Goal: Task Accomplishment & Management: Manage account settings

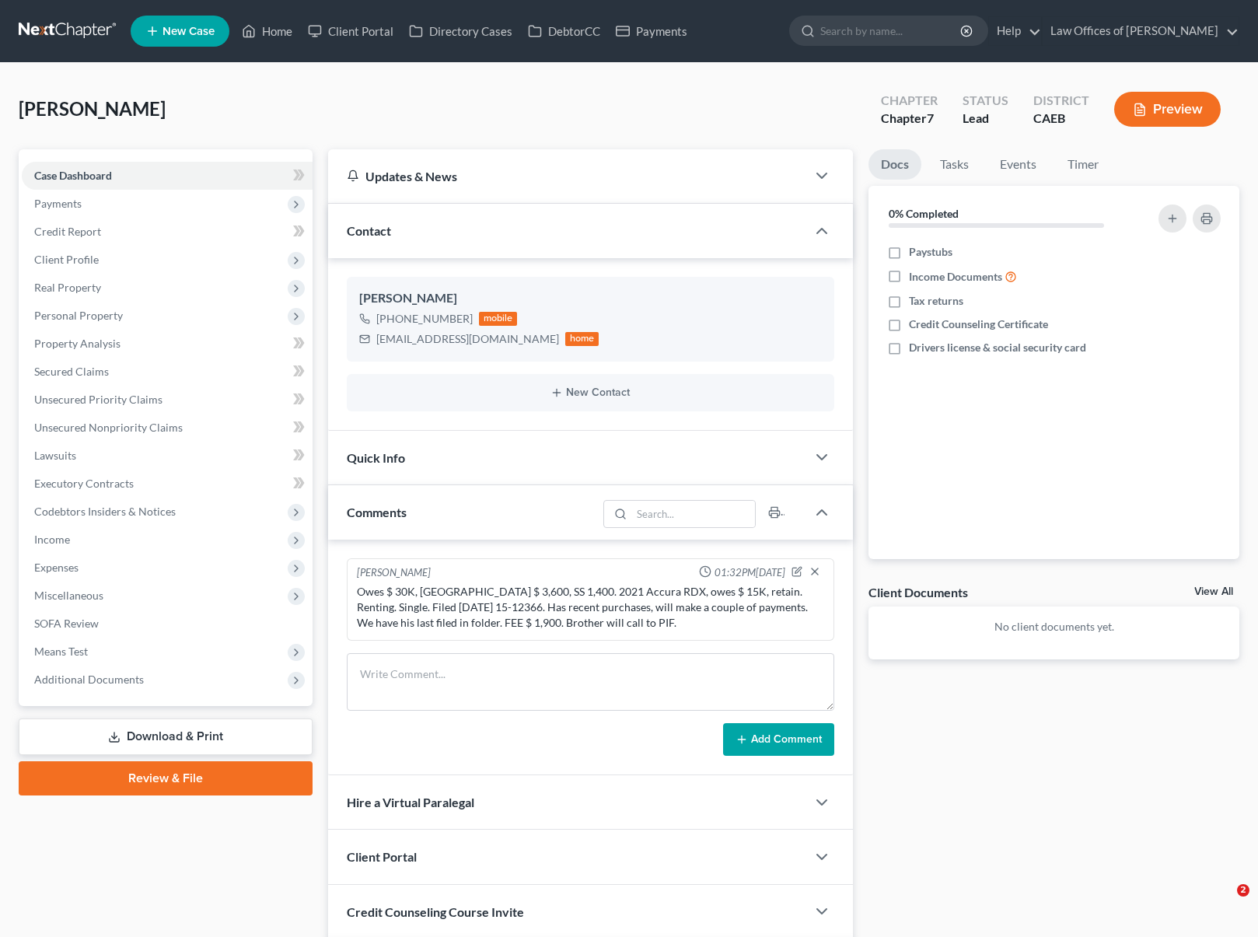
select select "0"
click at [269, 30] on link "Home" at bounding box center [267, 31] width 66 height 28
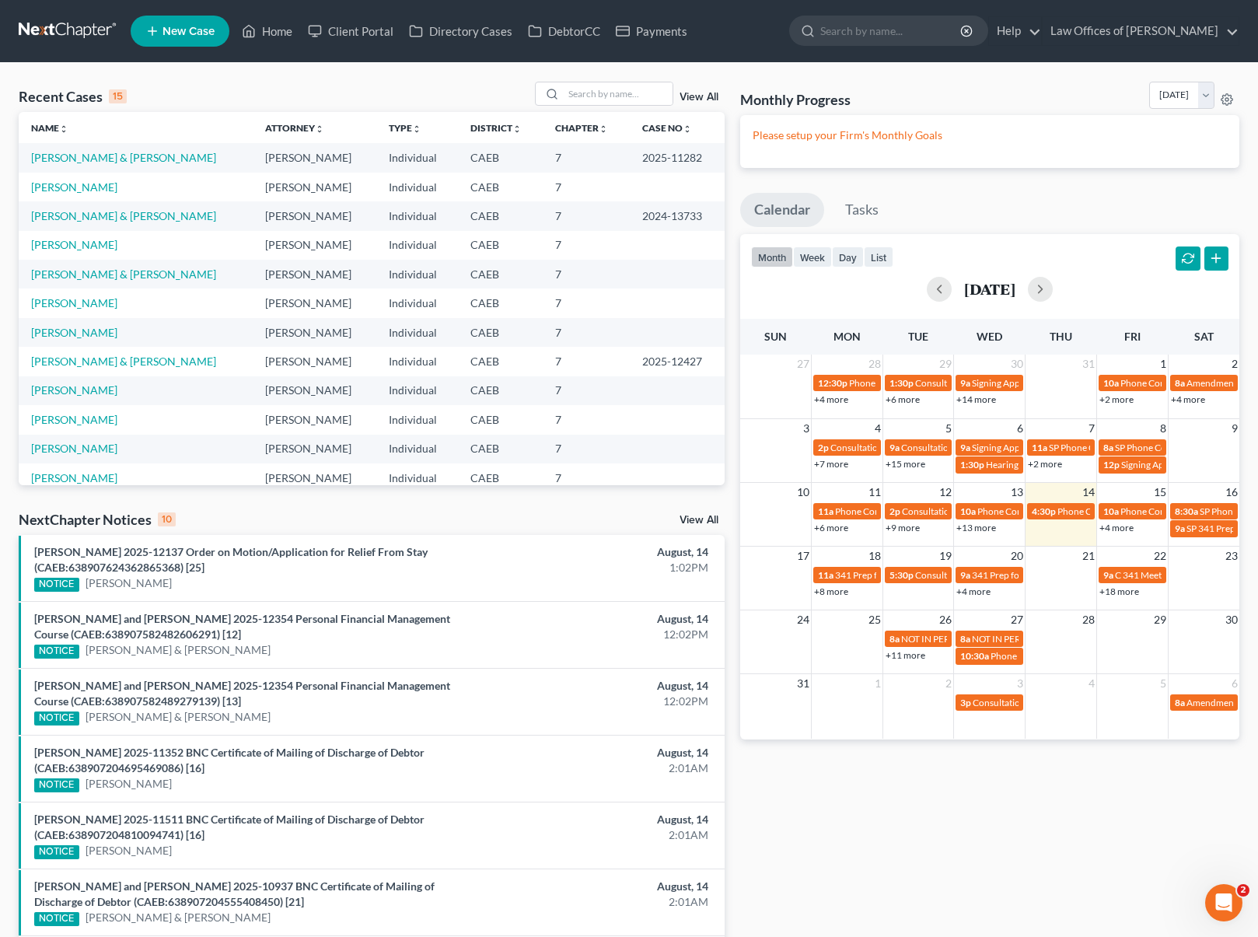
click at [1119, 592] on link "+18 more" at bounding box center [1119, 591] width 40 height 12
click at [121, 218] on link "[PERSON_NAME] & [PERSON_NAME]" at bounding box center [123, 215] width 185 height 13
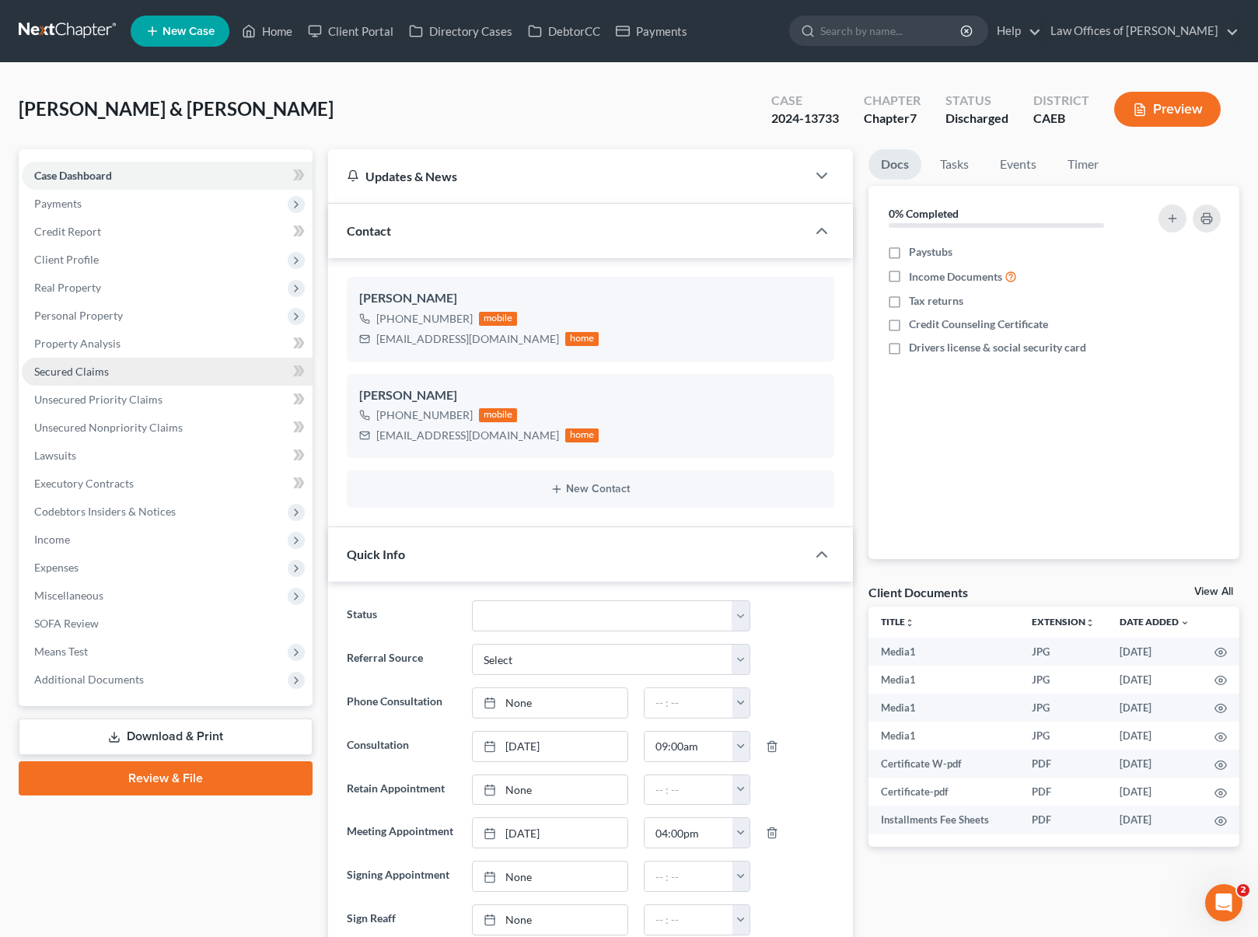
scroll to position [11275, 0]
click at [86, 373] on span "Secured Claims" at bounding box center [71, 371] width 75 height 13
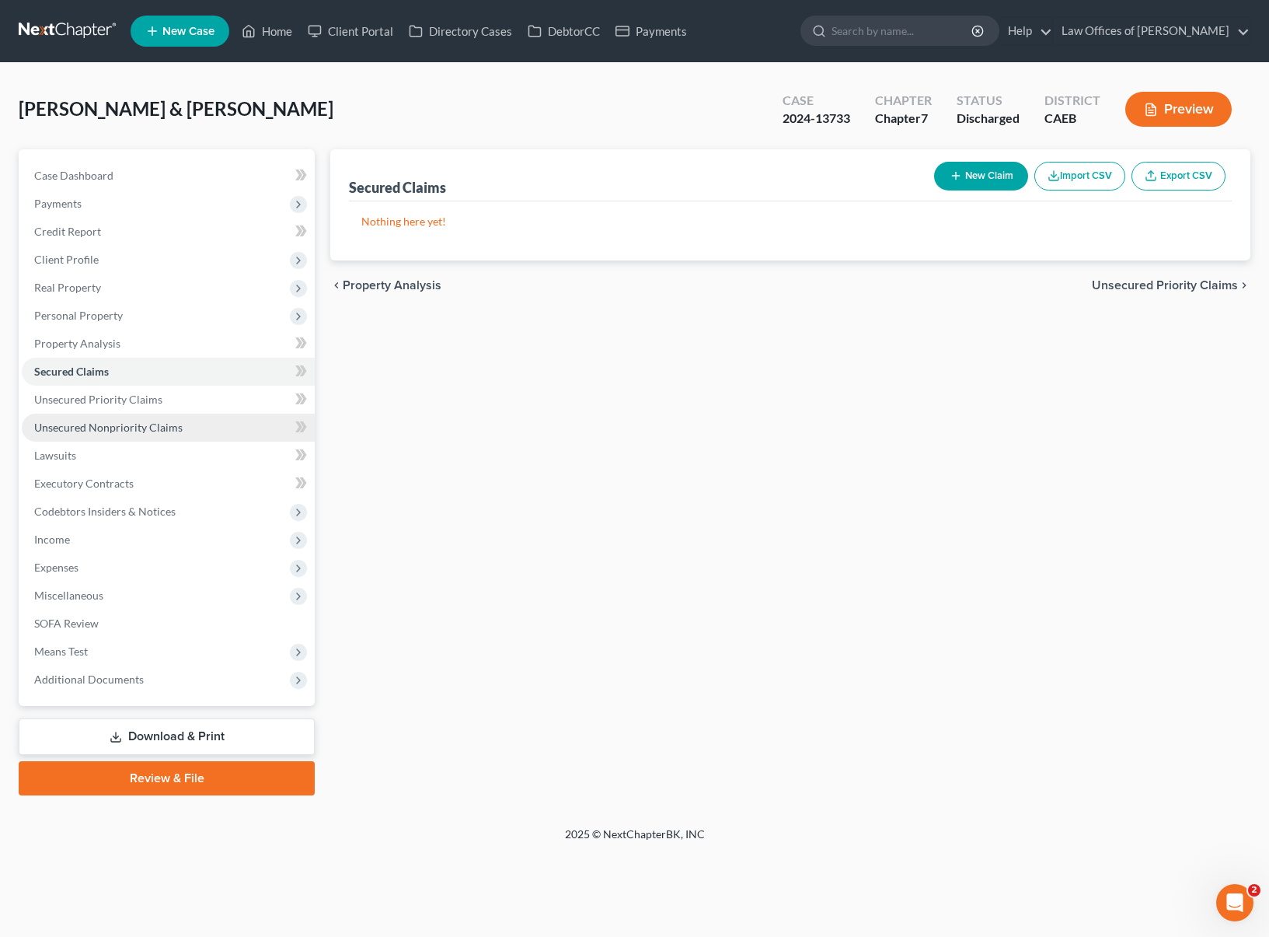
click at [192, 420] on link "Unsecured Nonpriority Claims" at bounding box center [168, 428] width 293 height 28
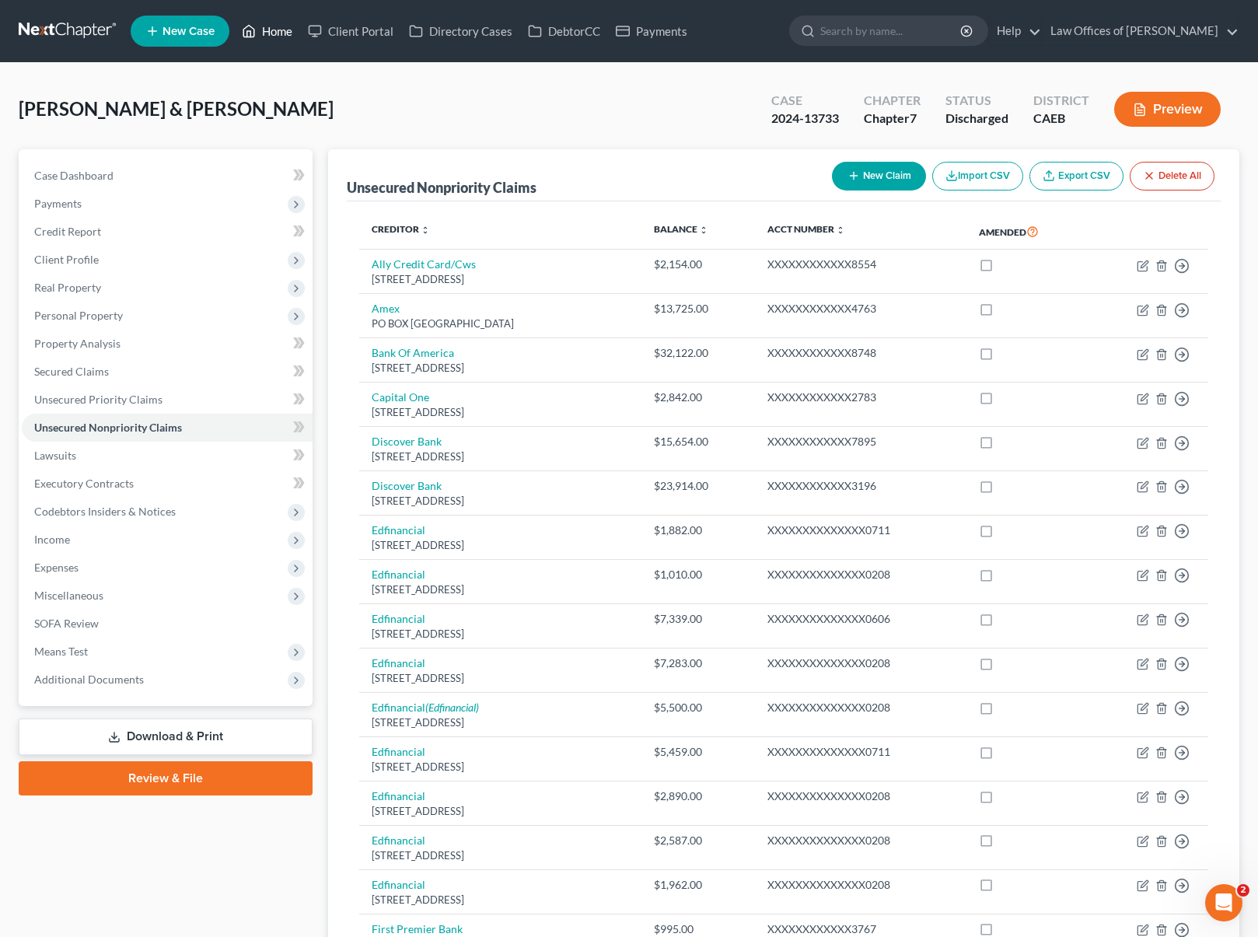
click at [286, 39] on link "Home" at bounding box center [267, 31] width 66 height 28
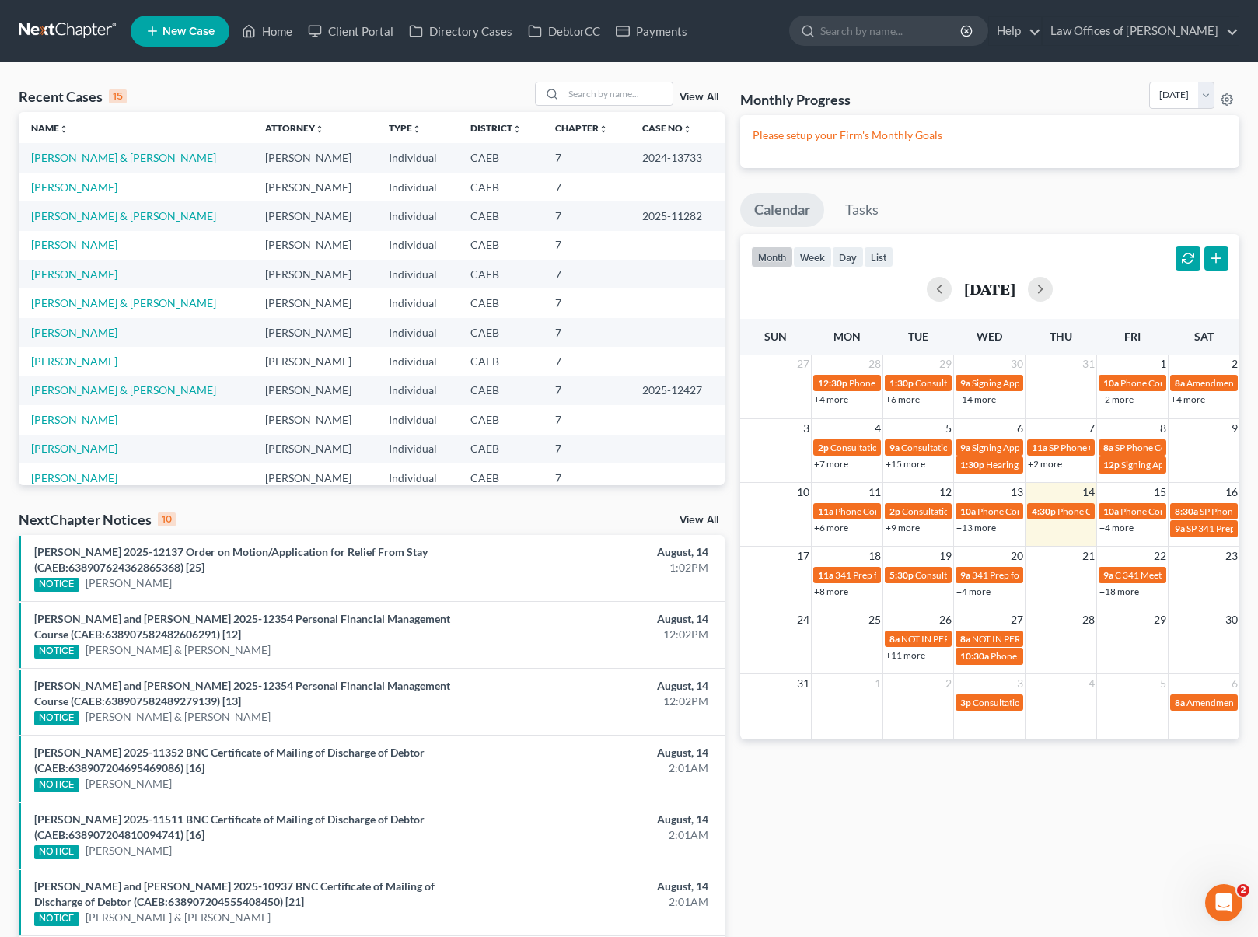
click at [124, 155] on link "[PERSON_NAME] & [PERSON_NAME]" at bounding box center [123, 157] width 185 height 13
select select "4"
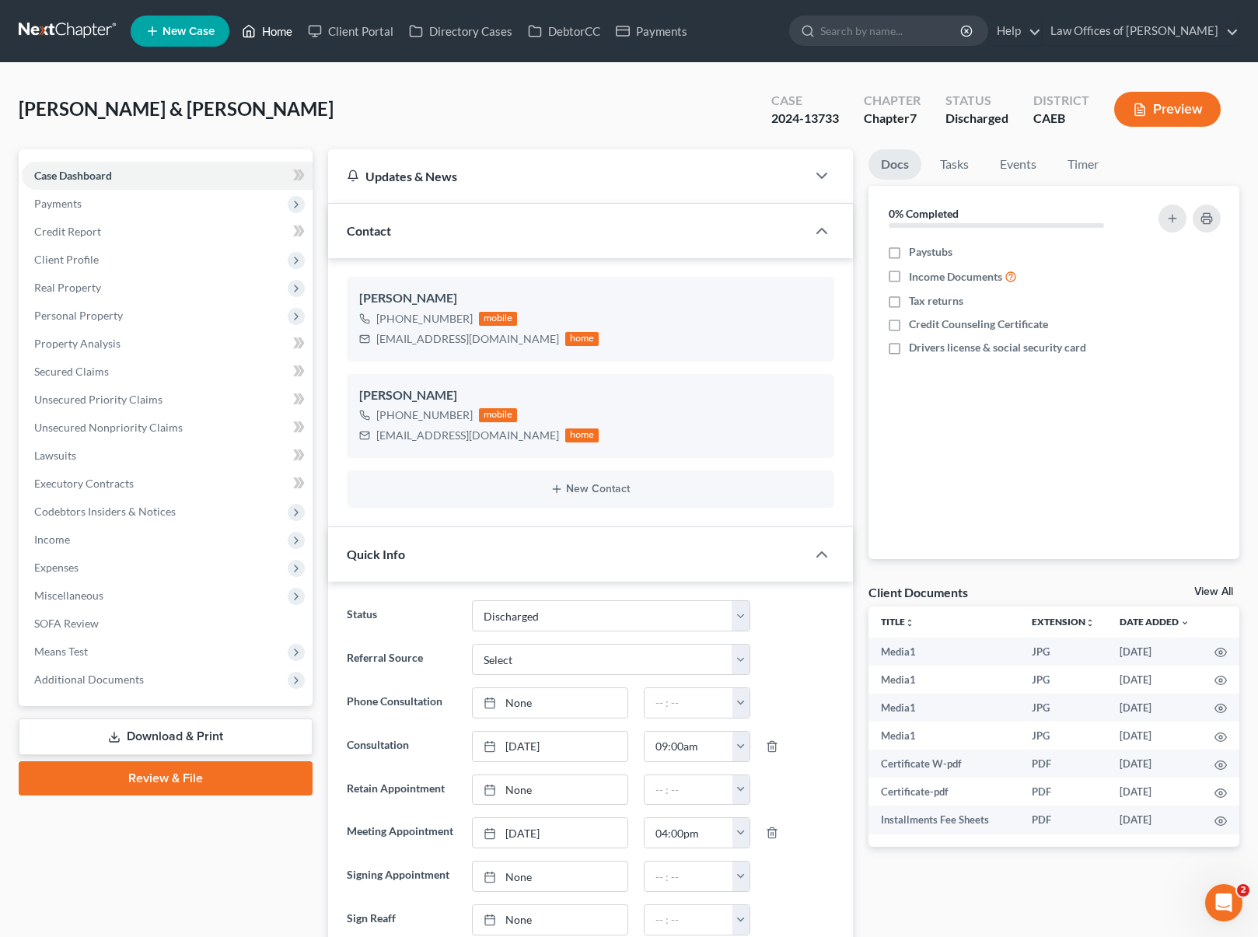
click at [280, 28] on link "Home" at bounding box center [267, 31] width 66 height 28
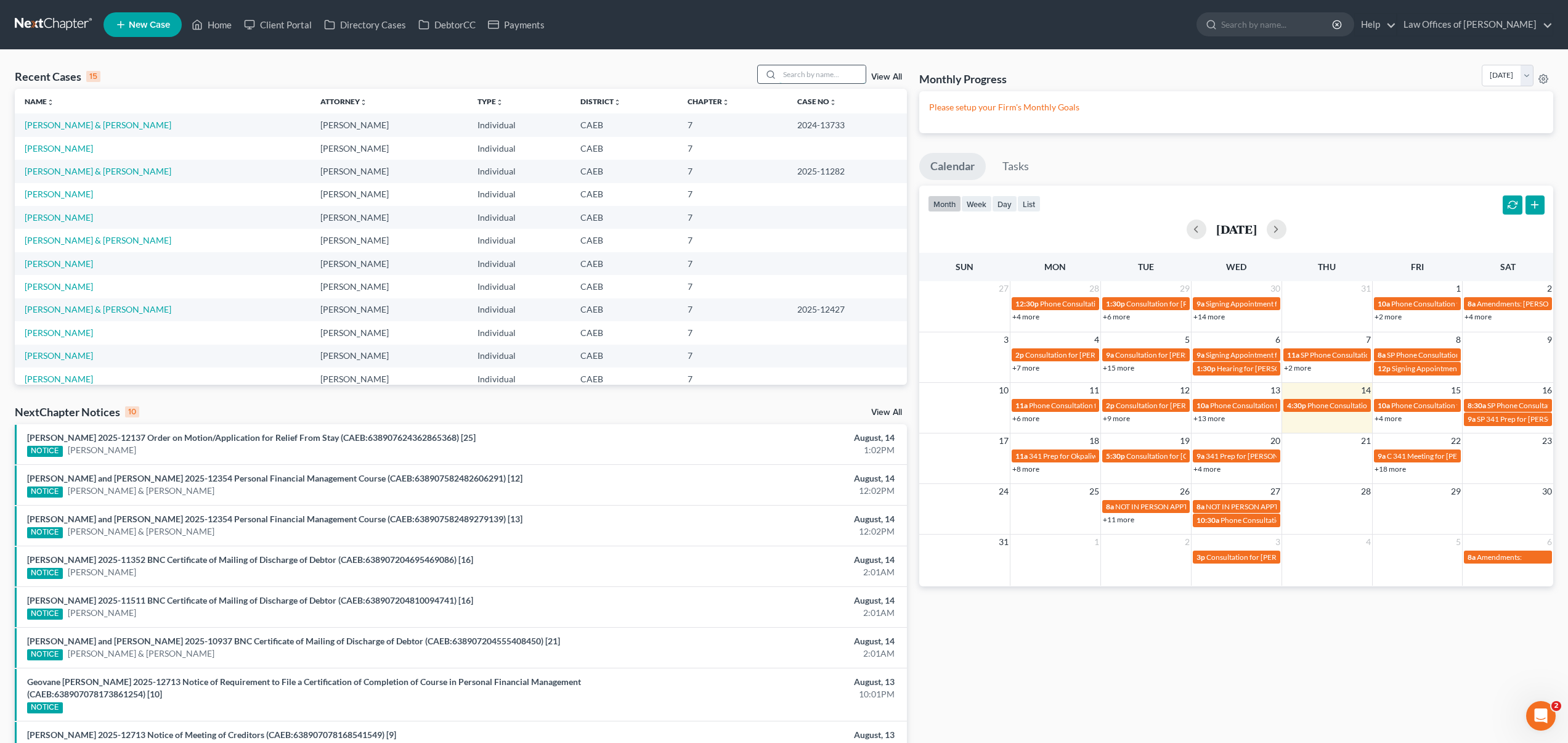
click at [804, 73] on input "search" at bounding box center [822, 74] width 86 height 18
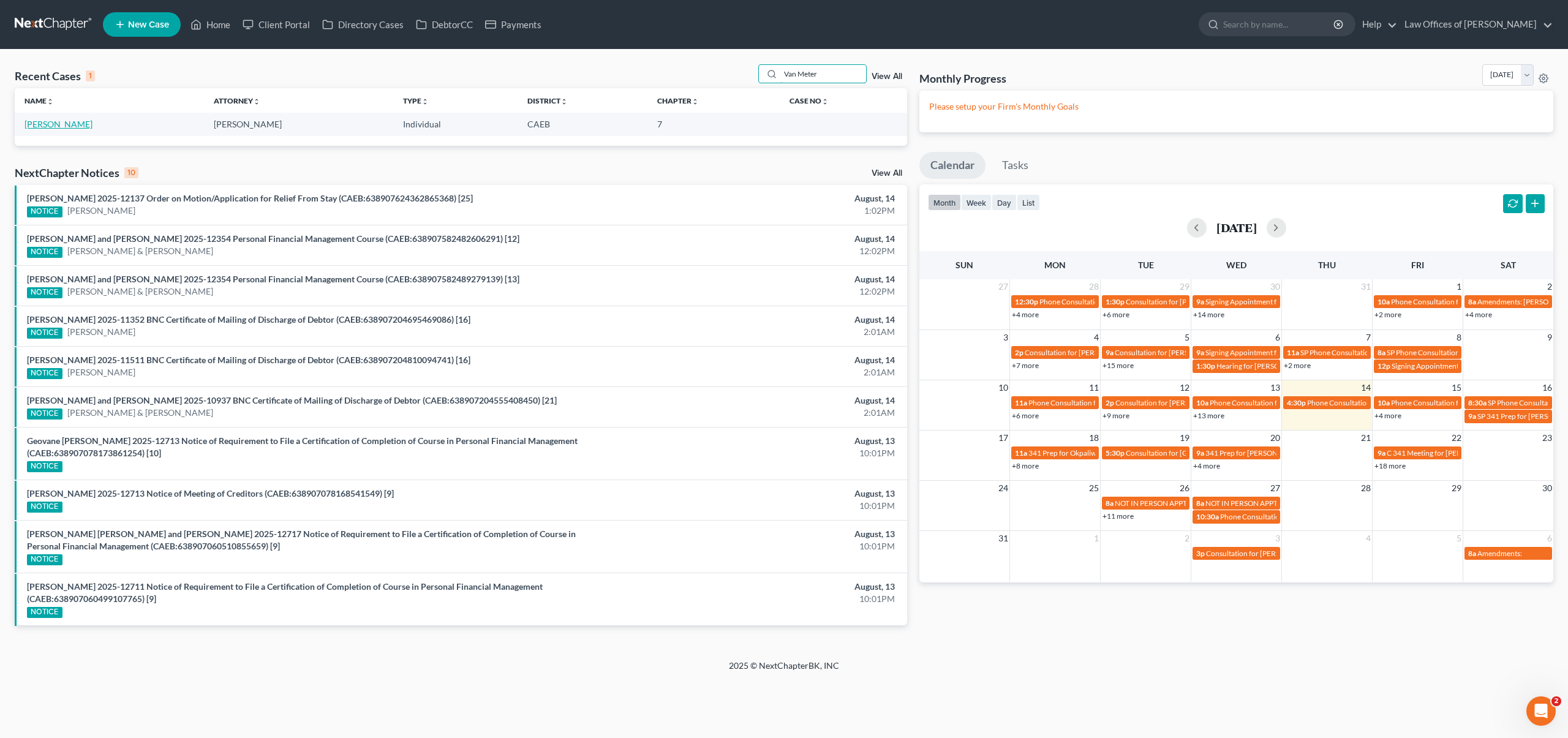
type input "Van Meter"
click at [78, 125] on link "[PERSON_NAME]" at bounding box center [58, 124] width 68 height 10
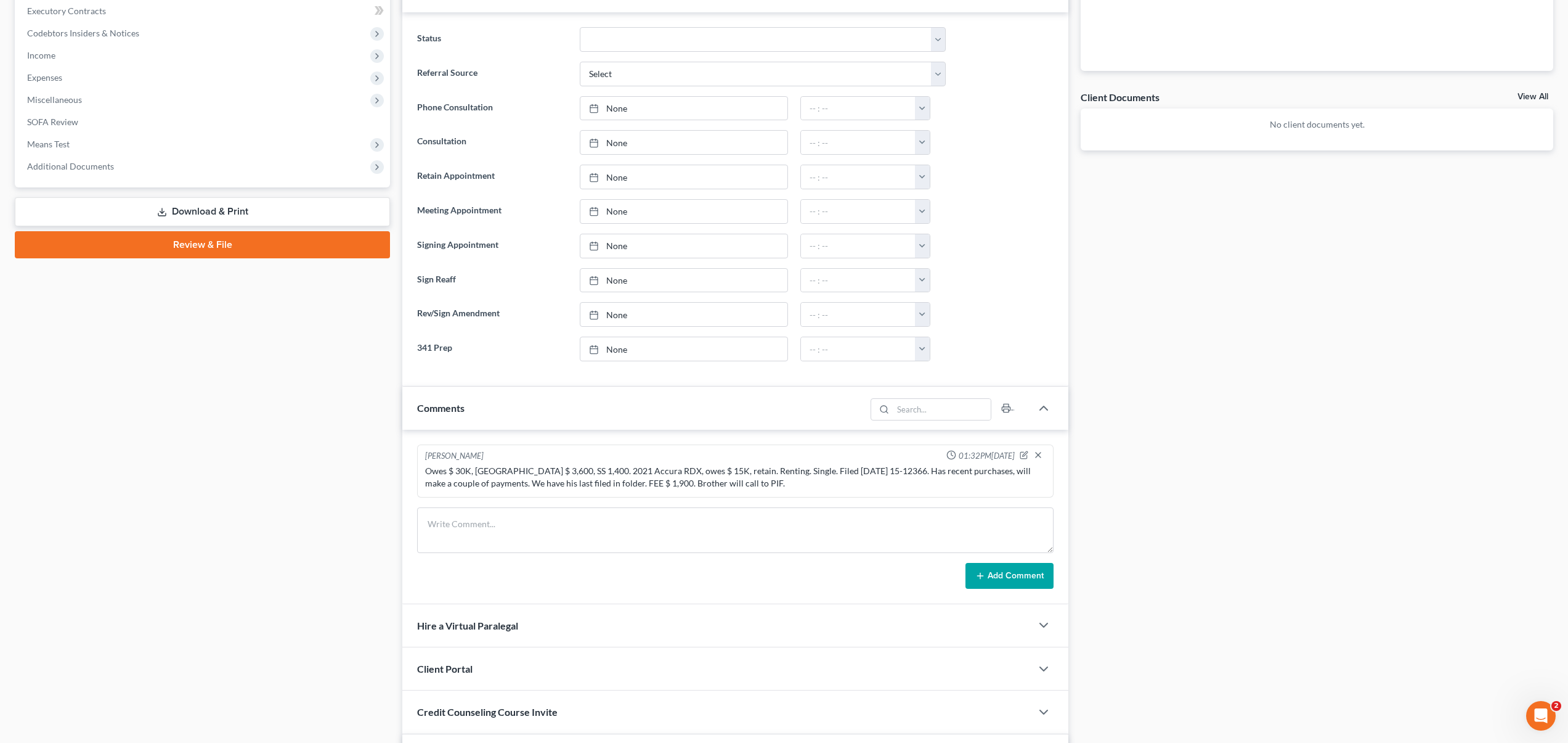
scroll to position [355, 0]
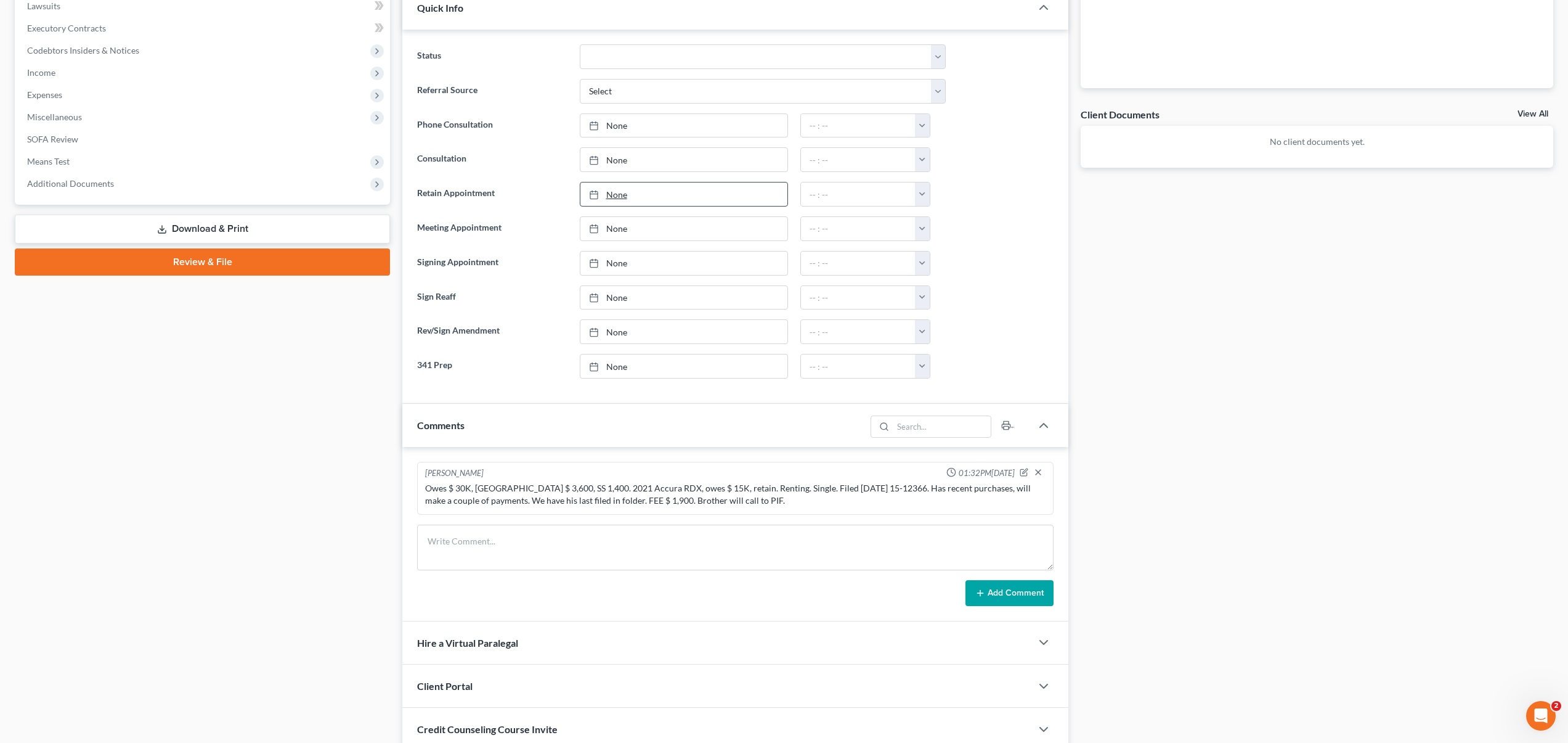
type input "[DATE]"
click at [609, 197] on link "None" at bounding box center [683, 194] width 207 height 24
click at [919, 193] on button "button" at bounding box center [922, 194] width 15 height 24
click at [932, 226] on link "12:30pm" at bounding box center [945, 225] width 69 height 21
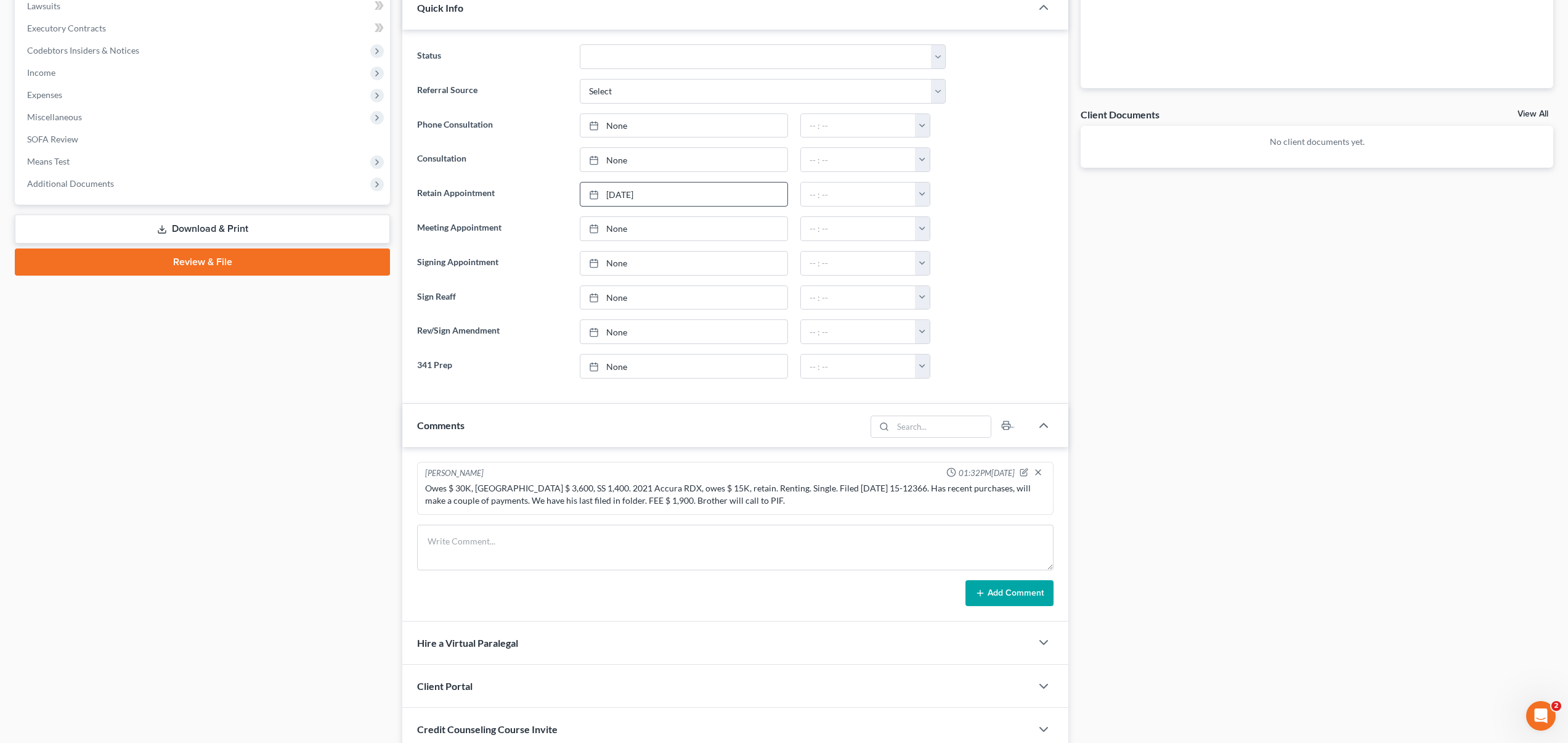
type input "12:30pm"
click at [853, 196] on input "12:30pm" at bounding box center [858, 194] width 115 height 24
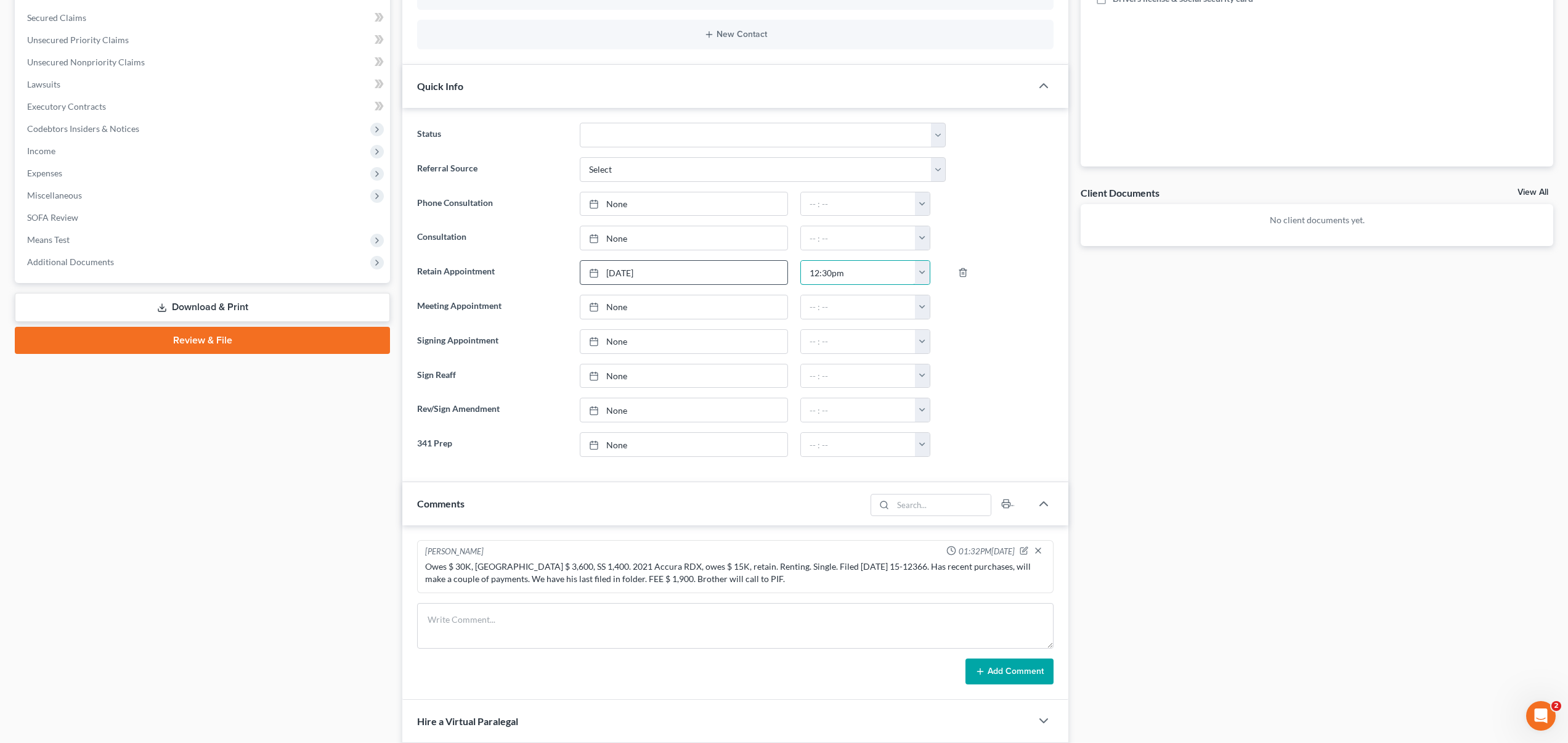
scroll to position [0, 0]
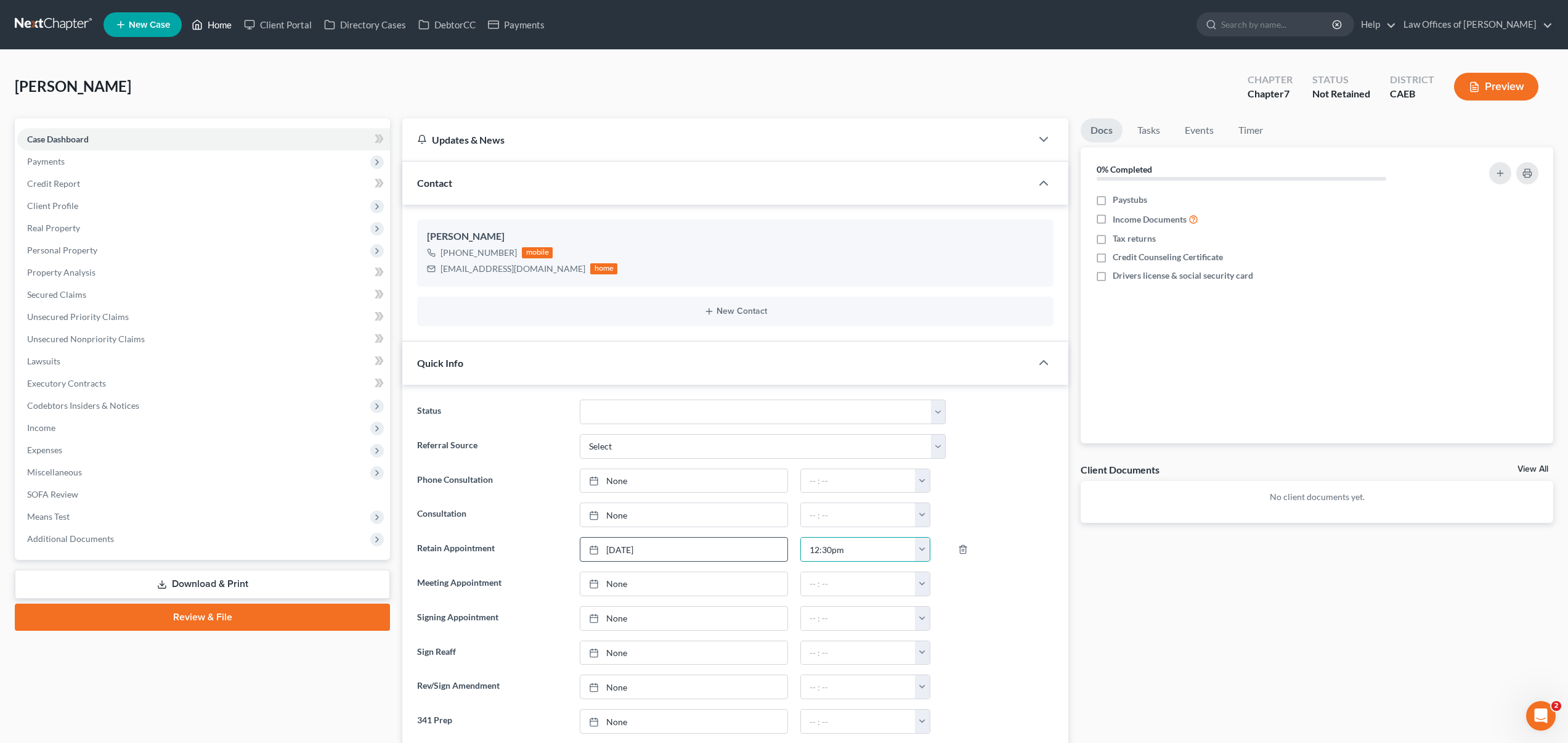
click at [224, 29] on link "Home" at bounding box center [212, 25] width 52 height 22
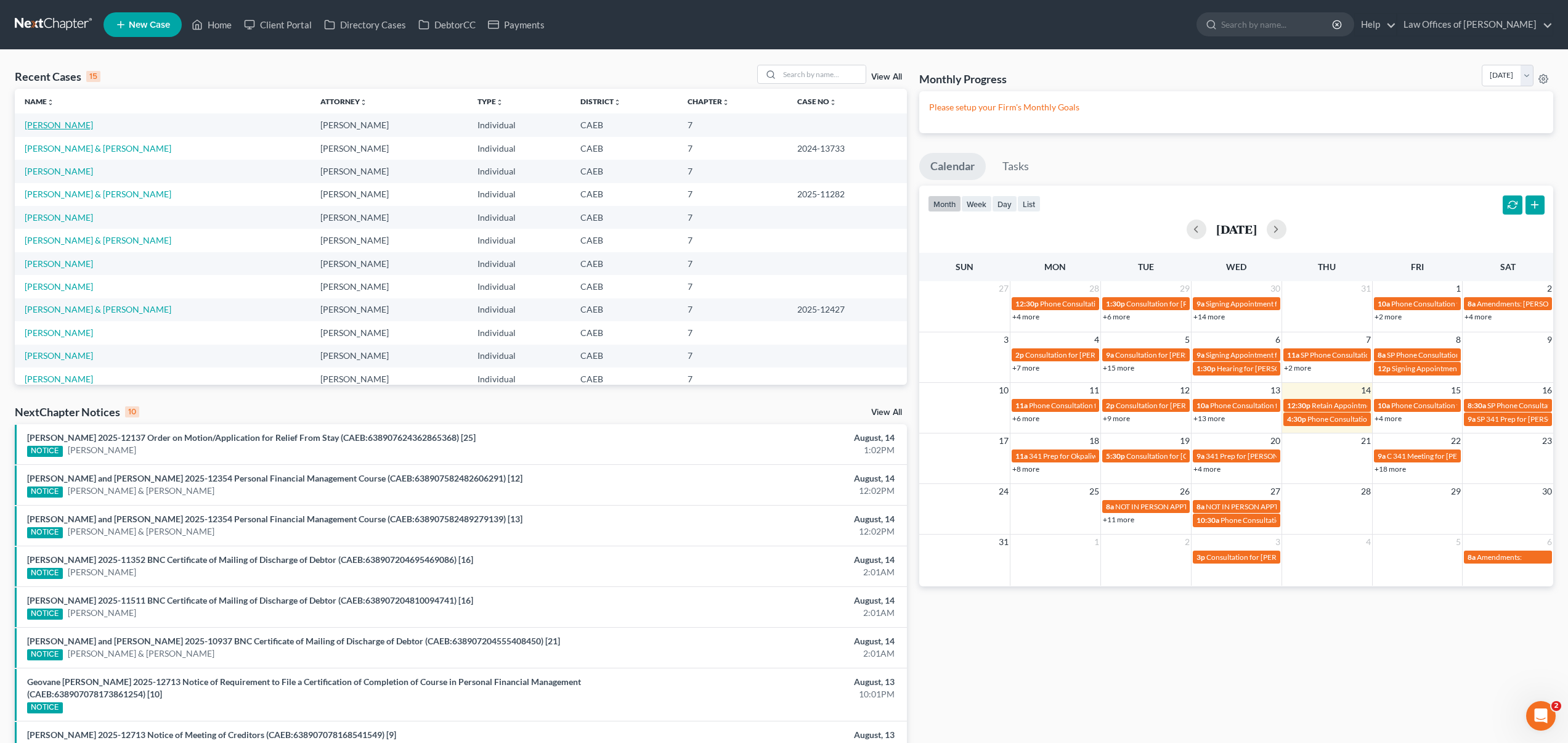
click at [67, 128] on link "[PERSON_NAME]" at bounding box center [59, 124] width 68 height 10
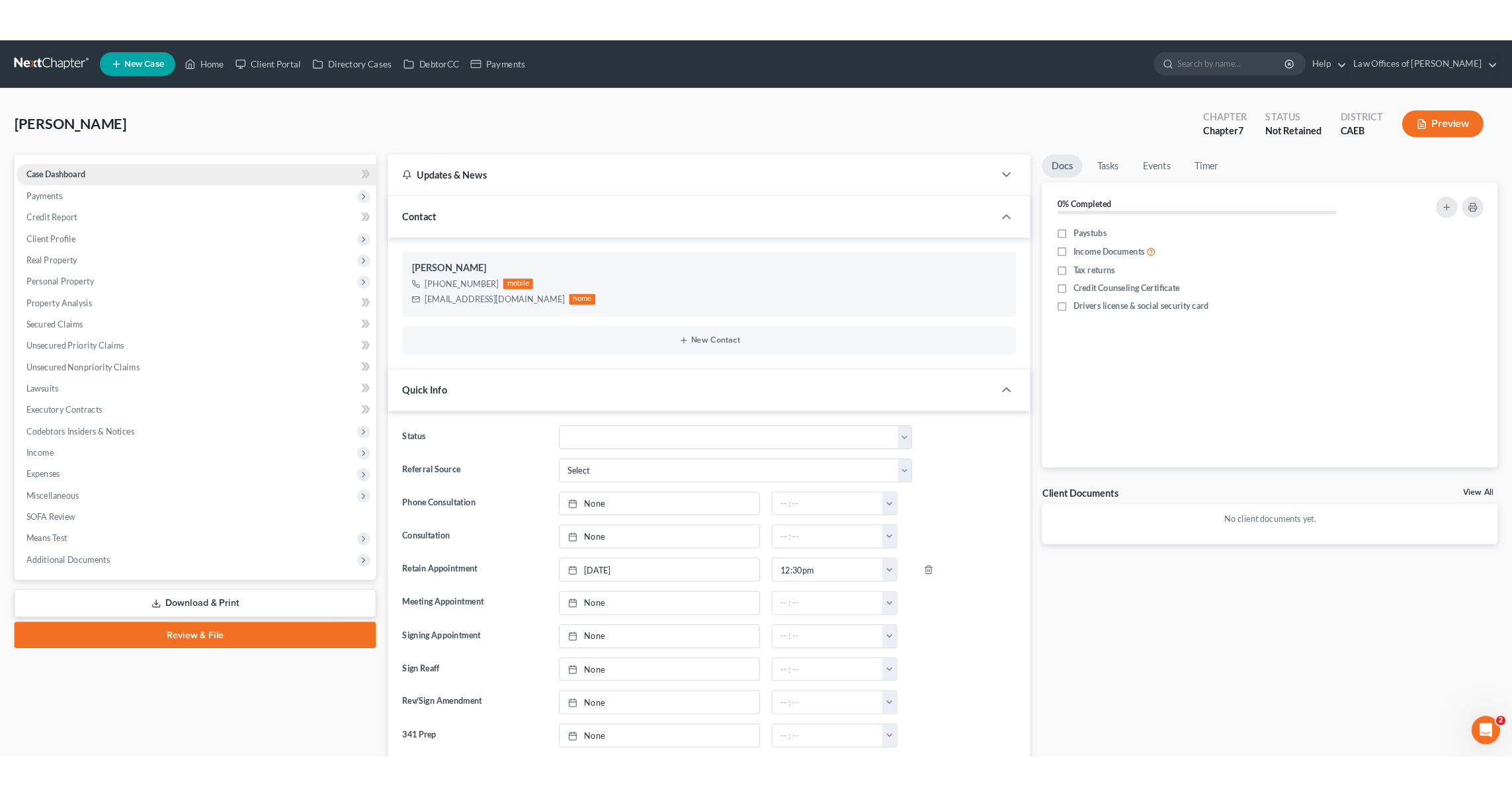
scroll to position [31, 0]
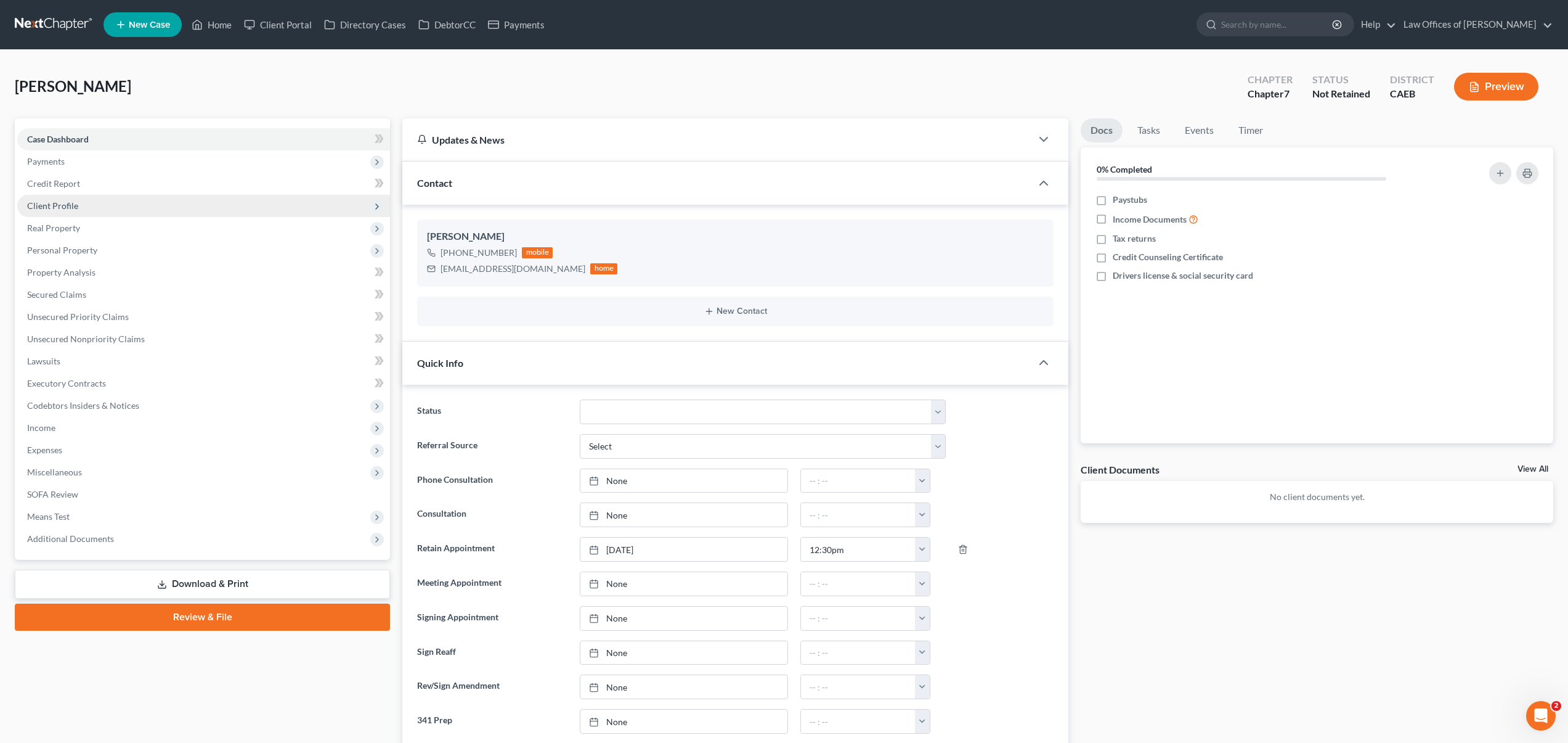
click at [94, 205] on span "Client Profile" at bounding box center [204, 206] width 373 height 22
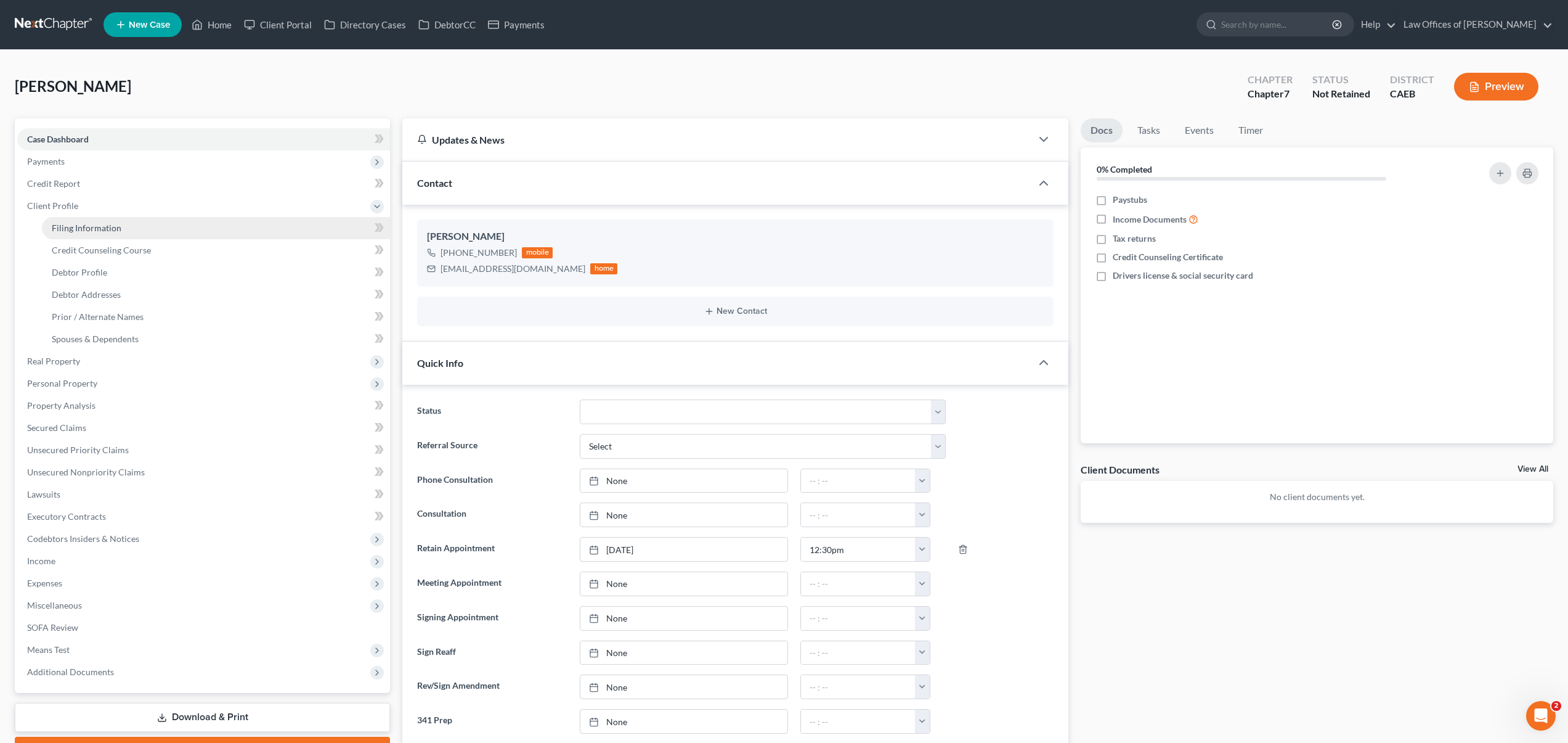
click at [101, 224] on span "Filing Information" at bounding box center [86, 228] width 70 height 10
select select "1"
select select "0"
select select "4"
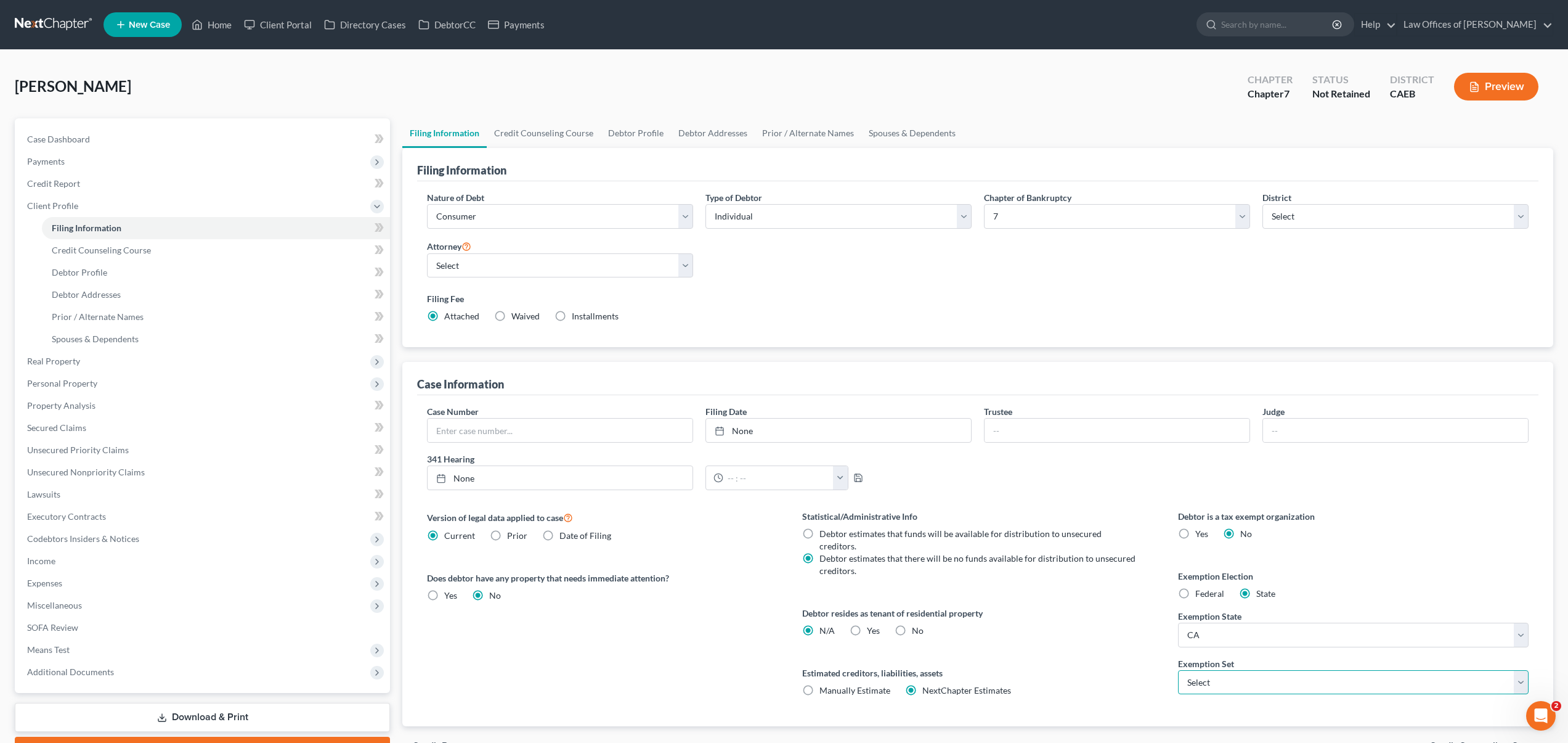
click at [996, 680] on select "Select 703 704" at bounding box center [1353, 682] width 350 height 25
select select "0"
click at [220, 27] on link "Home" at bounding box center [212, 25] width 52 height 22
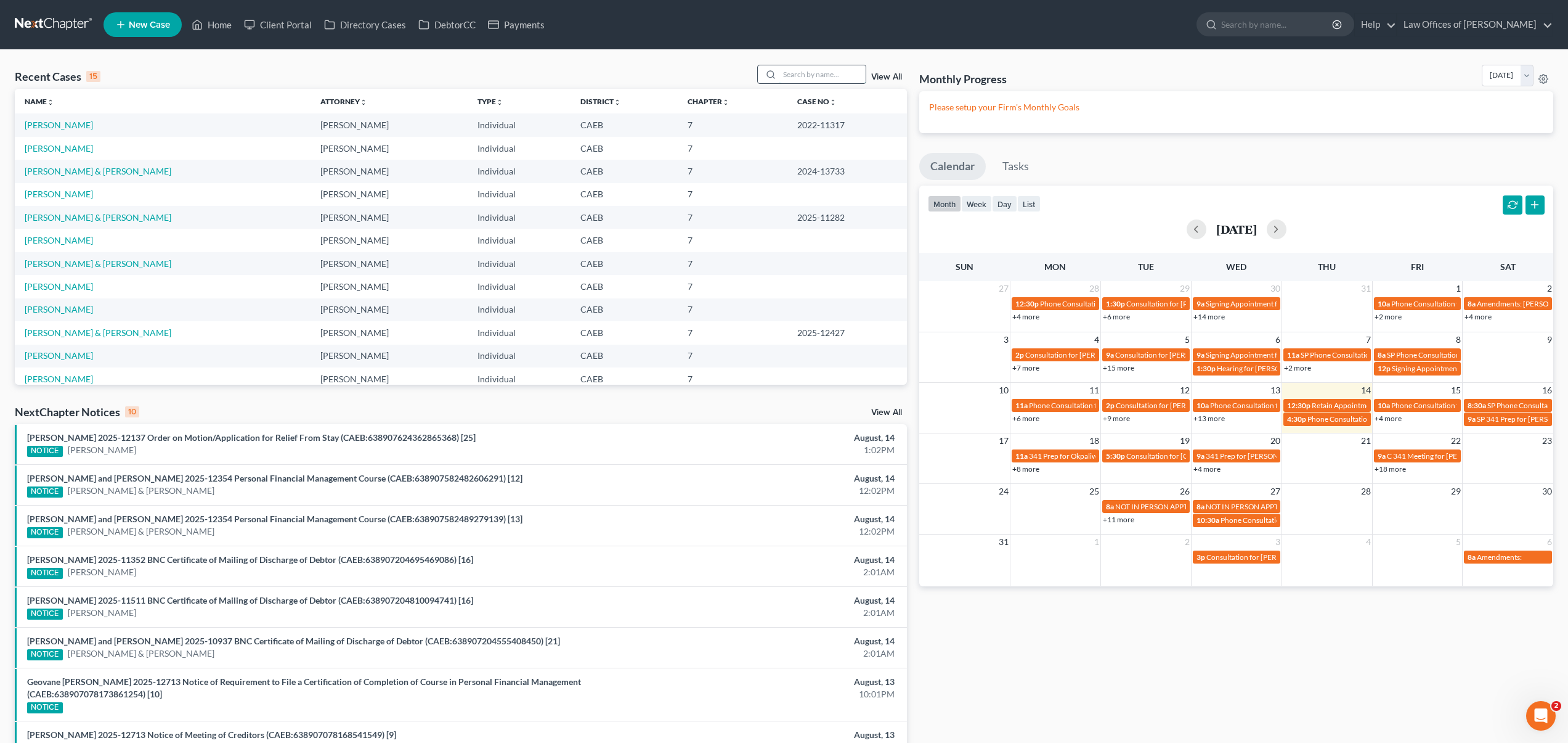
click at [805, 75] on input "search" at bounding box center [822, 74] width 86 height 18
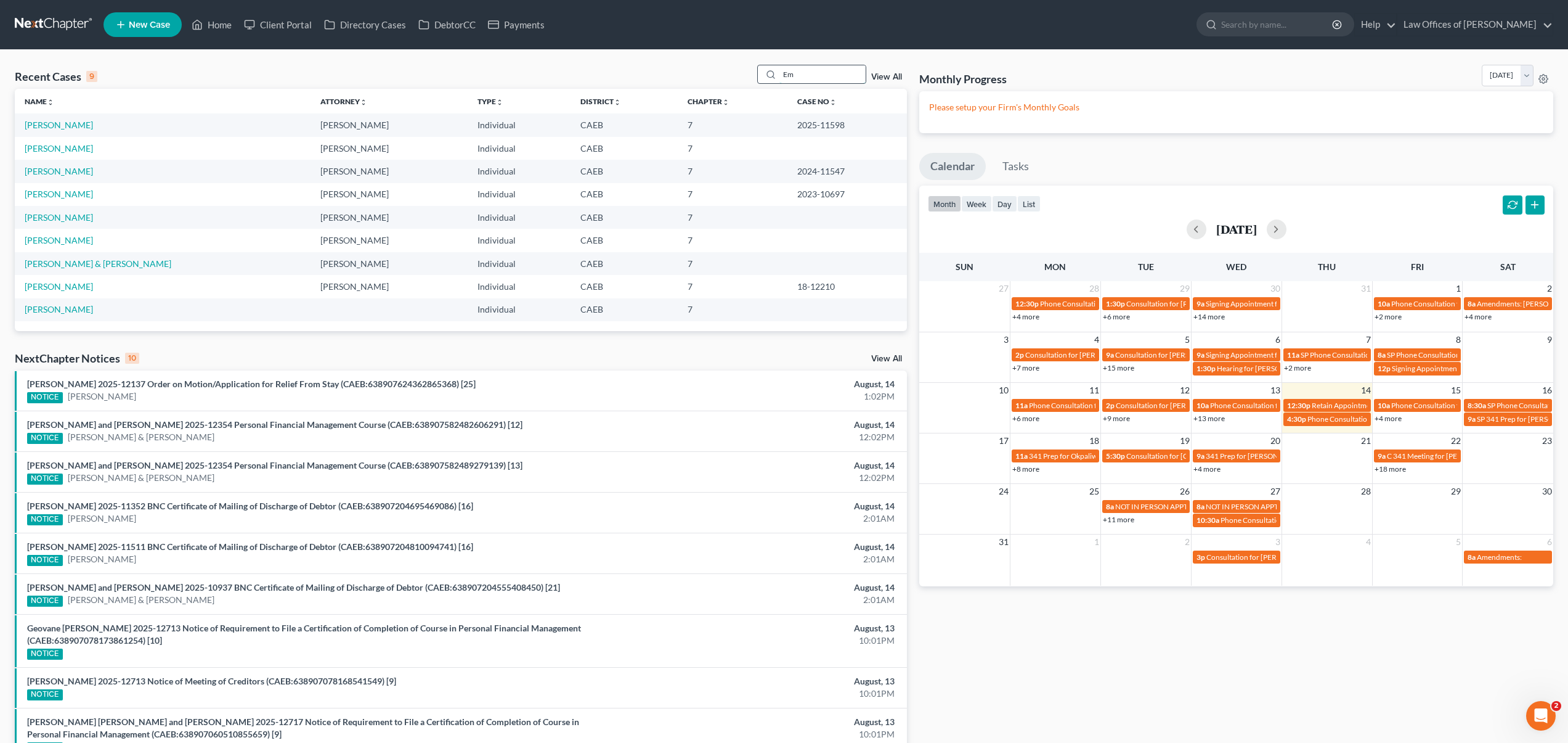
type input "E"
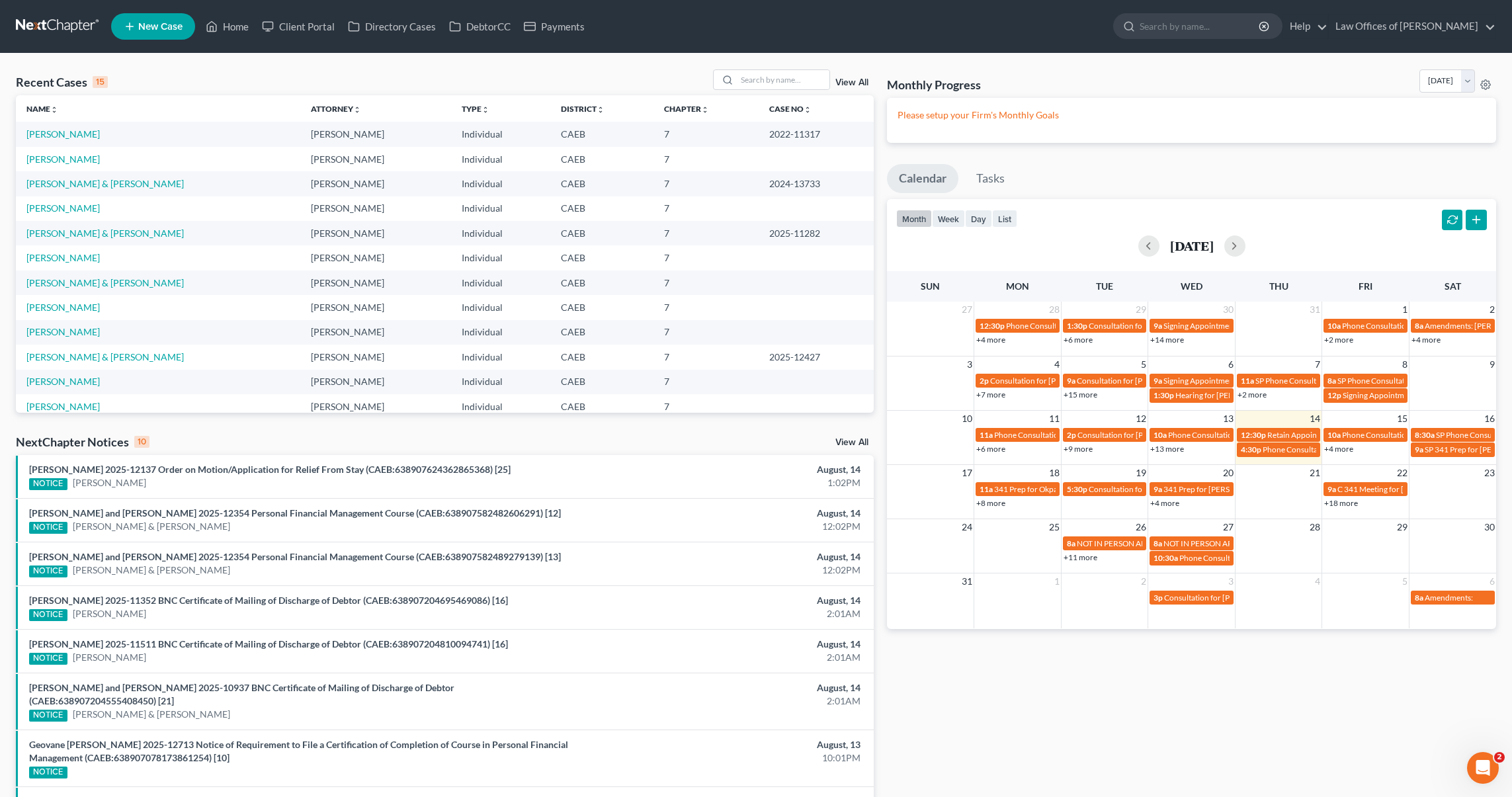
click at [1070, 451] on link "+4 more" at bounding box center [1338, 449] width 29 height 10
click at [145, 26] on span "New Case" at bounding box center [160, 27] width 44 height 10
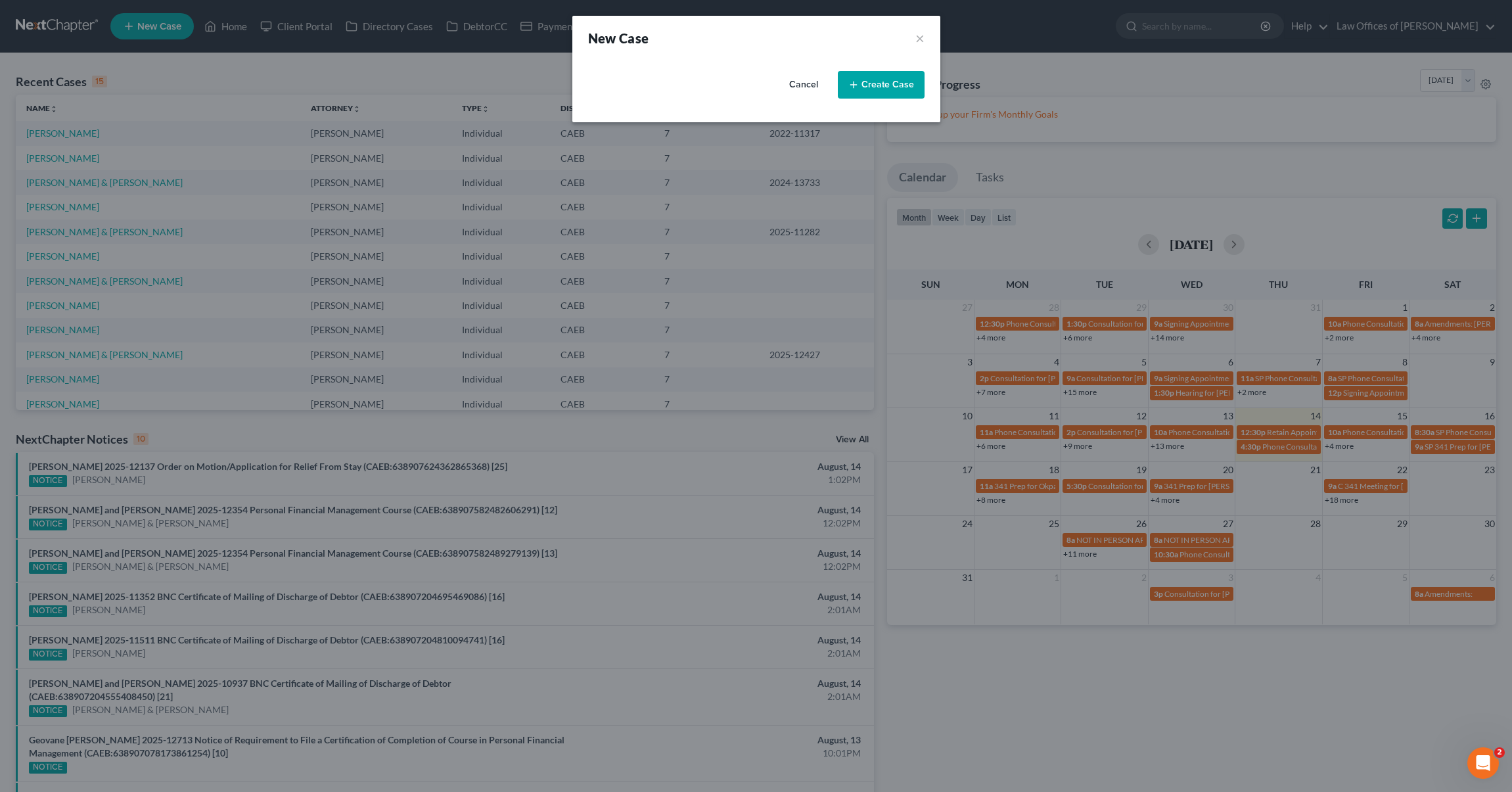
select select "8"
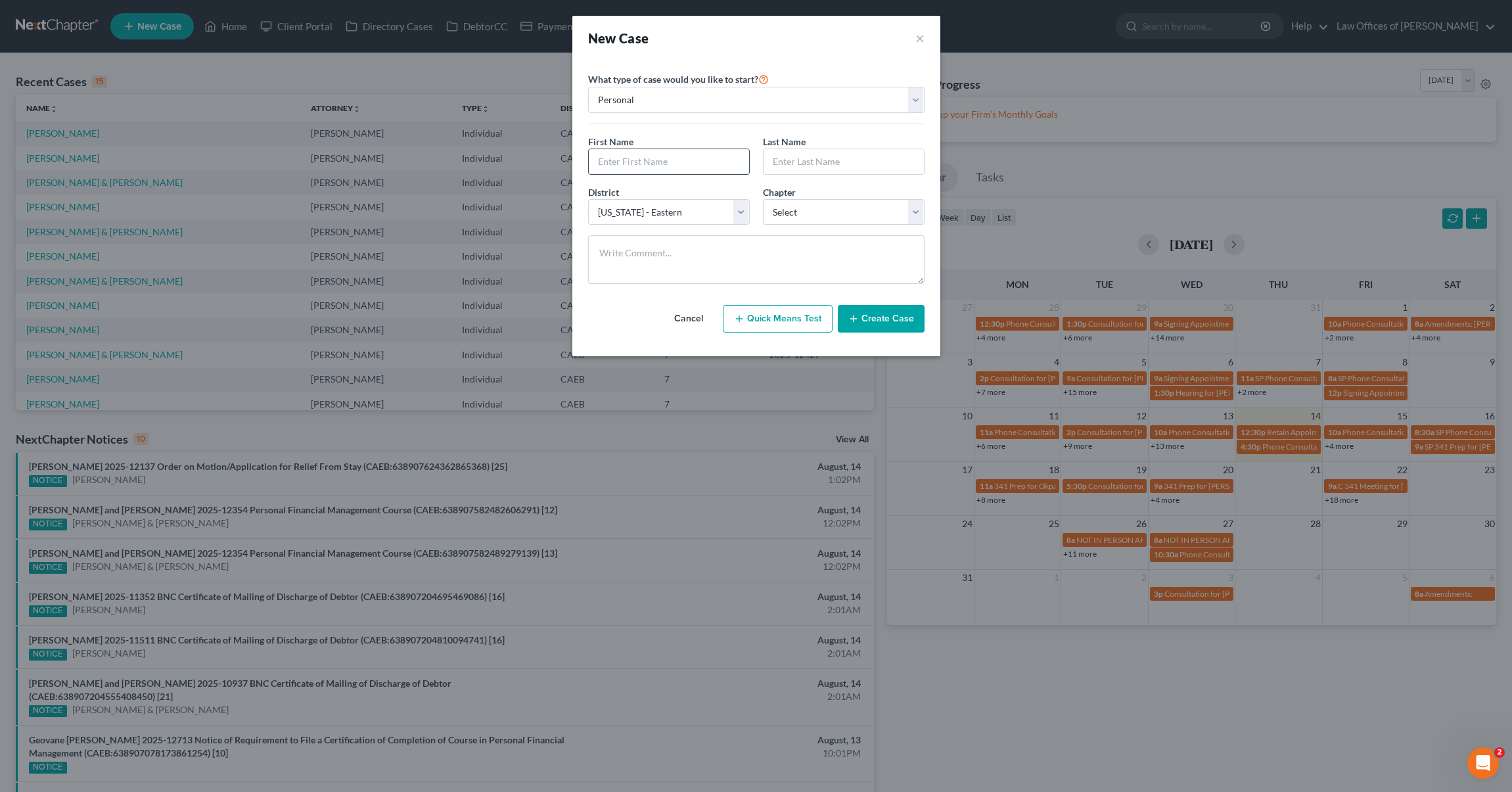
click at [659, 160] on input "text" at bounding box center [669, 161] width 161 height 25
type input "Gustavo"
click at [783, 170] on input "text" at bounding box center [843, 161] width 161 height 25
type input "Zabala"
click at [912, 209] on select "Select 7 11 12 13" at bounding box center [843, 212] width 161 height 26
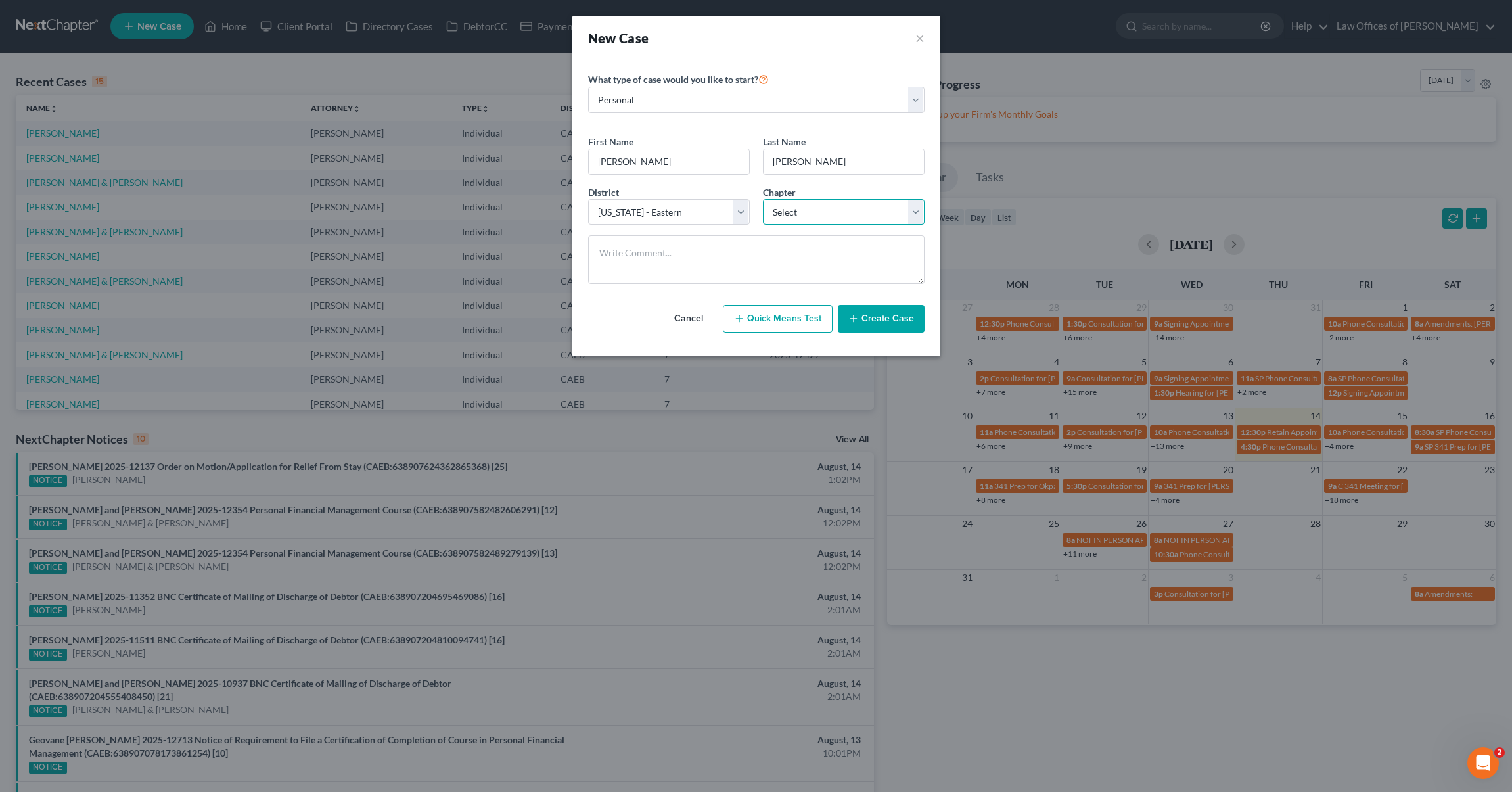
select select "0"
click at [890, 318] on button "Create Case" at bounding box center [881, 319] width 87 height 28
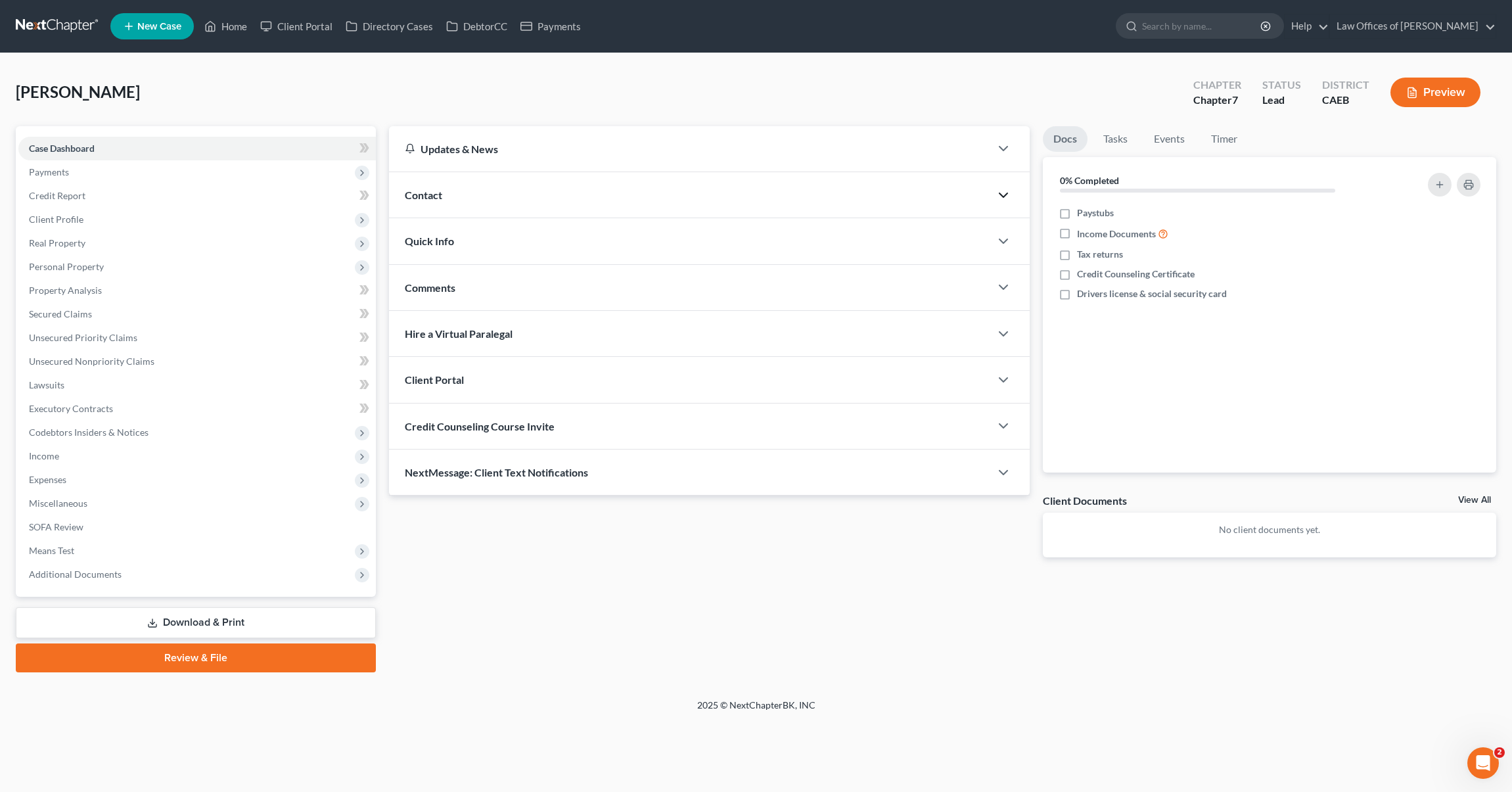
click at [1002, 197] on icon "button" at bounding box center [1003, 195] width 16 height 16
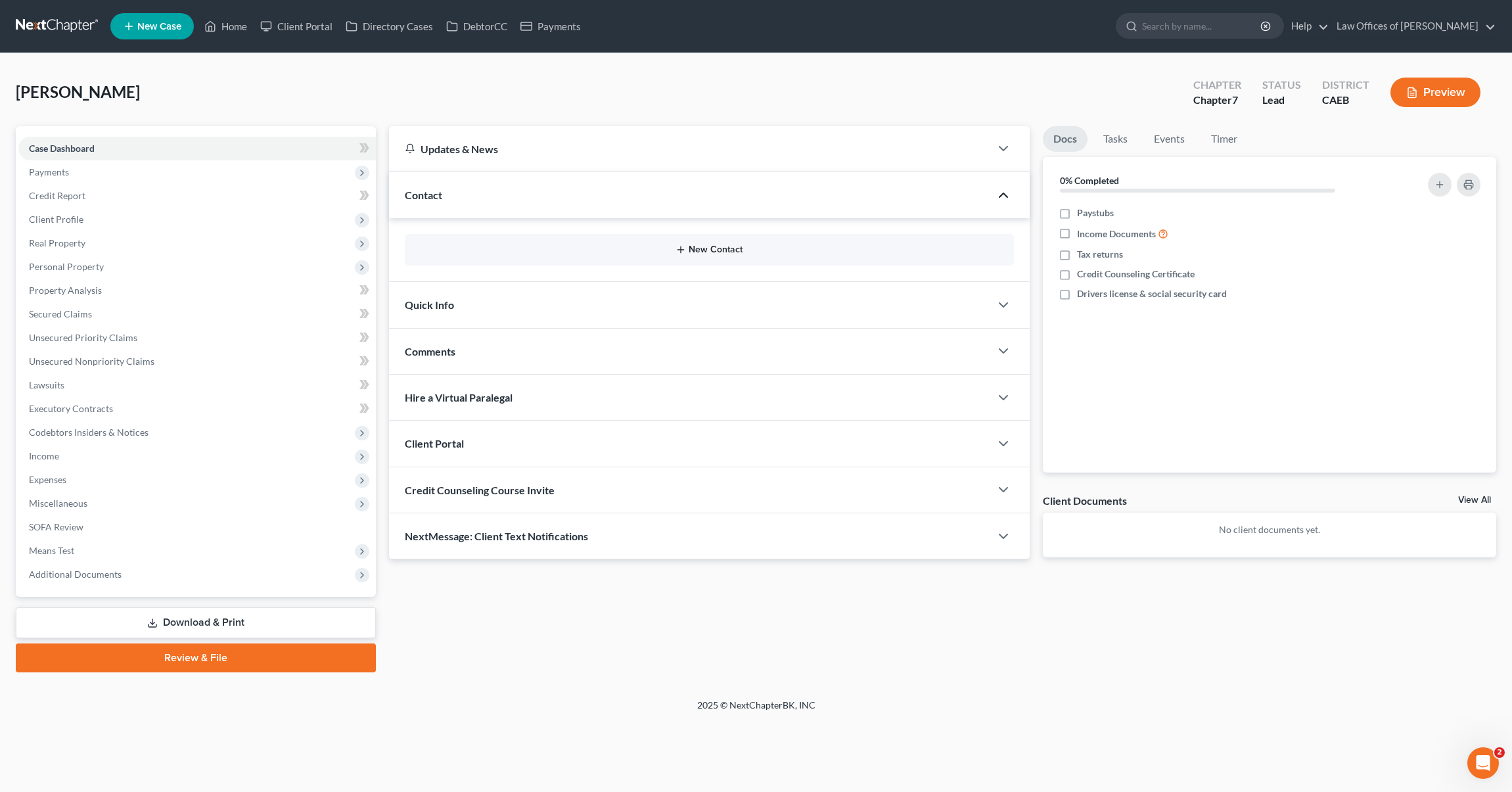
click at [736, 253] on button "New Contact" at bounding box center [708, 249] width 587 height 10
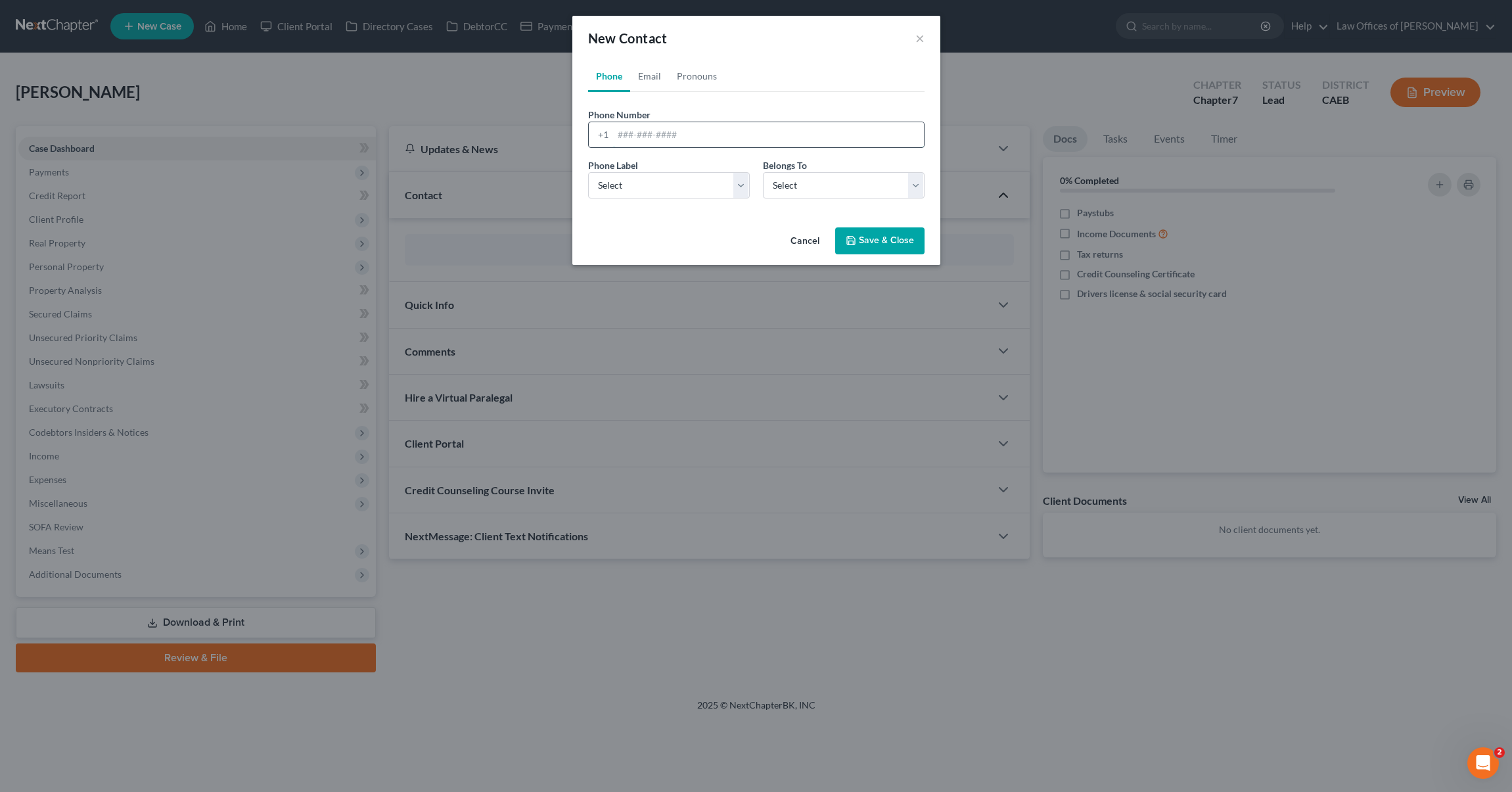
click at [720, 137] on input "tel" at bounding box center [768, 135] width 311 height 25
type input "9519720662"
click at [738, 182] on select "Select Mobile Home Work Other" at bounding box center [669, 185] width 161 height 26
select select "0"
click at [911, 184] on select "Select Client Other" at bounding box center [843, 185] width 161 height 26
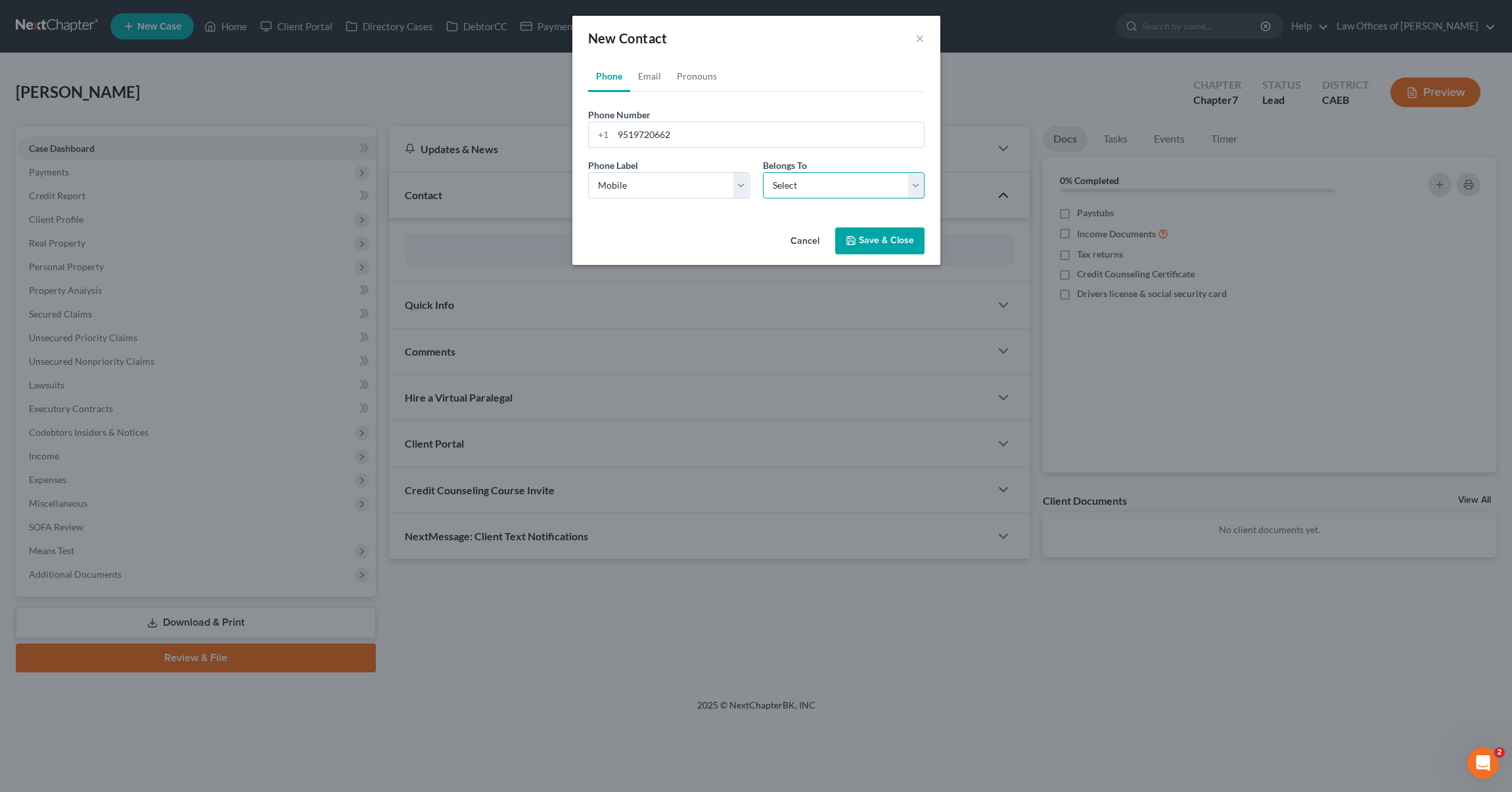
select select "0"
click at [895, 242] on button "Save & Close" at bounding box center [880, 241] width 90 height 28
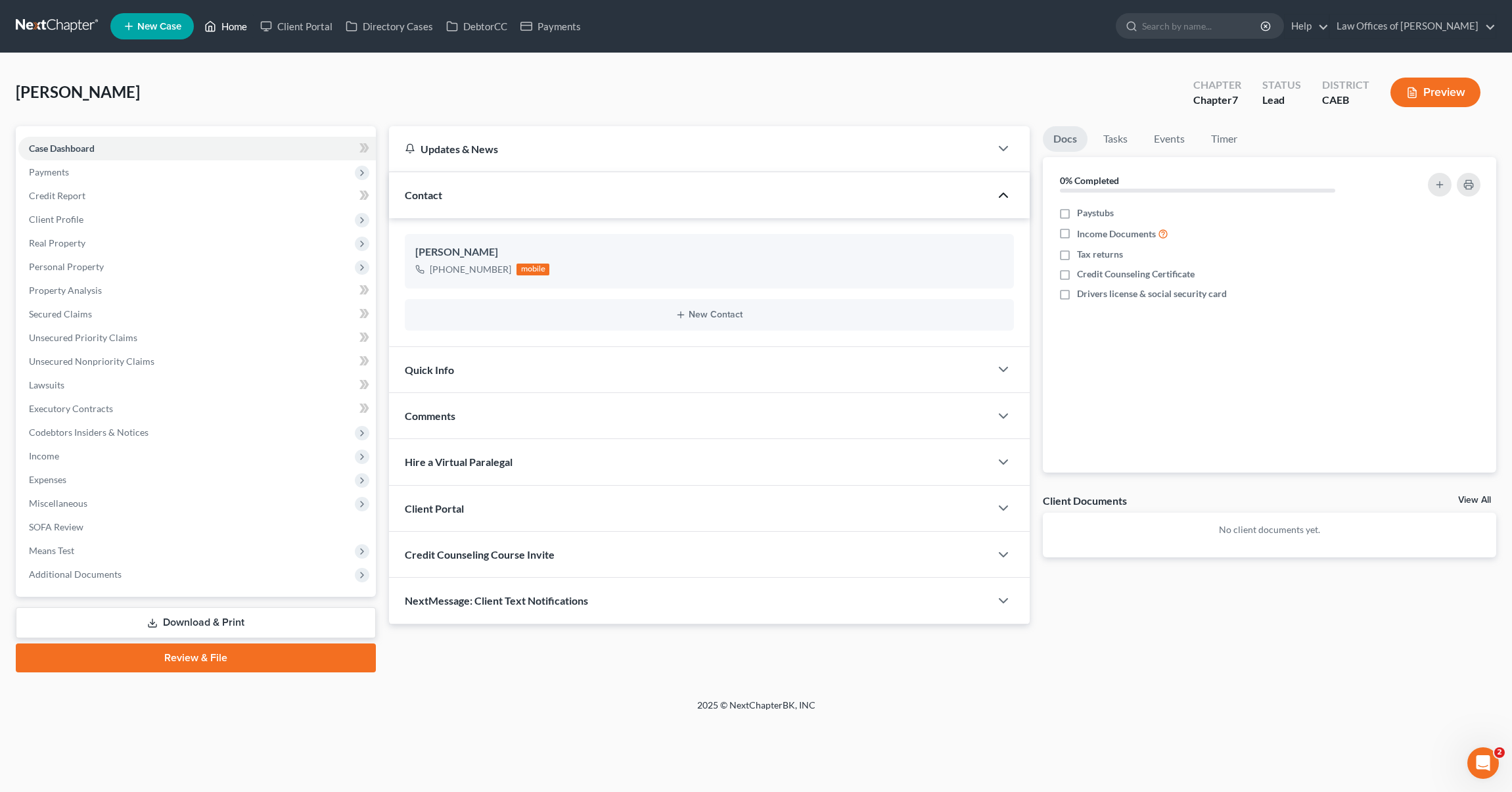
click at [240, 30] on link "Home" at bounding box center [226, 26] width 56 height 24
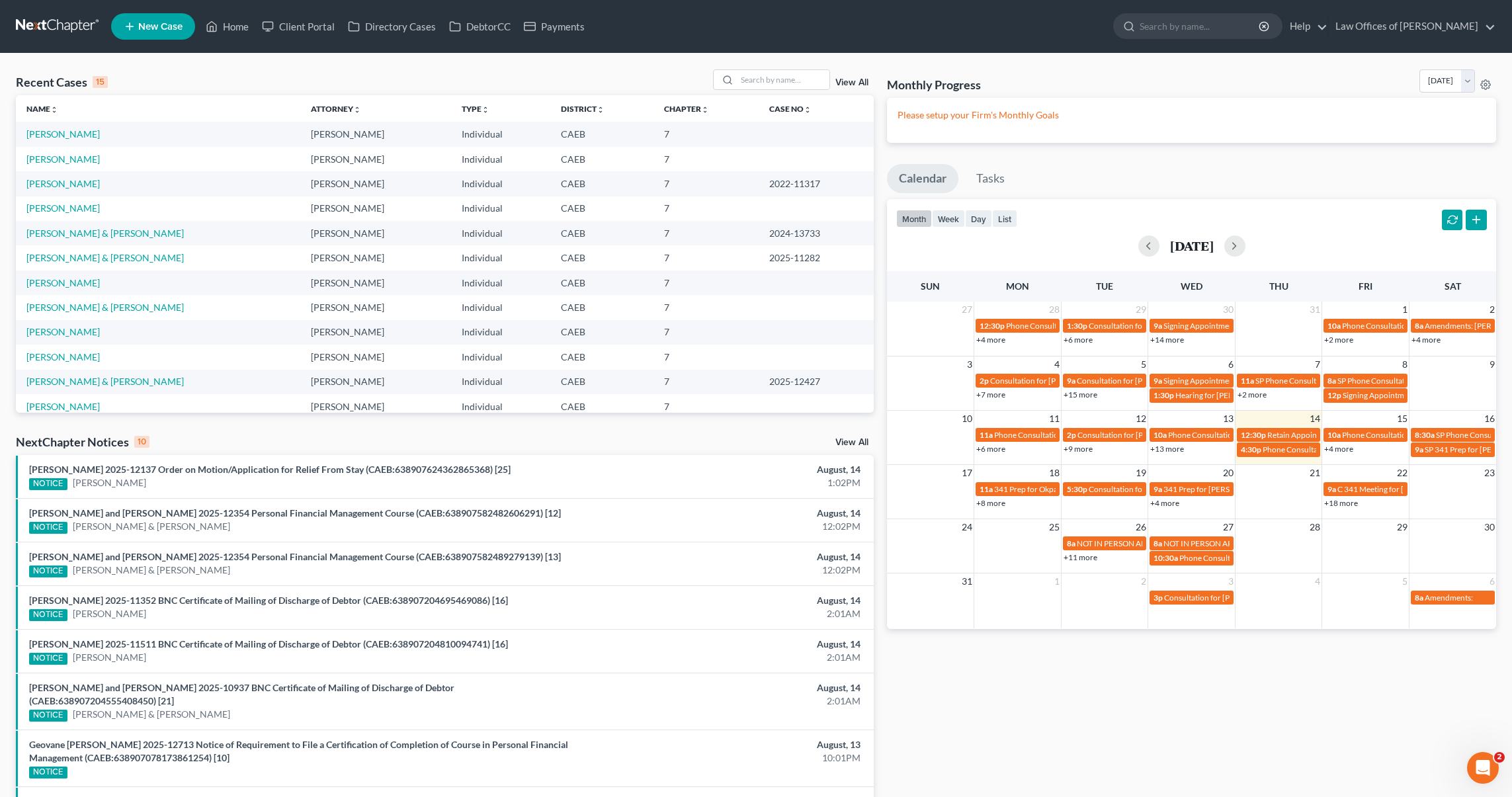
click at [1070, 451] on link "+4 more" at bounding box center [1338, 449] width 29 height 10
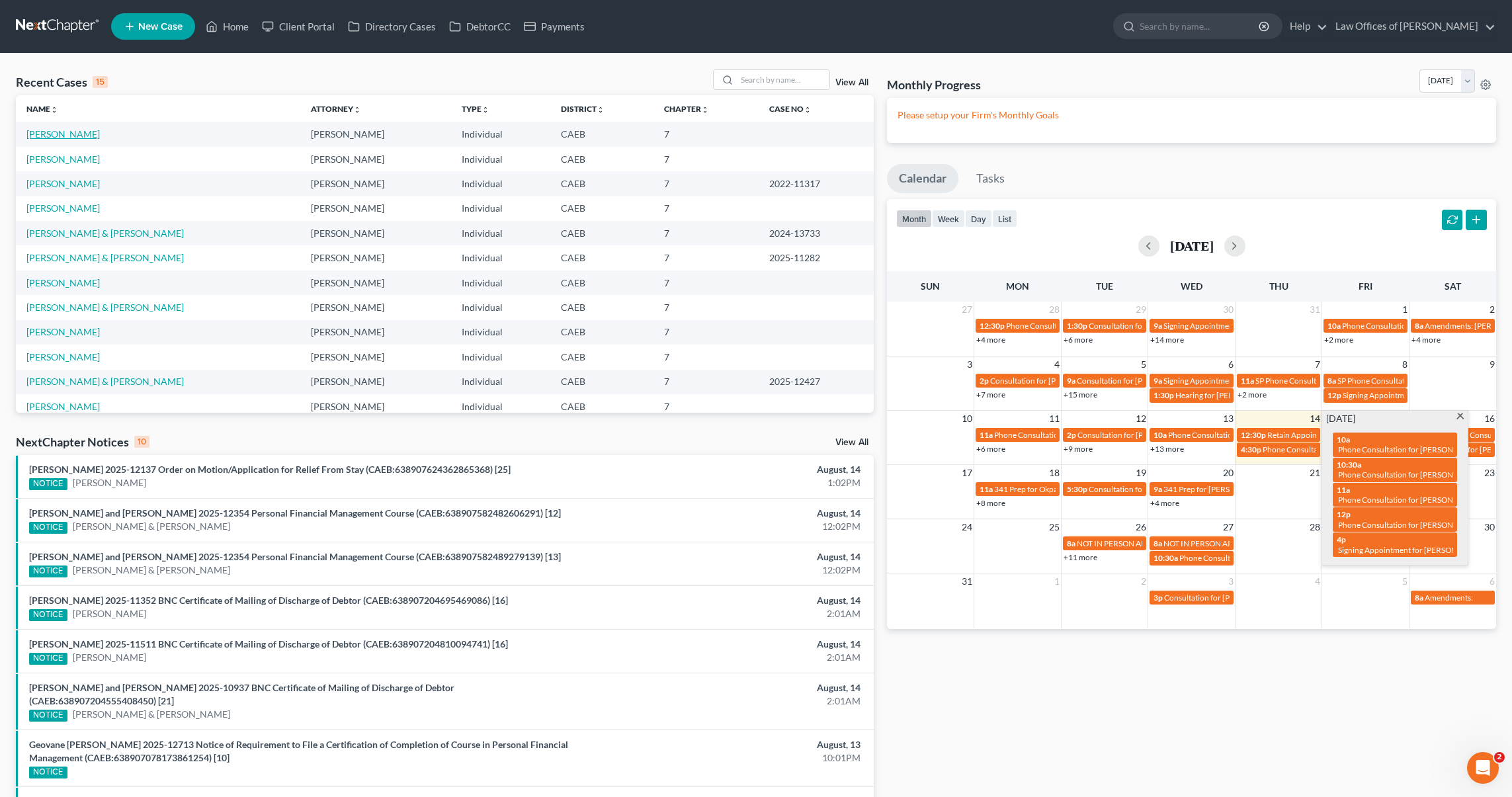
click at [40, 138] on link "[PERSON_NAME]" at bounding box center [63, 134] width 73 height 11
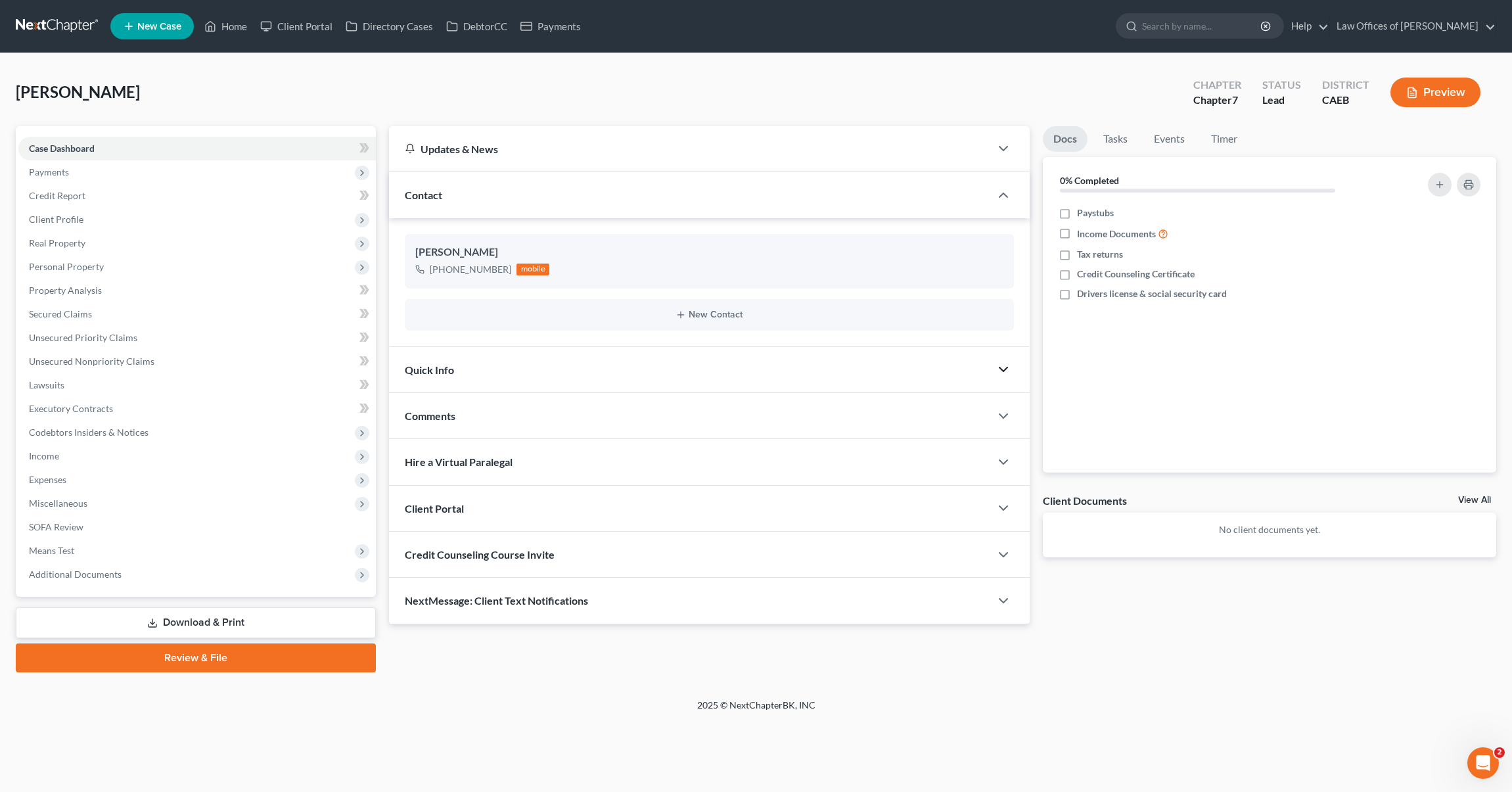
click at [1002, 367] on icon "button" at bounding box center [1003, 369] width 16 height 16
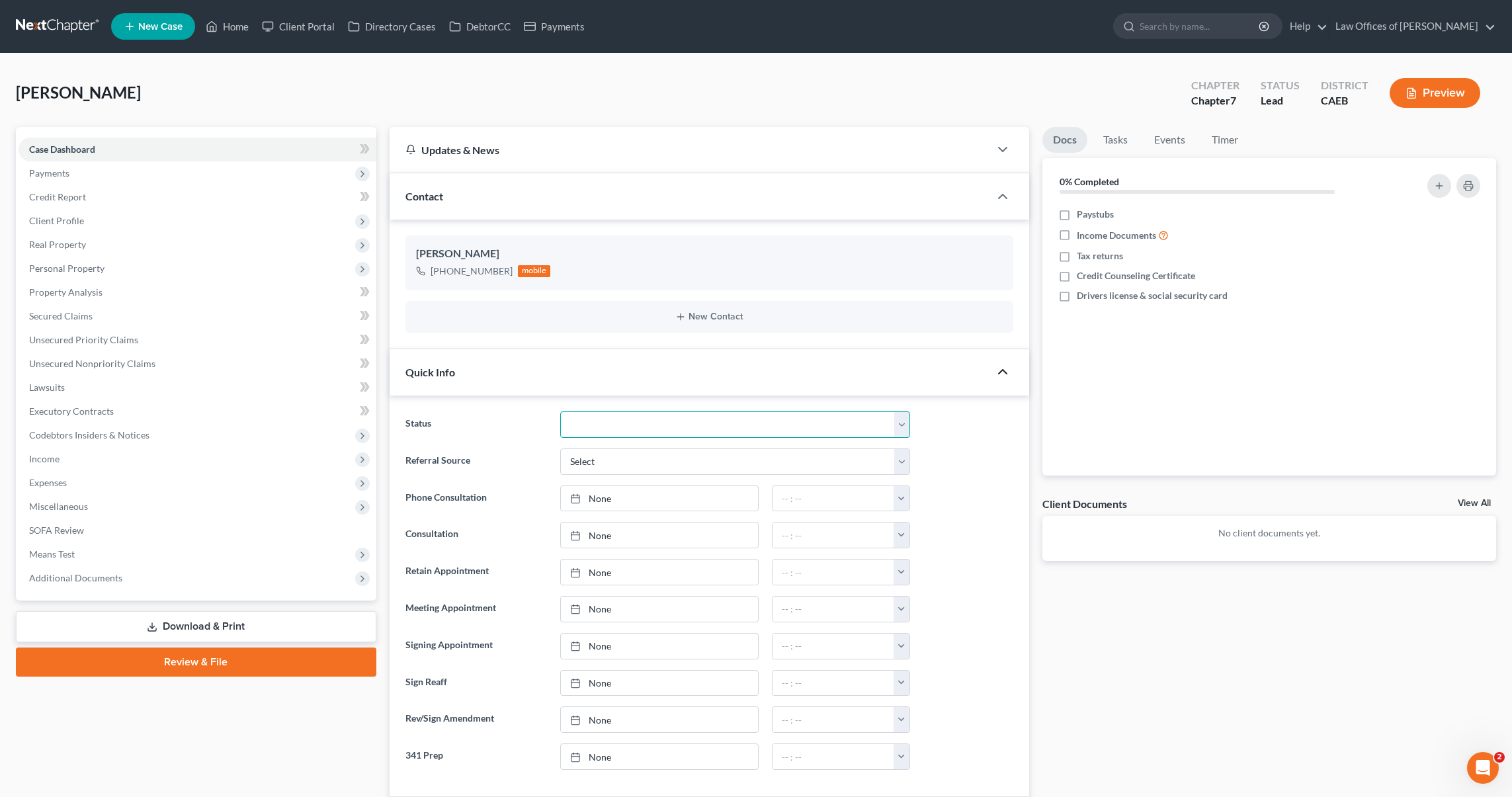
click at [903, 423] on select "Cancelled/Refund Closed Consultation Declined Discharged Filed Income Check In …" at bounding box center [734, 424] width 349 height 26
select select "2"
type input "[DATE]"
click at [603, 536] on link "[DATE]" at bounding box center [659, 535] width 197 height 26
click at [894, 536] on button "button" at bounding box center [901, 535] width 16 height 26
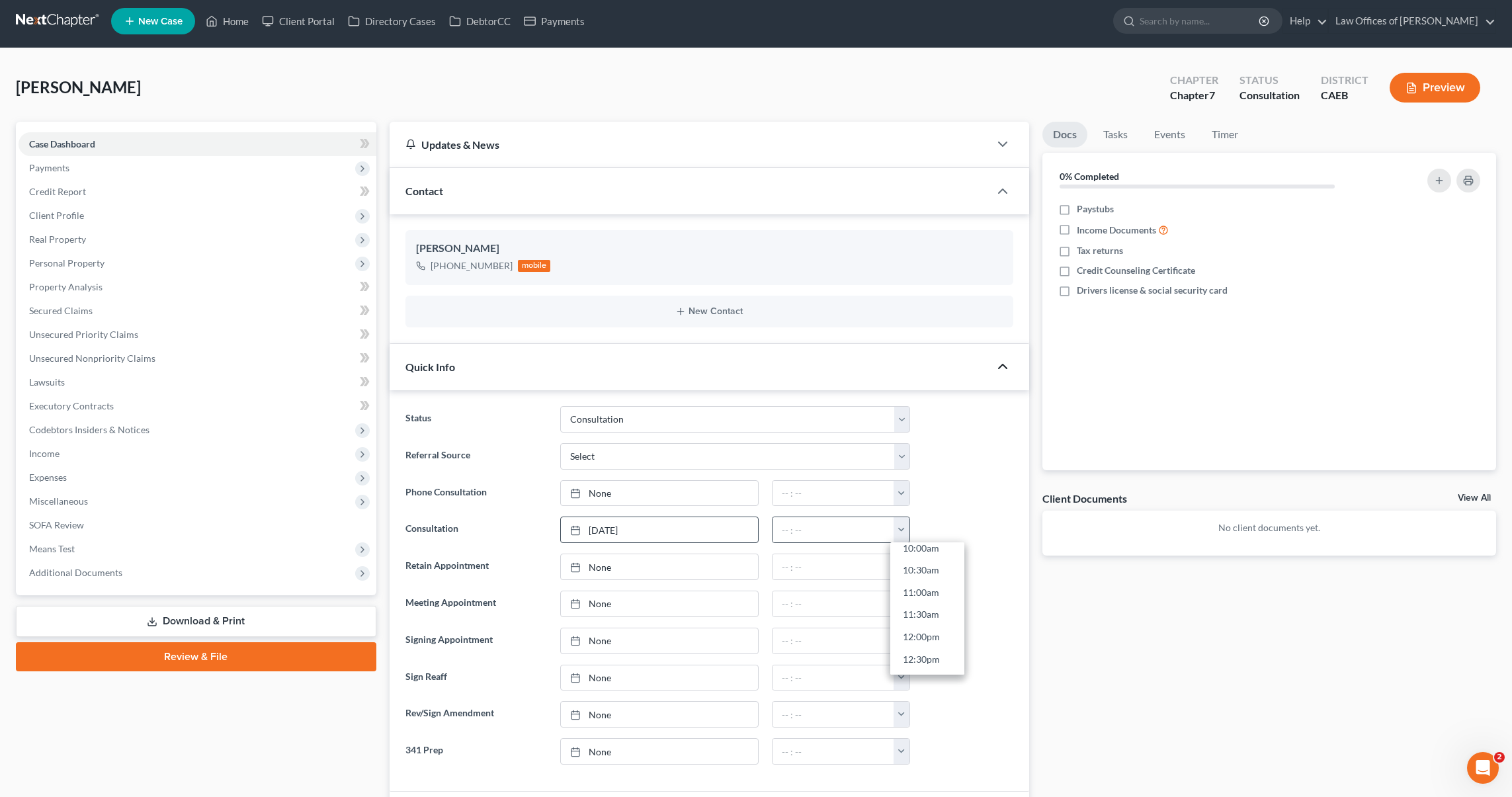
scroll to position [463, 0]
click at [933, 605] on link "11:30am" at bounding box center [927, 606] width 74 height 22
type input "11:30am"
click at [242, 25] on link "Home" at bounding box center [227, 21] width 56 height 24
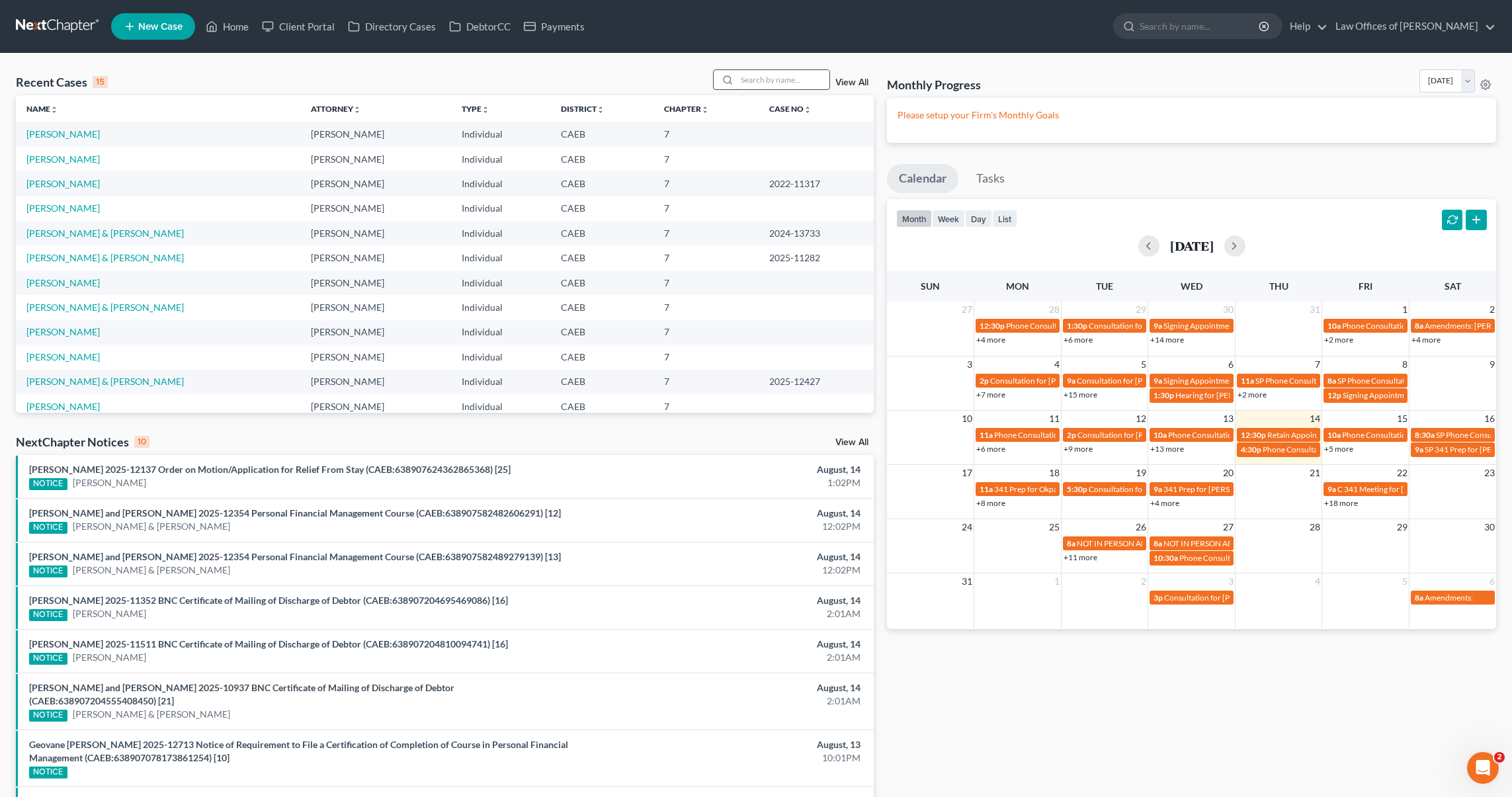
drag, startPoint x: 754, startPoint y: 78, endPoint x: 762, endPoint y: 76, distance: 8.2
click at [754, 78] on input "search" at bounding box center [783, 79] width 93 height 20
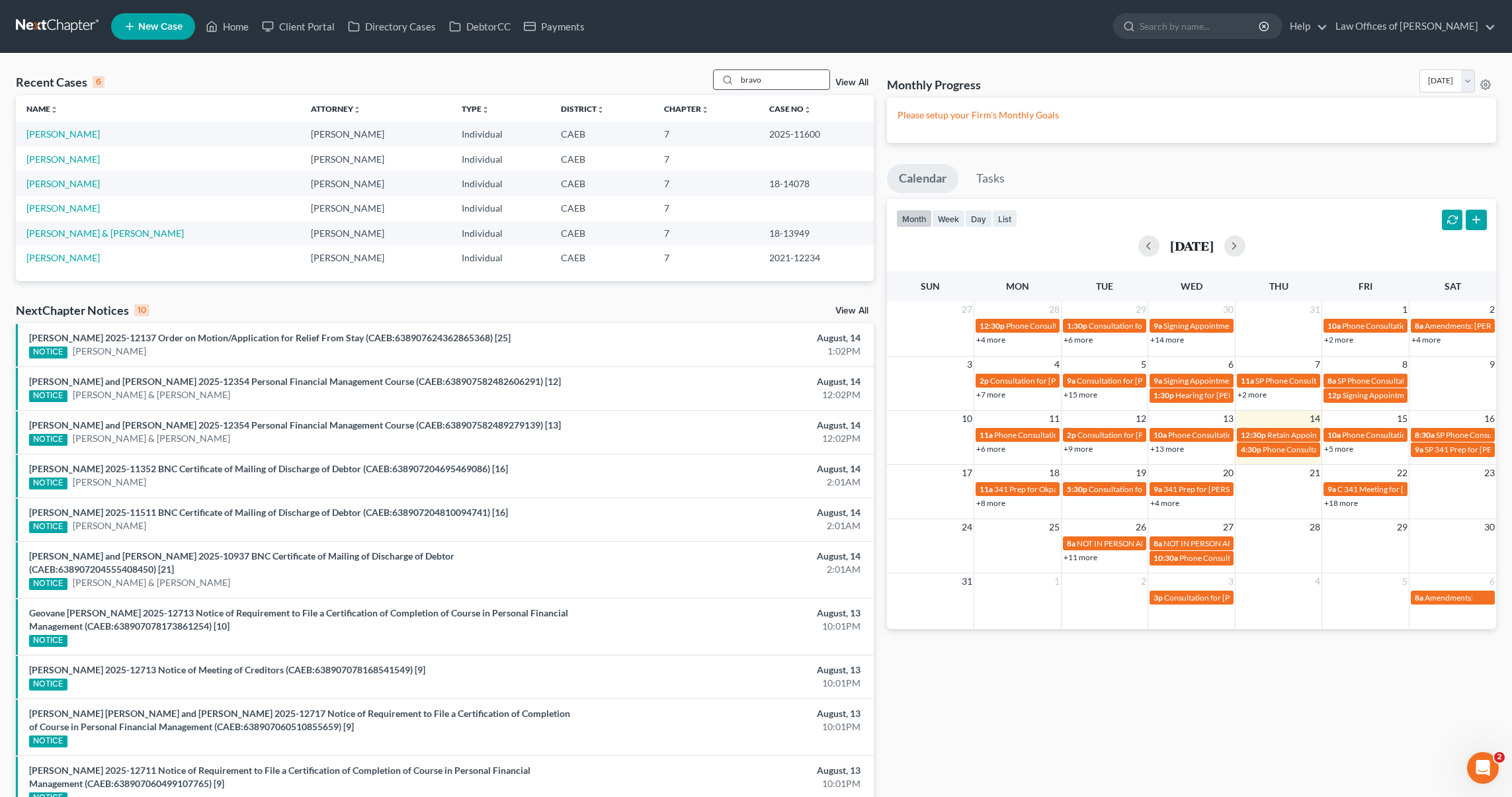
click at [805, 72] on input "bravo" at bounding box center [783, 79] width 93 height 20
drag, startPoint x: 784, startPoint y: 80, endPoint x: 708, endPoint y: 78, distance: 76.0
click at [705, 81] on div "Recent Cases 6 bravo View All" at bounding box center [445, 83] width 858 height 26
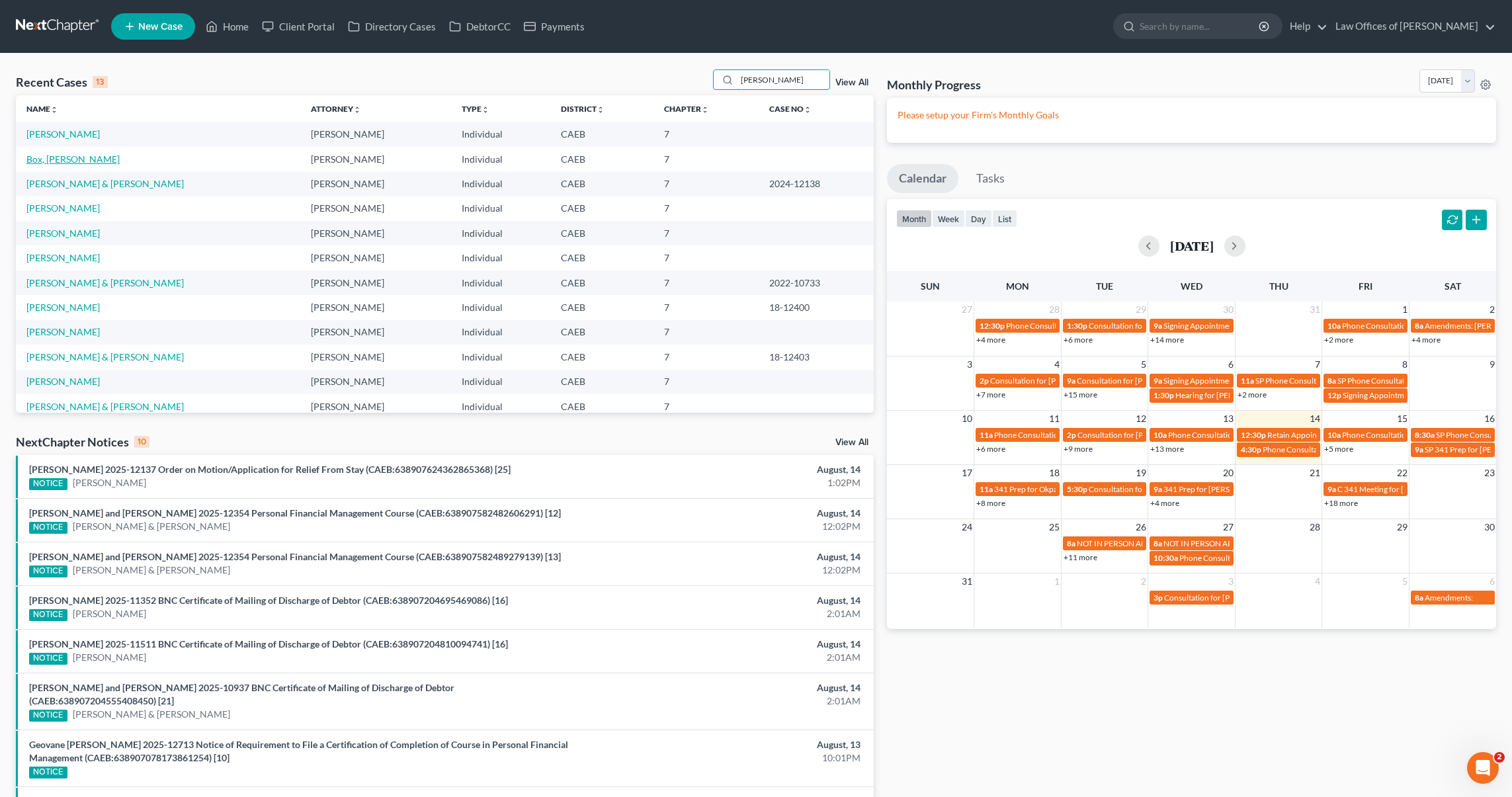
type input "nicholas"
click at [64, 159] on link "Box, [PERSON_NAME]" at bounding box center [73, 158] width 94 height 11
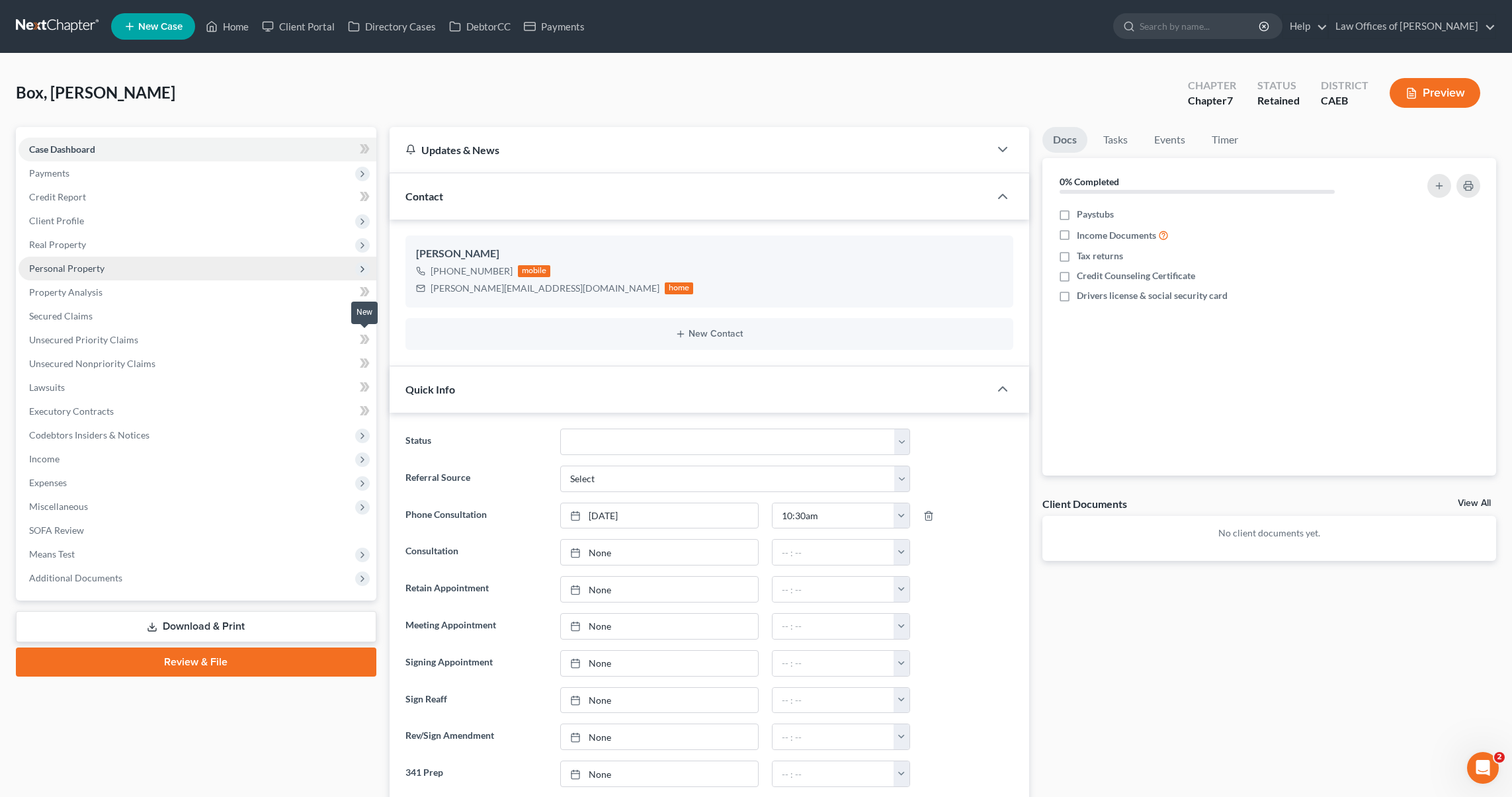
scroll to position [1235, 0]
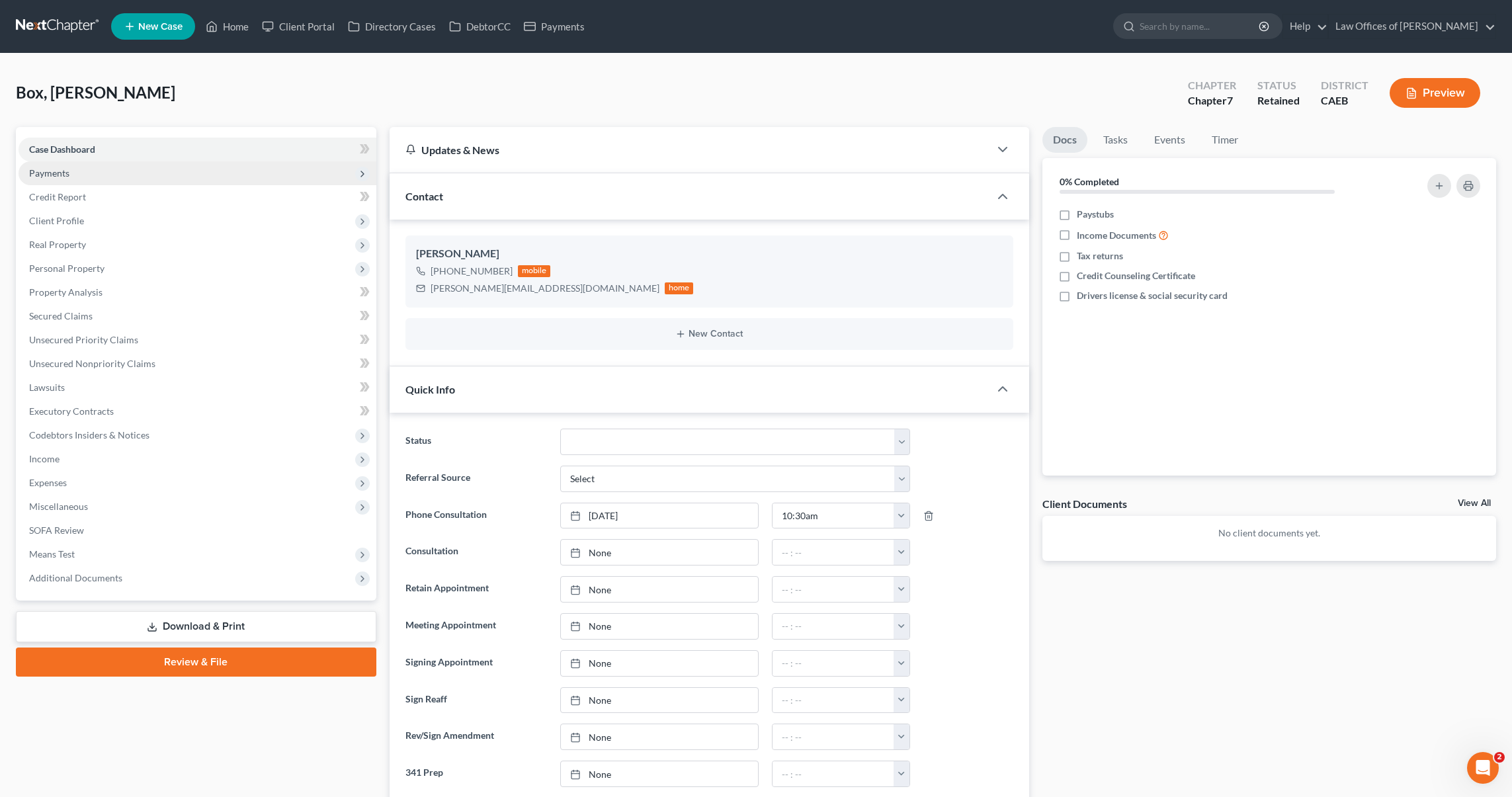
click at [106, 174] on span "Payments" at bounding box center [197, 174] width 358 height 24
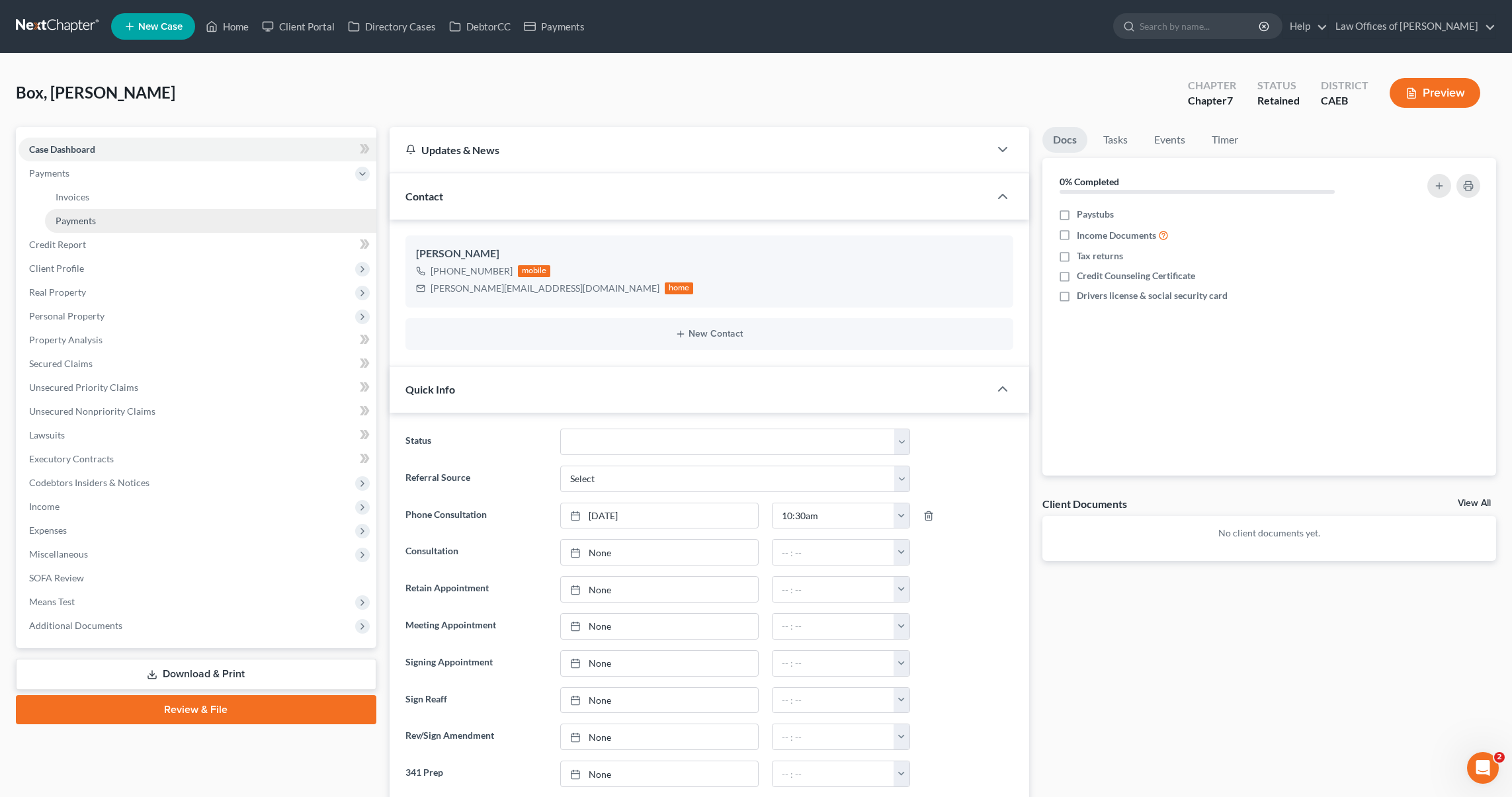
click at [107, 220] on link "Payments" at bounding box center [210, 221] width 331 height 24
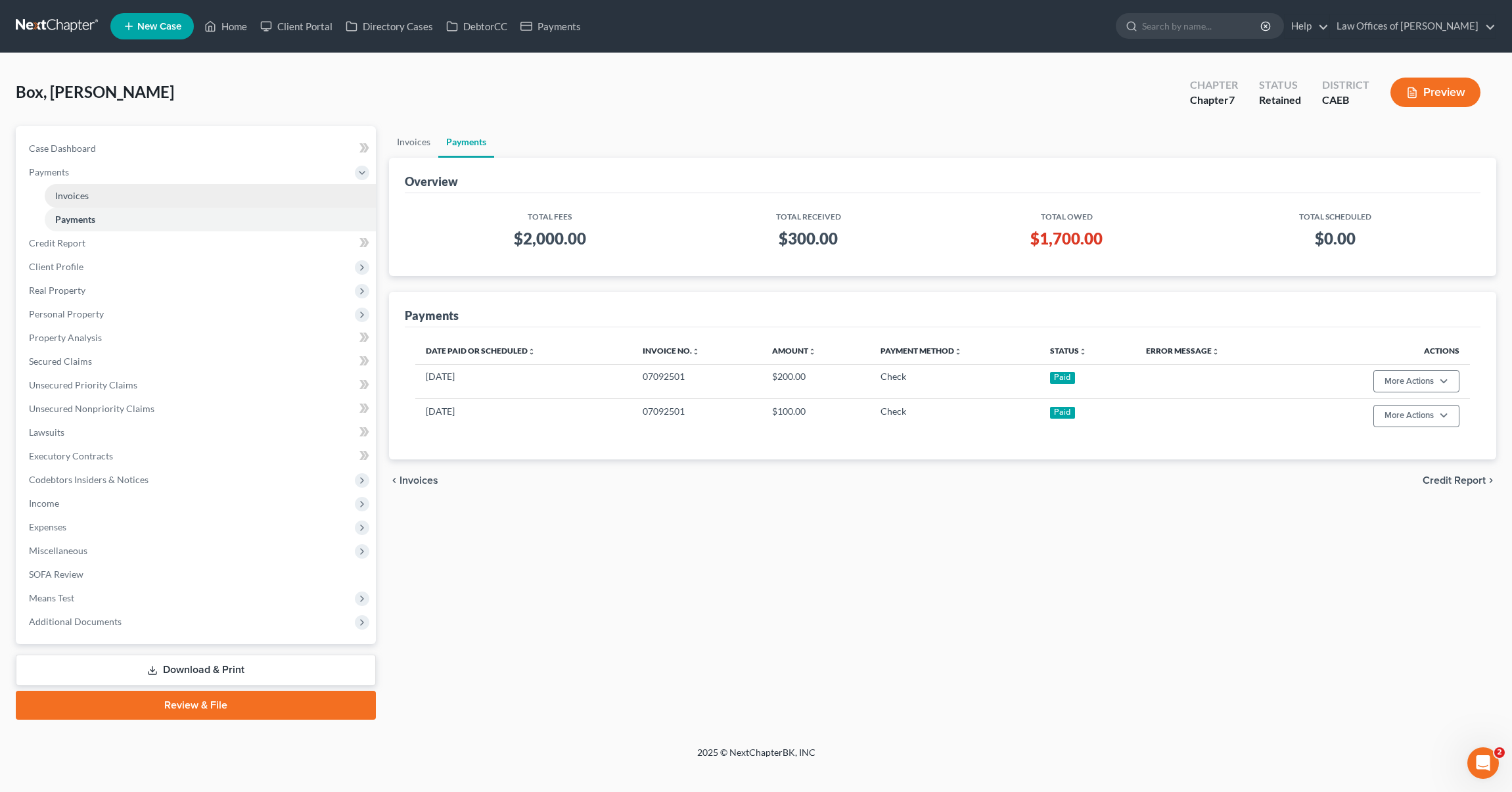
click at [135, 200] on link "Invoices" at bounding box center [210, 196] width 331 height 24
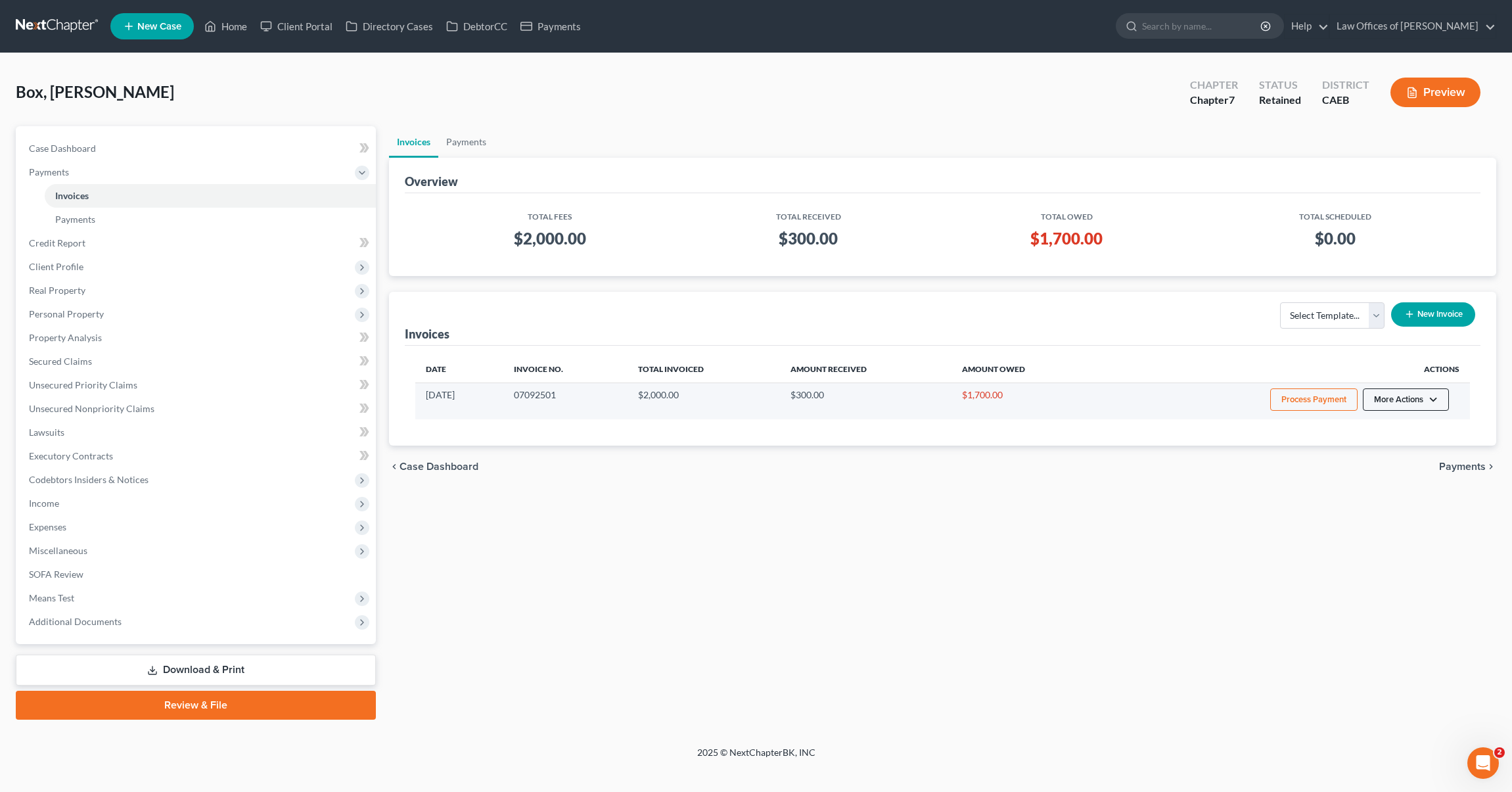
click at [1062, 396] on button "More Actions" at bounding box center [1406, 399] width 86 height 22
click at [1062, 444] on link "Record Cash or Check Payment" at bounding box center [1423, 449] width 154 height 22
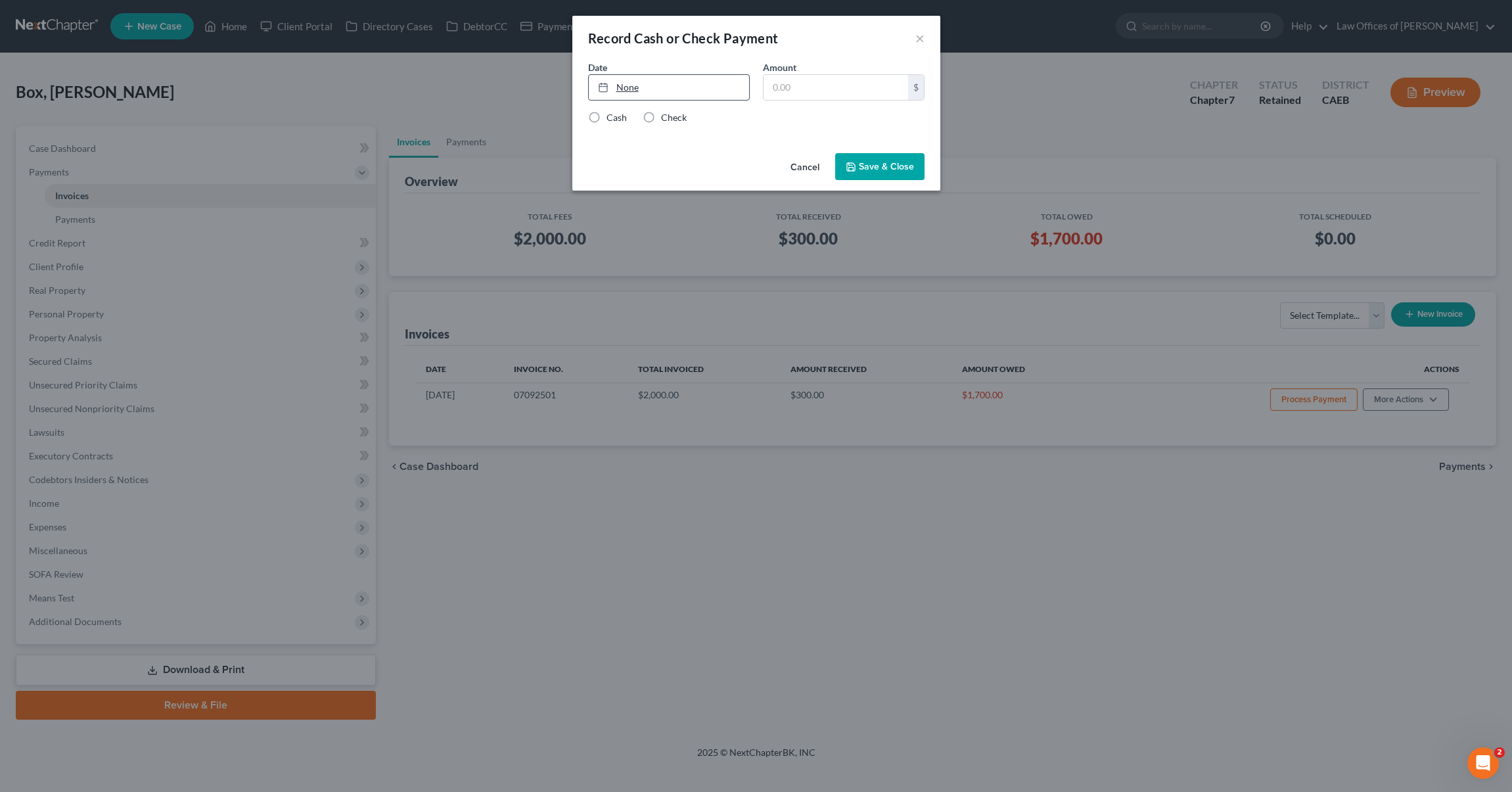
drag, startPoint x: 652, startPoint y: 116, endPoint x: 633, endPoint y: 96, distance: 27.6
click at [661, 115] on label "Check" at bounding box center [674, 117] width 25 height 14
click at [666, 115] on input "Check" at bounding box center [670, 115] width 8 height 8
radio input "true"
type input "[DATE]"
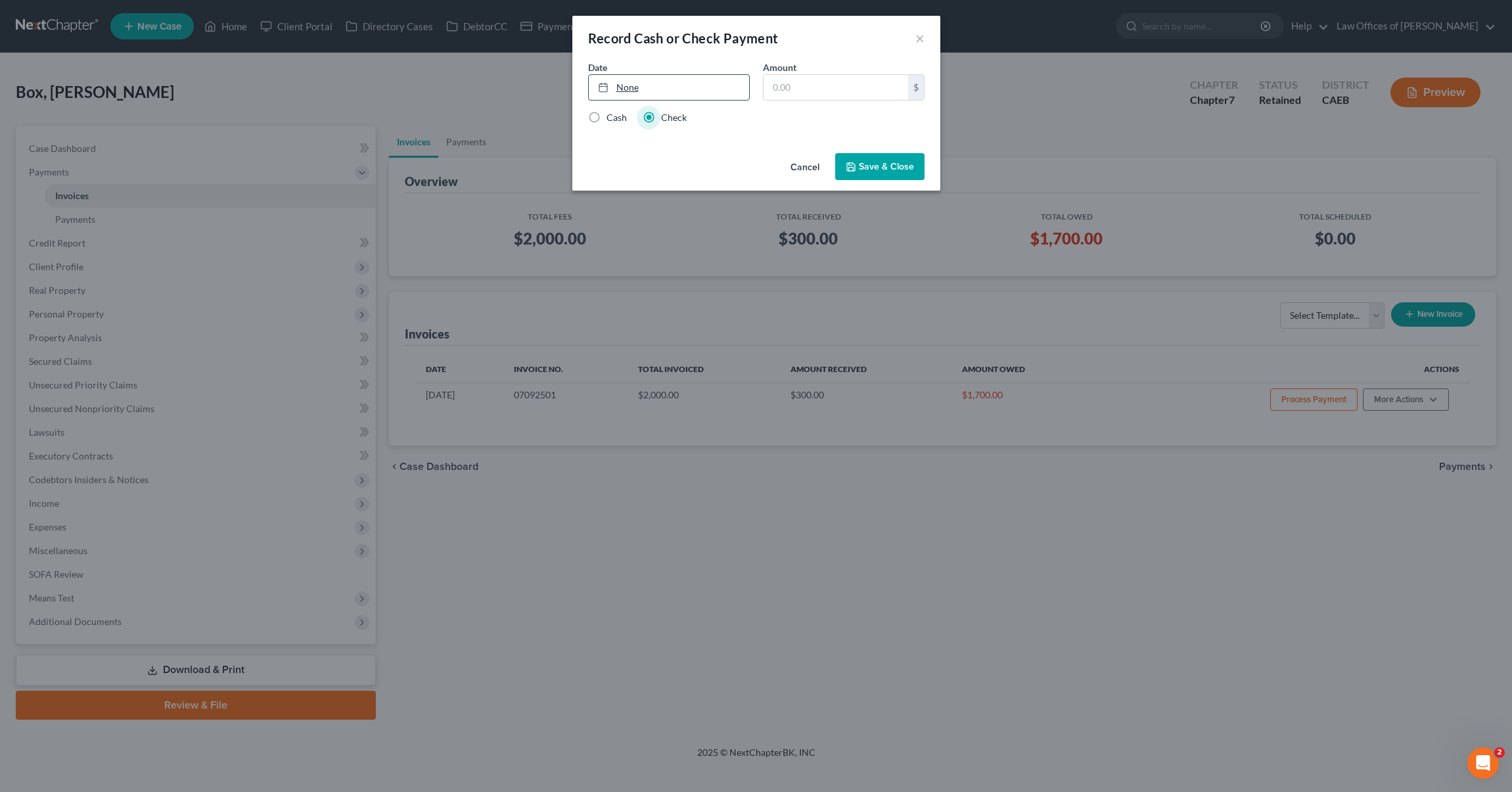
click at [627, 87] on link "None" at bounding box center [669, 88] width 161 height 25
click at [826, 83] on input "text" at bounding box center [835, 88] width 145 height 25
type input "400."
click at [868, 158] on button "Save & Close" at bounding box center [880, 167] width 90 height 28
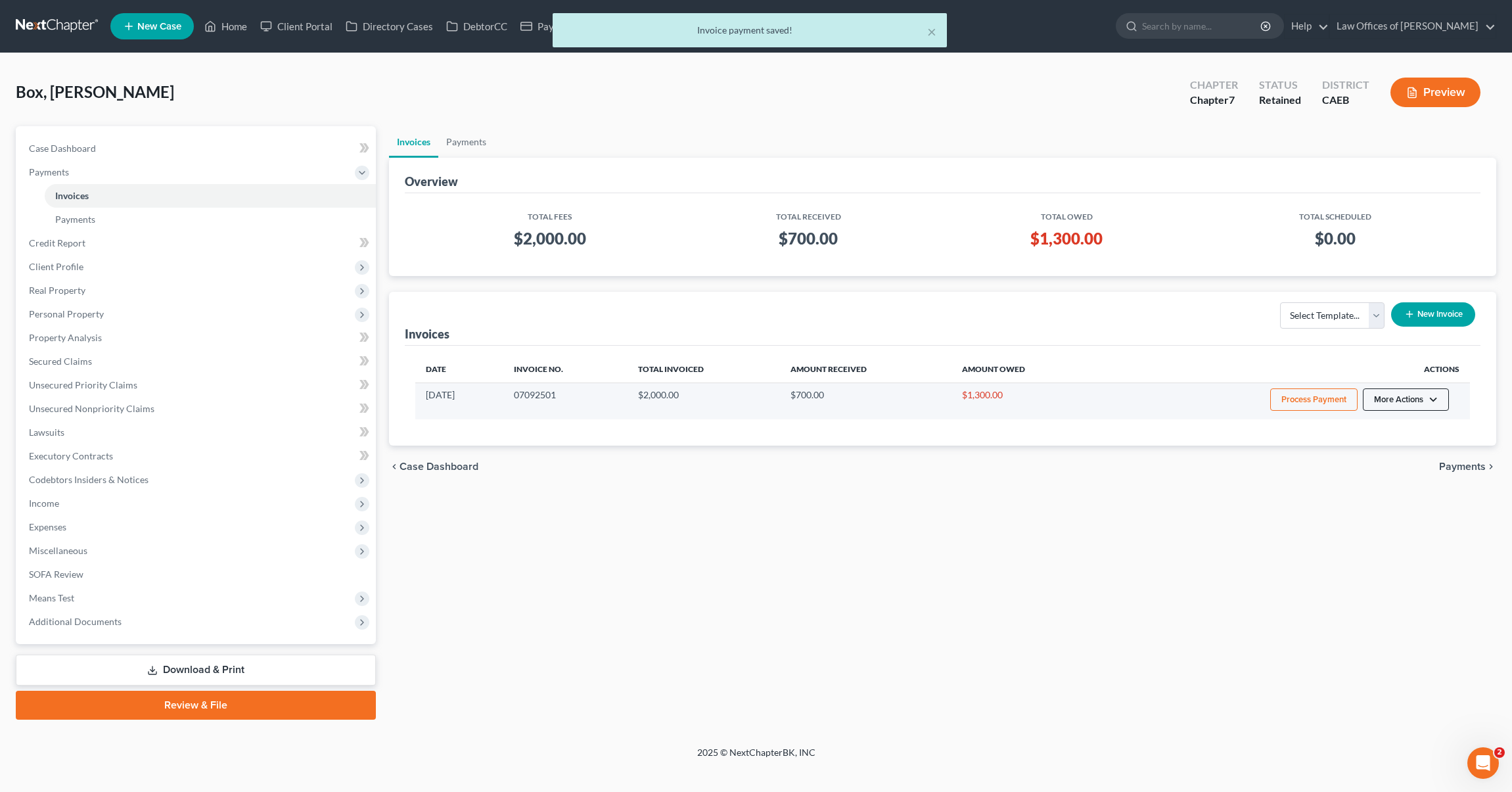
click at [1062, 400] on button "More Actions" at bounding box center [1406, 399] width 86 height 22
click at [1062, 429] on link "View/Edit" at bounding box center [1423, 427] width 154 height 22
select select "0"
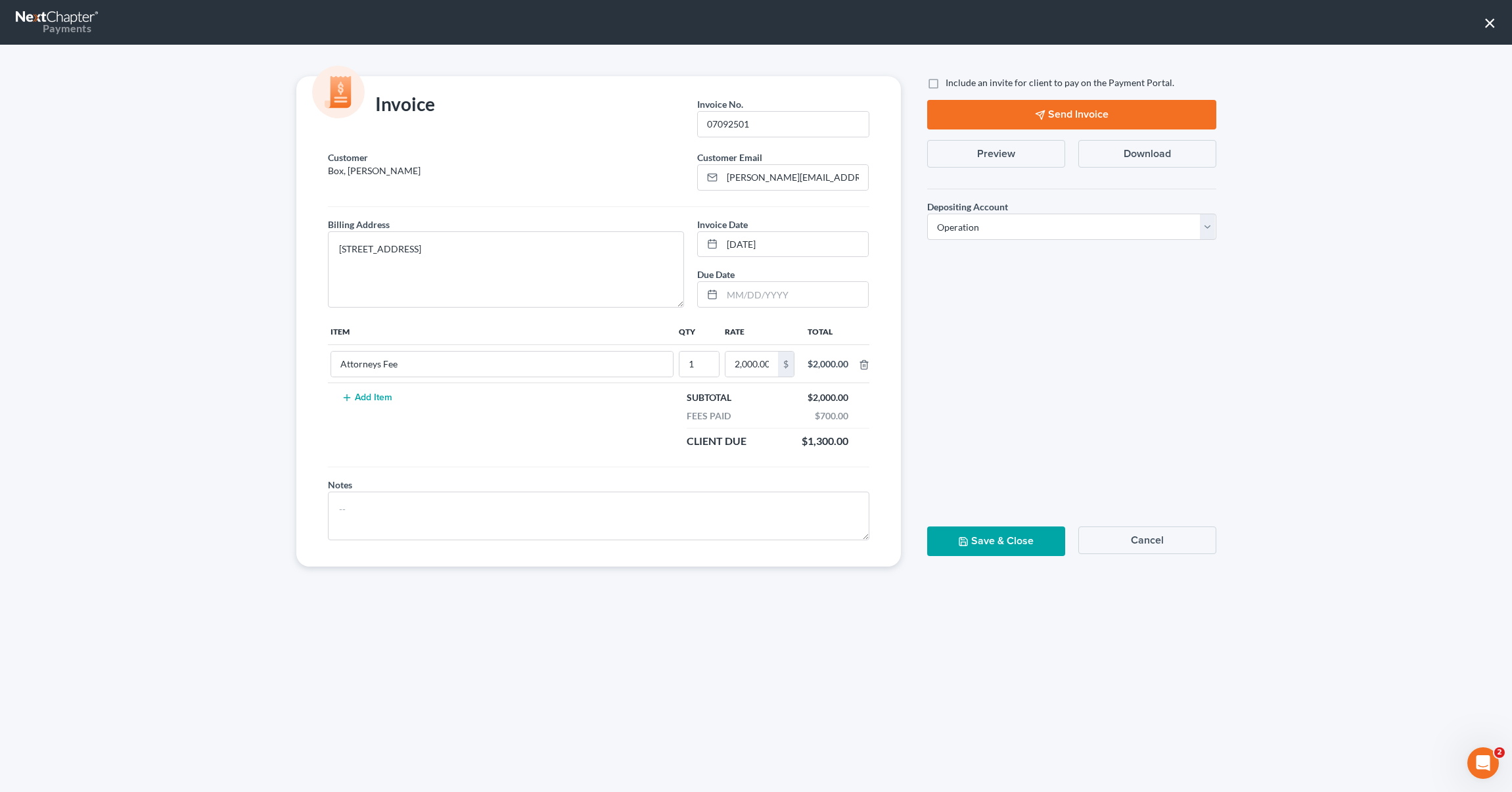
drag, startPoint x: 1107, startPoint y: 117, endPoint x: 1118, endPoint y: 122, distance: 12.1
click at [1062, 117] on button "Send Invoice" at bounding box center [1072, 114] width 289 height 30
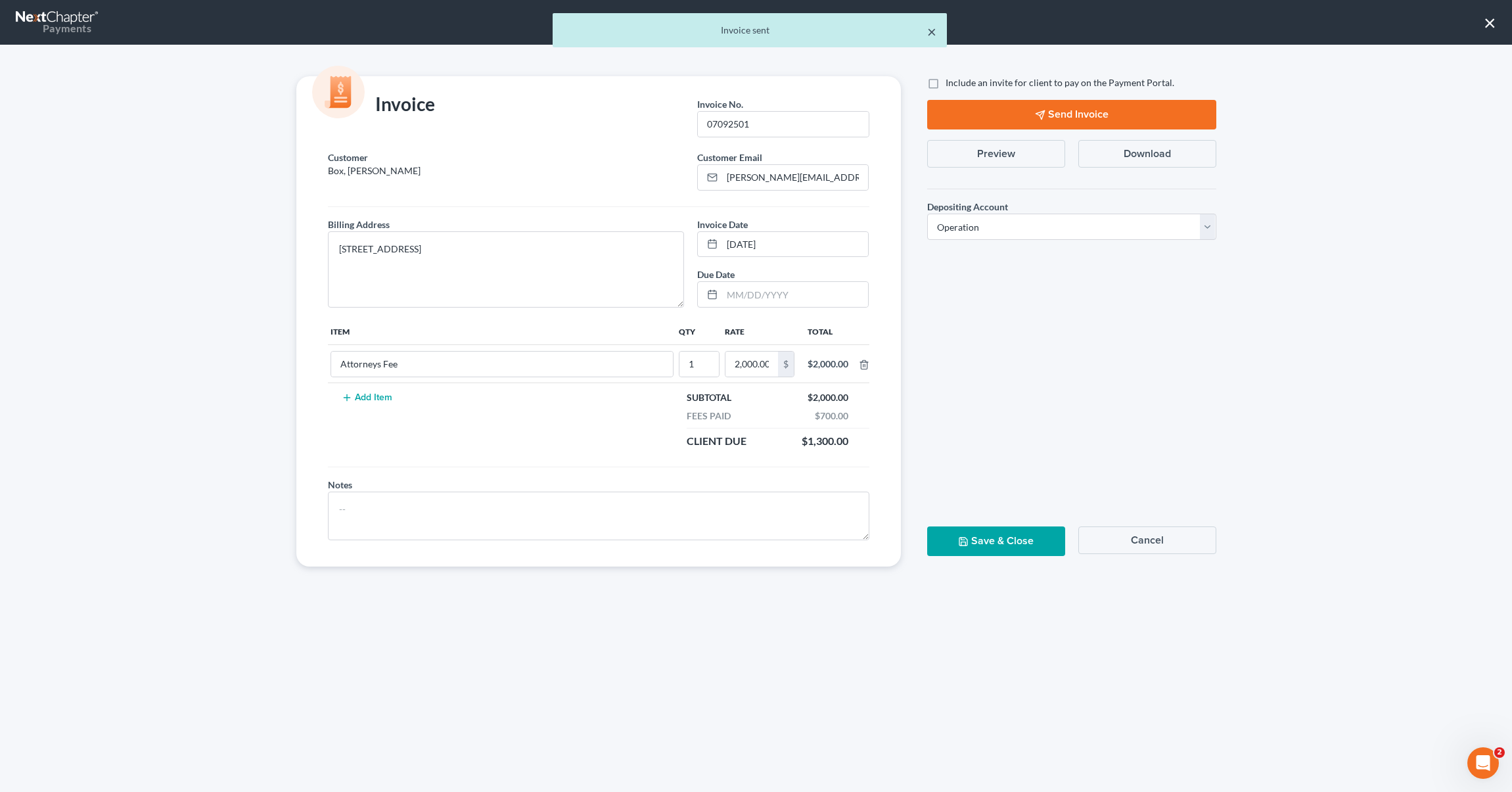
click at [931, 24] on button "×" at bounding box center [931, 31] width 9 height 16
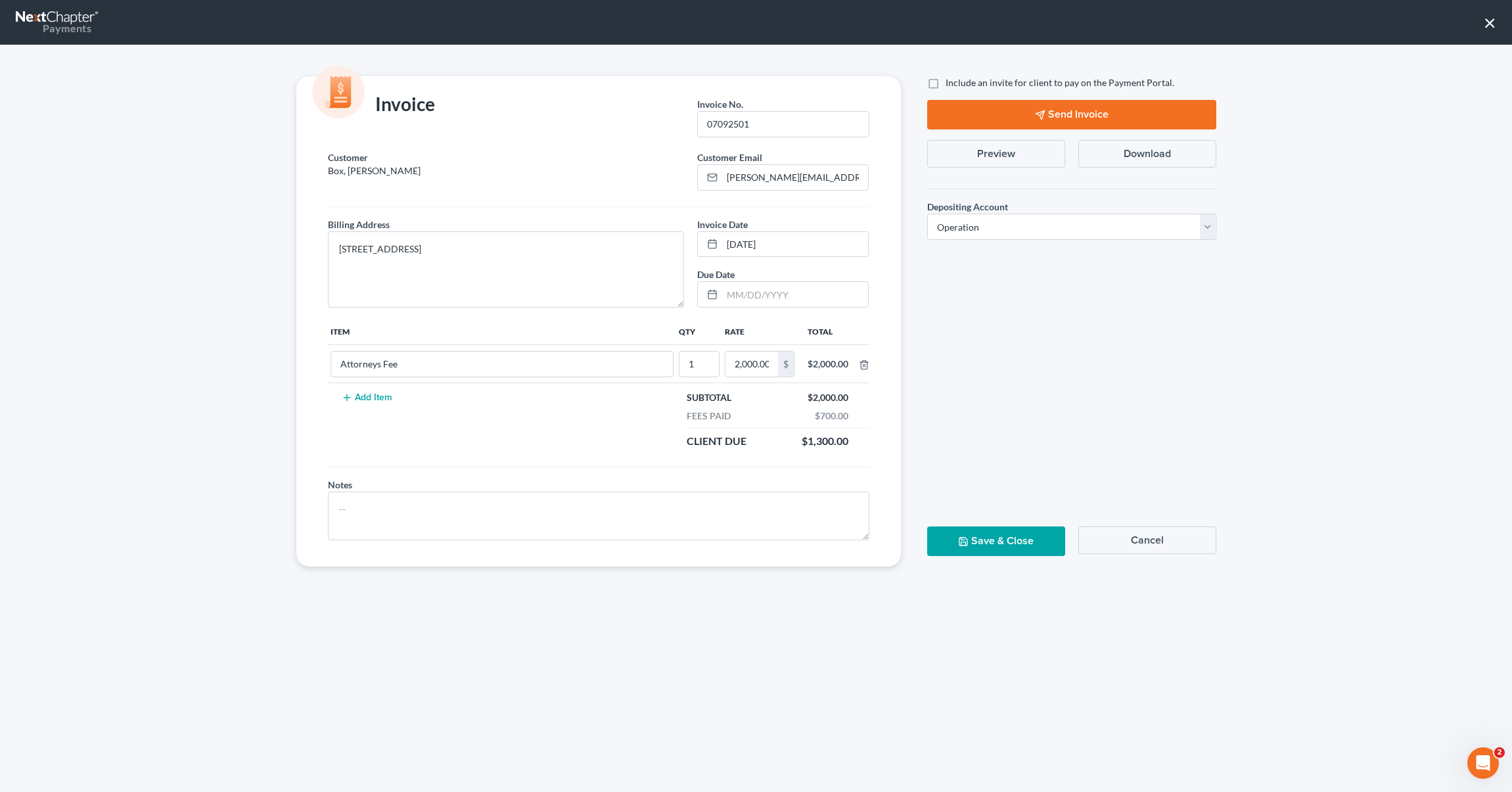
click at [1026, 537] on button "Save & Close" at bounding box center [996, 541] width 138 height 30
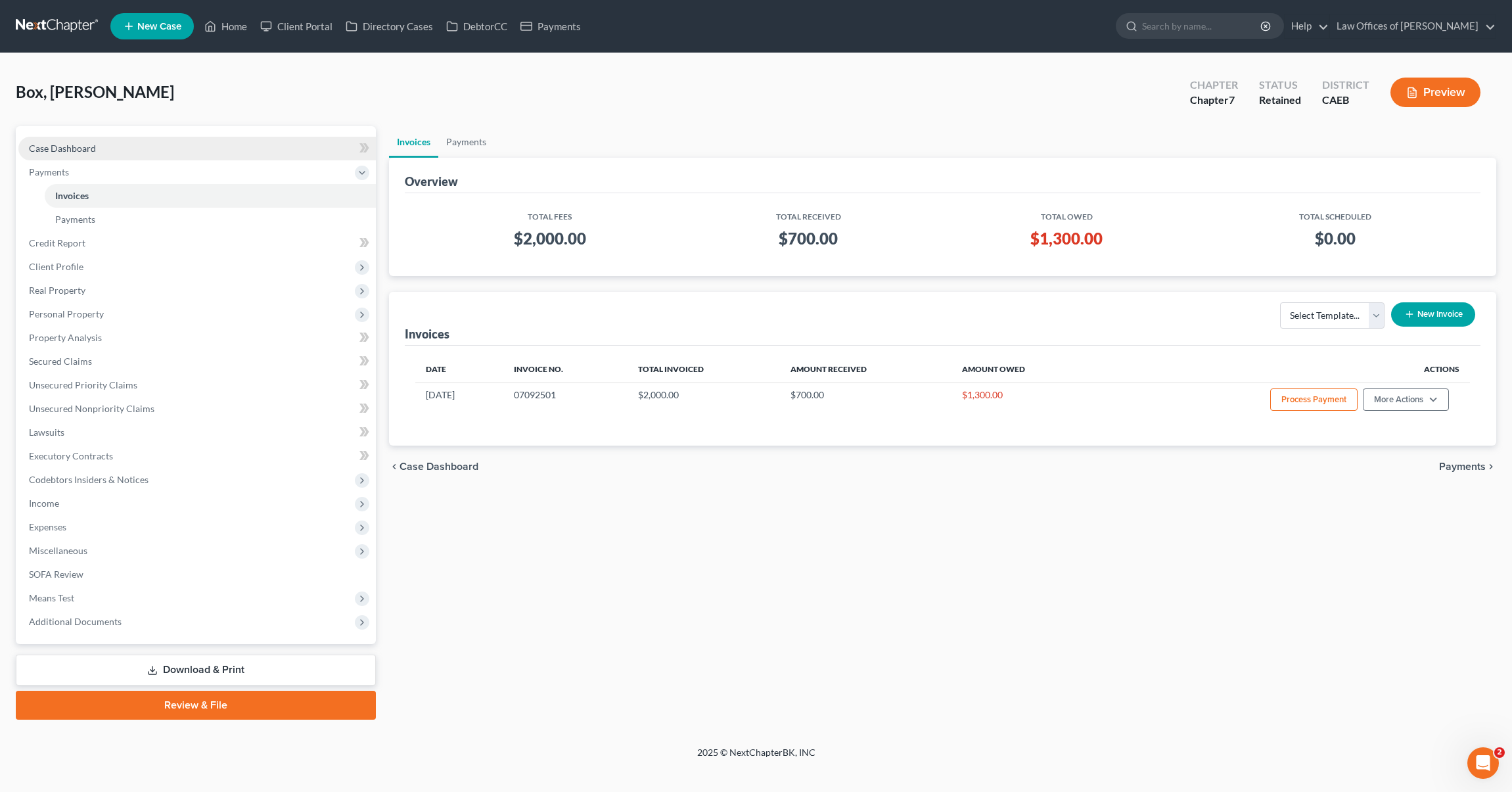
click at [152, 145] on link "Case Dashboard" at bounding box center [197, 149] width 358 height 24
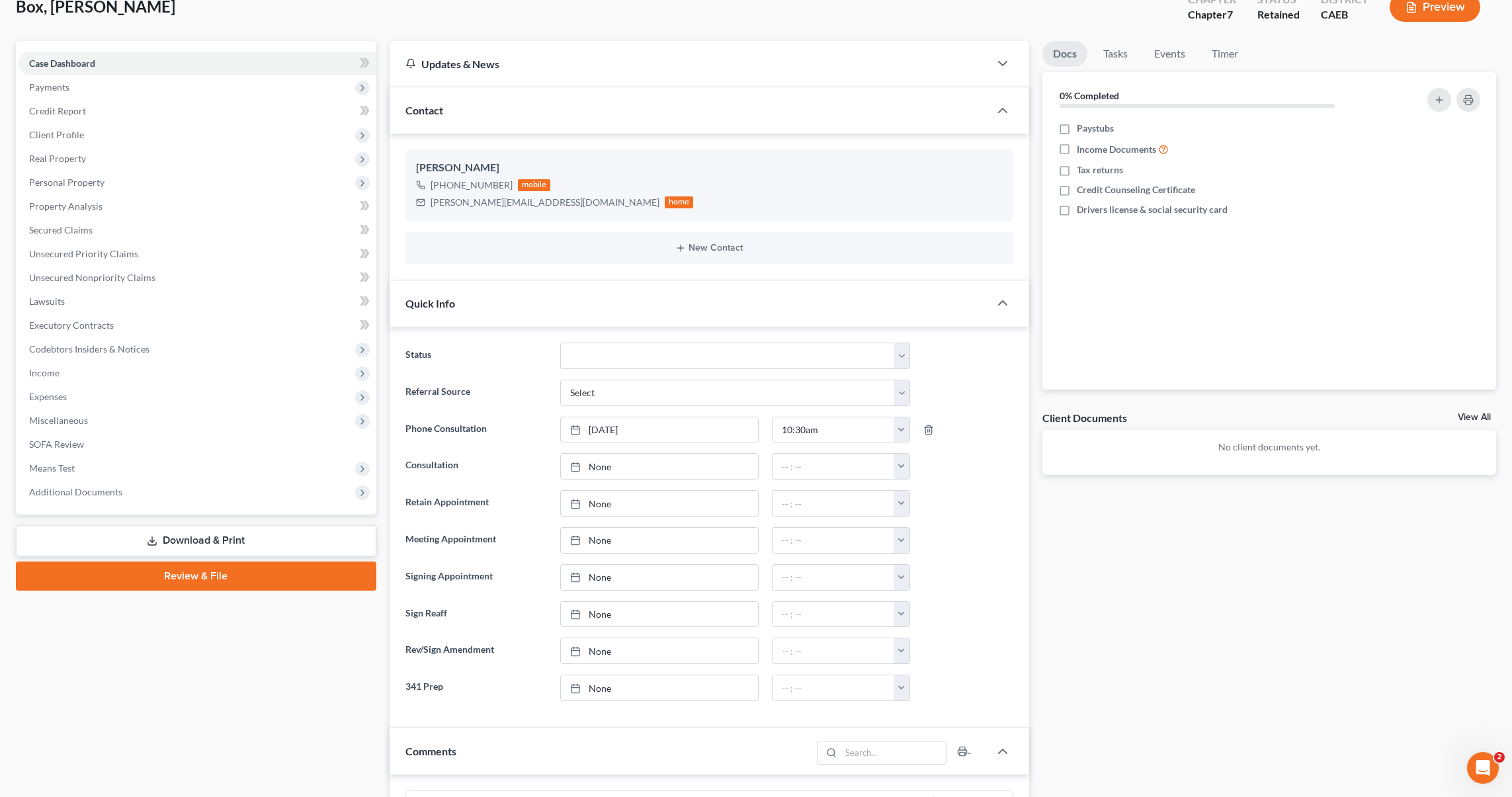
scroll to position [111, 0]
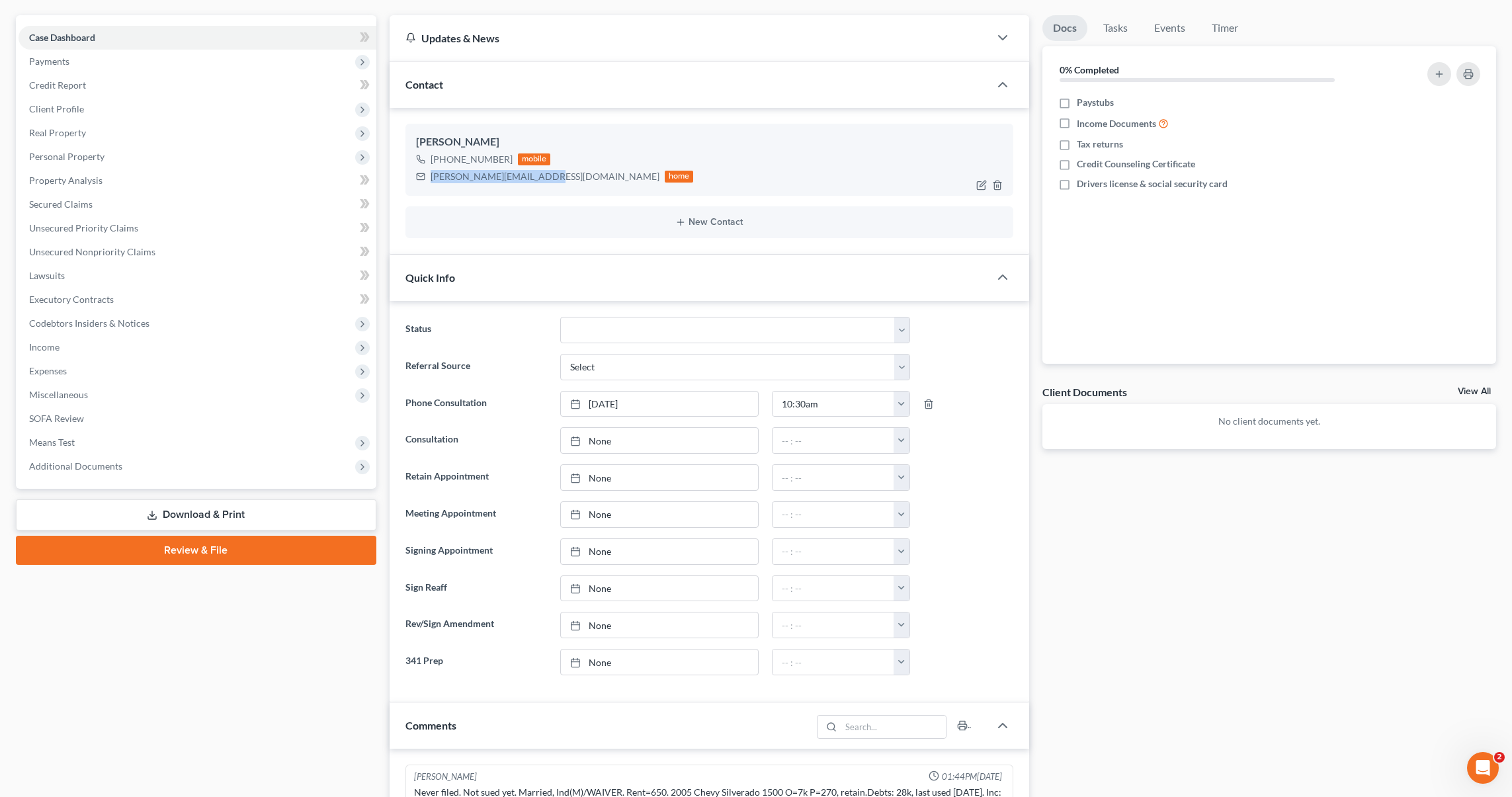
drag, startPoint x: 428, startPoint y: 174, endPoint x: 539, endPoint y: 178, distance: 111.1
click at [539, 178] on div "nicholas.box13@gmail.com home" at bounding box center [555, 176] width 277 height 17
copy div "nicholas.box13@gmail.com"
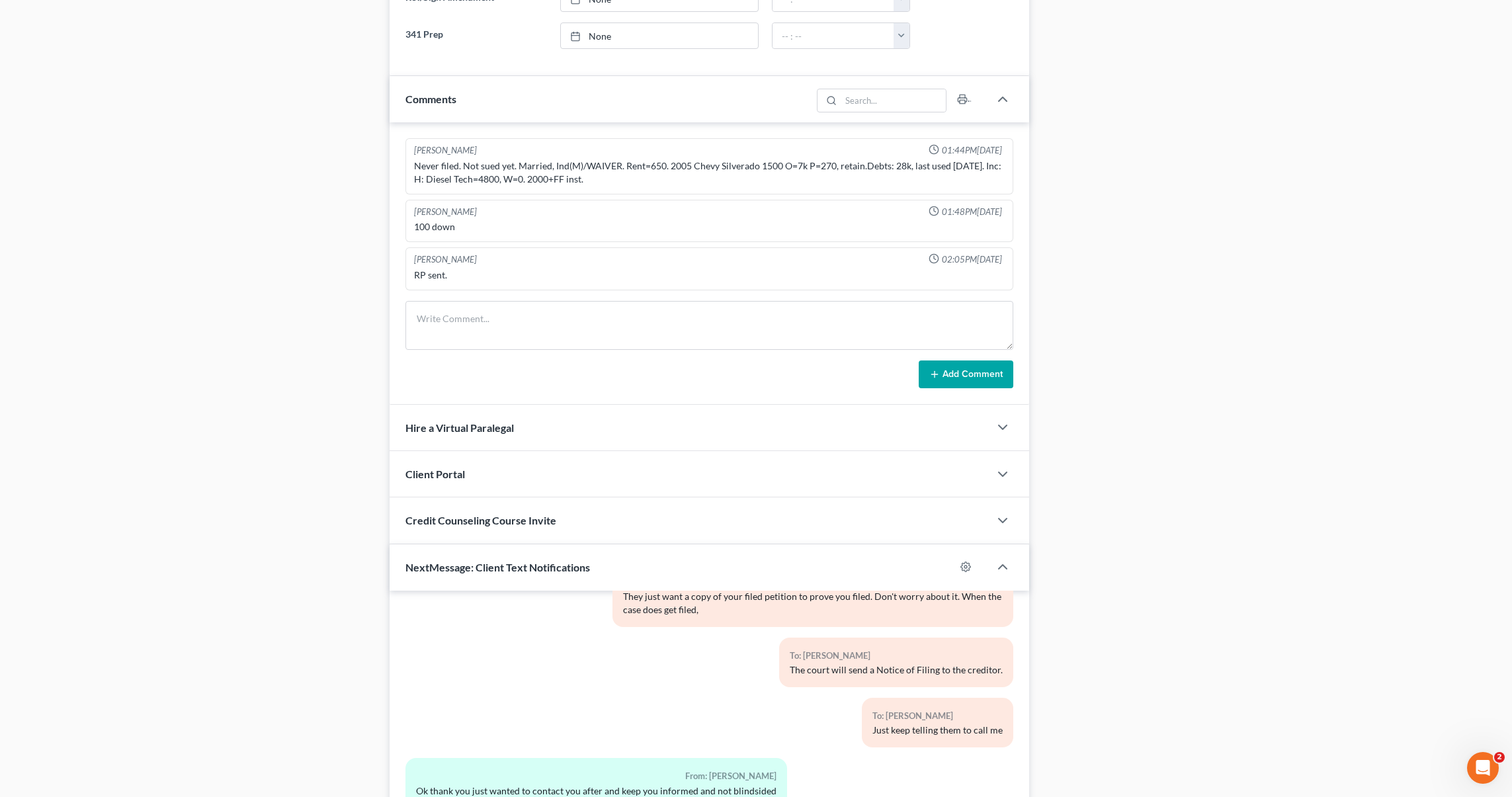
scroll to position [877, 0]
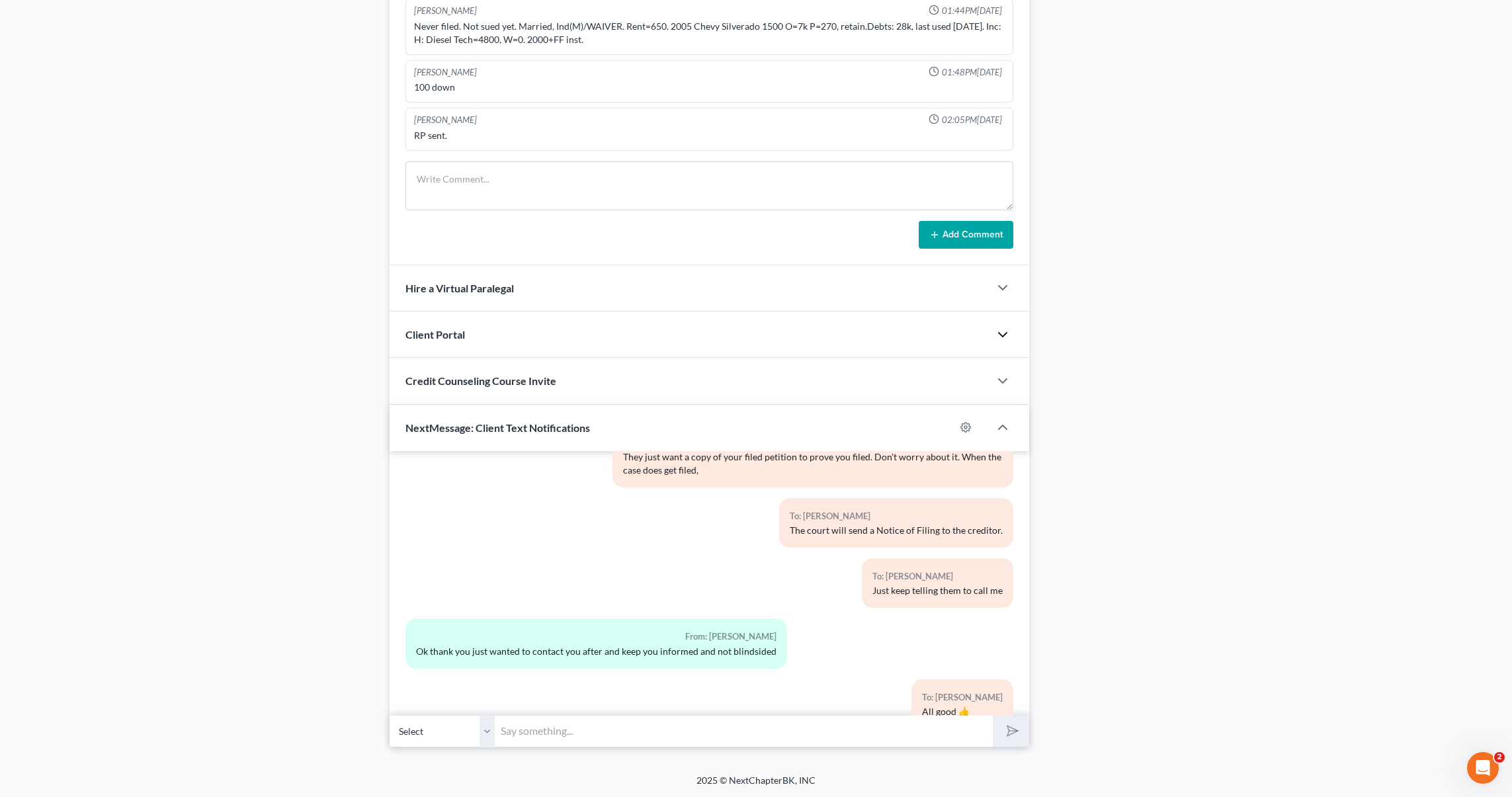
click at [1005, 333] on polyline "button" at bounding box center [1002, 334] width 8 height 4
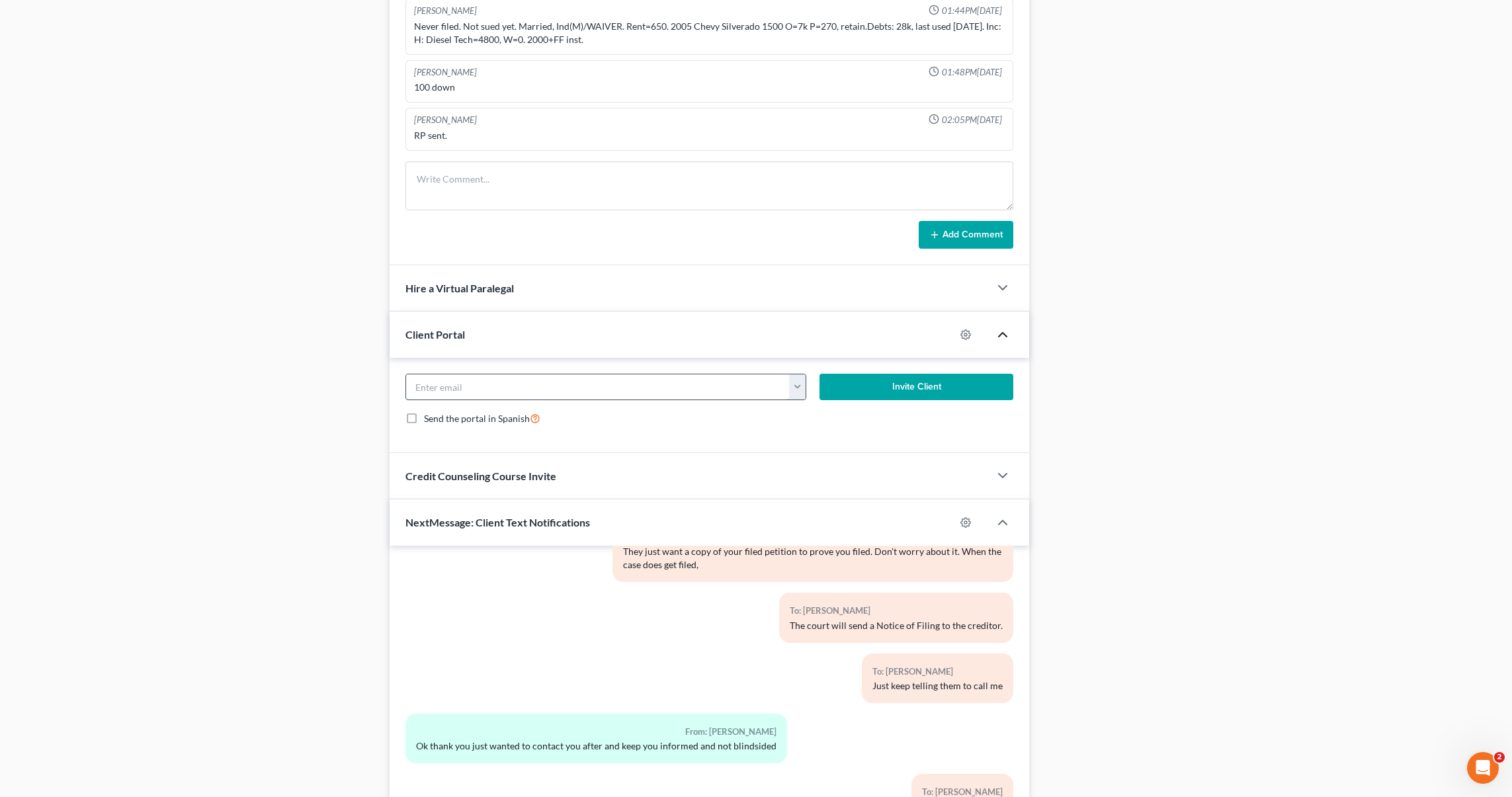
paste input "nicholas.box13@gmail.com"
type input "nicholas.box13@gmail.com"
click at [968, 390] on button "Invite Client" at bounding box center [916, 386] width 194 height 26
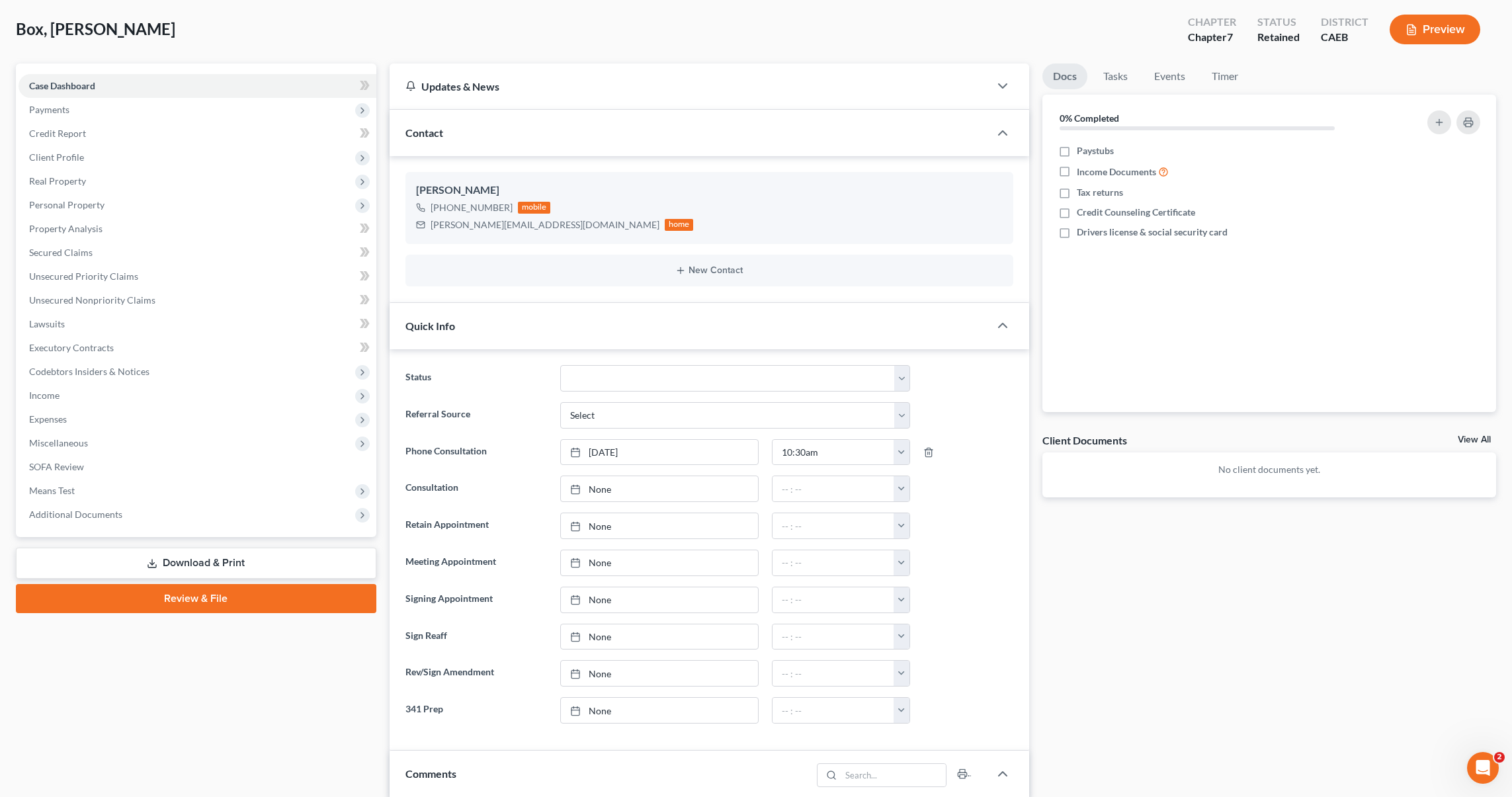
scroll to position [0, 0]
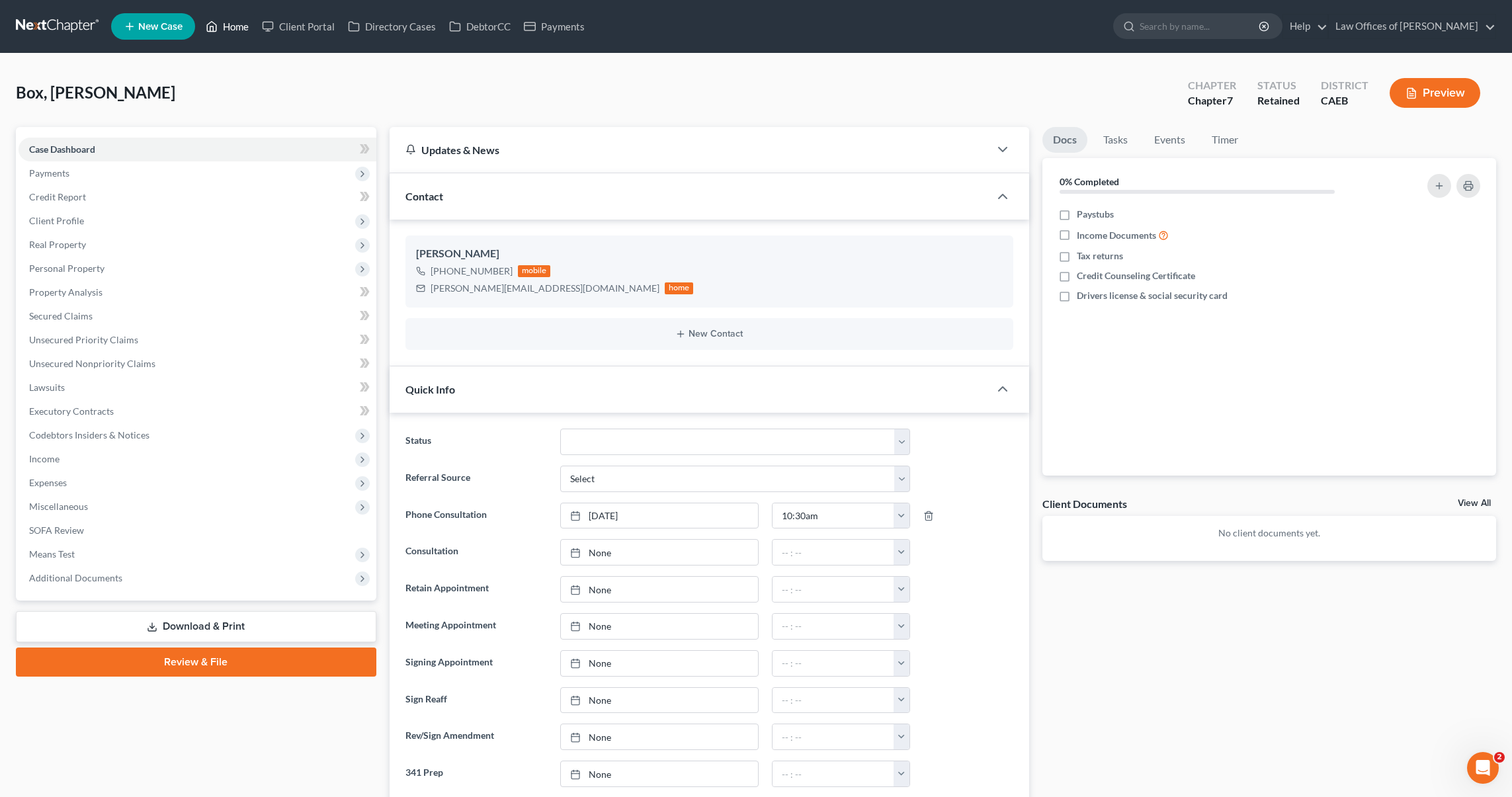
click at [234, 31] on link "Home" at bounding box center [227, 26] width 56 height 24
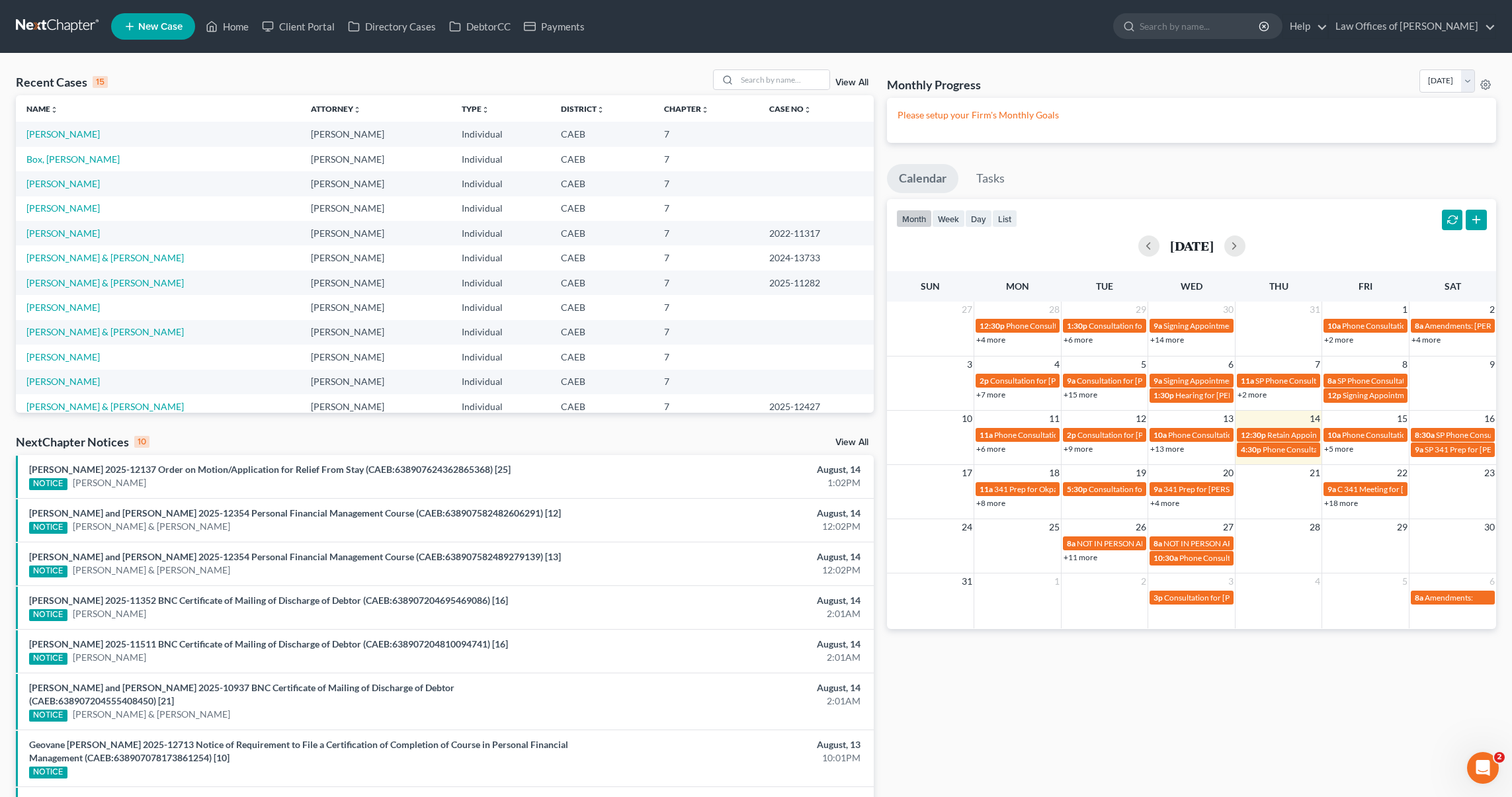
click at [1070, 449] on link "+5 more" at bounding box center [1338, 449] width 29 height 10
click at [55, 182] on link "[PERSON_NAME]" at bounding box center [63, 183] width 73 height 11
select select "2"
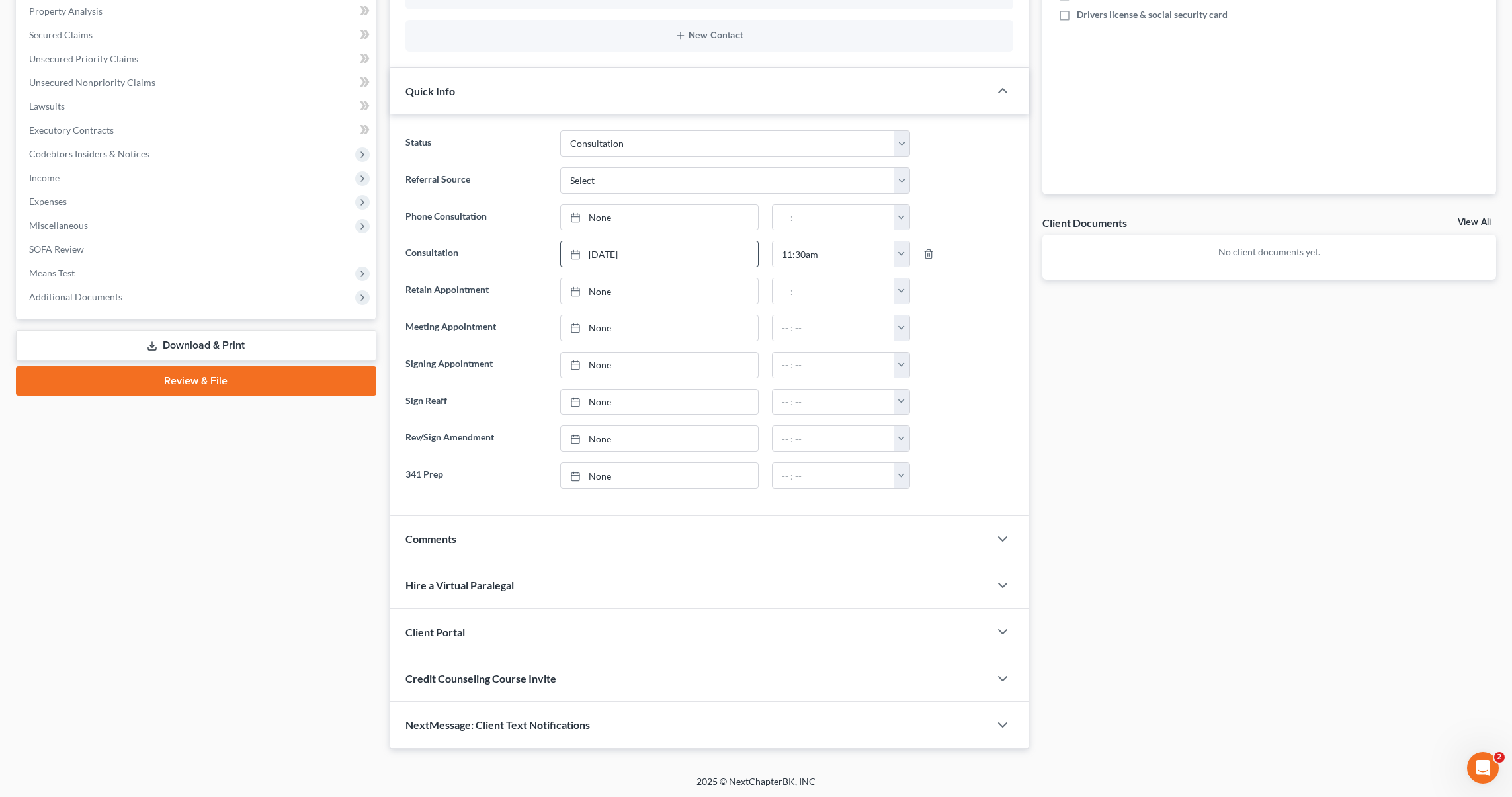
scroll to position [282, 0]
click at [1006, 534] on icon "button" at bounding box center [1002, 538] width 16 height 16
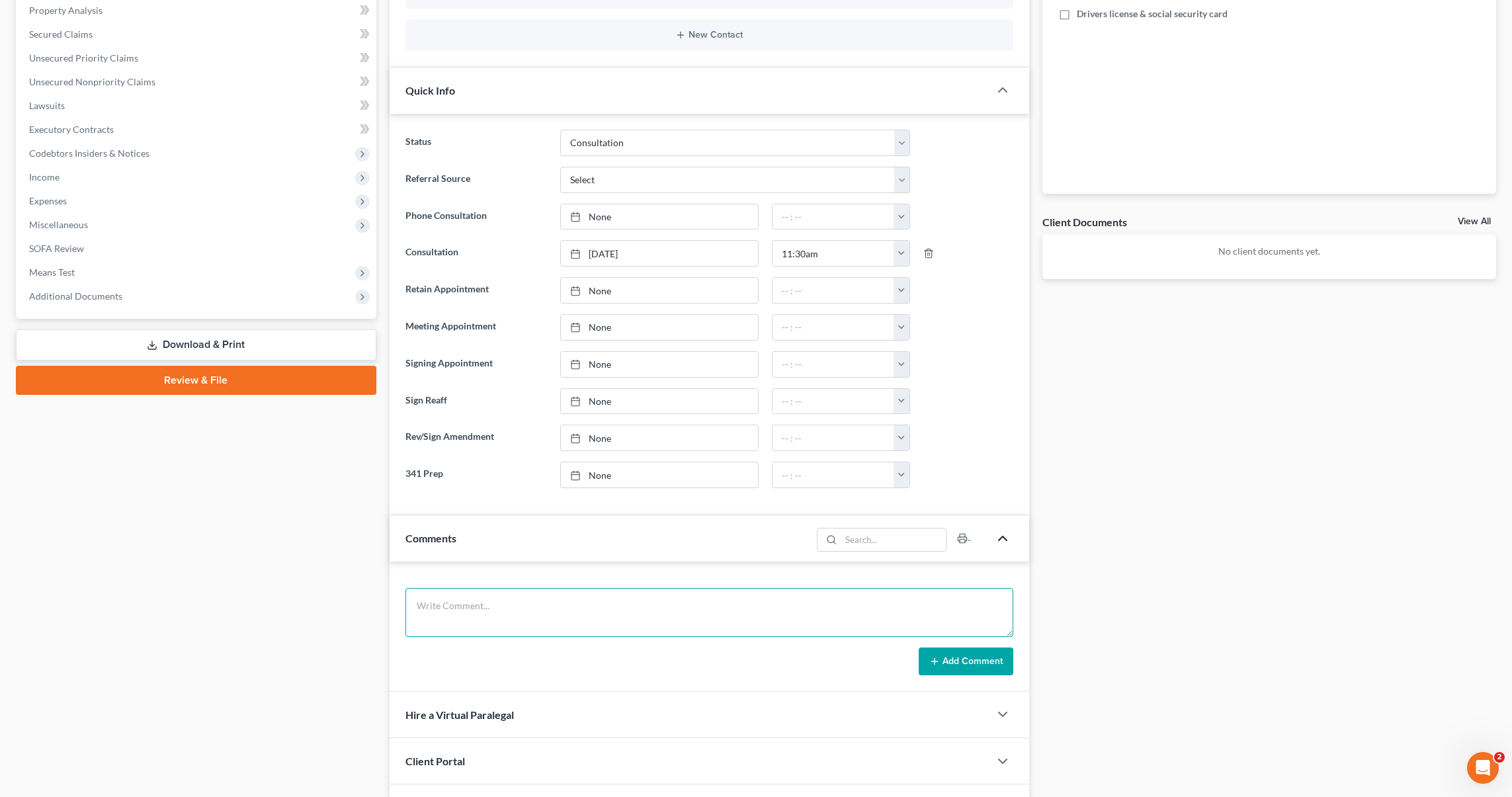
click at [605, 595] on textarea at bounding box center [709, 612] width 608 height 49
type textarea "Temecula. Hasn't work for 2 months for medical reasons, wants to preserve his p…"
click at [926, 655] on button "Add Comment" at bounding box center [966, 661] width 94 height 28
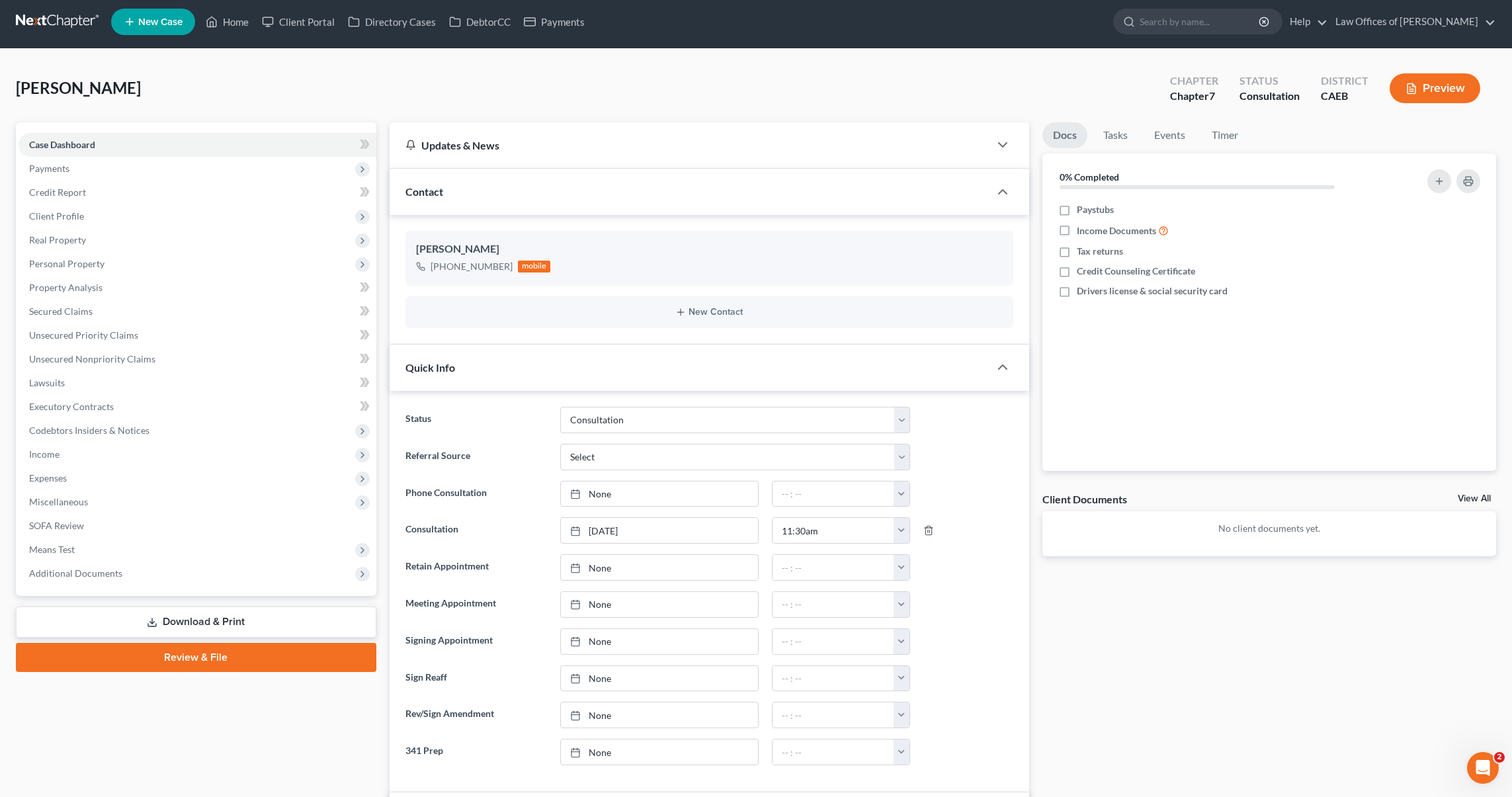
scroll to position [0, 0]
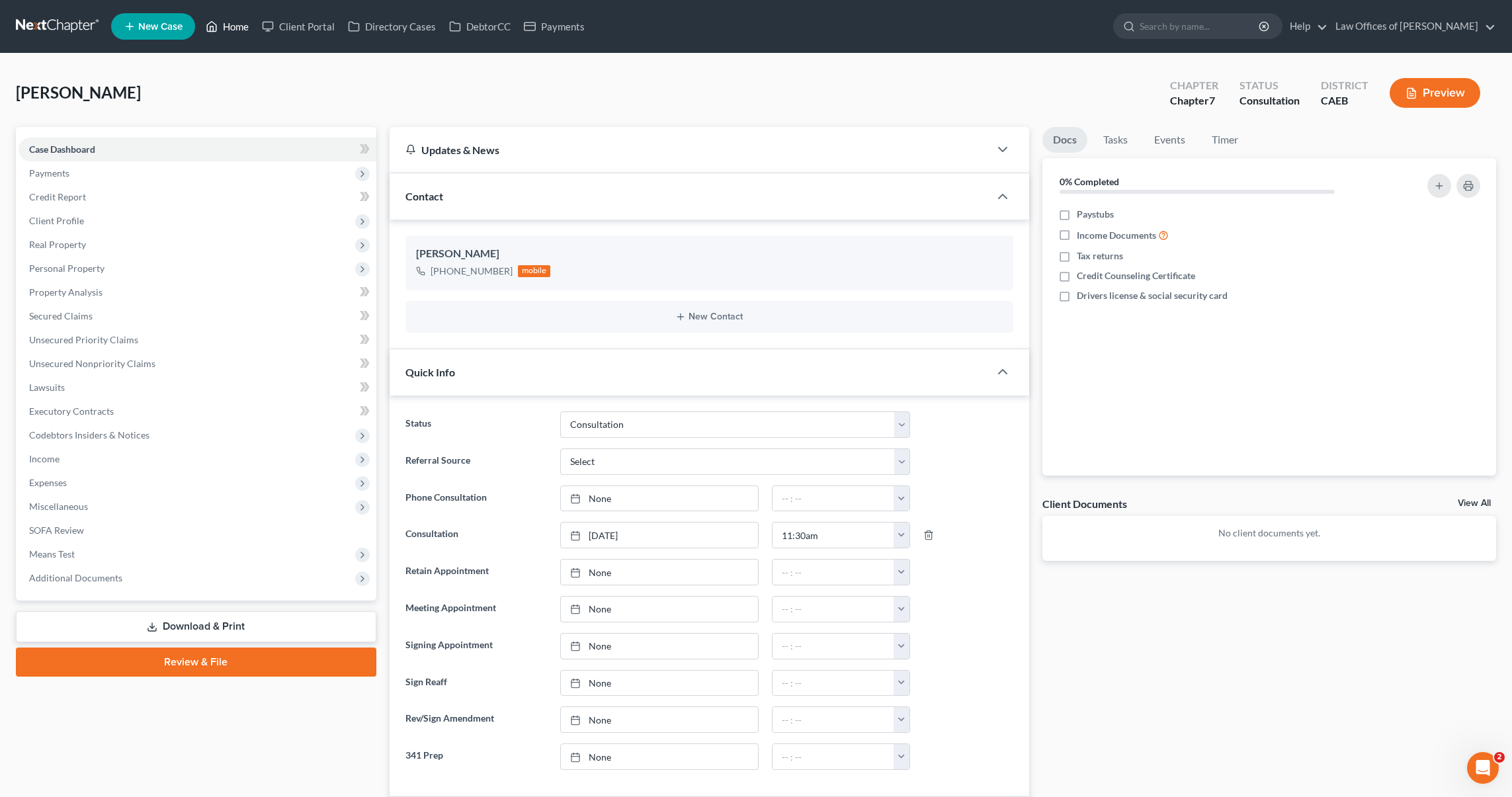
click at [231, 26] on link "Home" at bounding box center [227, 26] width 56 height 24
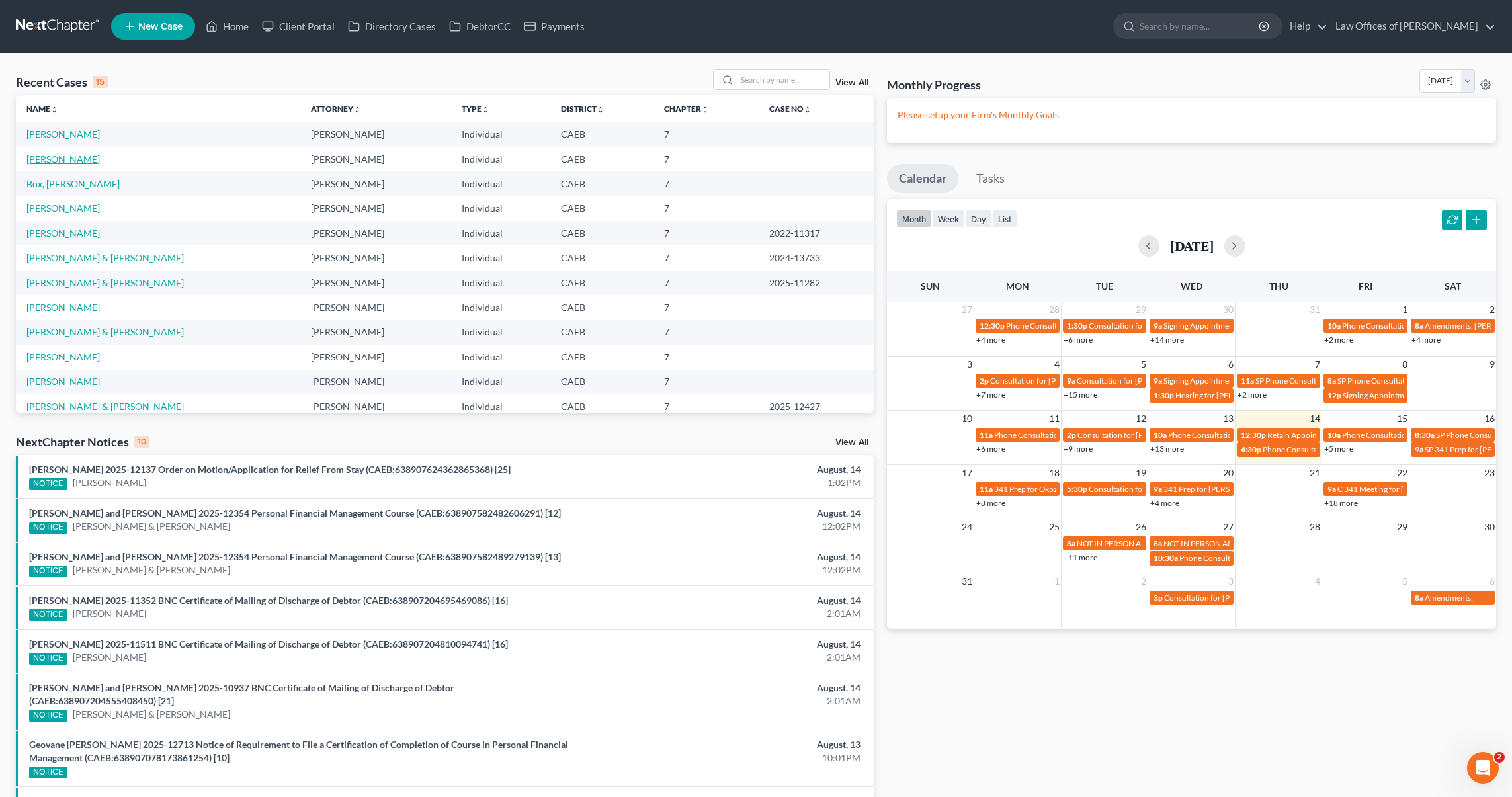
click at [76, 162] on link "[PERSON_NAME]" at bounding box center [63, 158] width 73 height 11
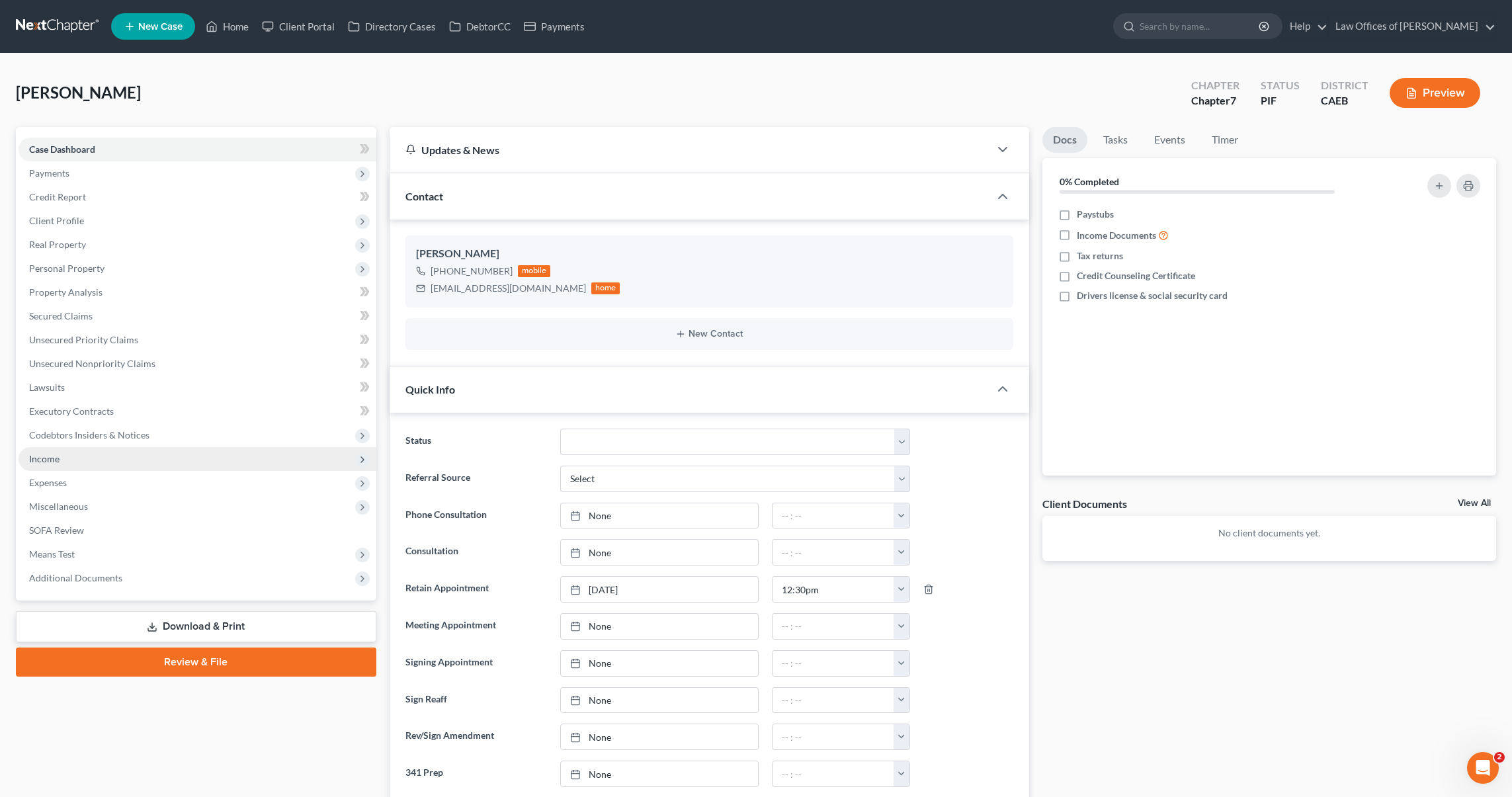
scroll to position [31, 0]
click at [88, 318] on span "Secured Claims" at bounding box center [60, 316] width 64 height 11
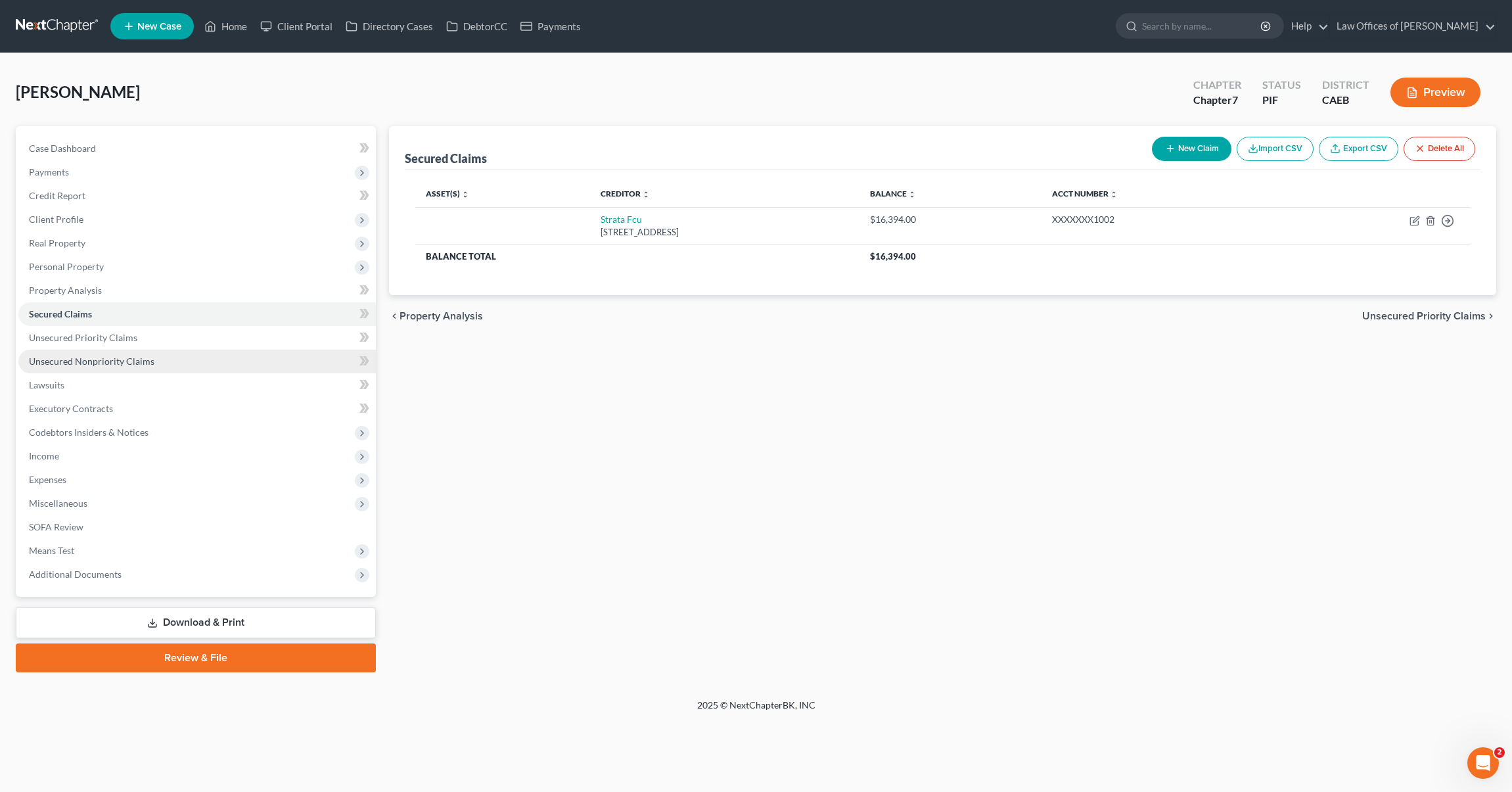
click at [155, 356] on link "Unsecured Nonpriority Claims" at bounding box center [197, 362] width 358 height 24
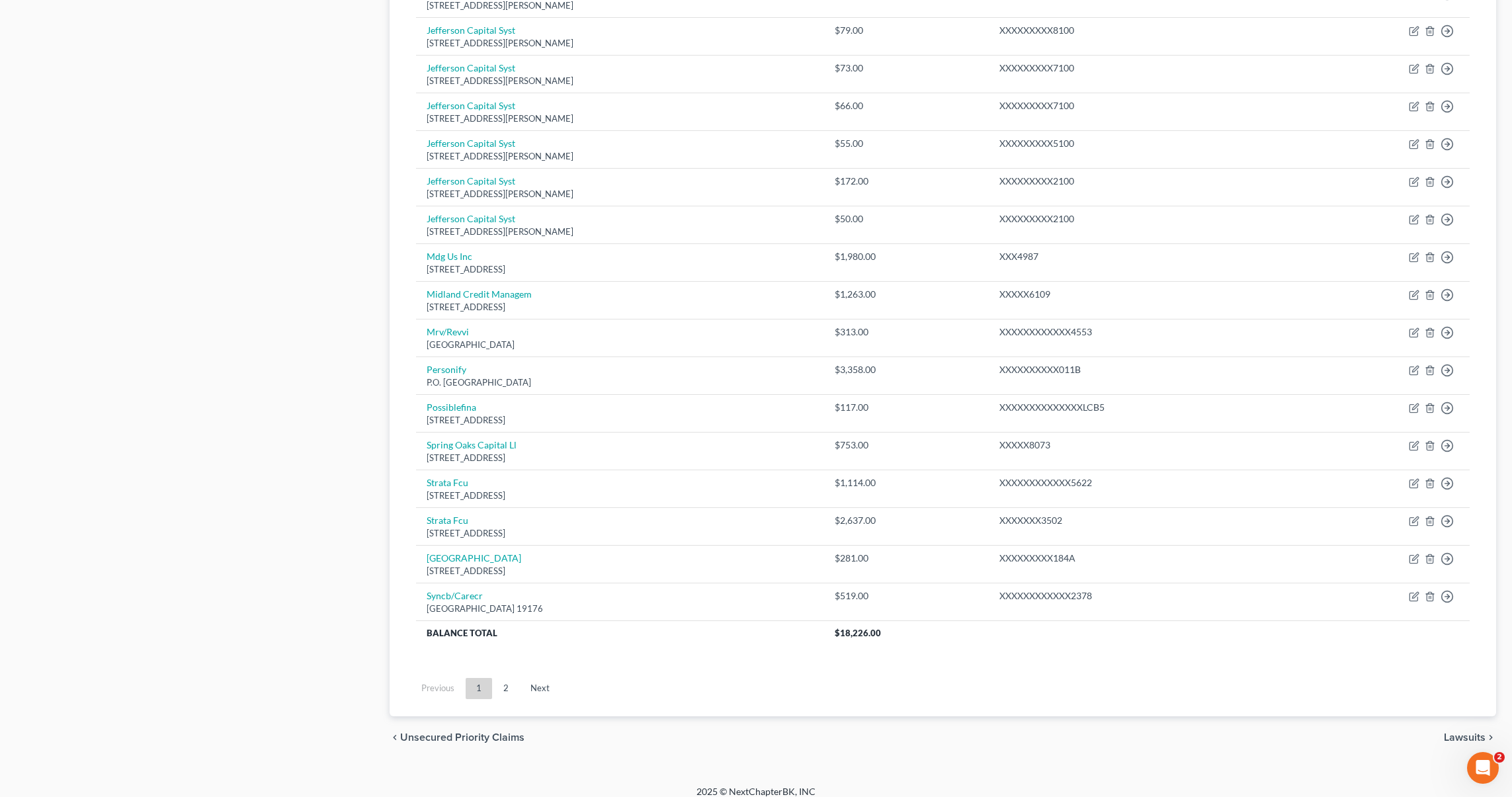
scroll to position [729, 0]
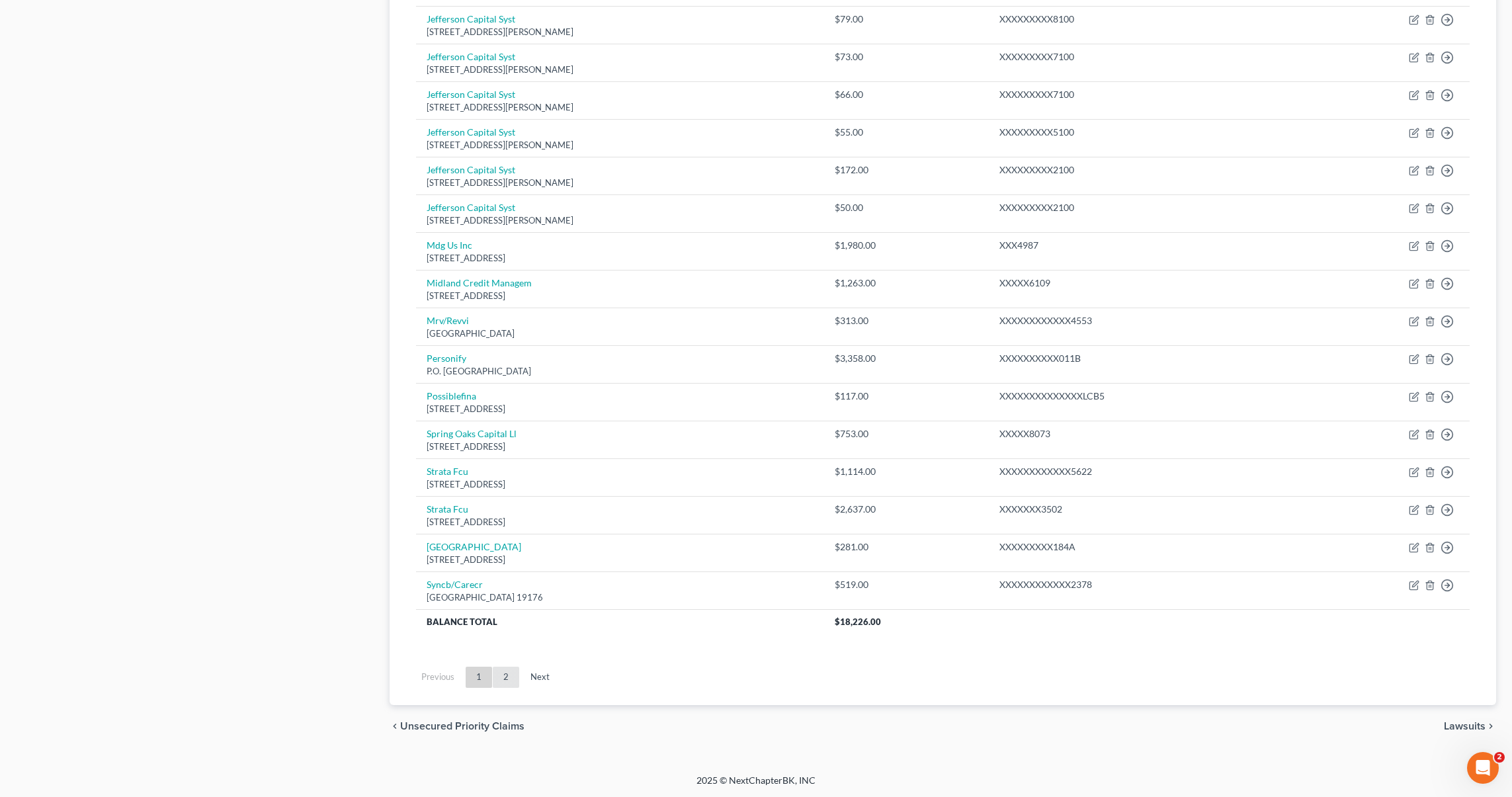
click at [499, 672] on link "2" at bounding box center [505, 676] width 26 height 21
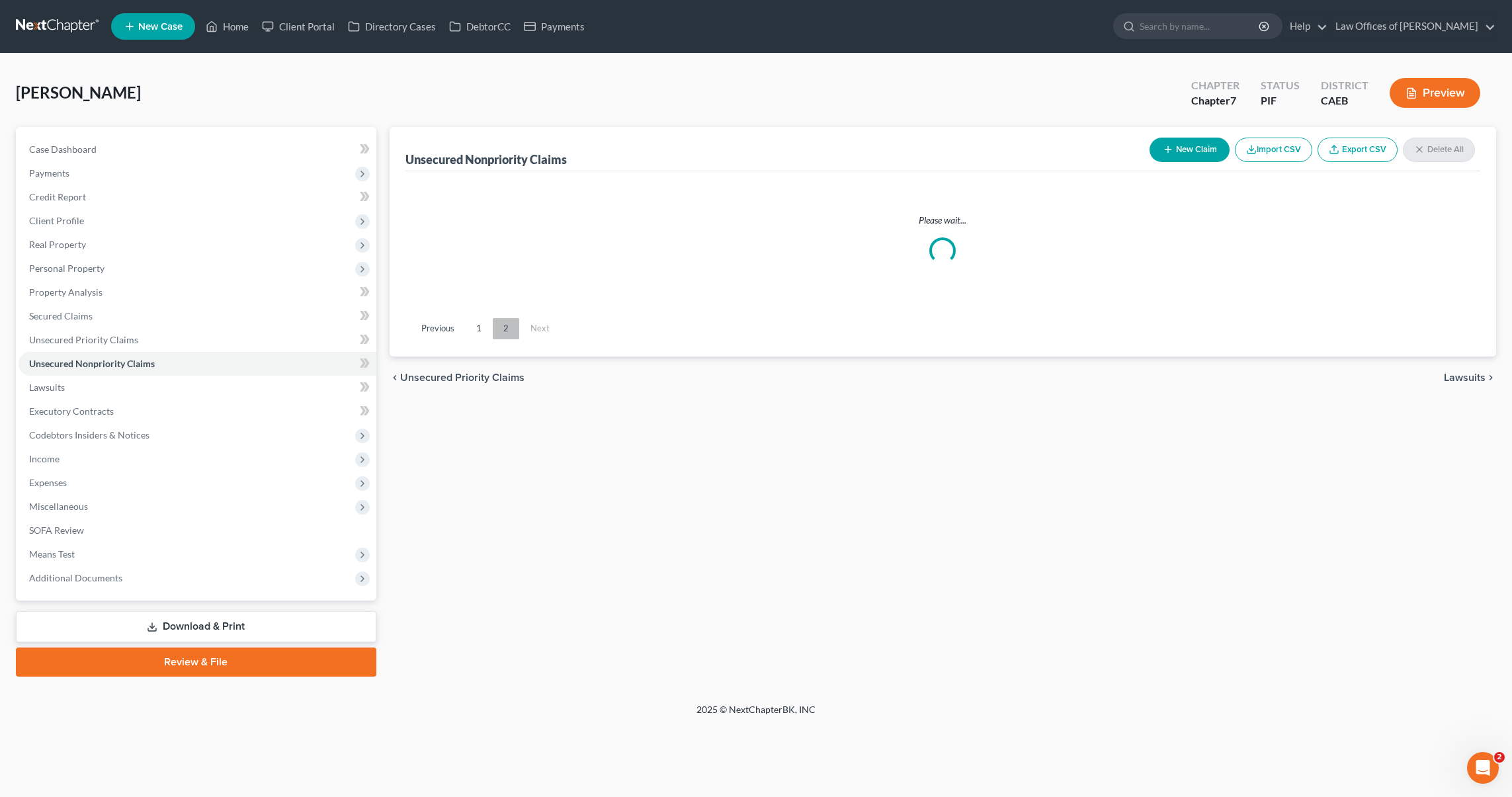
scroll to position [0, 0]
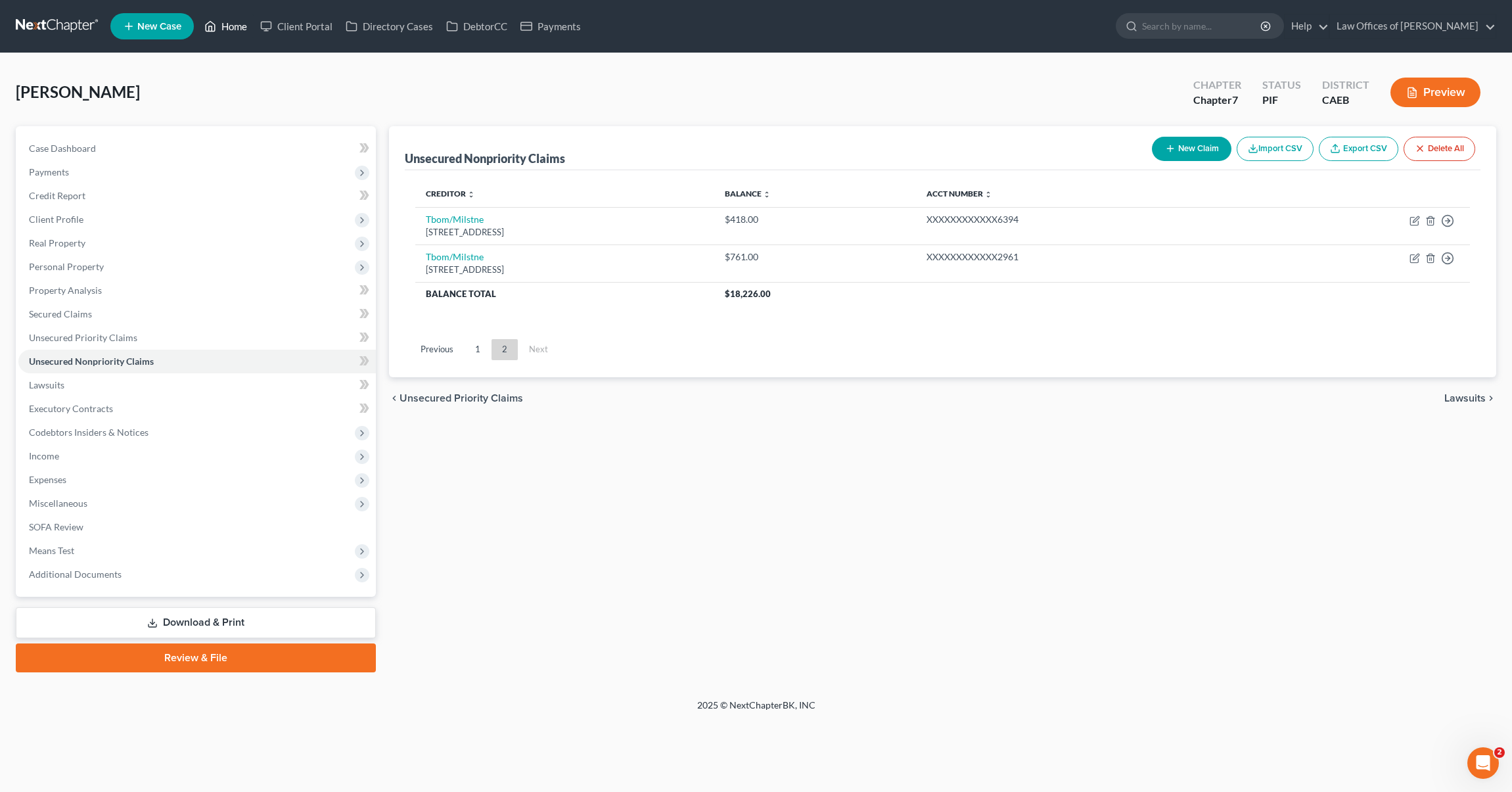
click at [229, 30] on link "Home" at bounding box center [226, 26] width 56 height 24
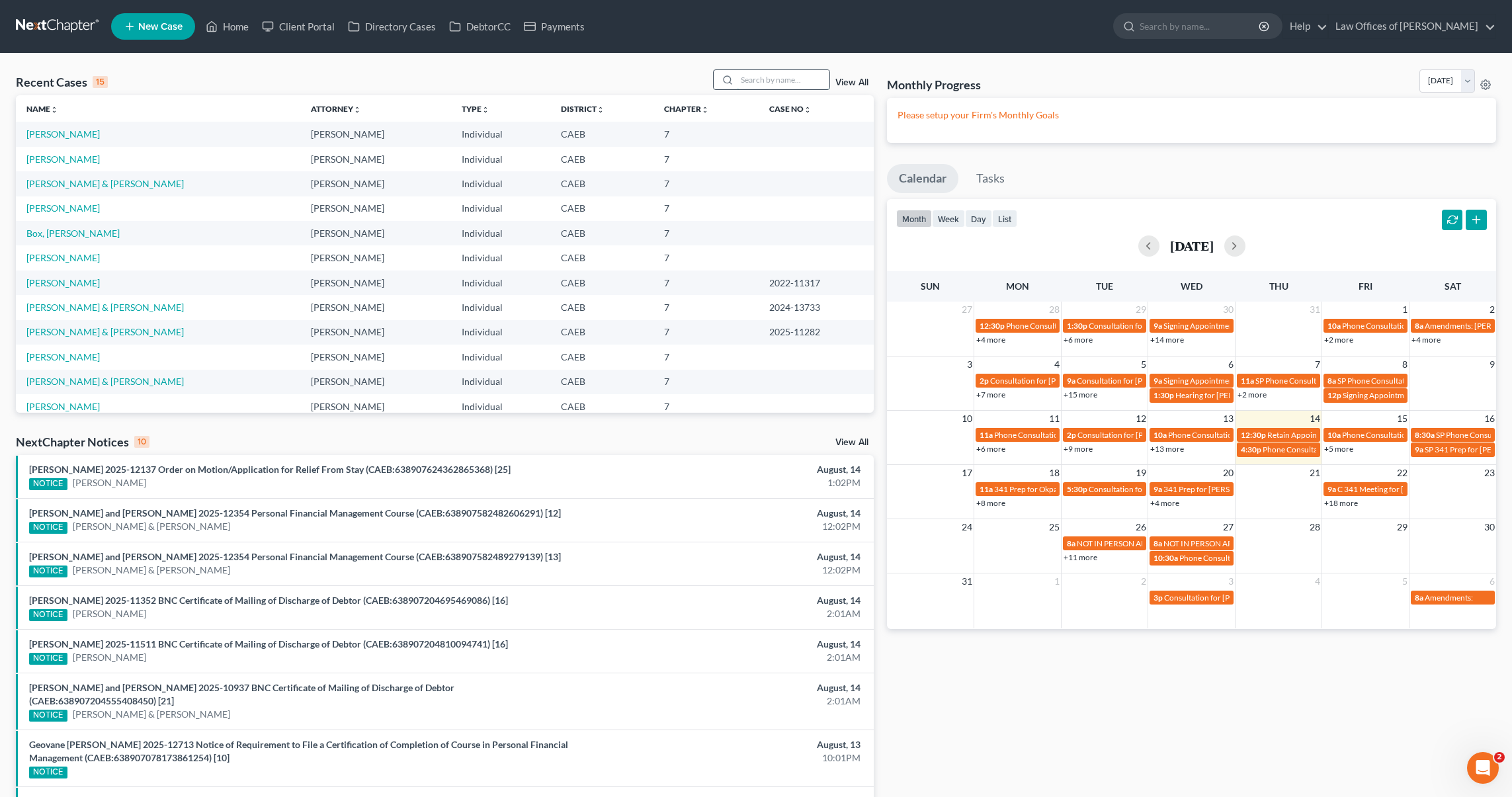
click at [750, 81] on input "search" at bounding box center [783, 79] width 93 height 20
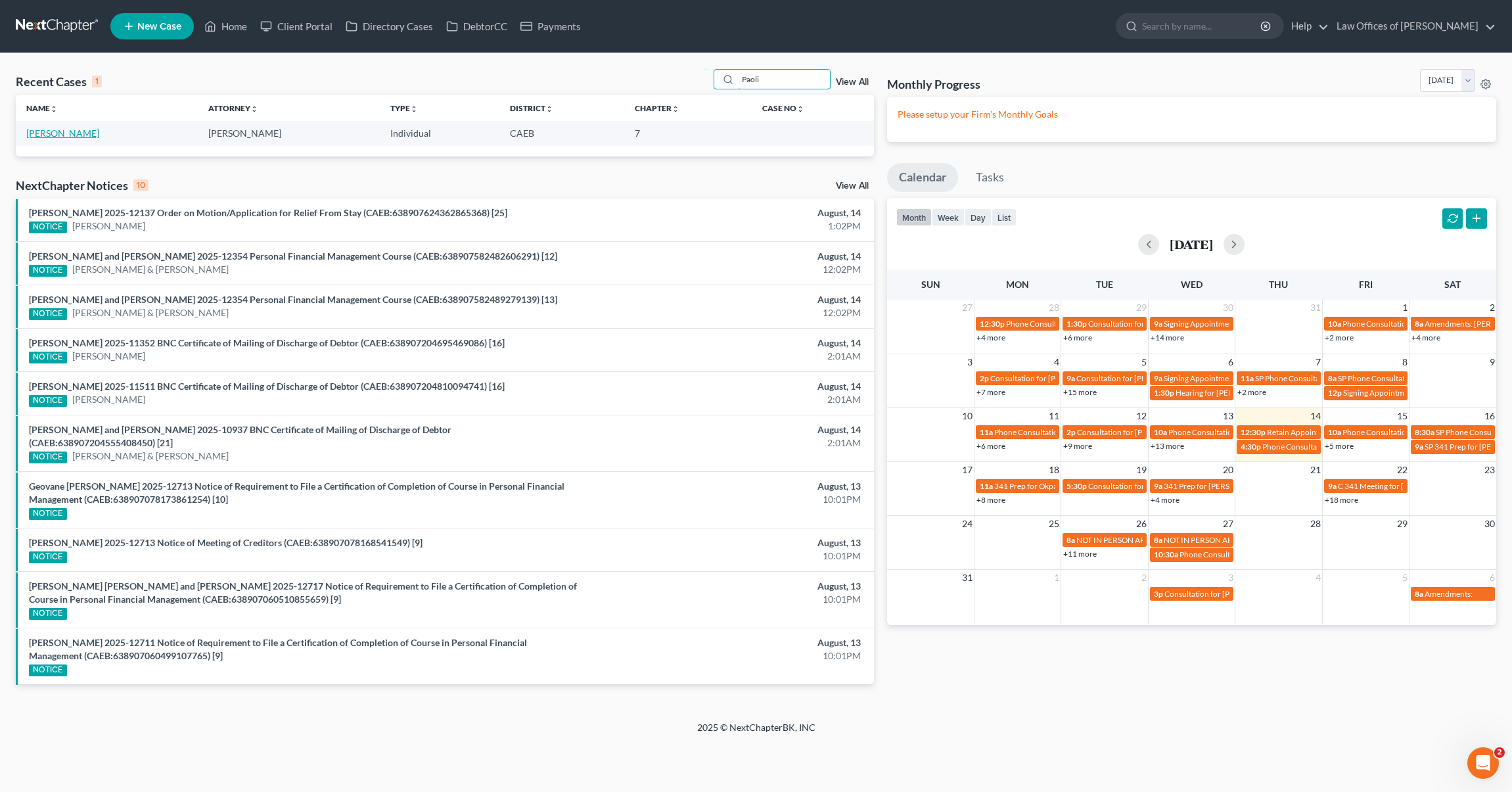
type input "Paoli"
click at [60, 134] on link "[PERSON_NAME]" at bounding box center [63, 133] width 73 height 11
select select "0"
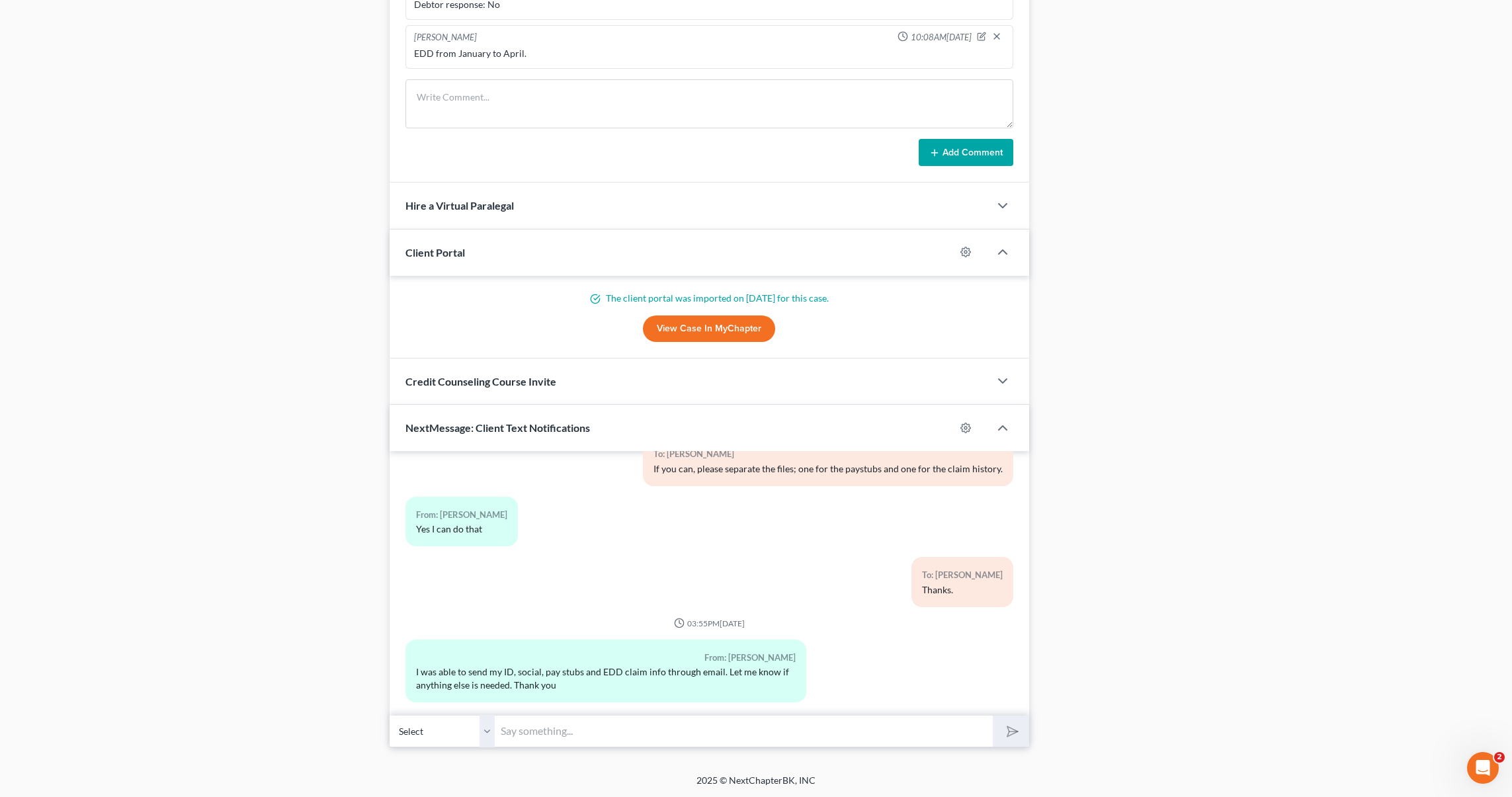
scroll to position [1114, 0]
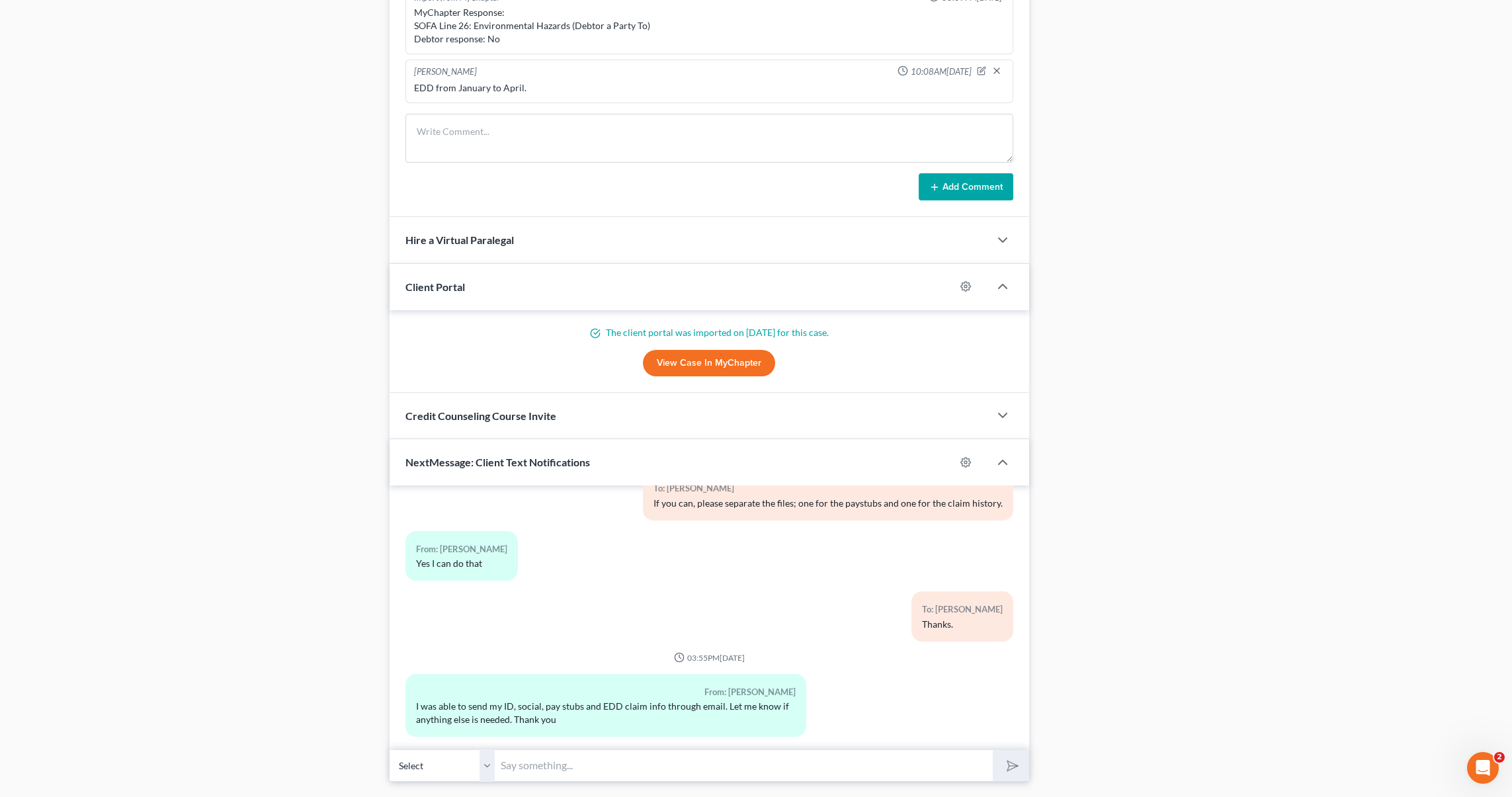
click at [591, 762] on input "text" at bounding box center [744, 766] width 498 height 32
type input "Got it, thank you !"
click at [993, 749] on button "submit" at bounding box center [1011, 765] width 37 height 31
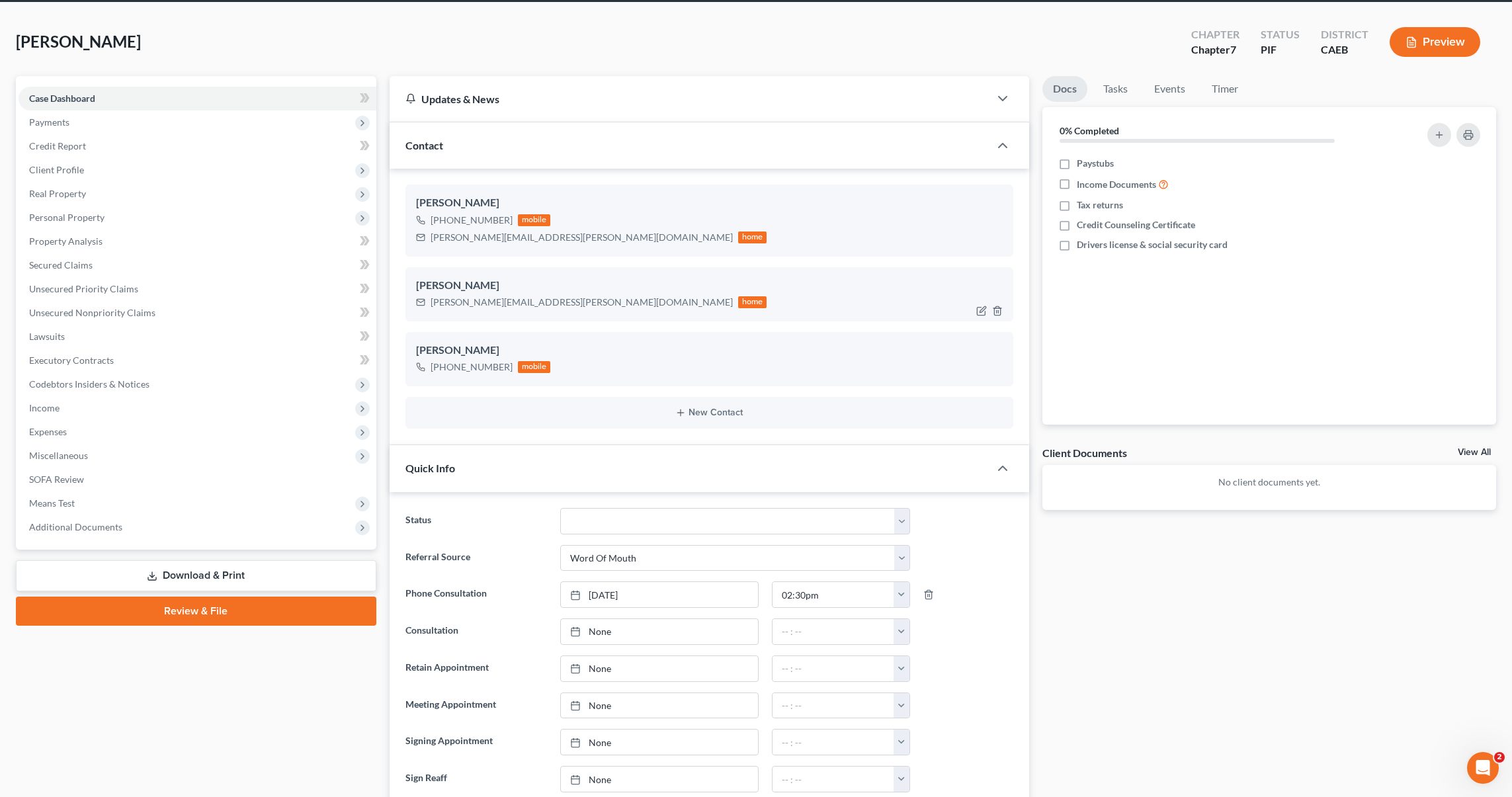
scroll to position [0, 0]
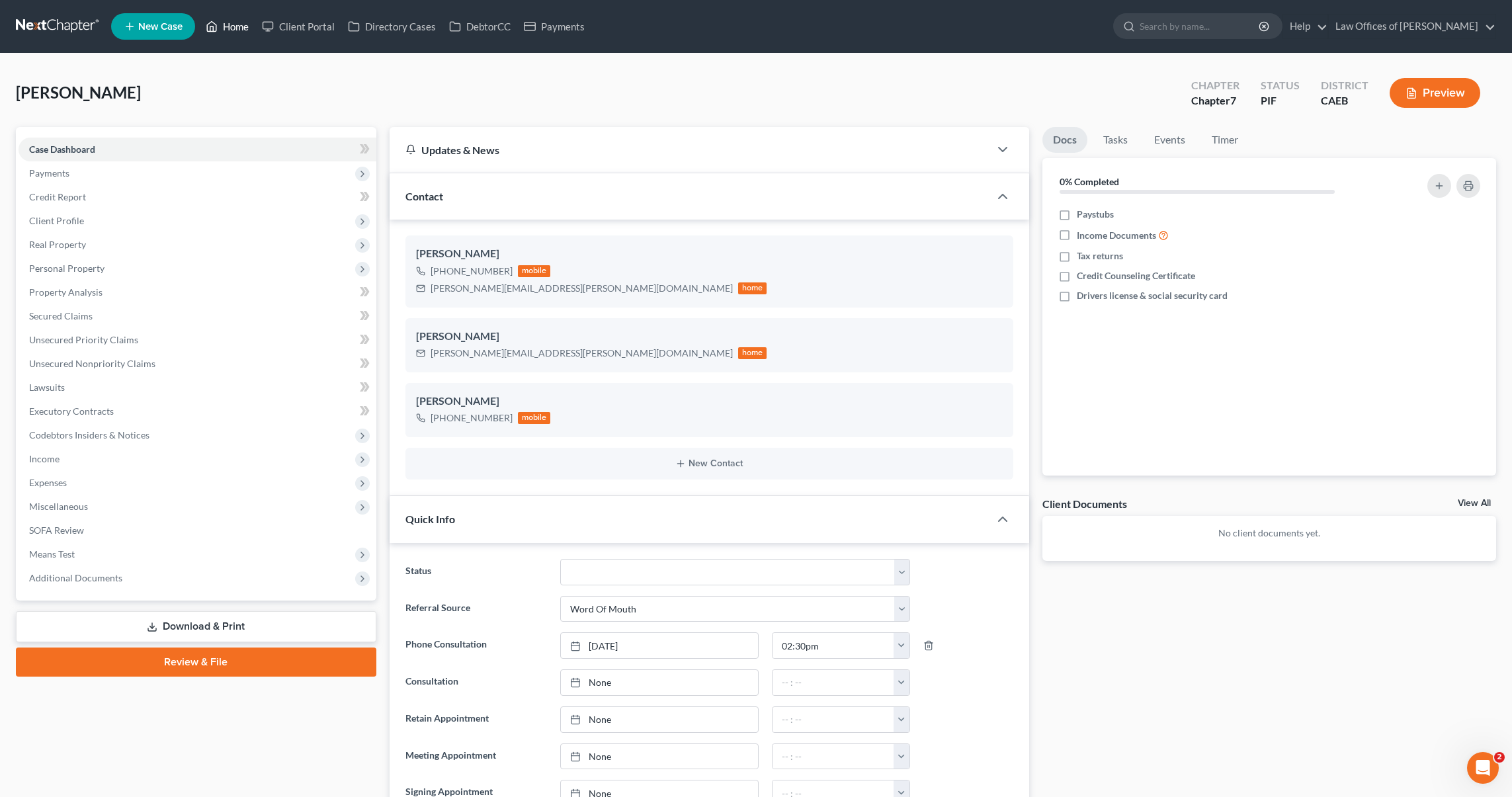
click at [238, 26] on link "Home" at bounding box center [227, 26] width 56 height 24
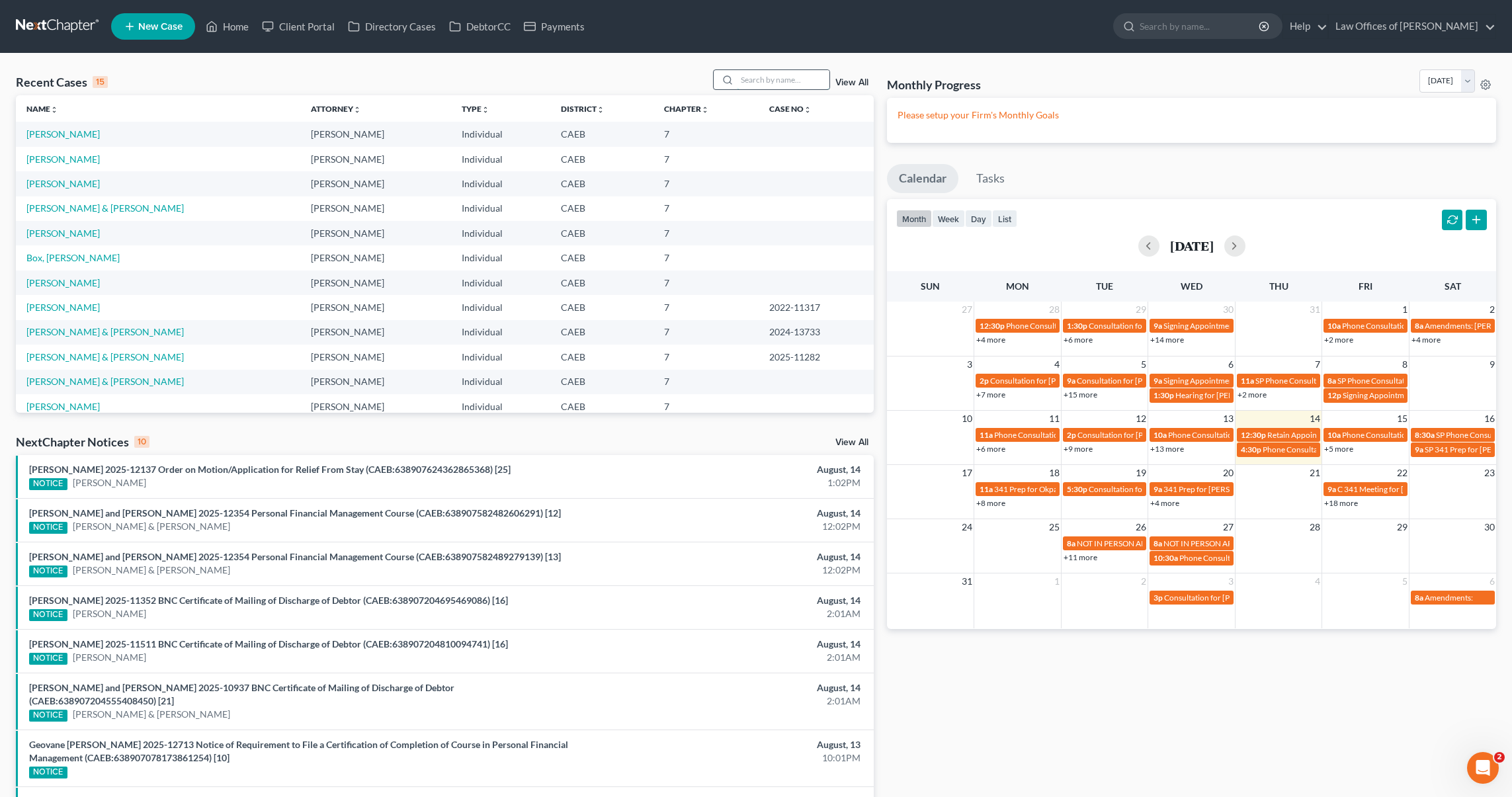
click at [774, 83] on input "search" at bounding box center [783, 79] width 93 height 20
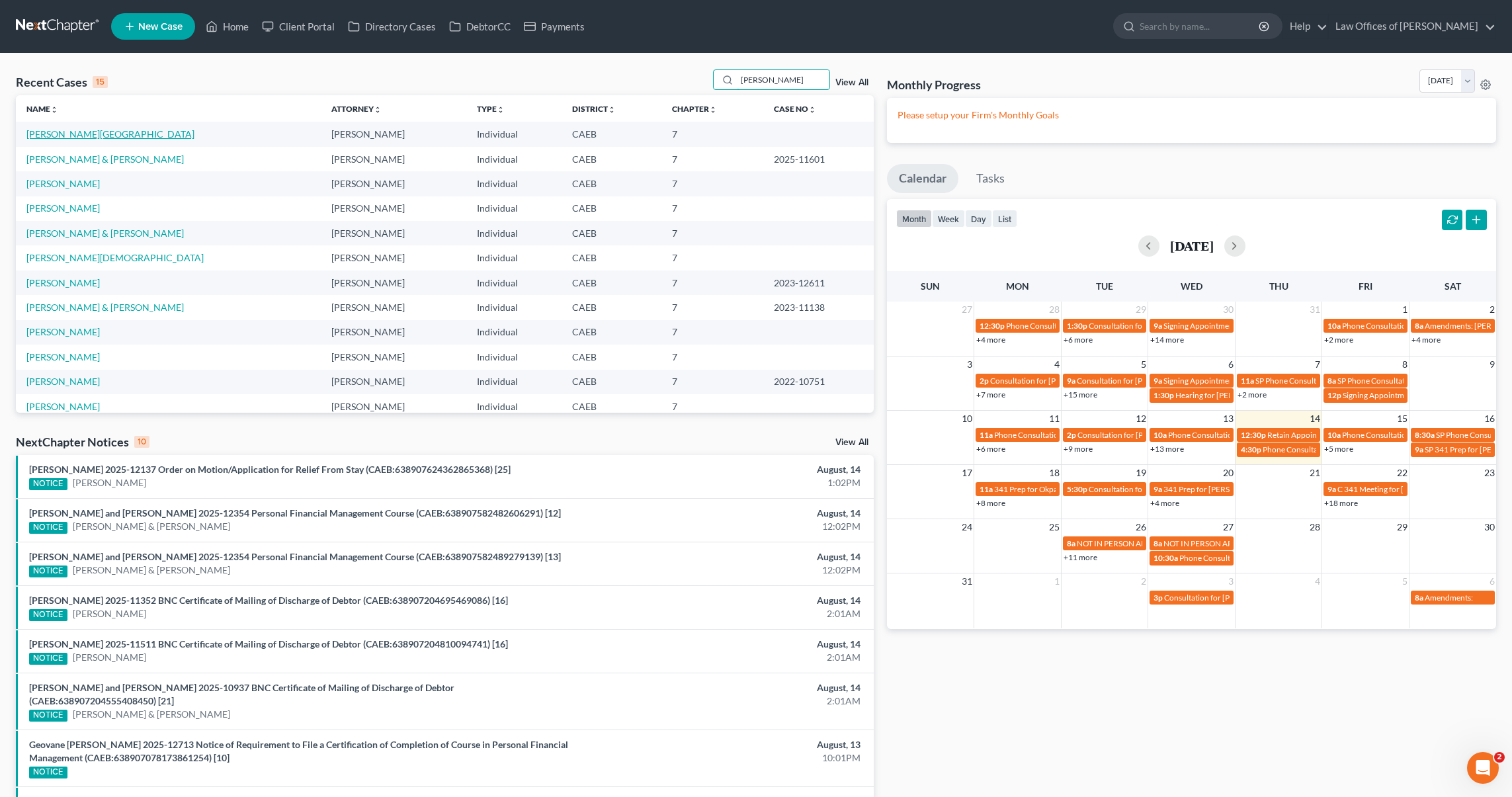
type input "[PERSON_NAME]"
click at [73, 132] on link "[PERSON_NAME][GEOGRAPHIC_DATA]" at bounding box center [110, 134] width 168 height 11
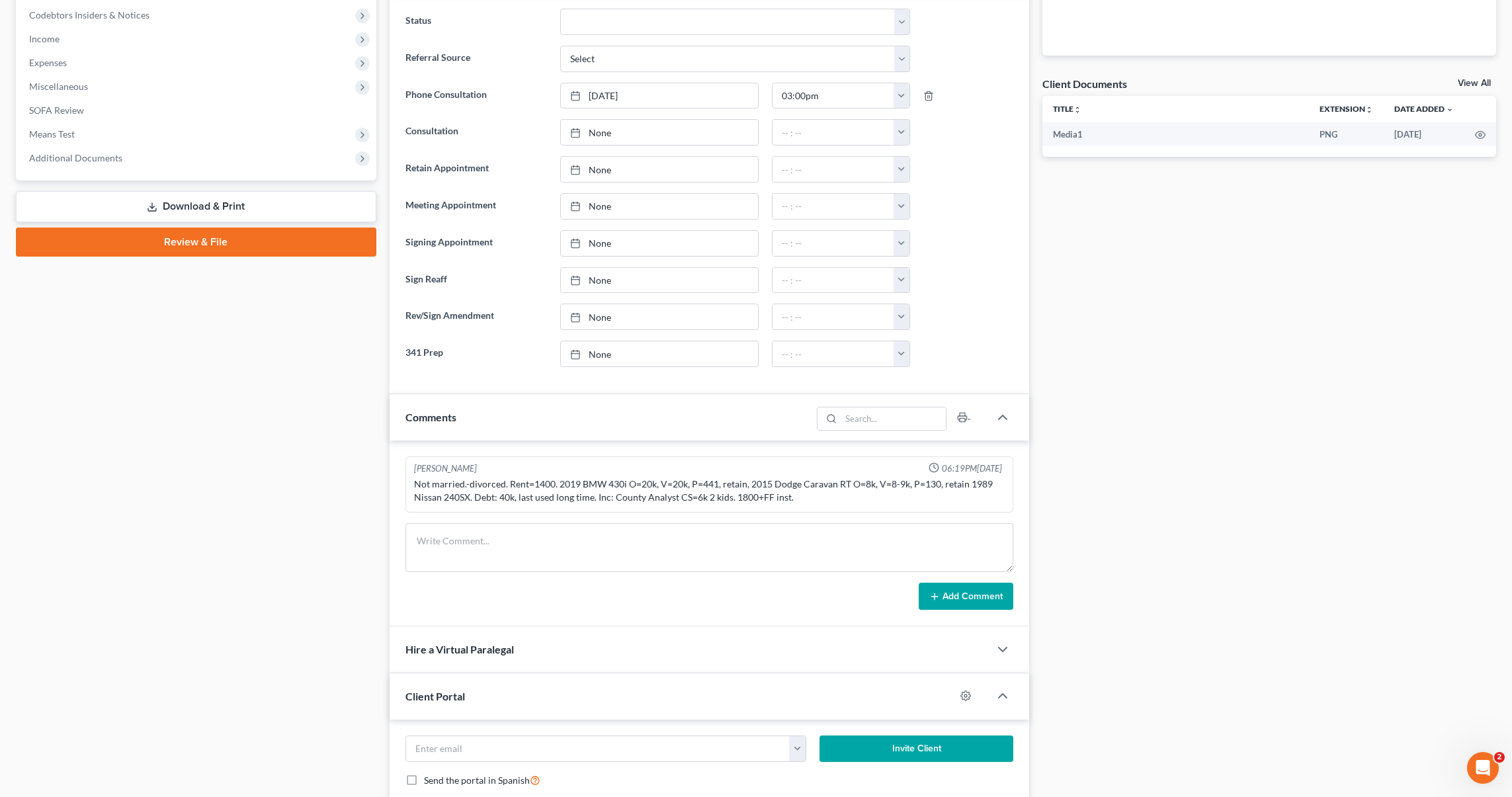
scroll to position [9, 0]
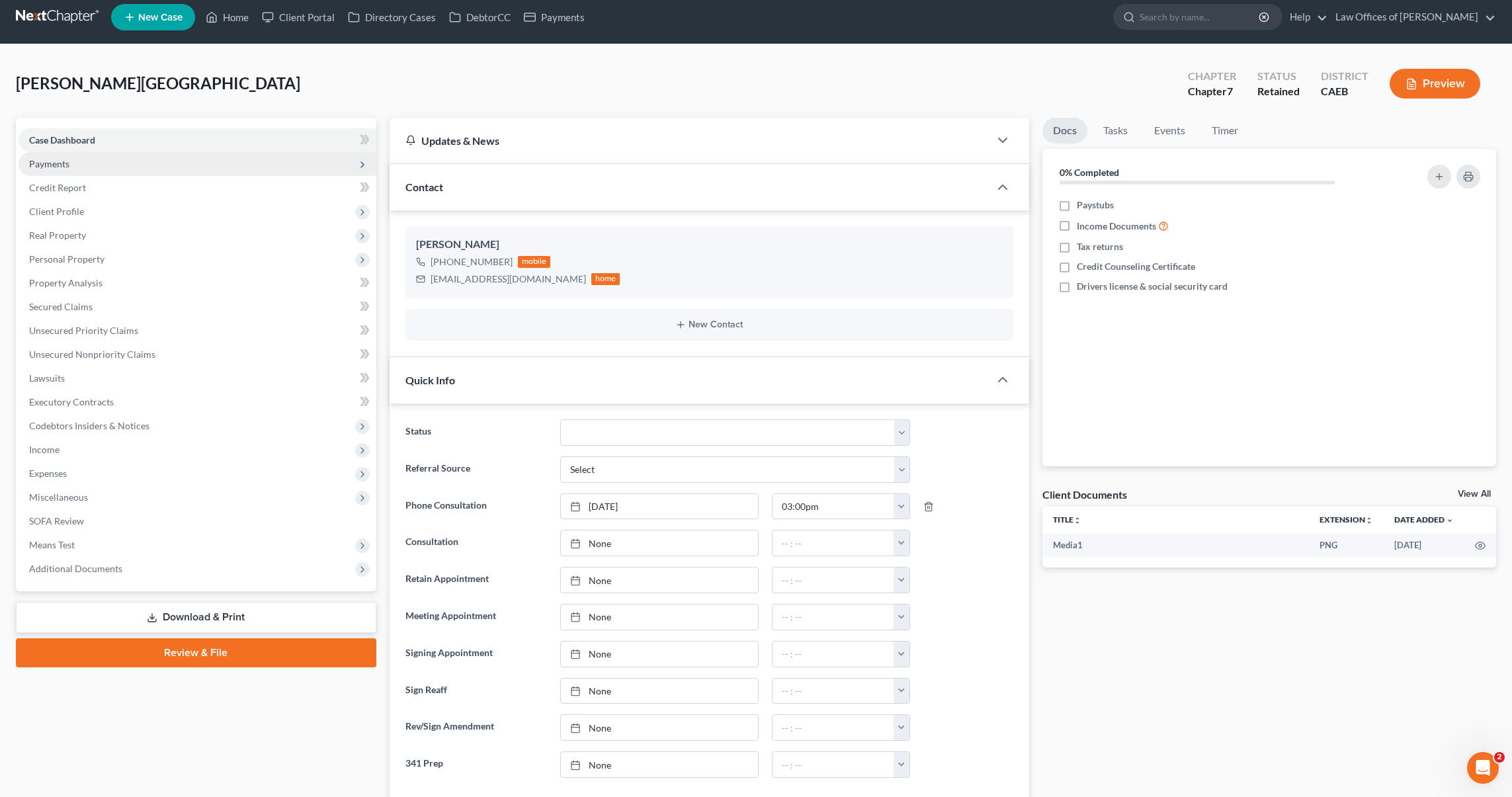
click at [117, 168] on span "Payments" at bounding box center [197, 164] width 358 height 24
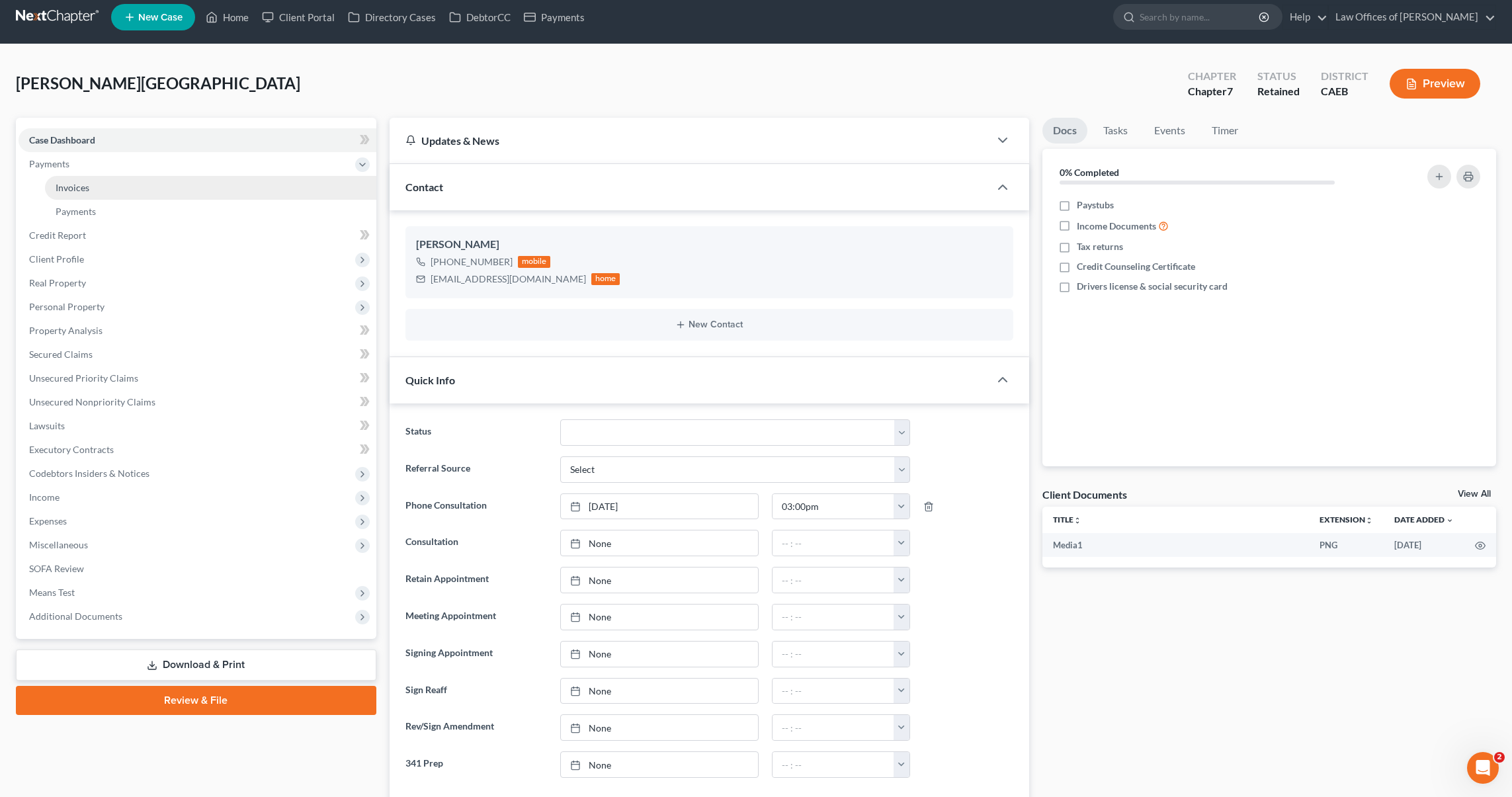
click at [105, 186] on link "Invoices" at bounding box center [210, 188] width 331 height 24
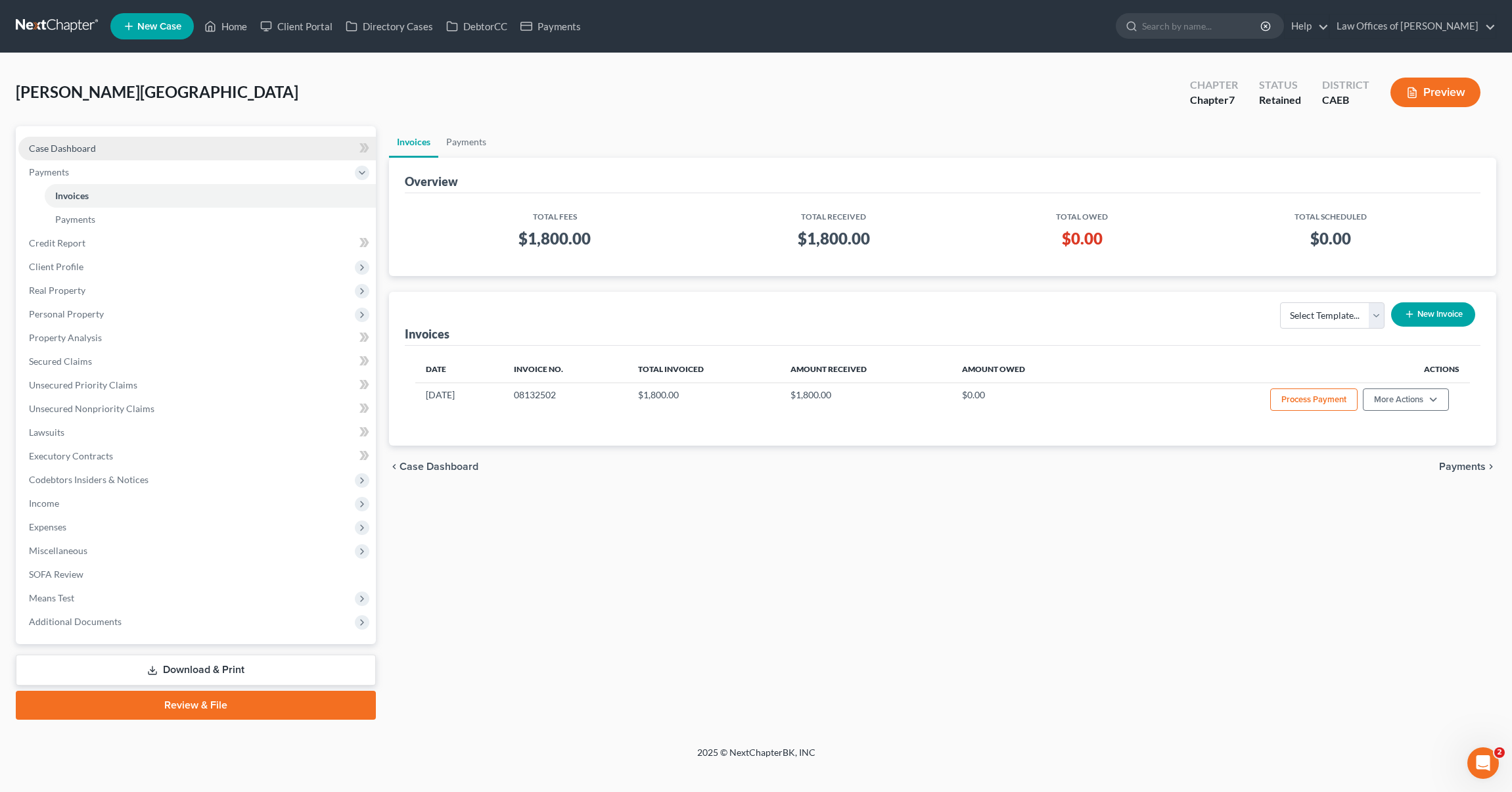
click at [168, 146] on link "Case Dashboard" at bounding box center [197, 149] width 358 height 24
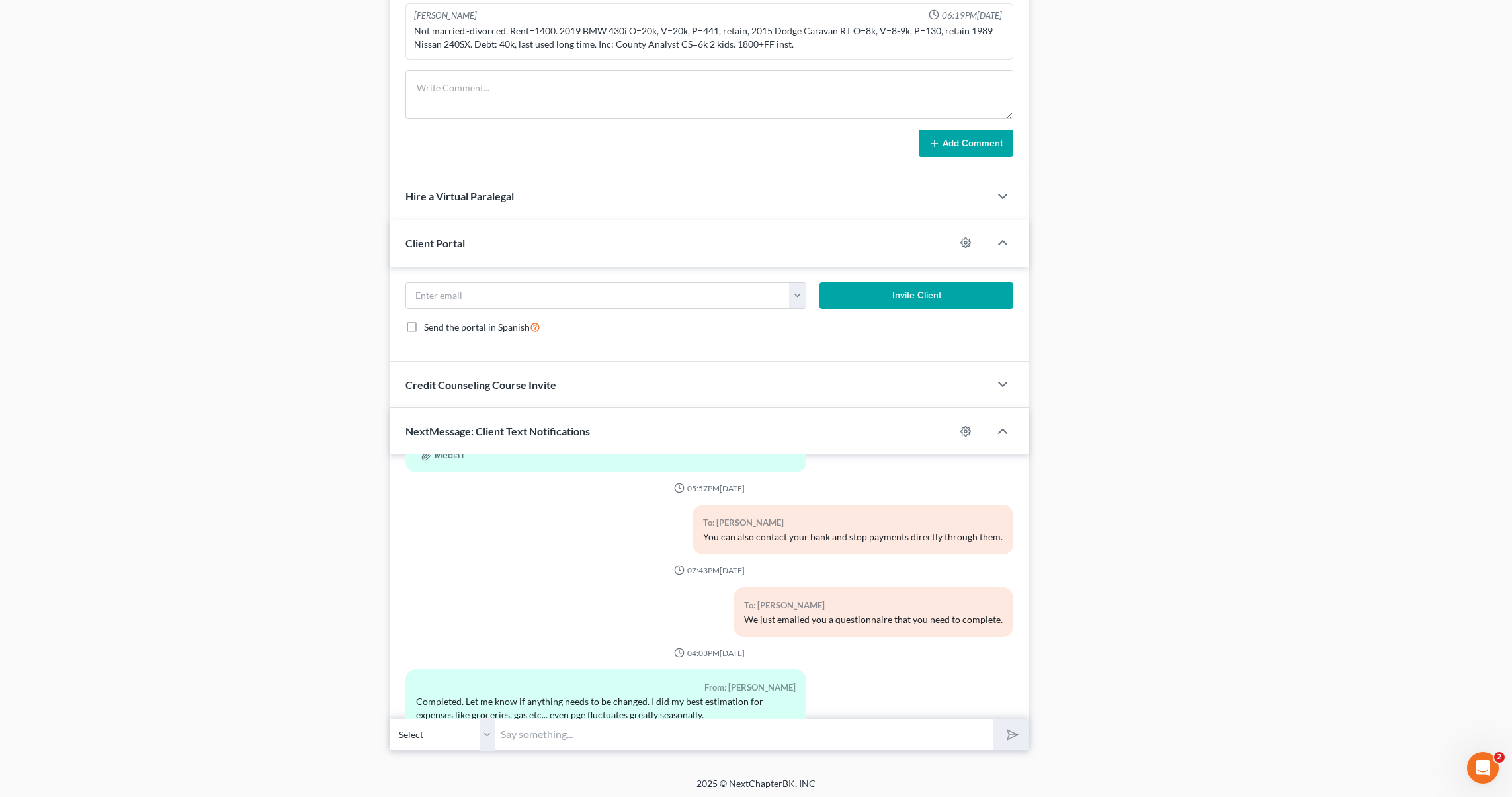
scroll to position [876, 0]
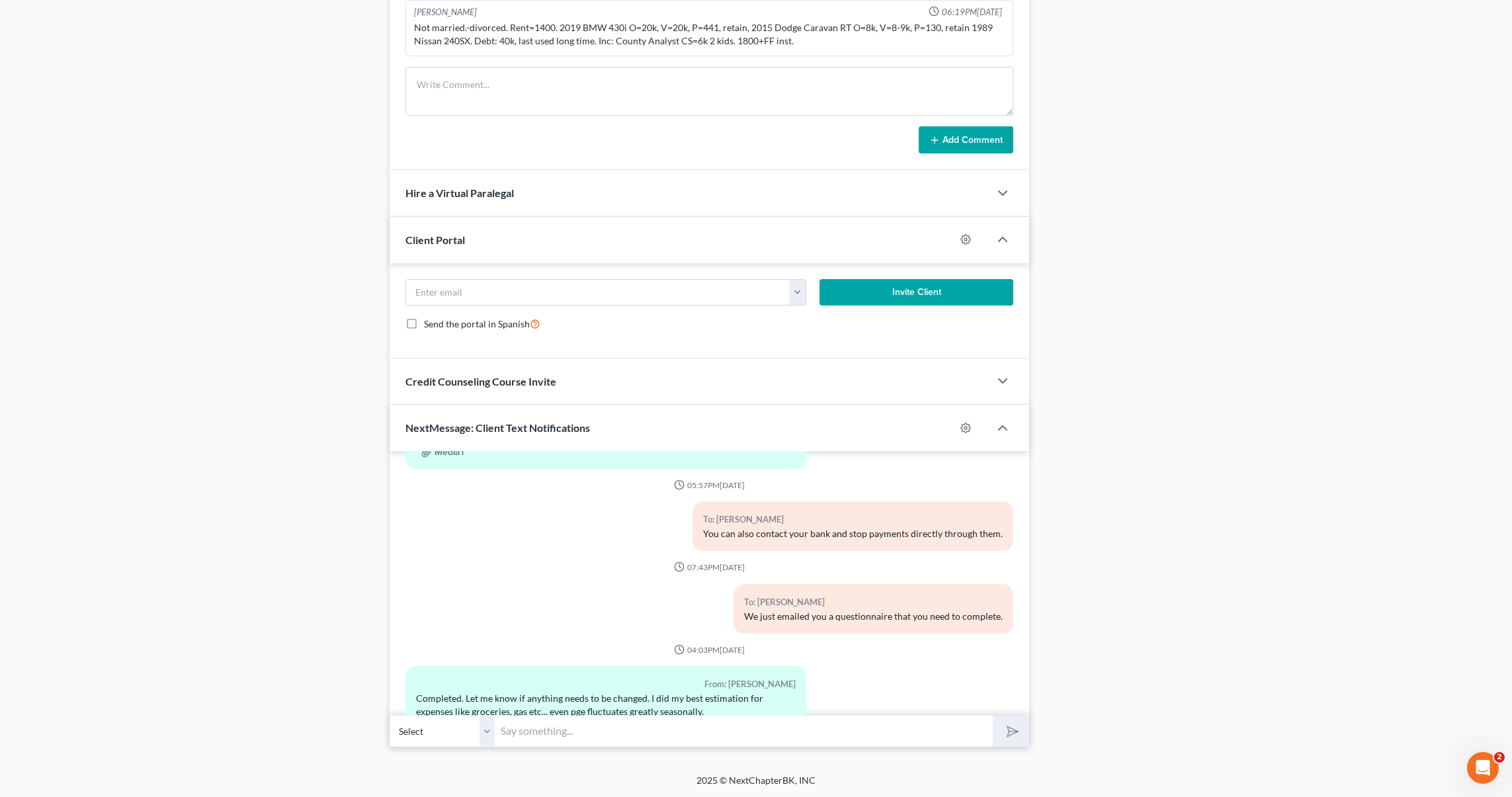
click at [604, 745] on input "text" at bounding box center [744, 731] width 498 height 32
type input "Sounds good."
click at [993, 715] on button "submit" at bounding box center [1011, 731] width 37 height 31
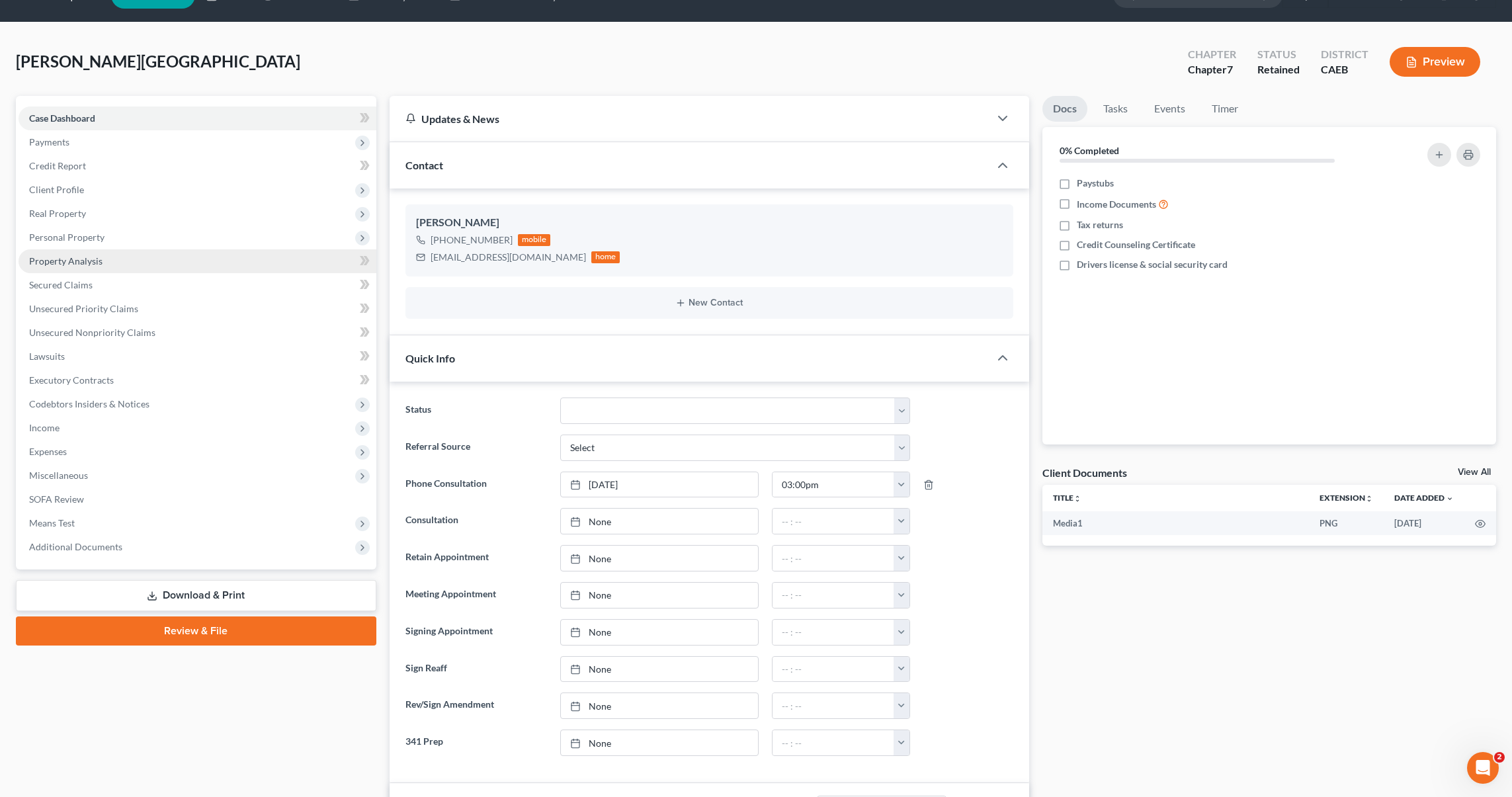
scroll to position [22, 0]
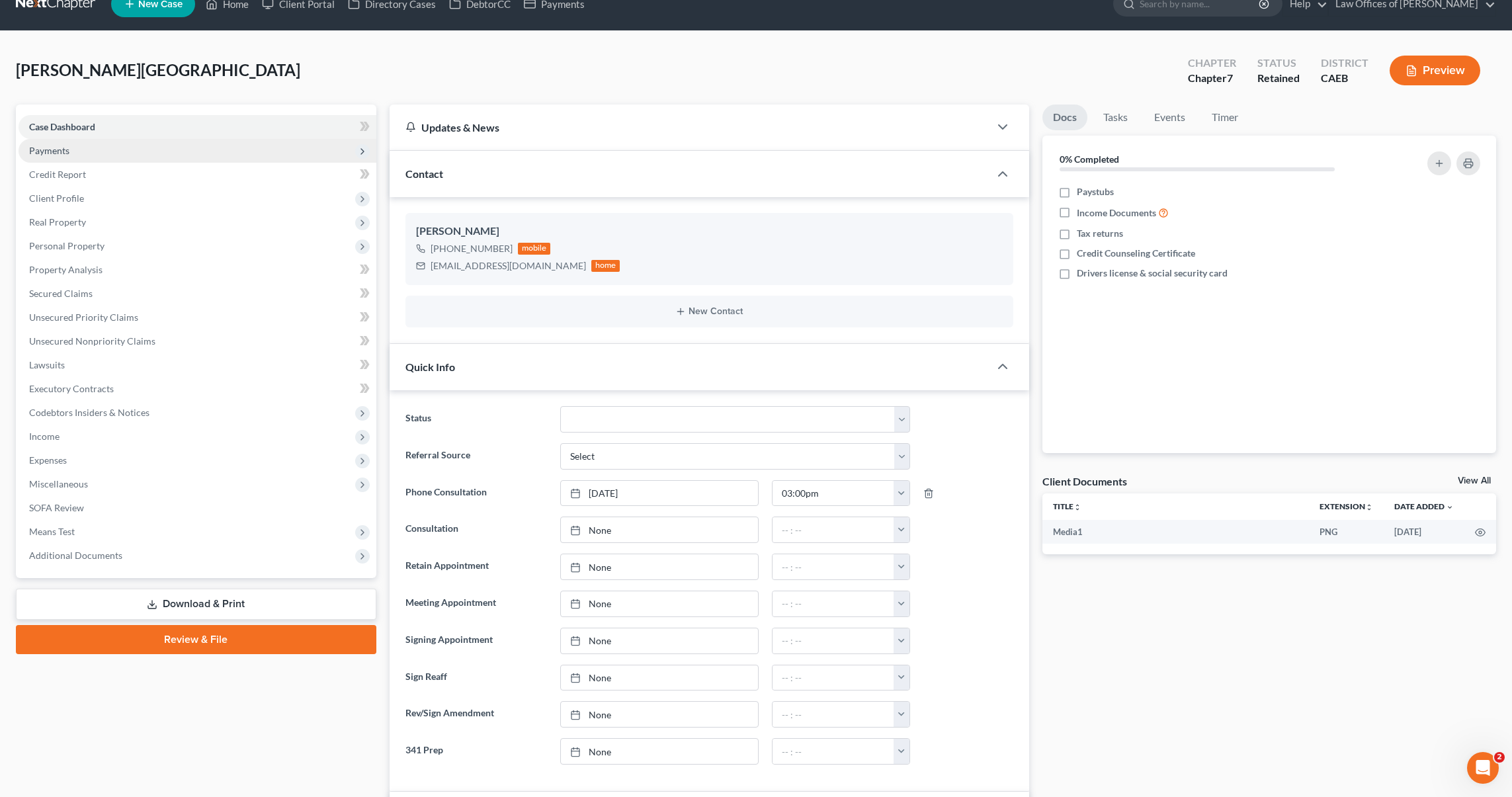
click at [68, 154] on span "Payments" at bounding box center [48, 150] width 40 height 11
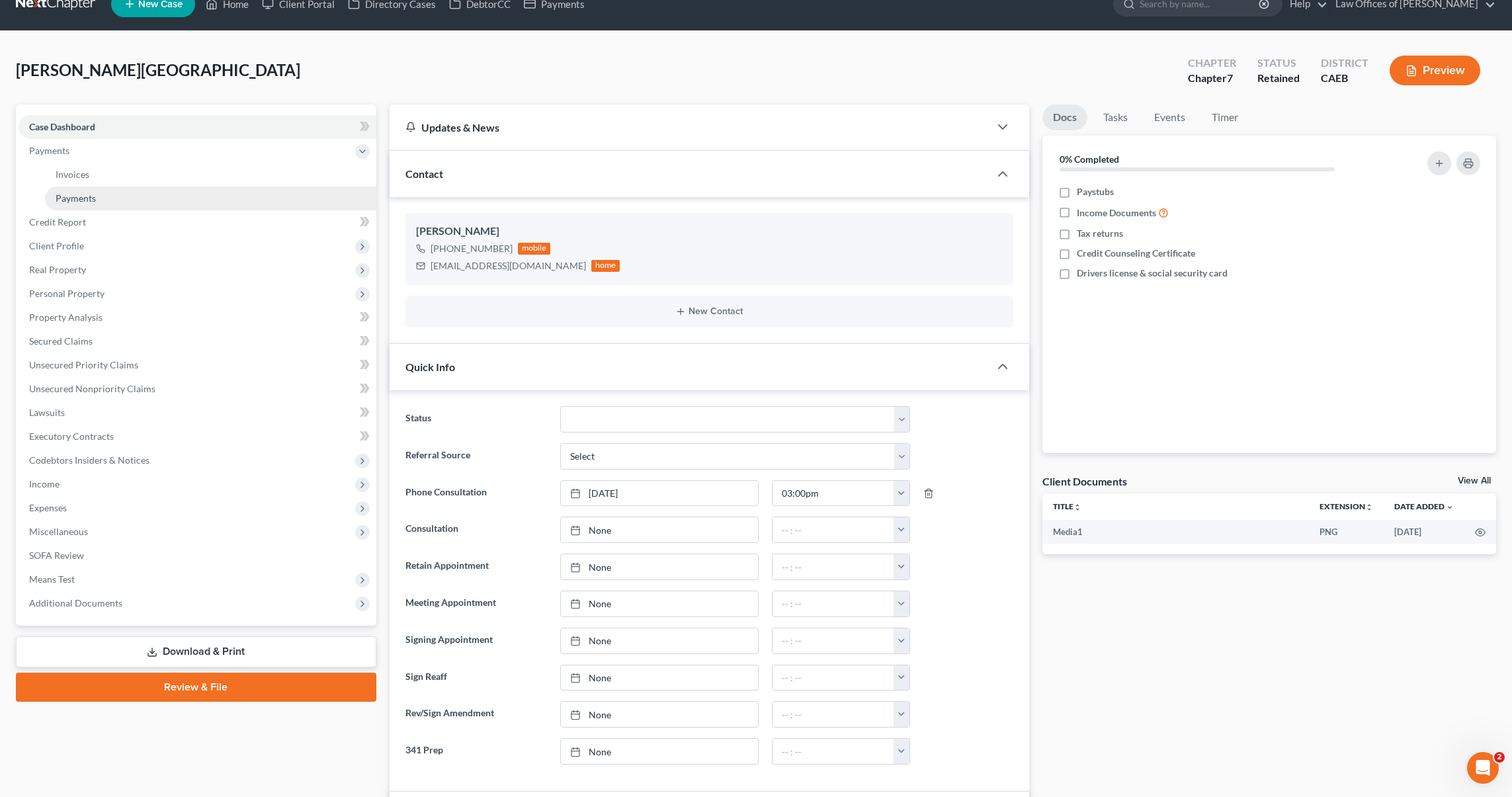
click at [76, 196] on span "Payments" at bounding box center [75, 197] width 40 height 11
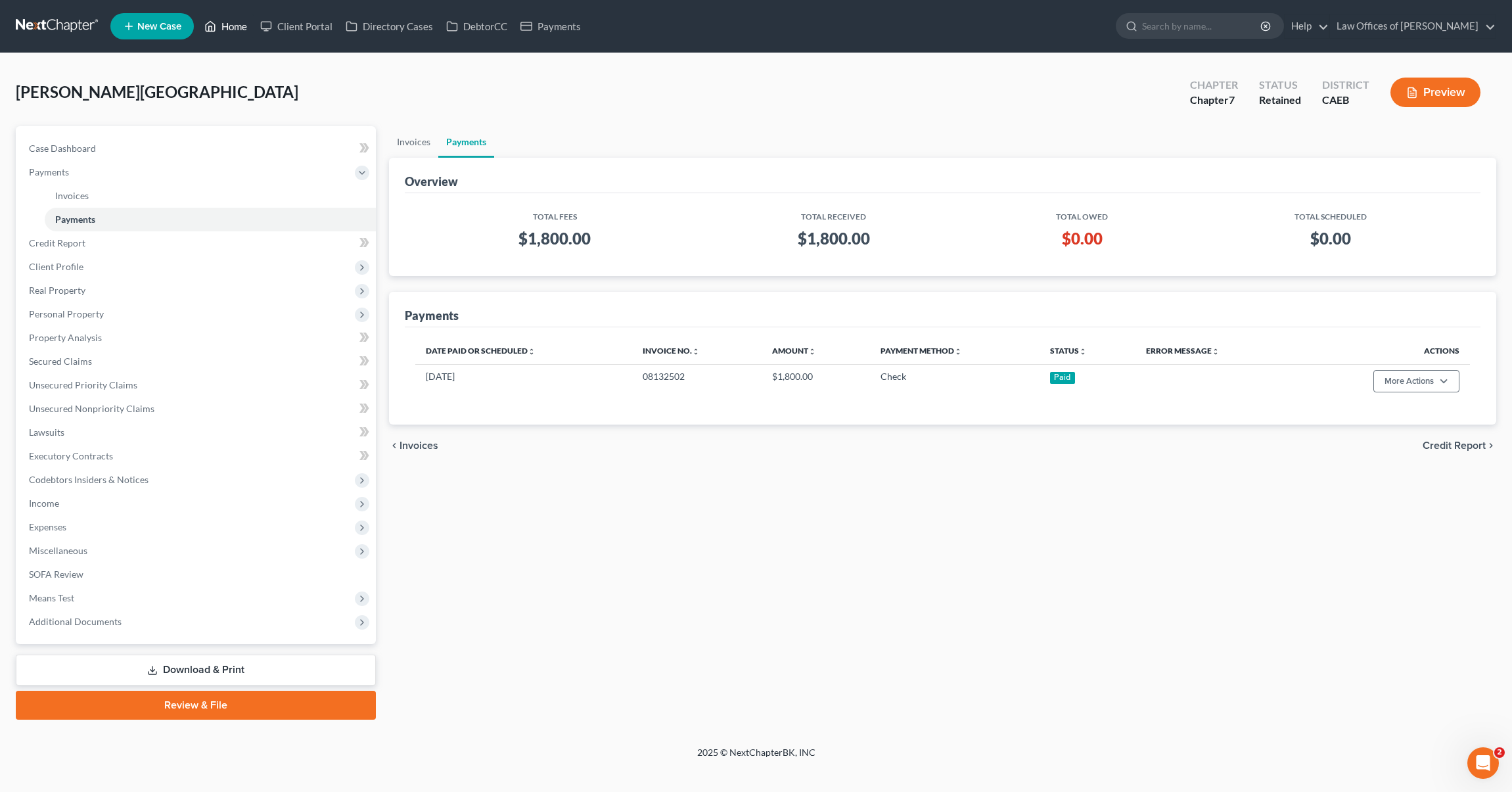
click at [234, 31] on link "Home" at bounding box center [226, 26] width 56 height 24
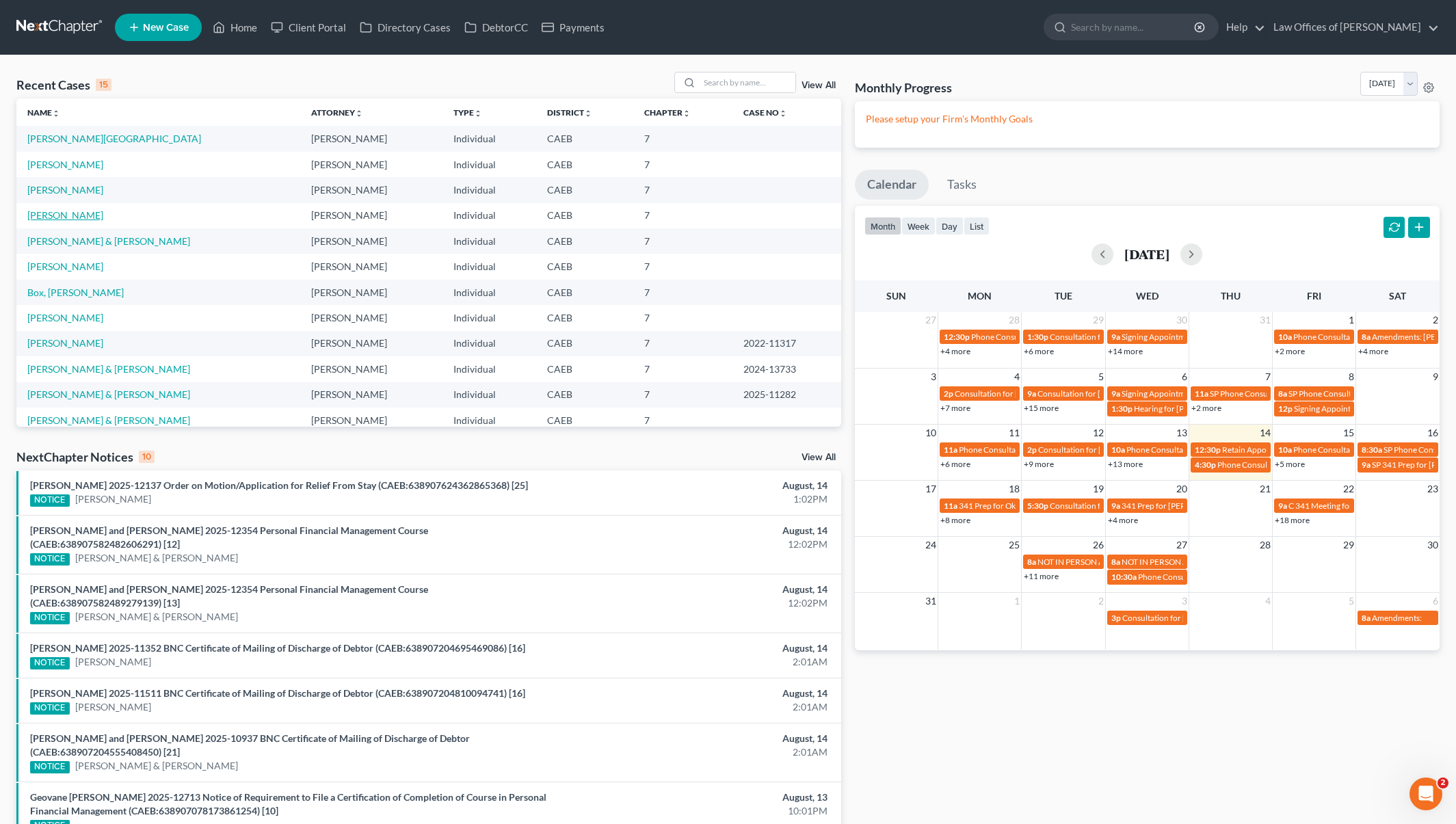
click at [80, 216] on link "[PERSON_NAME]" at bounding box center [65, 215] width 76 height 11
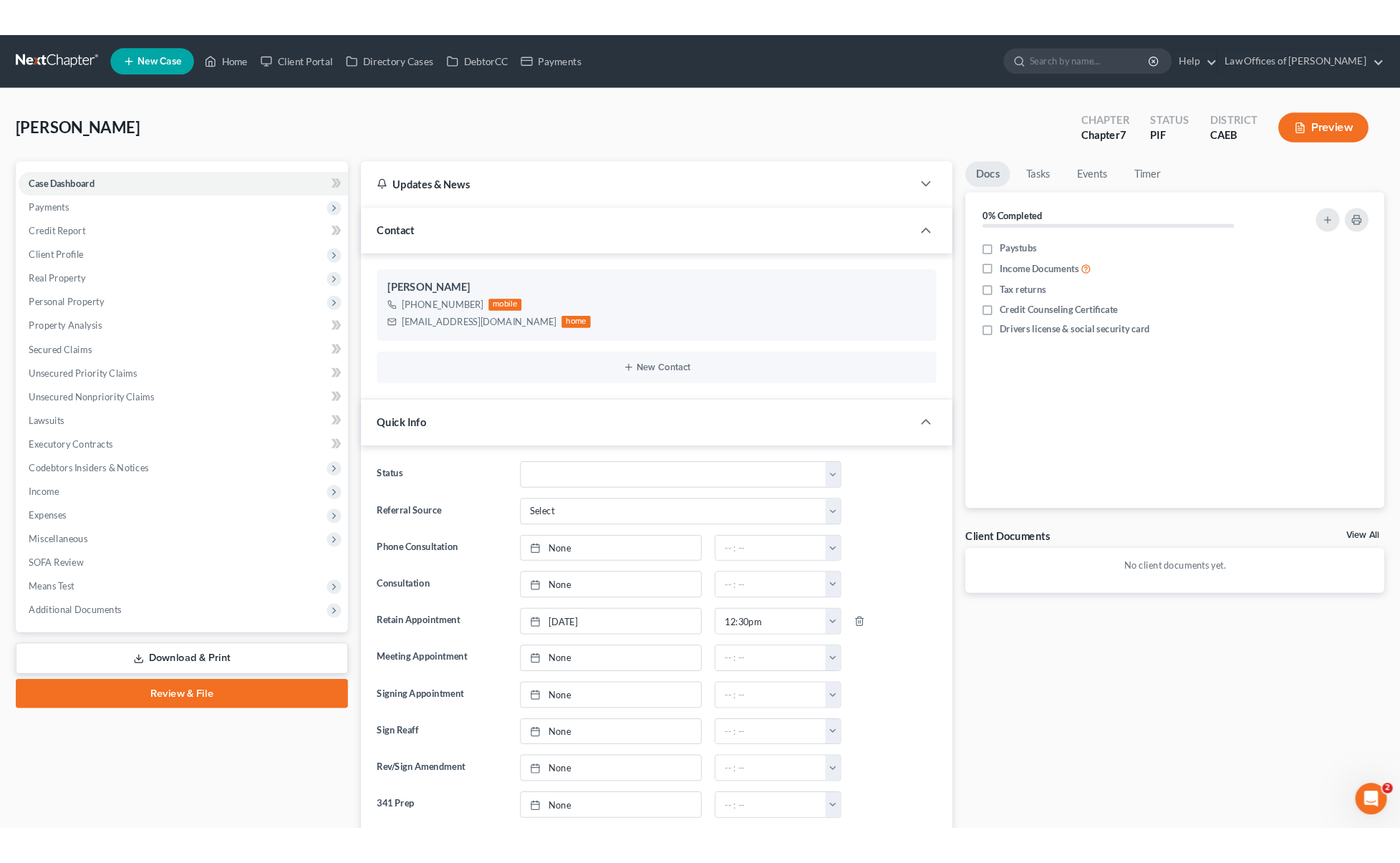
scroll to position [33, 0]
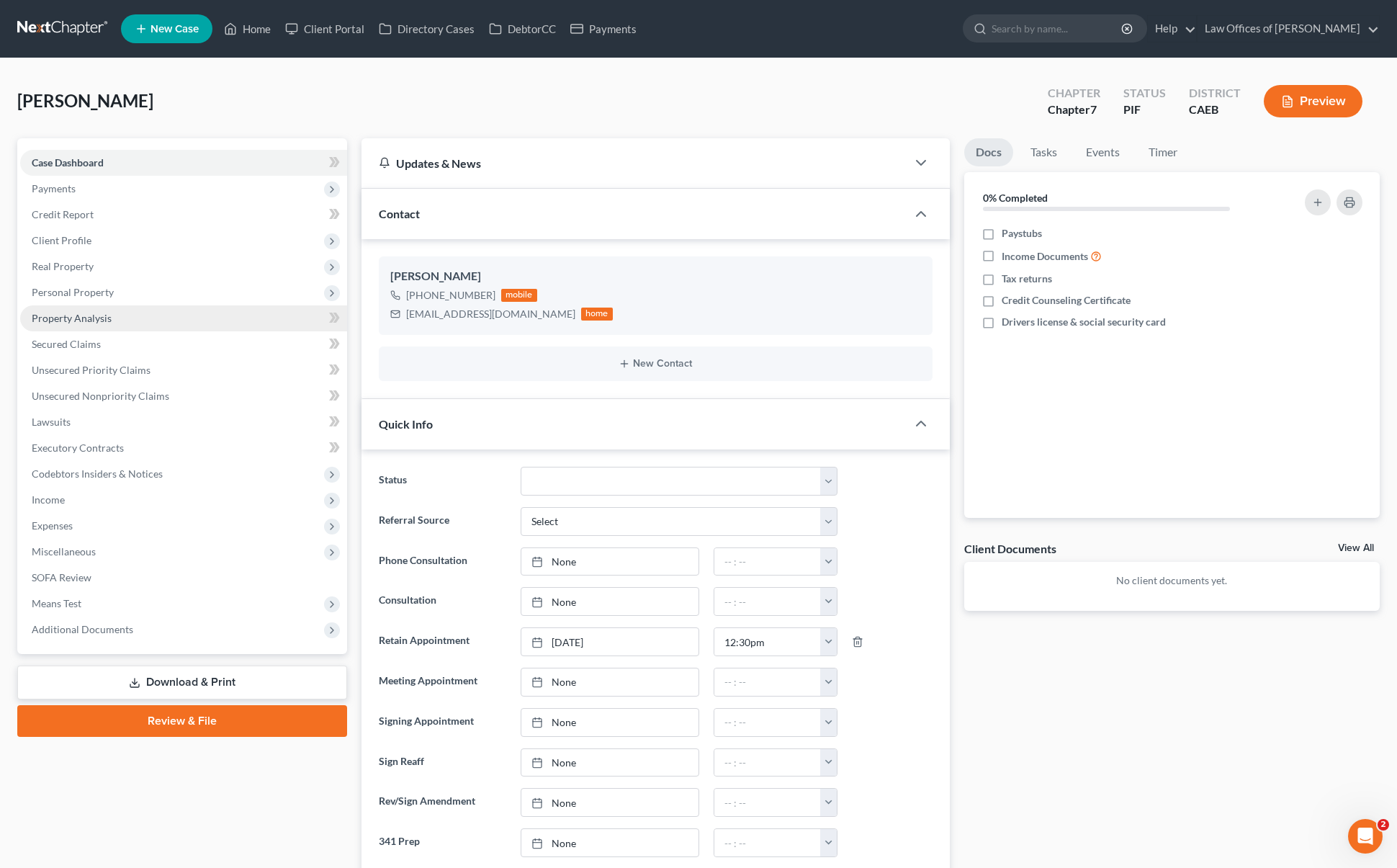
click at [89, 319] on span "Property Analysis" at bounding box center [71, 318] width 80 height 12
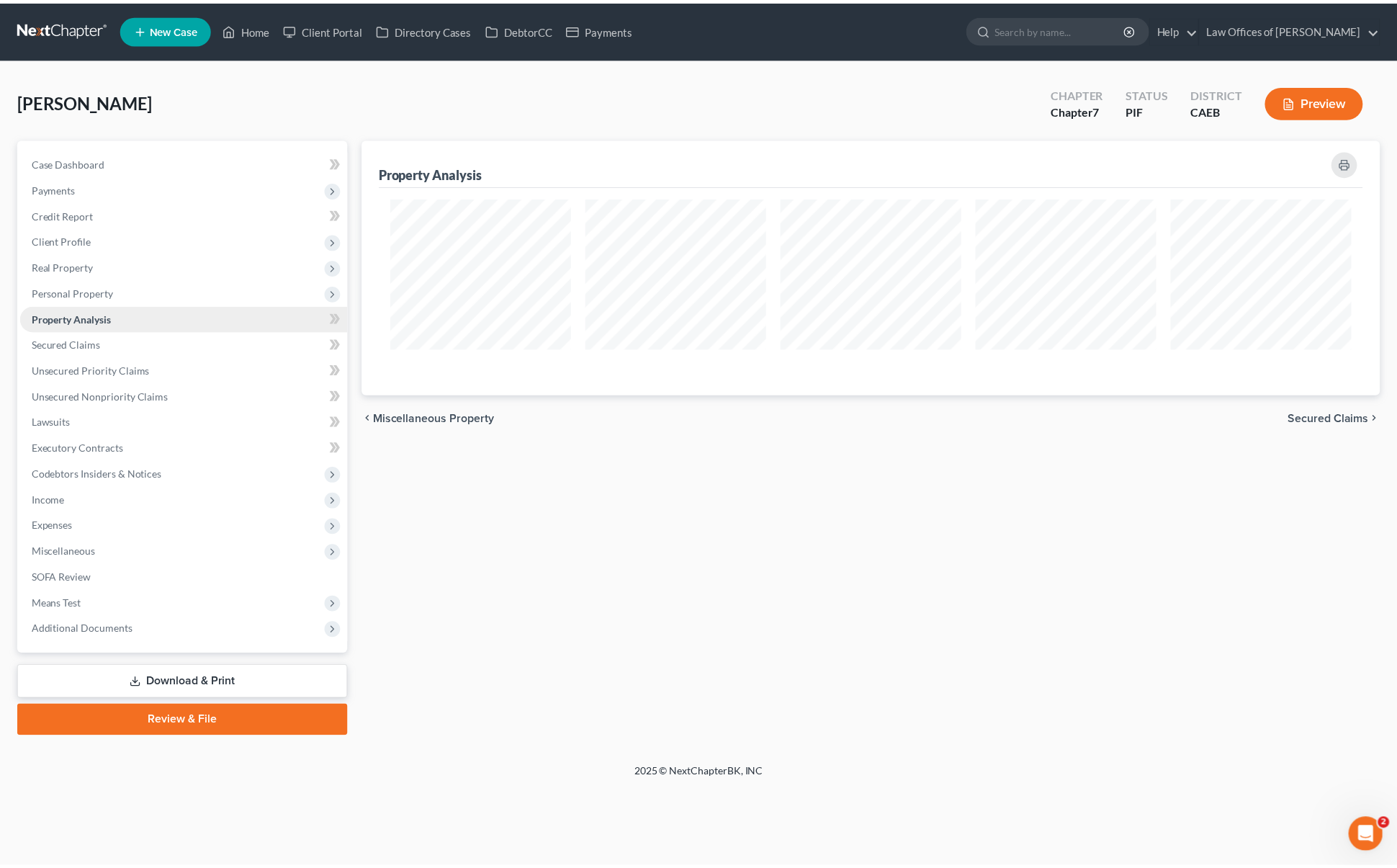
scroll to position [257, 1026]
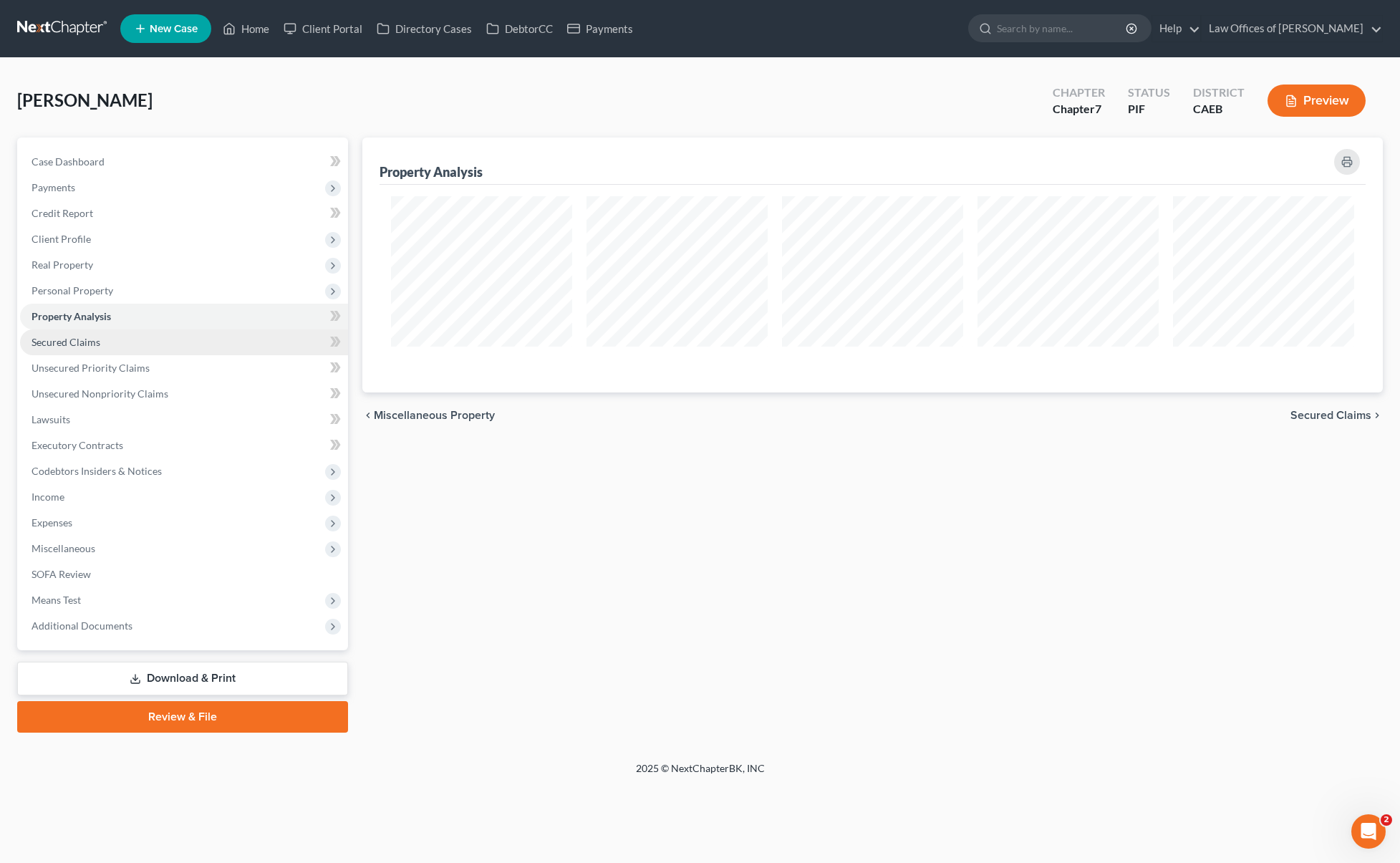
click at [175, 349] on link "Secured Claims" at bounding box center [184, 343] width 328 height 26
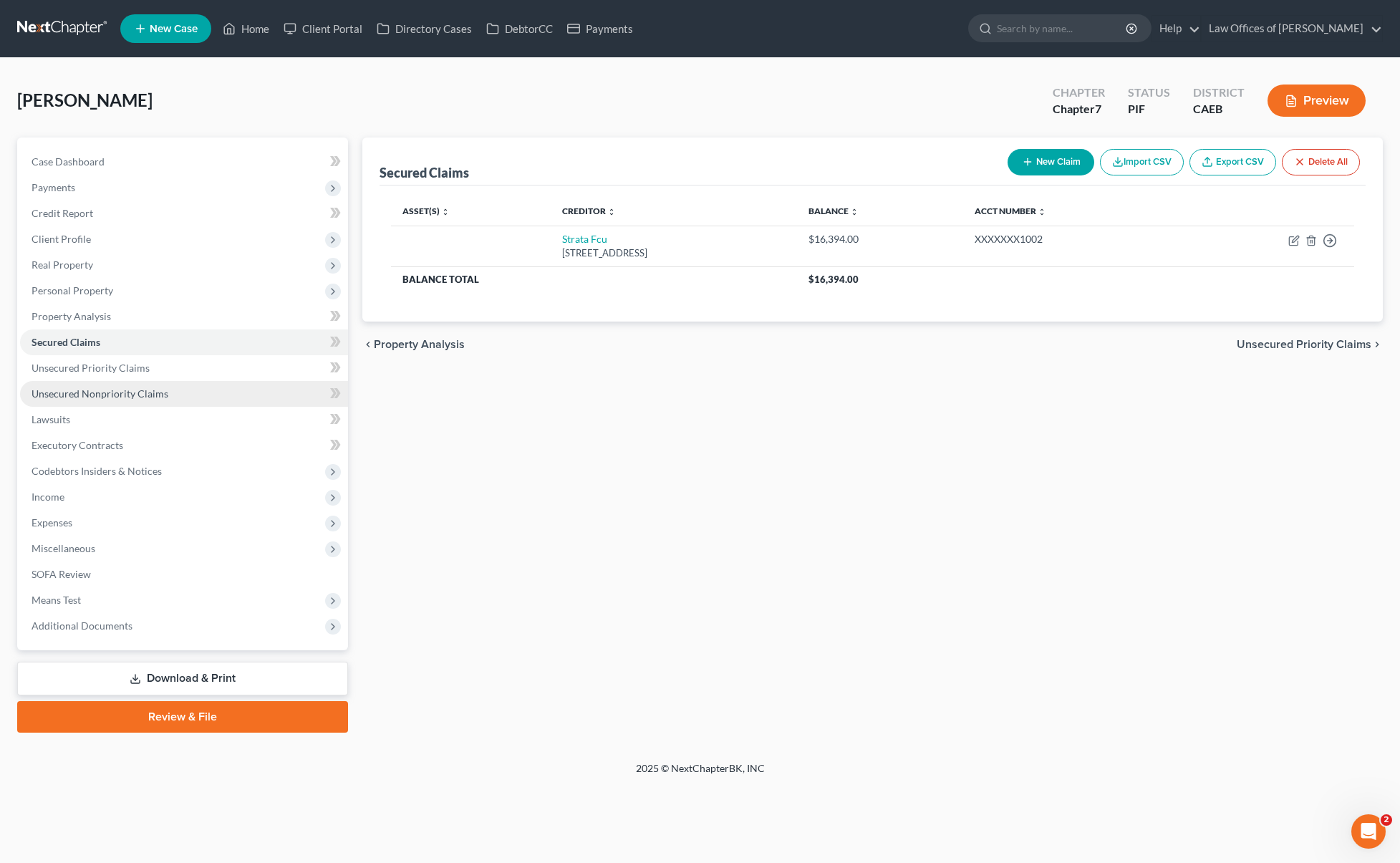
click at [171, 390] on link "Unsecured Nonpriority Claims" at bounding box center [184, 394] width 328 height 26
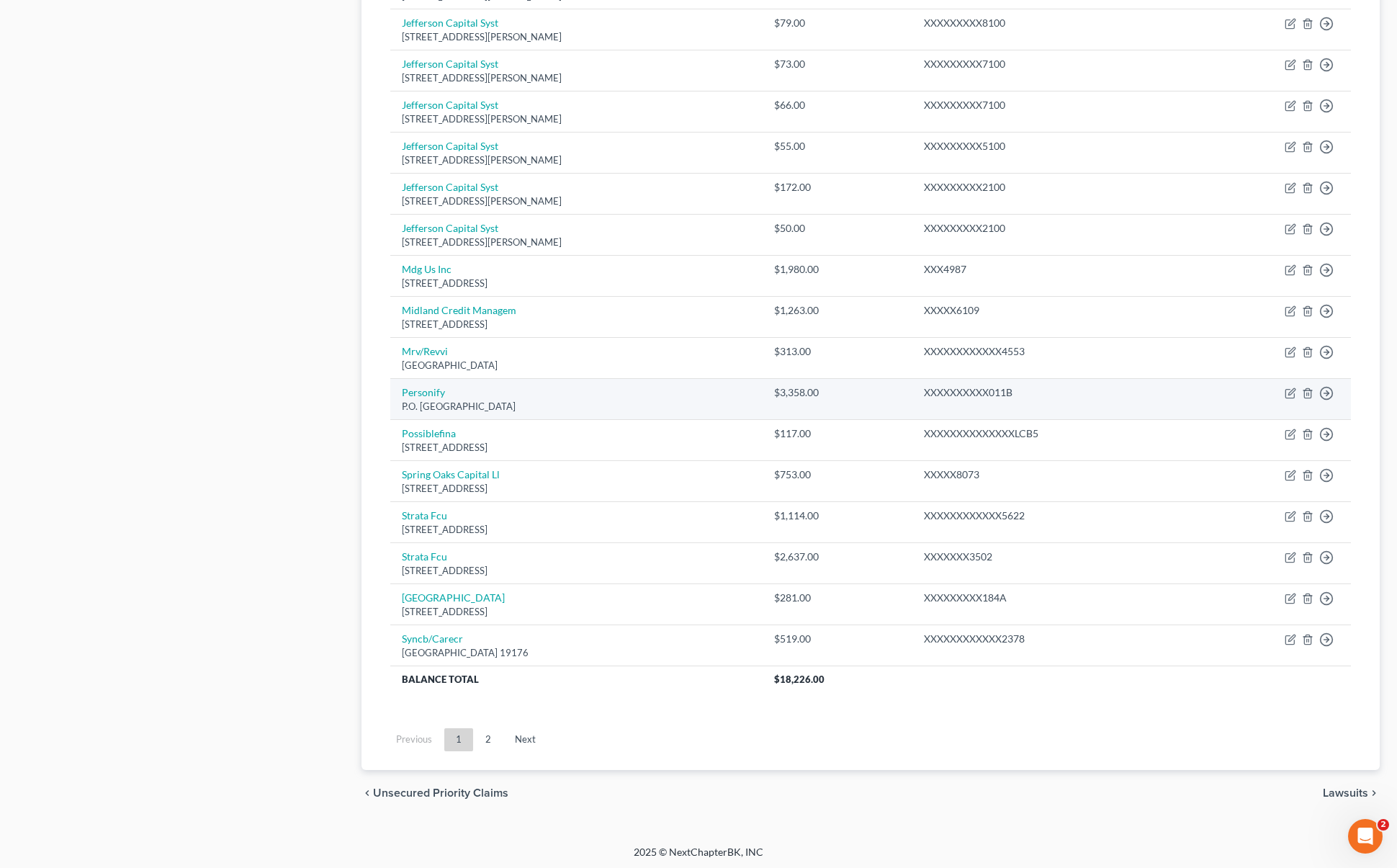
scroll to position [791, 0]
click at [515, 743] on link "Next" at bounding box center [524, 740] width 44 height 23
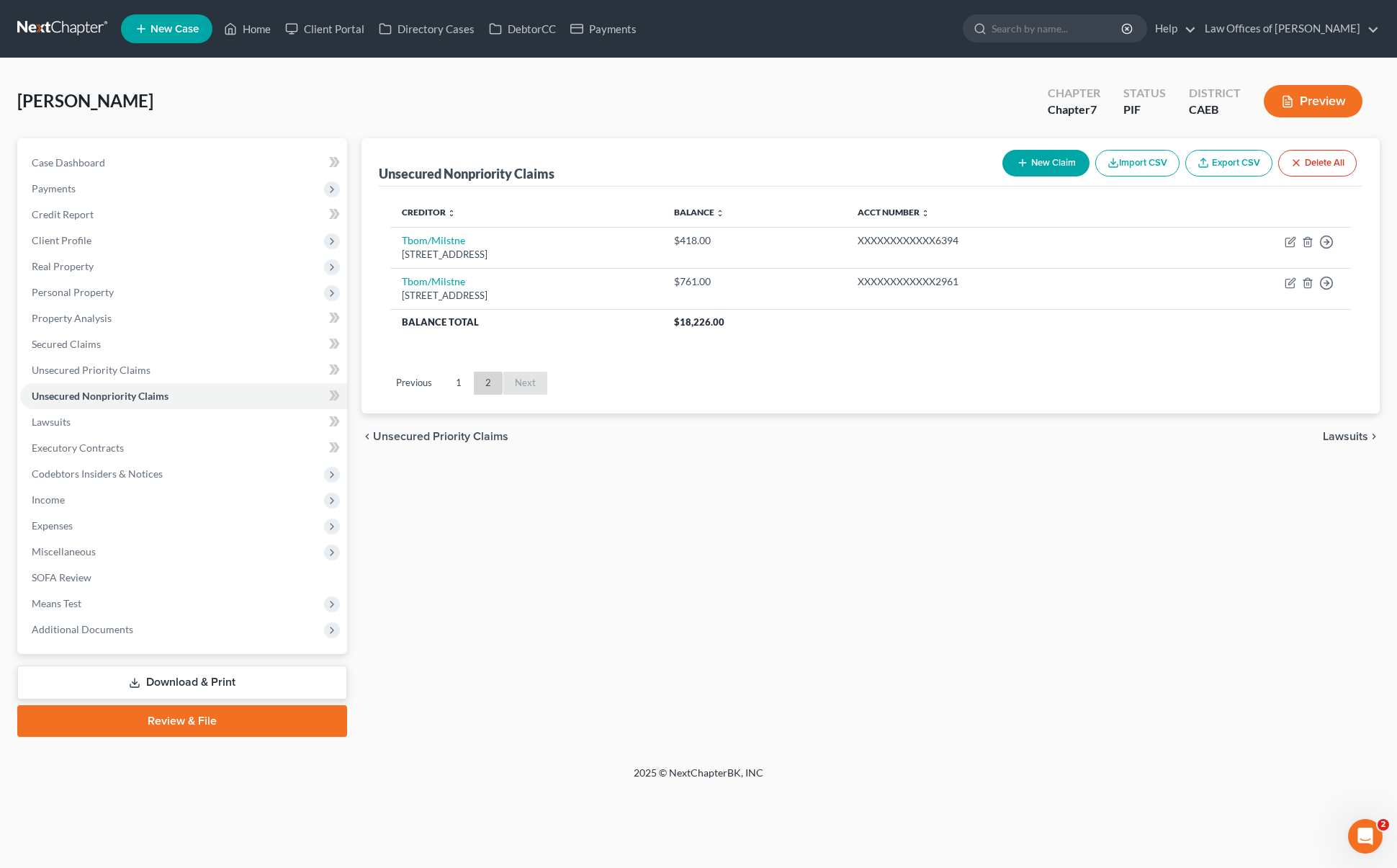
scroll to position [0, 0]
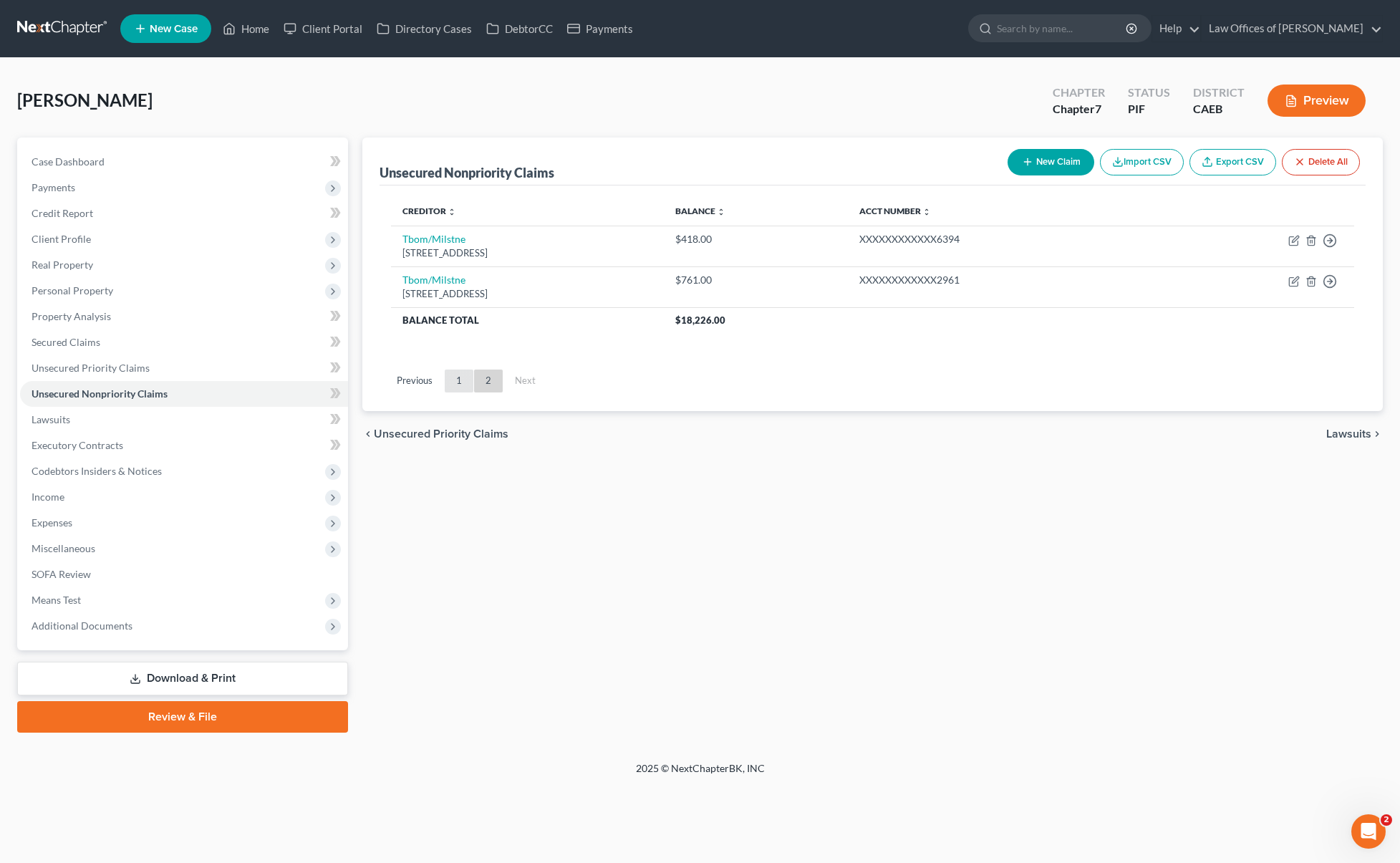
click at [455, 384] on link "1" at bounding box center [459, 380] width 29 height 23
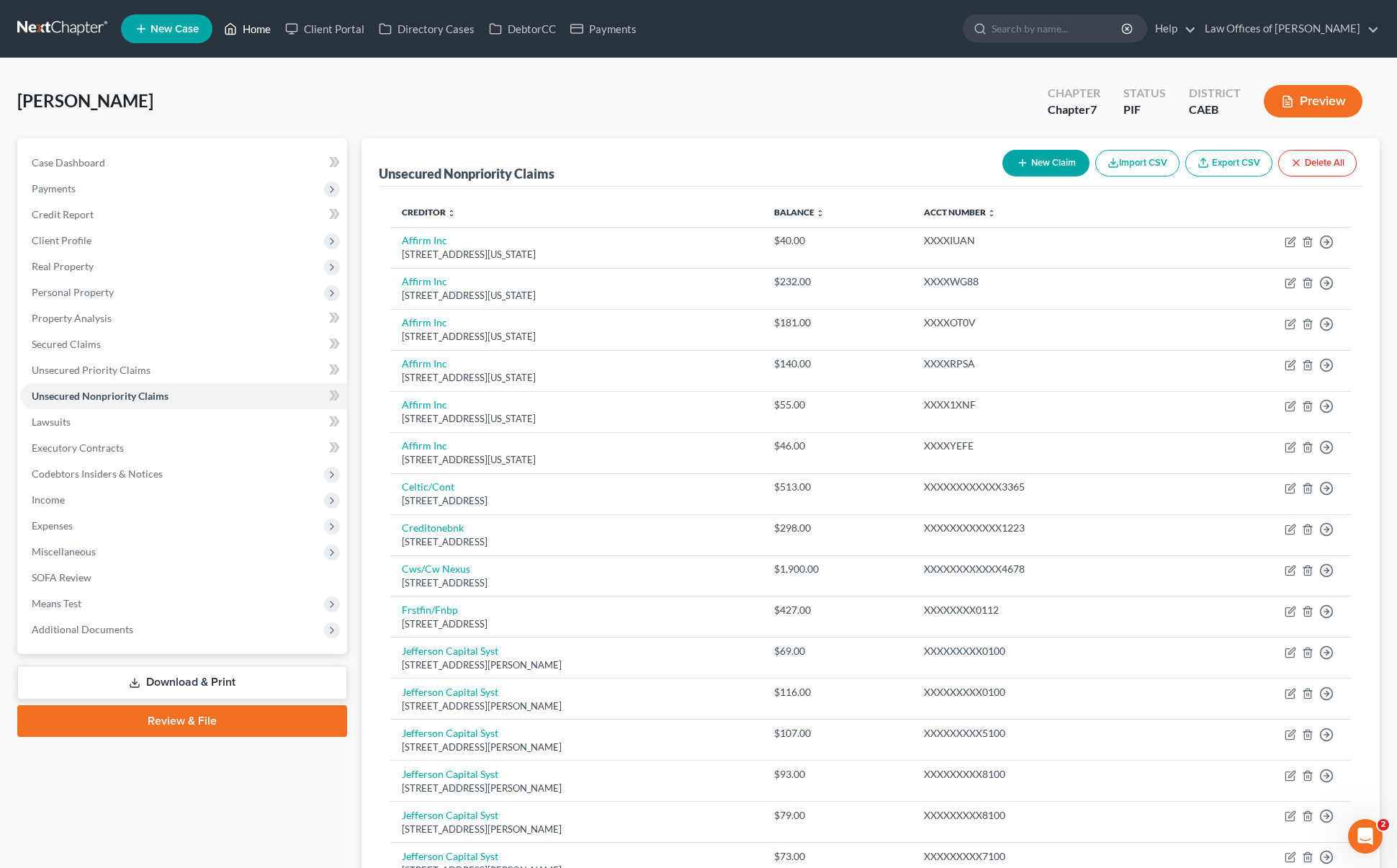
click at [264, 29] on link "Home" at bounding box center [247, 29] width 61 height 26
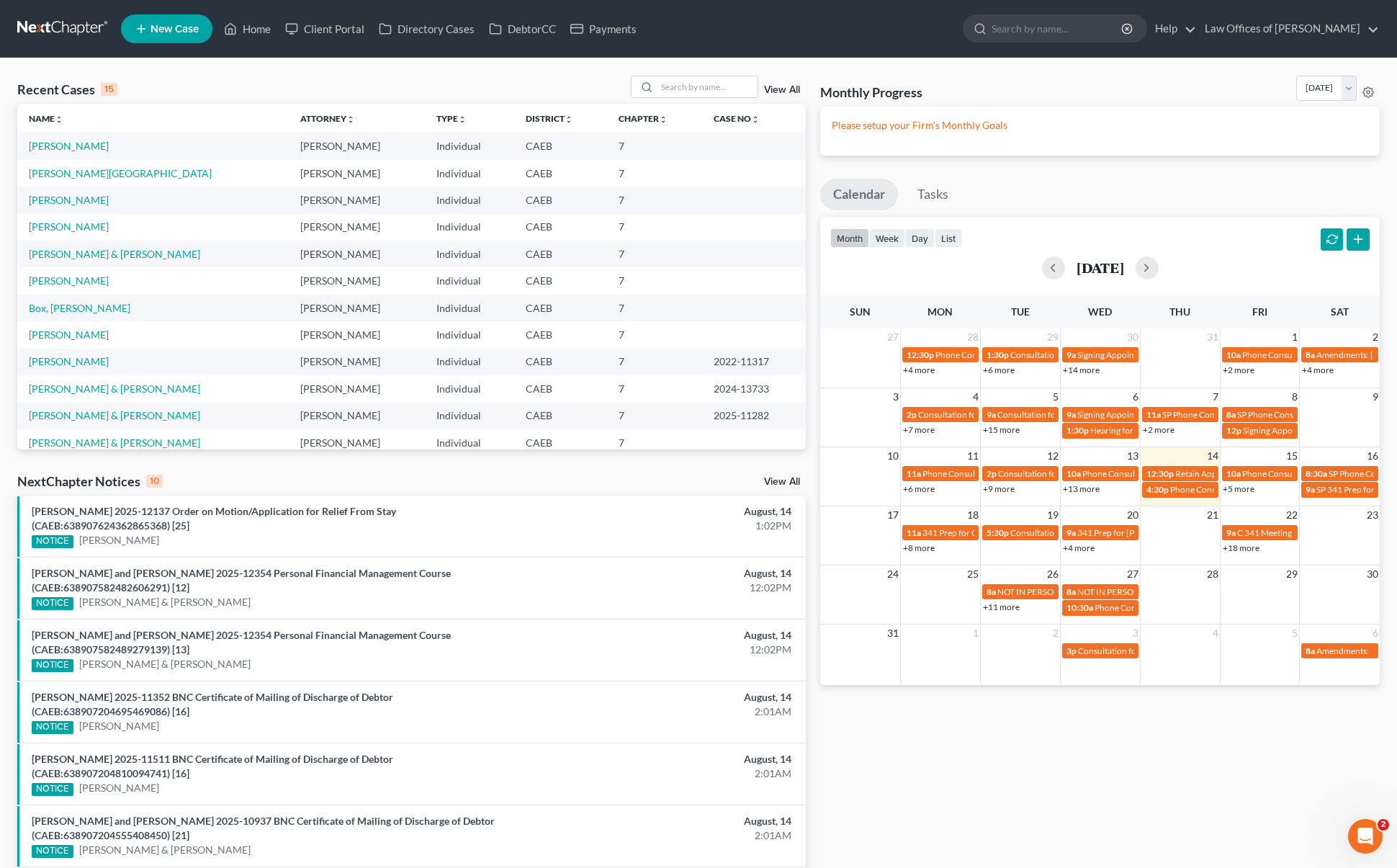
click at [1390, 797] on div "Recent Cases 15 View All Name unfold_more expand_more expand_less Attorney unfo…" at bounding box center [698, 598] width 1397 height 1081
click at [57, 147] on link "[PERSON_NAME]" at bounding box center [69, 145] width 80 height 12
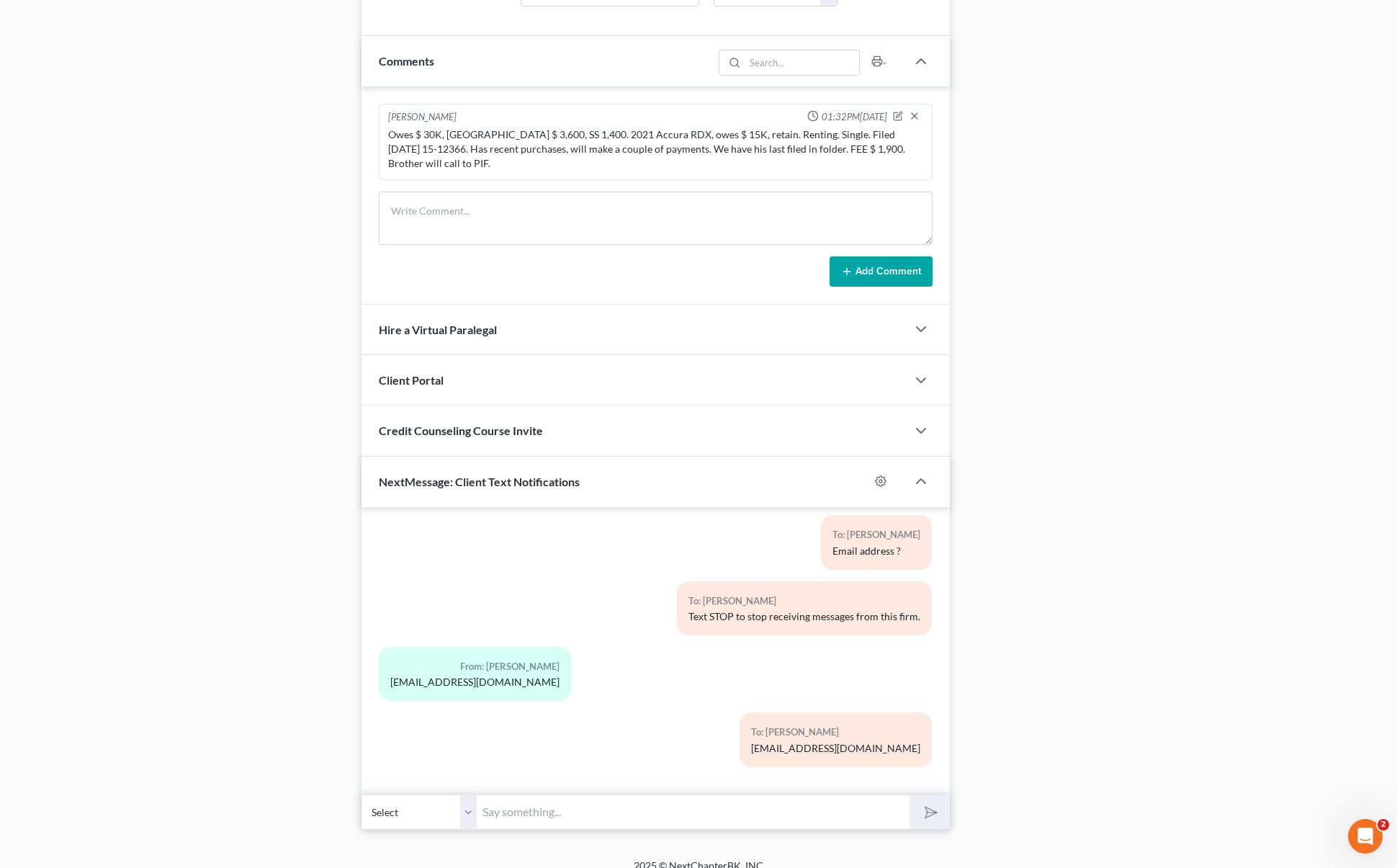
scroll to position [852, 0]
click at [574, 775] on div "01:38PM[DATE] To: [PERSON_NAME] Email address ? To: [PERSON_NAME] Text STOP to …" at bounding box center [655, 649] width 588 height 288
click at [567, 793] on input "text" at bounding box center [693, 811] width 433 height 35
type input "m"
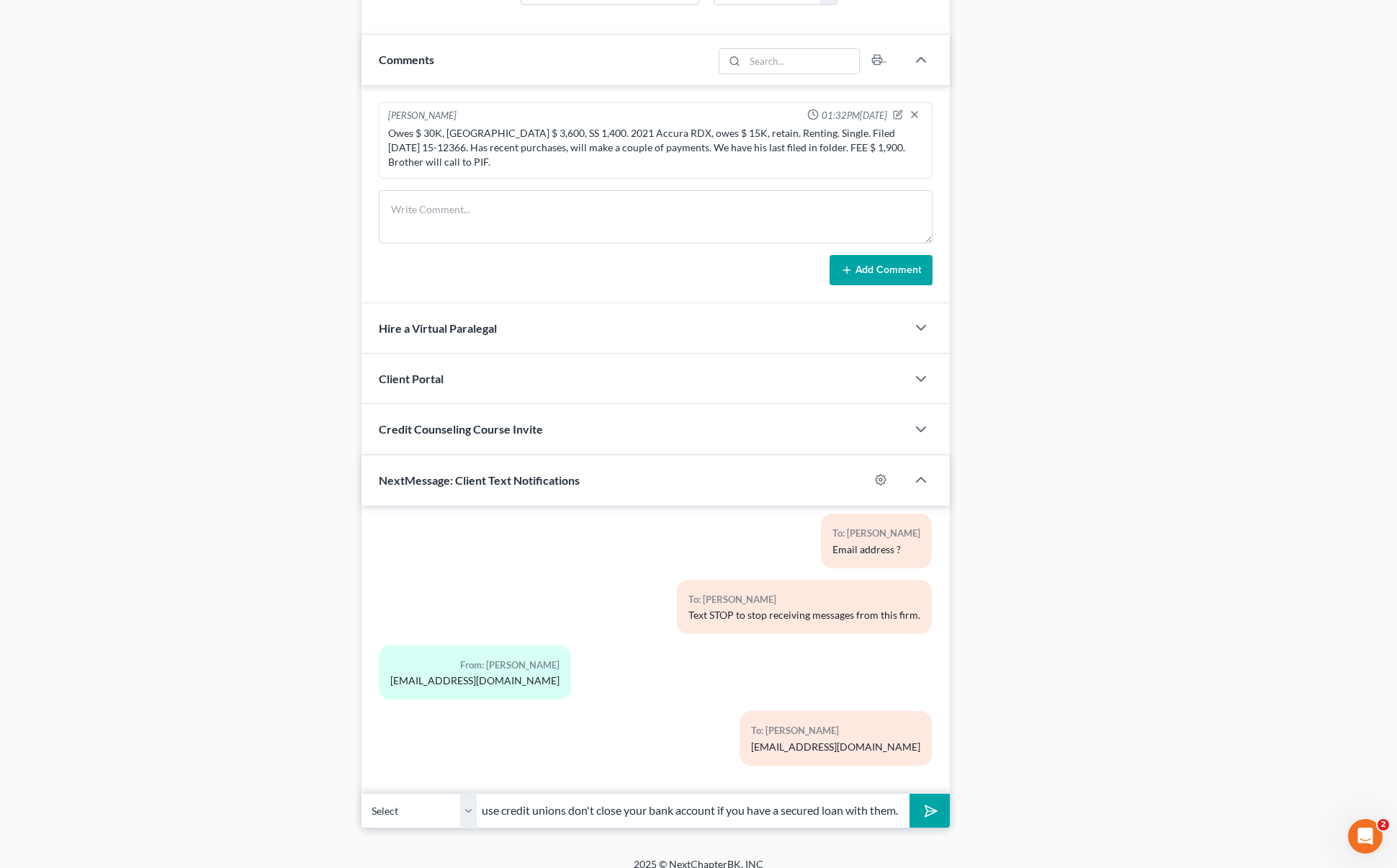
type input "Mr. Van Meter. I think the person you spoke to might be mistaken because credit…"
click at [910, 794] on button "submit" at bounding box center [929, 811] width 40 height 34
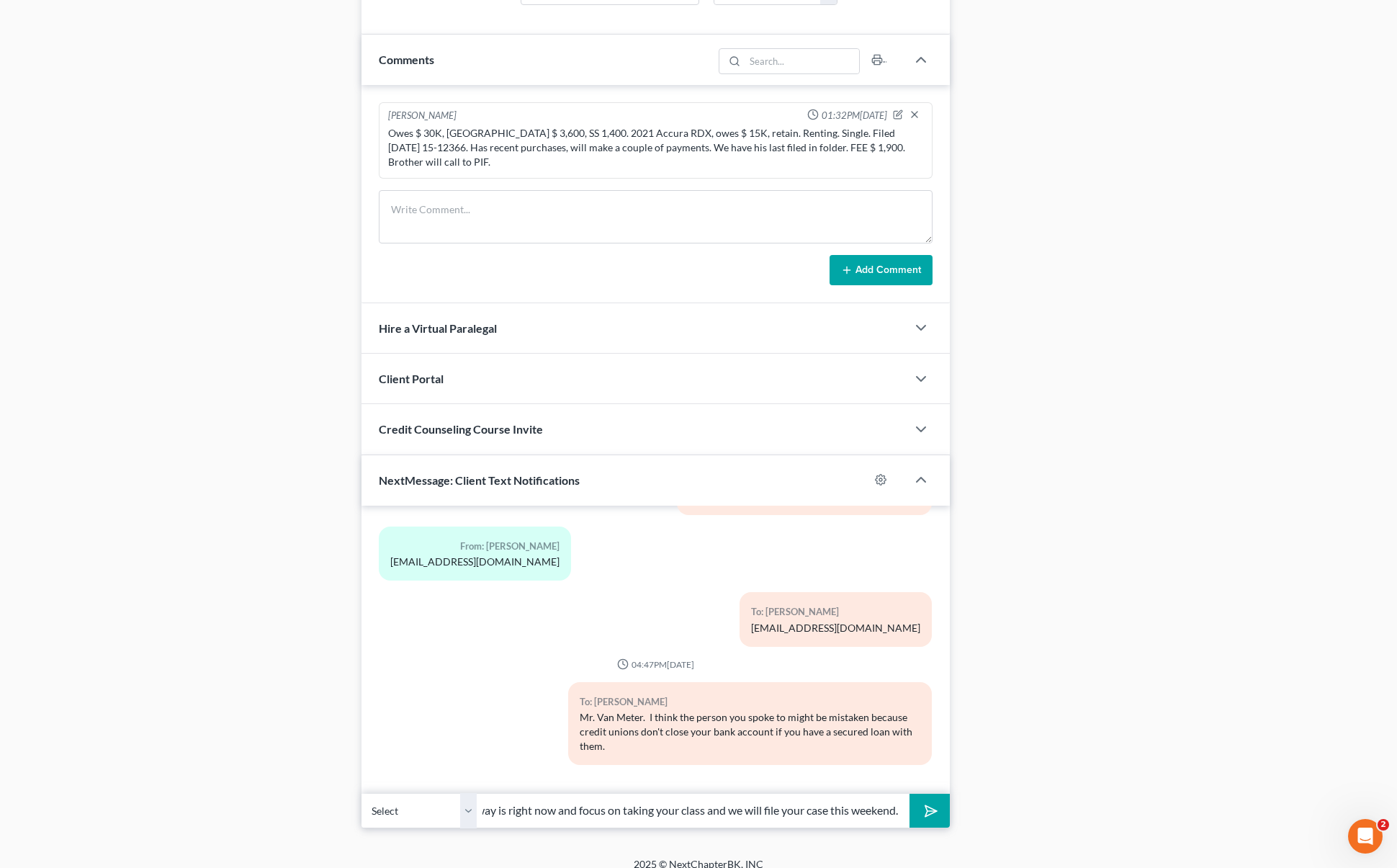
scroll to position [0, 157]
type input "So, just leave everything the way is right now and focus on taking your class a…"
click at [910, 794] on button "submit" at bounding box center [929, 811] width 40 height 34
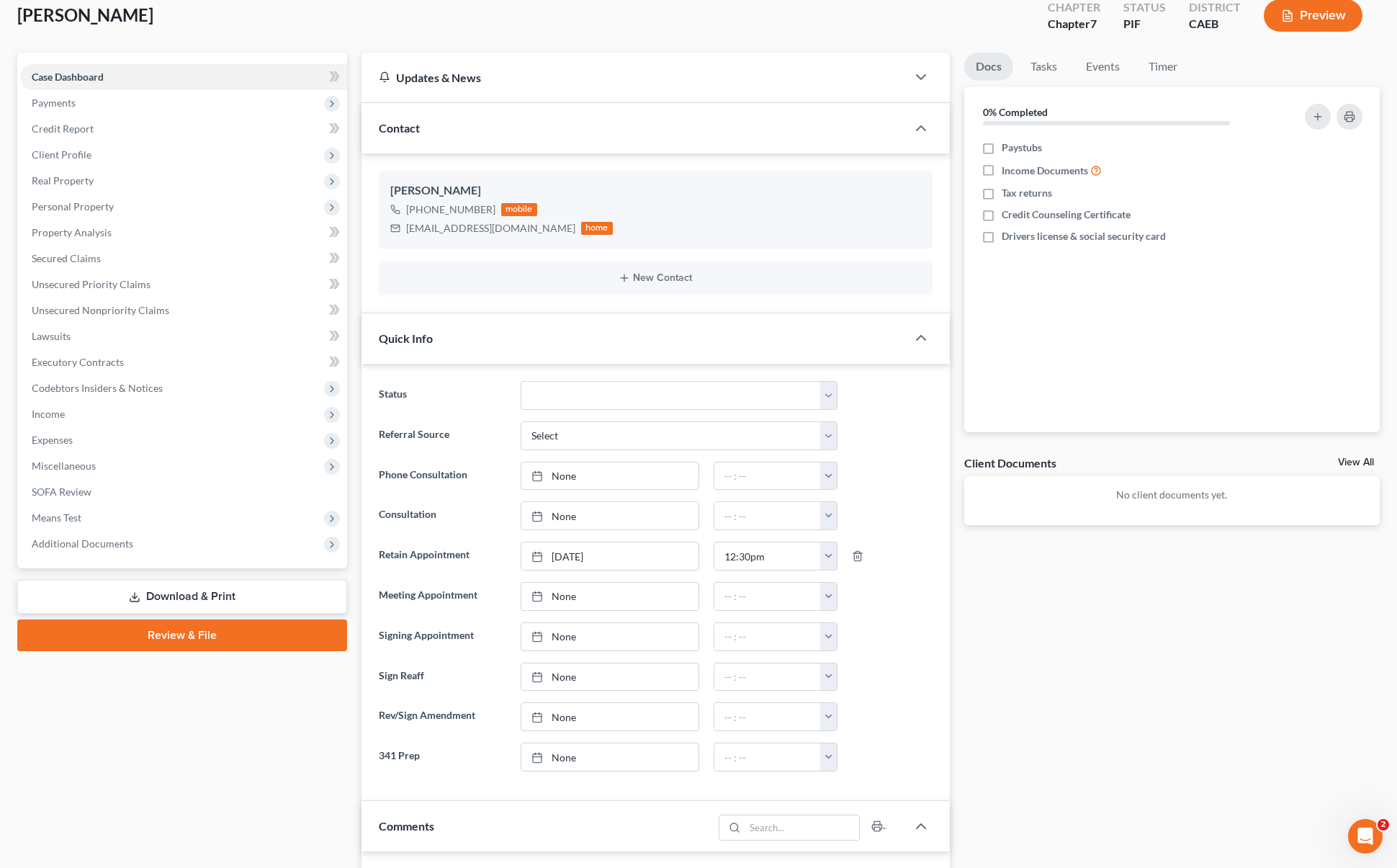
scroll to position [0, 0]
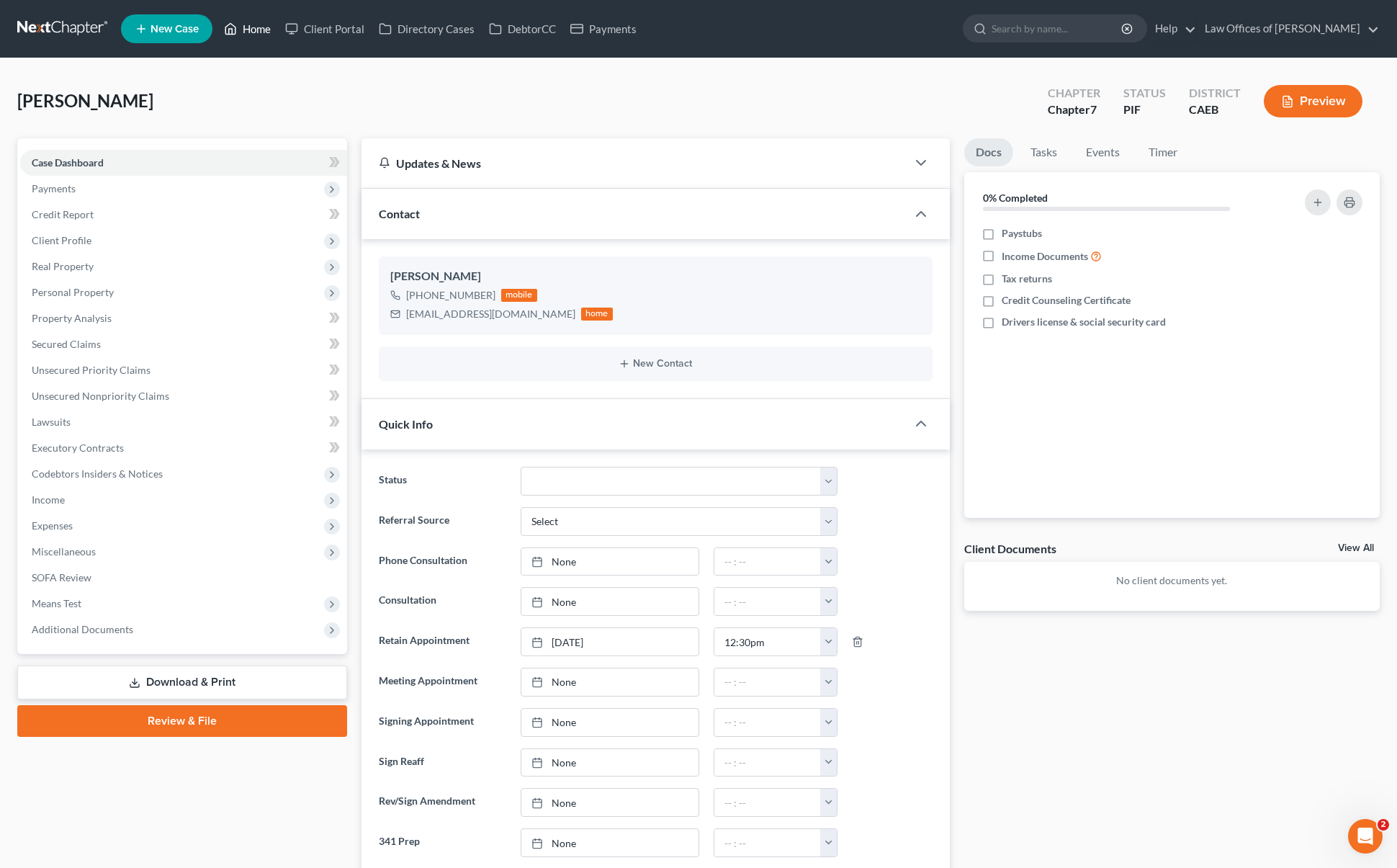
click at [258, 26] on link "Home" at bounding box center [247, 29] width 61 height 26
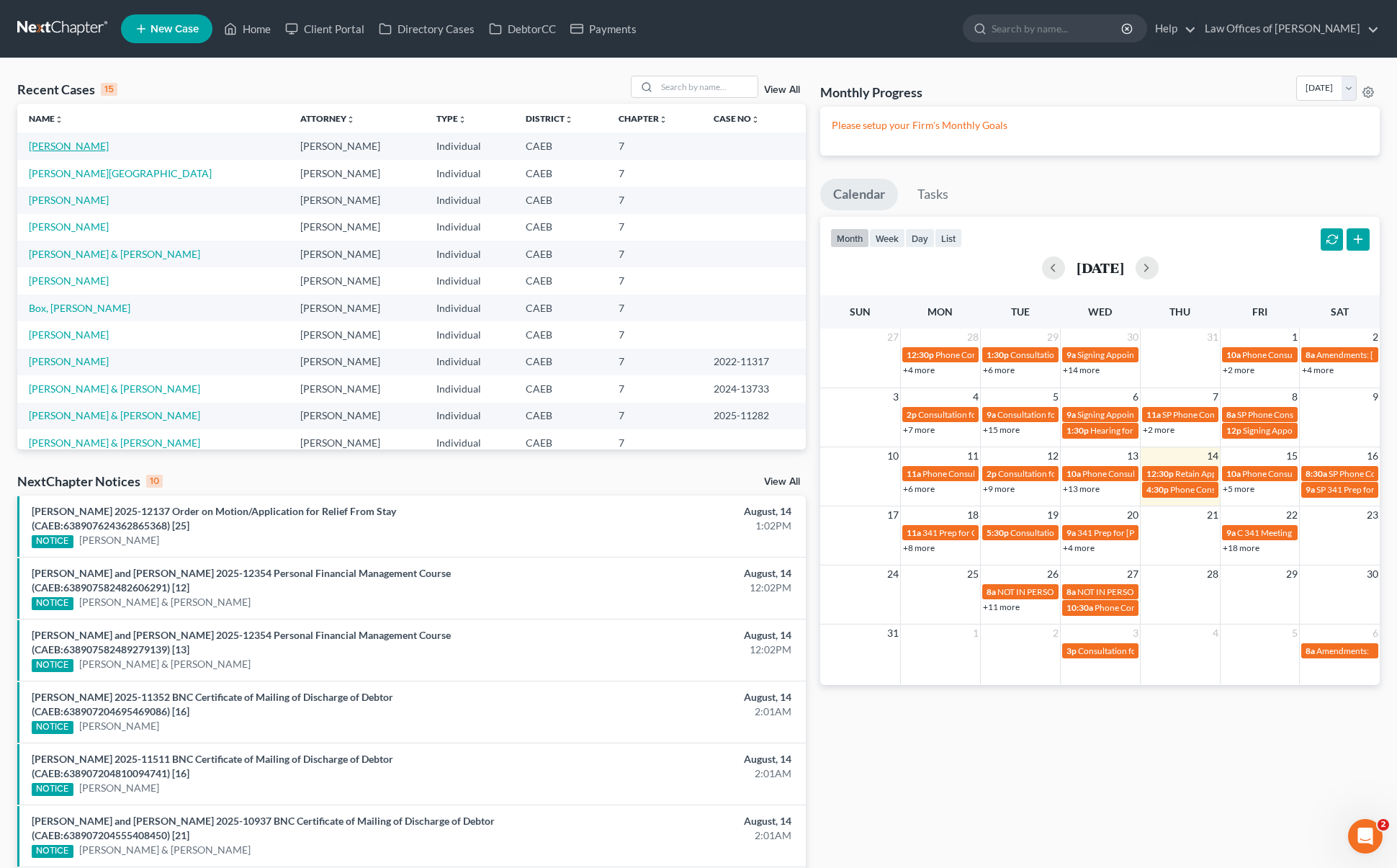
click at [99, 147] on link "[PERSON_NAME]" at bounding box center [69, 145] width 80 height 12
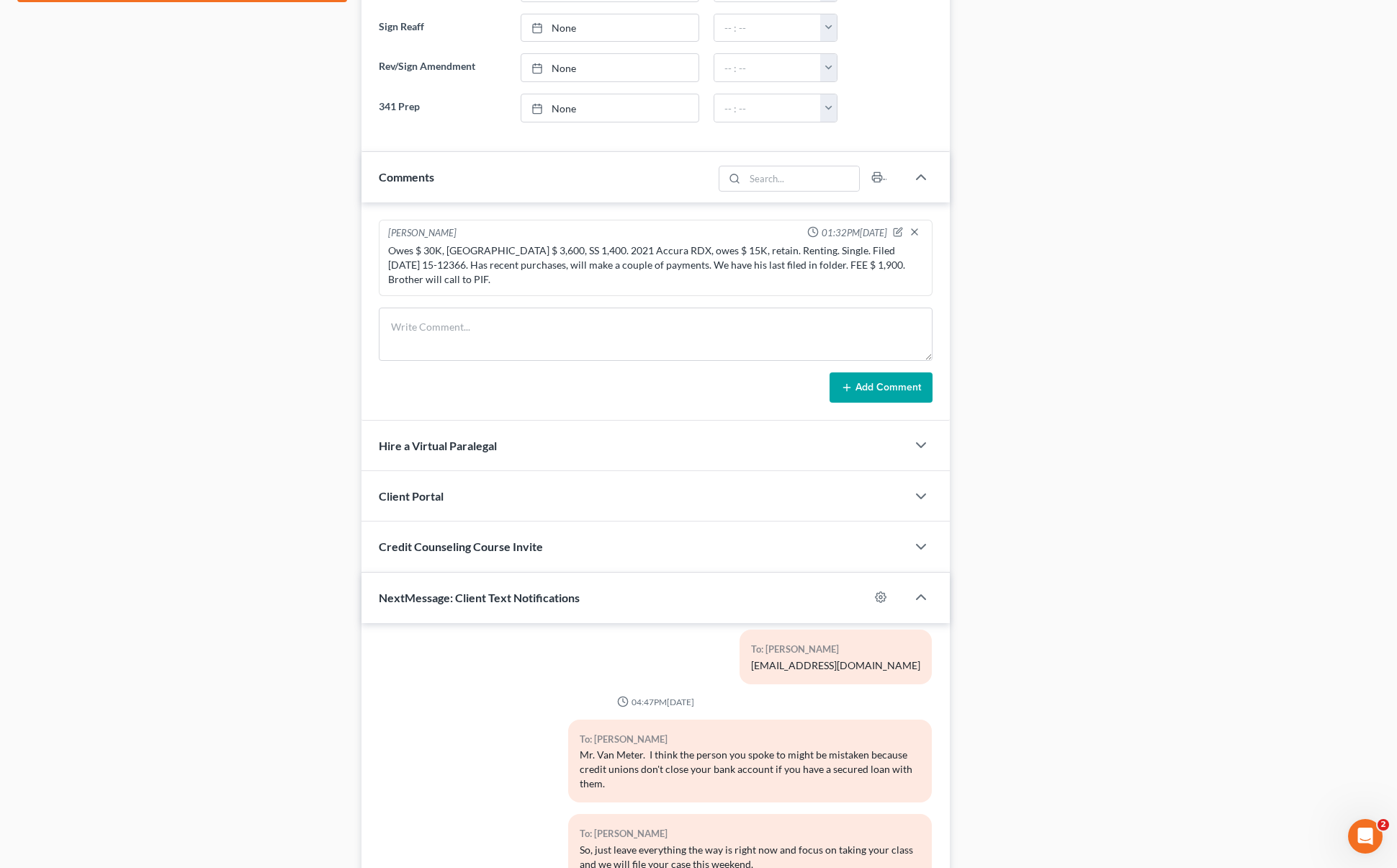
scroll to position [852, 0]
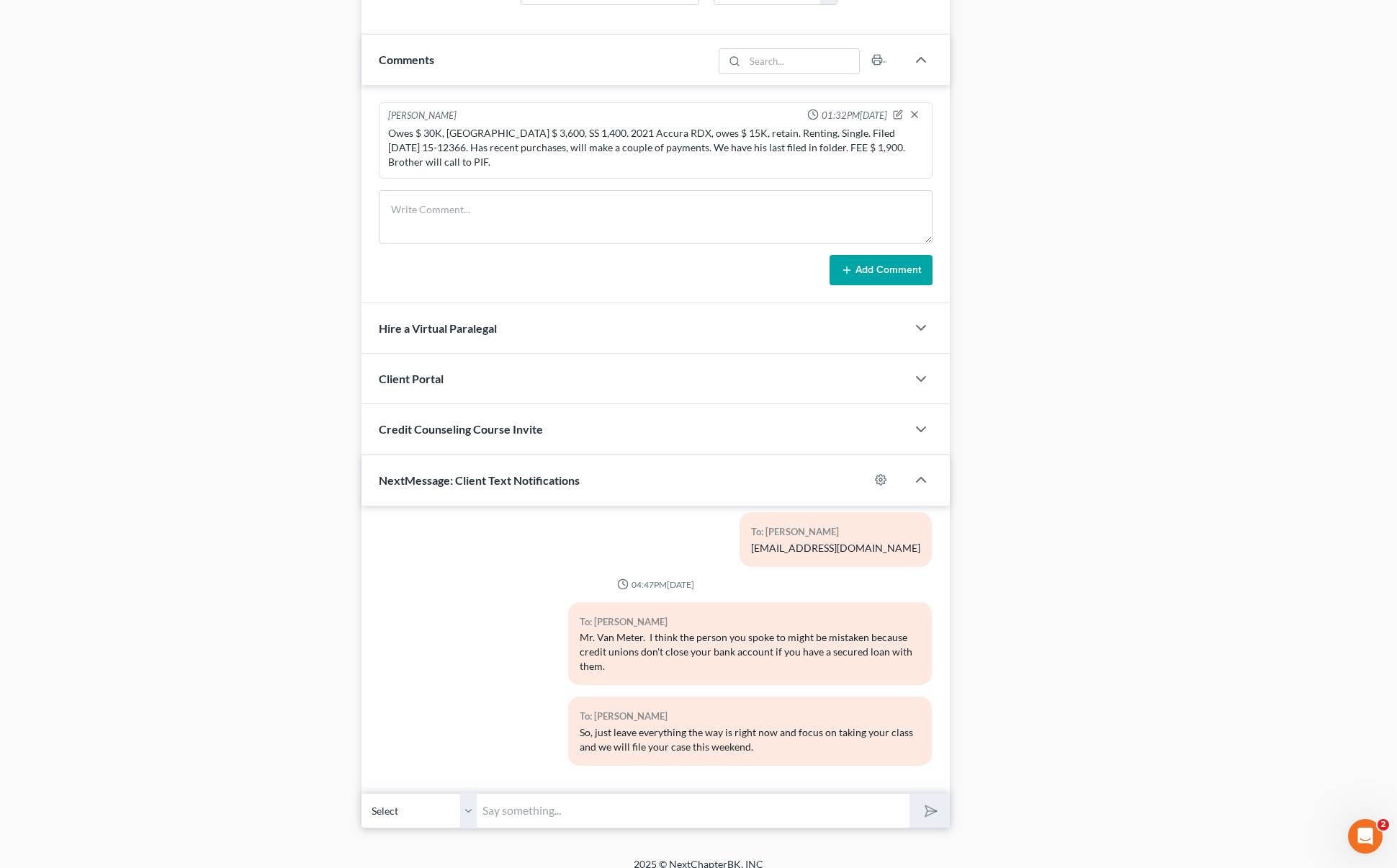
click at [553, 793] on input "text" at bounding box center [693, 811] width 433 height 35
type input "M"
type input "Was she aware that you have a secured loan with them ?"
click at [910, 794] on button "submit" at bounding box center [929, 811] width 40 height 34
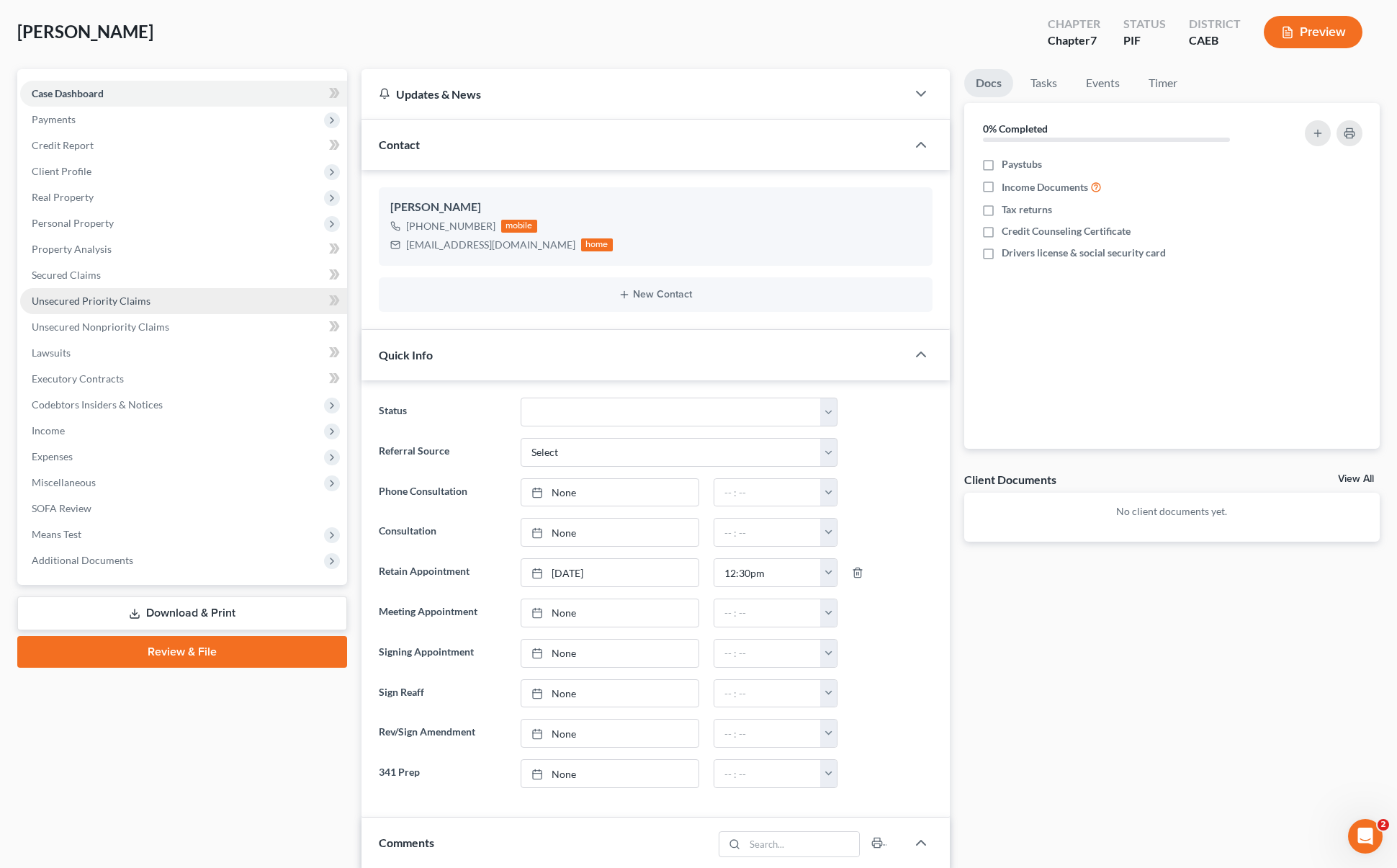
scroll to position [0, 0]
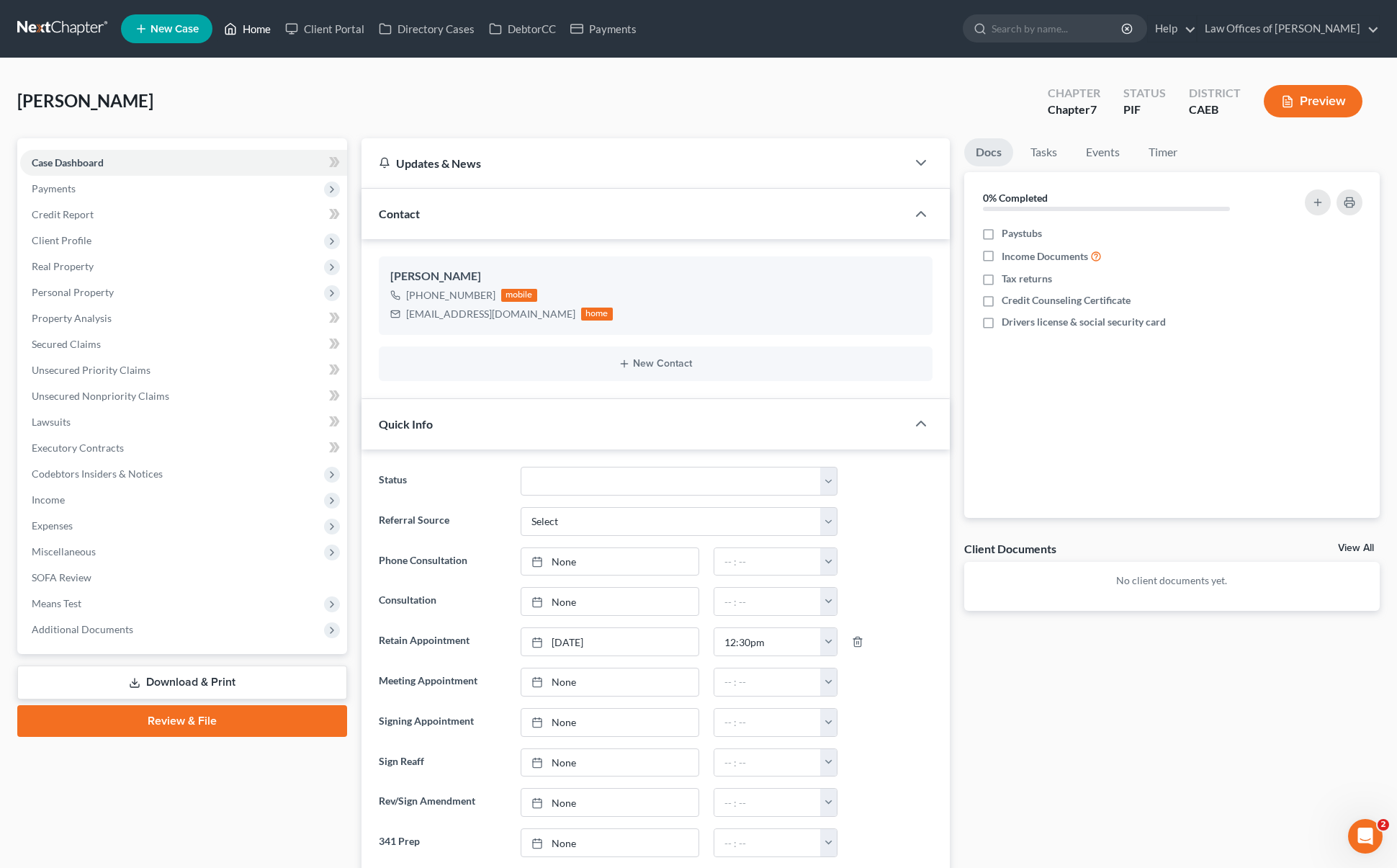
click at [270, 27] on link "Home" at bounding box center [247, 29] width 61 height 26
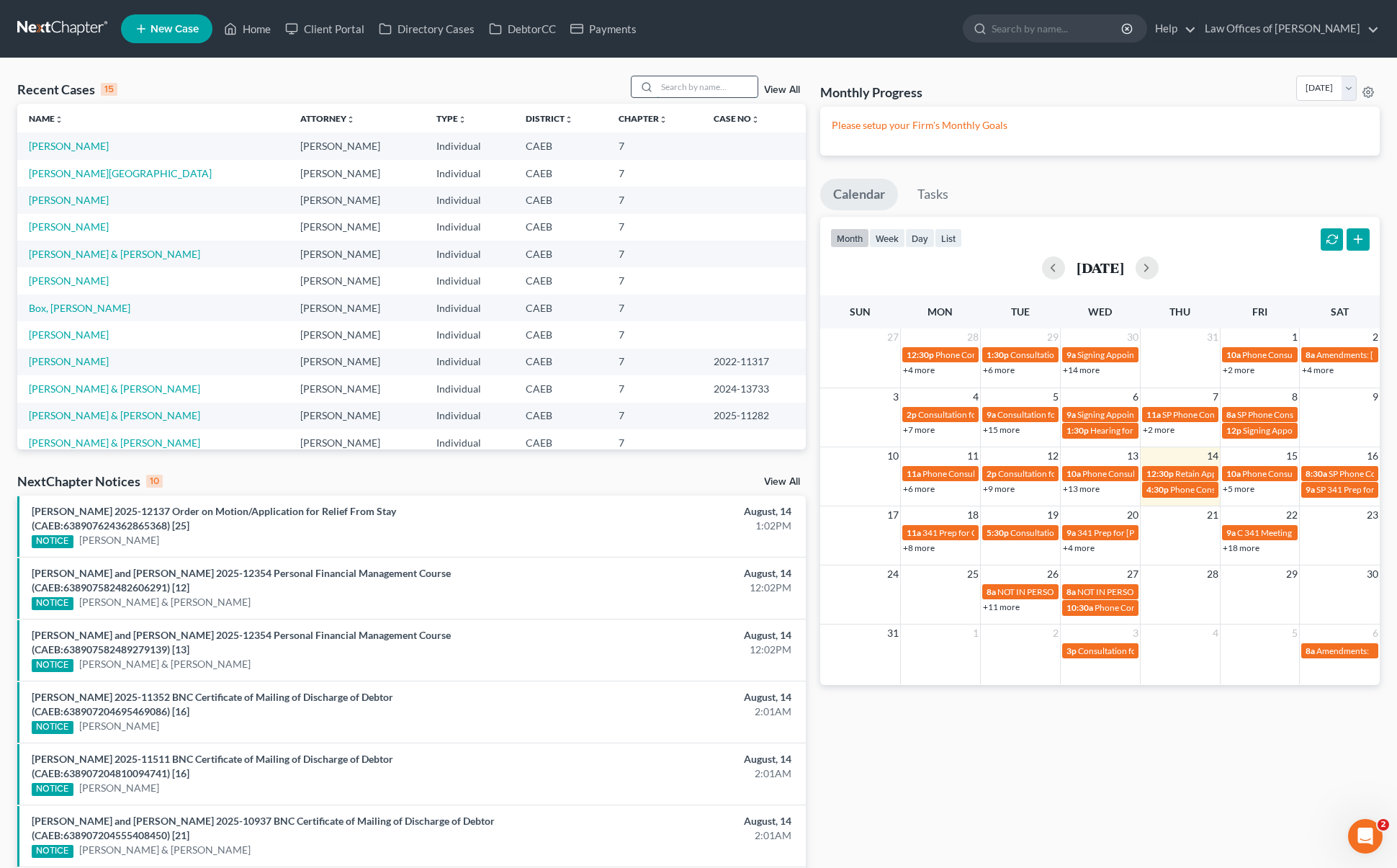
click at [700, 89] on input "search" at bounding box center [707, 86] width 101 height 21
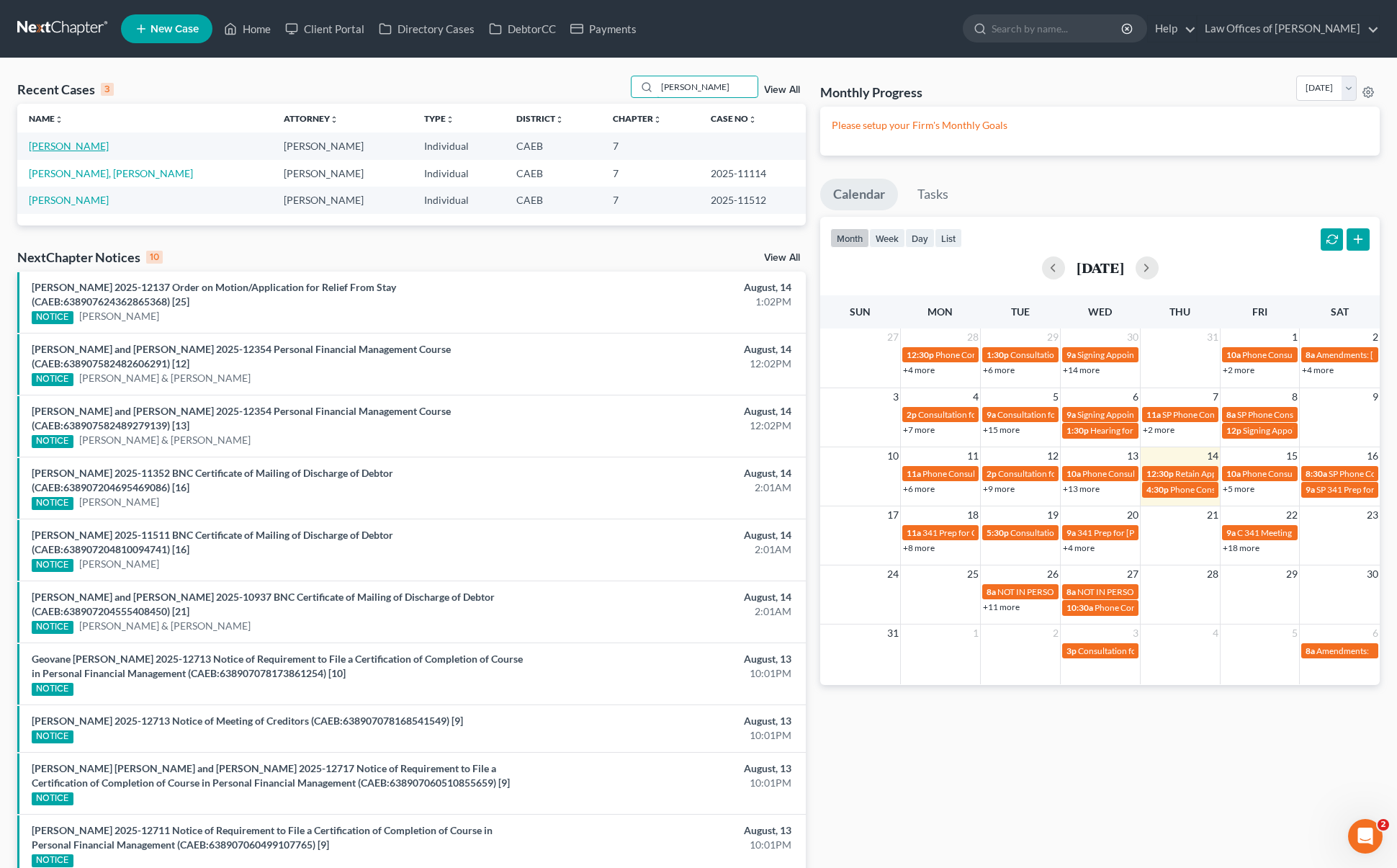
type input "[PERSON_NAME]"
click at [90, 150] on link "[PERSON_NAME]" at bounding box center [69, 145] width 80 height 12
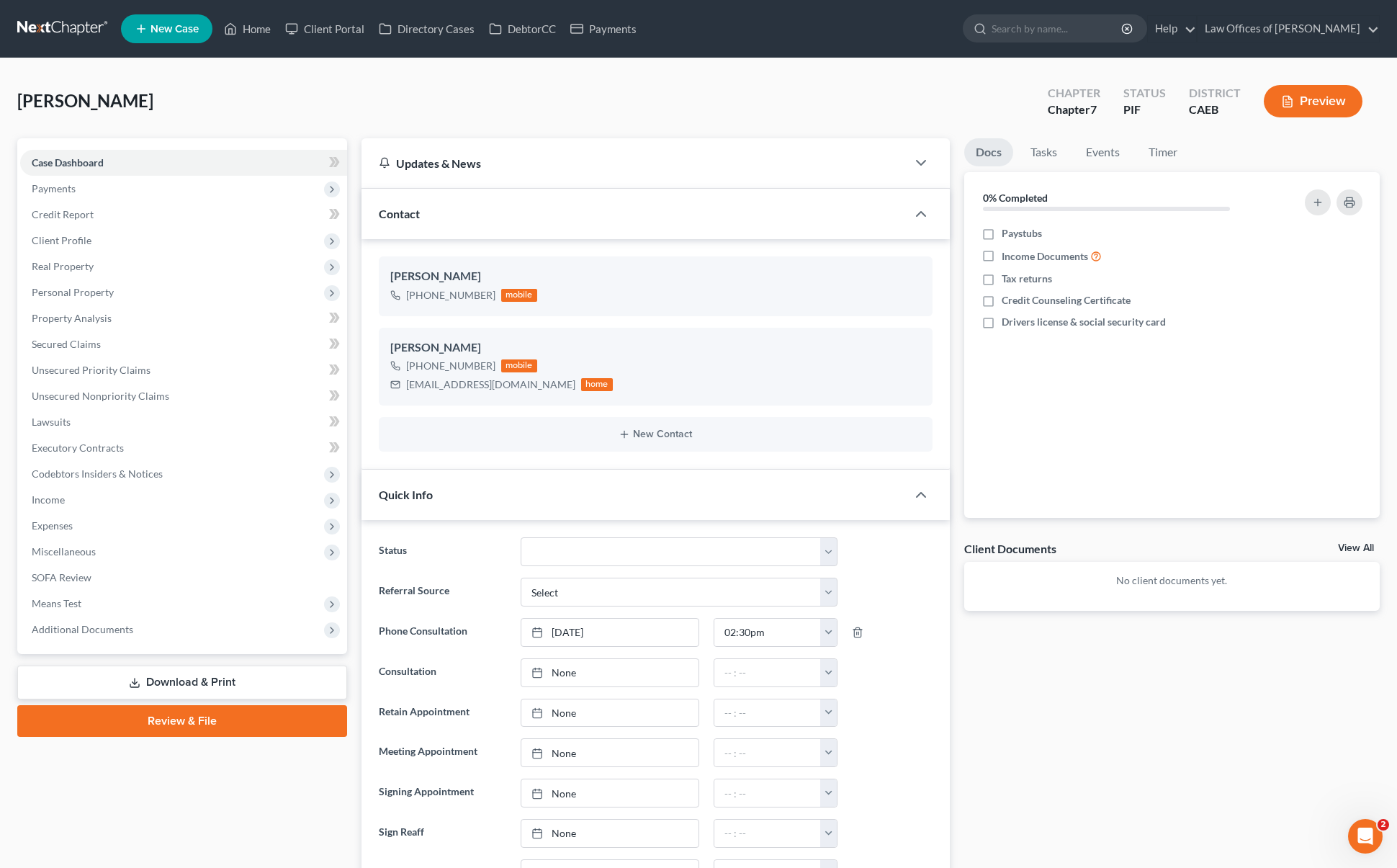
scroll to position [2892, 0]
click at [72, 499] on span "Income" at bounding box center [183, 499] width 327 height 26
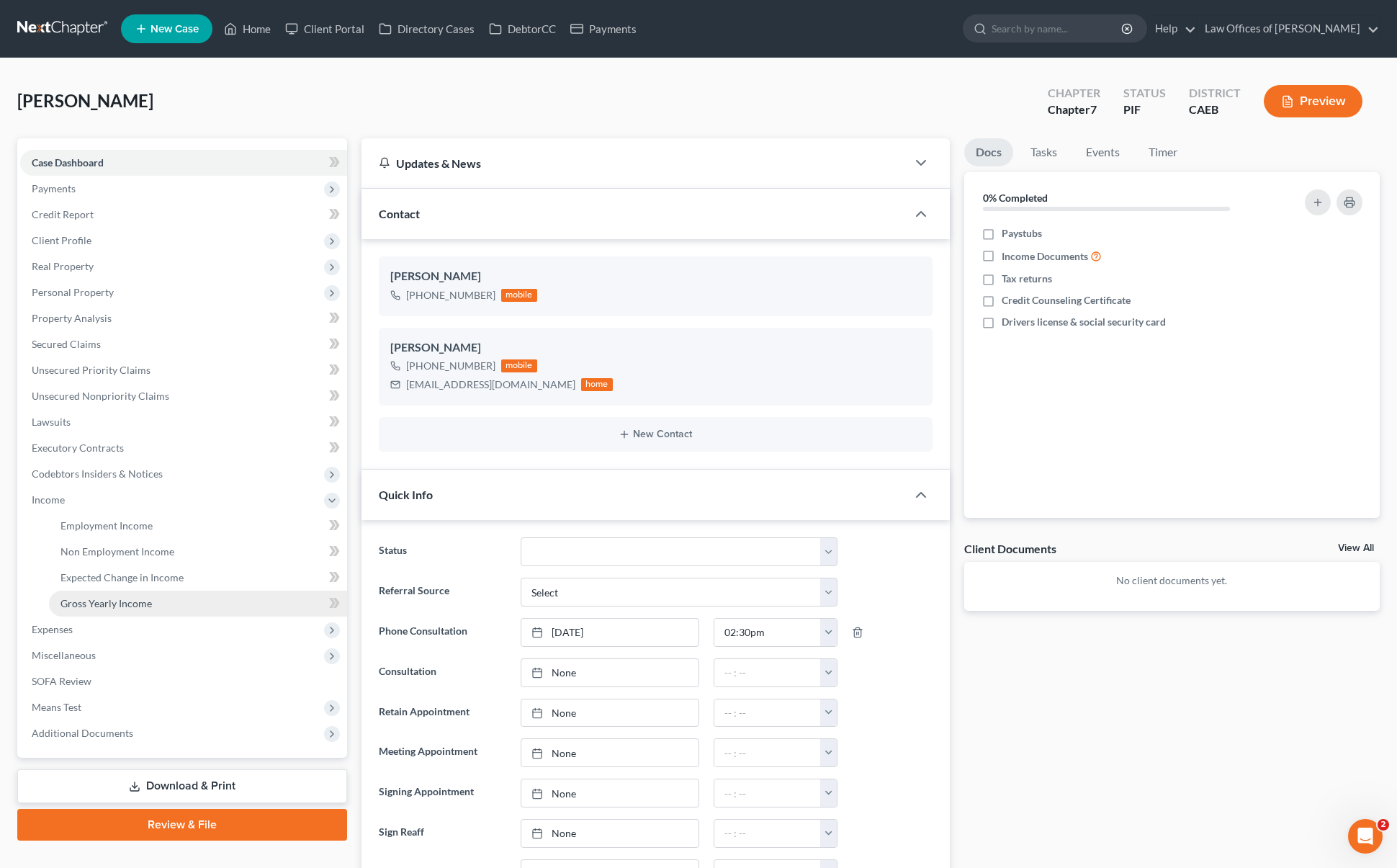
click at [154, 603] on link "Gross Yearly Income" at bounding box center [198, 603] width 298 height 26
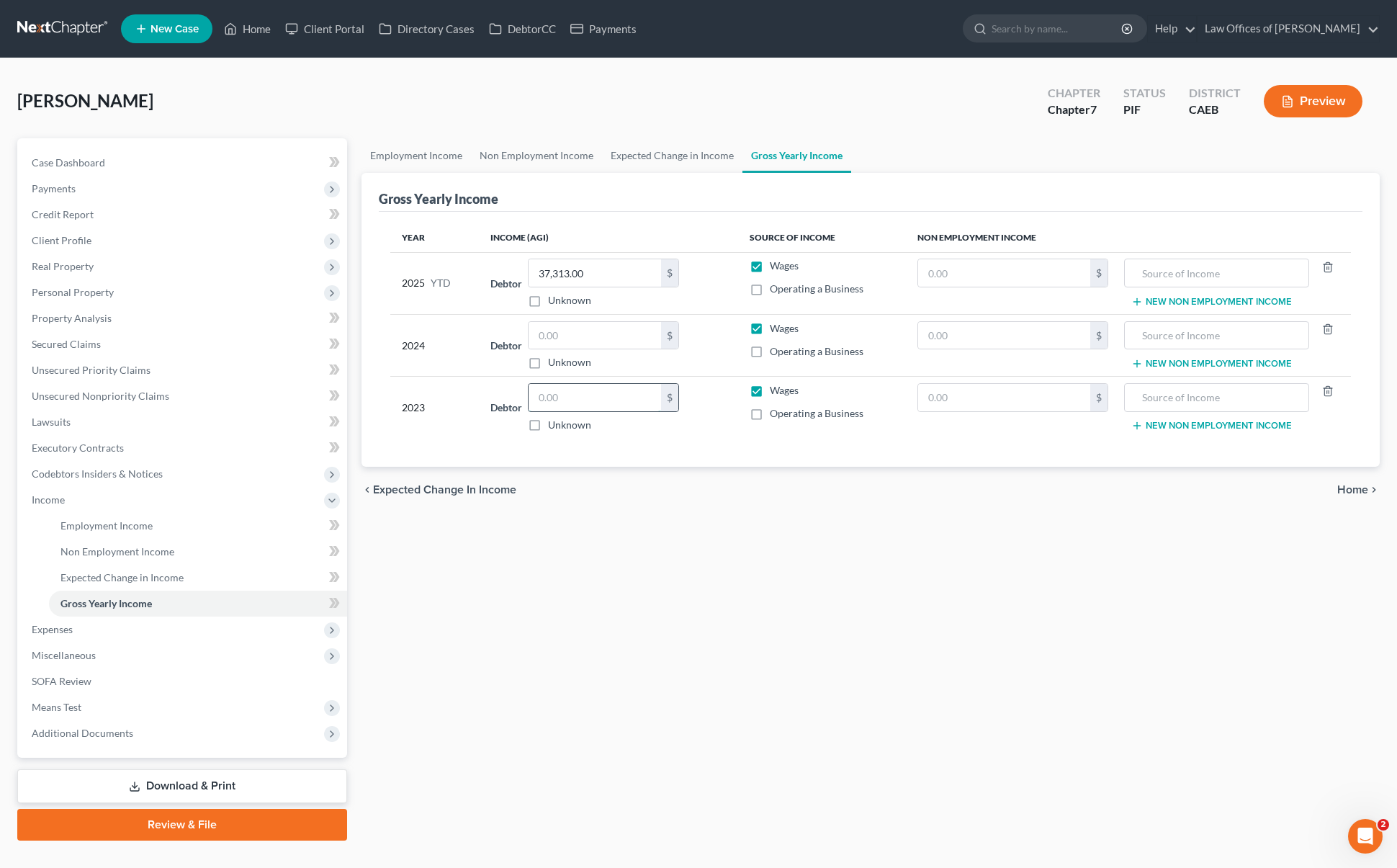
click at [596, 397] on input "text" at bounding box center [595, 397] width 132 height 28
type input "3,112."
click at [587, 330] on input "text" at bounding box center [595, 335] width 132 height 28
type input "56,949."
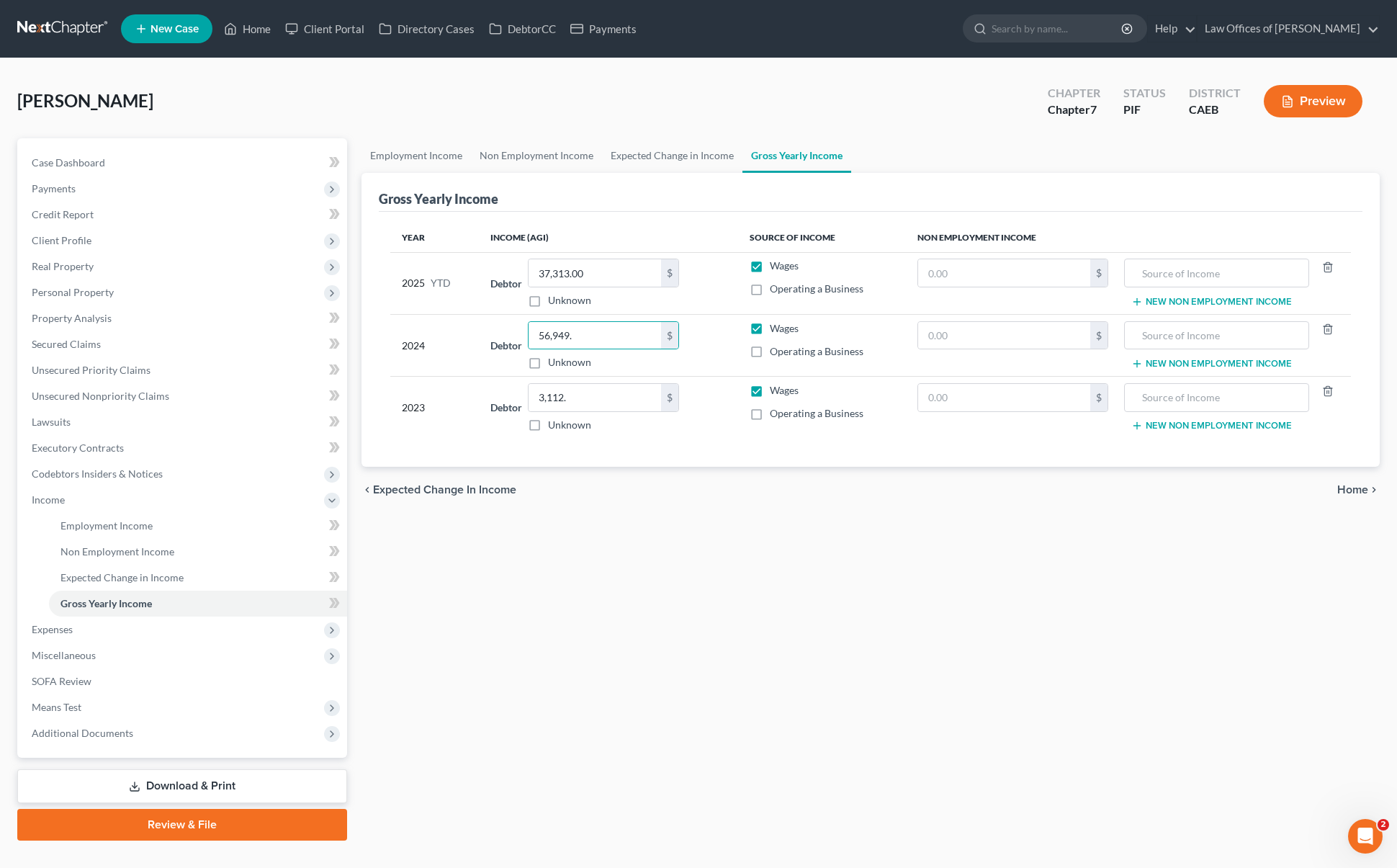
click at [636, 509] on div "chevron_left Expected Change in Income Home chevron_right" at bounding box center [870, 490] width 1018 height 46
click at [255, 31] on link "Home" at bounding box center [247, 29] width 61 height 26
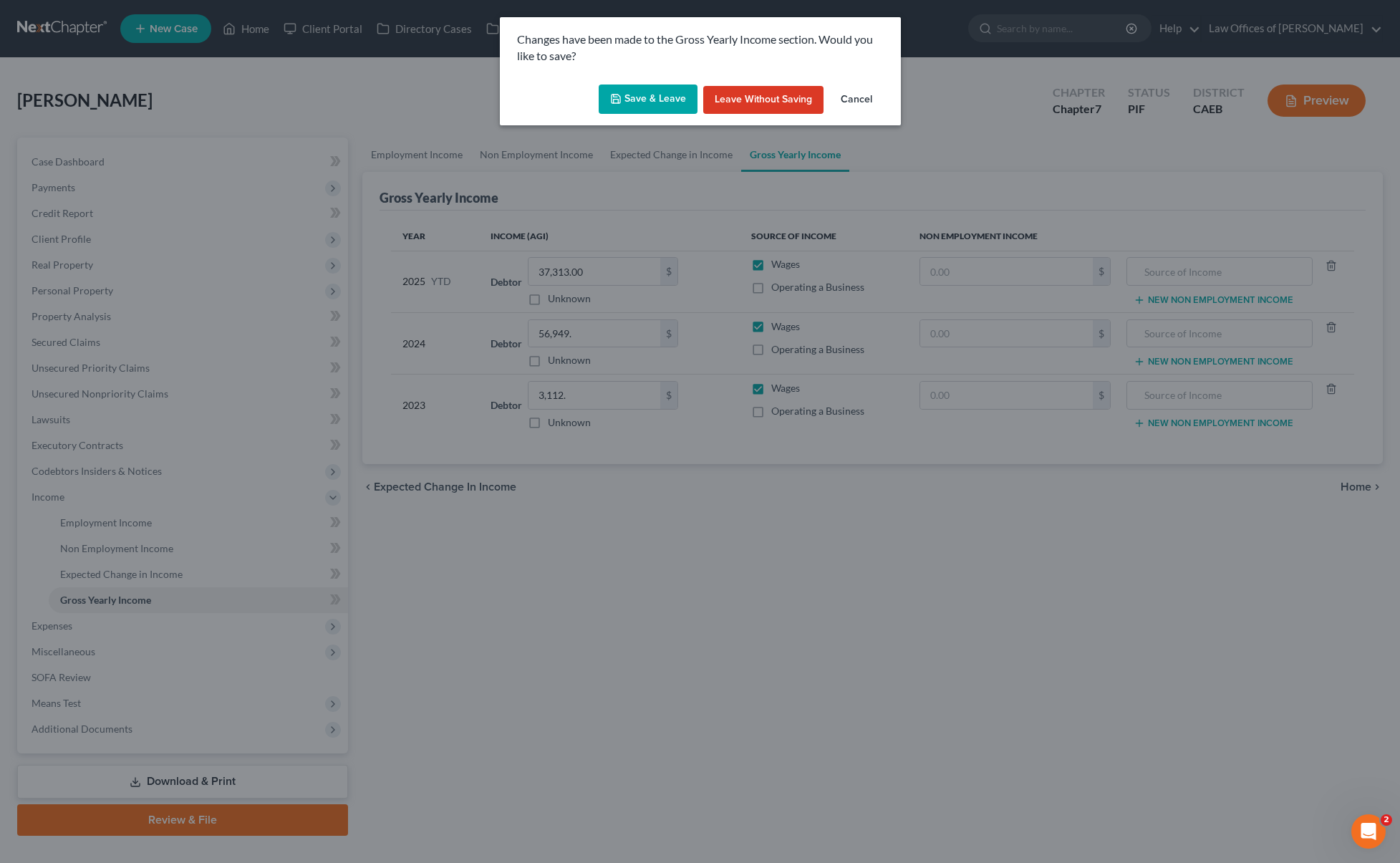
click at [630, 95] on button "Save & Leave" at bounding box center [648, 99] width 99 height 30
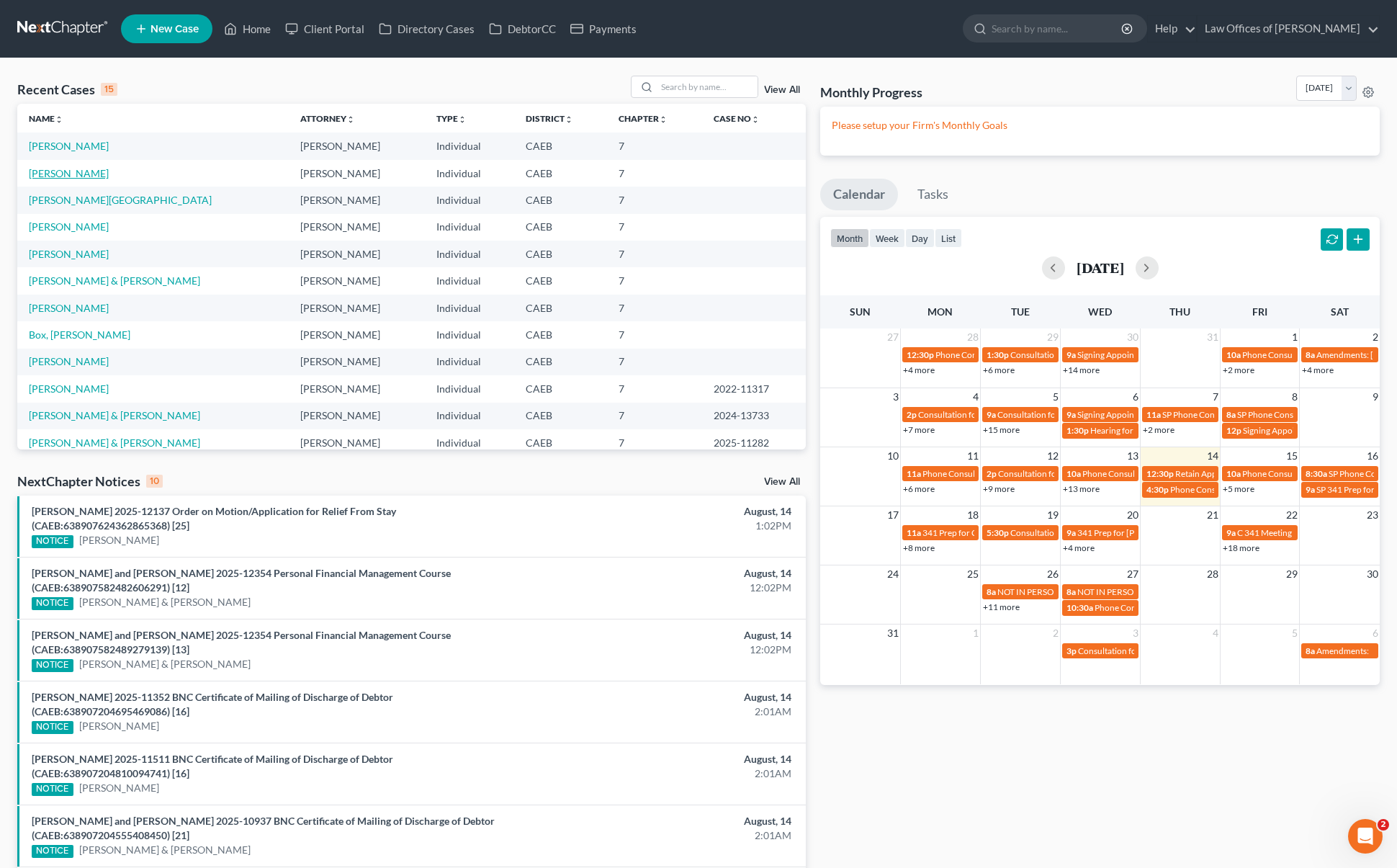
click at [80, 176] on link "[PERSON_NAME]" at bounding box center [69, 172] width 80 height 12
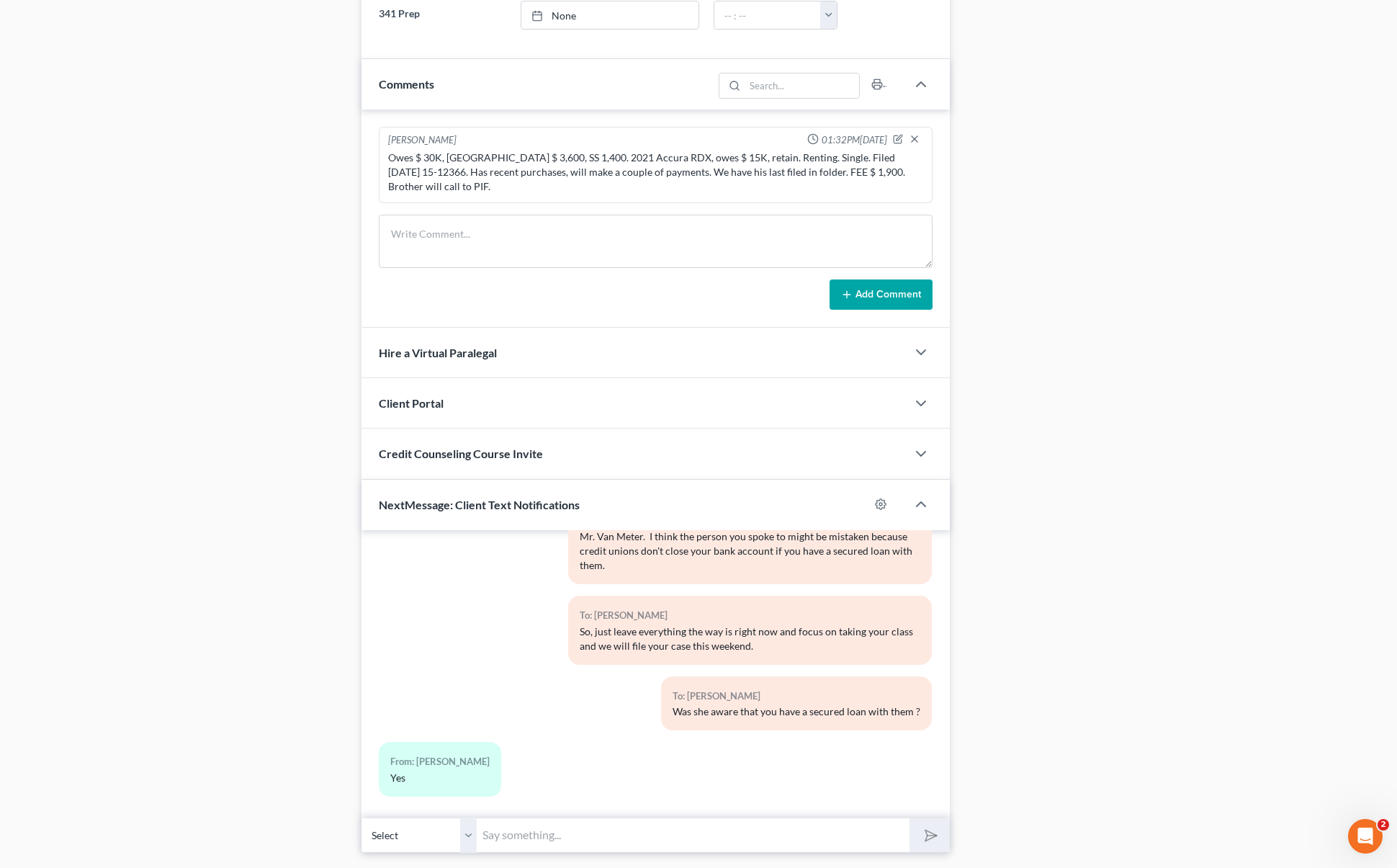
scroll to position [360, 0]
click at [546, 822] on input "text" at bounding box center [693, 835] width 433 height 35
click at [472, 683] on div "To: [PERSON_NAME] Was she aware that you have a secured loan with them ?" at bounding box center [655, 706] width 568 height 66
click at [516, 824] on input "text" at bounding box center [693, 835] width 433 height 35
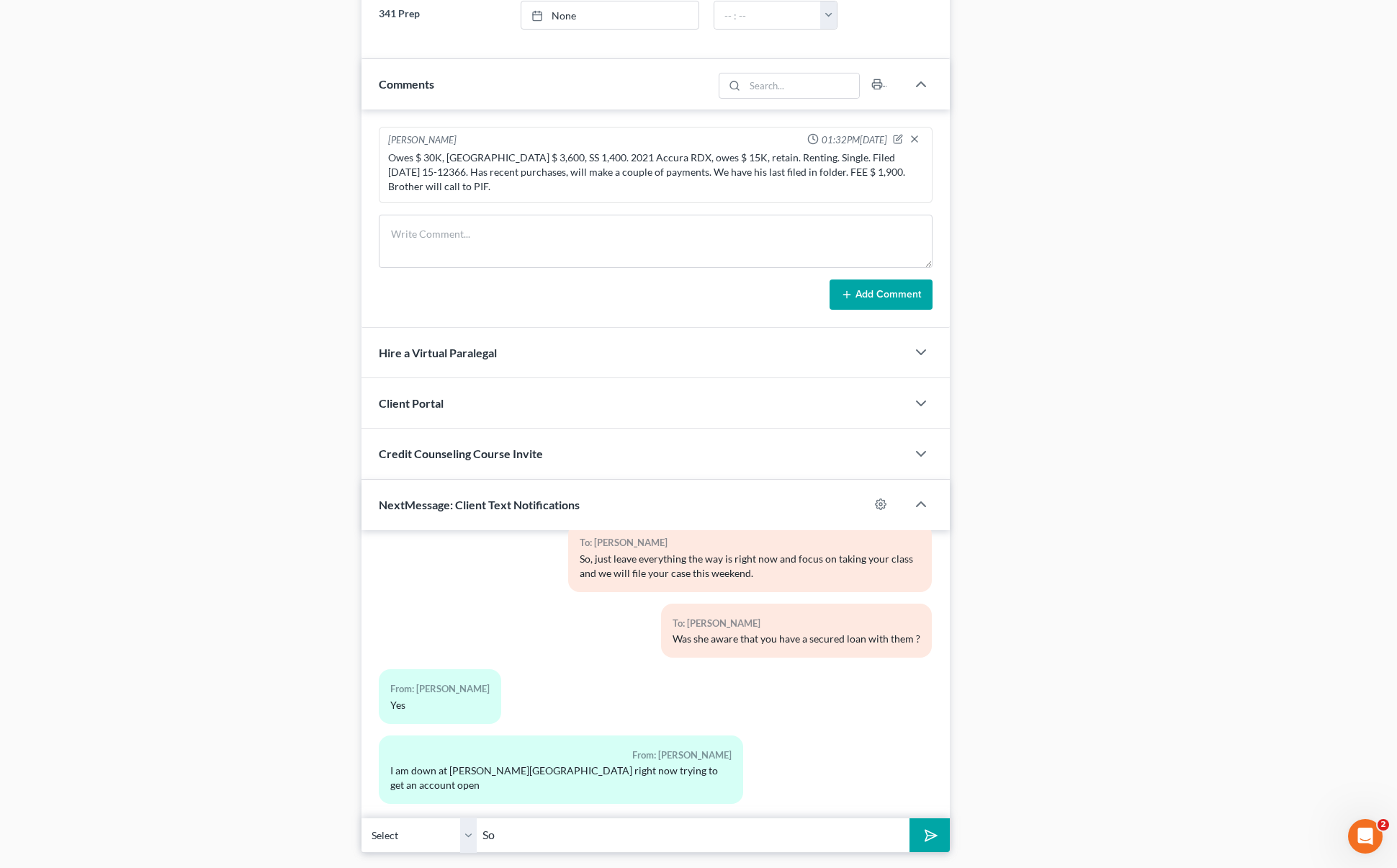
type input "S"
type input "Ok."
click at [910, 818] on button "submit" at bounding box center [929, 835] width 40 height 34
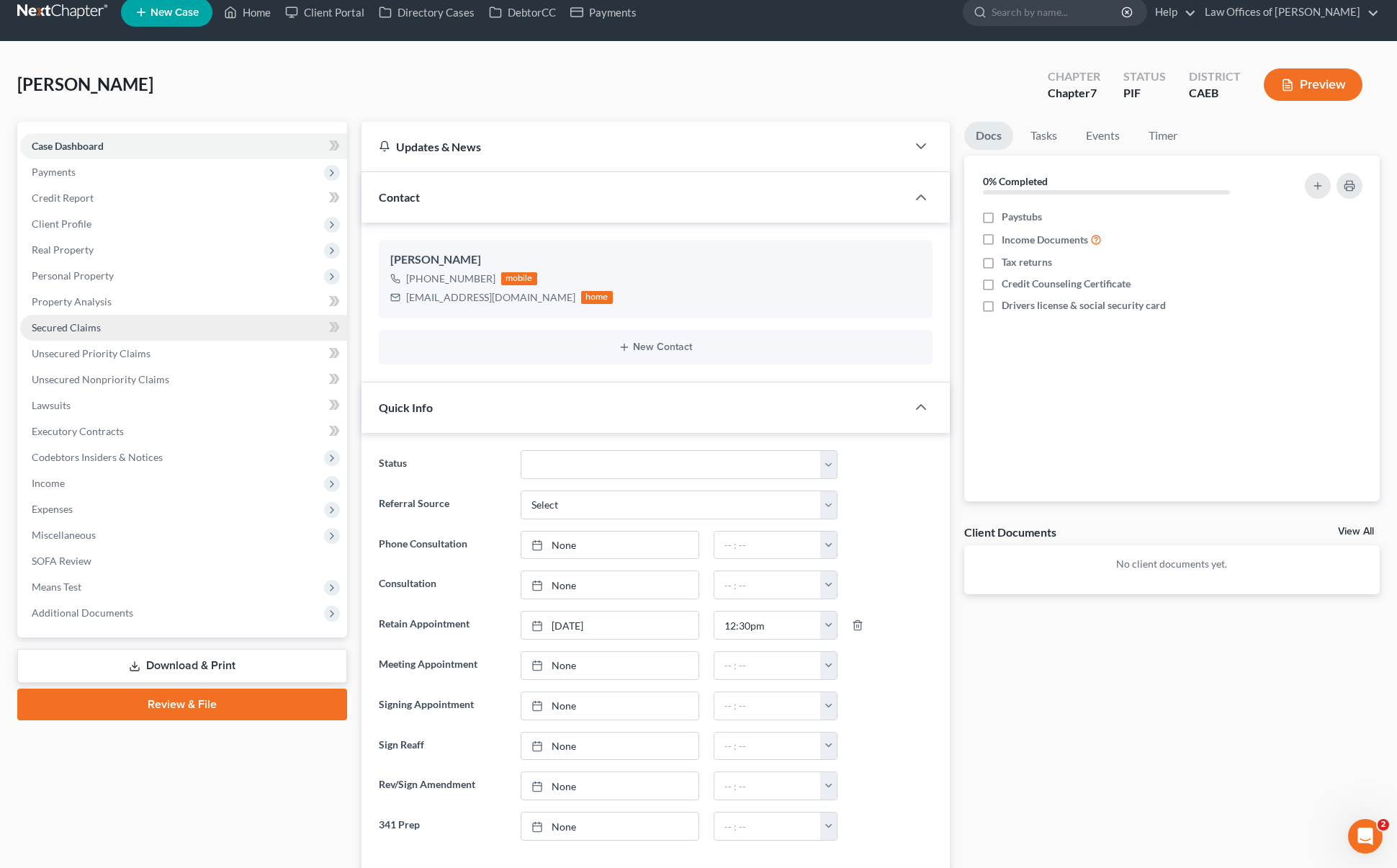
scroll to position [0, 0]
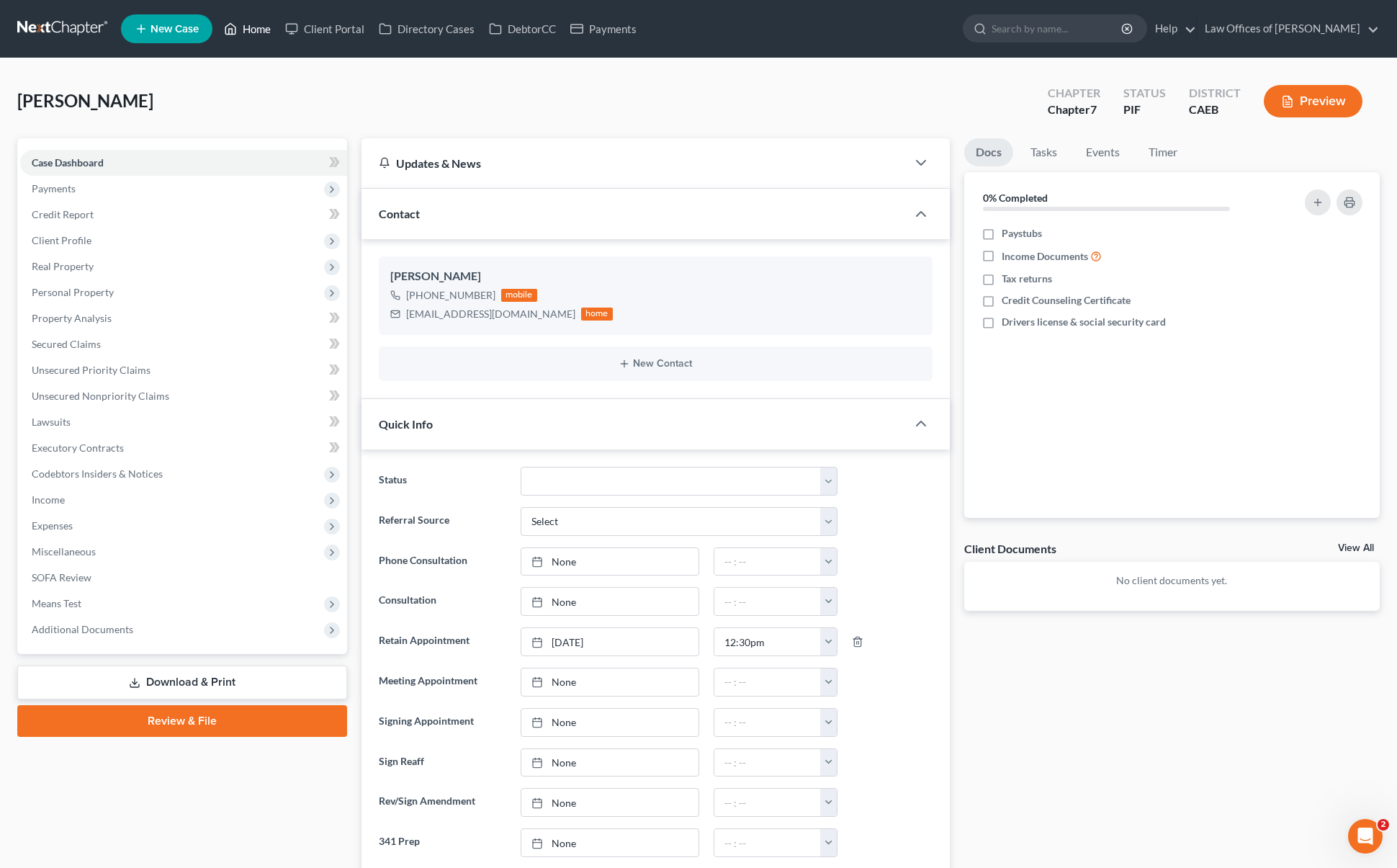
click at [262, 35] on link "Home" at bounding box center [247, 29] width 61 height 26
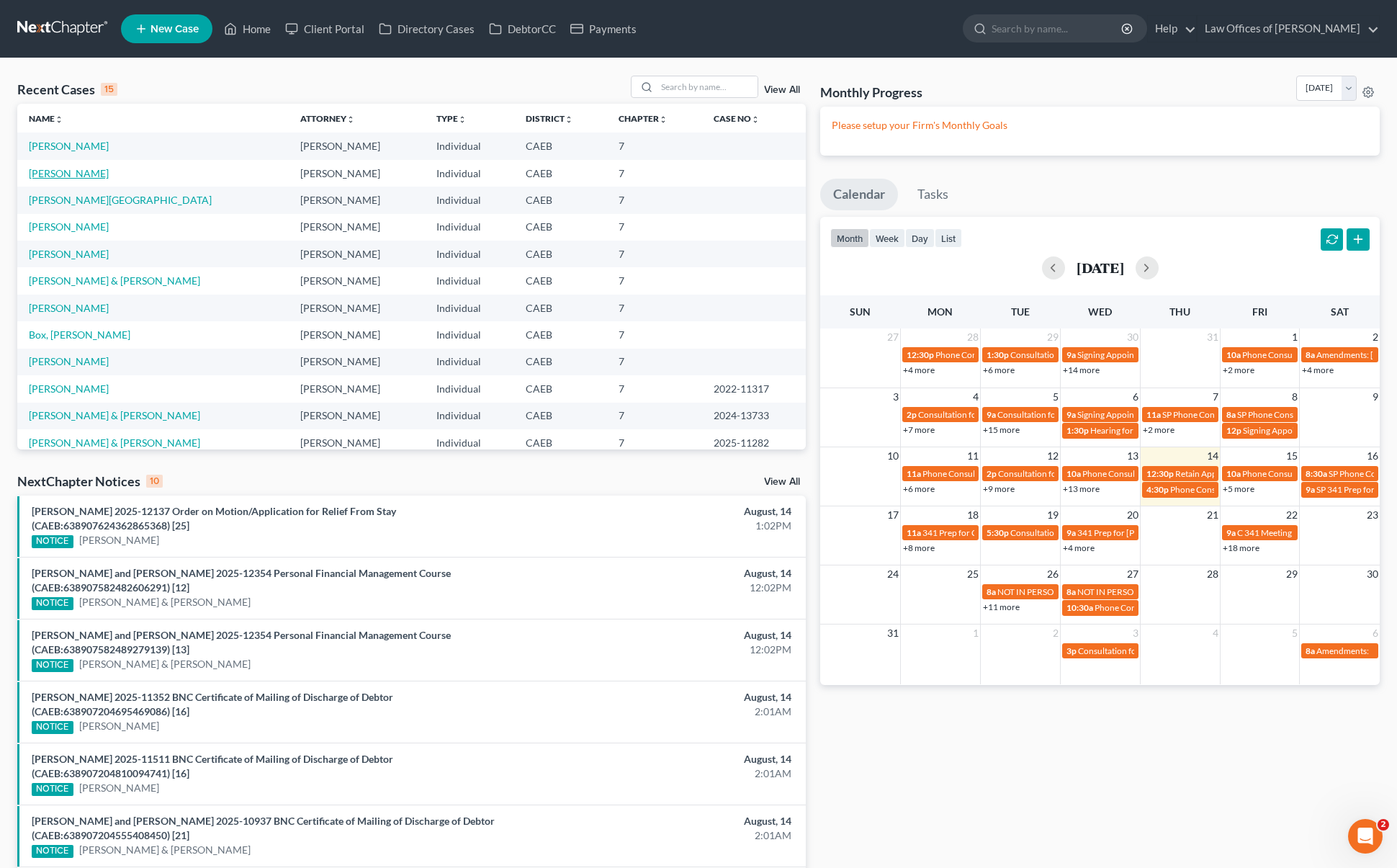
click at [95, 176] on link "[PERSON_NAME]" at bounding box center [69, 172] width 80 height 12
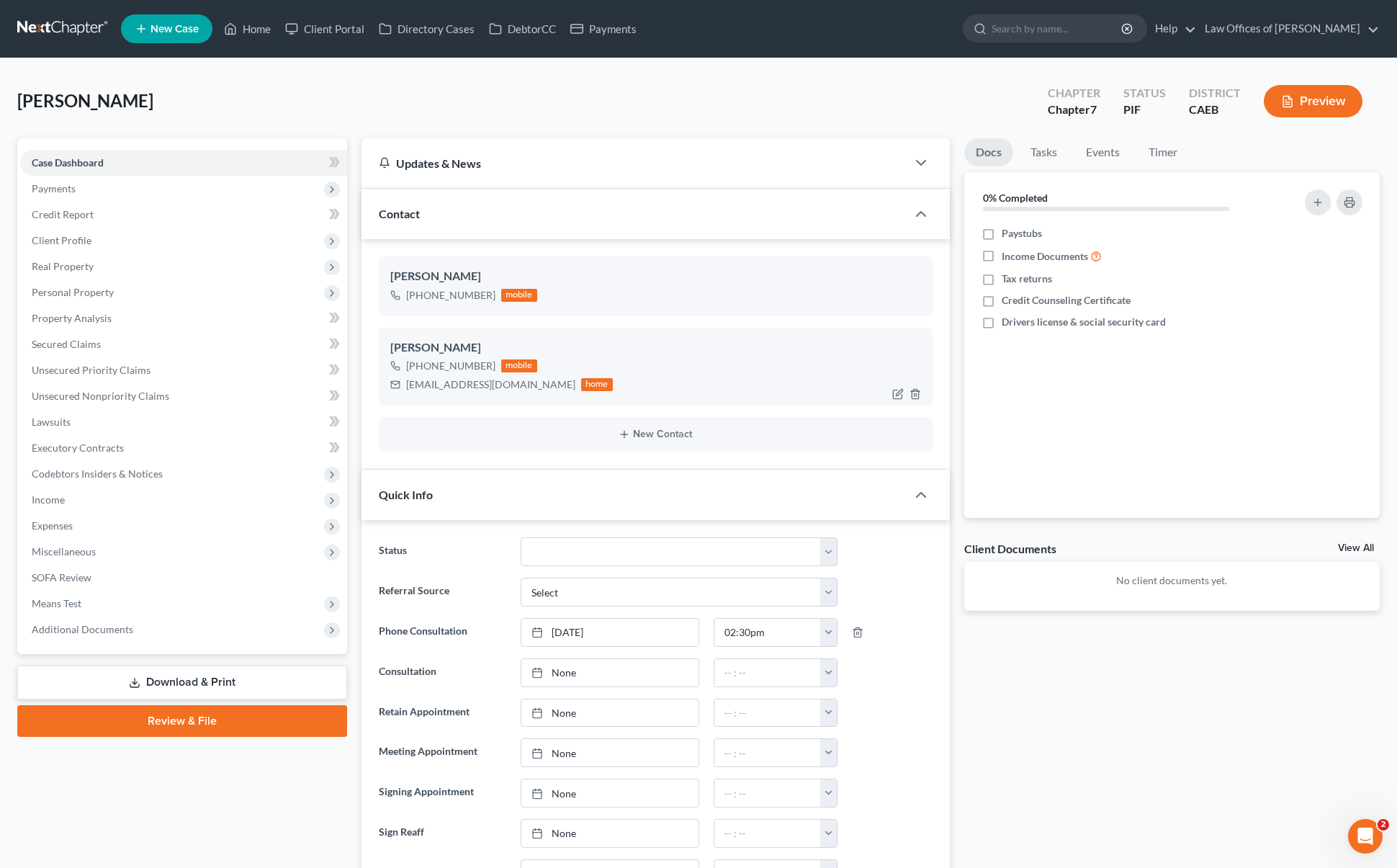
scroll to position [2892, 0]
click at [90, 270] on span "Real Property" at bounding box center [62, 266] width 62 height 12
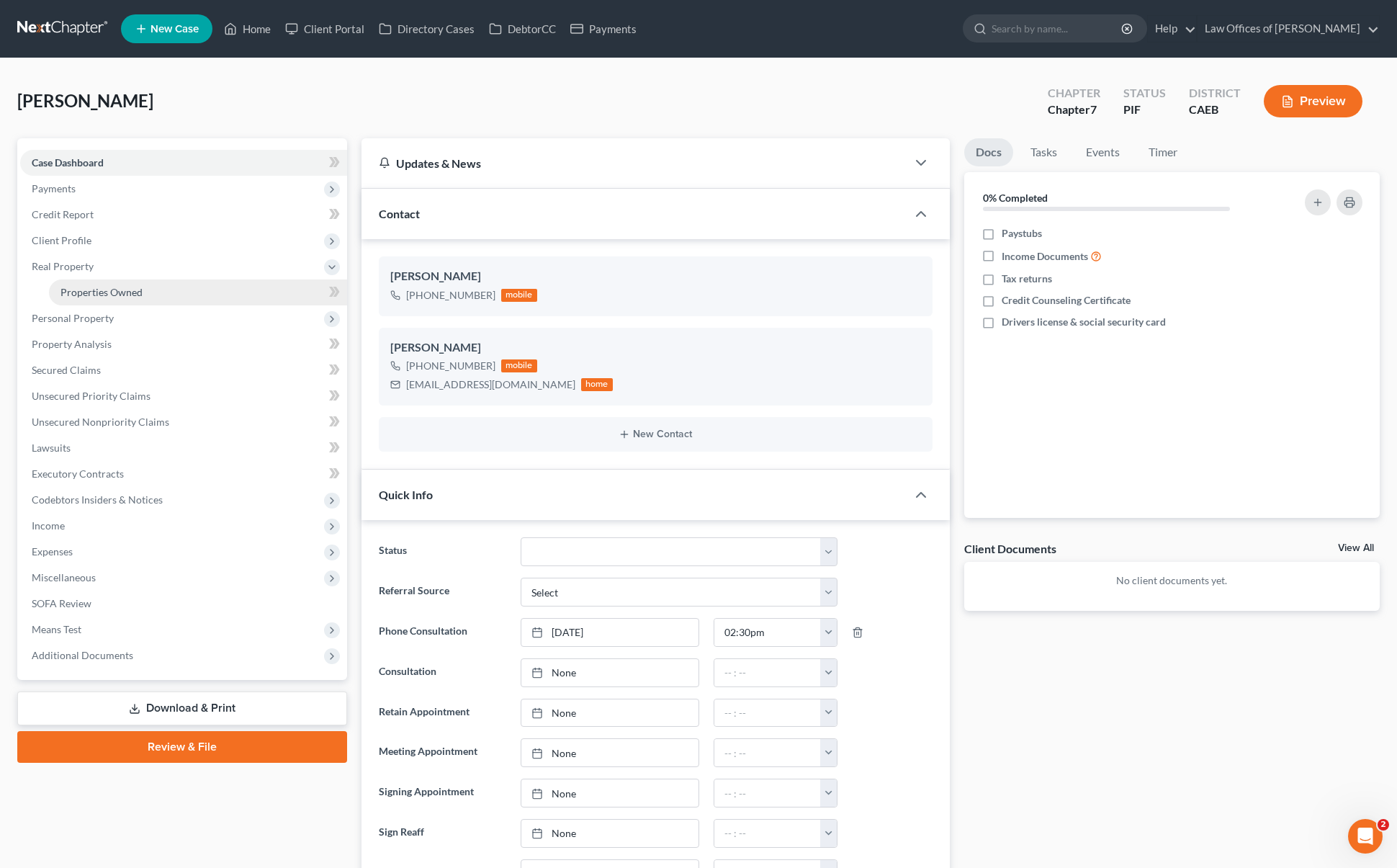
click at [109, 289] on span "Properties Owned" at bounding box center [101, 292] width 82 height 12
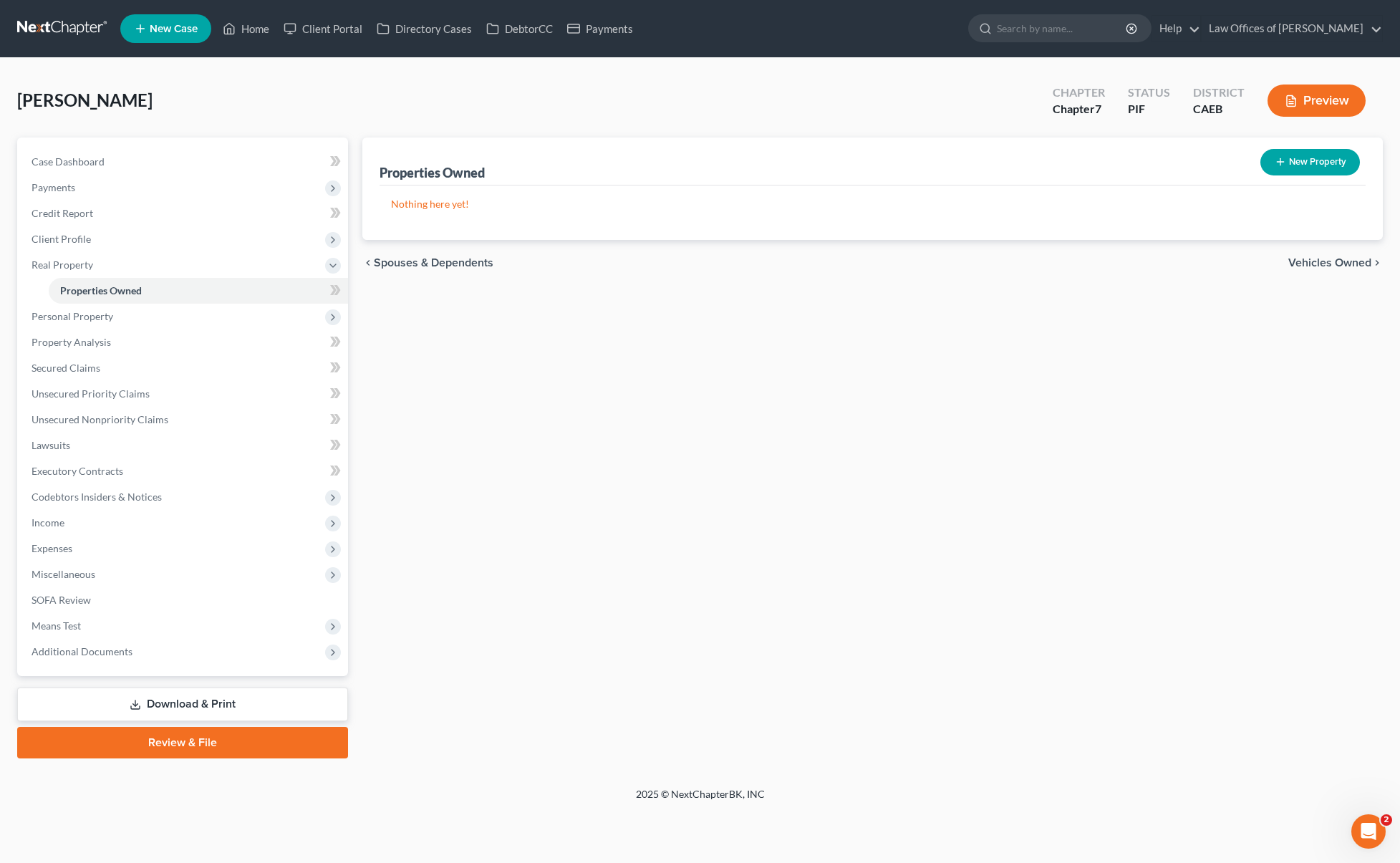
click at [1297, 160] on button "New Property" at bounding box center [1310, 162] width 99 height 27
select select "4"
select select "0"
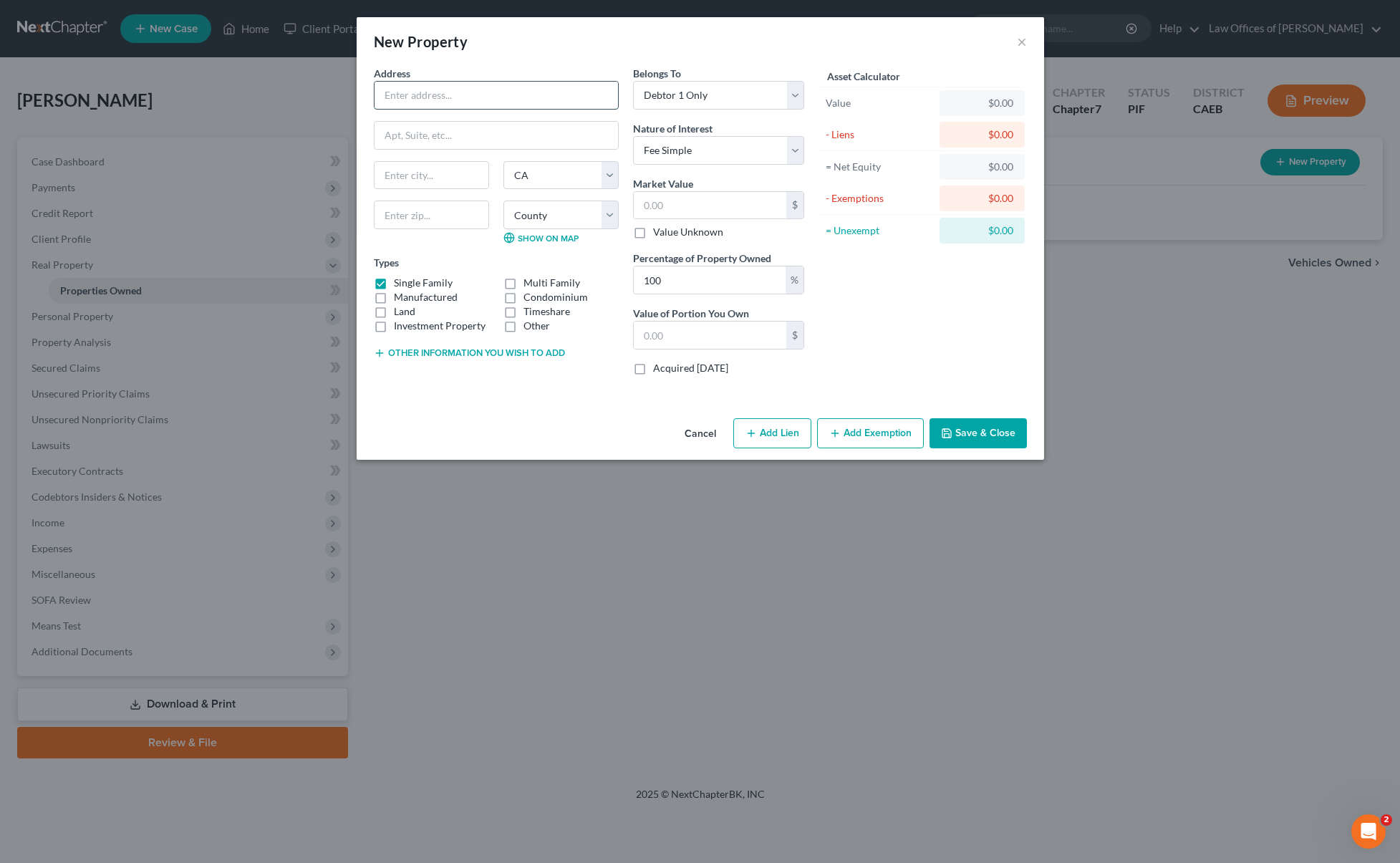
drag, startPoint x: 449, startPoint y: 95, endPoint x: 496, endPoint y: 91, distance: 47.2
click at [449, 95] on input "text" at bounding box center [496, 96] width 243 height 28
type input "[STREET_ADDRESS]"
click at [793, 95] on select "Select Debtor 1 Only Debtor 2 Only Debtor 1 And Debtor 2 Only At Least One Of T…" at bounding box center [718, 95] width 171 height 29
select select "1"
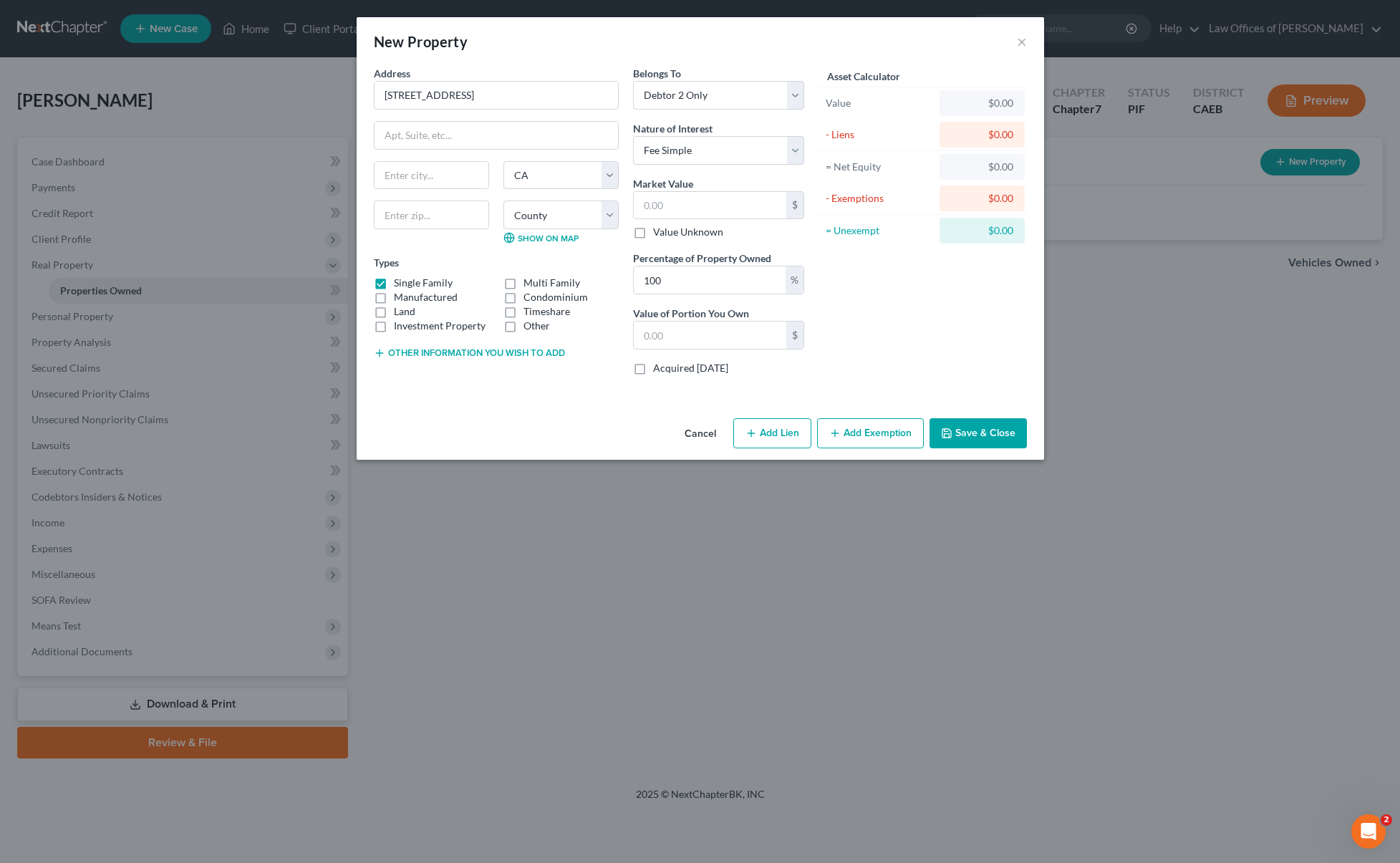
click at [519, 353] on button "Other information you wish to add" at bounding box center [470, 353] width 192 height 11
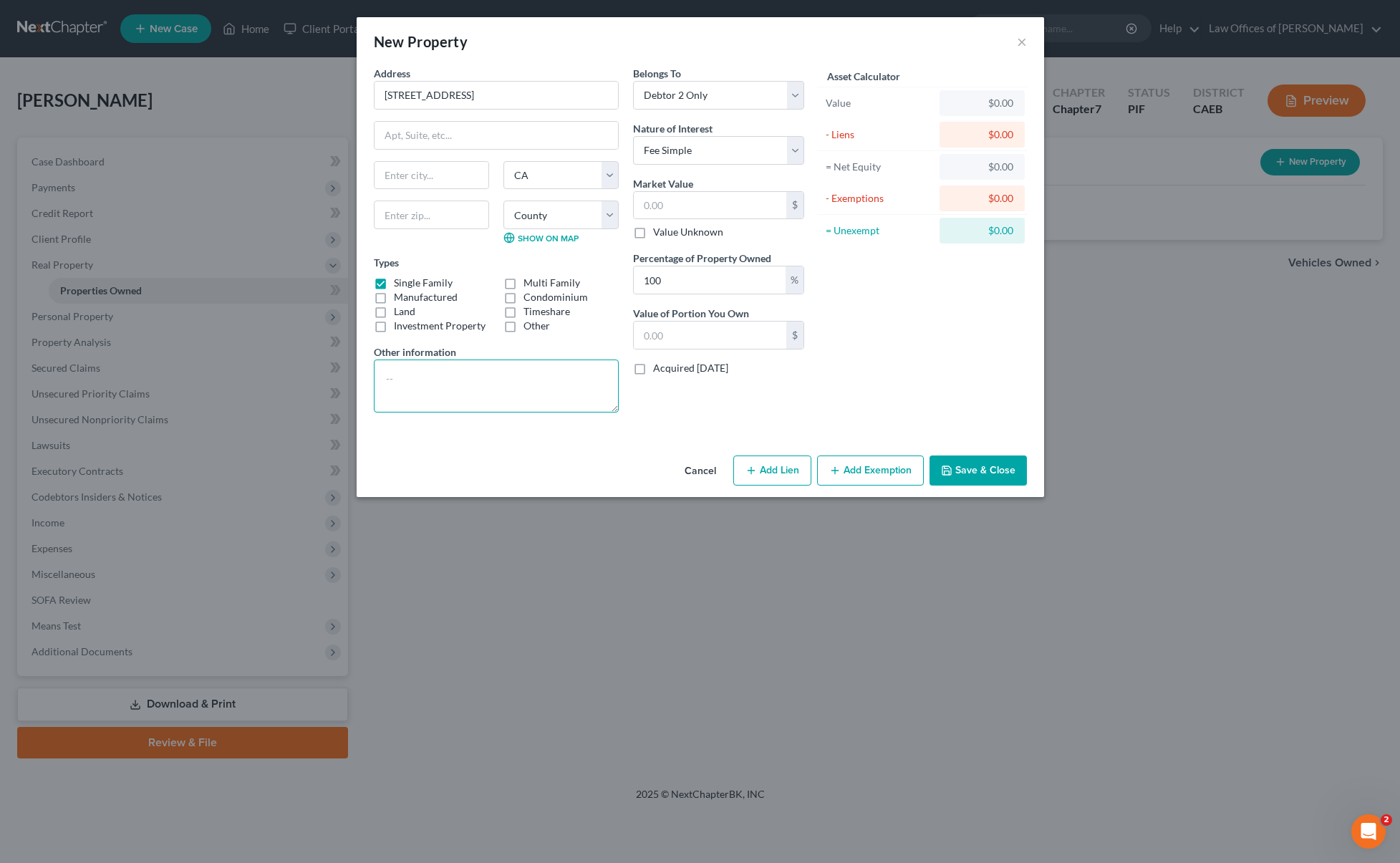
click at [447, 380] on textarea at bounding box center [496, 386] width 245 height 53
type textarea "Property acquired by separated husband before marriage."
click at [690, 205] on input "text" at bounding box center [710, 205] width 153 height 28
type input "4"
type input "4.00"
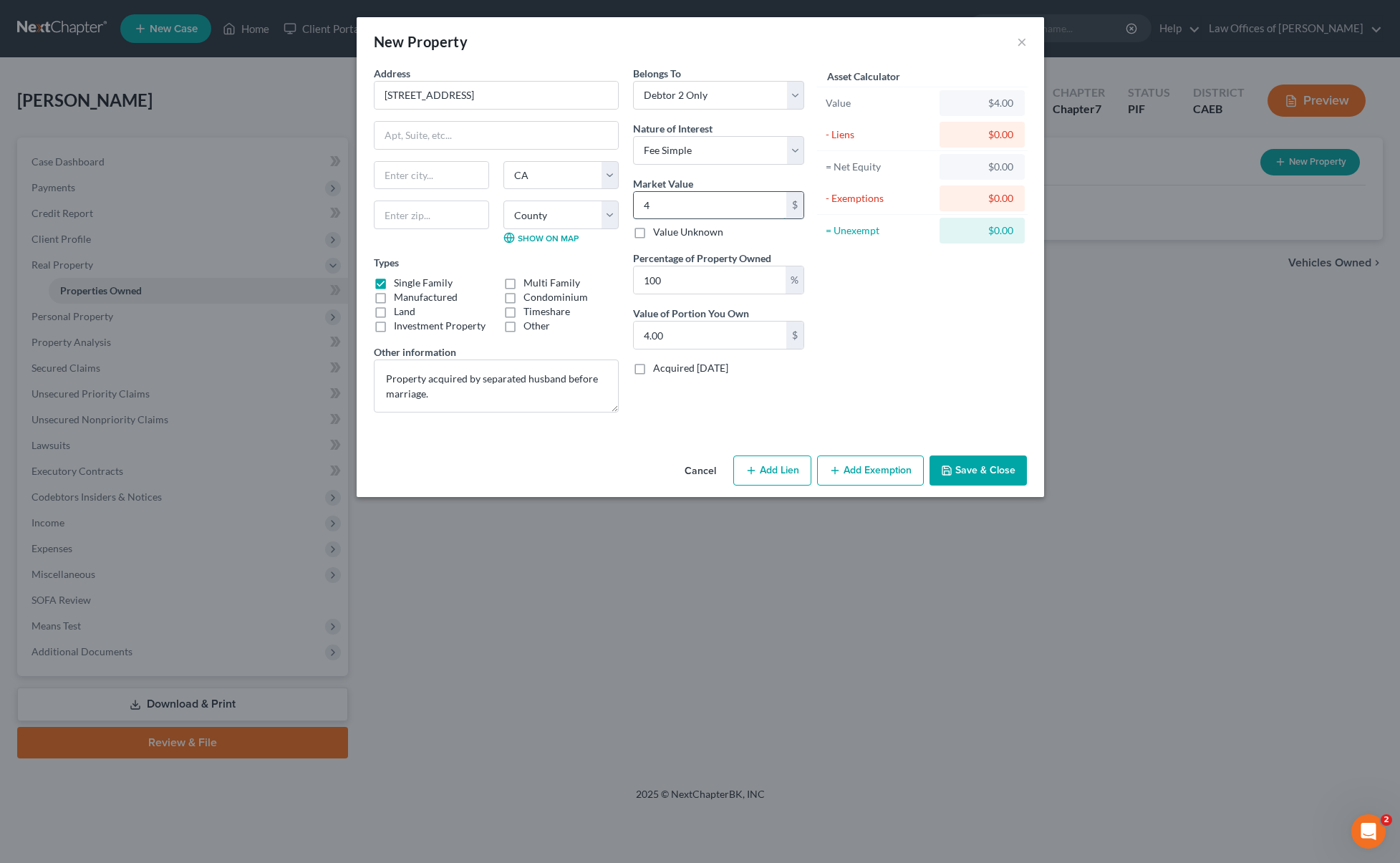
type input "43"
type input "43.00"
type input "431"
type input "431.00"
type input "4314"
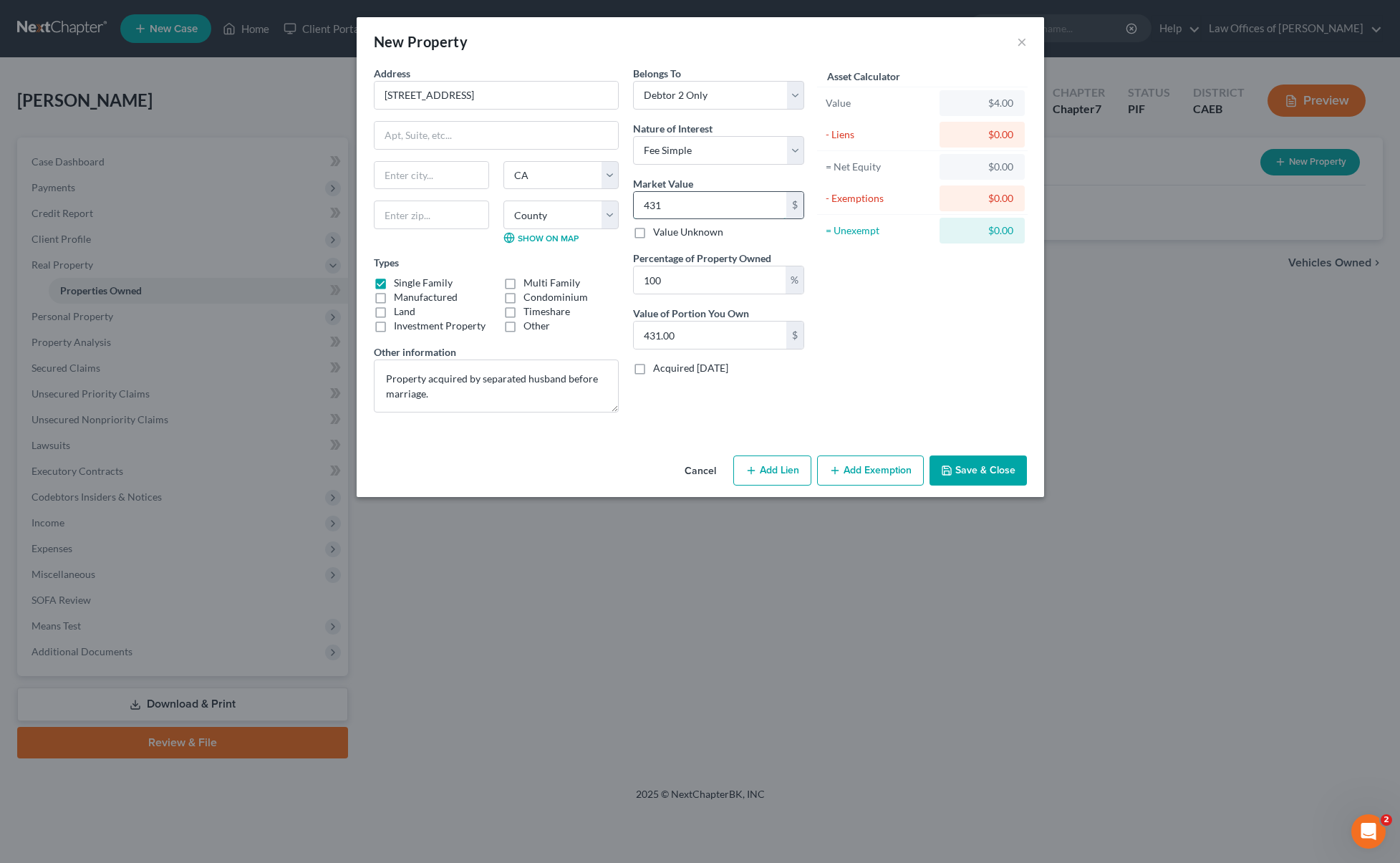
type input "4,314.00"
type input "4,314."
click at [977, 472] on button "Save & Close" at bounding box center [978, 470] width 98 height 30
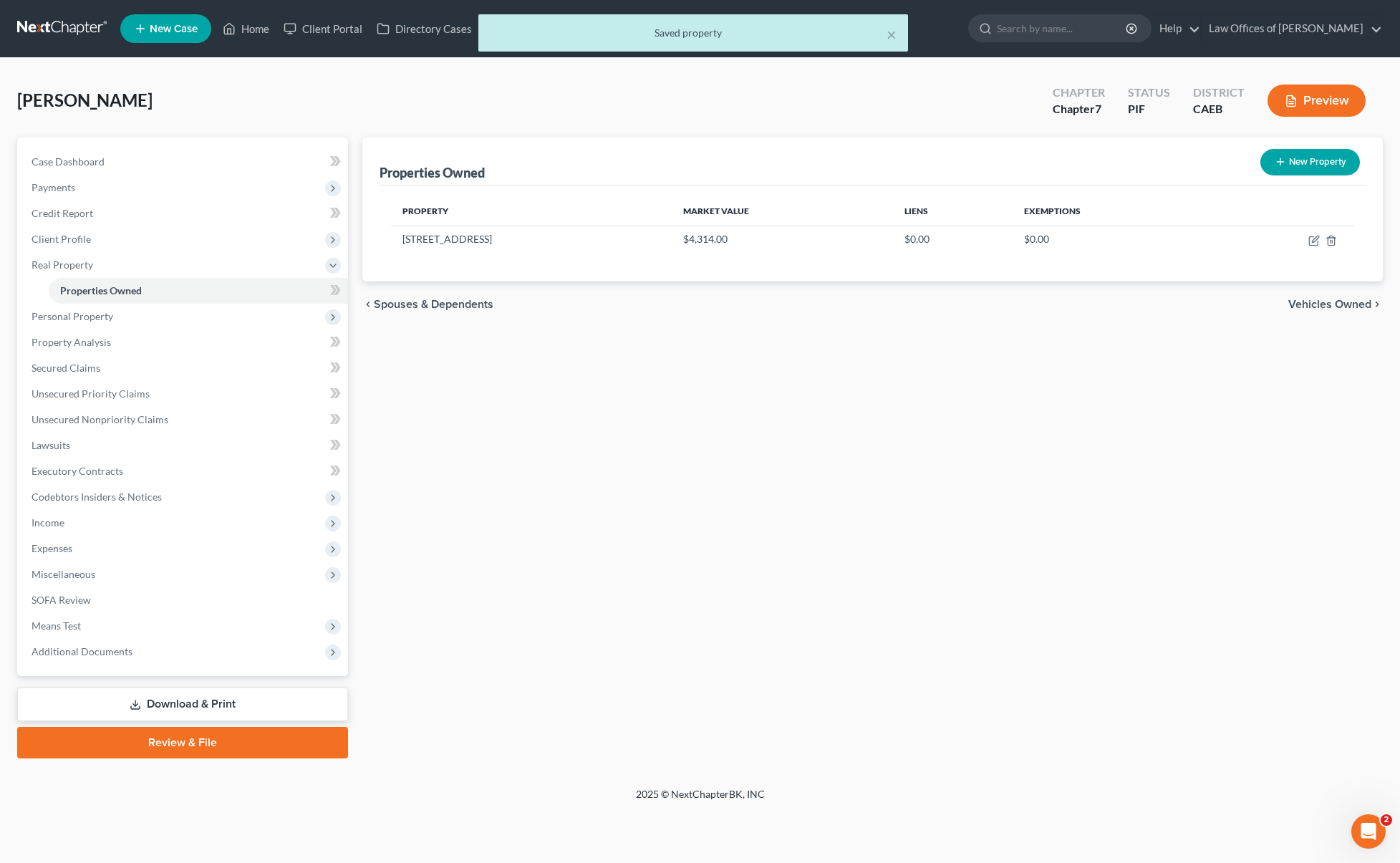
click at [161, 708] on link "Download & Print" at bounding box center [182, 704] width 331 height 34
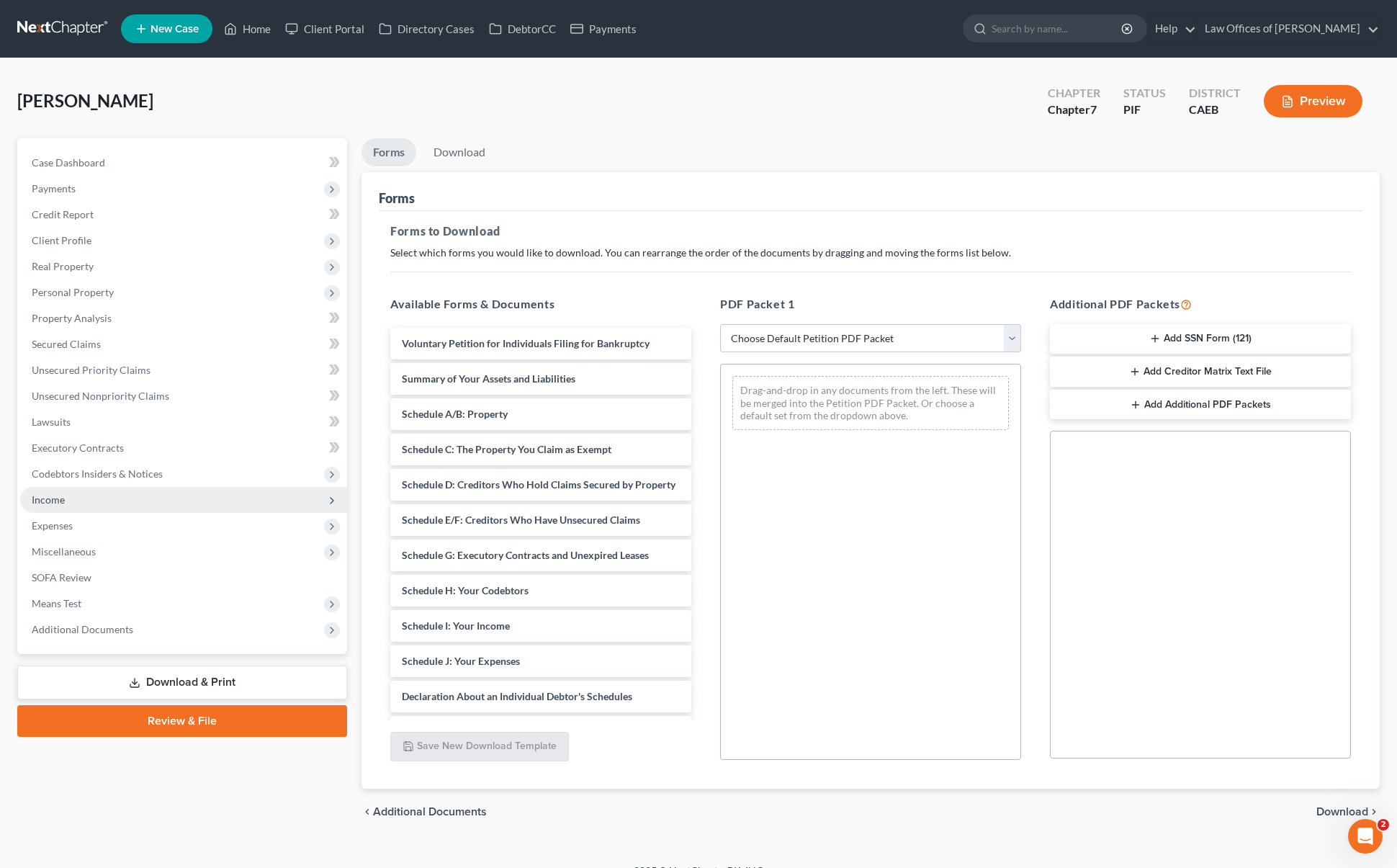
click at [80, 503] on span "Income" at bounding box center [183, 499] width 327 height 26
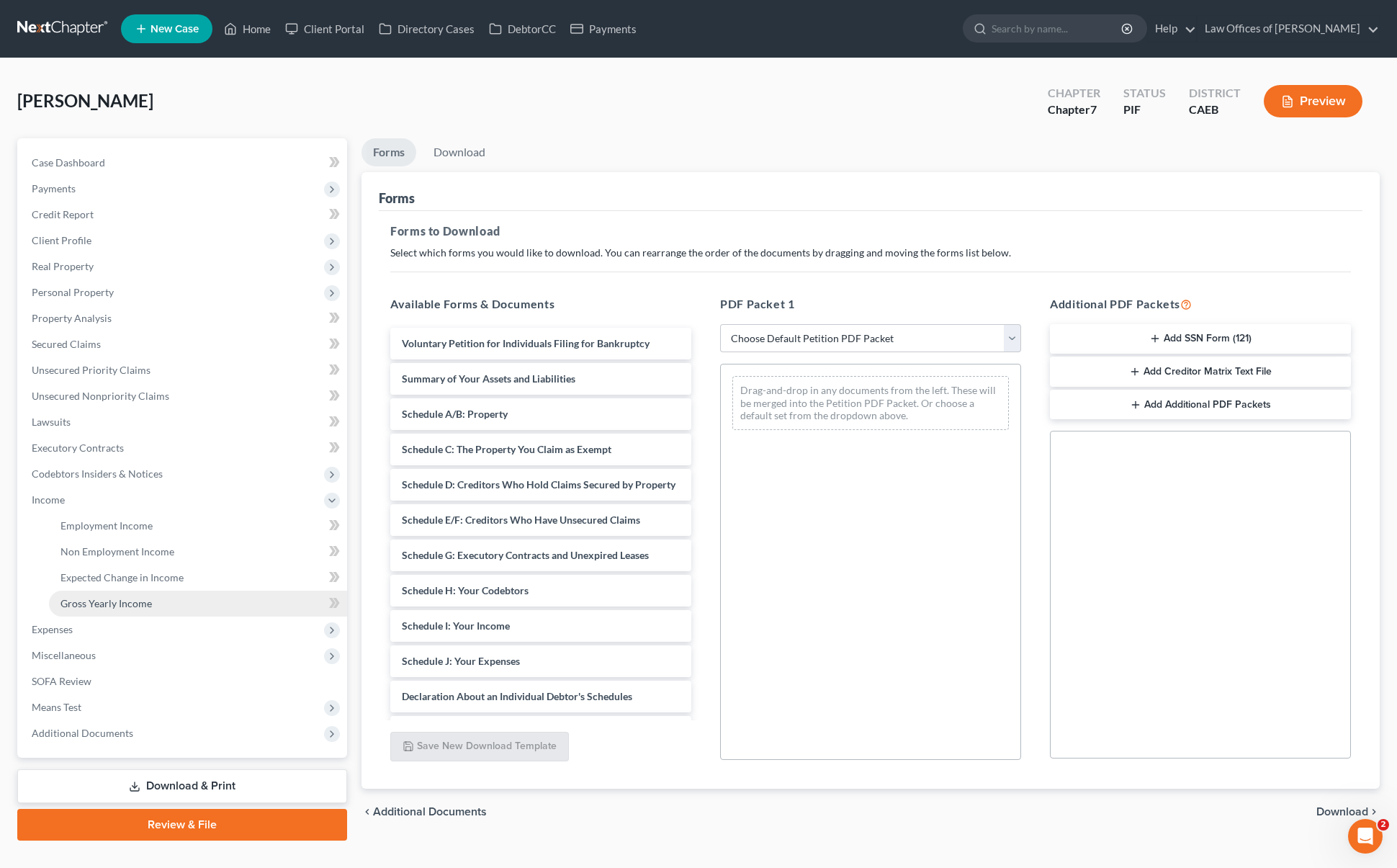
click at [134, 598] on span "Gross Yearly Income" at bounding box center [106, 602] width 92 height 12
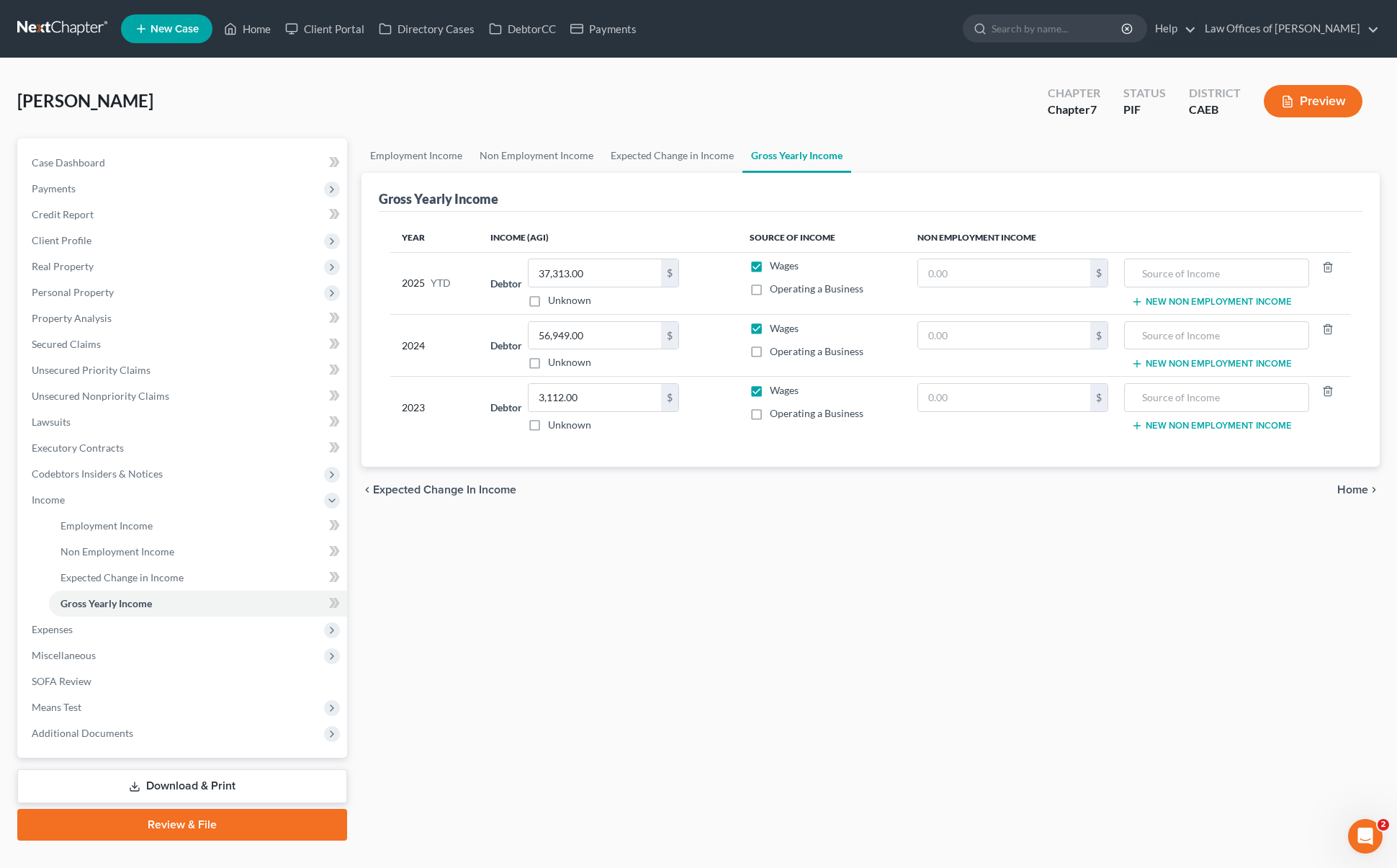
click at [220, 780] on link "Download & Print" at bounding box center [182, 786] width 330 height 34
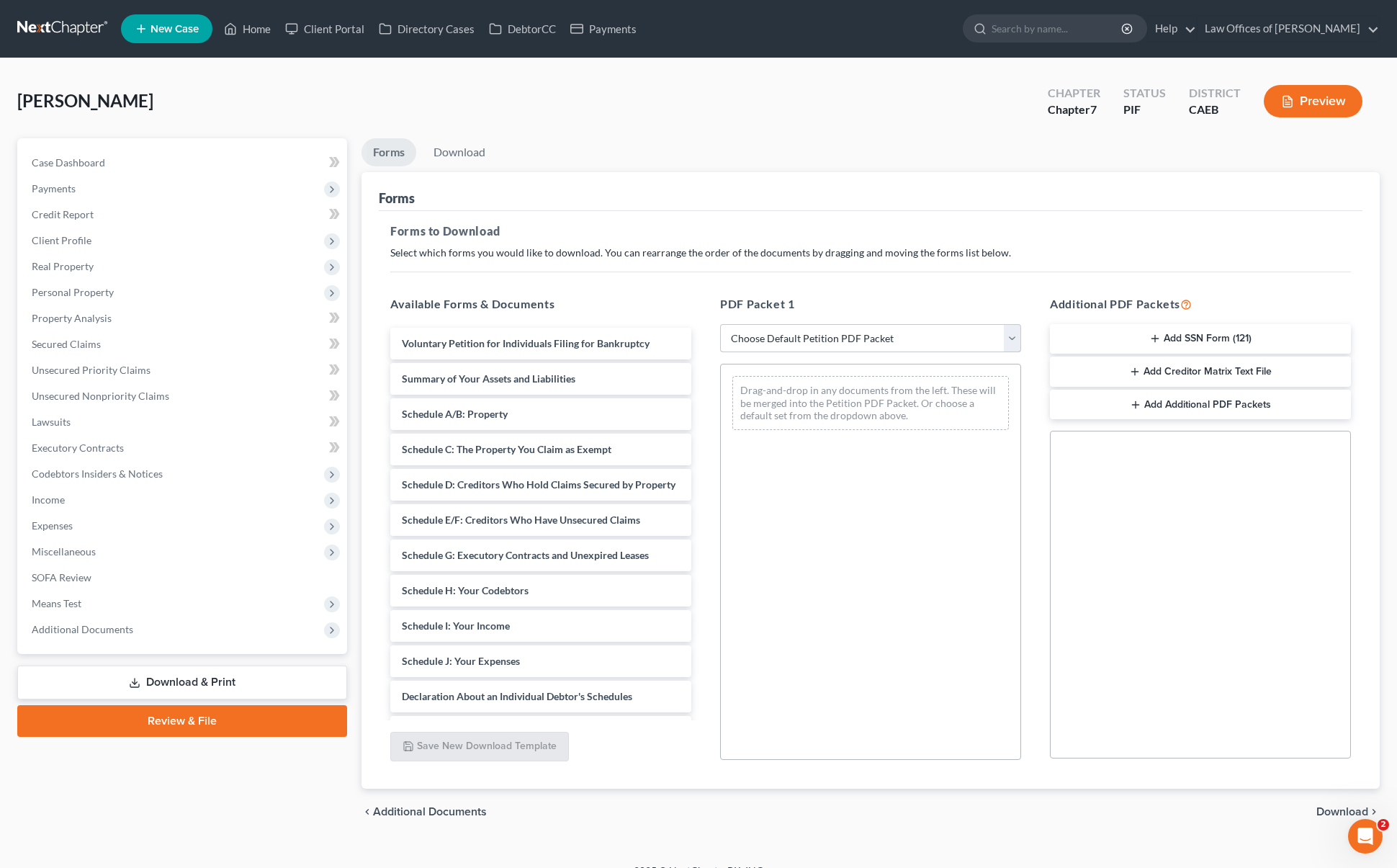
click at [1013, 337] on select "Choose Default Petition PDF Packet Complete Bankruptcy Petition (all forms and …" at bounding box center [870, 338] width 301 height 29
select select "4"
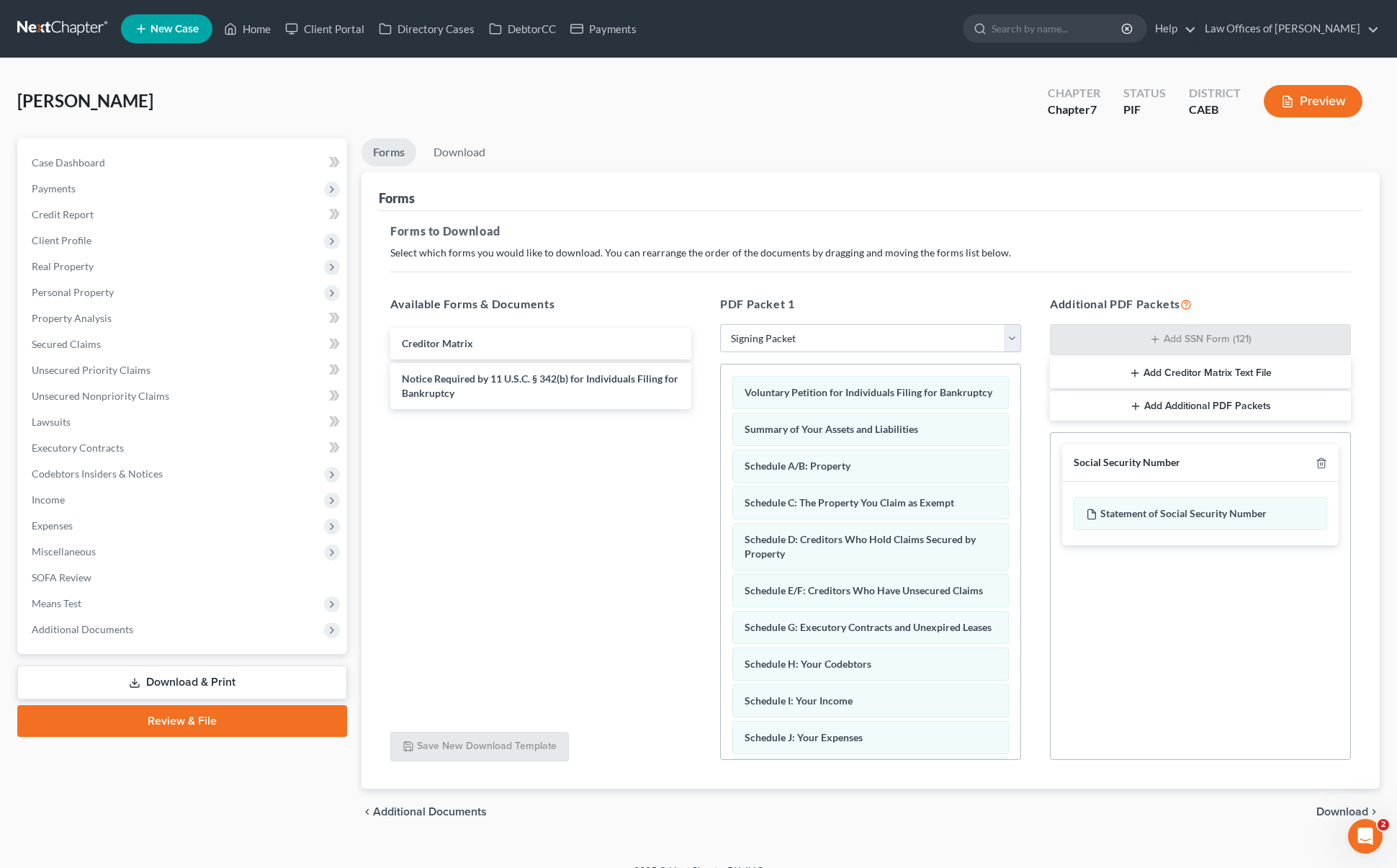
click at [1317, 810] on span "Download" at bounding box center [1342, 811] width 52 height 11
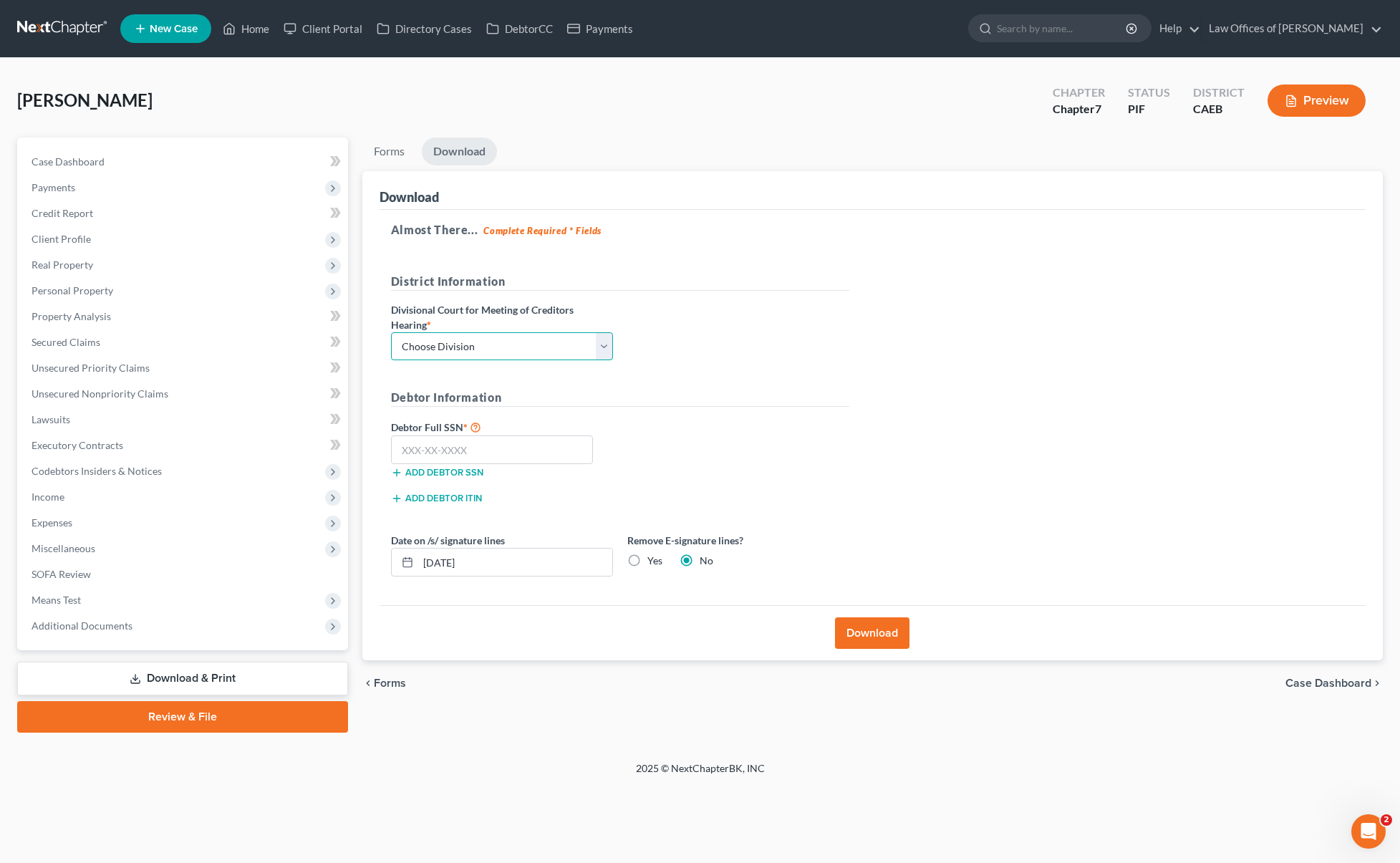
click at [601, 343] on select "Choose Division Fresno Modesto [GEOGRAPHIC_DATA]" at bounding box center [501, 346] width 222 height 29
select select "0"
click at [486, 449] on input "text" at bounding box center [492, 449] width 203 height 29
type input "549-85-2747"
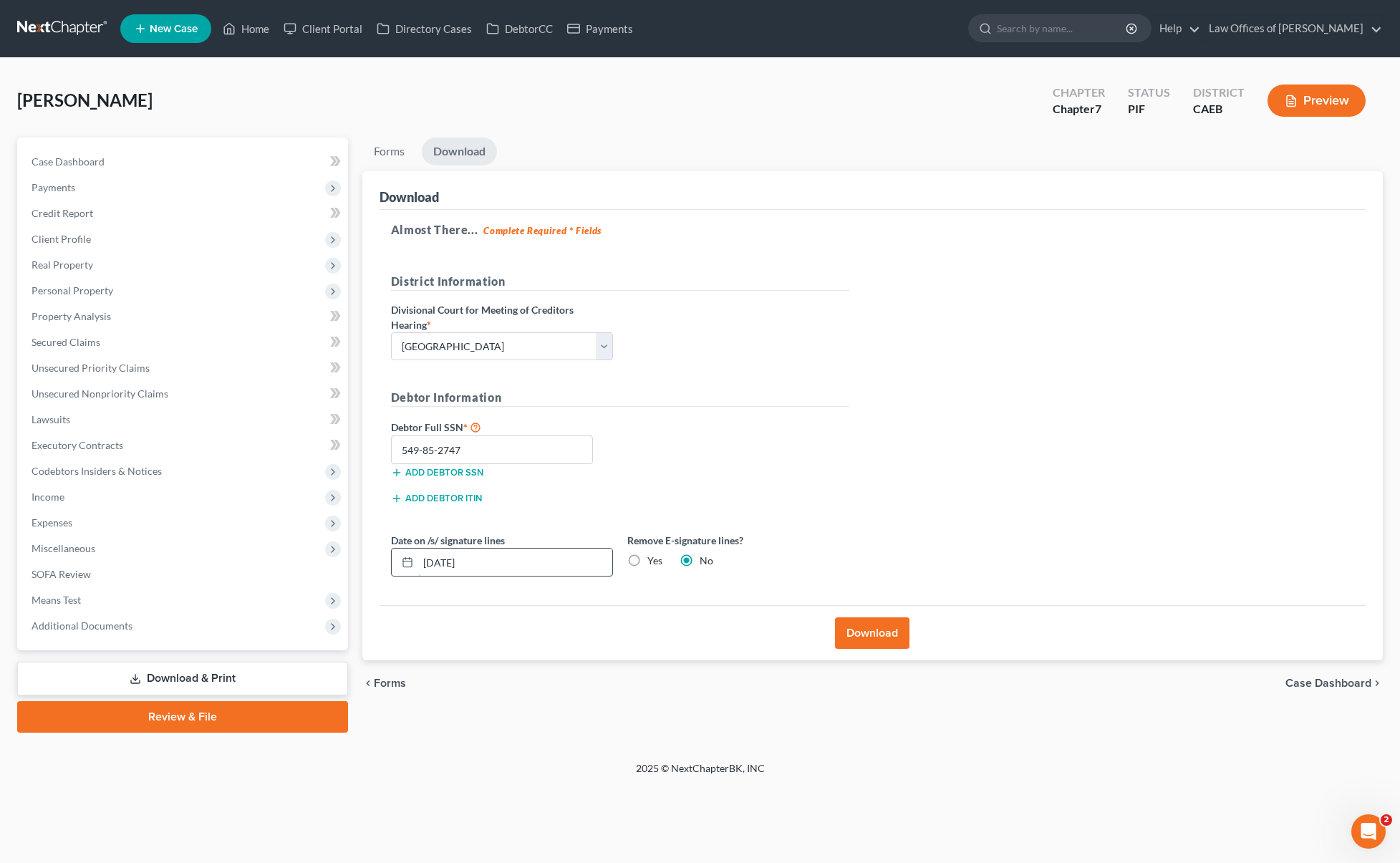
click at [508, 563] on input "[DATE]" at bounding box center [515, 562] width 194 height 28
click at [879, 632] on button "Download" at bounding box center [871, 633] width 75 height 31
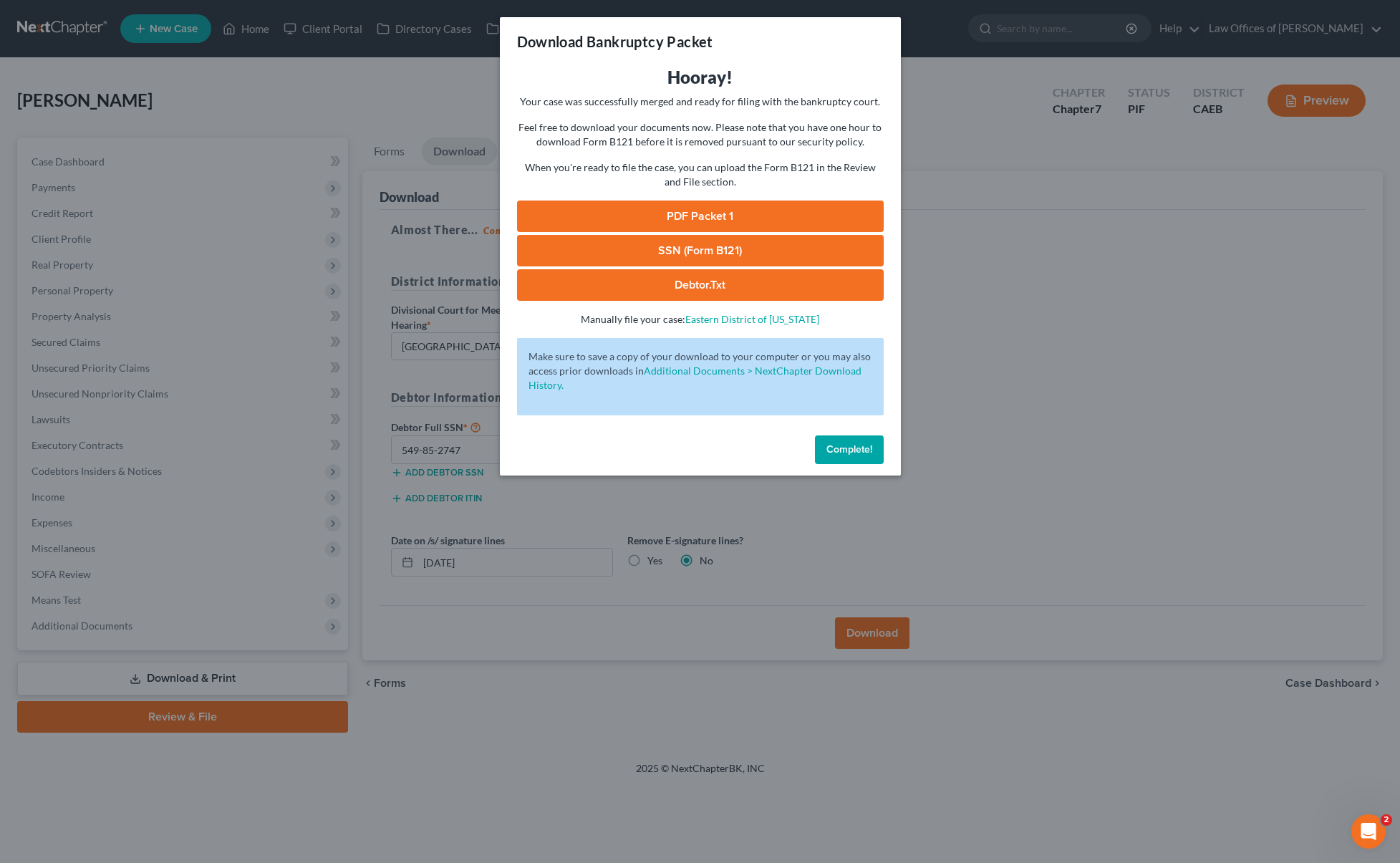
click at [739, 252] on link "SSN (Form B121)" at bounding box center [700, 251] width 367 height 31
click at [0, 0] on div "Download Bankruptcy Packet Hooray! Your case was successfully merged and ready …" at bounding box center [700, 431] width 1400 height 863
click at [734, 216] on link "PDF Packet 1" at bounding box center [700, 216] width 367 height 31
click at [855, 450] on span "Complete!" at bounding box center [849, 449] width 46 height 12
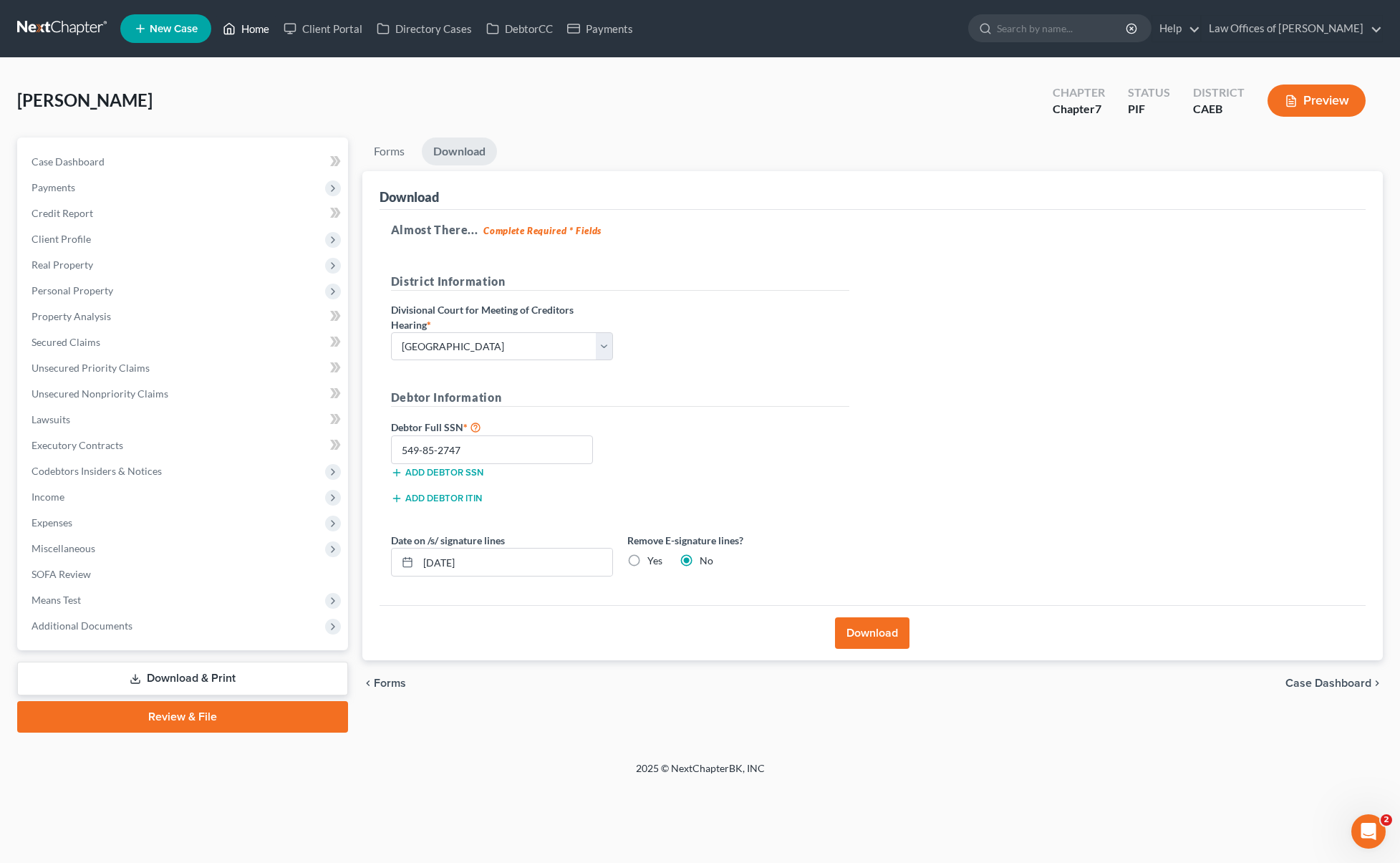
click at [256, 30] on link "Home" at bounding box center [246, 29] width 61 height 26
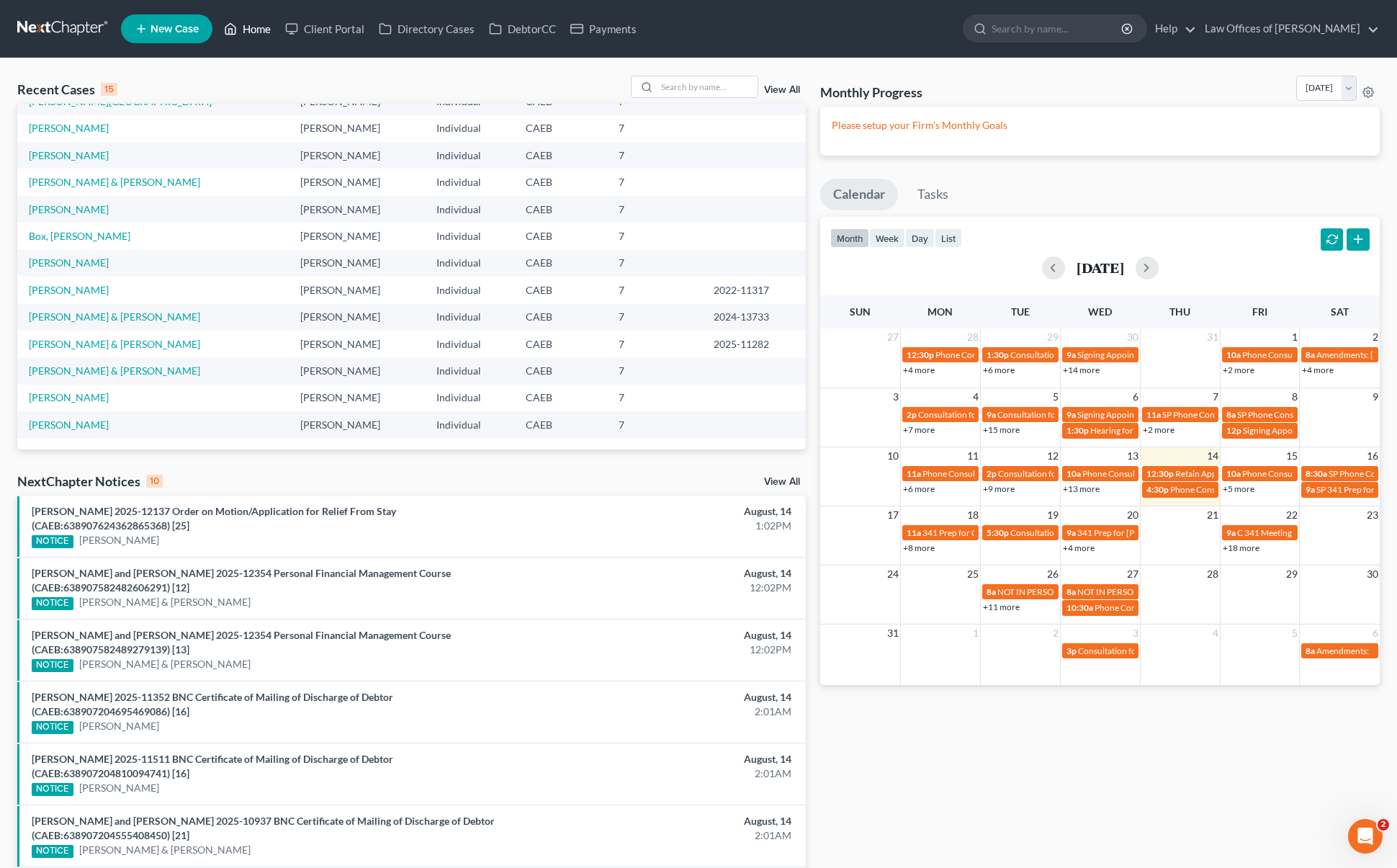
scroll to position [95, 0]
click at [67, 430] on link "[PERSON_NAME]" at bounding box center [69, 427] width 80 height 12
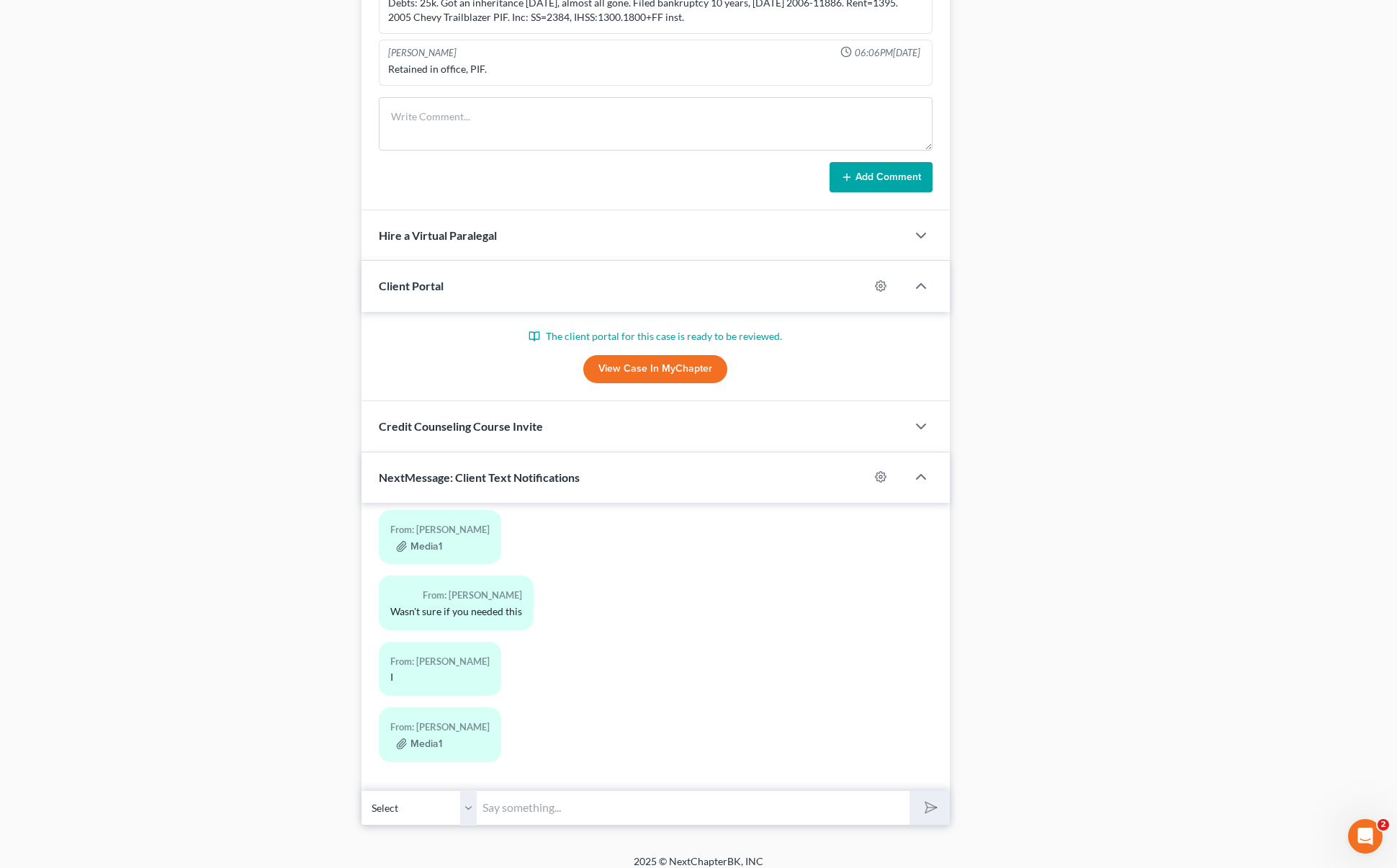
scroll to position [993, 0]
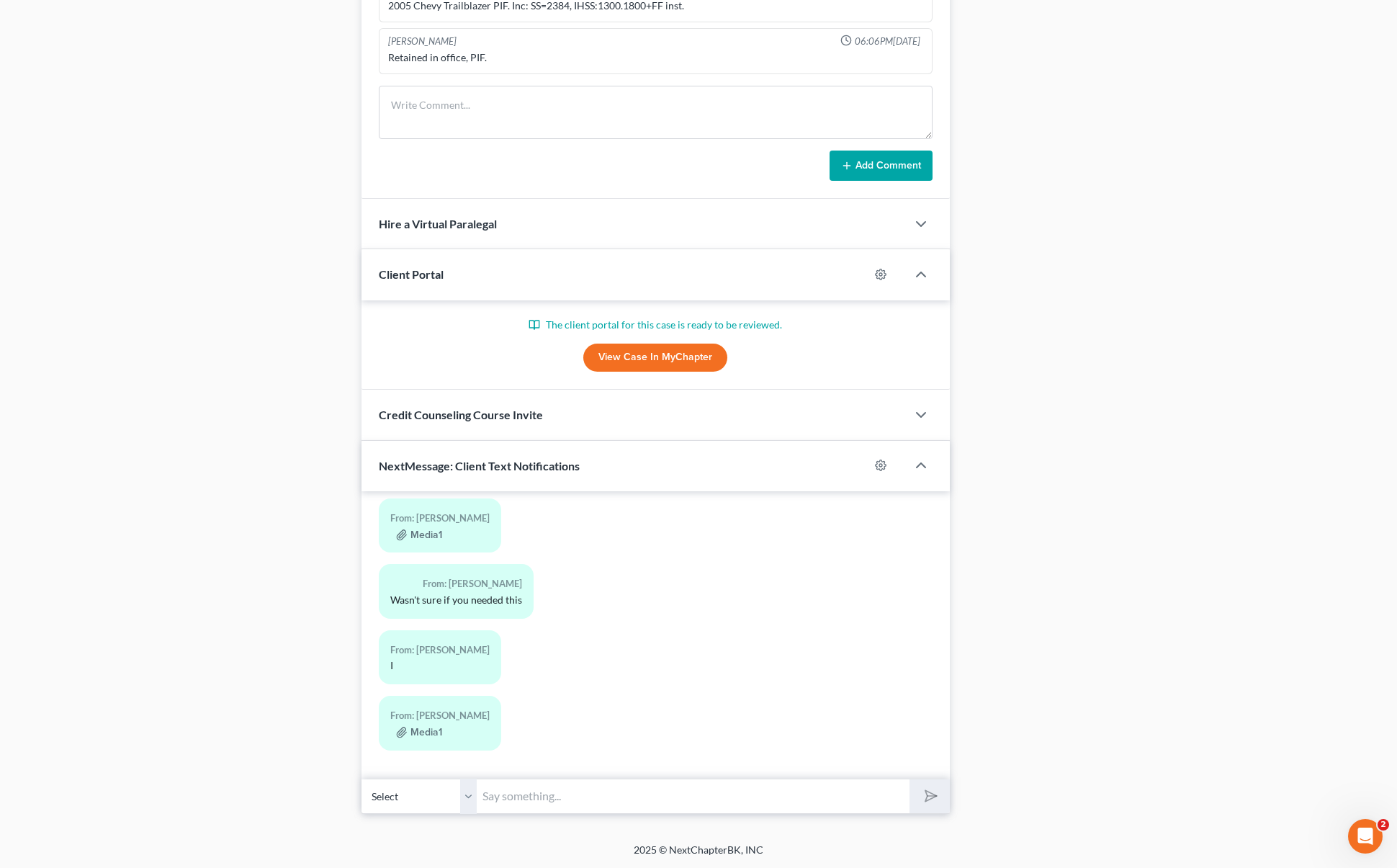
click at [498, 801] on input "text" at bounding box center [693, 796] width 433 height 35
type input "Thank you."
click at [910, 779] on button "submit" at bounding box center [929, 796] width 40 height 34
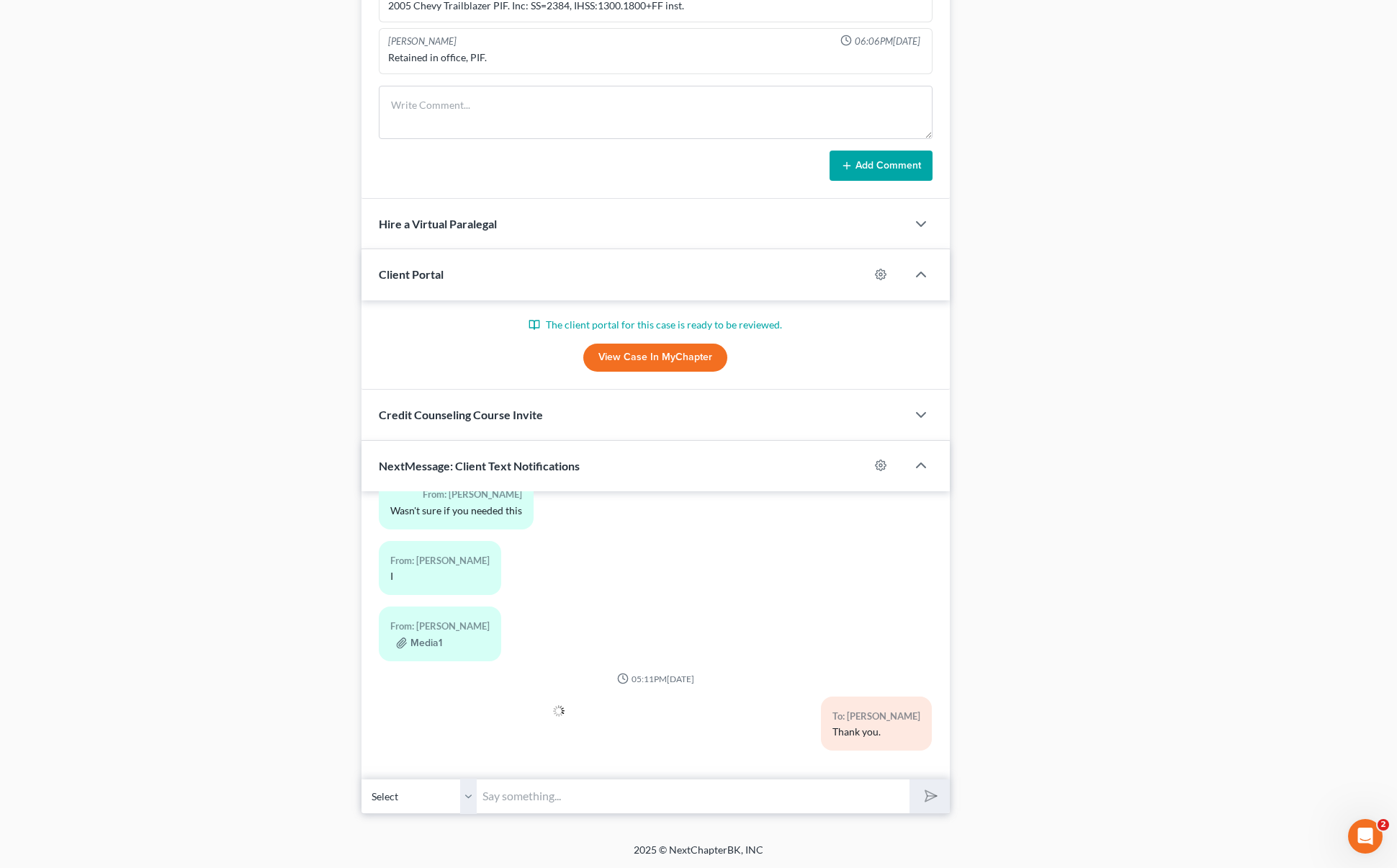
click at [512, 517] on div "From: [PERSON_NAME] Wasn't sure if you needed this" at bounding box center [456, 501] width 155 height 54
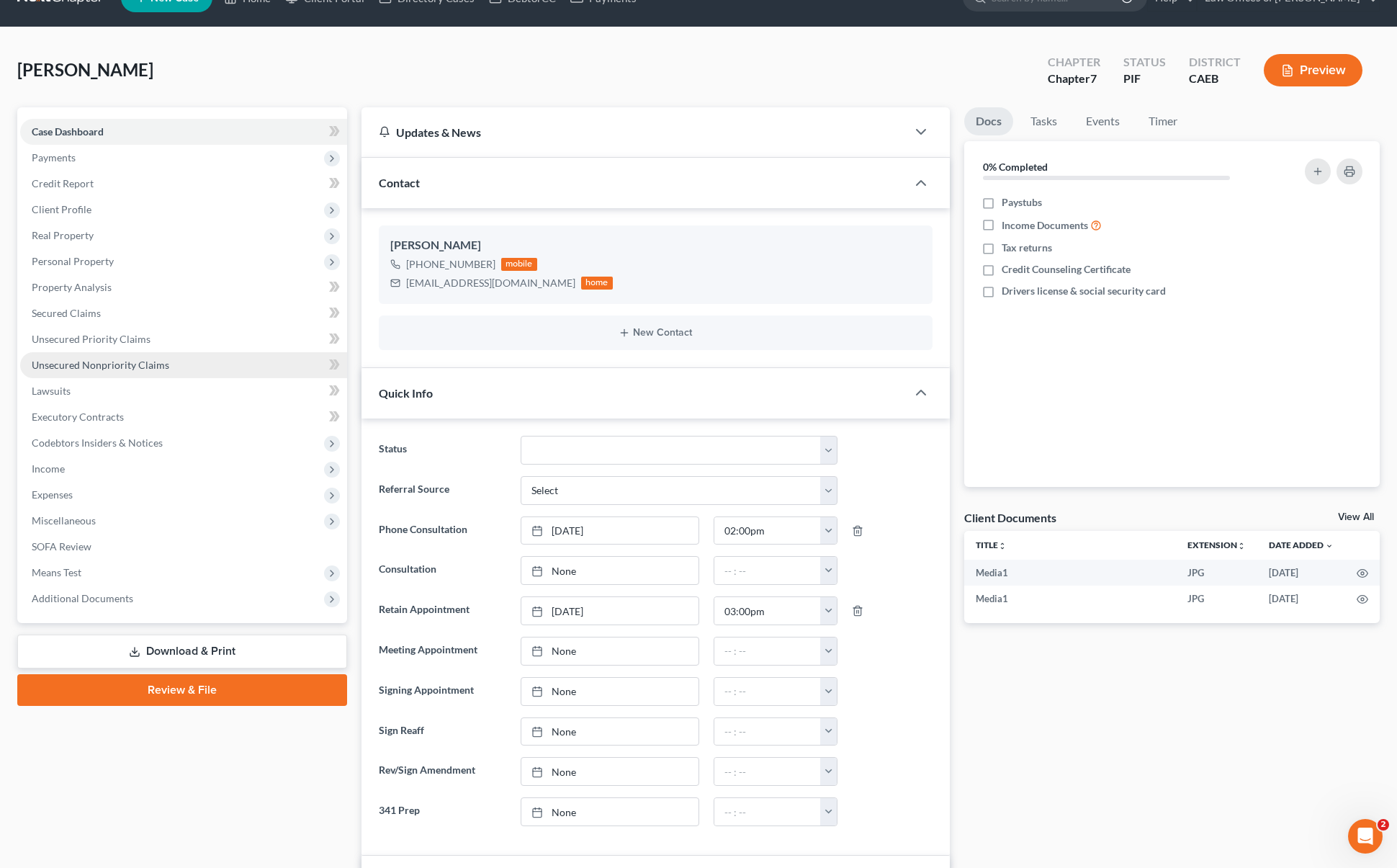
scroll to position [0, 0]
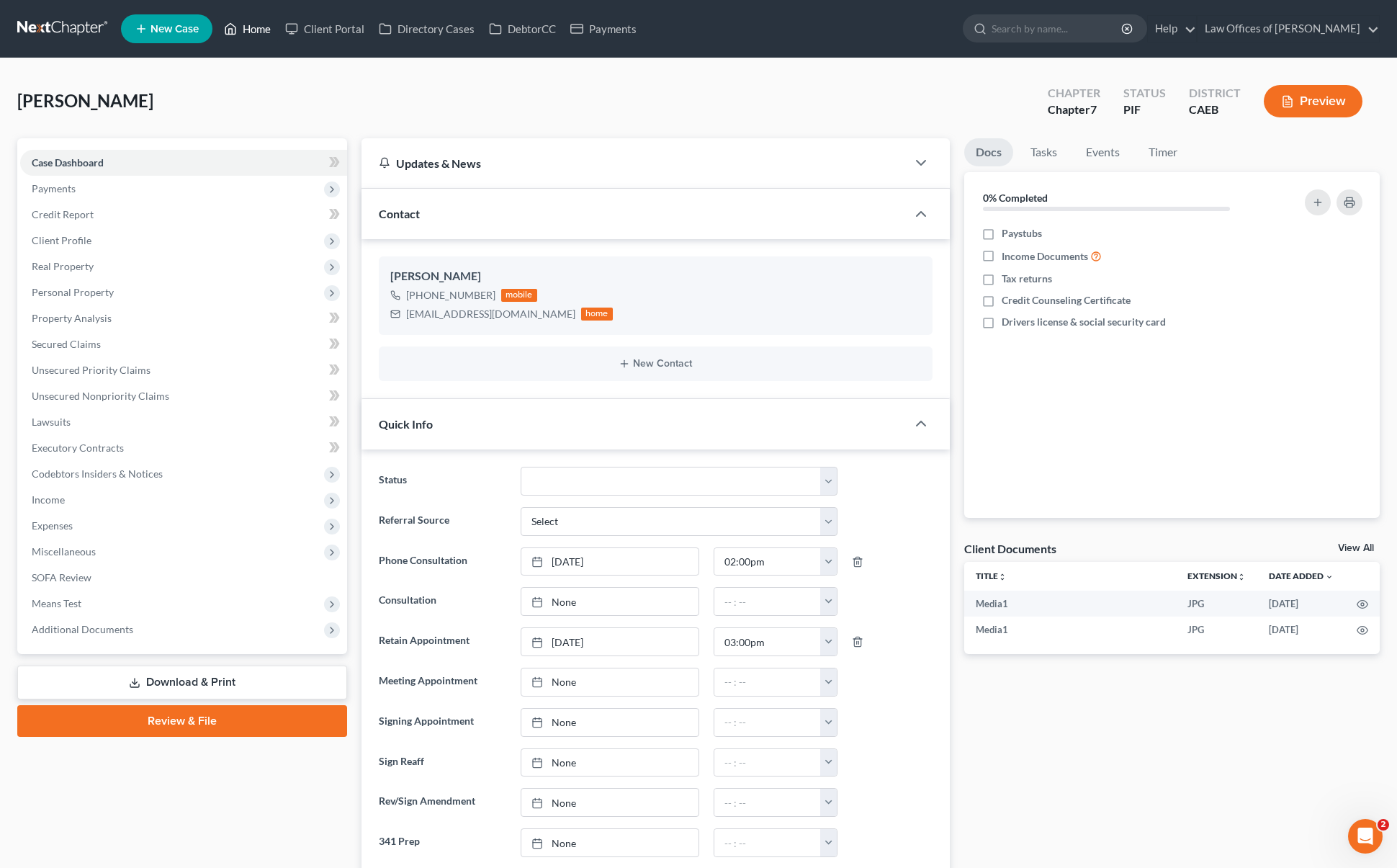
click at [259, 29] on link "Home" at bounding box center [247, 29] width 61 height 26
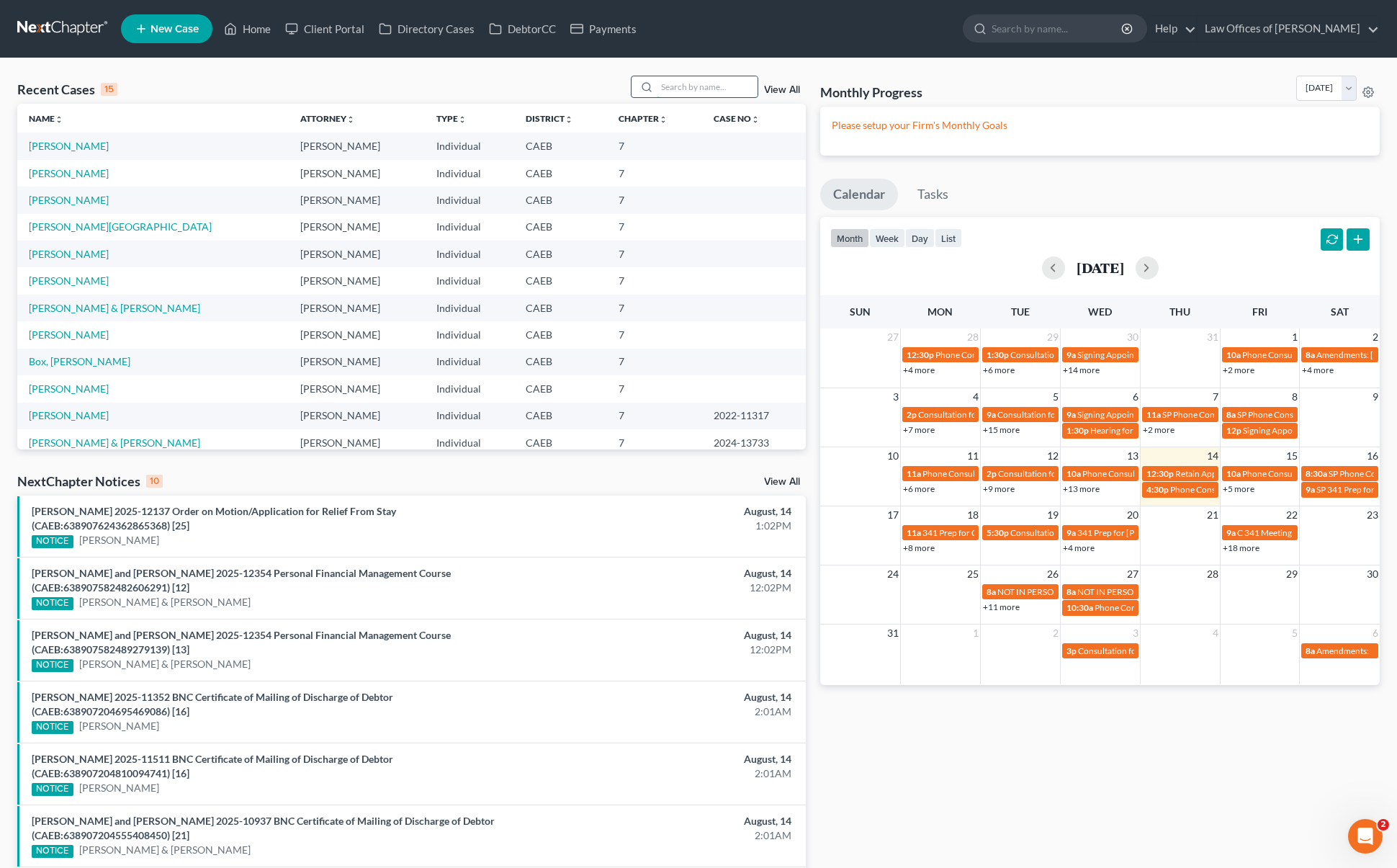
click at [686, 88] on input "search" at bounding box center [707, 86] width 101 height 21
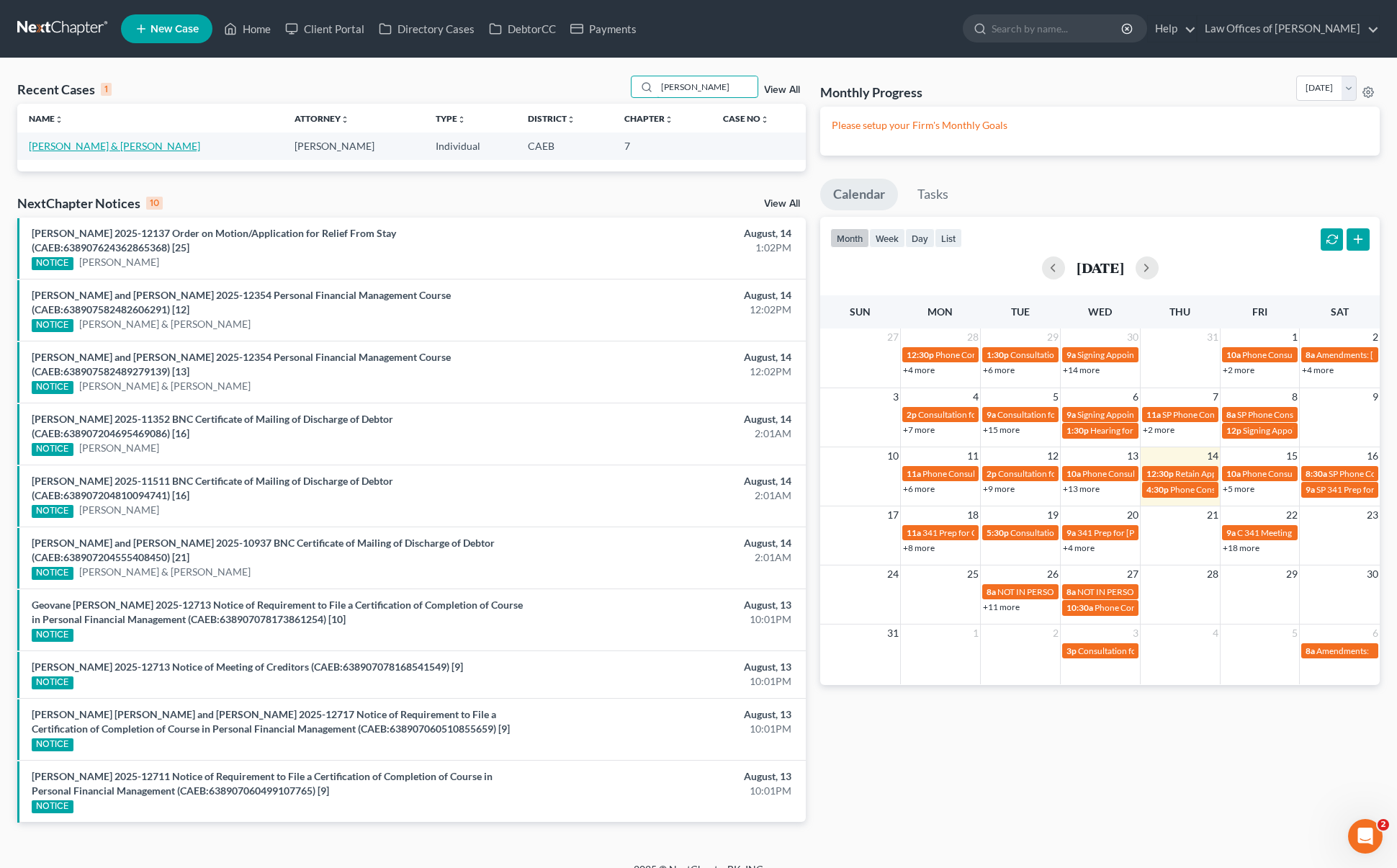
type input "[PERSON_NAME]"
click at [157, 145] on link "[PERSON_NAME] & [PERSON_NAME]" at bounding box center [114, 145] width 171 height 12
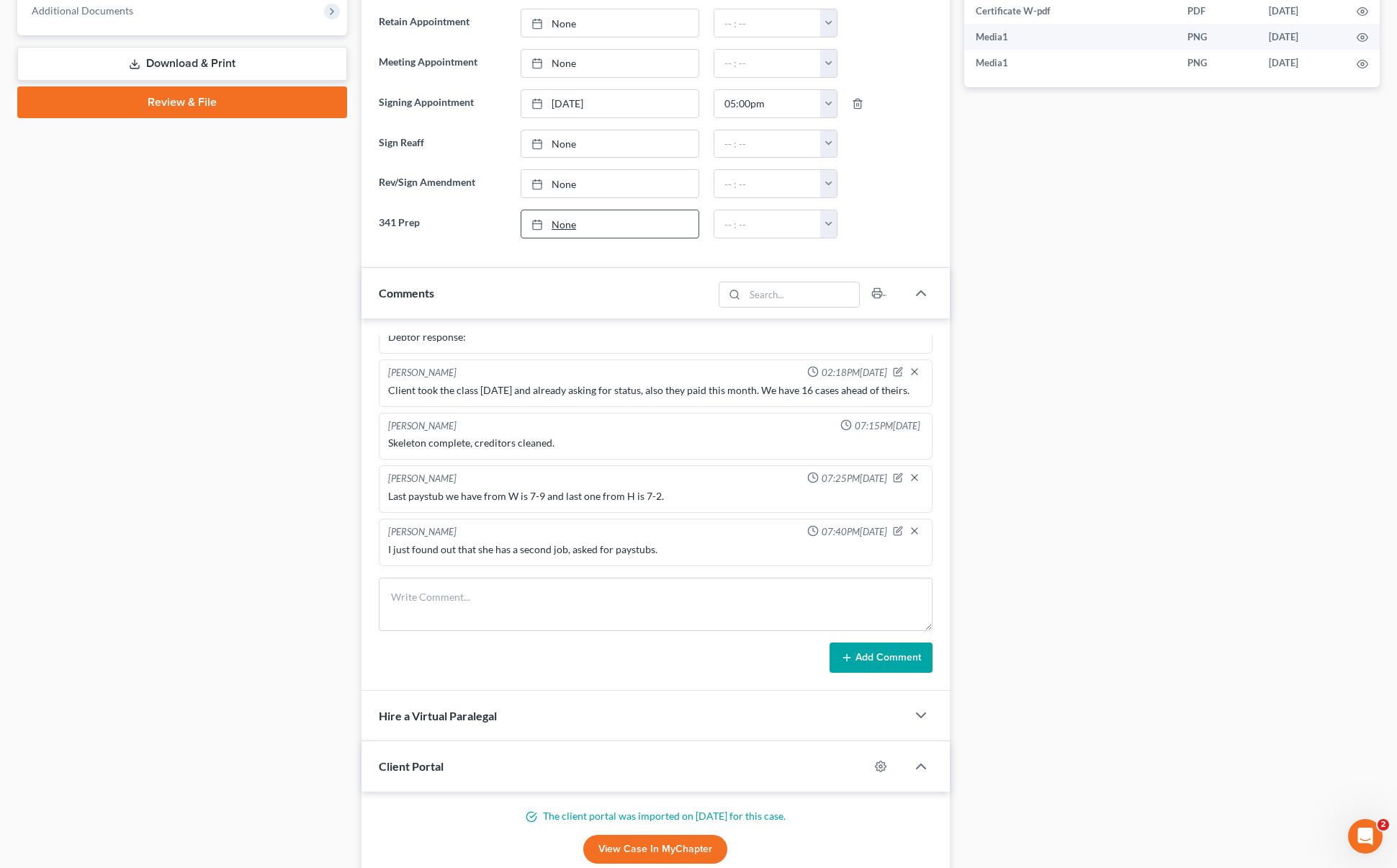
scroll to position [610, 0]
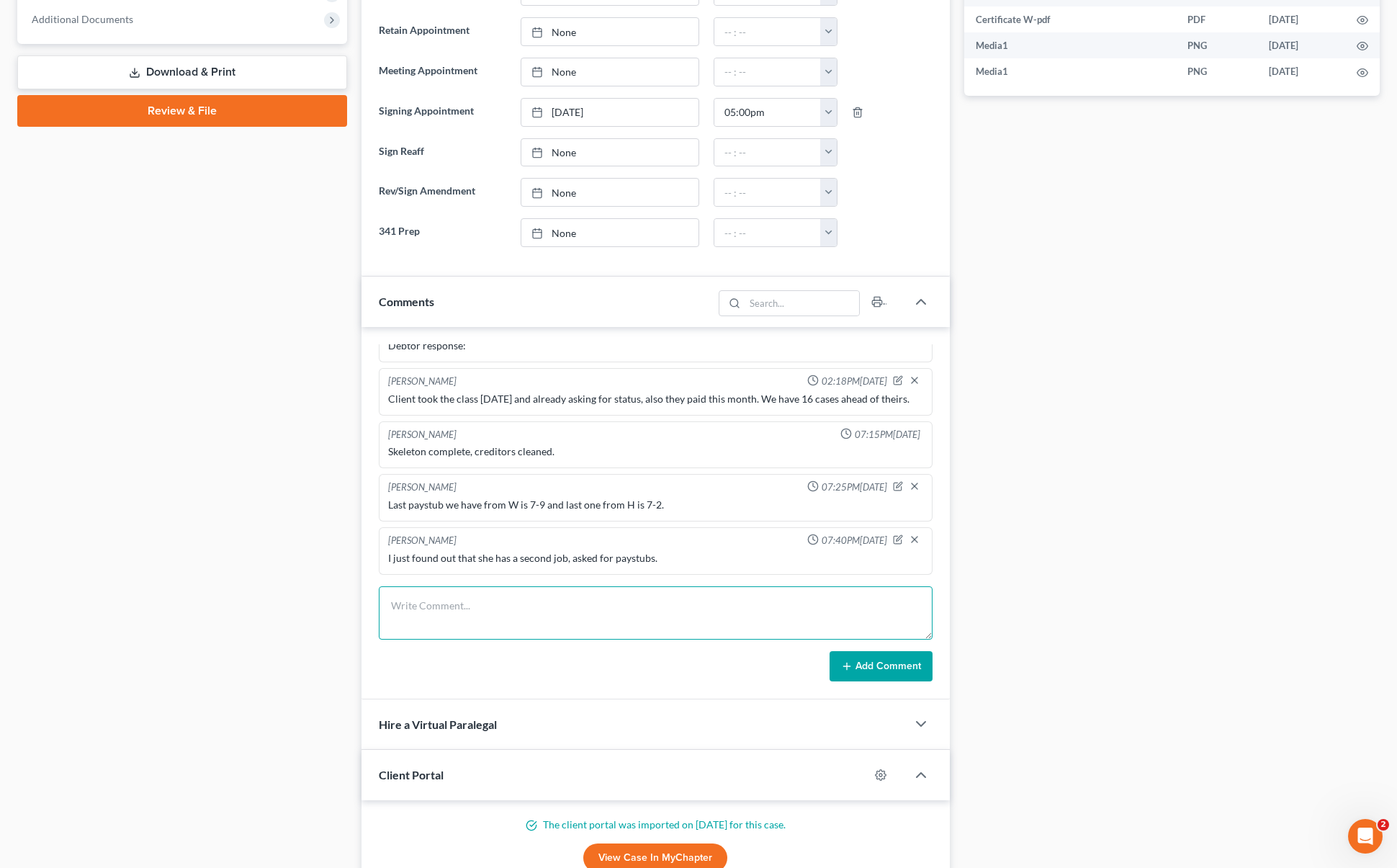
paste textarea "Hi! My husband went in there [DATE] and bring all the papers that u need. I onl…"
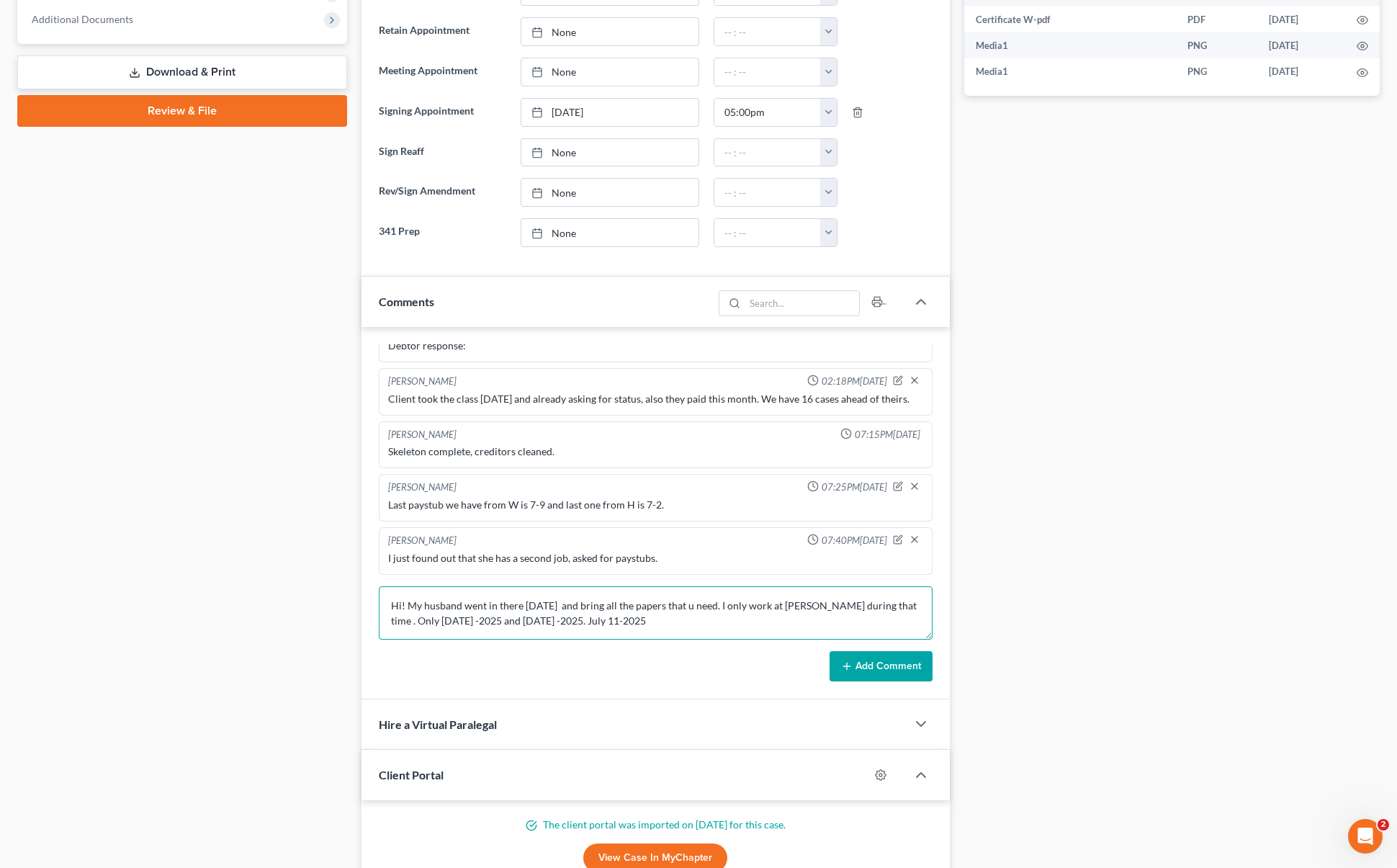
type textarea "Hi! My husband went in there [DATE] and bring all the papers that u need. I onl…"
drag, startPoint x: 900, startPoint y: 669, endPoint x: 740, endPoint y: 606, distance: 172.0
click at [900, 669] on button "Add Comment" at bounding box center [880, 666] width 103 height 31
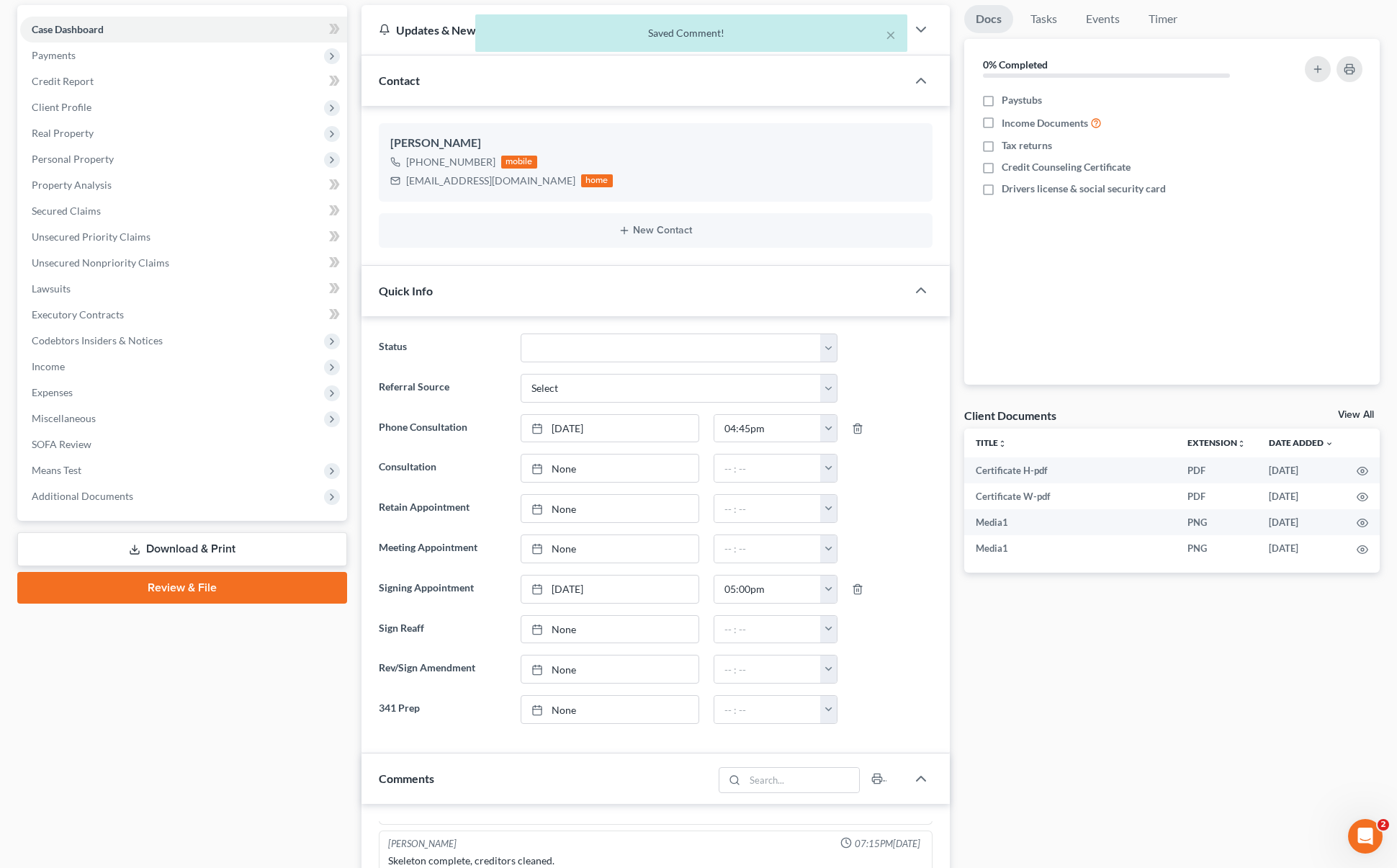
scroll to position [0, 0]
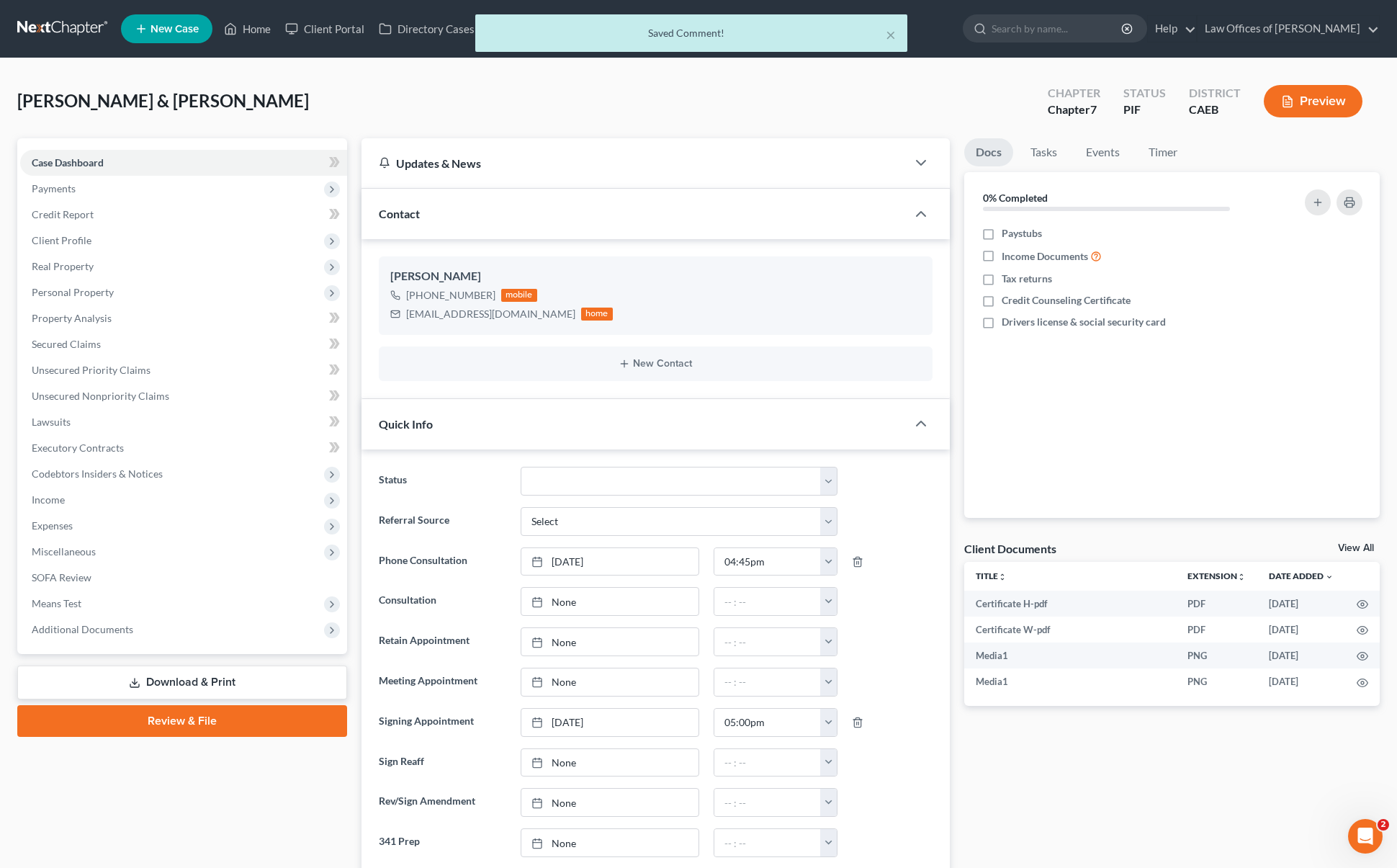
click at [247, 28] on div "× Saved Comment!" at bounding box center [691, 37] width 1397 height 44
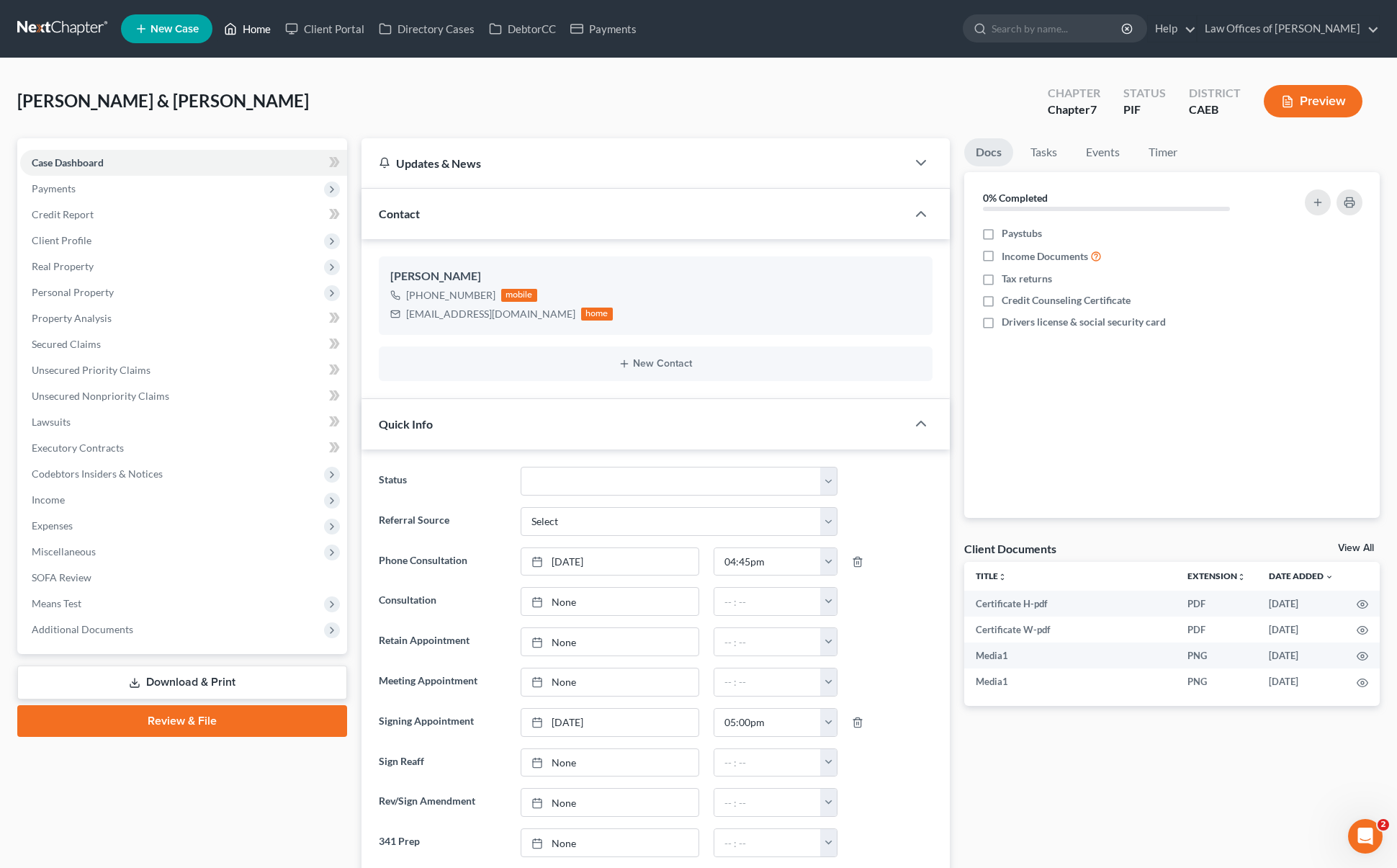
click at [272, 34] on link "Home" at bounding box center [247, 29] width 61 height 26
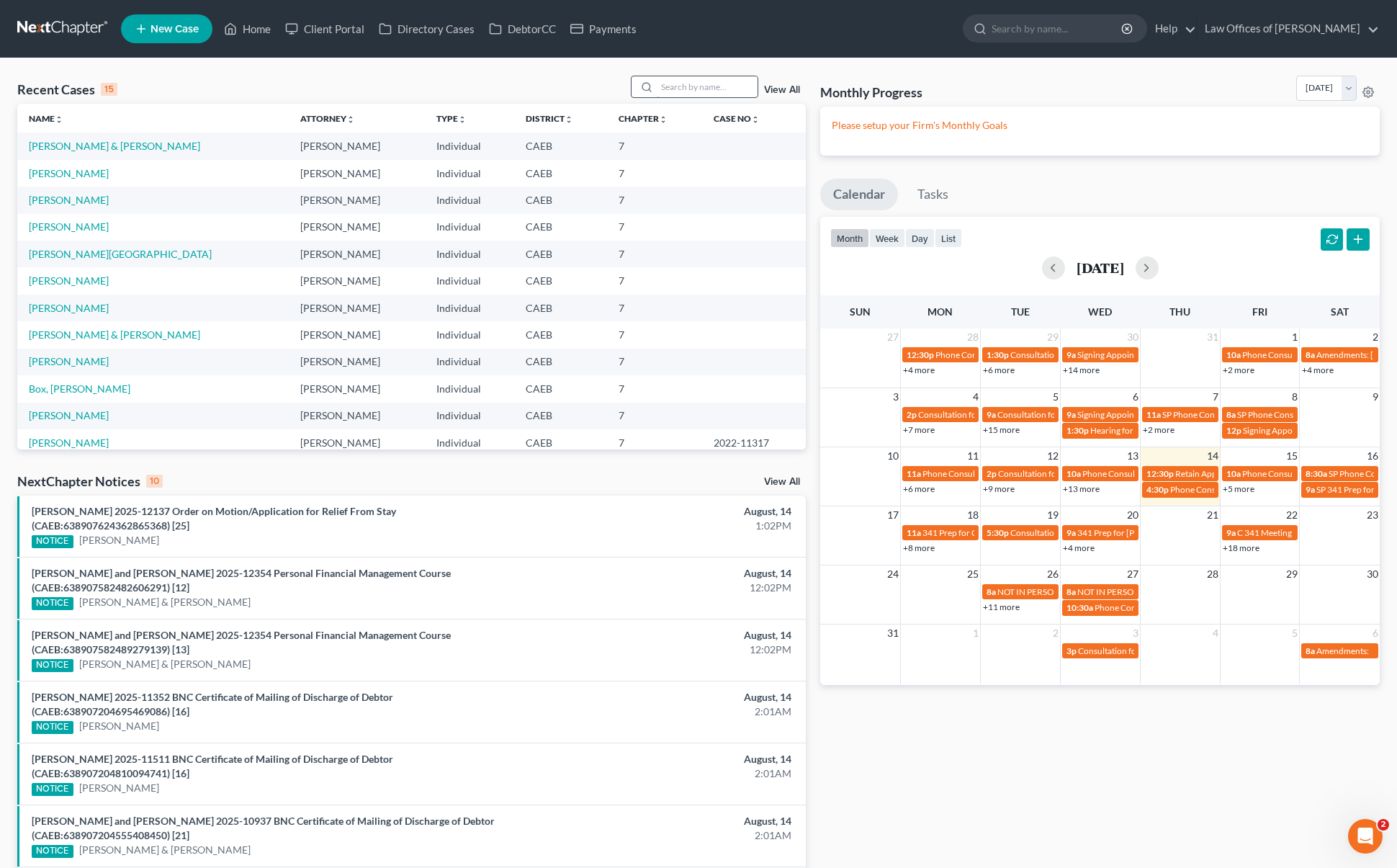
click at [696, 84] on input "search" at bounding box center [707, 86] width 101 height 21
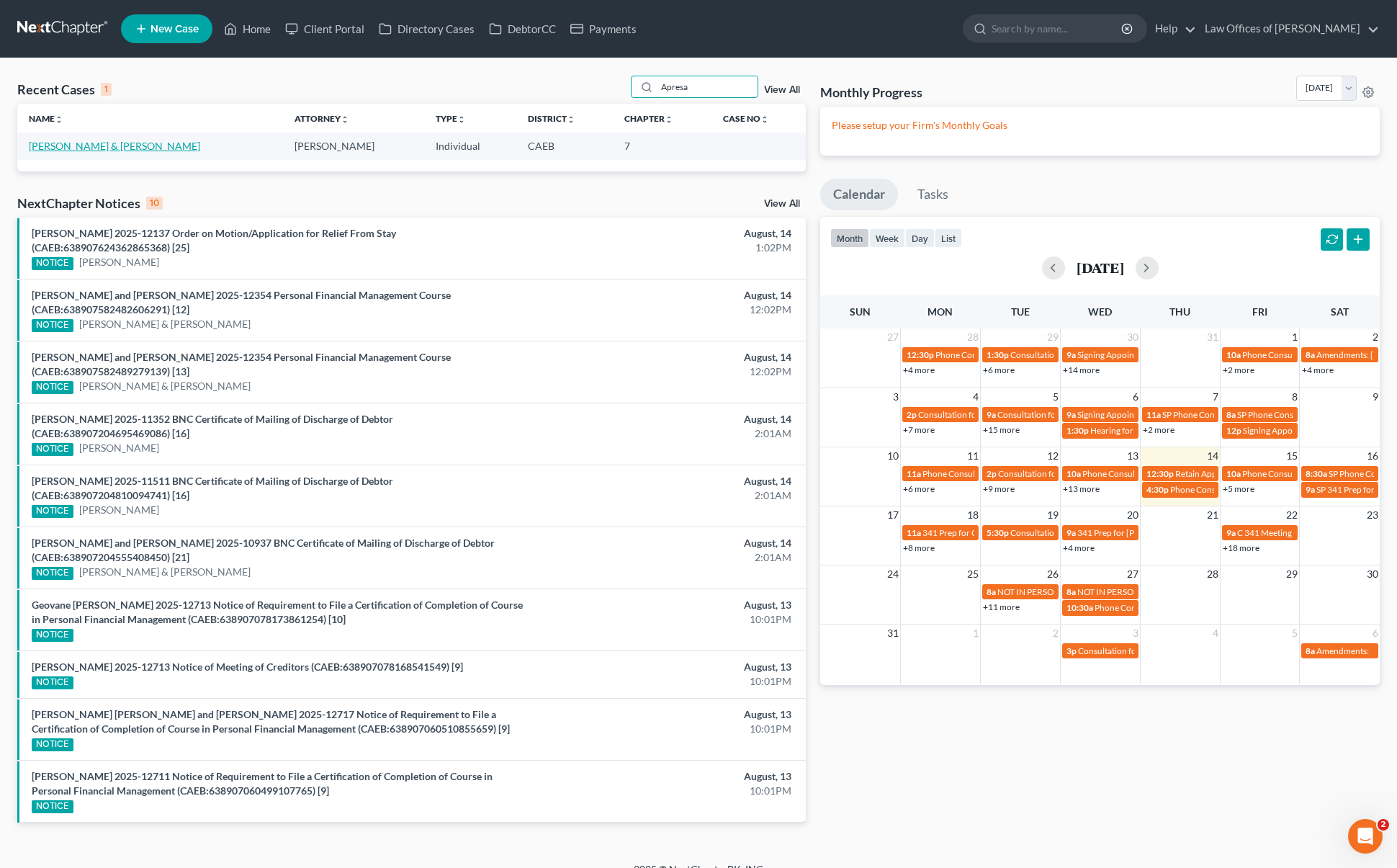
type input "Apresa"
click at [82, 143] on link "[PERSON_NAME] & [PERSON_NAME]" at bounding box center [114, 145] width 171 height 12
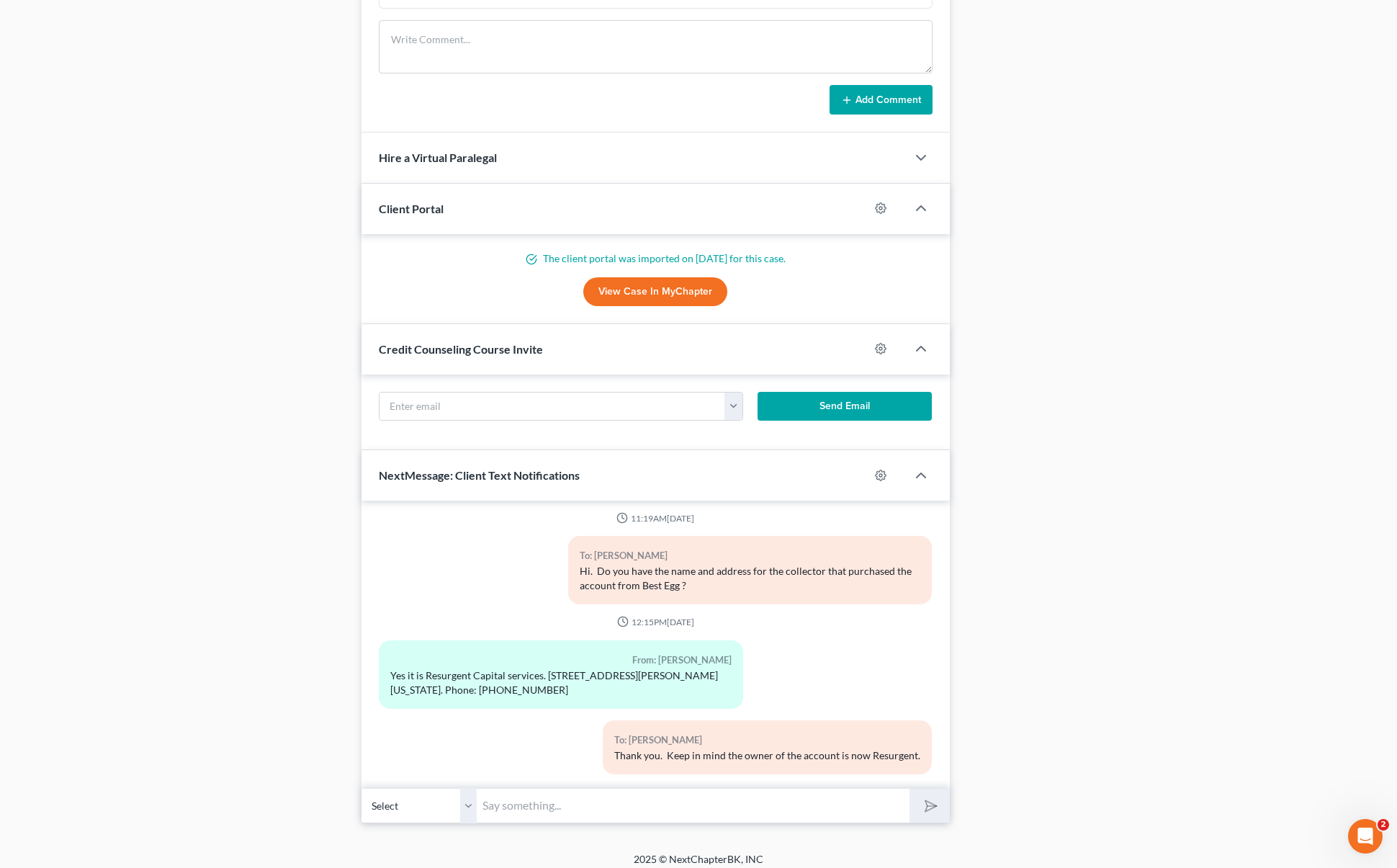
scroll to position [1318, 0]
click at [543, 801] on input "text" at bounding box center [693, 805] width 433 height 35
type input "Hi [PERSON_NAME]. We should be filing your case this weekend. Can you please em…"
click at [910, 787] on button "submit" at bounding box center [929, 804] width 40 height 34
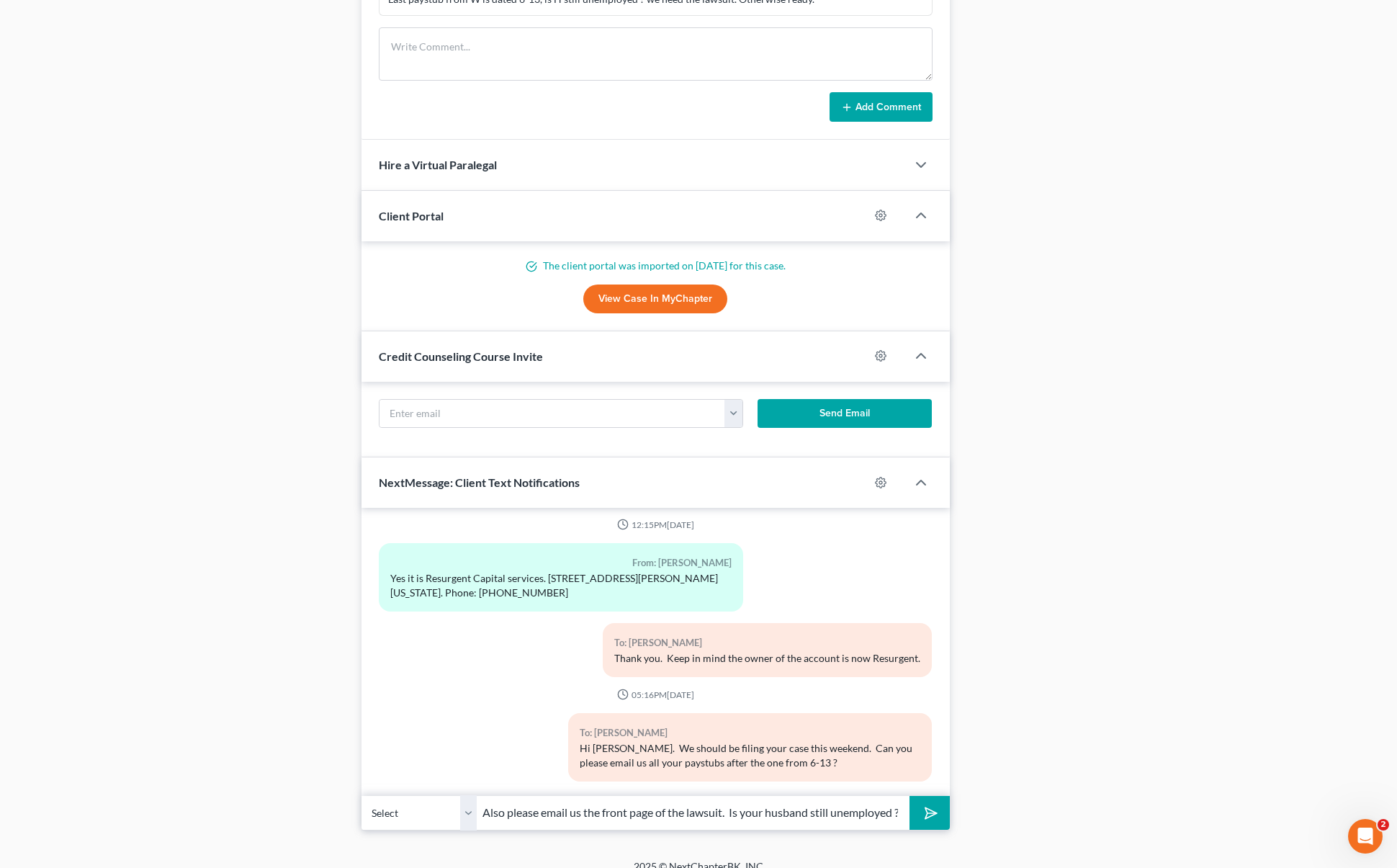
scroll to position [0, 6]
type input "Also please email us the front page of the lawsuit. Is your husband still unemp…"
click at [910, 796] on button "submit" at bounding box center [929, 812] width 40 height 34
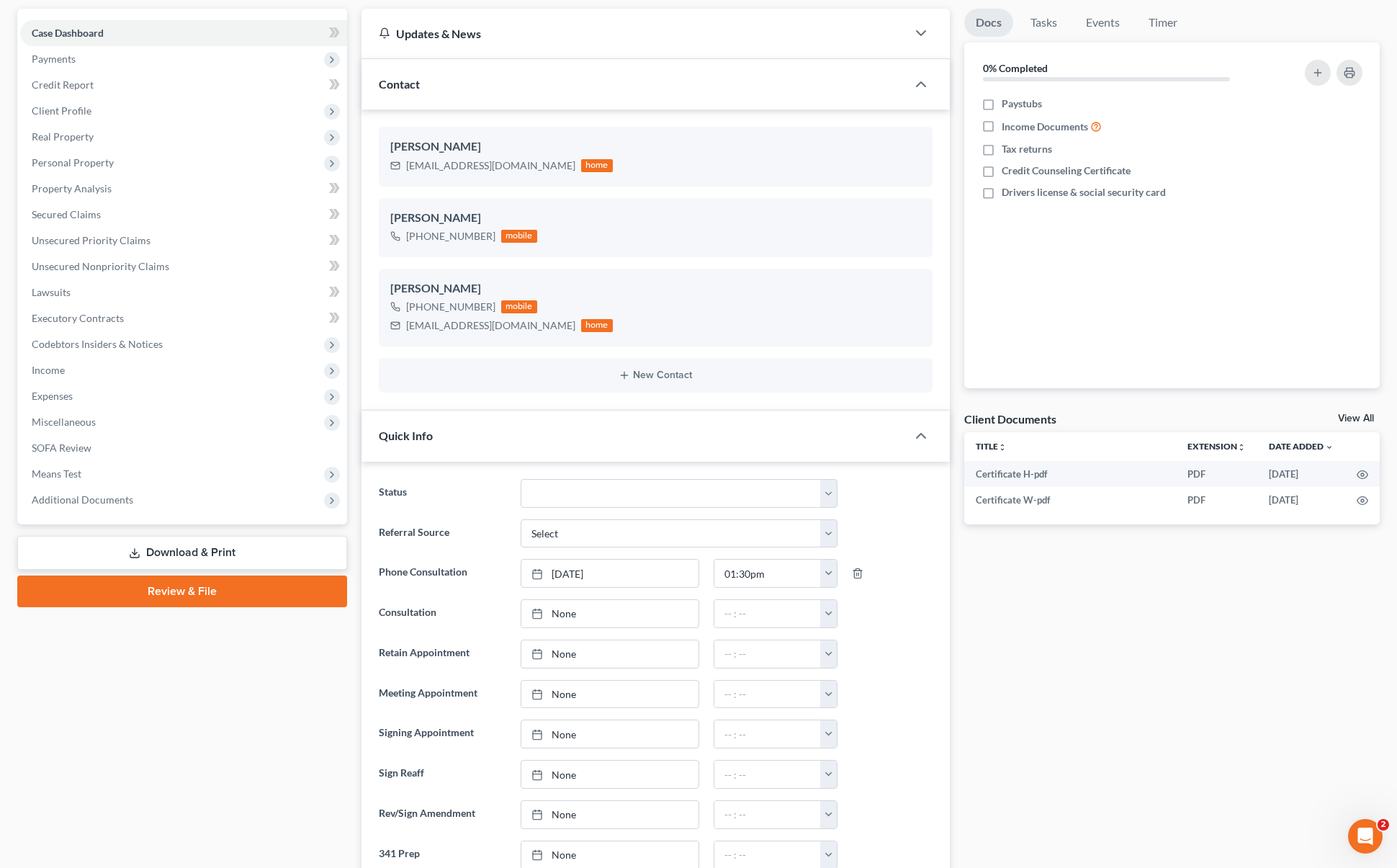
scroll to position [6, 0]
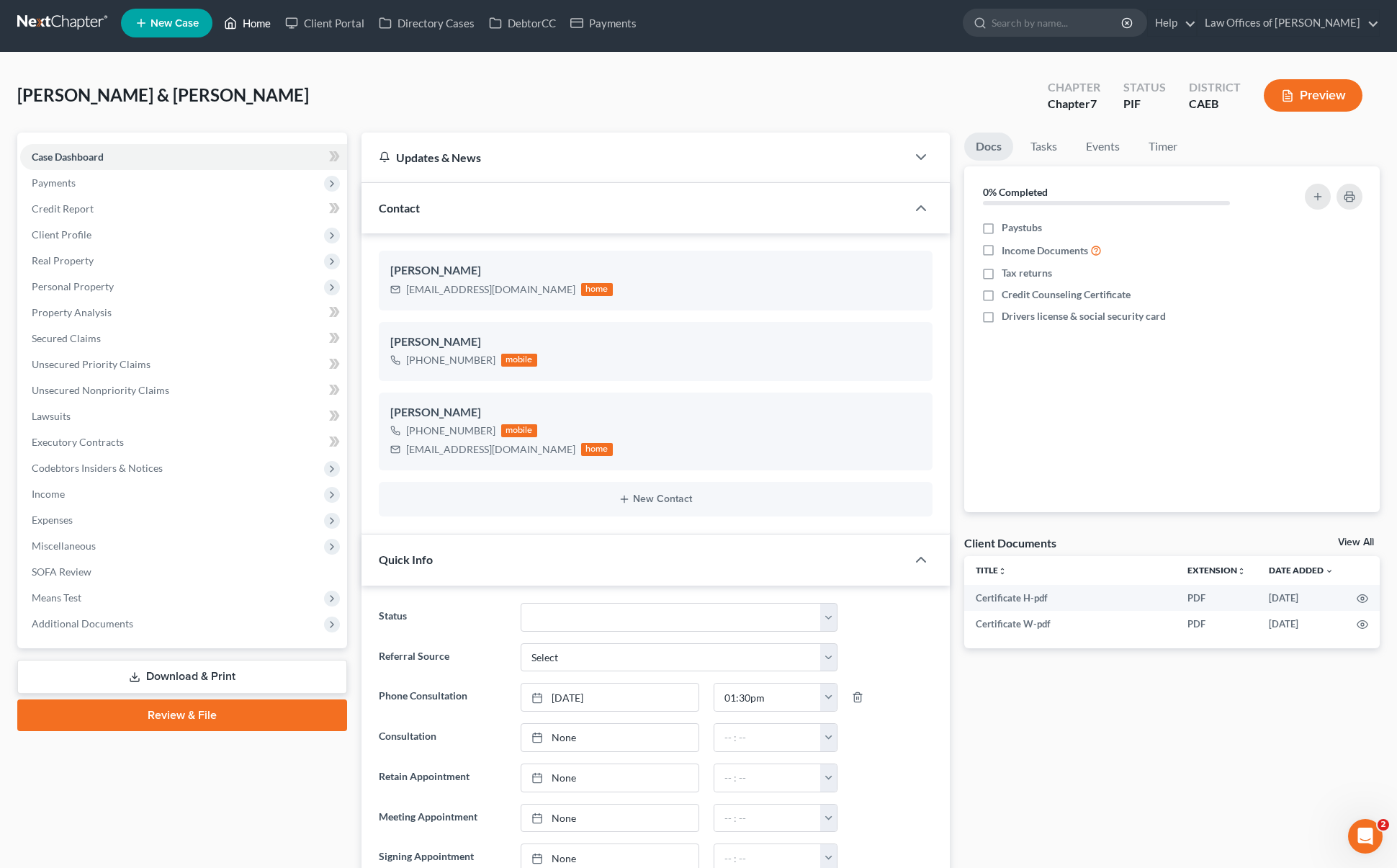
click at [257, 24] on link "Home" at bounding box center [247, 23] width 61 height 26
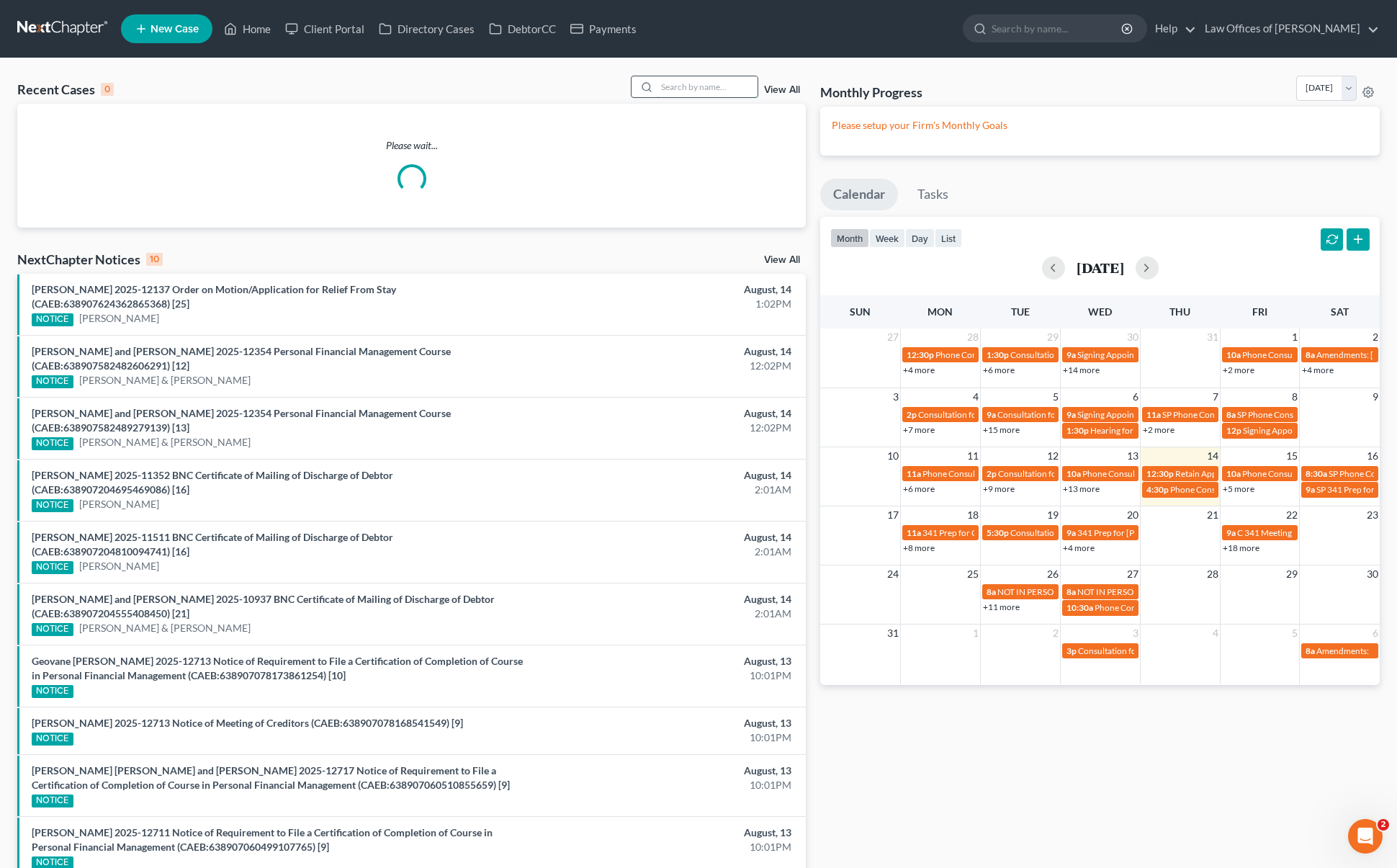
click at [706, 82] on input "search" at bounding box center [707, 86] width 101 height 21
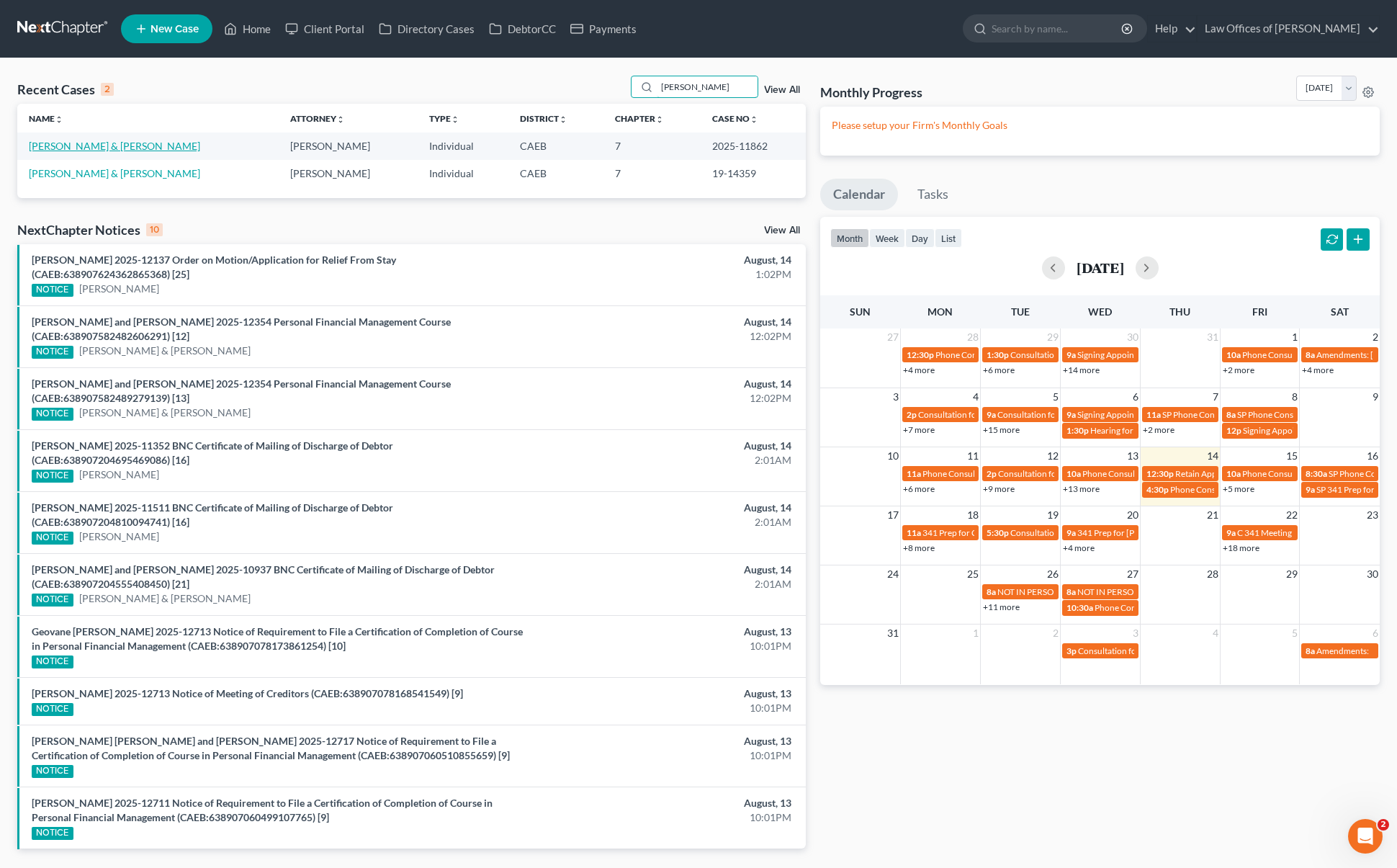
type input "[PERSON_NAME]"
click at [69, 144] on link "[PERSON_NAME] & [PERSON_NAME]" at bounding box center [114, 145] width 171 height 12
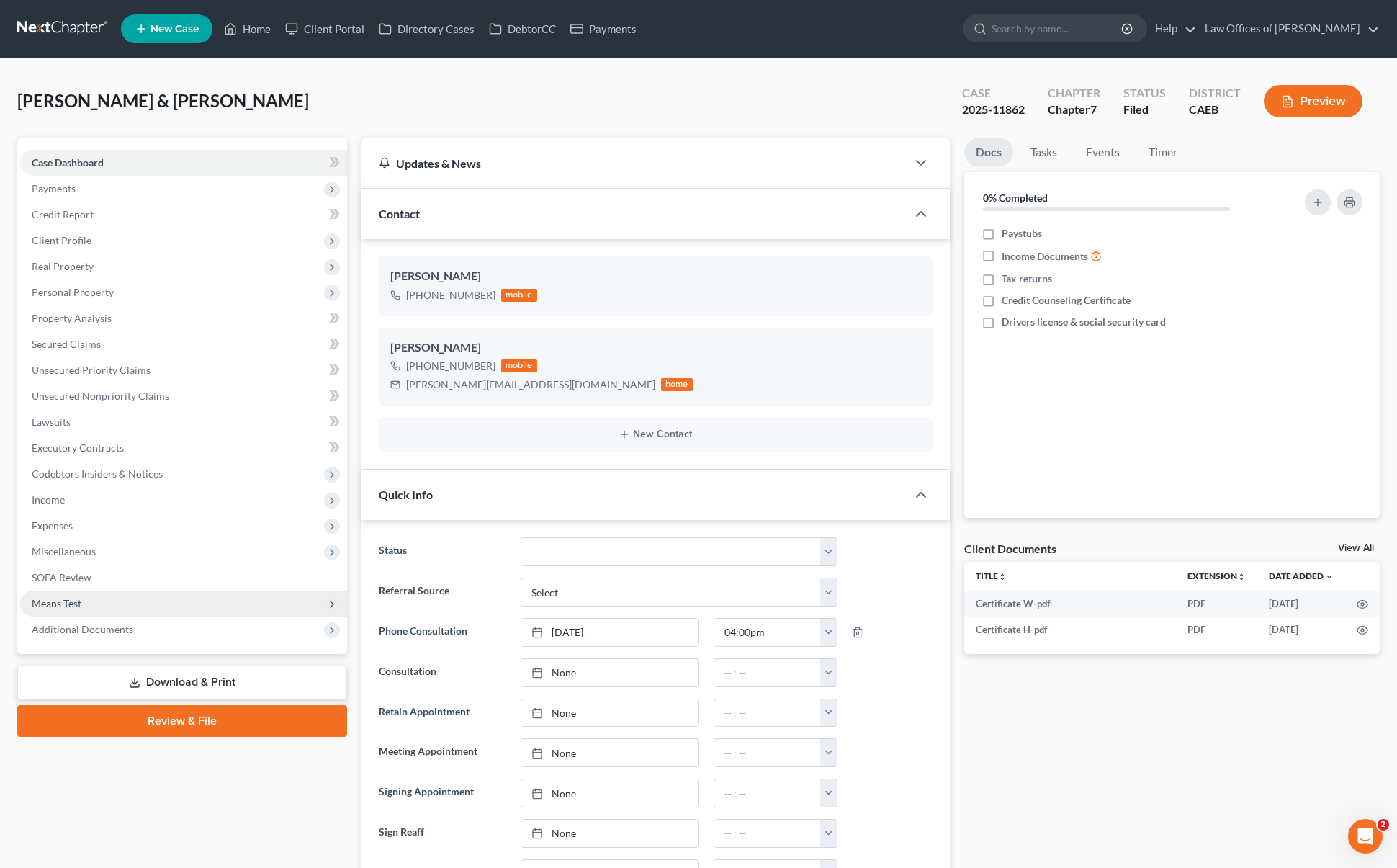
scroll to position [6990, 0]
click at [131, 623] on span "Additional Documents" at bounding box center [183, 629] width 327 height 26
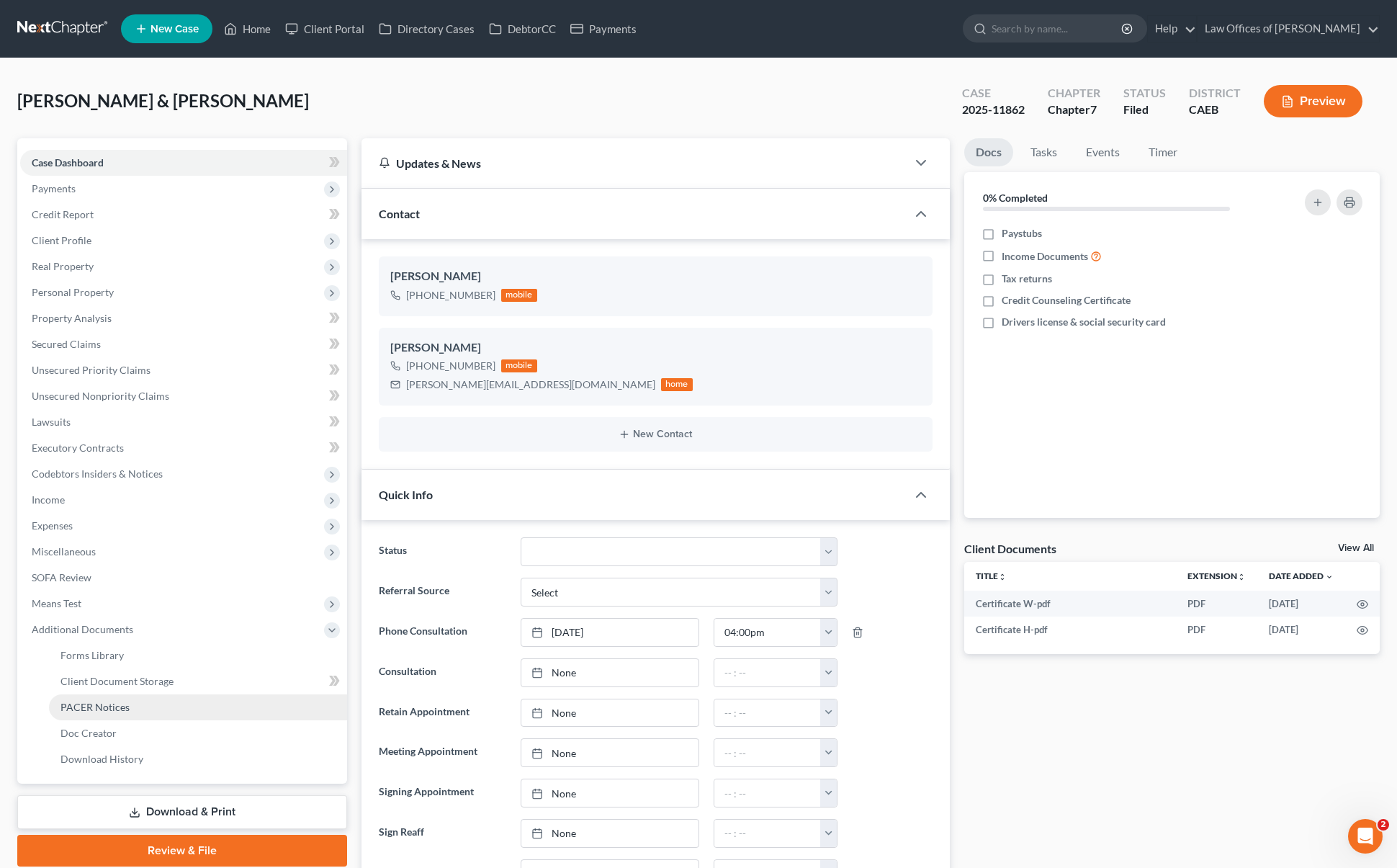
click at [154, 707] on link "PACER Notices" at bounding box center [198, 707] width 298 height 26
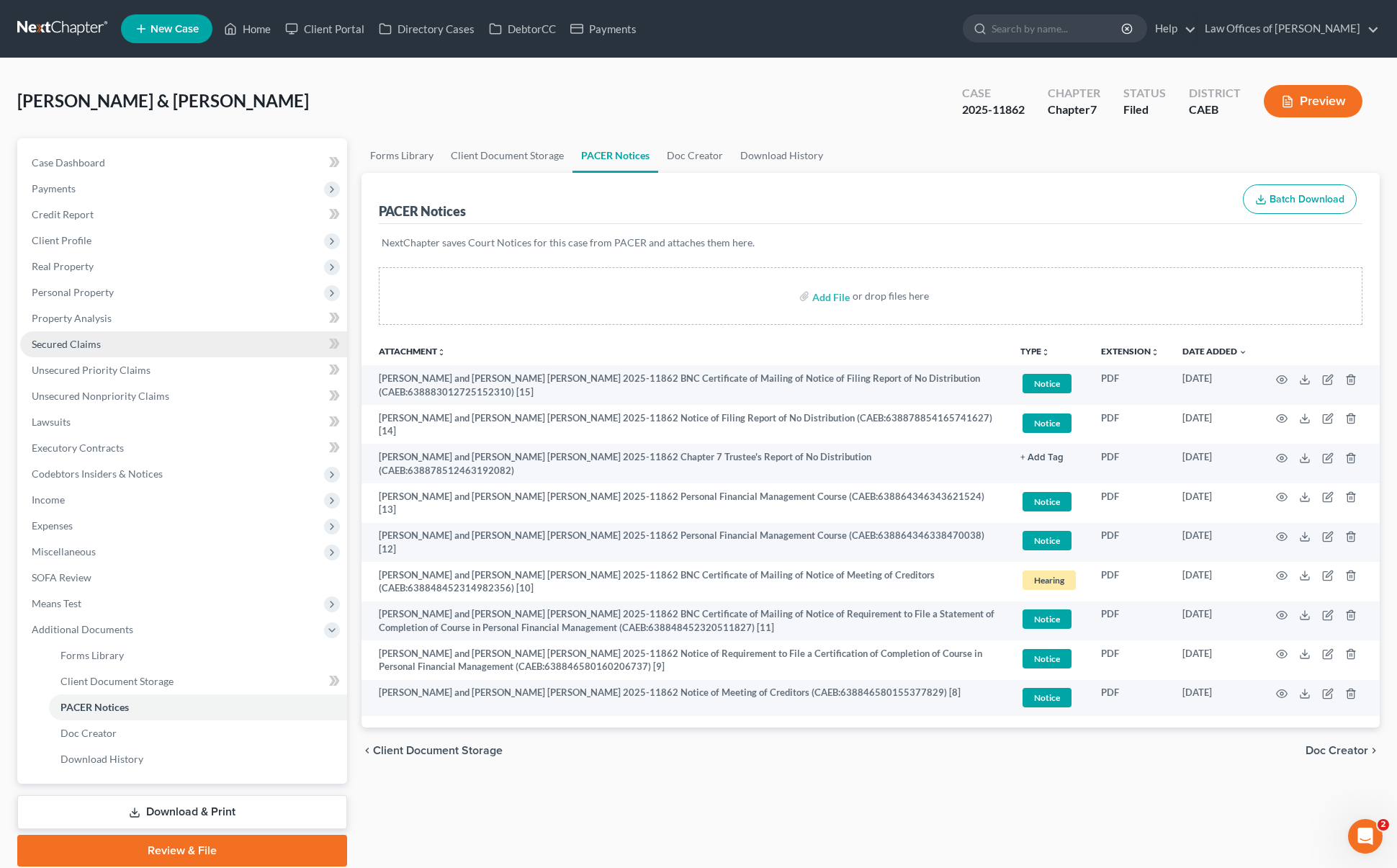
click at [118, 345] on link "Secured Claims" at bounding box center [183, 345] width 327 height 26
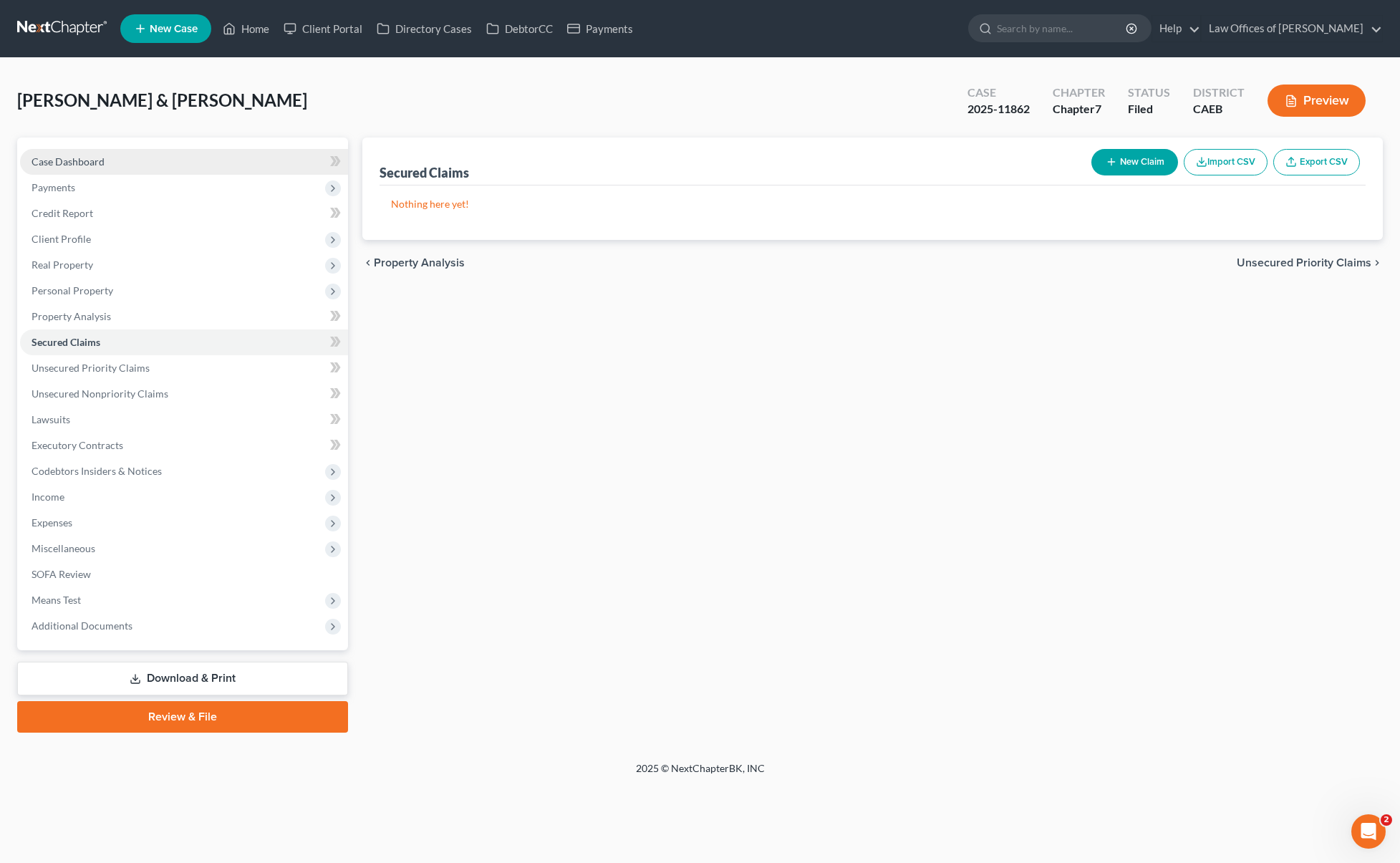
click at [123, 159] on link "Case Dashboard" at bounding box center [184, 162] width 328 height 26
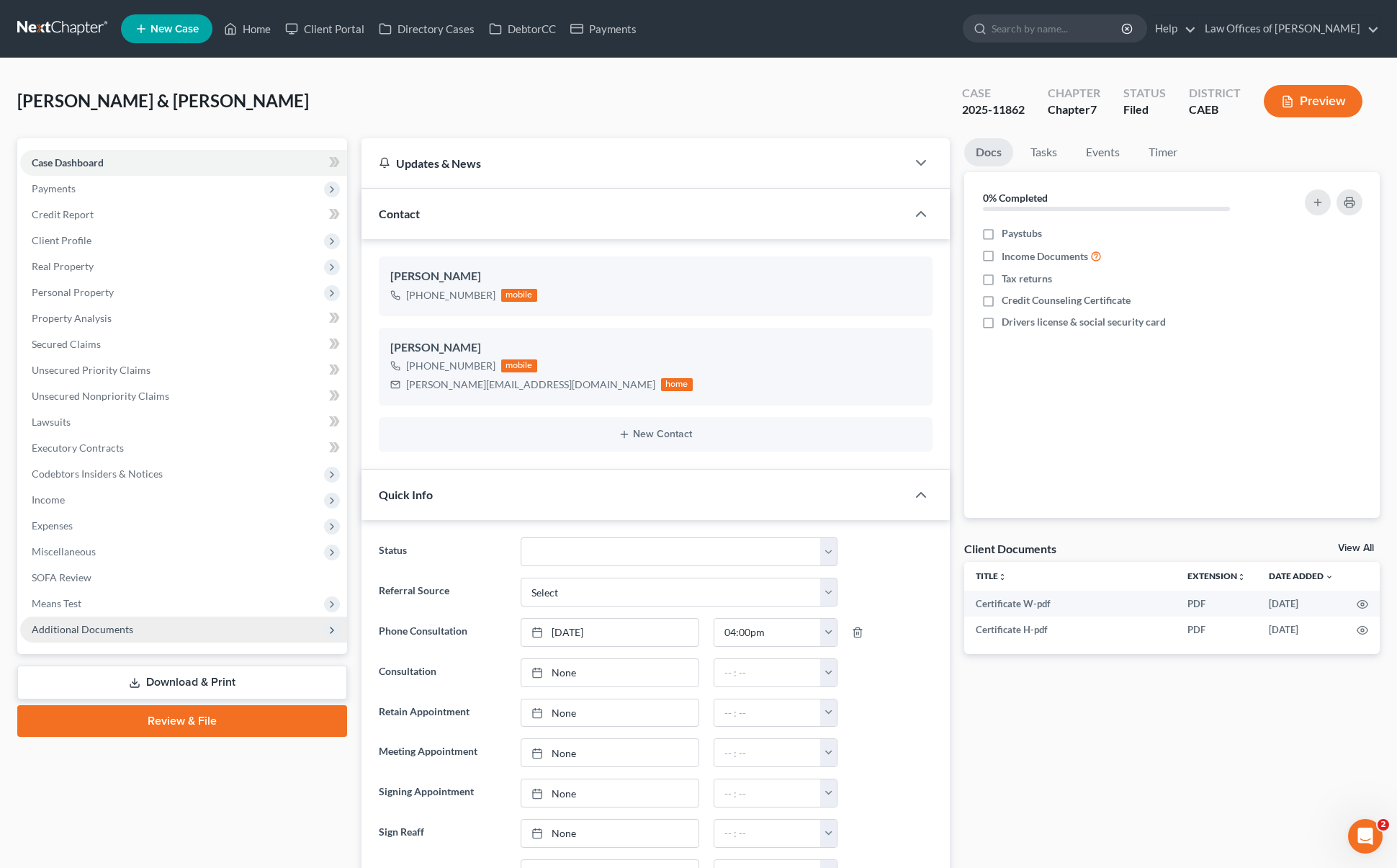
scroll to position [6990, 0]
click at [147, 628] on span "Additional Documents" at bounding box center [183, 629] width 327 height 26
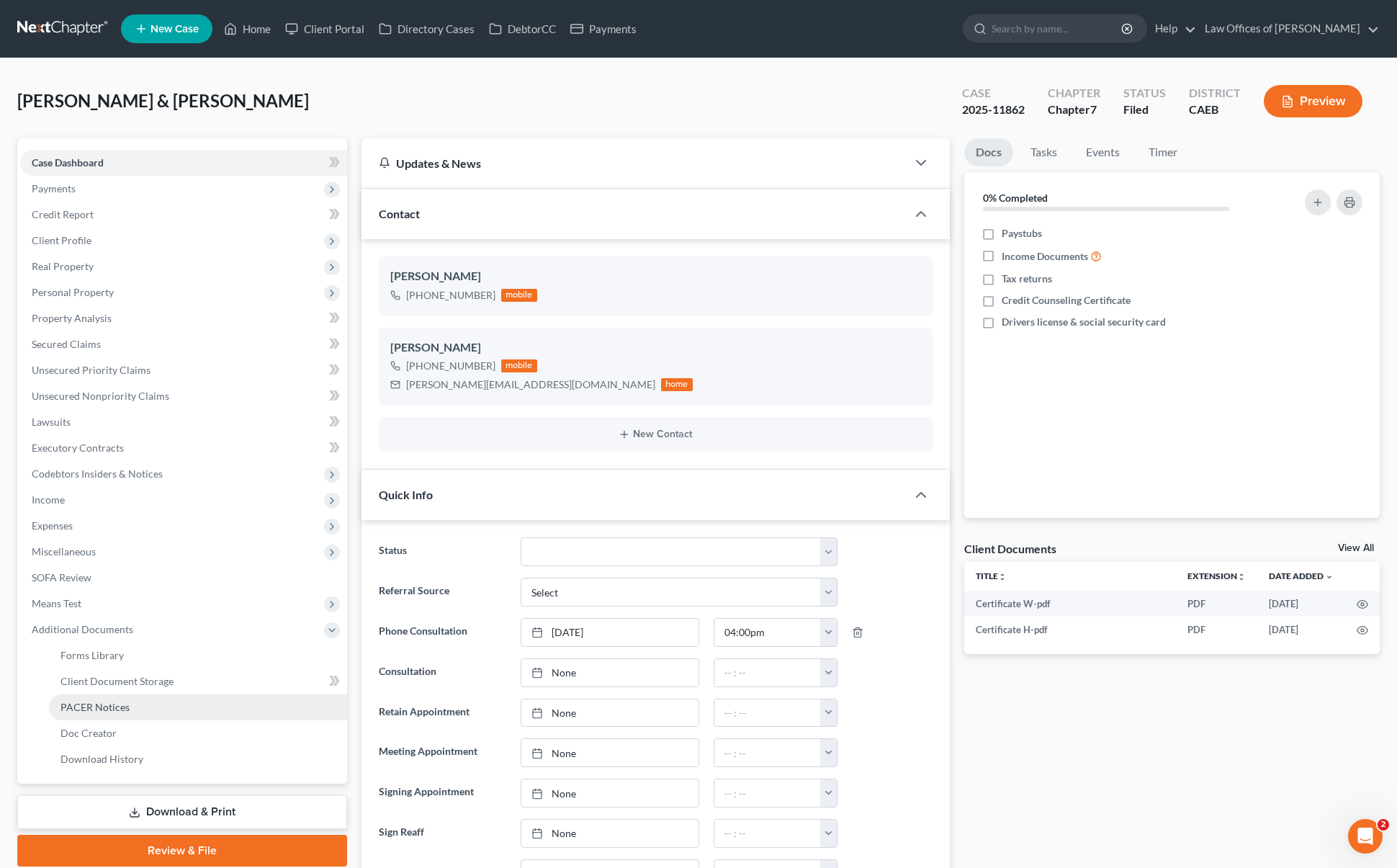
click at [144, 710] on link "PACER Notices" at bounding box center [198, 707] width 298 height 26
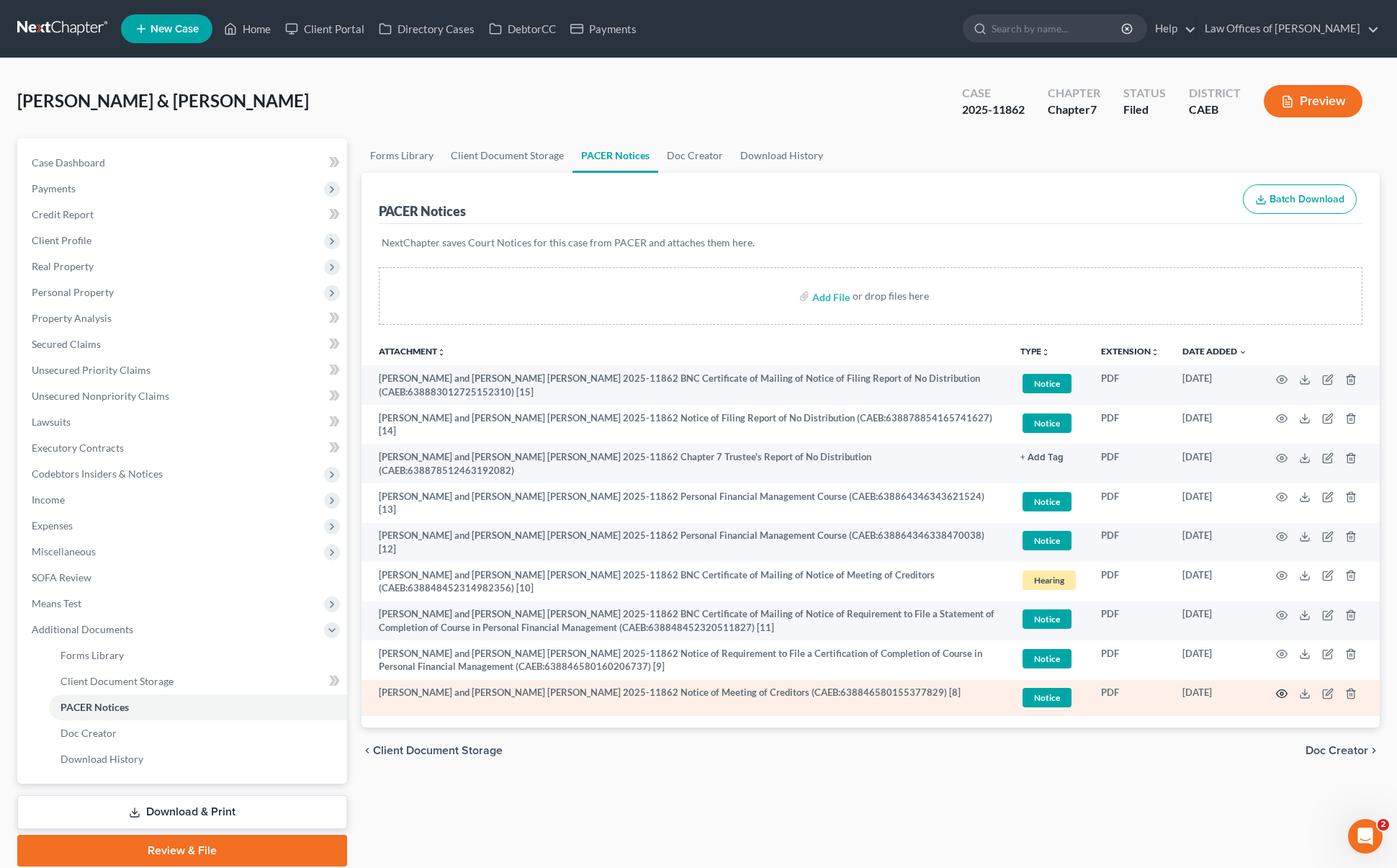
click at [1279, 687] on icon "button" at bounding box center [1281, 693] width 11 height 11
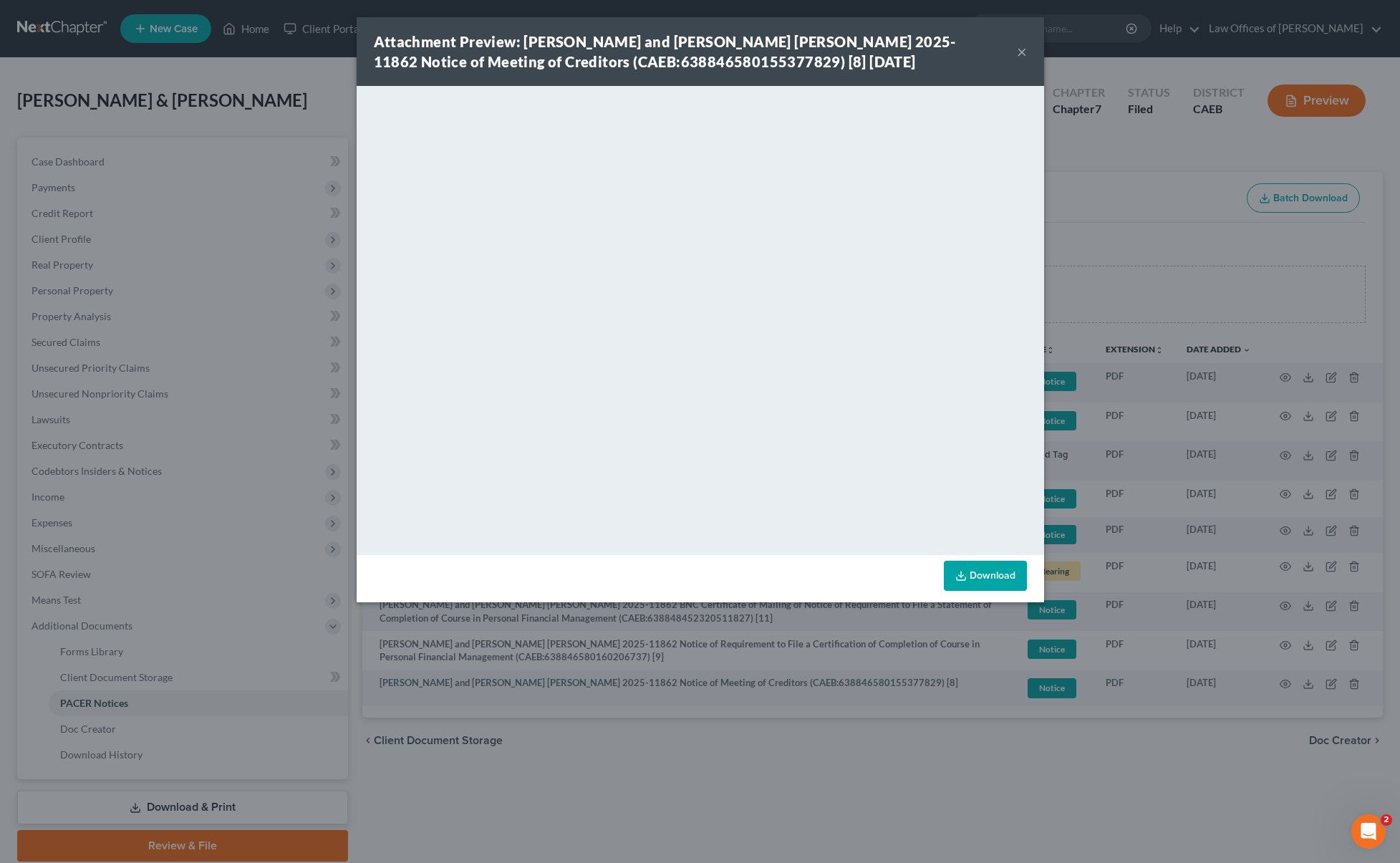
click at [1019, 52] on button "×" at bounding box center [1021, 52] width 10 height 17
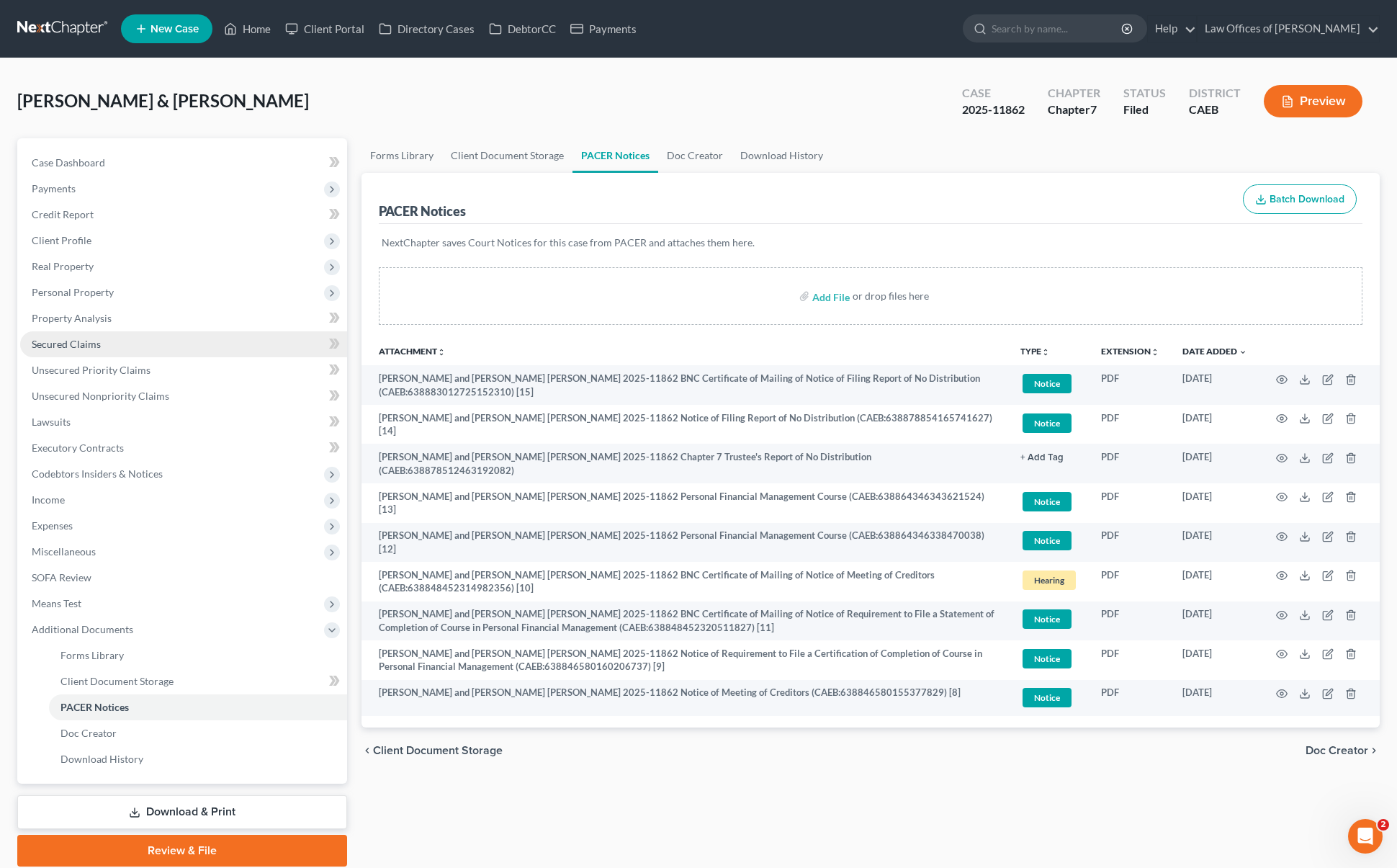
click at [116, 347] on link "Secured Claims" at bounding box center [183, 345] width 327 height 26
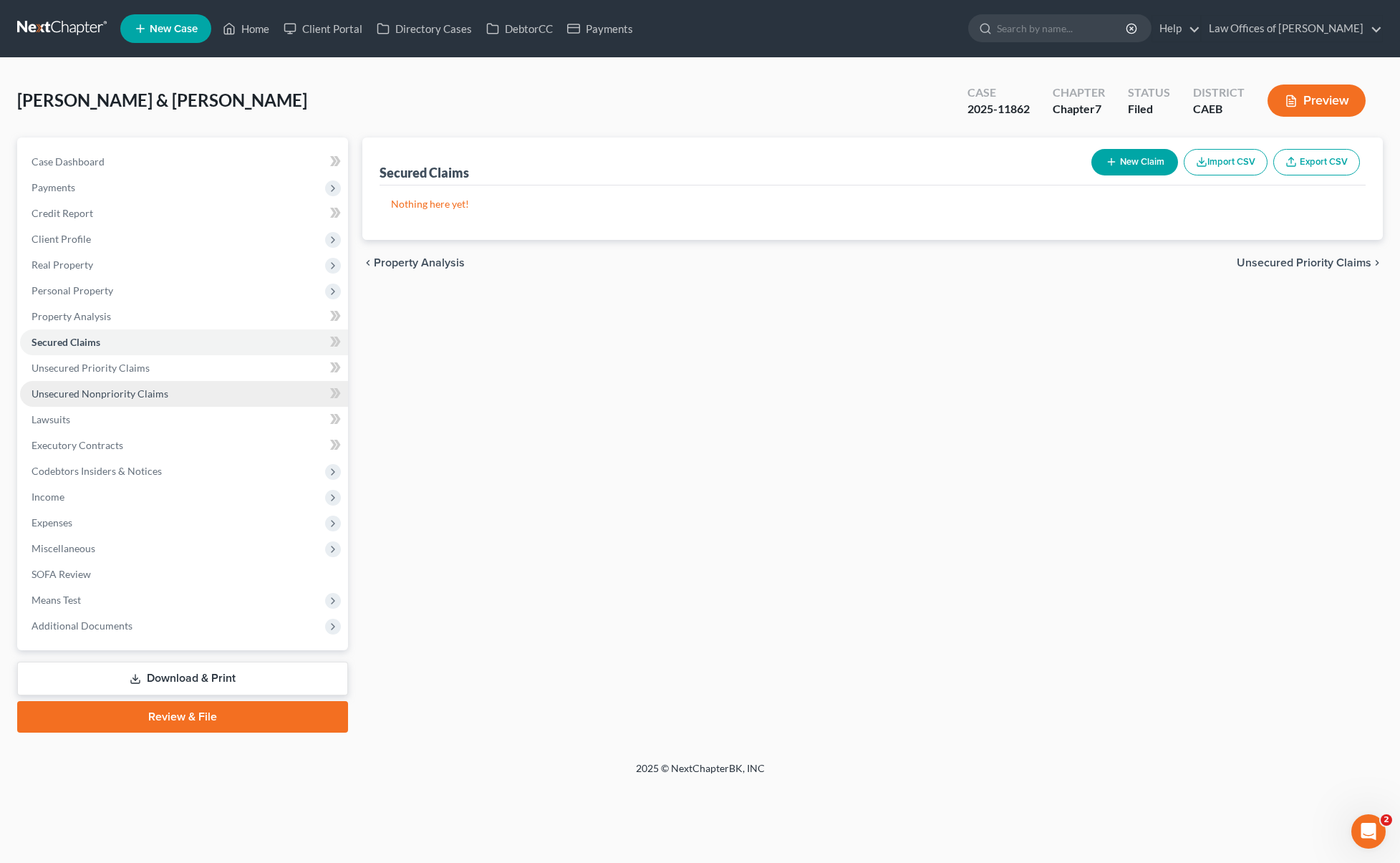
click at [166, 396] on link "Unsecured Nonpriority Claims" at bounding box center [184, 394] width 328 height 26
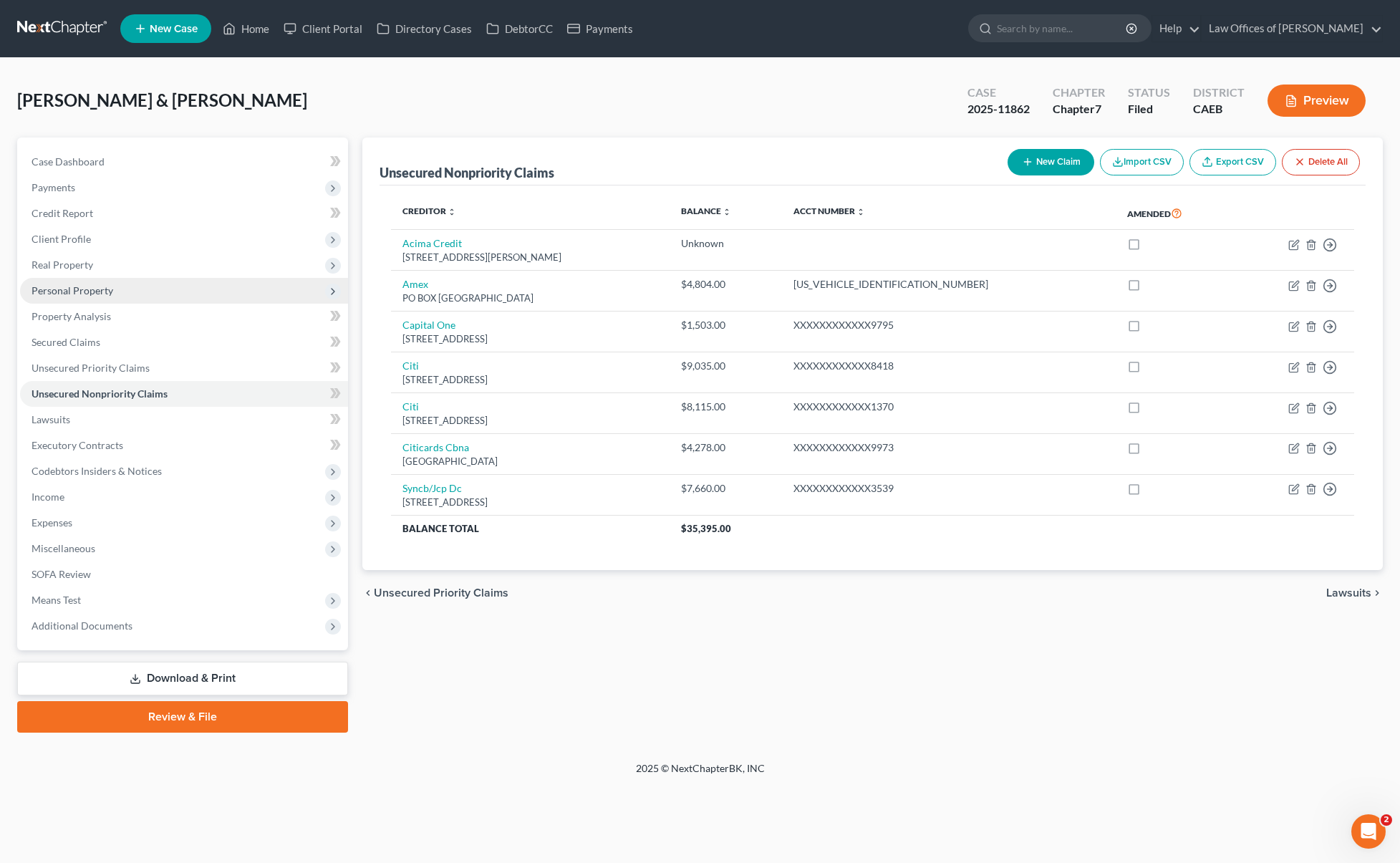
click at [131, 296] on span "Personal Property" at bounding box center [184, 291] width 328 height 26
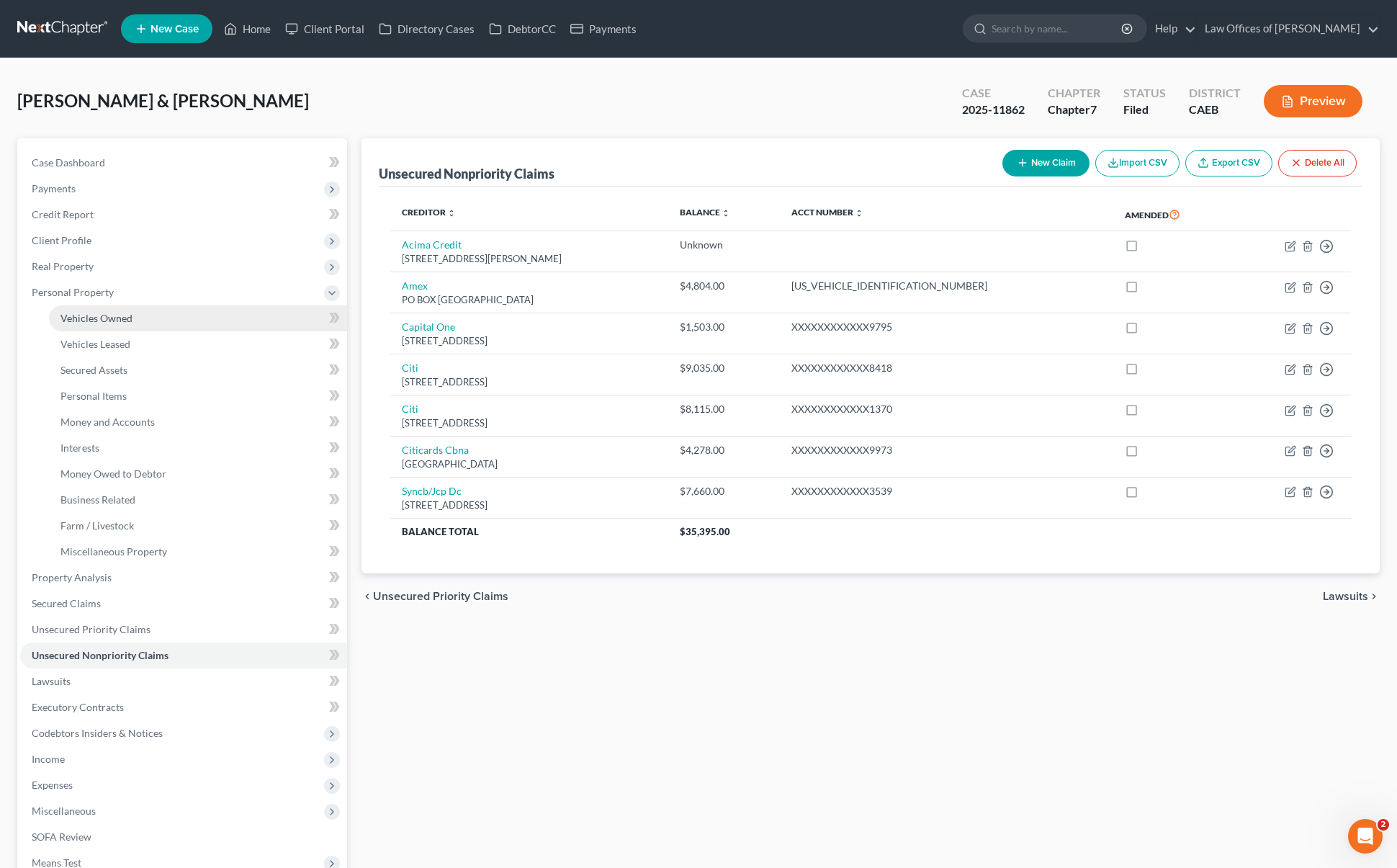
click at [128, 321] on span "Vehicles Owned" at bounding box center [96, 318] width 72 height 12
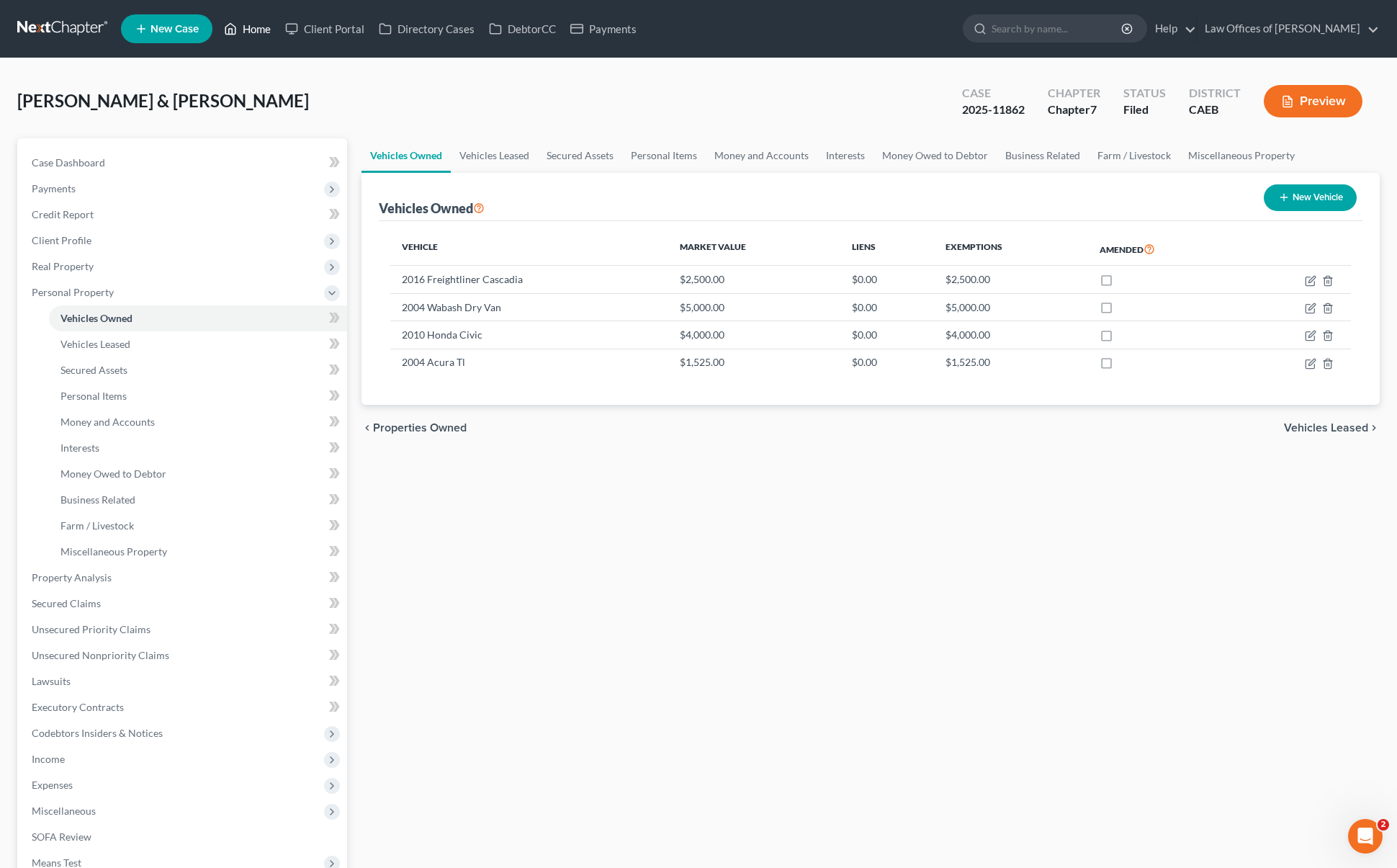
click at [258, 30] on link "Home" at bounding box center [247, 29] width 61 height 26
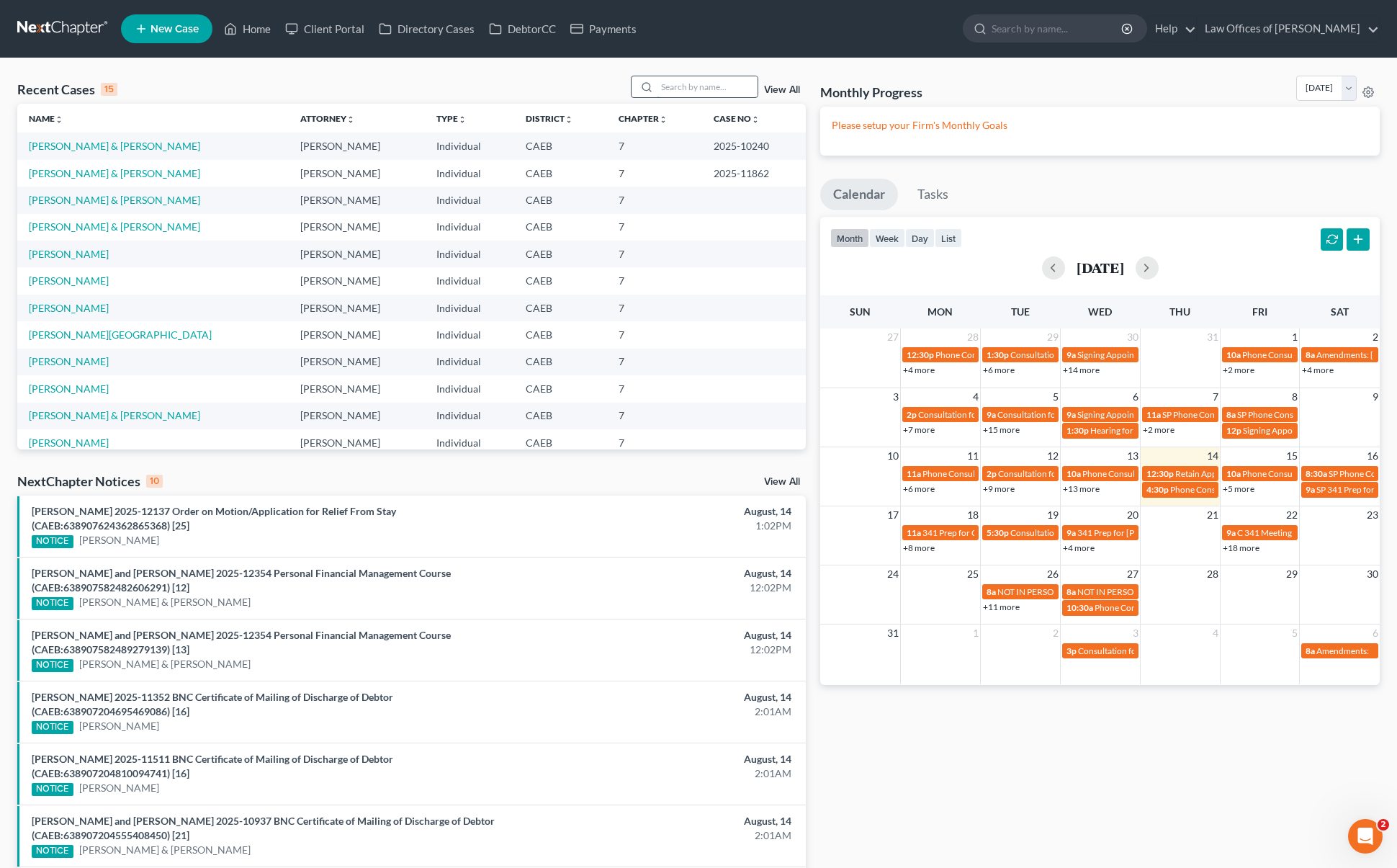
click at [670, 93] on input "search" at bounding box center [707, 86] width 101 height 21
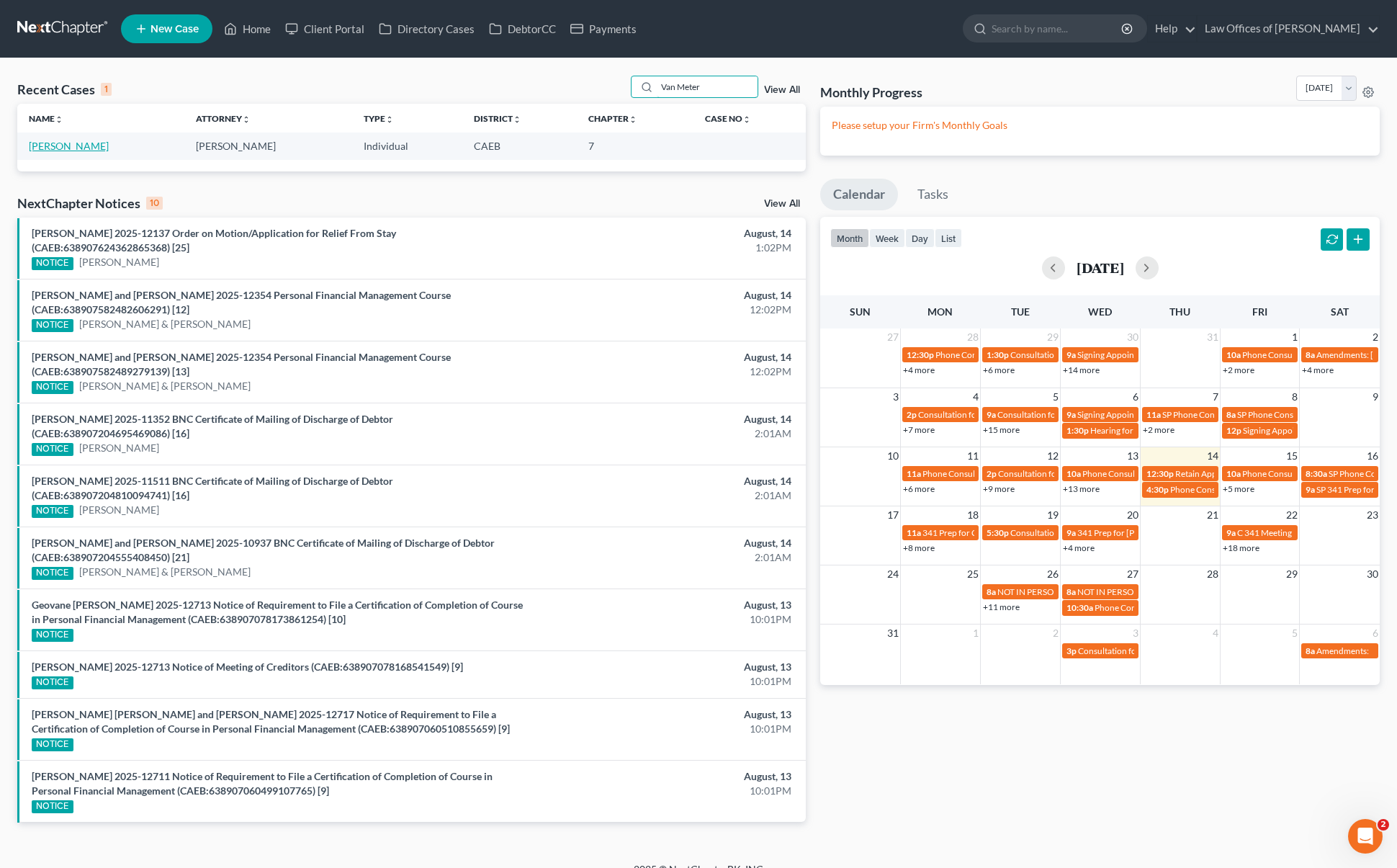
type input "Van Meter"
click at [41, 146] on link "[PERSON_NAME]" at bounding box center [69, 145] width 80 height 12
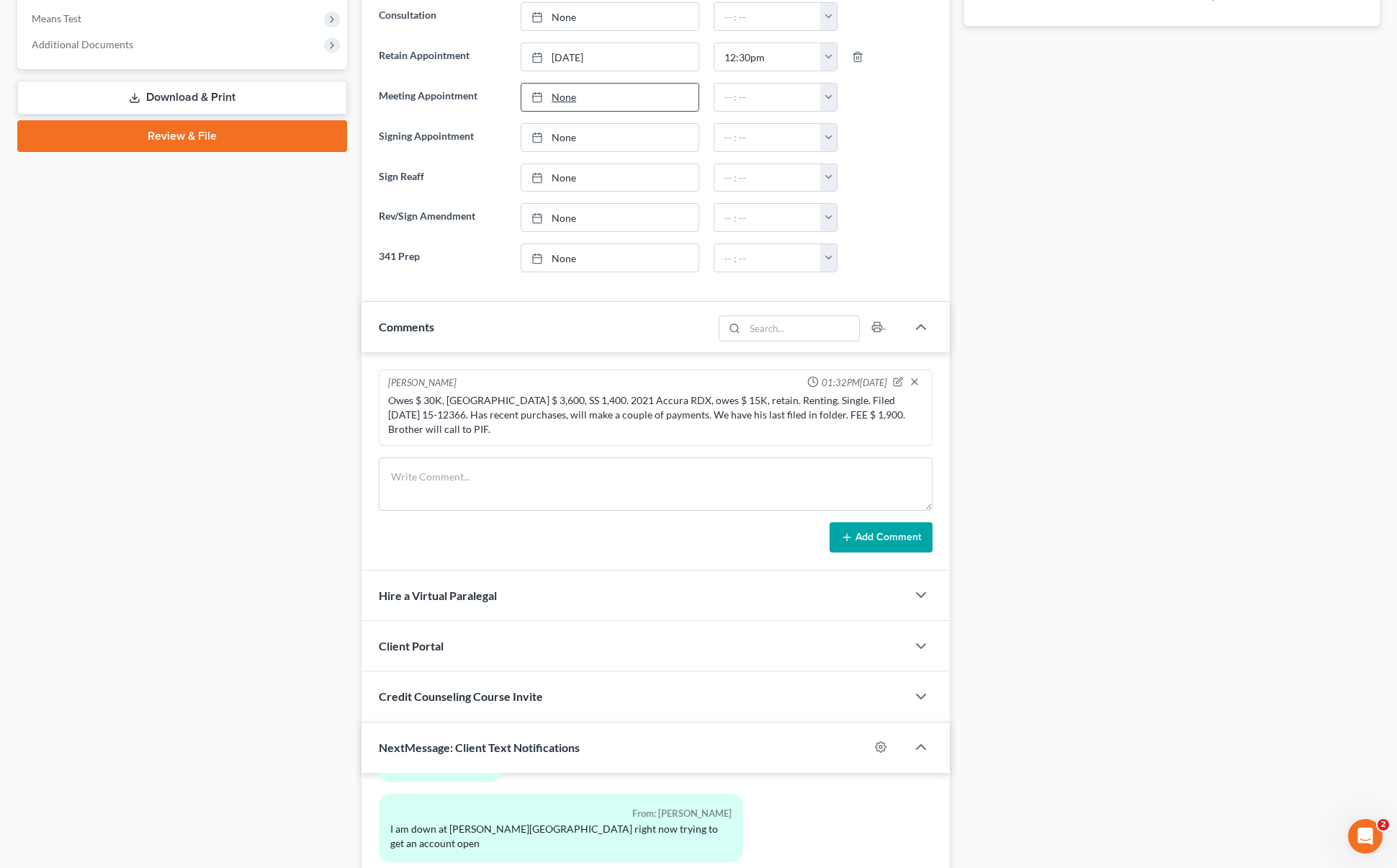
scroll to position [852, 0]
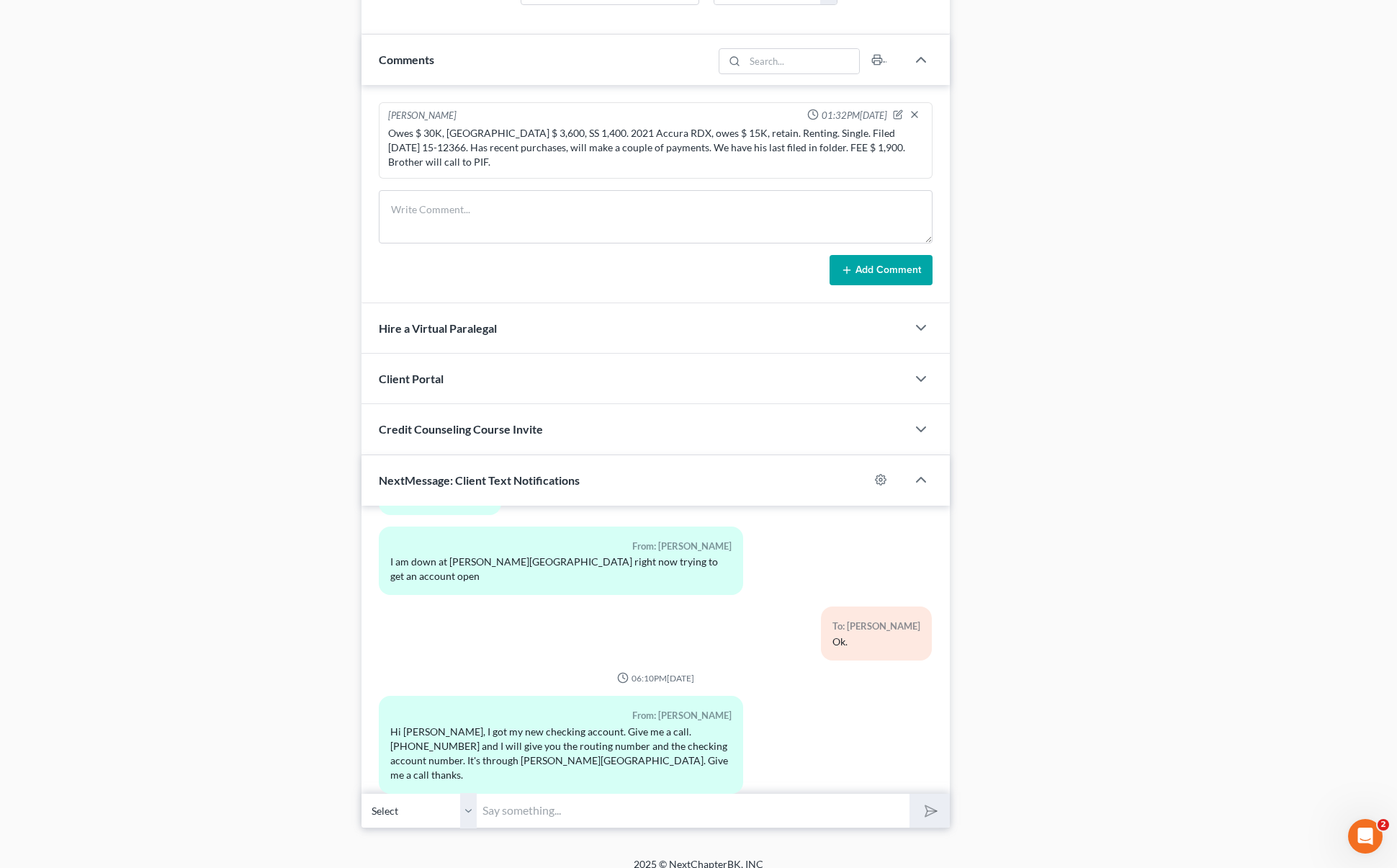
click at [542, 793] on input "text" at bounding box center [693, 811] width 433 height 35
type input "Hi. That is fine, we don't need account number. All we list is that you have an…"
click at [910, 794] on button "submit" at bounding box center [929, 811] width 40 height 34
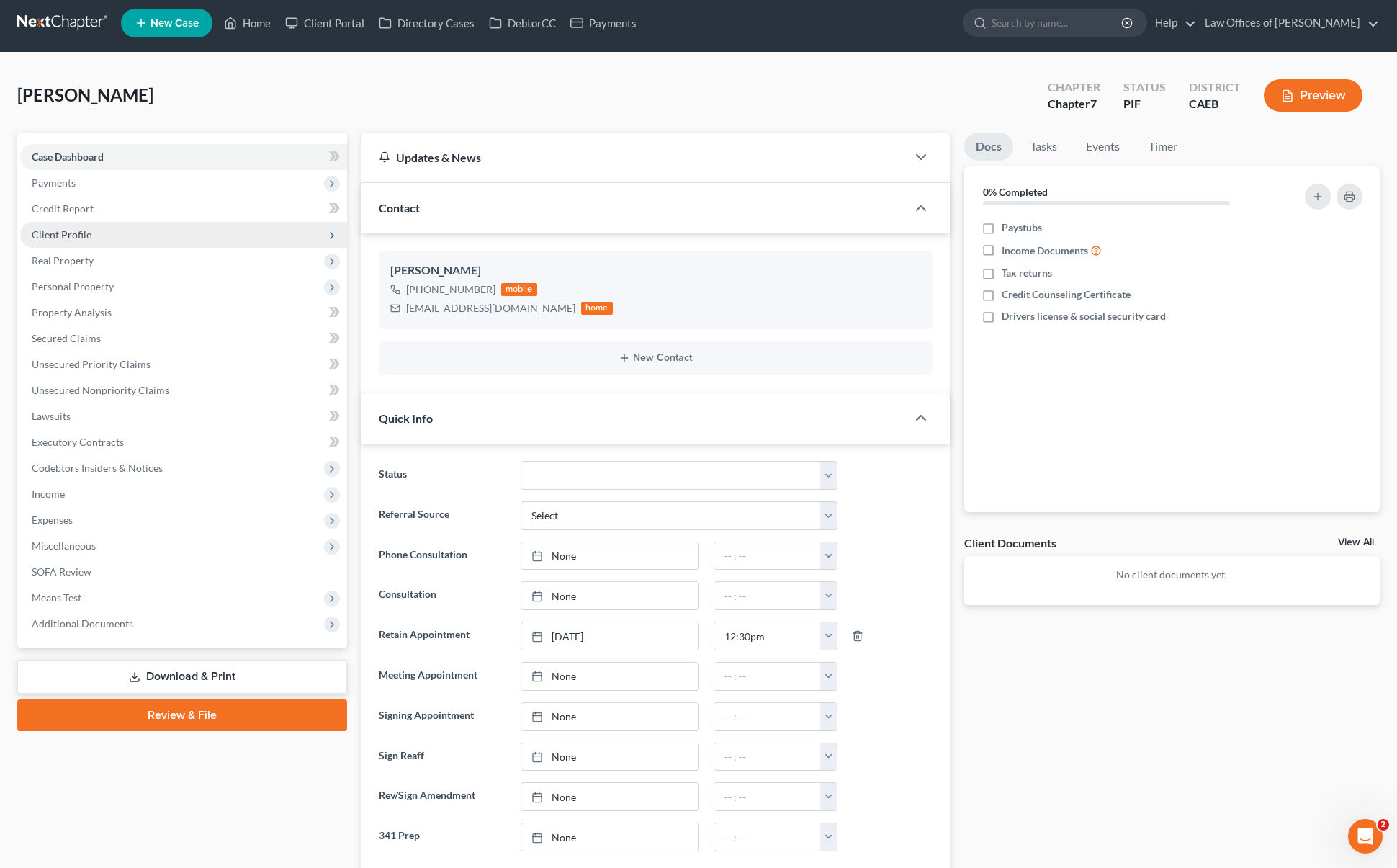
scroll to position [13, 0]
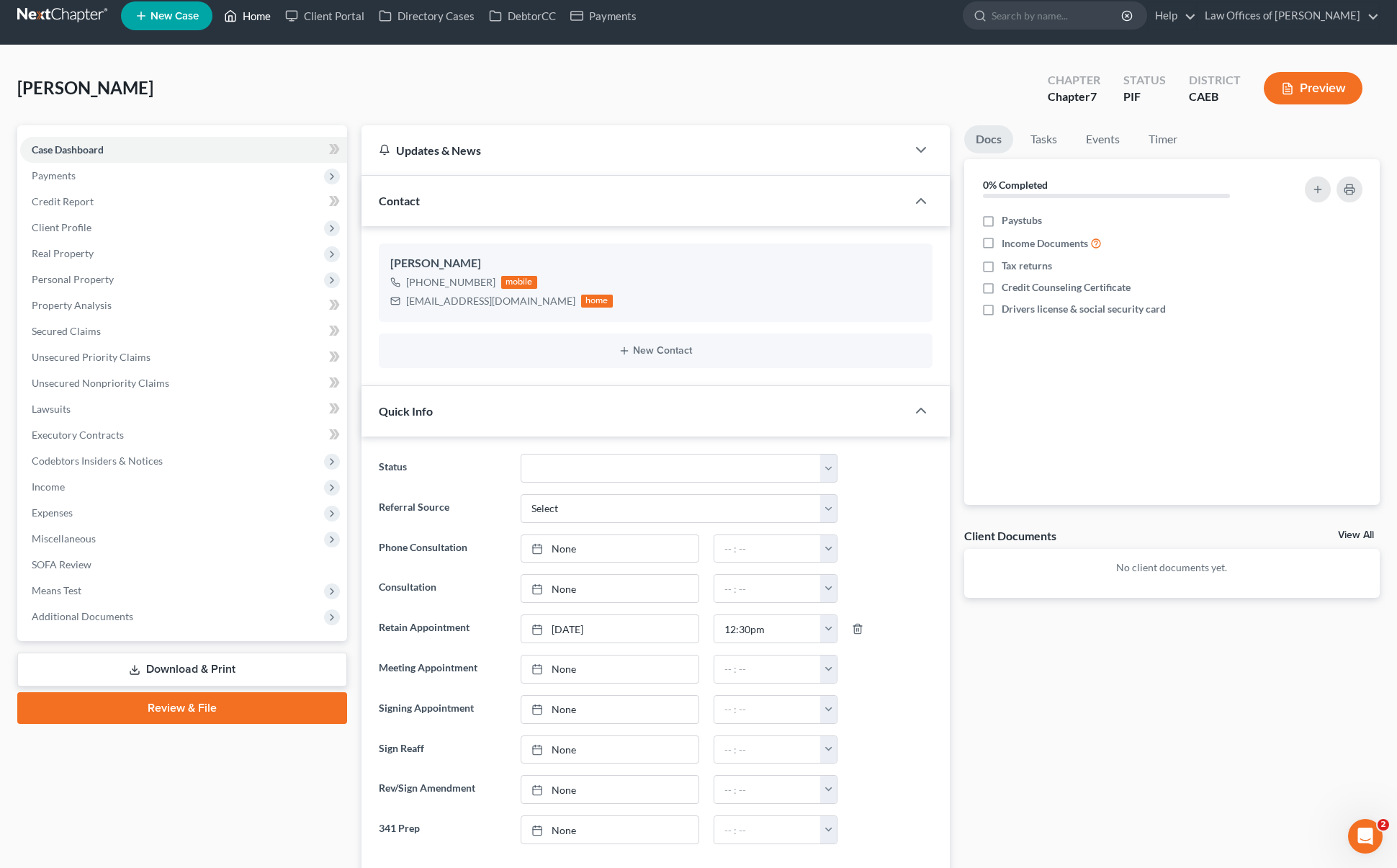
click at [264, 23] on link "Home" at bounding box center [247, 16] width 61 height 26
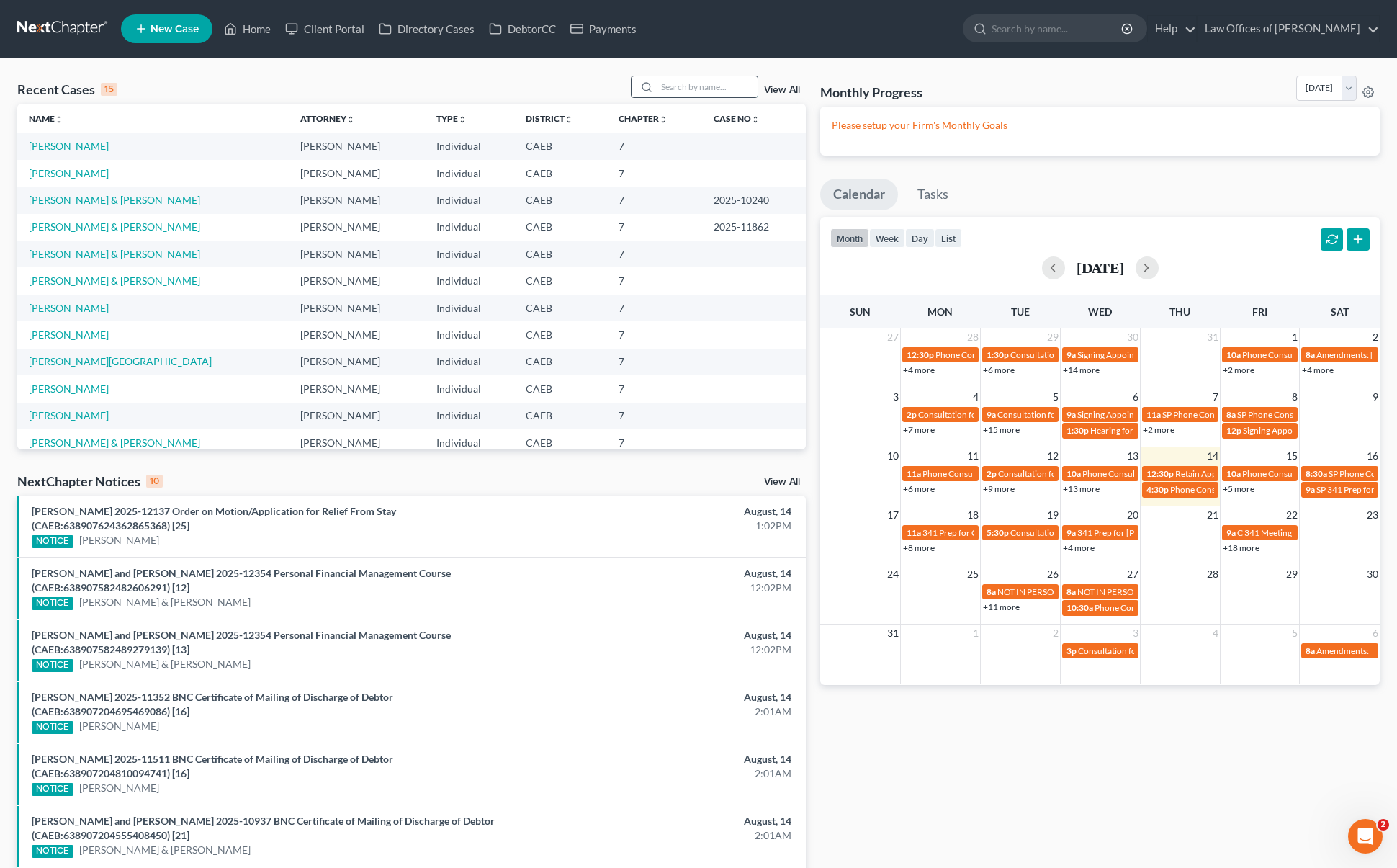
click at [684, 87] on input "search" at bounding box center [707, 86] width 101 height 21
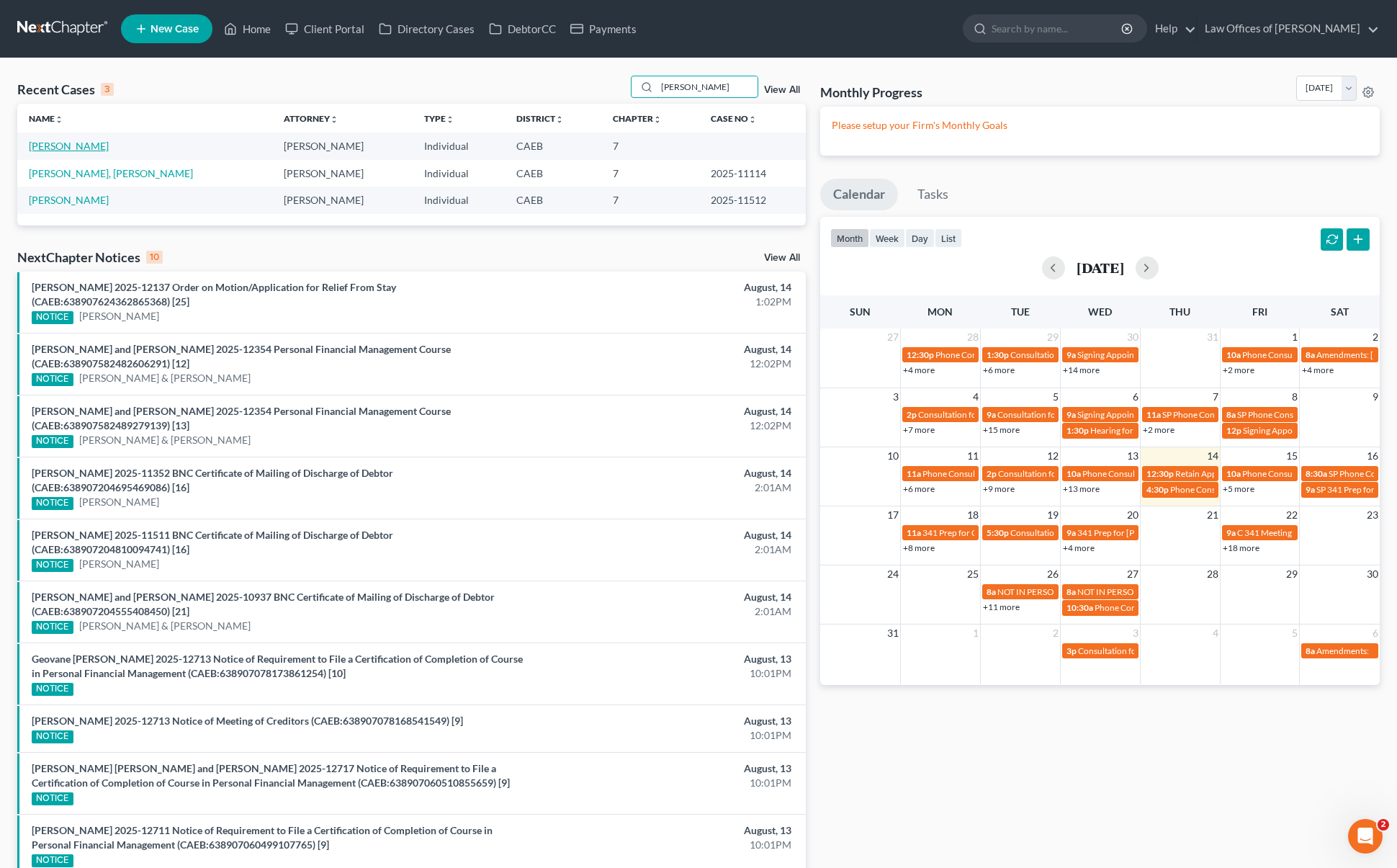
type input "[PERSON_NAME]"
click at [73, 150] on link "[PERSON_NAME]" at bounding box center [69, 145] width 80 height 12
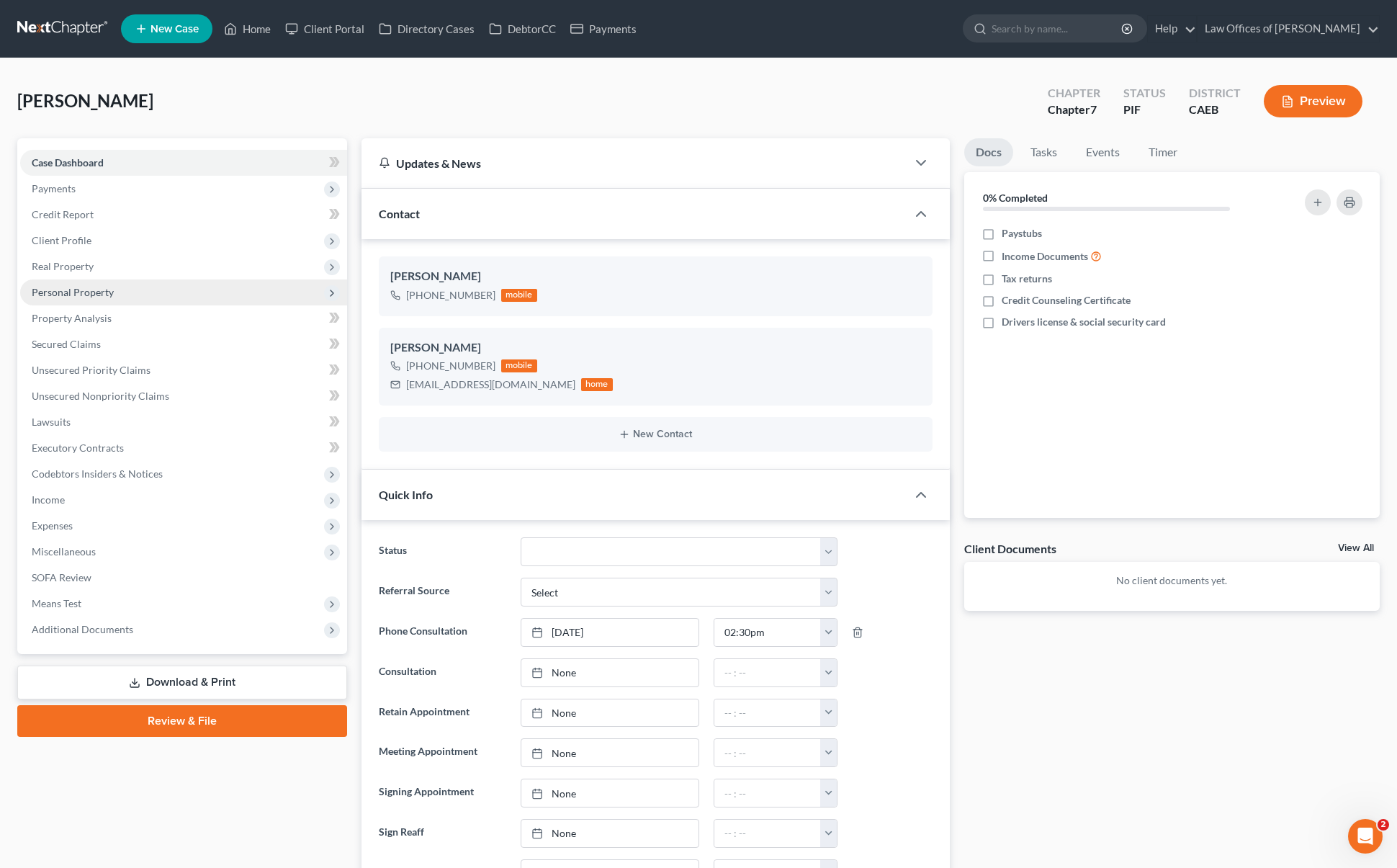
scroll to position [2892, 0]
click at [85, 270] on span "Real Property" at bounding box center [62, 266] width 62 height 12
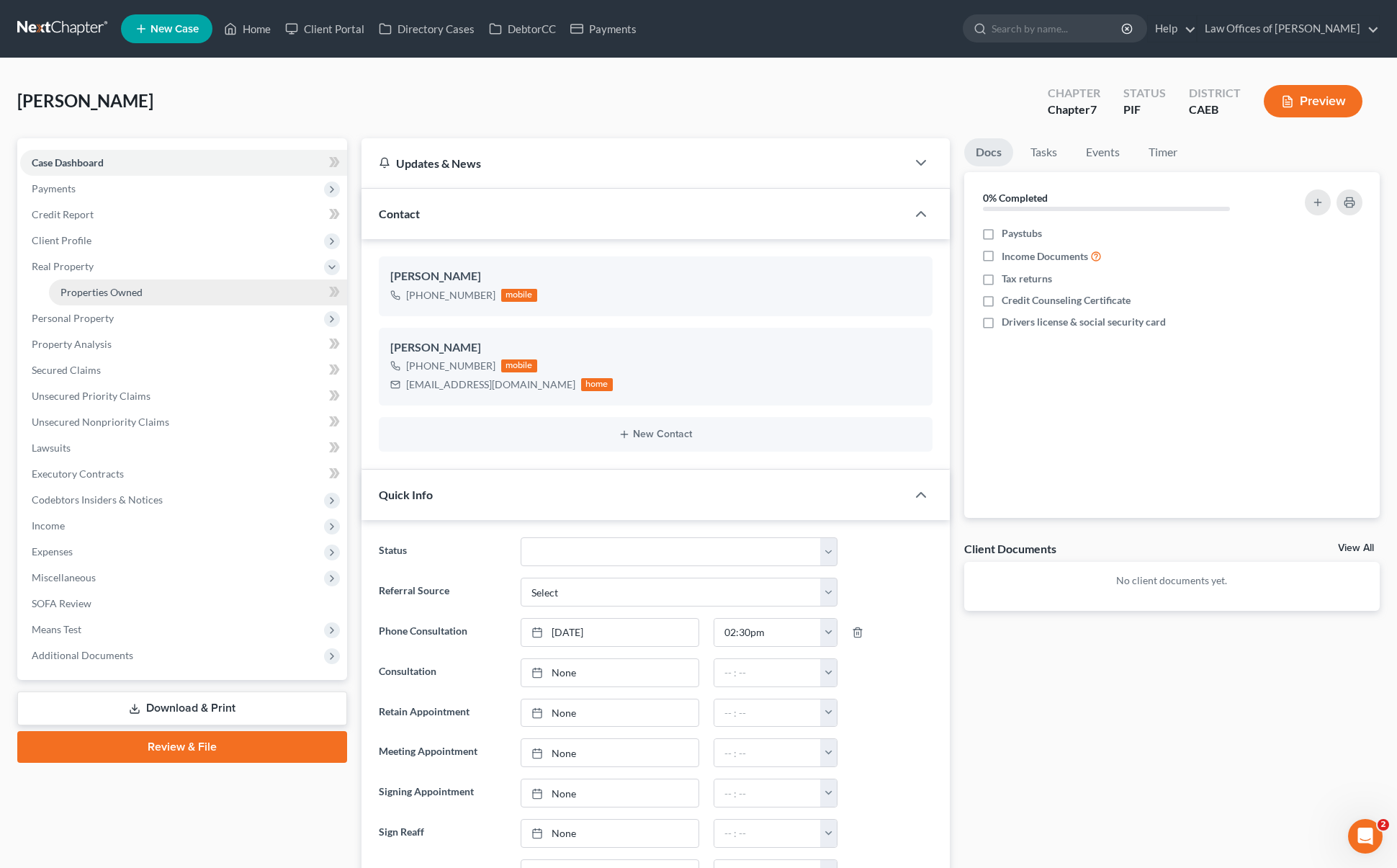
click at [104, 293] on span "Properties Owned" at bounding box center [101, 292] width 82 height 12
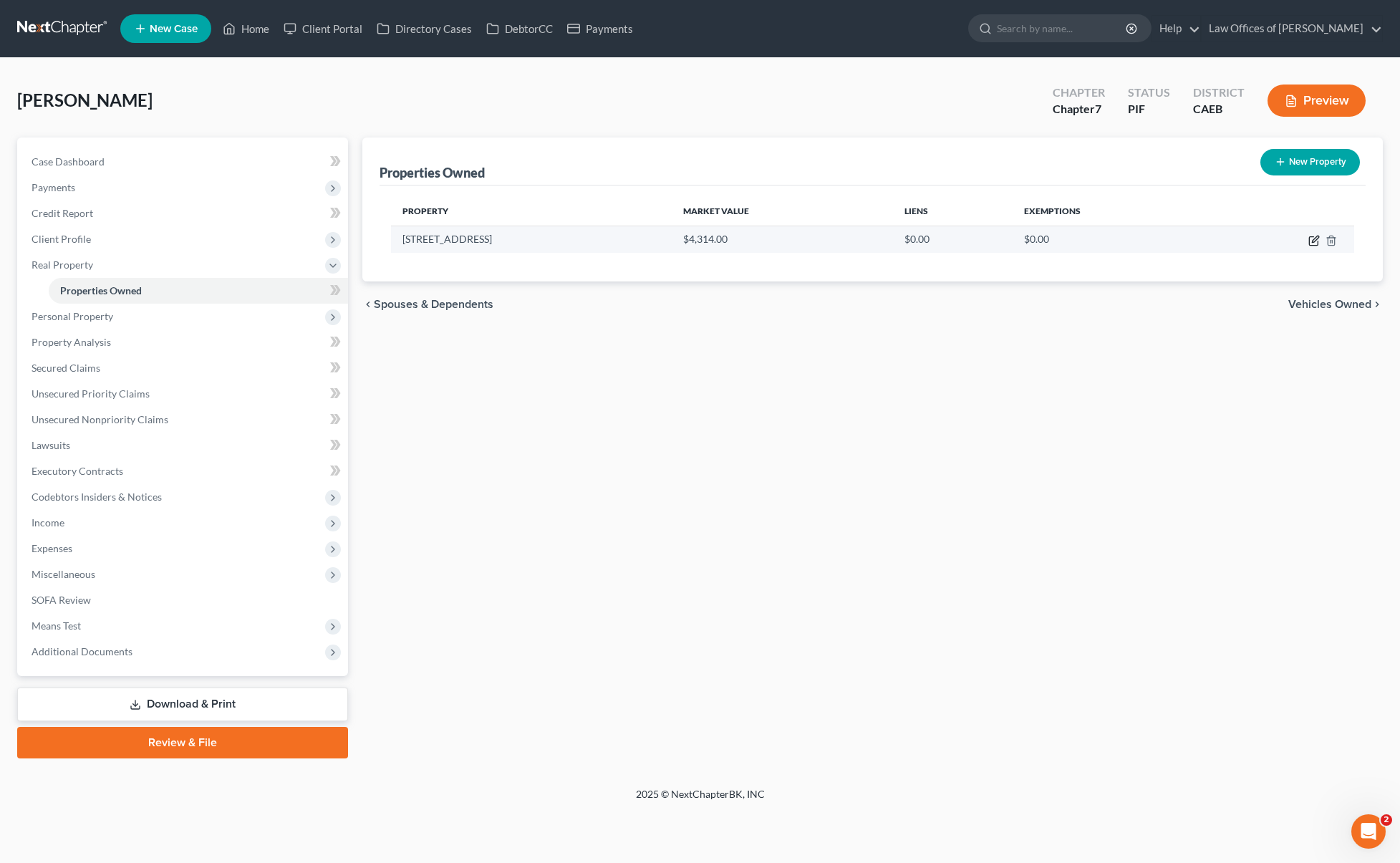
click at [1311, 239] on icon "button" at bounding box center [1313, 240] width 11 height 11
select select "4"
select select "14"
select select "1"
select select "0"
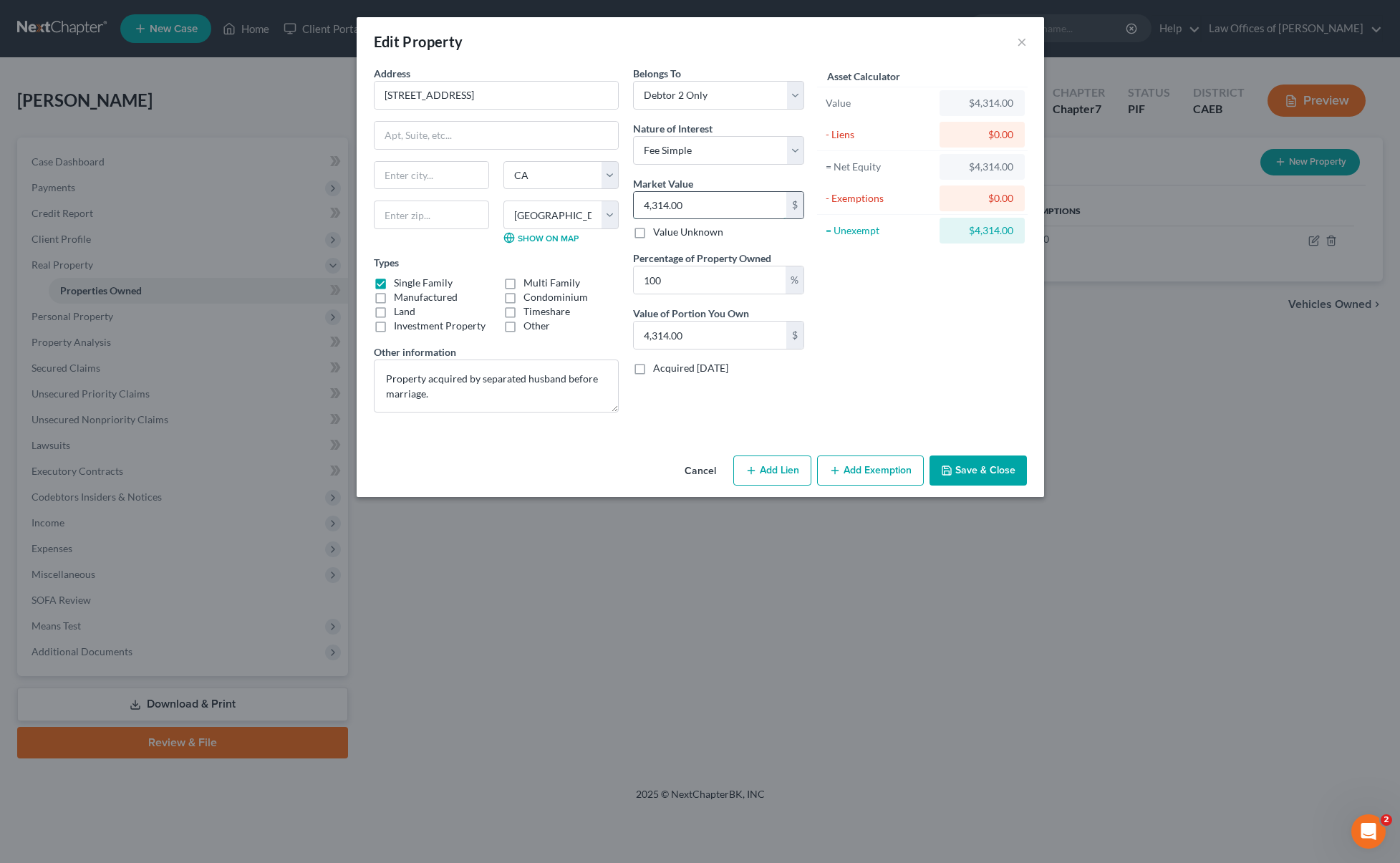
click at [712, 207] on input "4,314.00" at bounding box center [710, 205] width 153 height 28
type input "4,3140.00"
type input "43,140.00"
type input "43,14"
type input "4,314.00"
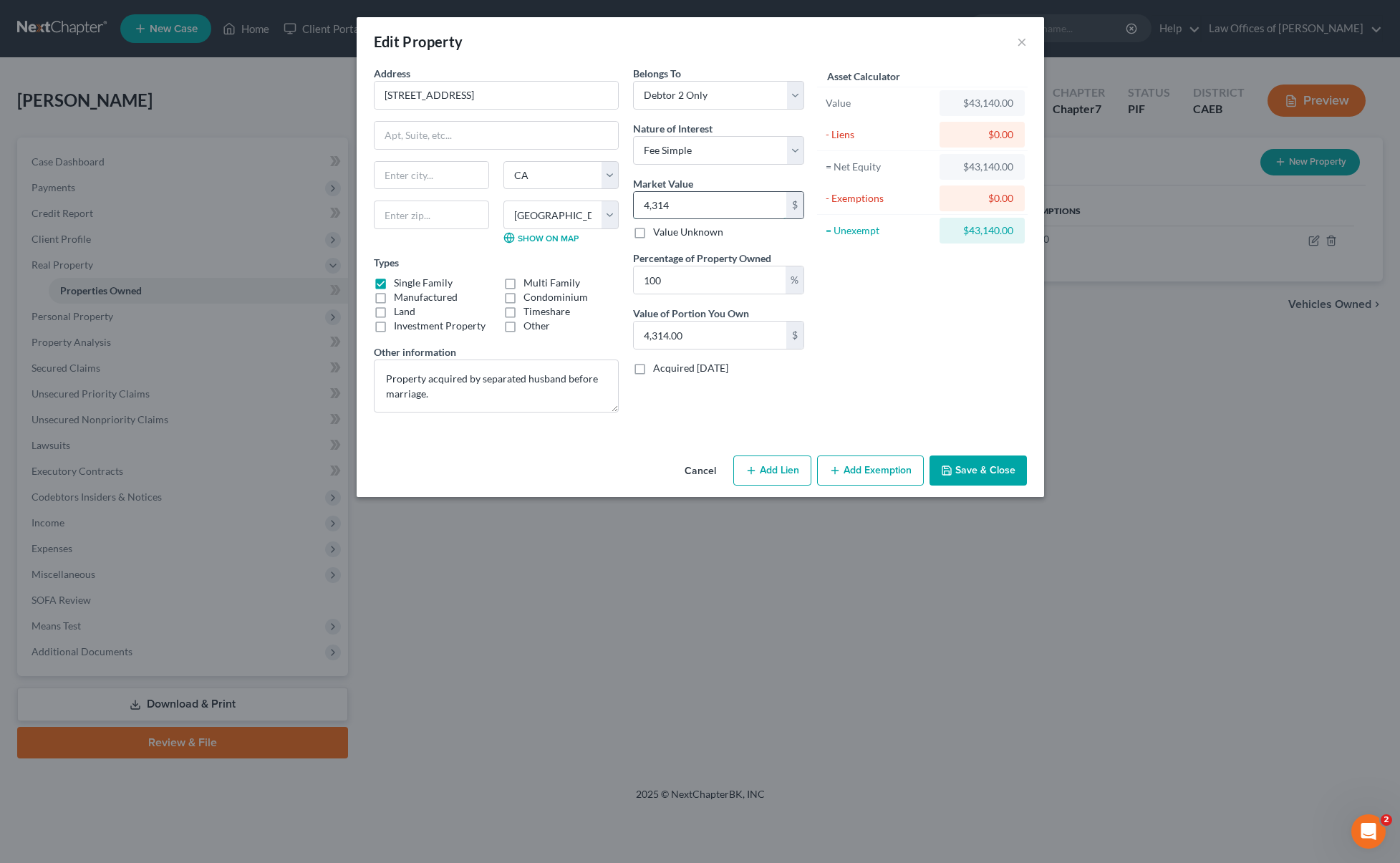
type input "4,31"
type input "431.00"
type input "431"
click at [685, 471] on button "Cancel" at bounding box center [700, 471] width 54 height 29
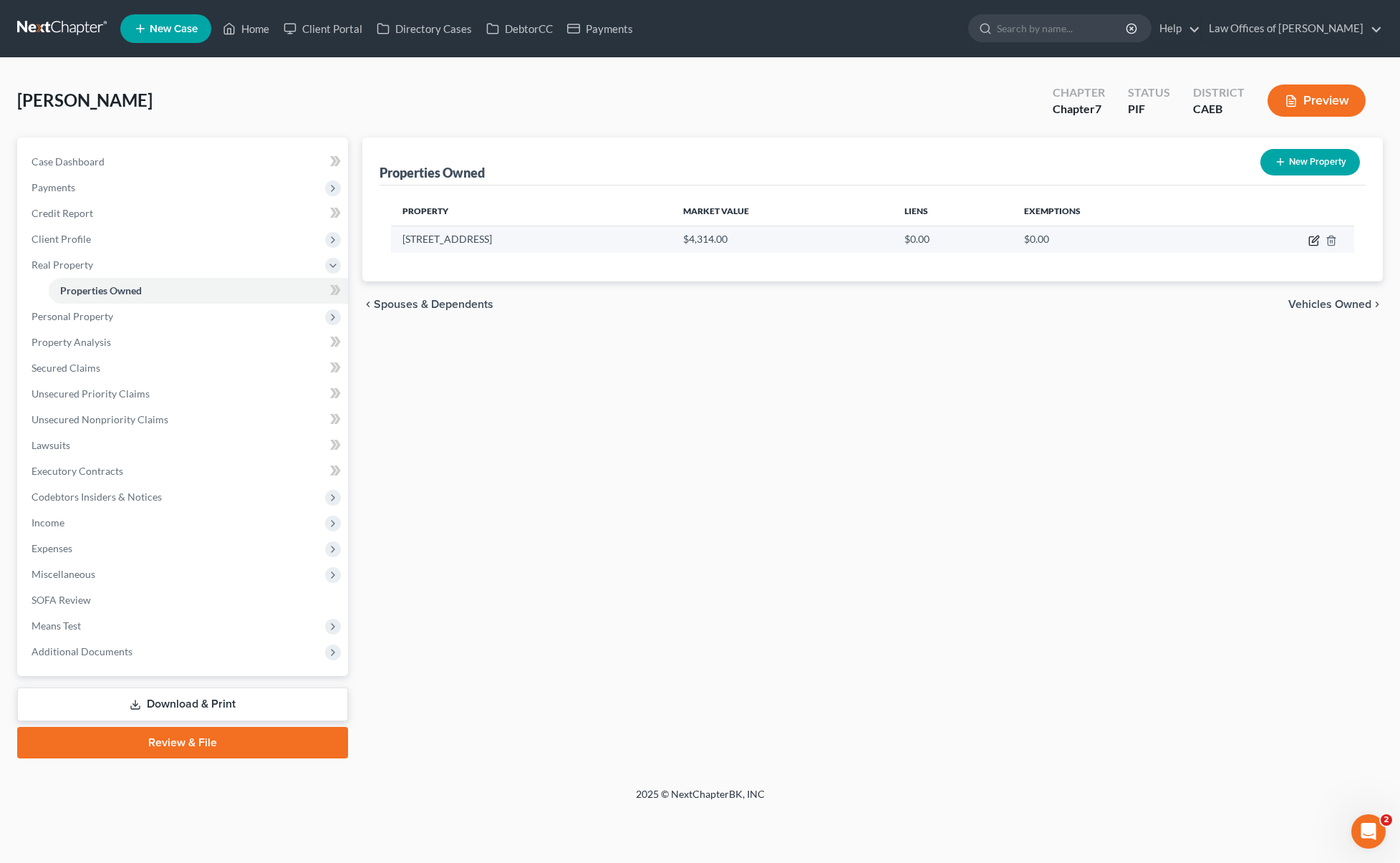
click at [1314, 237] on icon "button" at bounding box center [1314, 239] width 6 height 6
select select "4"
select select "14"
select select "1"
select select "0"
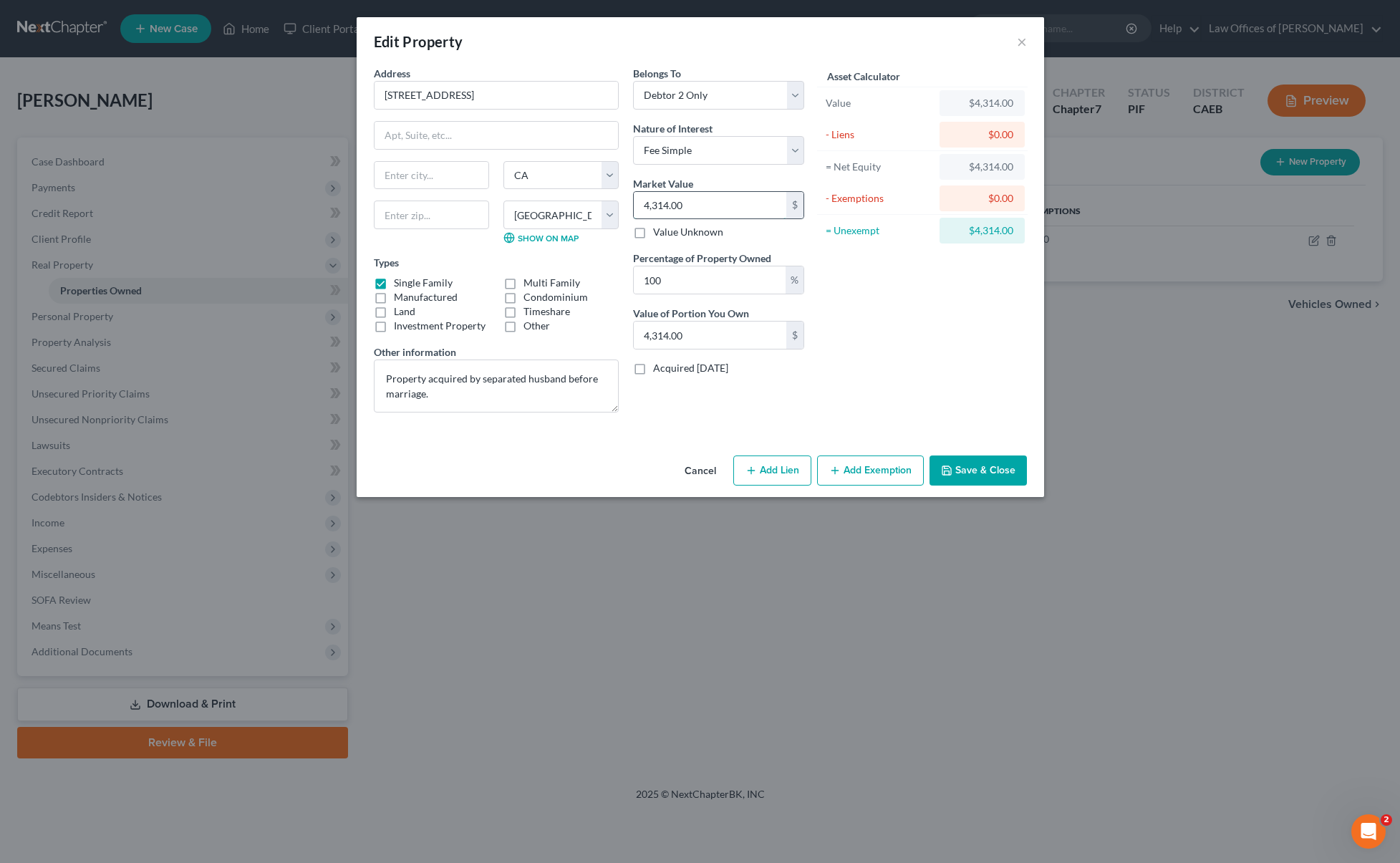
click at [734, 209] on input "4,314.00" at bounding box center [710, 205] width 153 height 28
type input "4,31"
type input "431.00"
type input "43"
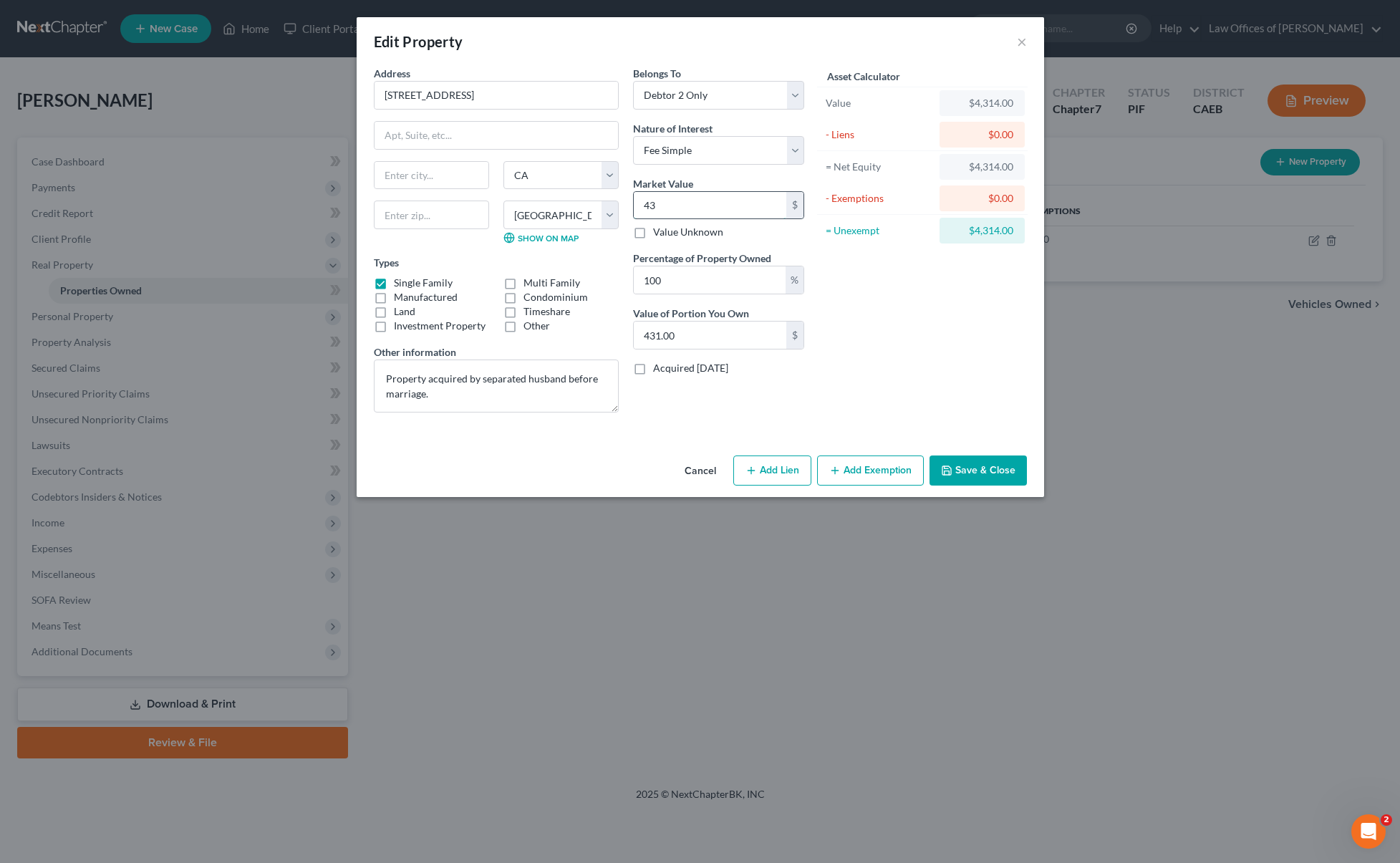
type input "43.00"
type input "4"
type input "4.00"
type input "0"
type input "4"
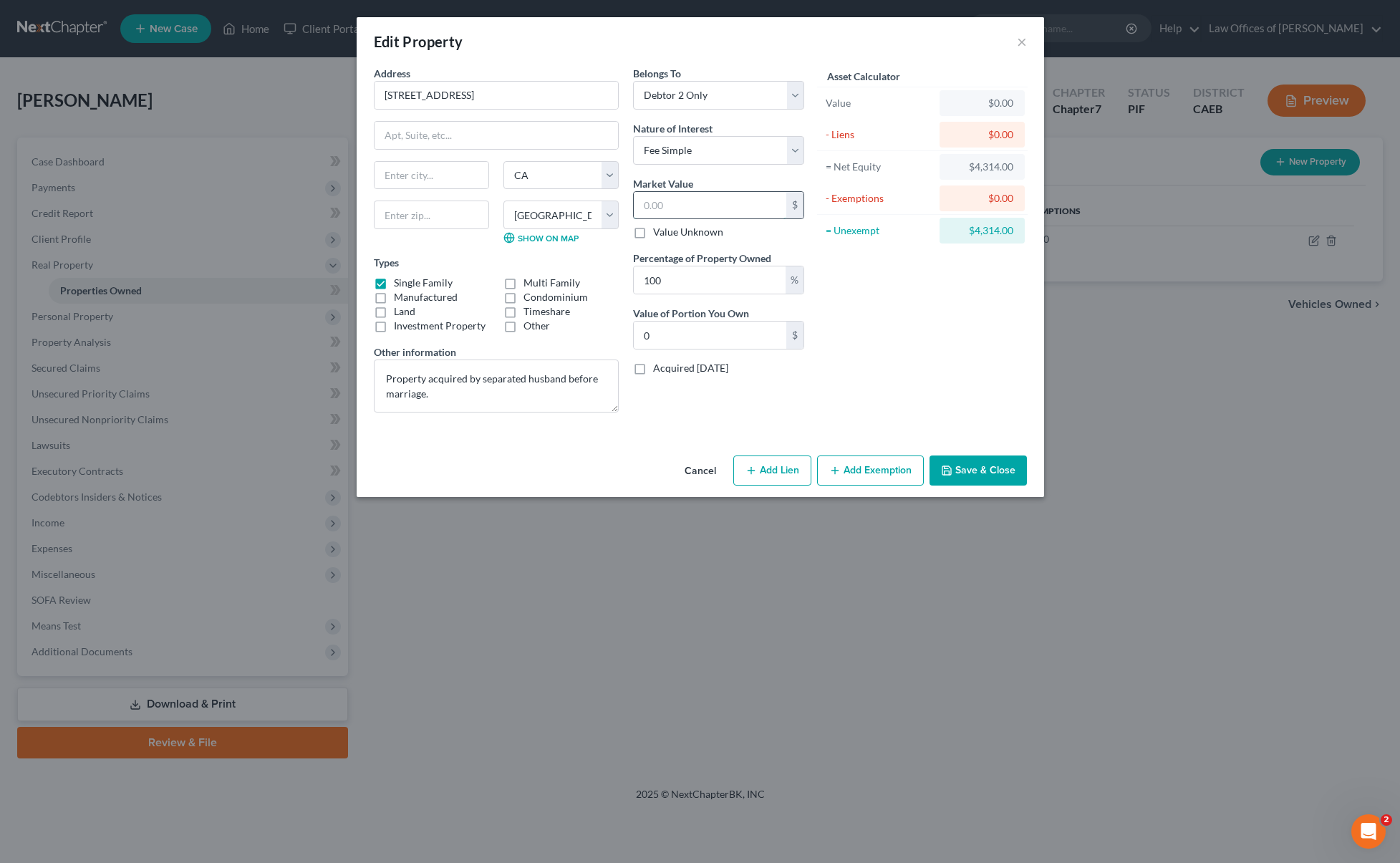
type input "4.00"
type input "43"
type input "43.00"
type input "431"
type input "431.00"
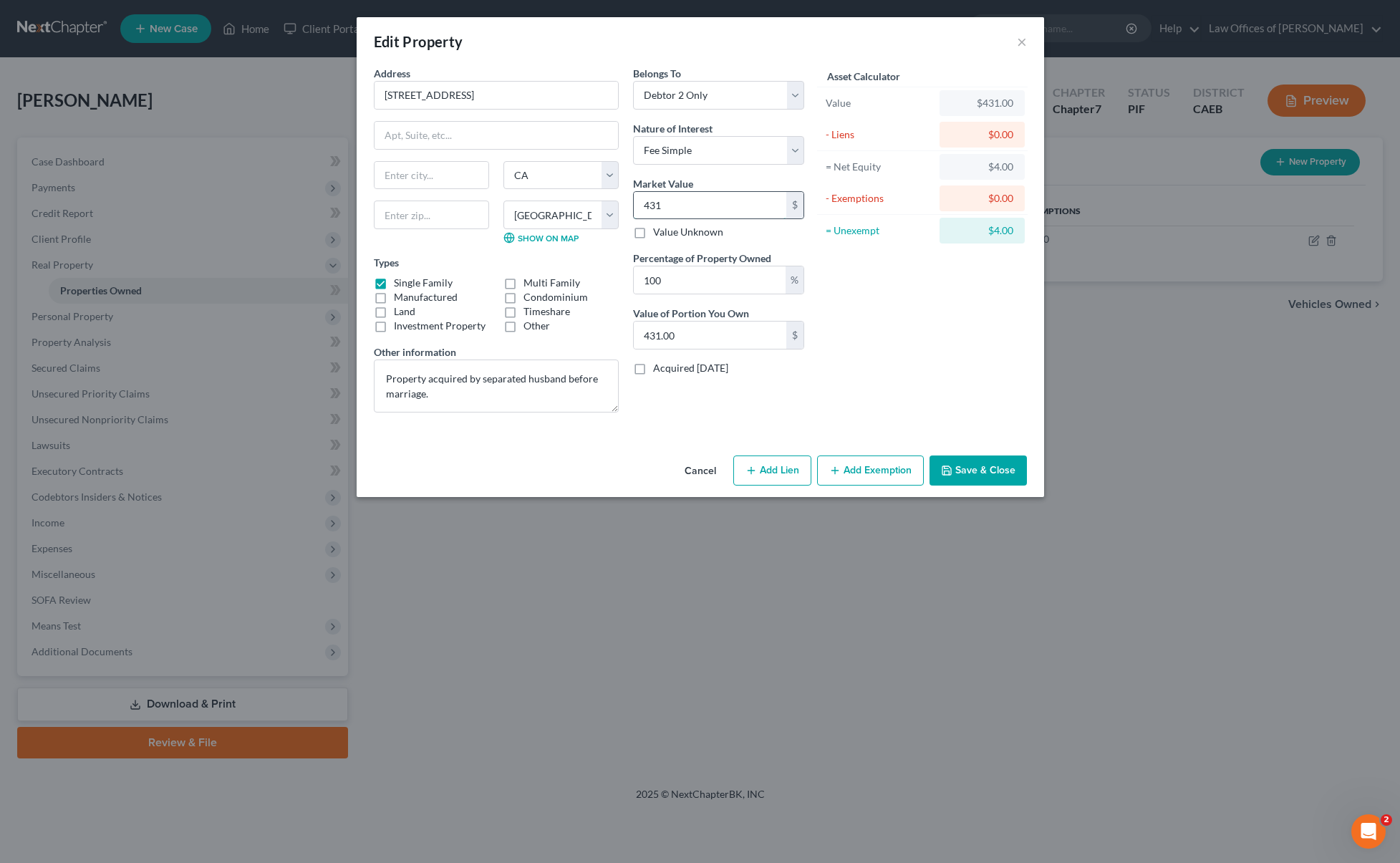
type input "4310"
type input "4,310.00"
type input "4,3100"
type input "43,100.00"
type input "43,1000"
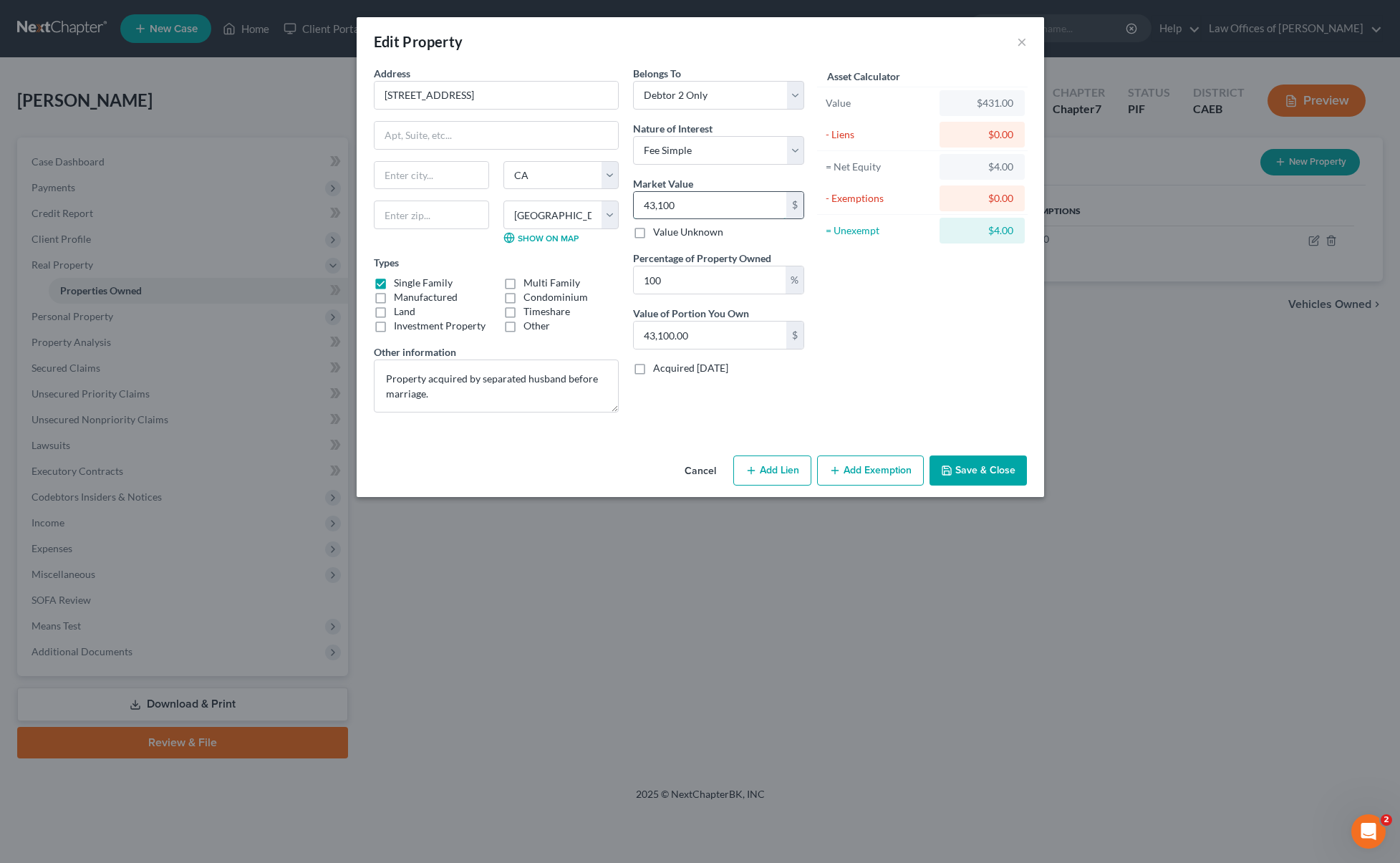
type input "431,000.00"
type input "431,000"
click at [689, 285] on input "100" at bounding box center [709, 280] width 152 height 28
drag, startPoint x: 687, startPoint y: 285, endPoint x: 632, endPoint y: 271, distance: 56.8
click at [632, 271] on div "Belongs To * Select Debtor 1 Only Debtor 2 Only Debtor 1 And Debtor 2 Only At L…" at bounding box center [718, 245] width 185 height 358
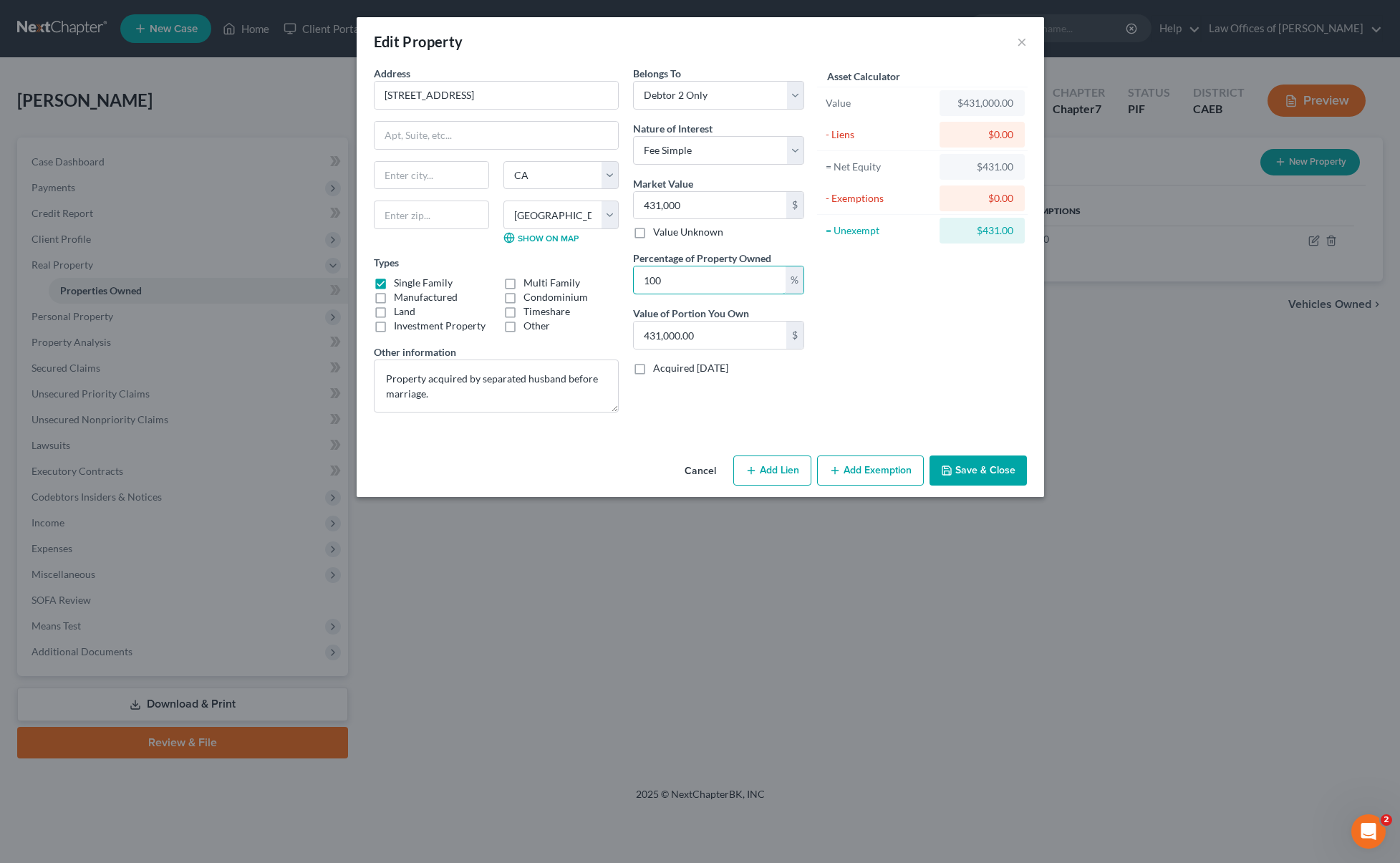
type input "0"
click at [975, 473] on button "Save & Close" at bounding box center [978, 470] width 98 height 30
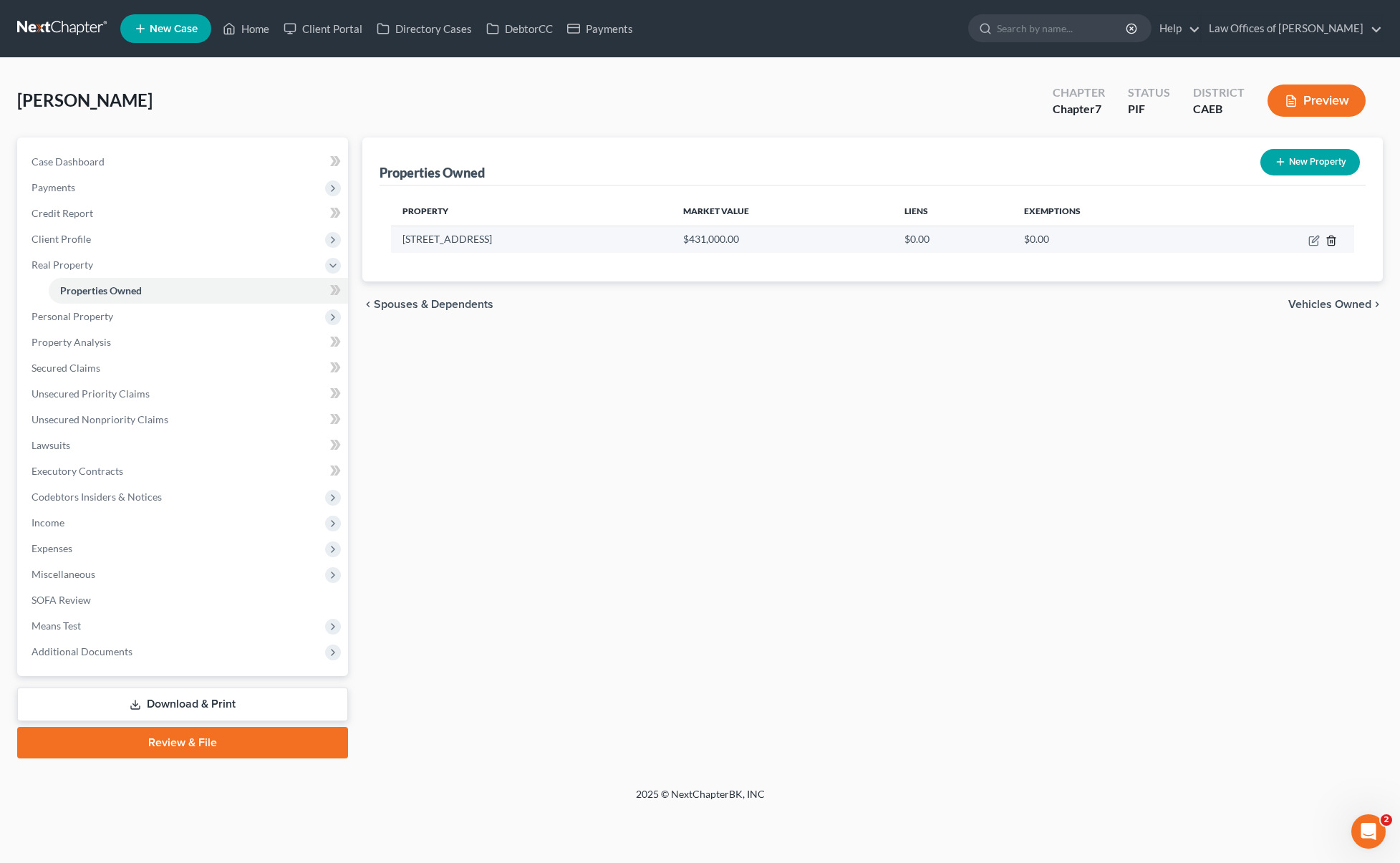
click at [1329, 239] on icon "button" at bounding box center [1331, 240] width 11 height 11
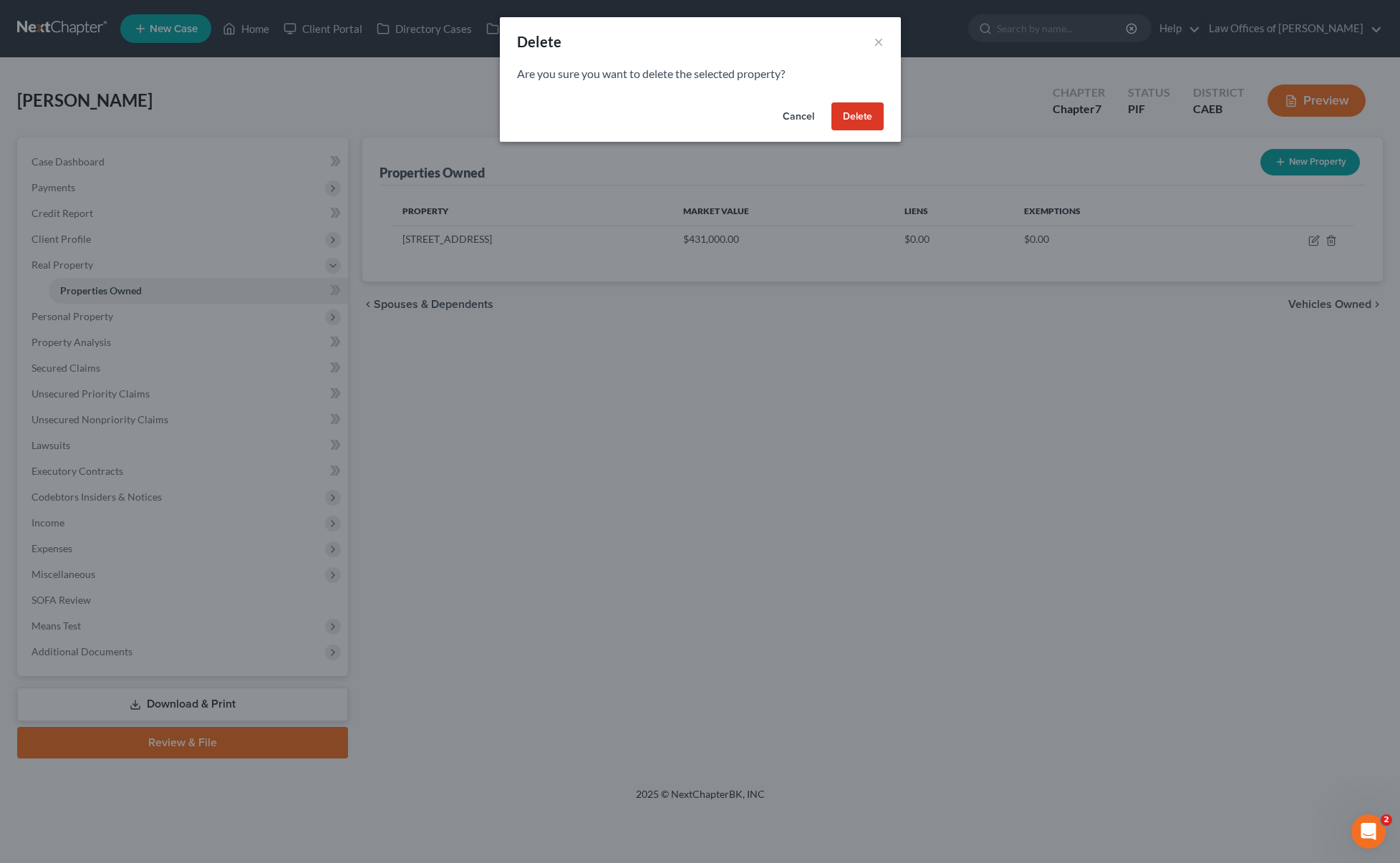
click at [860, 111] on button "Delete" at bounding box center [857, 116] width 52 height 29
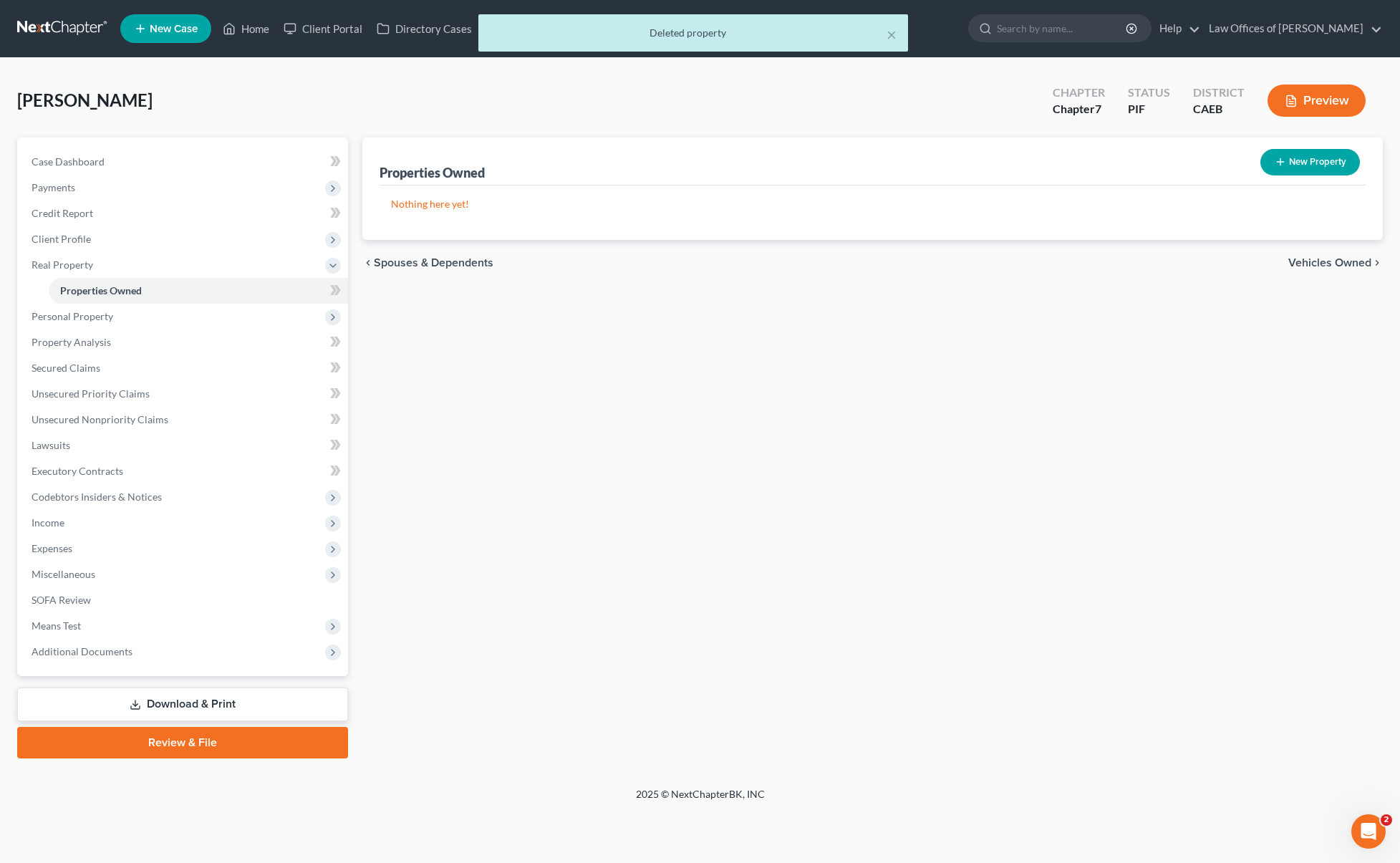
click at [200, 706] on link "Download & Print" at bounding box center [182, 704] width 331 height 34
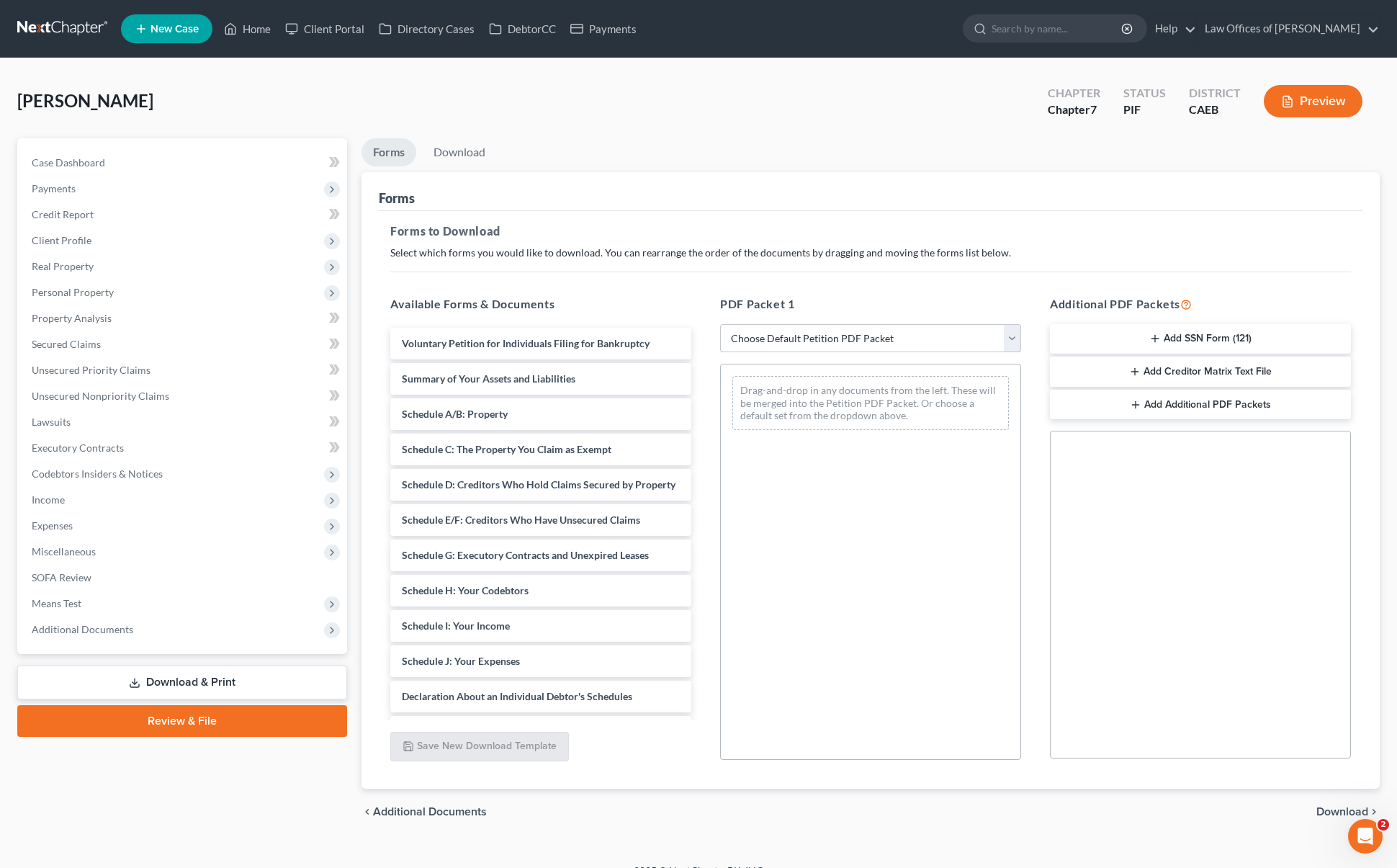
click at [1013, 338] on select "Choose Default Petition PDF Packet Complete Bankruptcy Petition (all forms and …" at bounding box center [870, 338] width 301 height 29
select select "4"
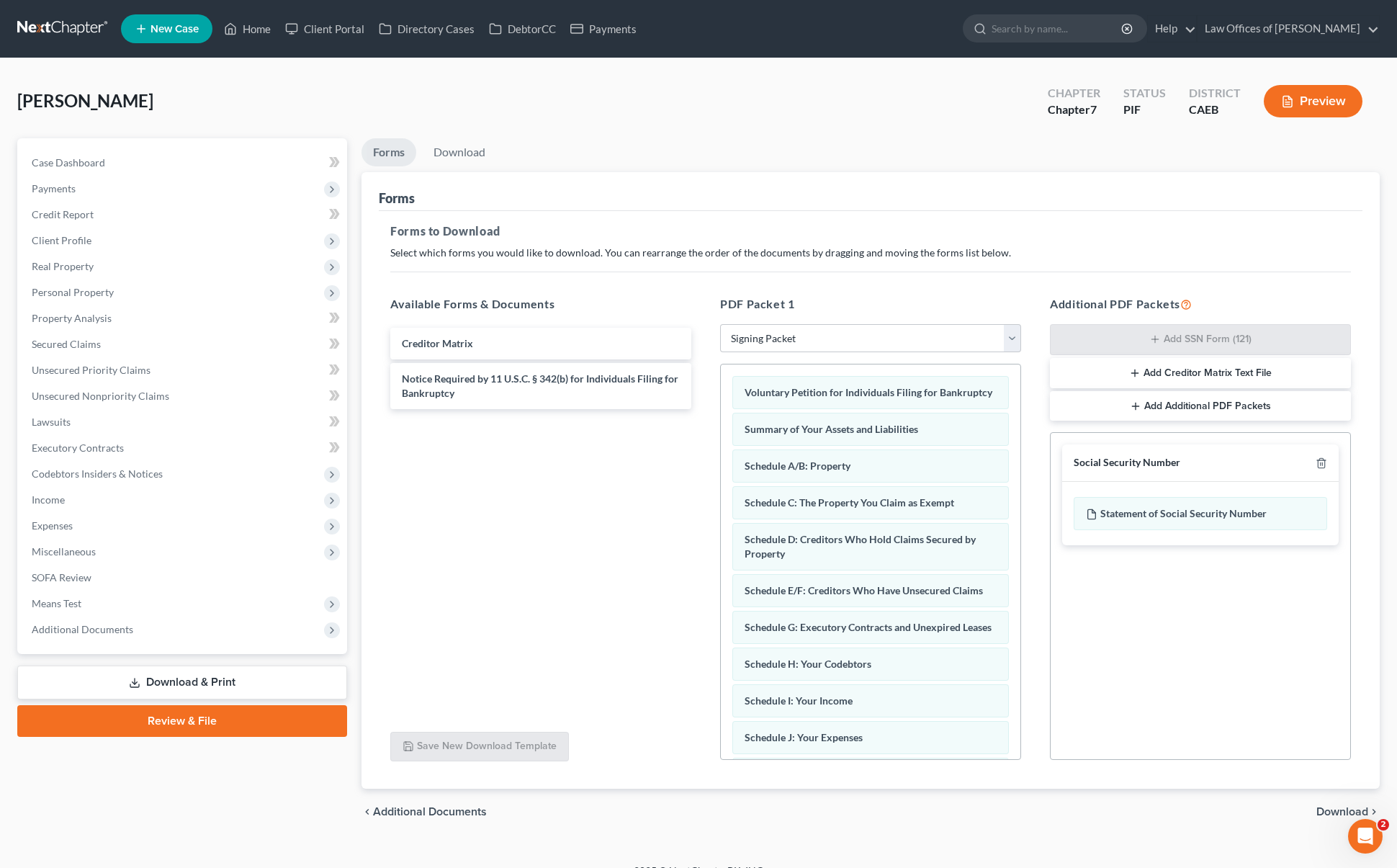
click at [1322, 811] on span "Download" at bounding box center [1342, 811] width 52 height 11
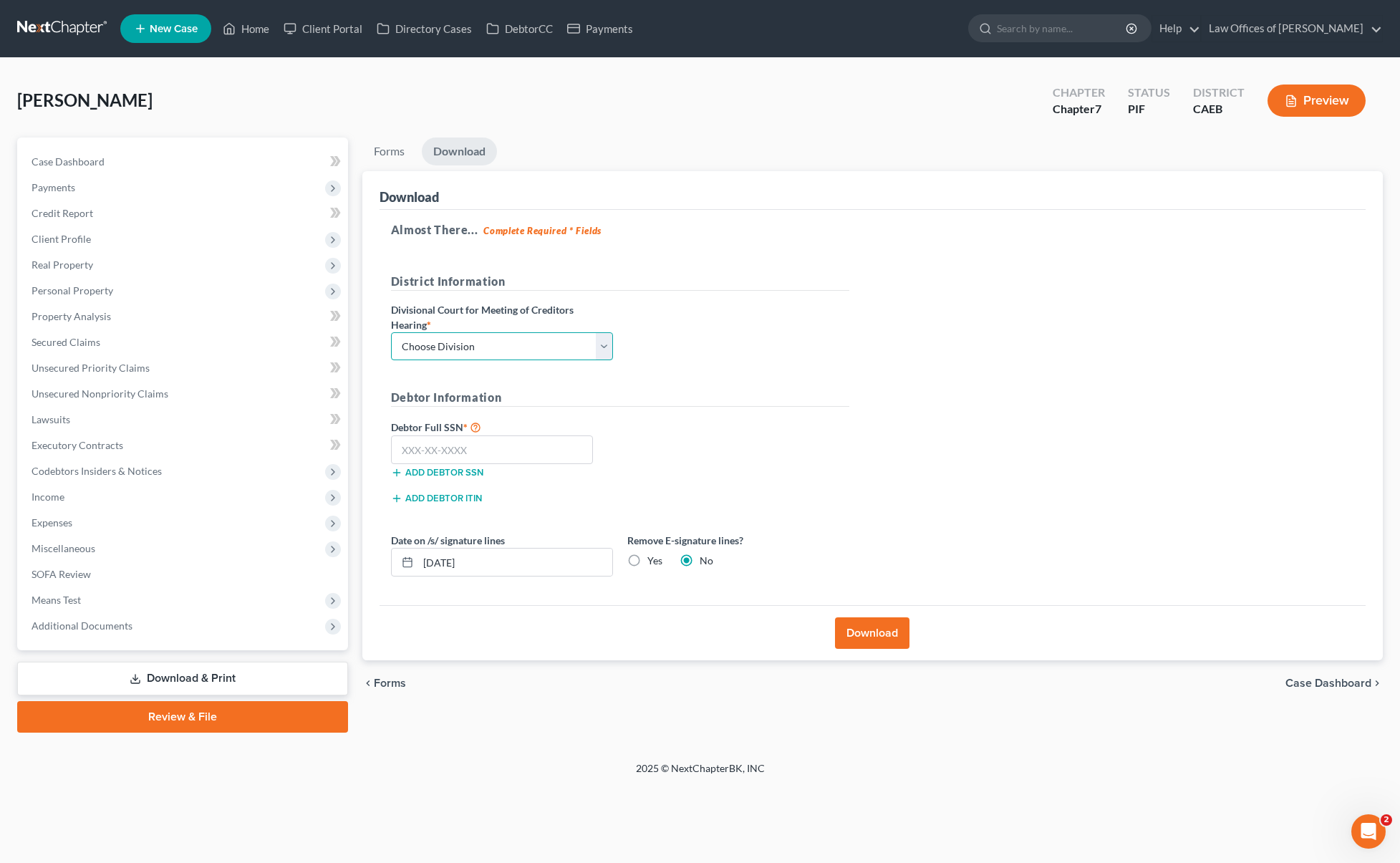
click at [603, 342] on select "Choose Division Fresno Modesto [GEOGRAPHIC_DATA]" at bounding box center [501, 346] width 222 height 29
select select "0"
click at [523, 458] on input "text" at bounding box center [492, 449] width 203 height 29
type input "111-11-1111"
click at [876, 637] on button "Download" at bounding box center [871, 633] width 75 height 31
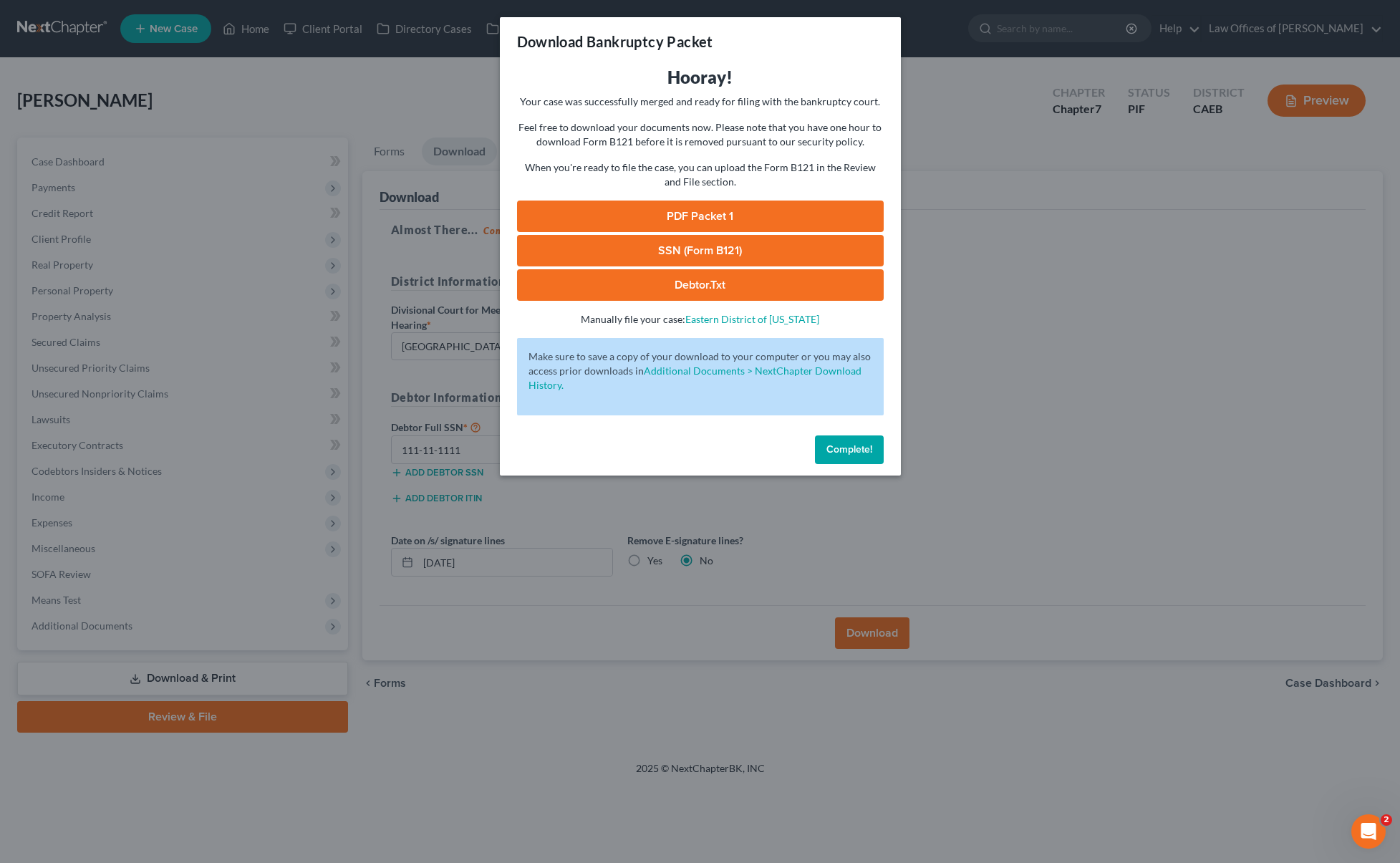
click at [734, 216] on link "PDF Packet 1" at bounding box center [700, 216] width 367 height 31
click at [860, 441] on button "Complete!" at bounding box center [849, 449] width 69 height 29
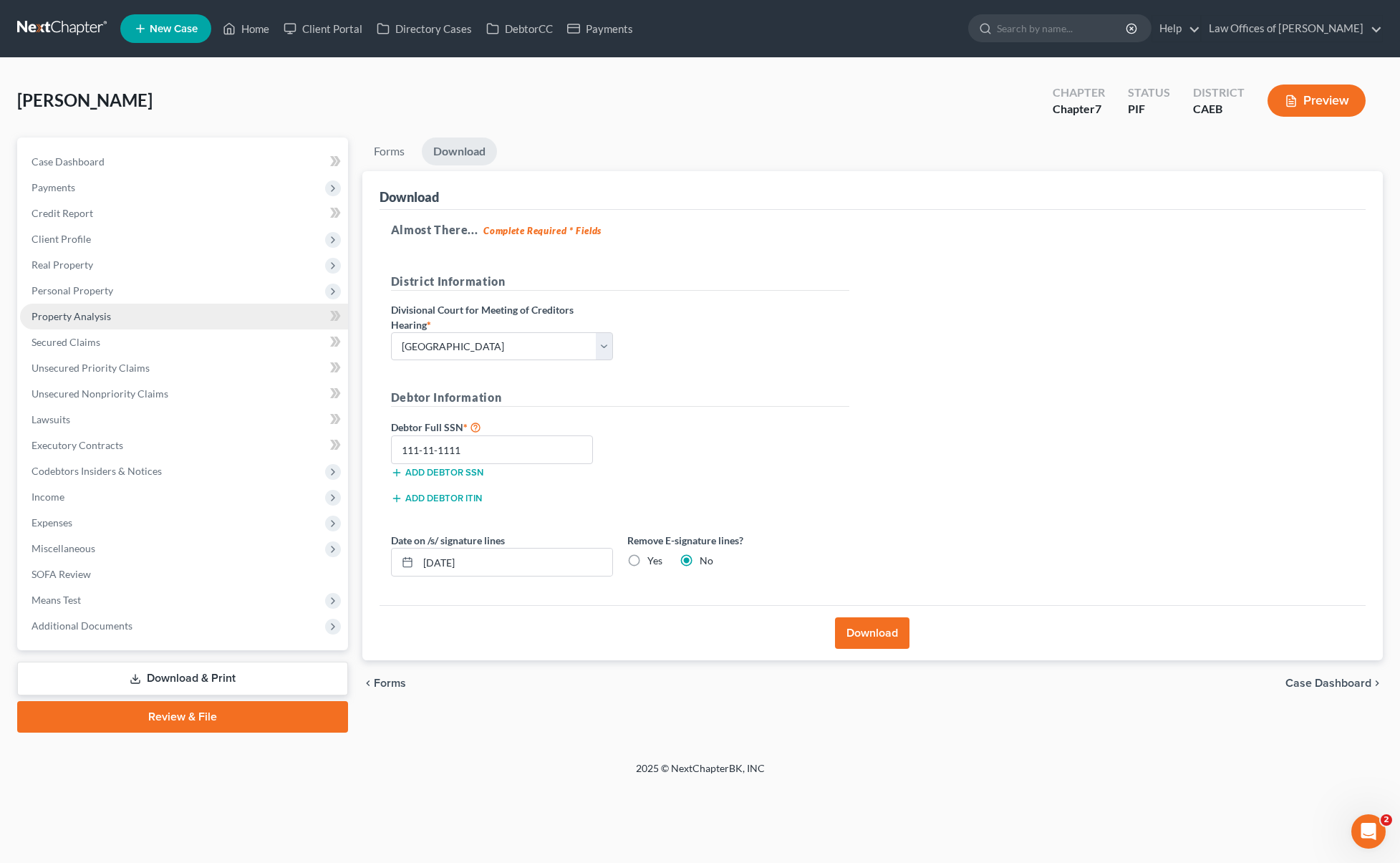
click at [135, 323] on link "Property Analysis" at bounding box center [184, 317] width 328 height 26
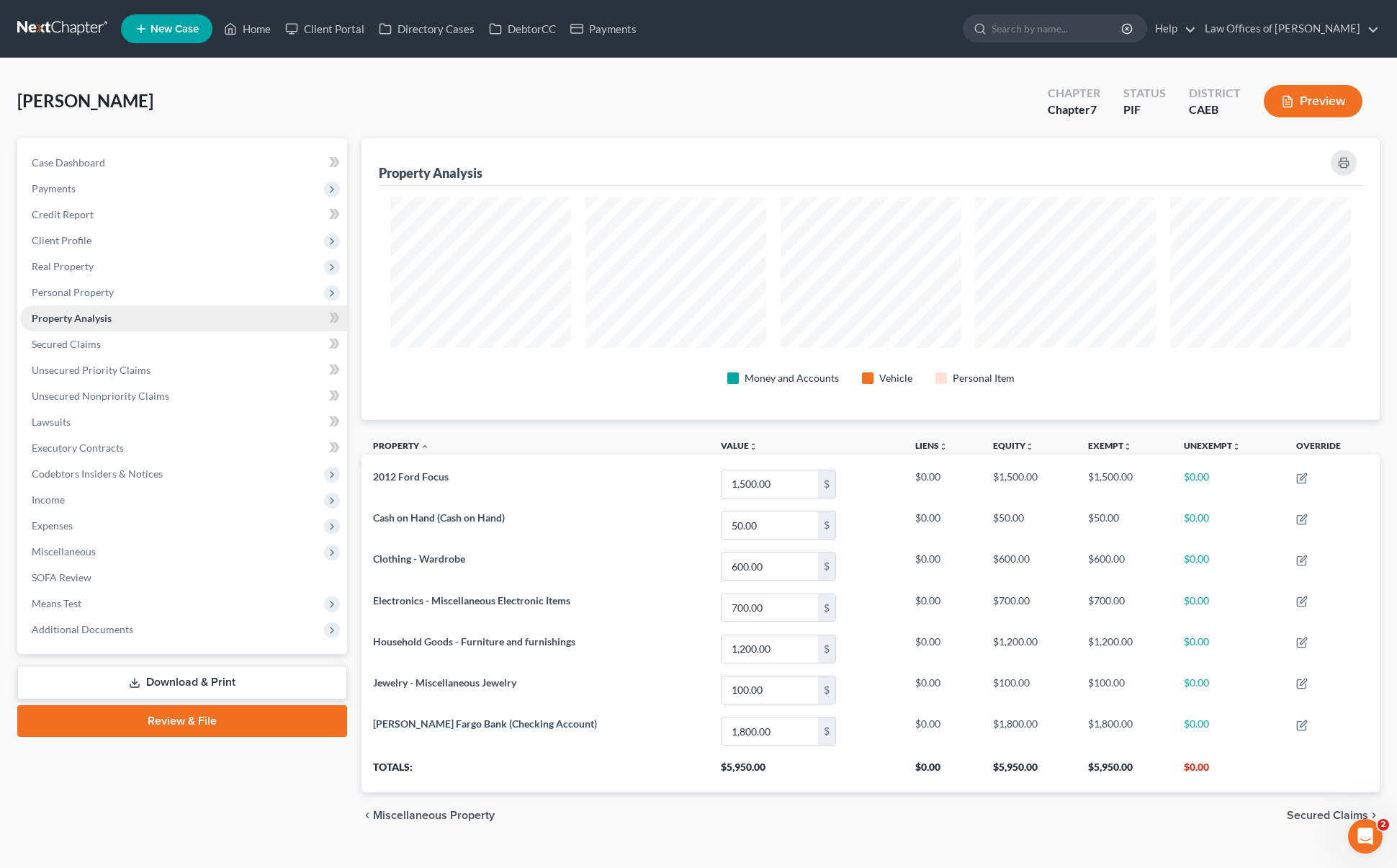
scroll to position [282, 1018]
click at [106, 167] on link "Case Dashboard" at bounding box center [183, 163] width 327 height 26
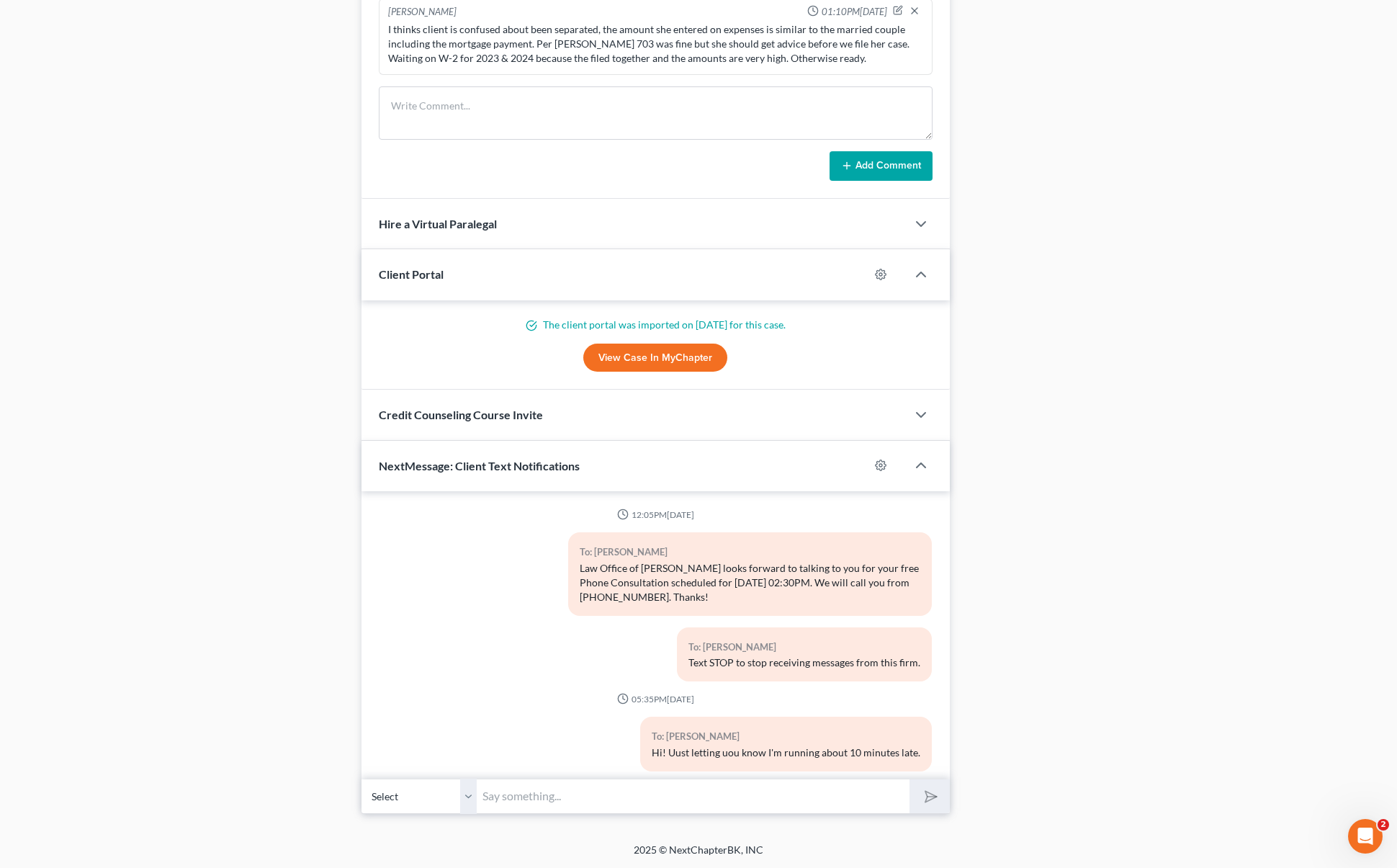
scroll to position [2892, 0]
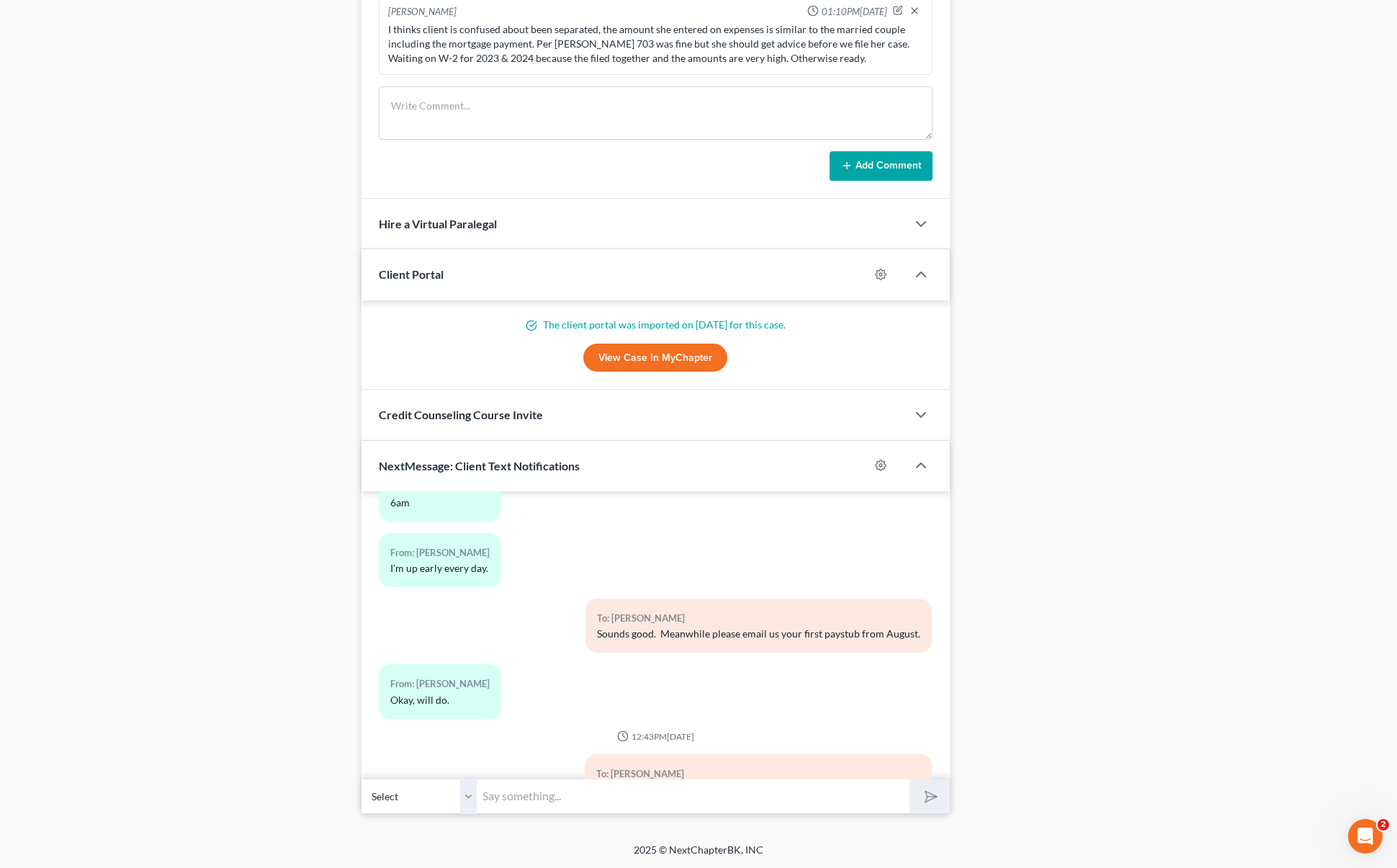
click at [549, 797] on input "text" at bounding box center [693, 796] width 433 height 35
type input "T"
type input "And last question, which company carries your life insurance ?"
click at [910, 779] on button "submit" at bounding box center [929, 796] width 40 height 34
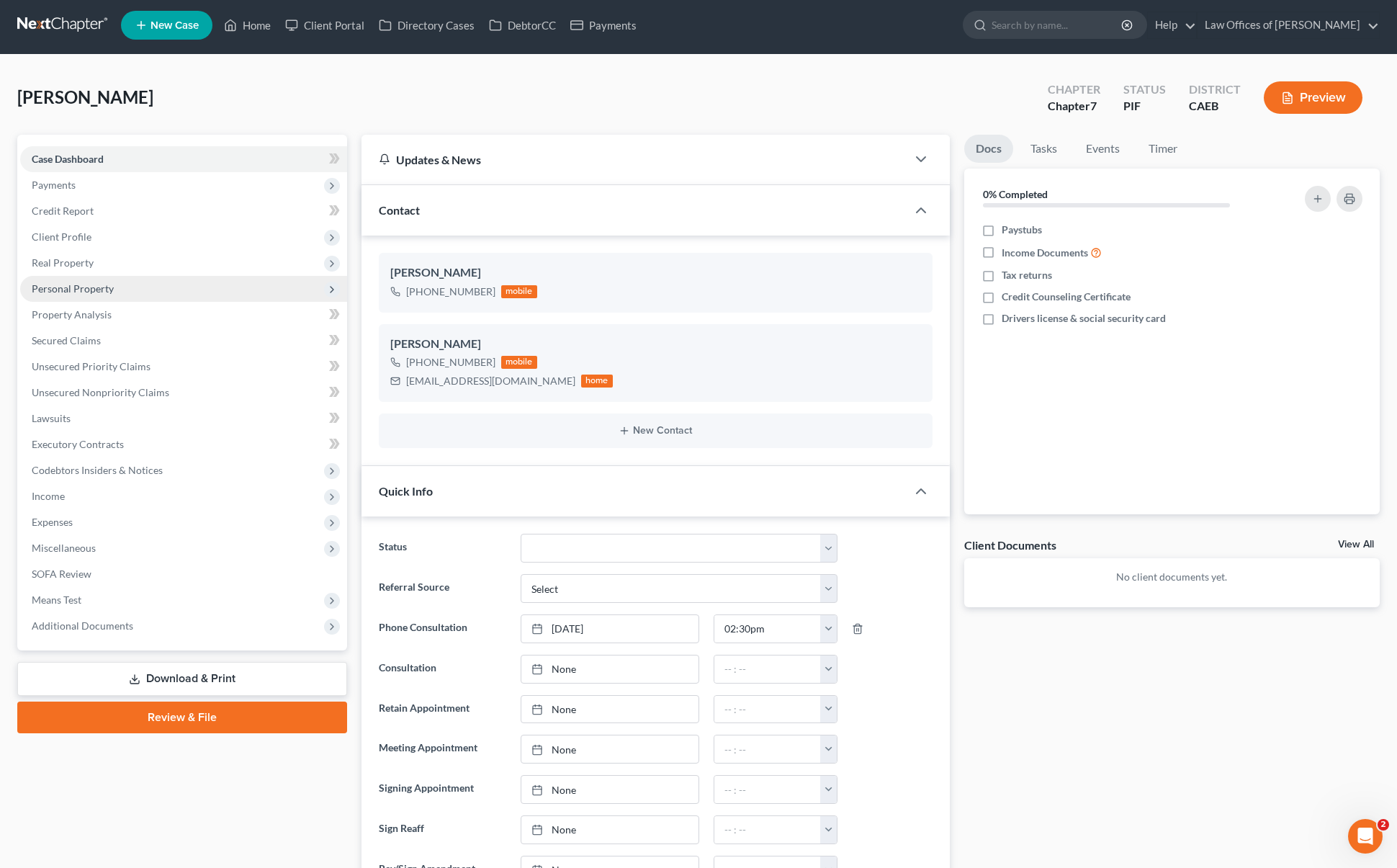
scroll to position [0, 0]
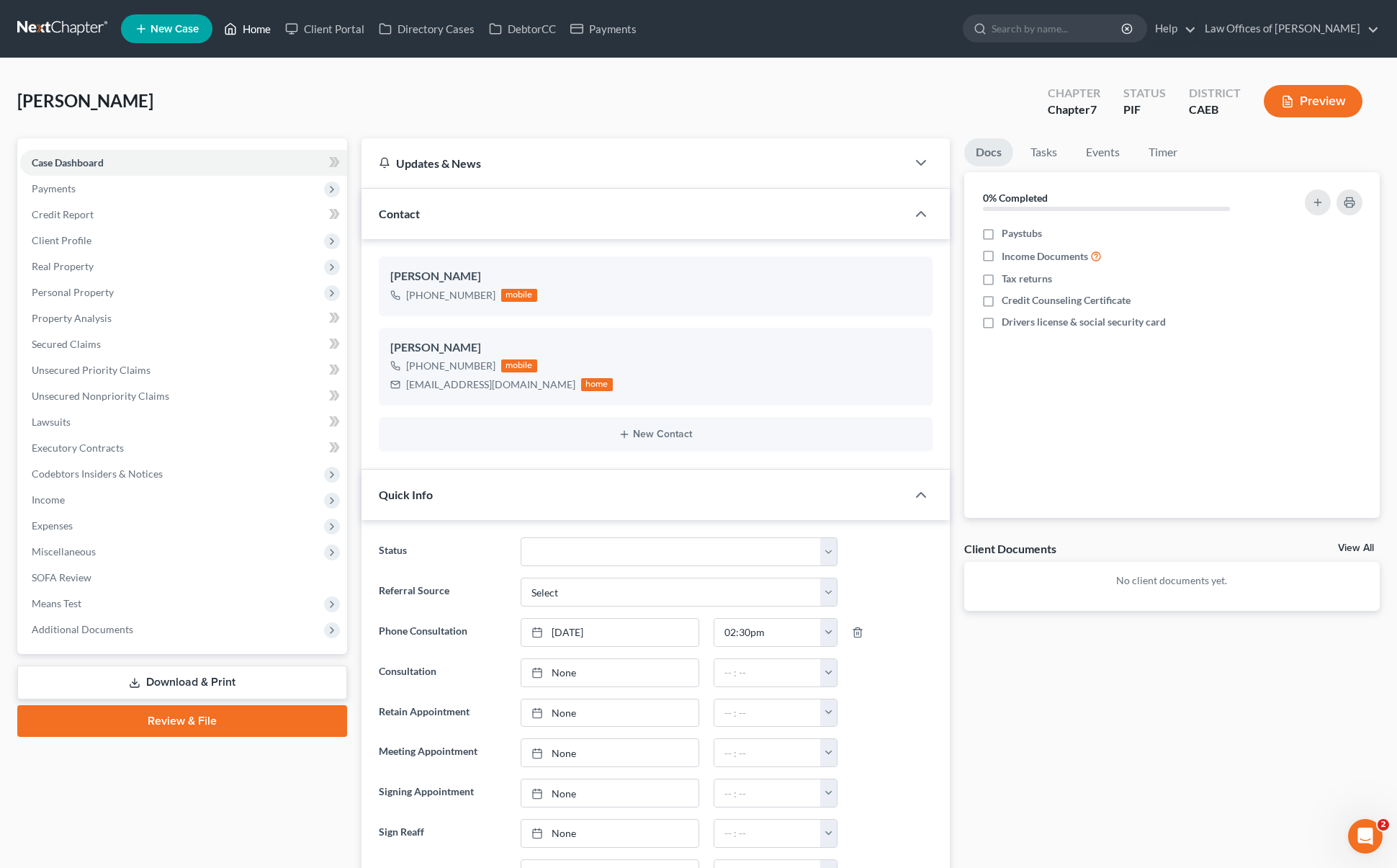
click at [271, 30] on link "Home" at bounding box center [247, 29] width 61 height 26
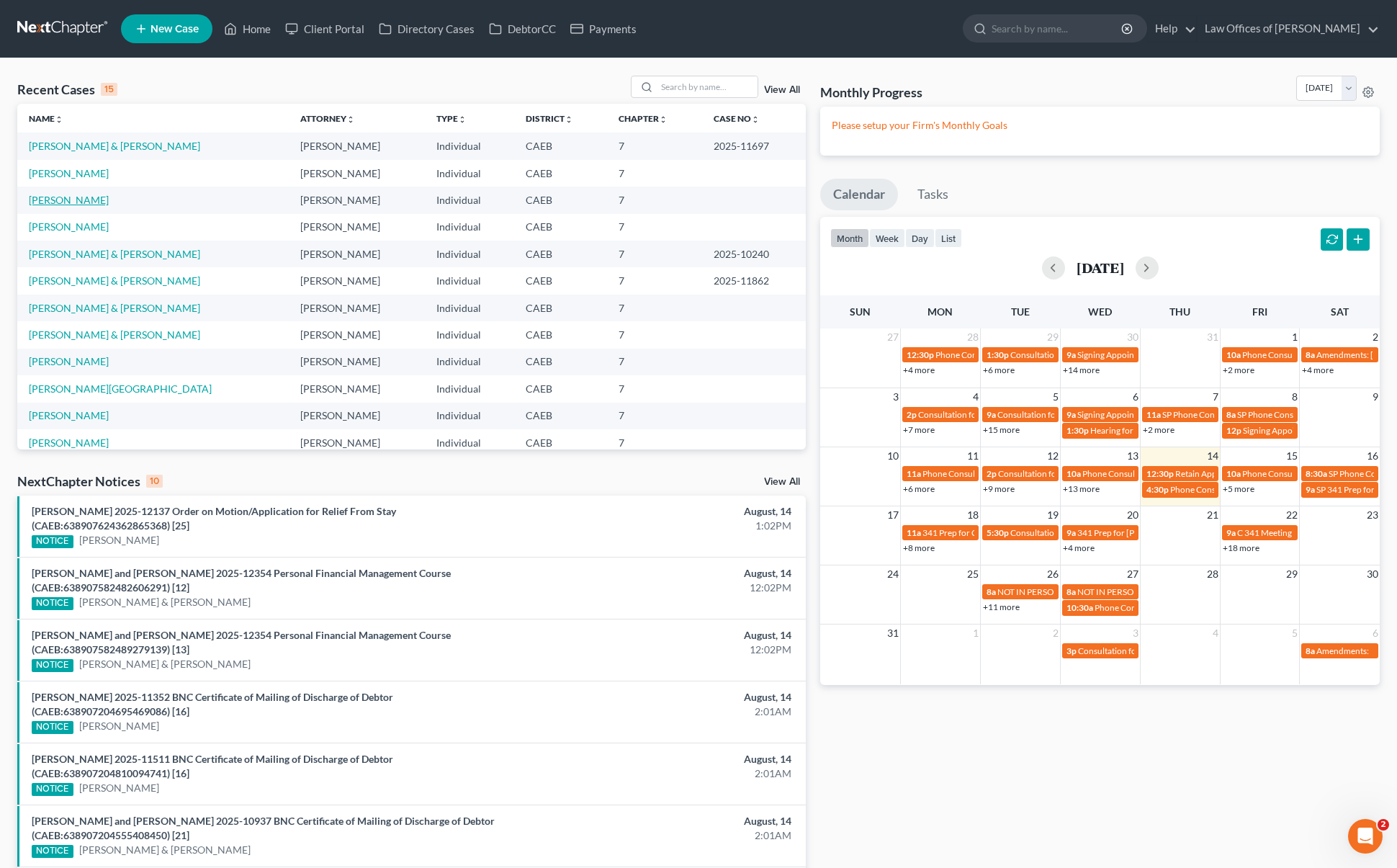
click at [92, 195] on link "[PERSON_NAME]" at bounding box center [69, 199] width 80 height 12
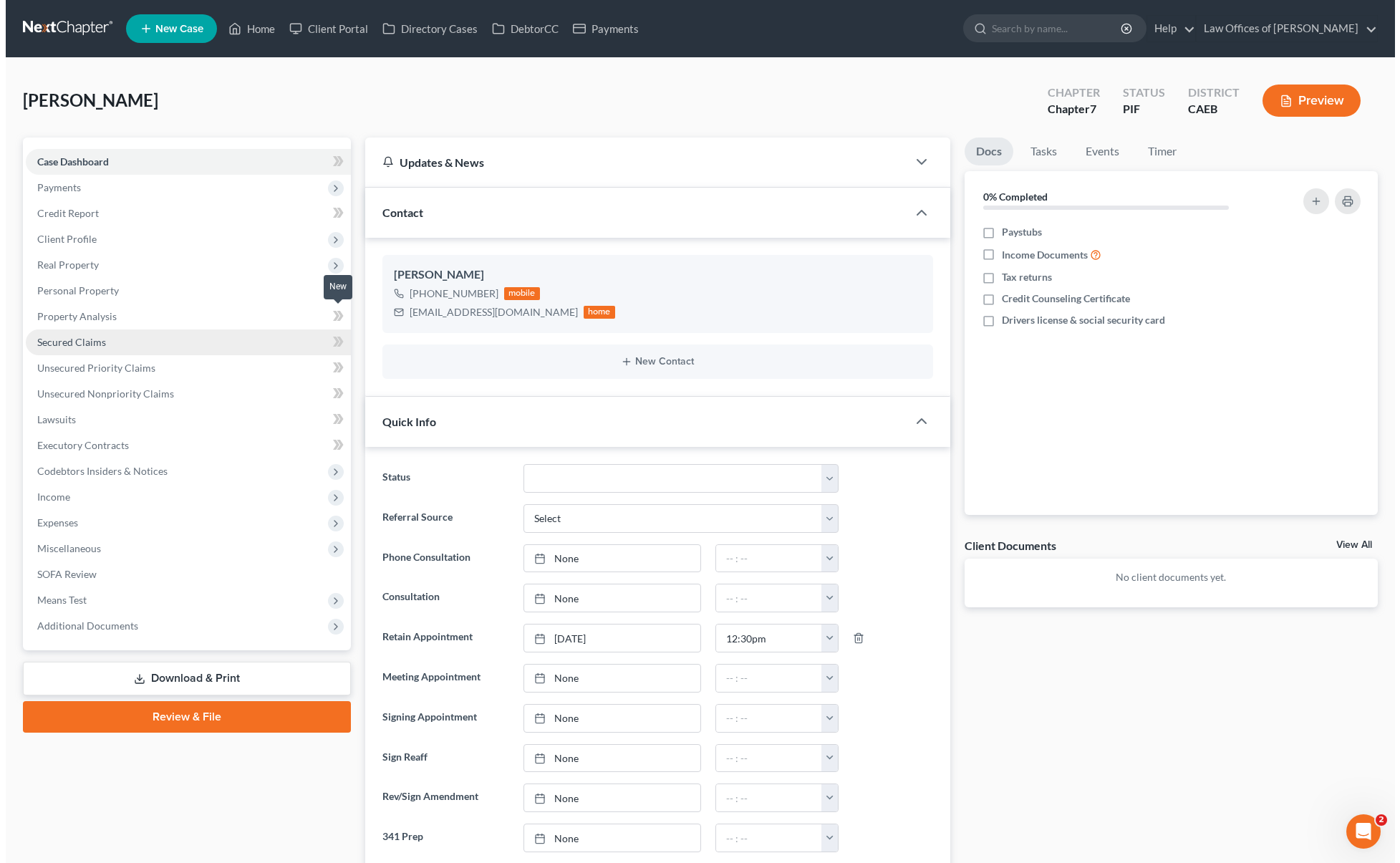
scroll to position [755, 0]
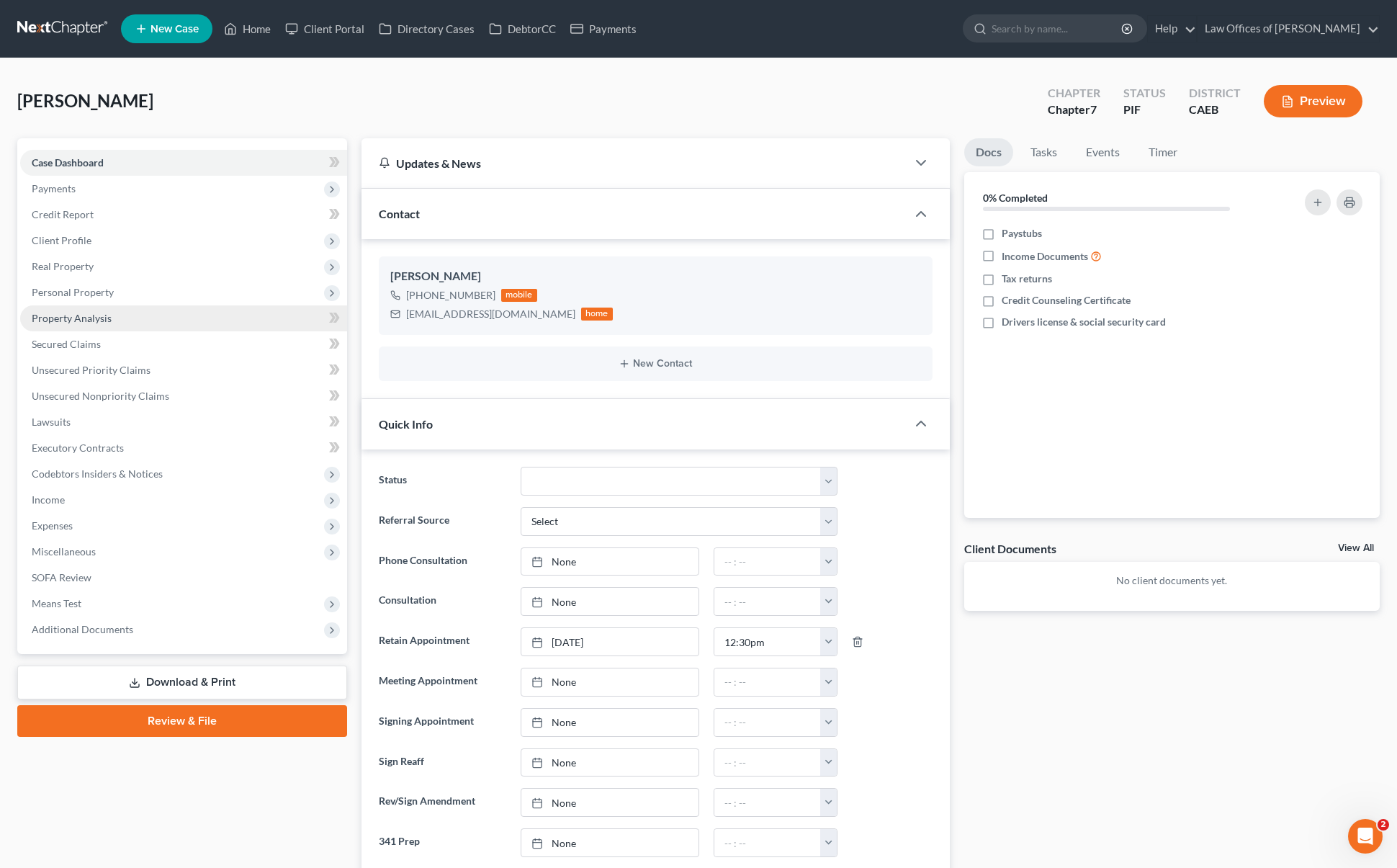
click at [143, 320] on link "Property Analysis" at bounding box center [183, 319] width 327 height 26
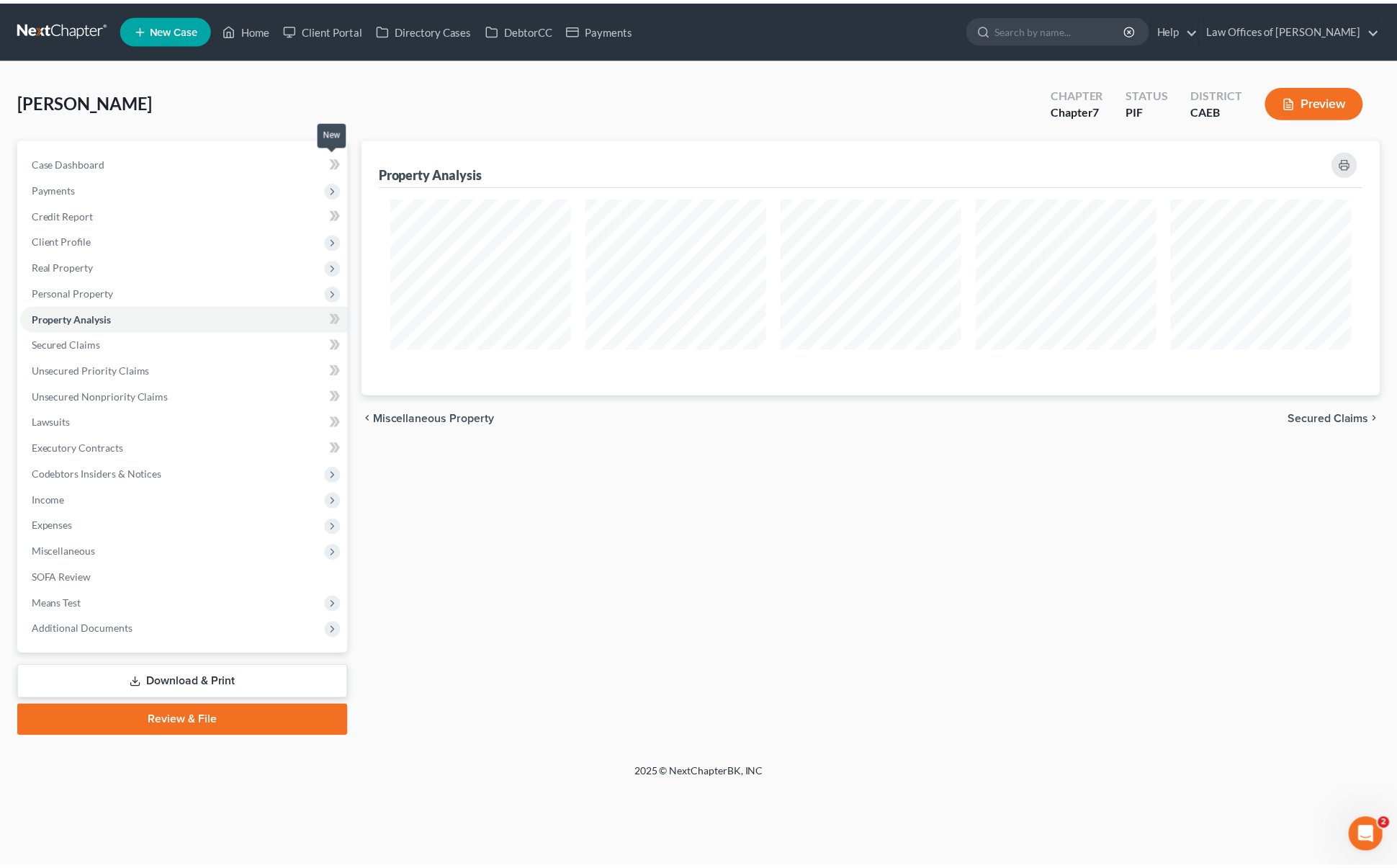
scroll to position [257, 1026]
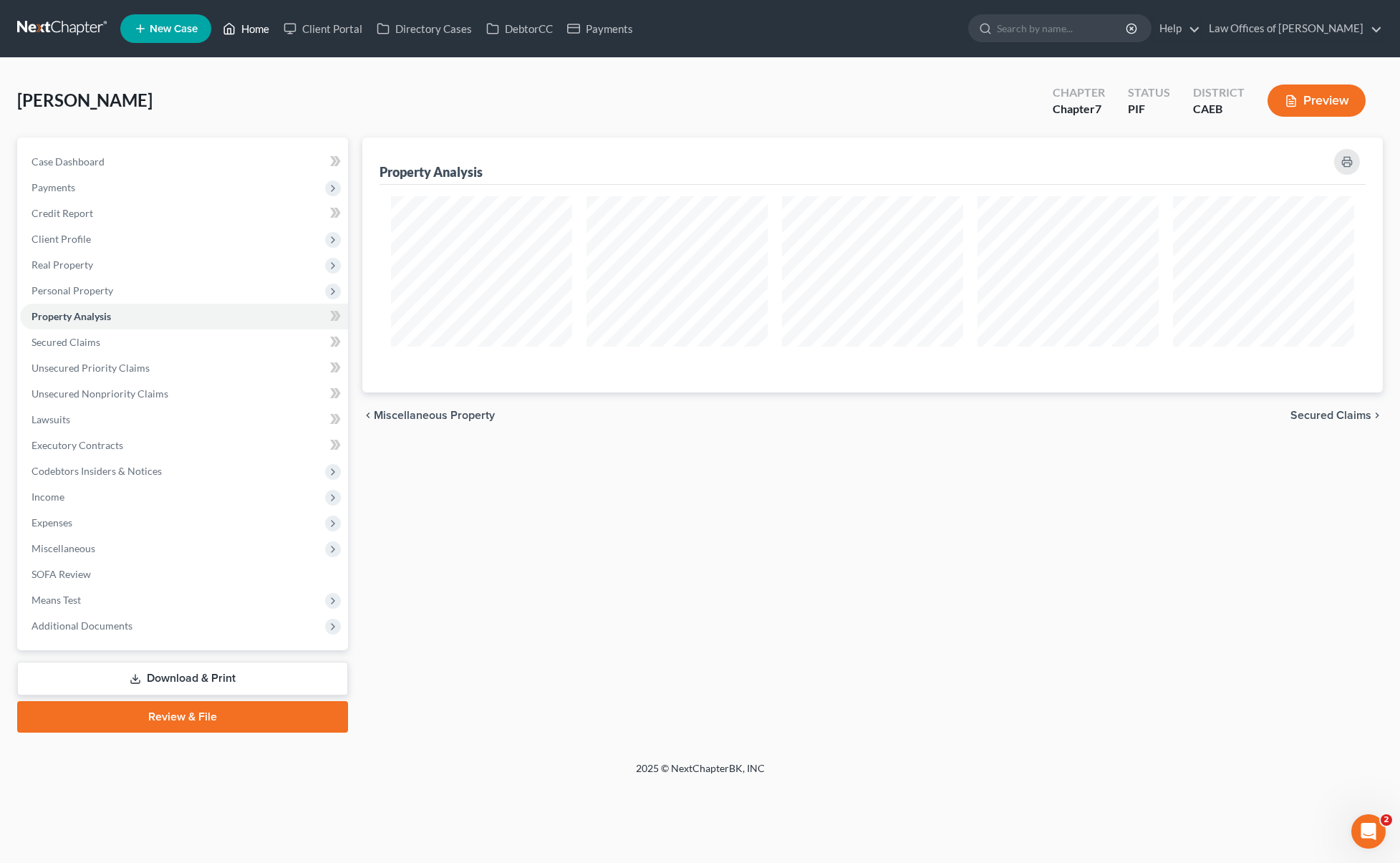
click at [263, 34] on link "Home" at bounding box center [246, 29] width 61 height 26
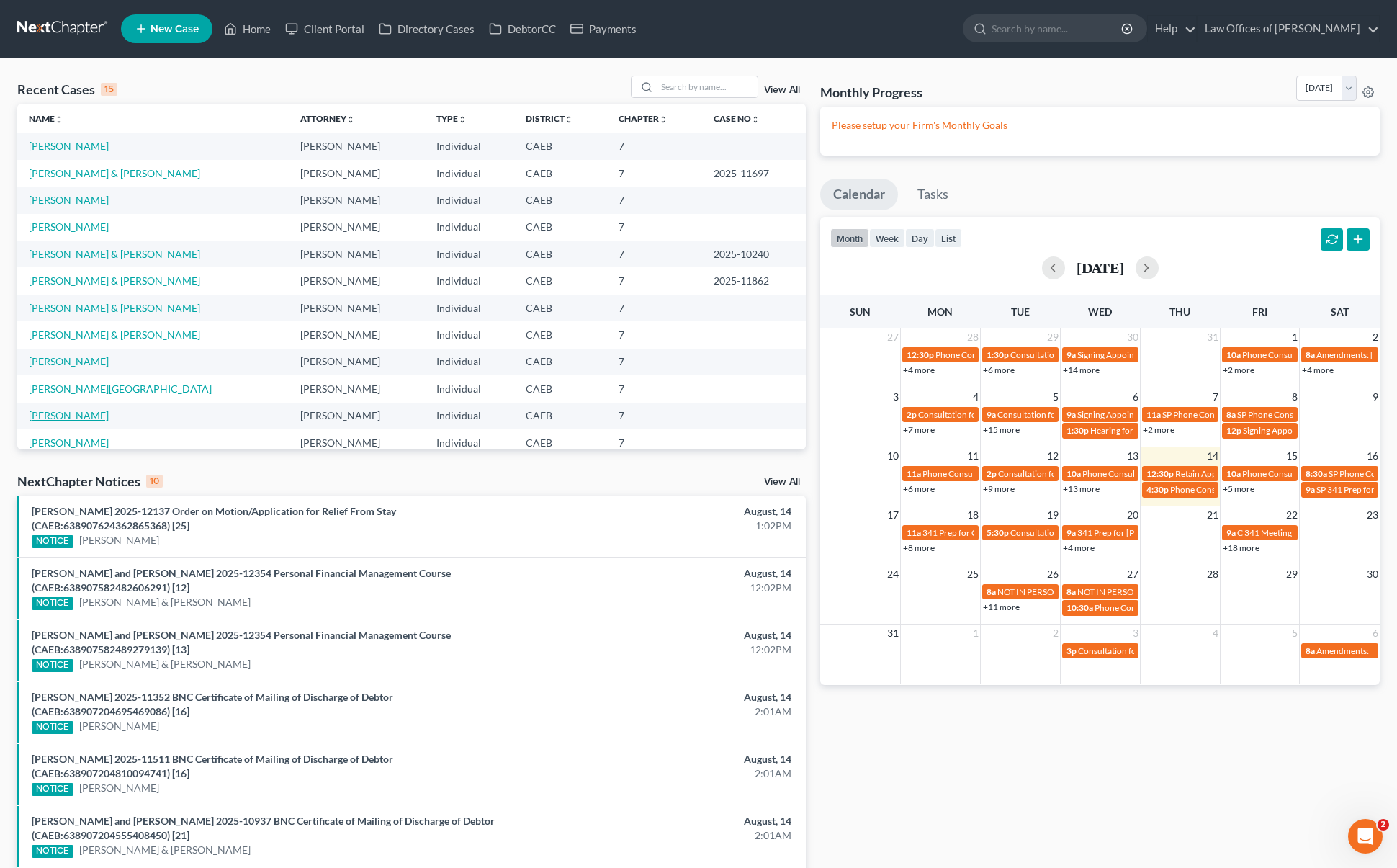
click at [94, 413] on link "[PERSON_NAME]" at bounding box center [69, 414] width 80 height 12
select select "0"
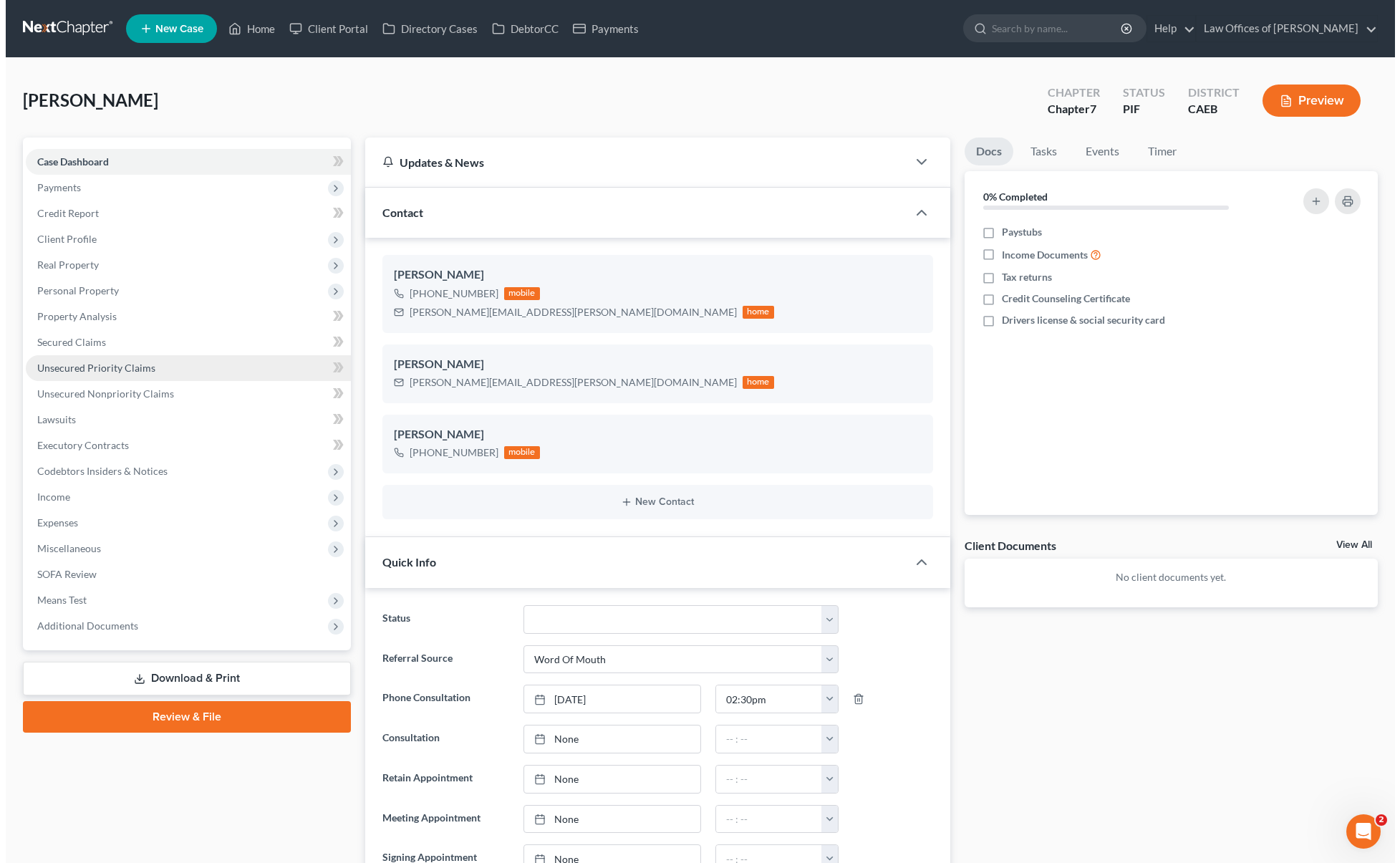
scroll to position [2418, 0]
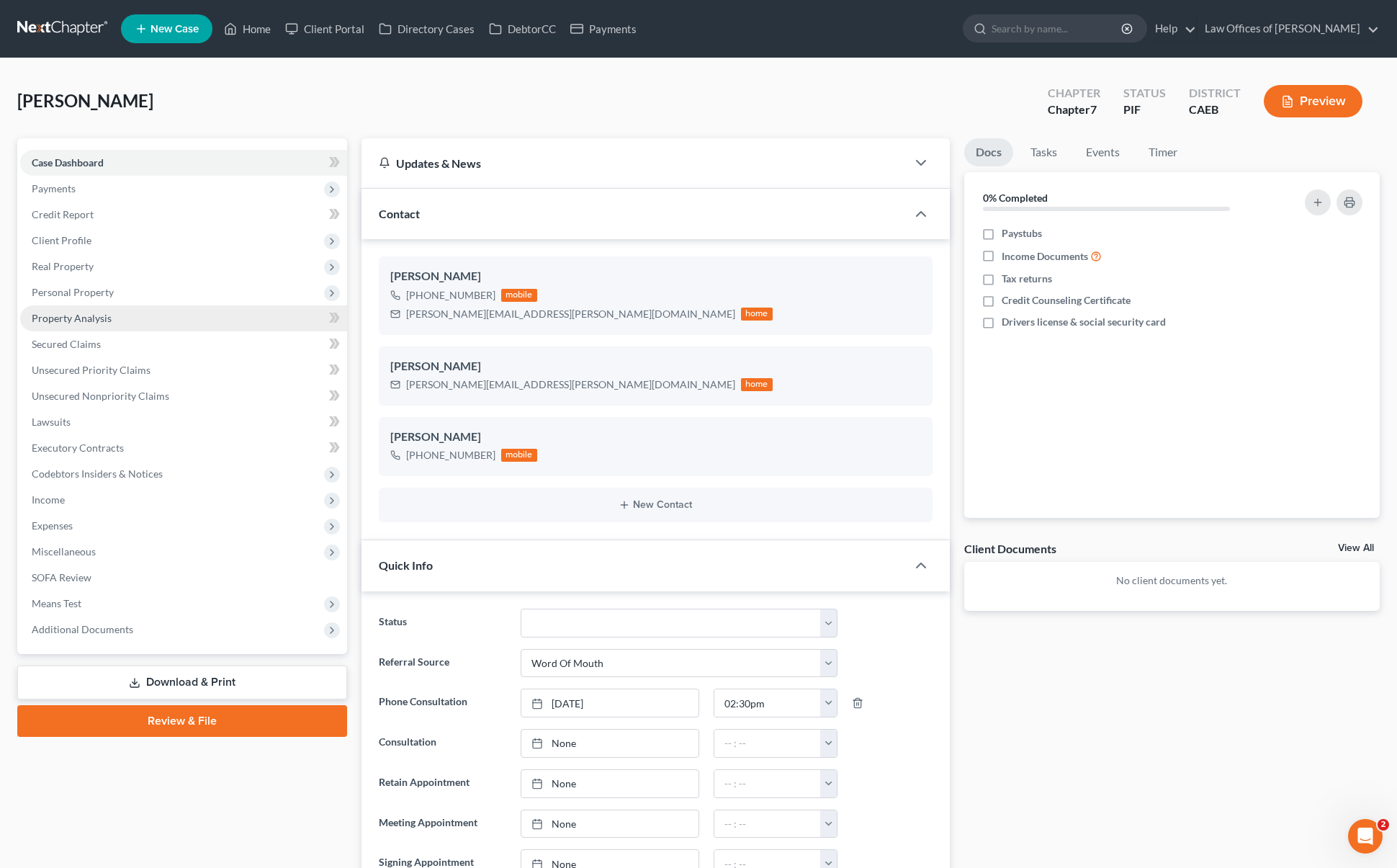
click at [150, 321] on link "Property Analysis" at bounding box center [183, 319] width 327 height 26
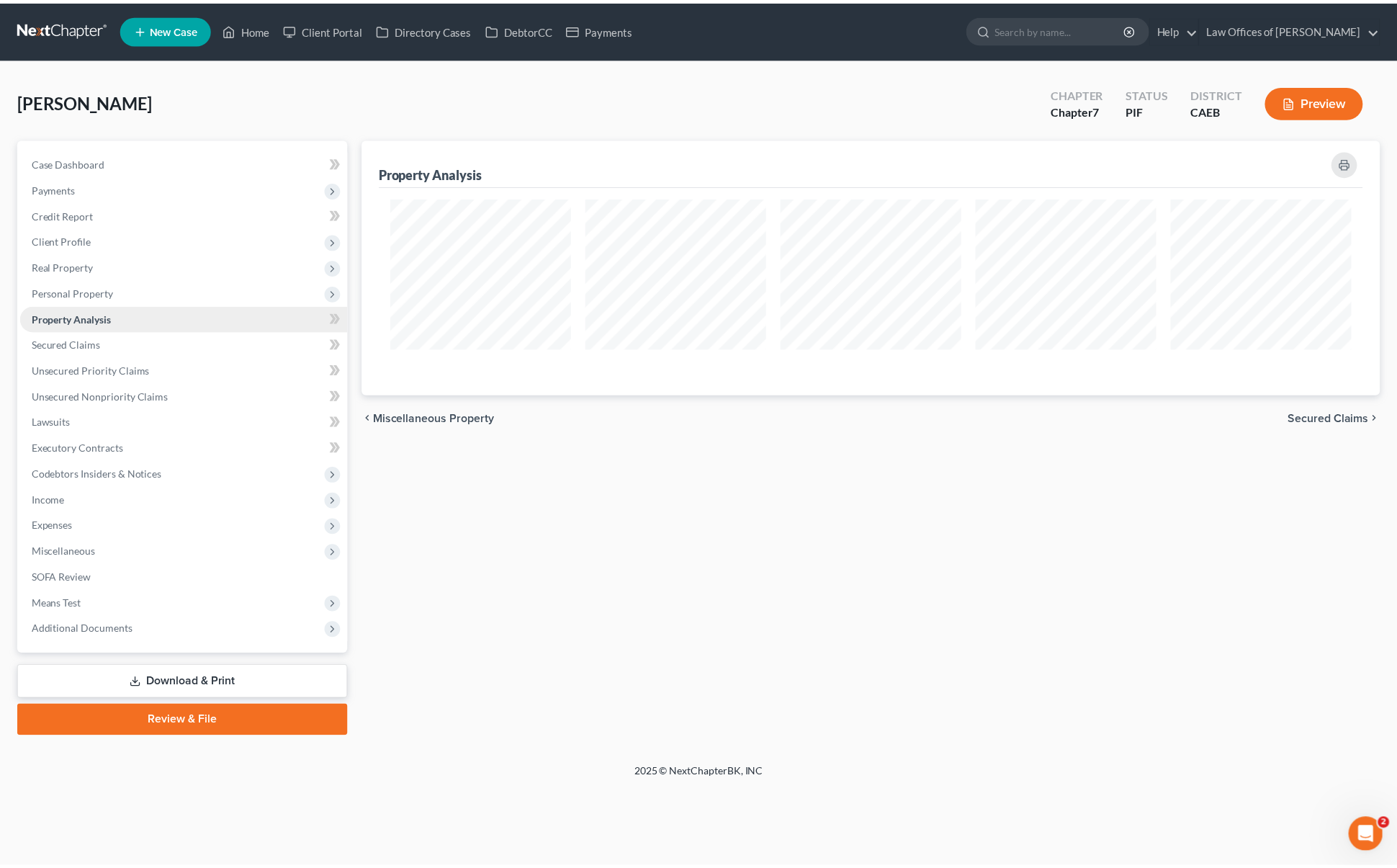
scroll to position [257, 1026]
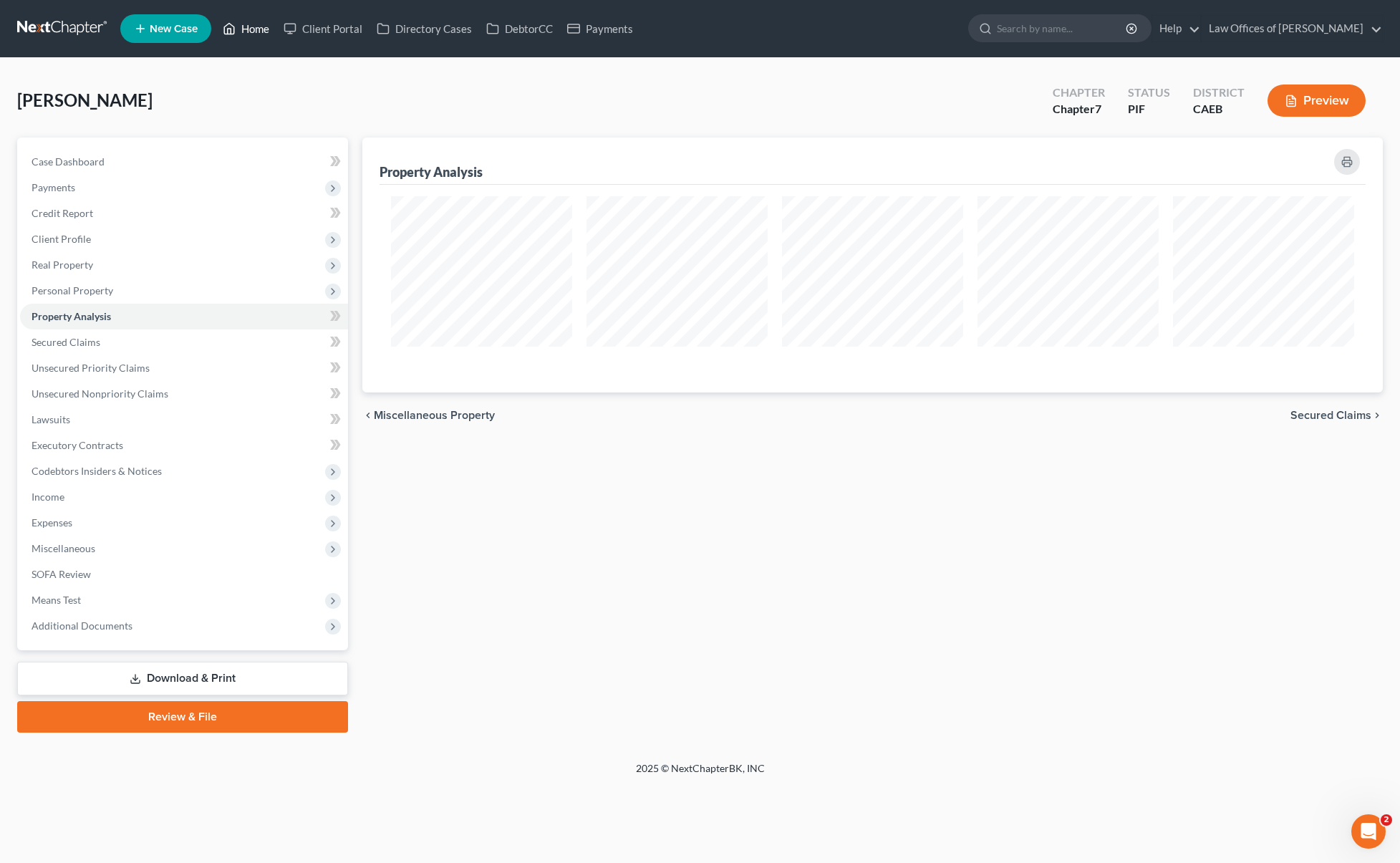
click at [261, 35] on link "Home" at bounding box center [246, 29] width 61 height 26
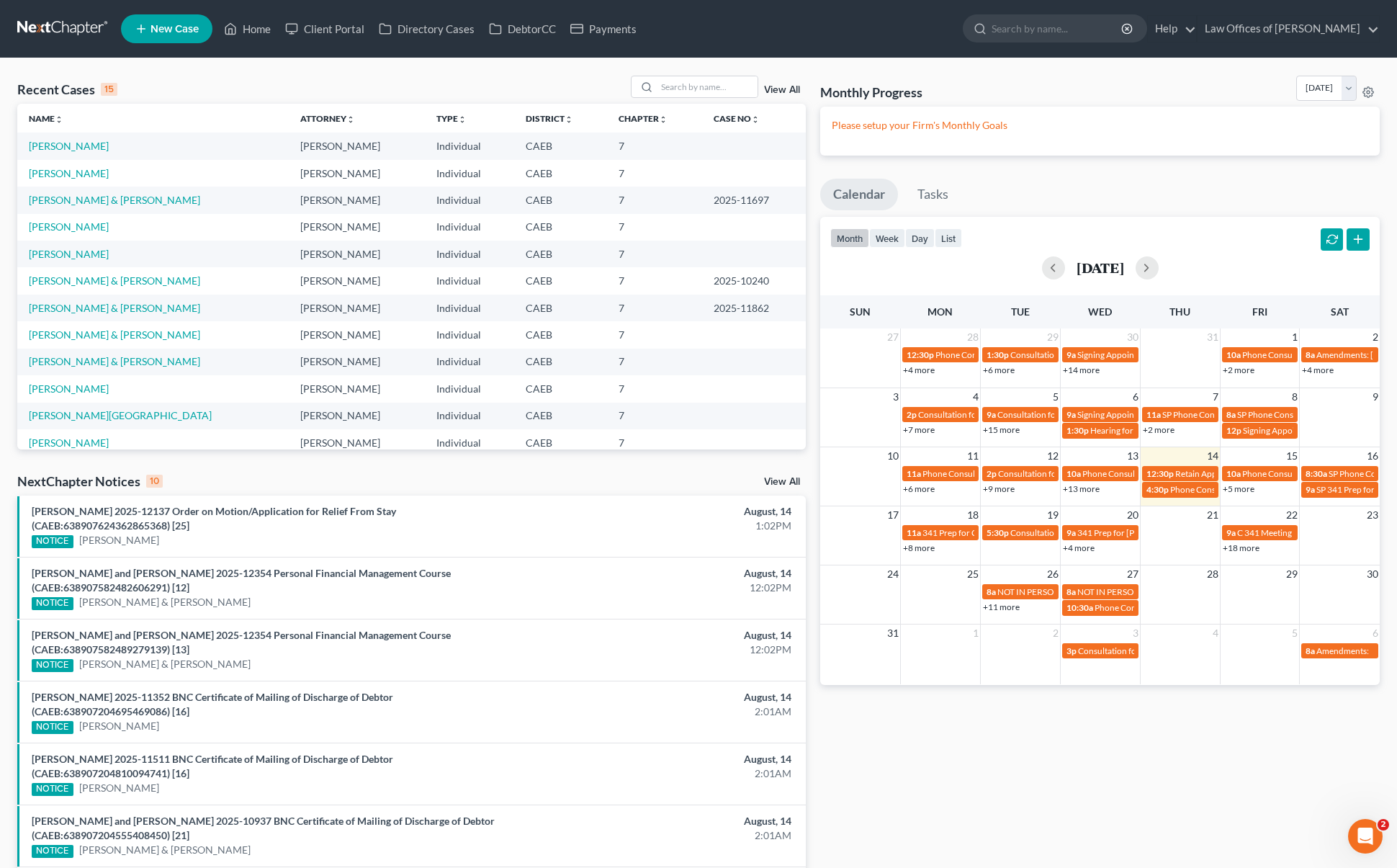
click at [1235, 492] on link "+5 more" at bounding box center [1239, 489] width 31 height 11
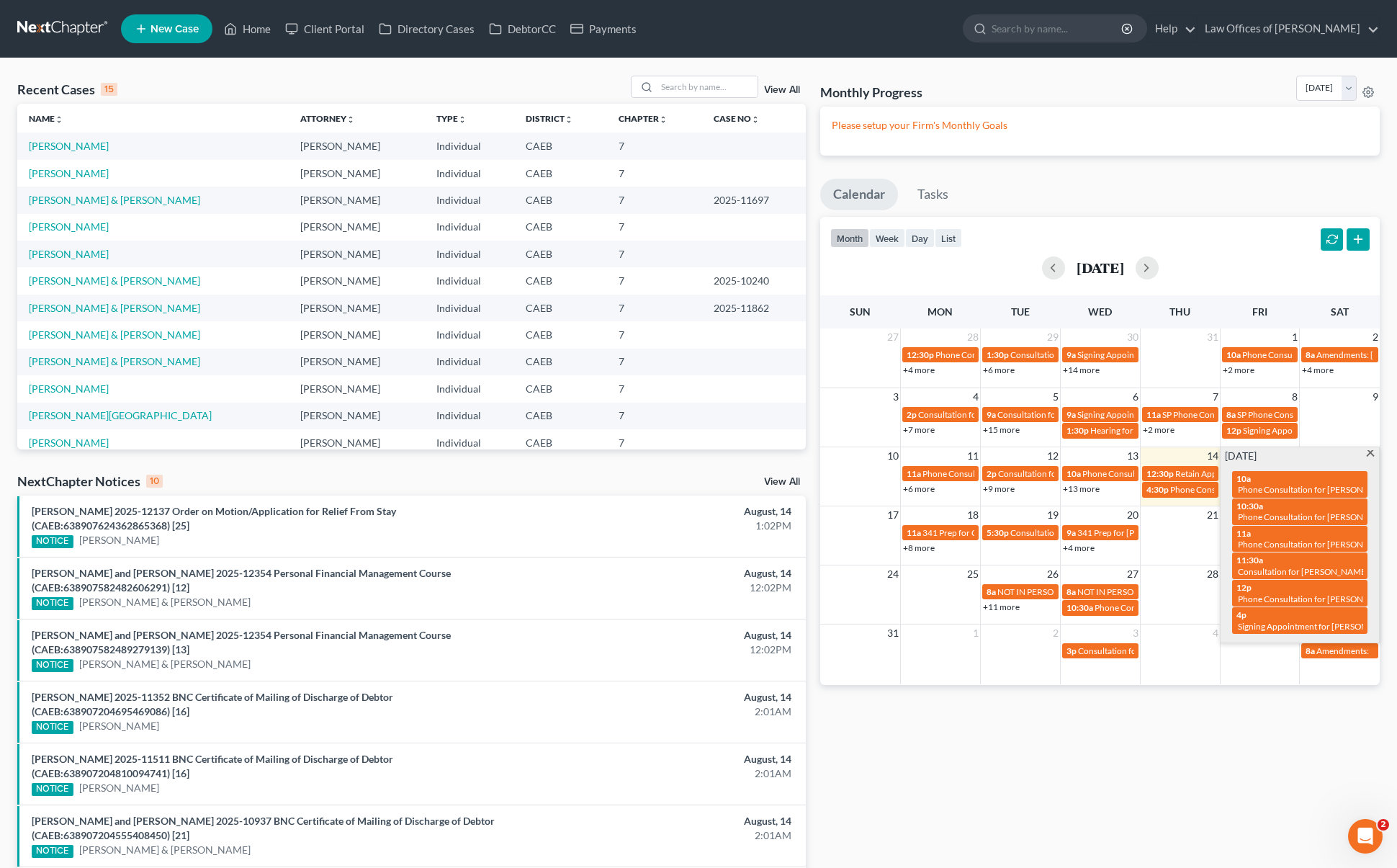
click at [1370, 454] on span at bounding box center [1370, 455] width 11 height 9
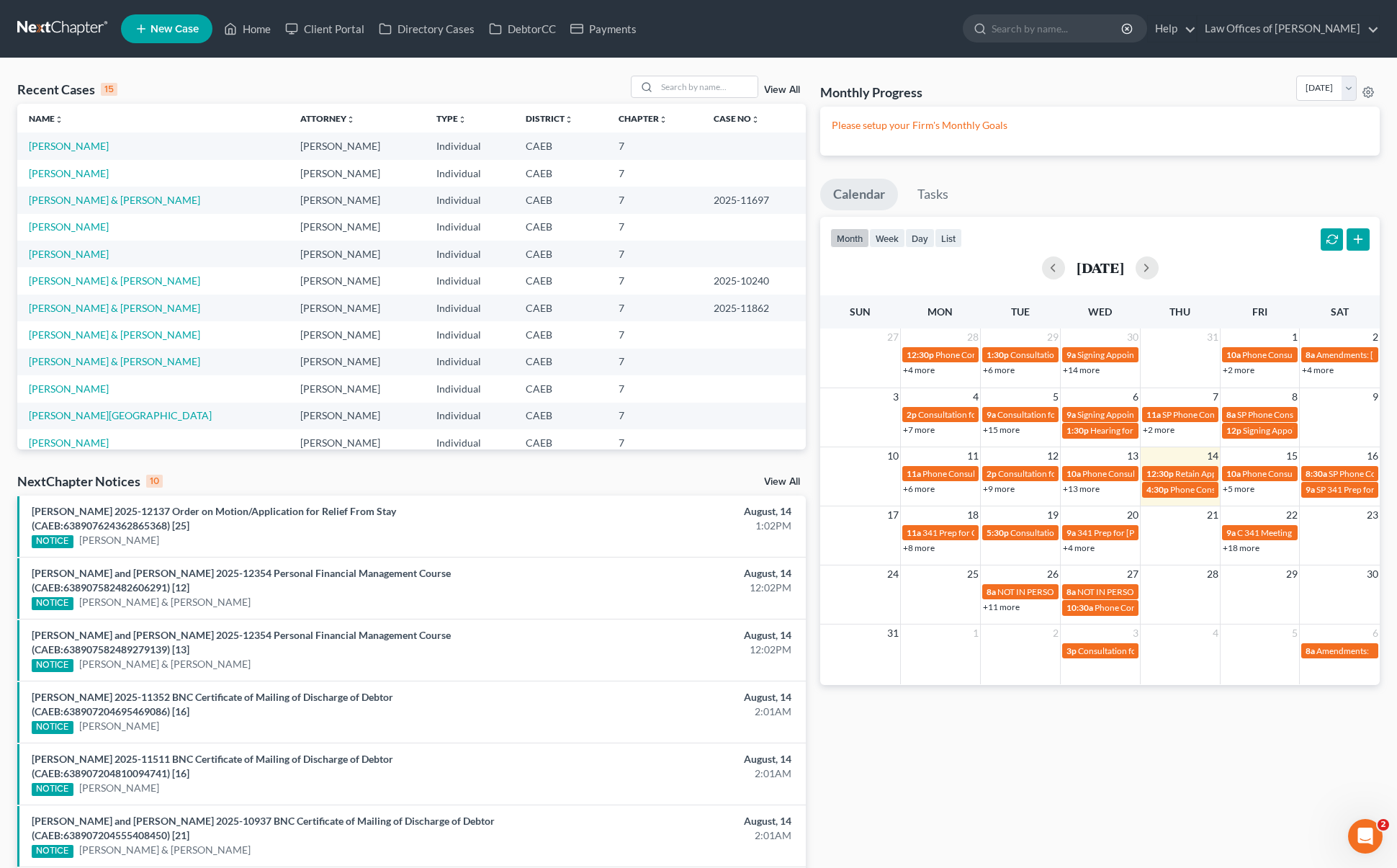
click at [1243, 548] on link "+18 more" at bounding box center [1241, 547] width 37 height 11
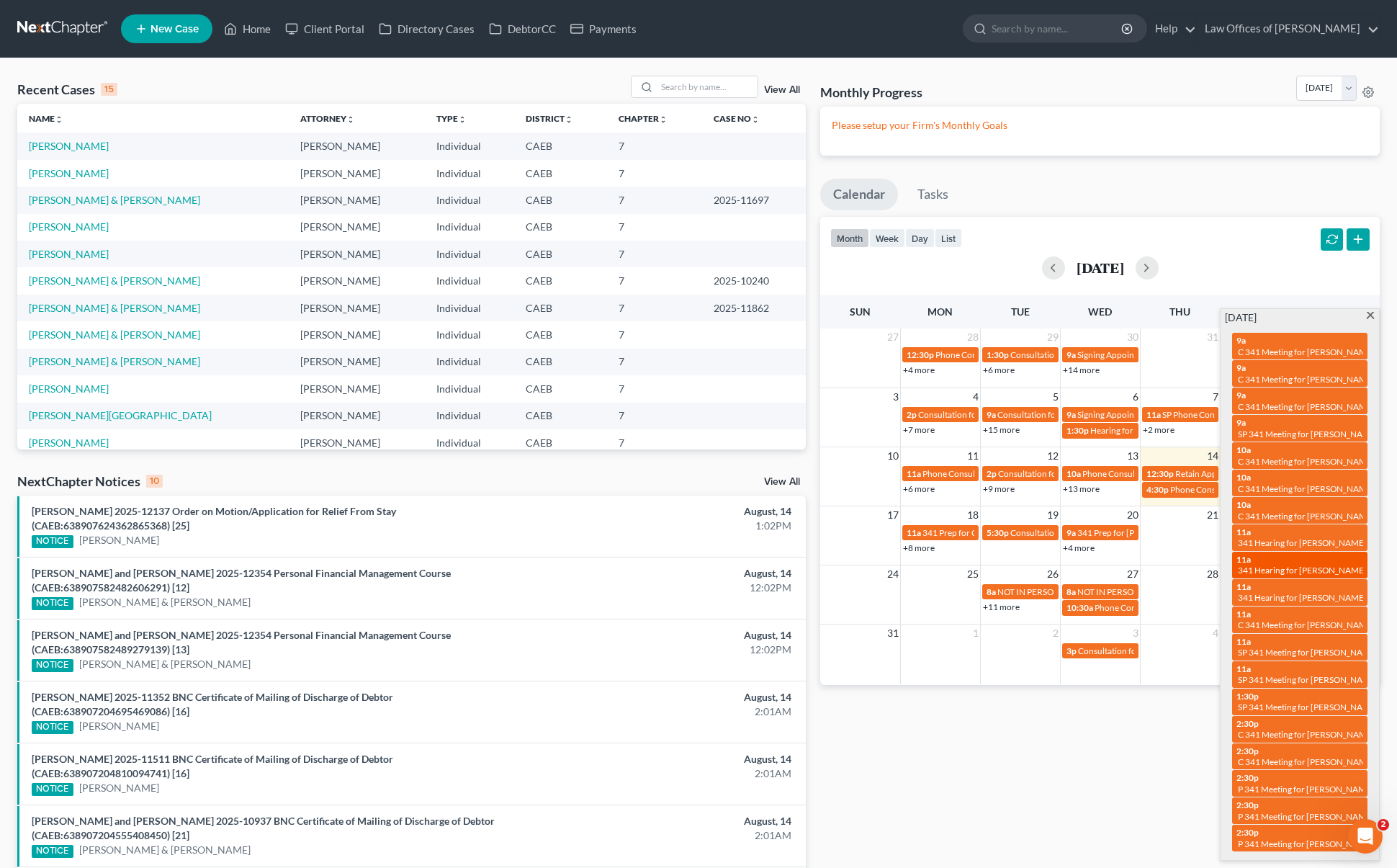
click at [1308, 568] on span "341 Hearing for [PERSON_NAME]" at bounding box center [1302, 570] width 129 height 11
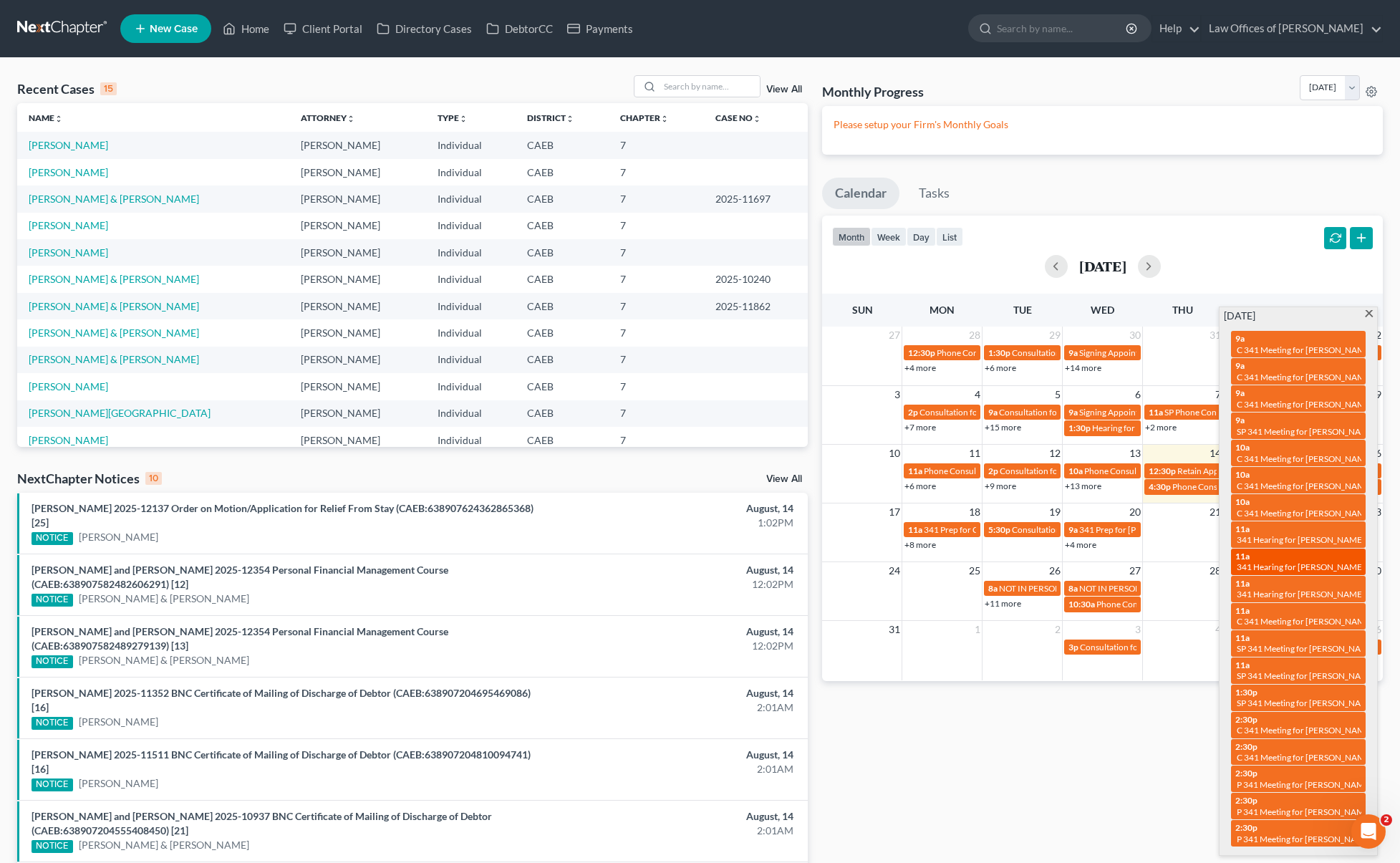
select select "Days"
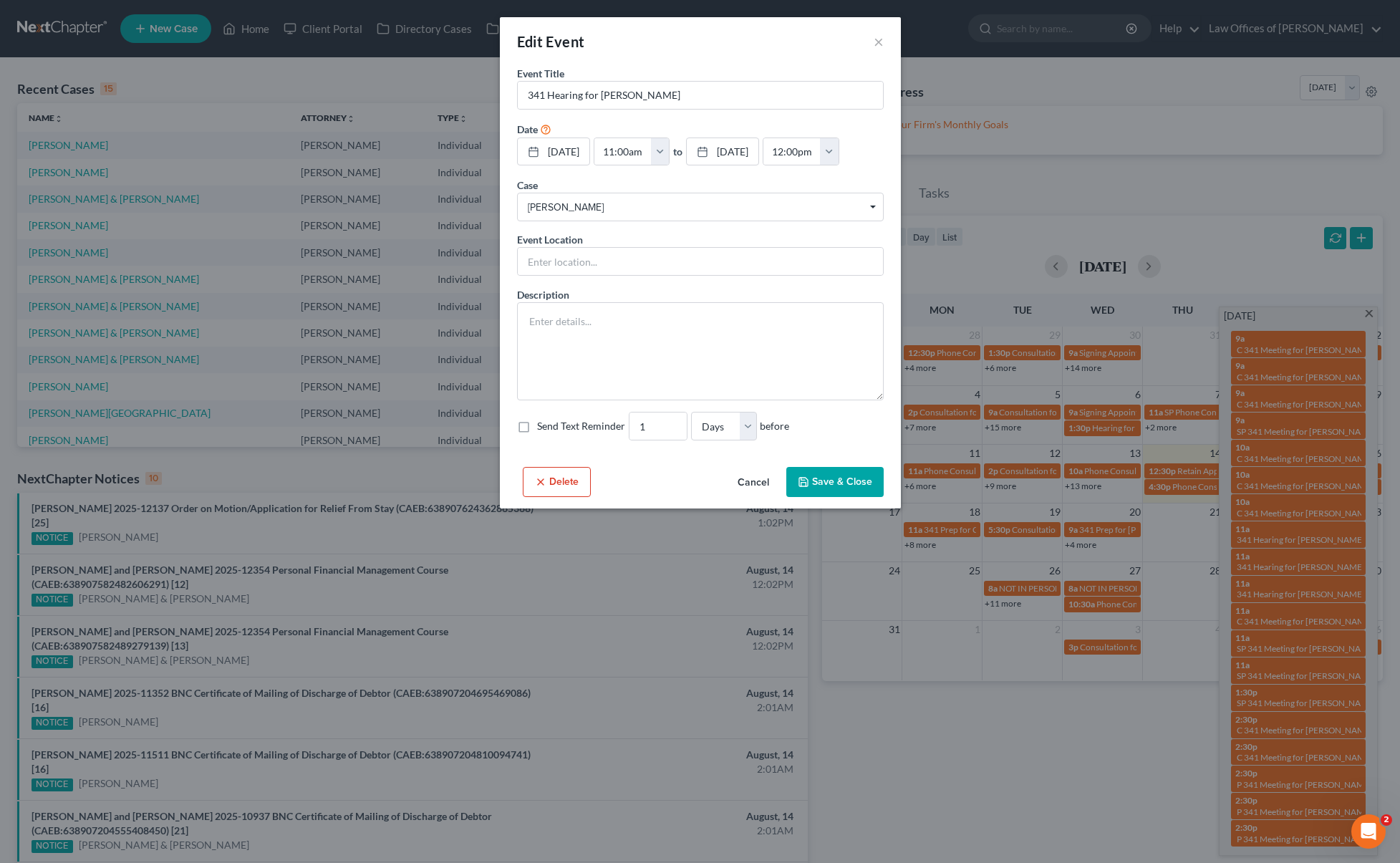
click at [552, 482] on button "Delete" at bounding box center [556, 482] width 68 height 30
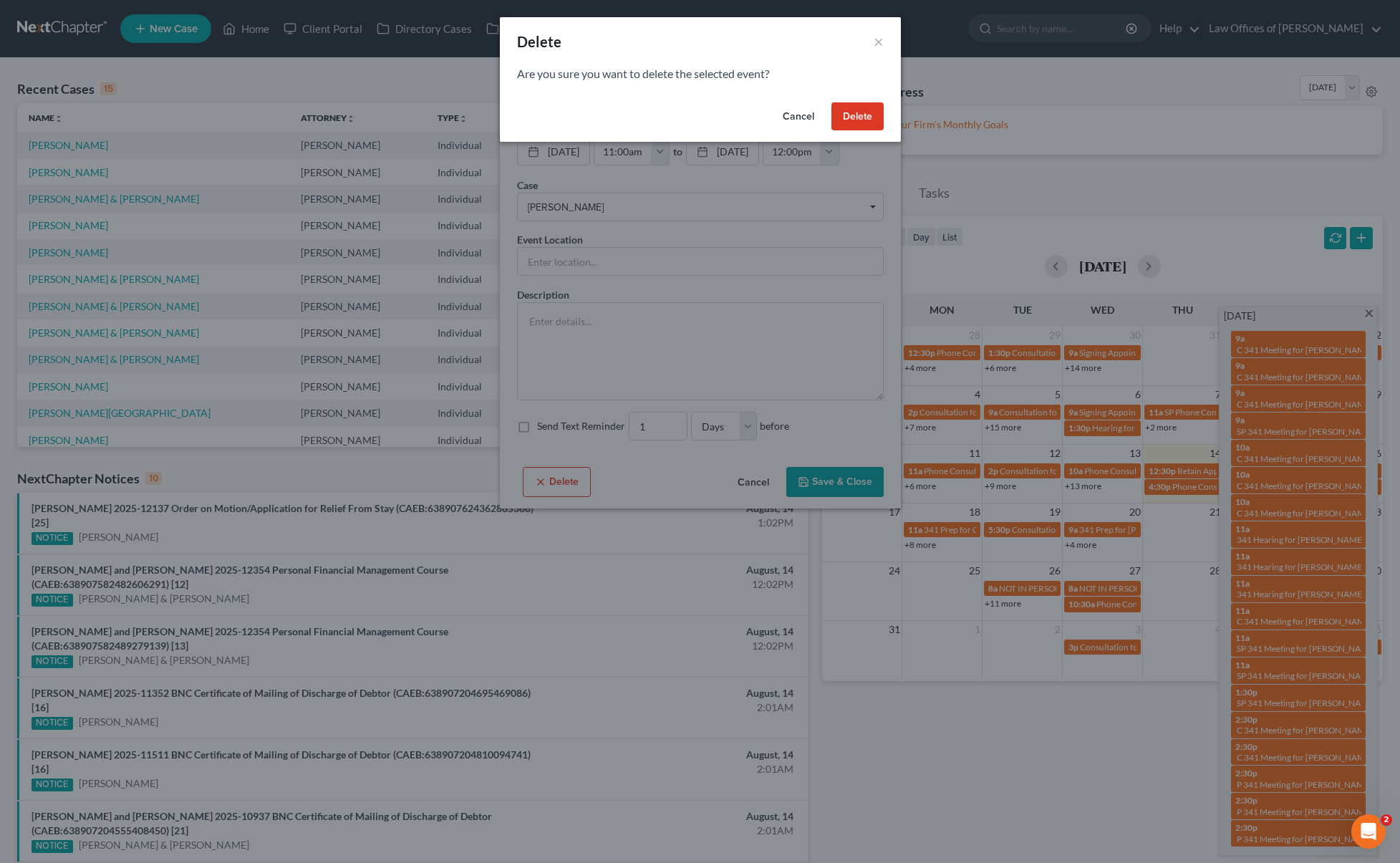
click at [853, 107] on button "Delete" at bounding box center [857, 116] width 52 height 29
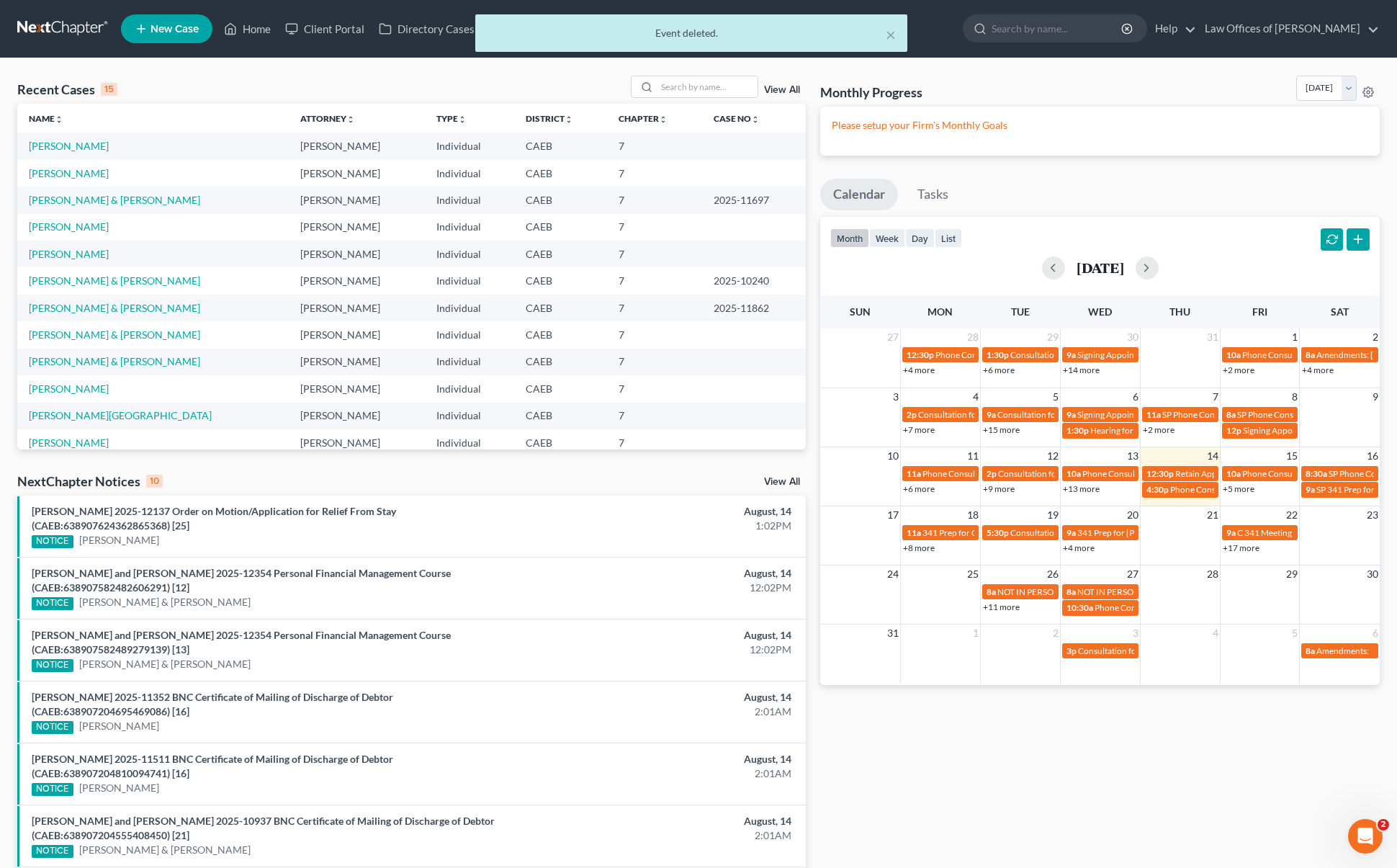
click at [1243, 548] on link "+17 more" at bounding box center [1241, 547] width 37 height 11
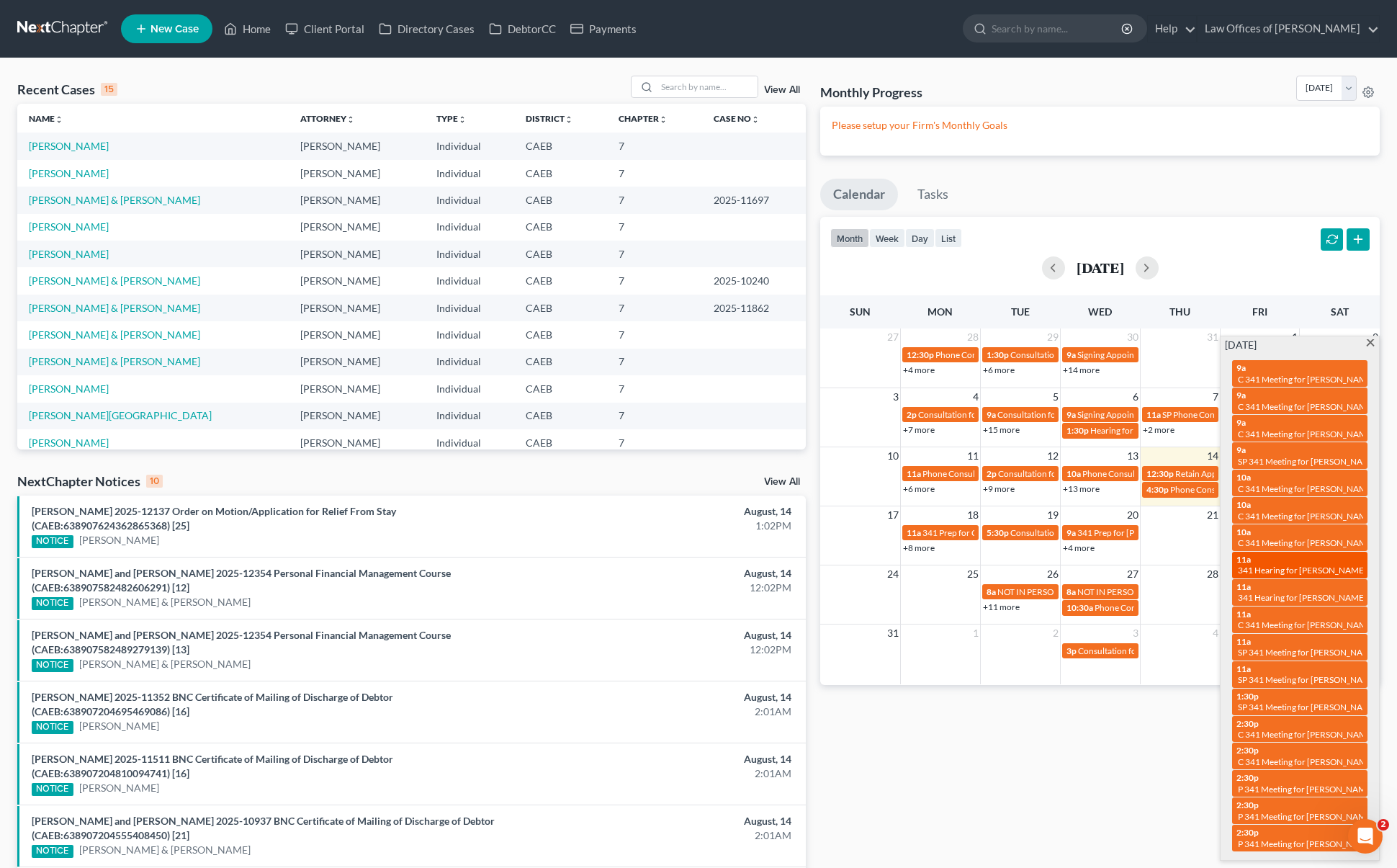
click at [1276, 568] on span "341 Hearing for [PERSON_NAME] & [PERSON_NAME]" at bounding box center [1340, 570] width 206 height 11
select select "Days"
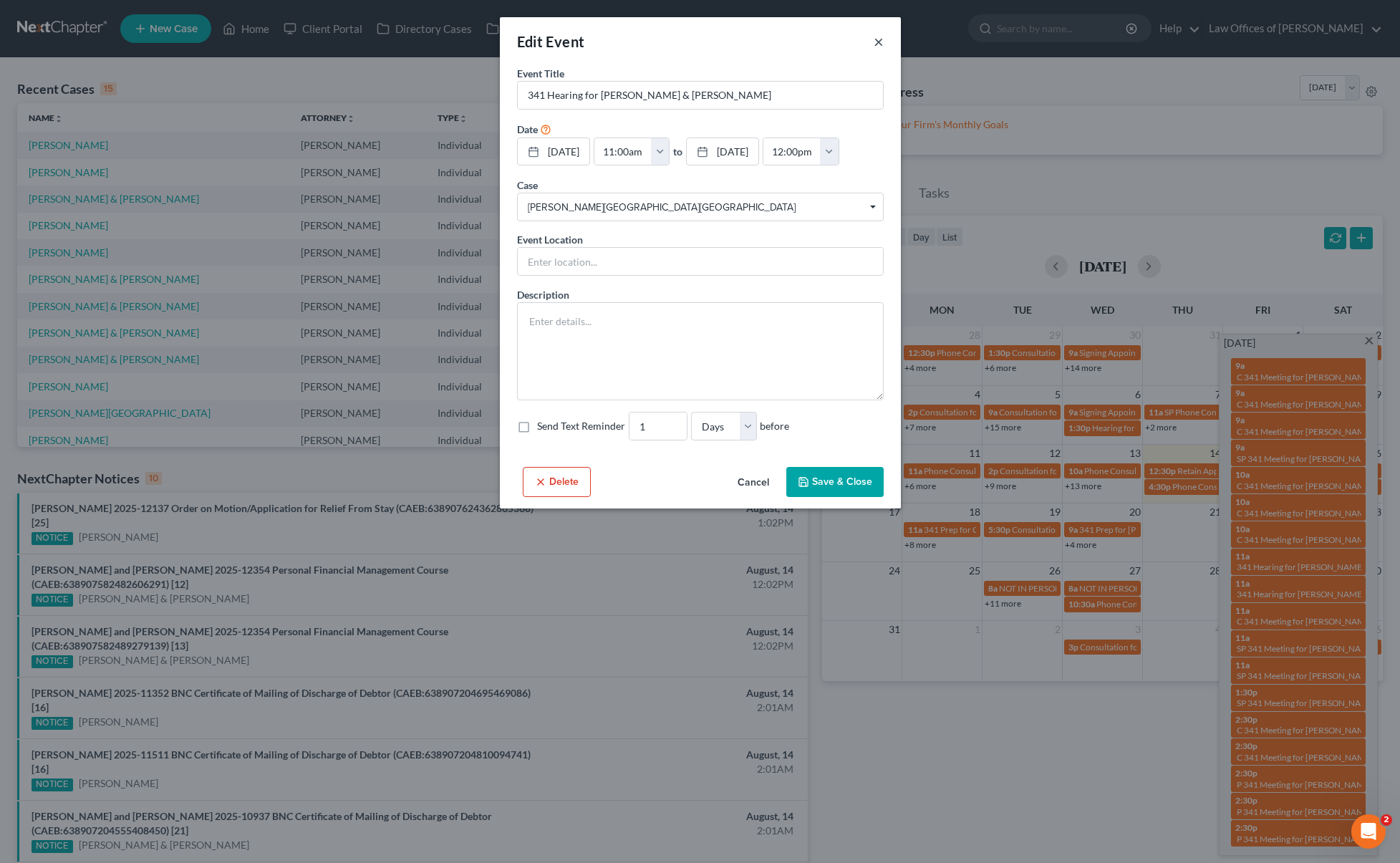
click at [875, 40] on button "×" at bounding box center [878, 41] width 10 height 17
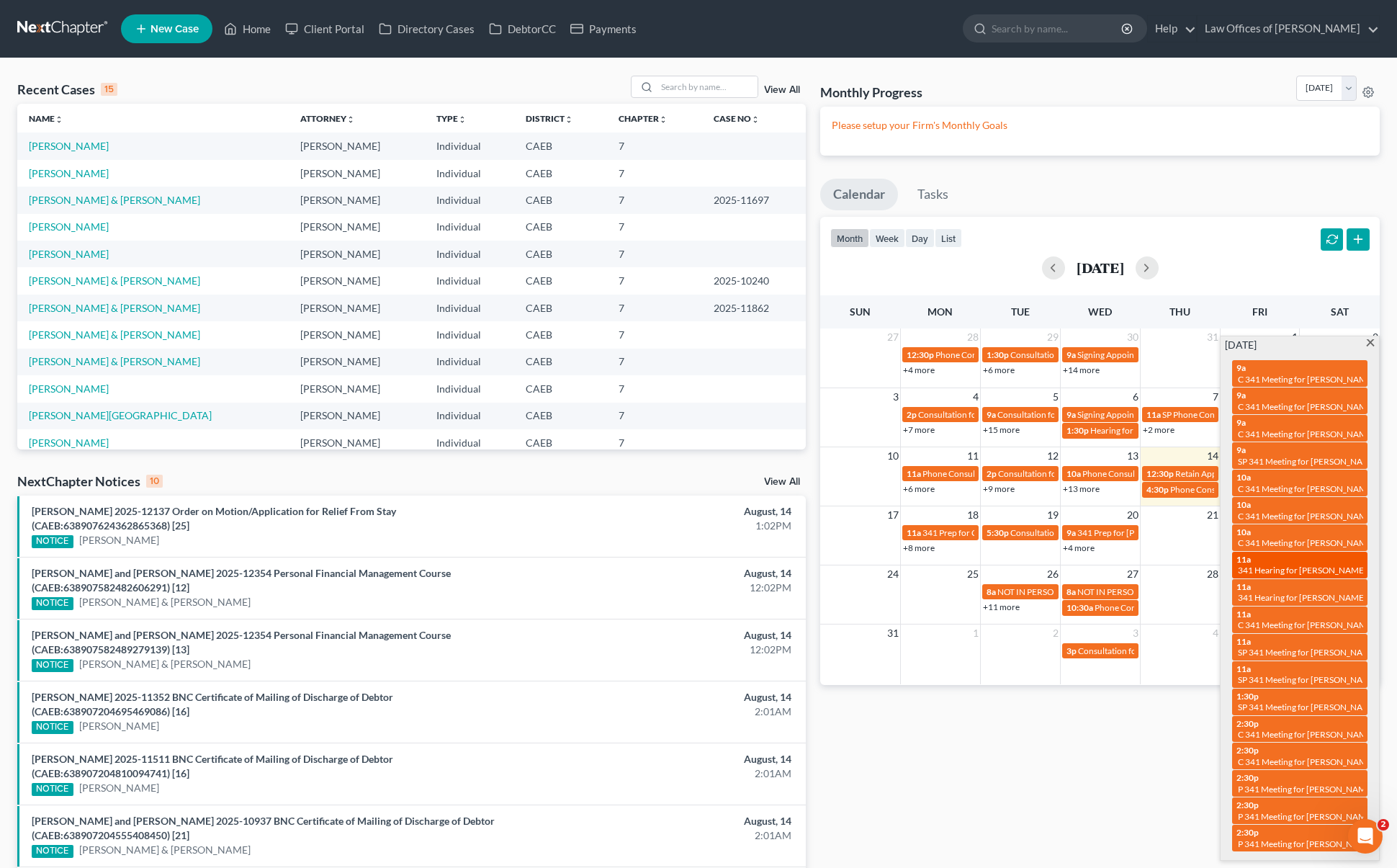
click at [1290, 567] on span "341 Hearing for [PERSON_NAME] & [PERSON_NAME]" at bounding box center [1340, 570] width 206 height 11
select select "Days"
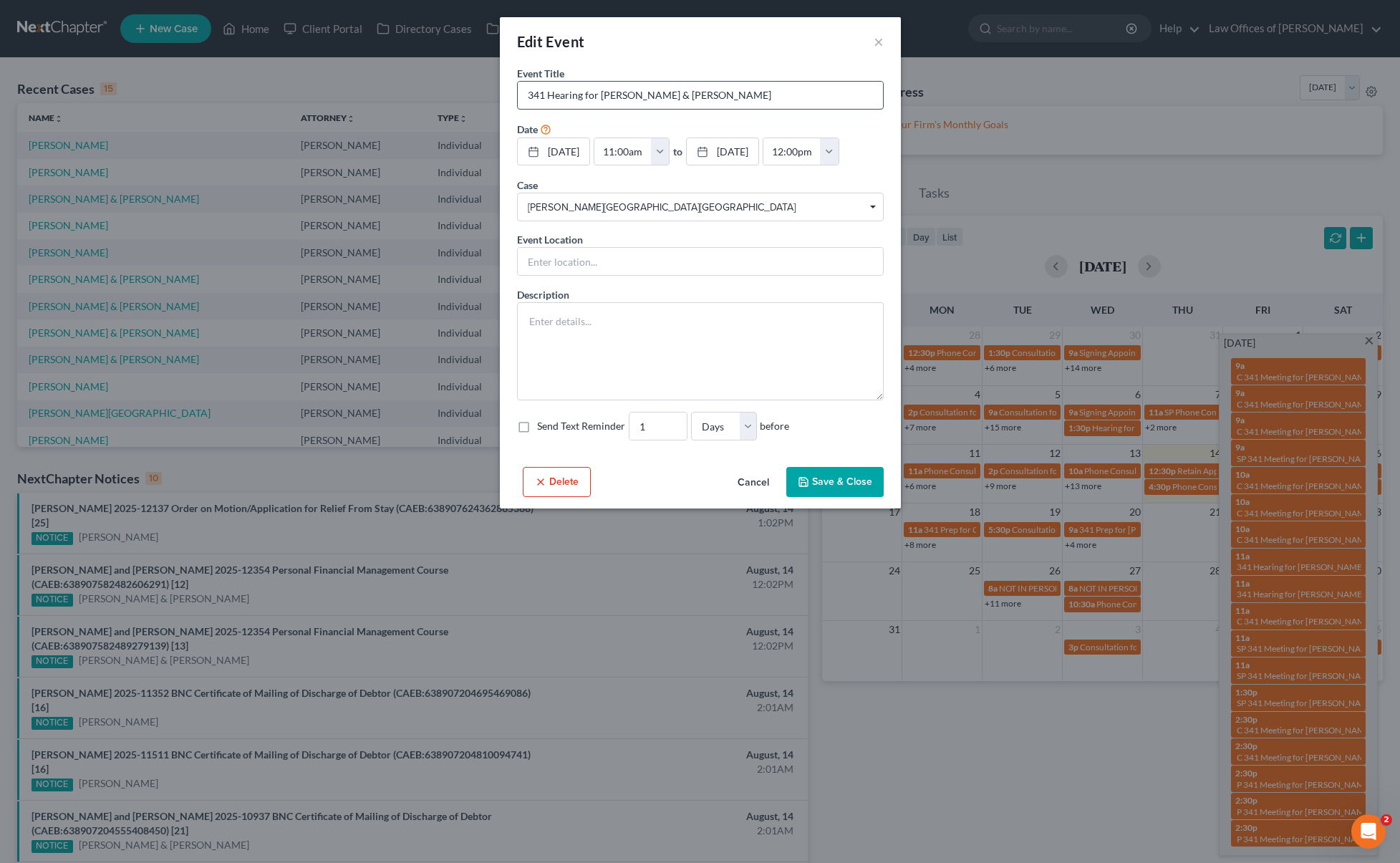
click at [583, 98] on input "341 Hearing for [PERSON_NAME] & [PERSON_NAME]" at bounding box center [700, 96] width 365 height 28
type input "341 Meeting for [PERSON_NAME] & [PERSON_NAME]"
click at [831, 483] on button "Save & Close" at bounding box center [834, 482] width 98 height 30
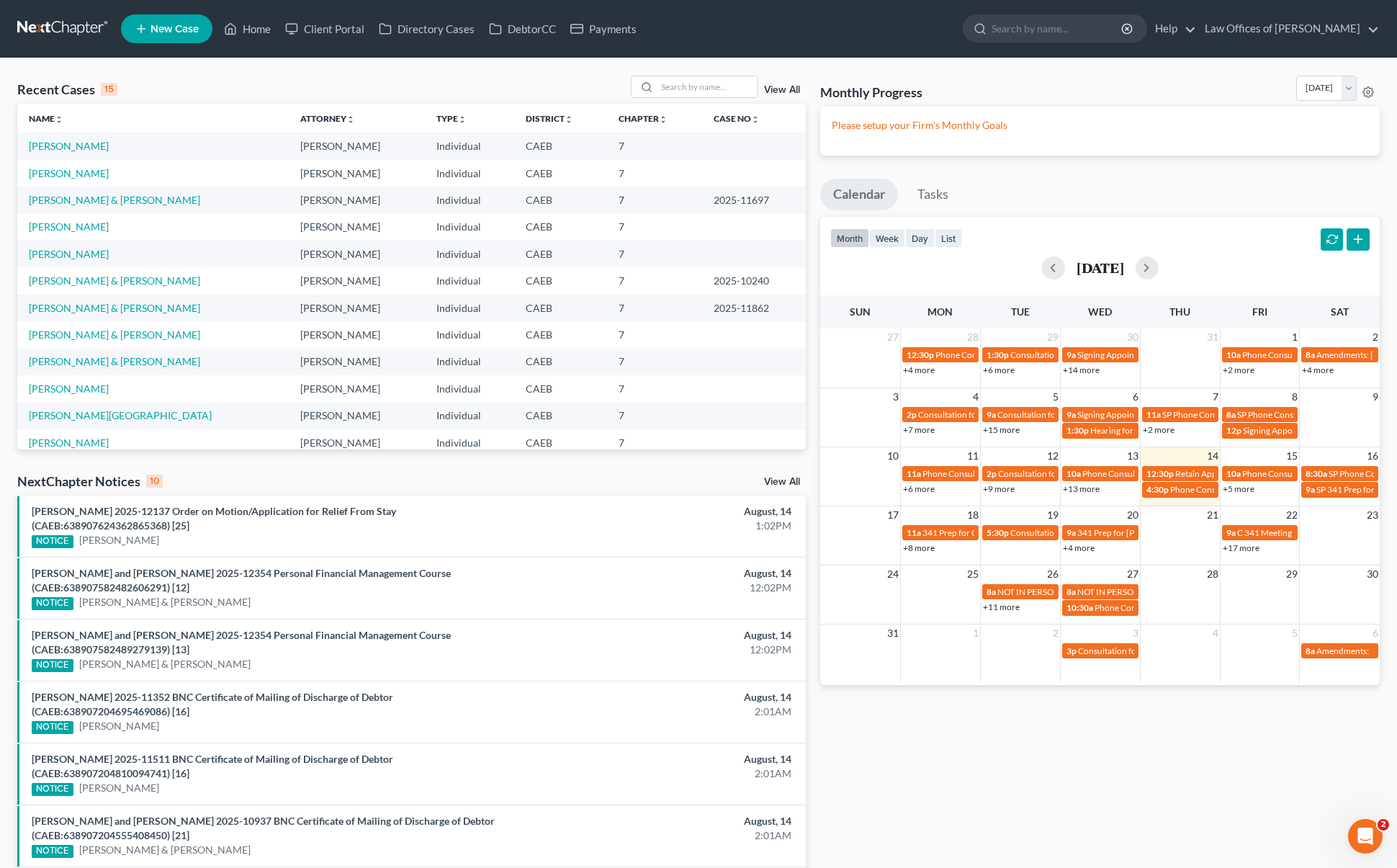
click at [1243, 550] on link "+17 more" at bounding box center [1241, 547] width 37 height 11
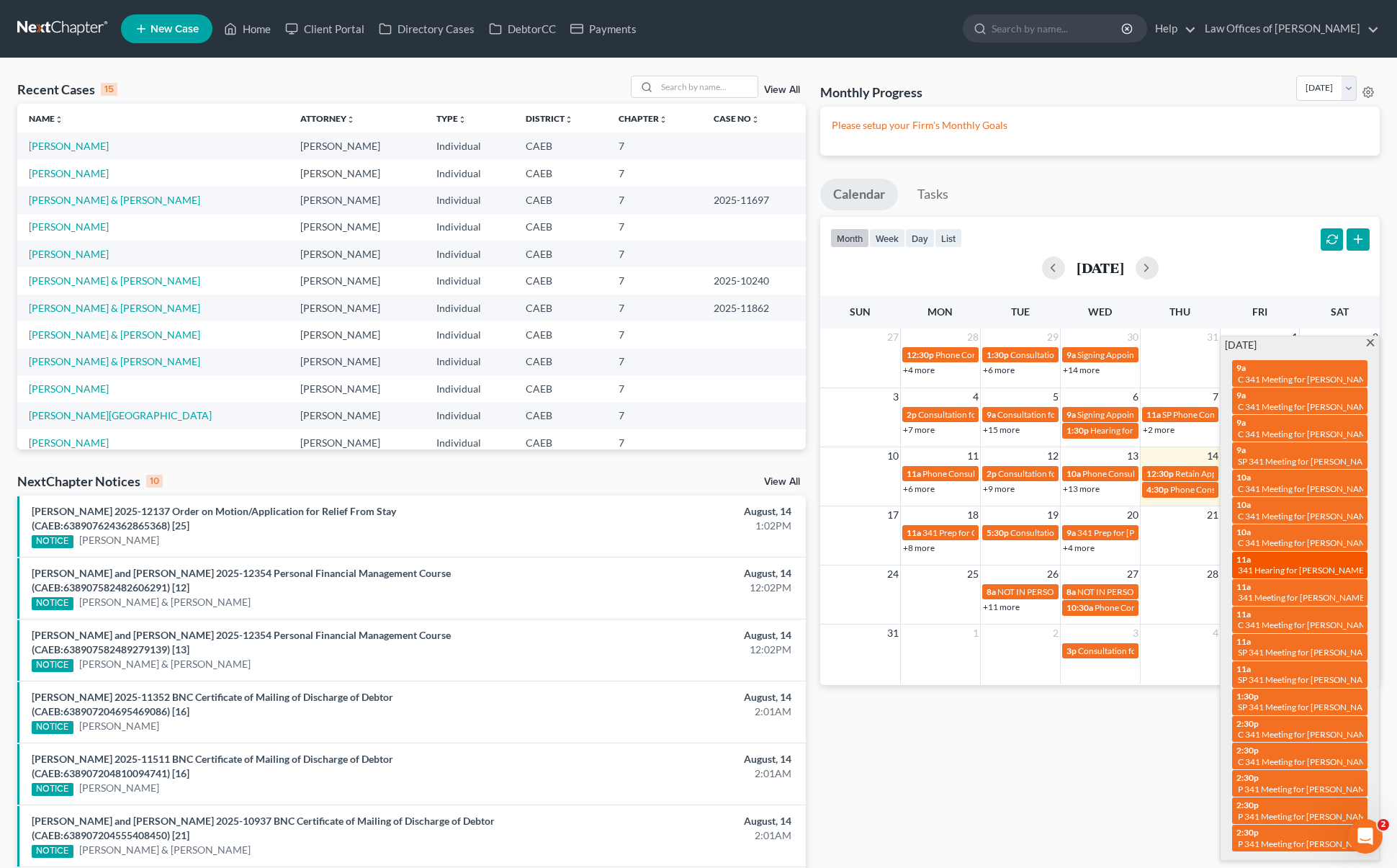
click at [1265, 567] on span "341 Hearing for [PERSON_NAME]" at bounding box center [1302, 570] width 129 height 11
select select "Days"
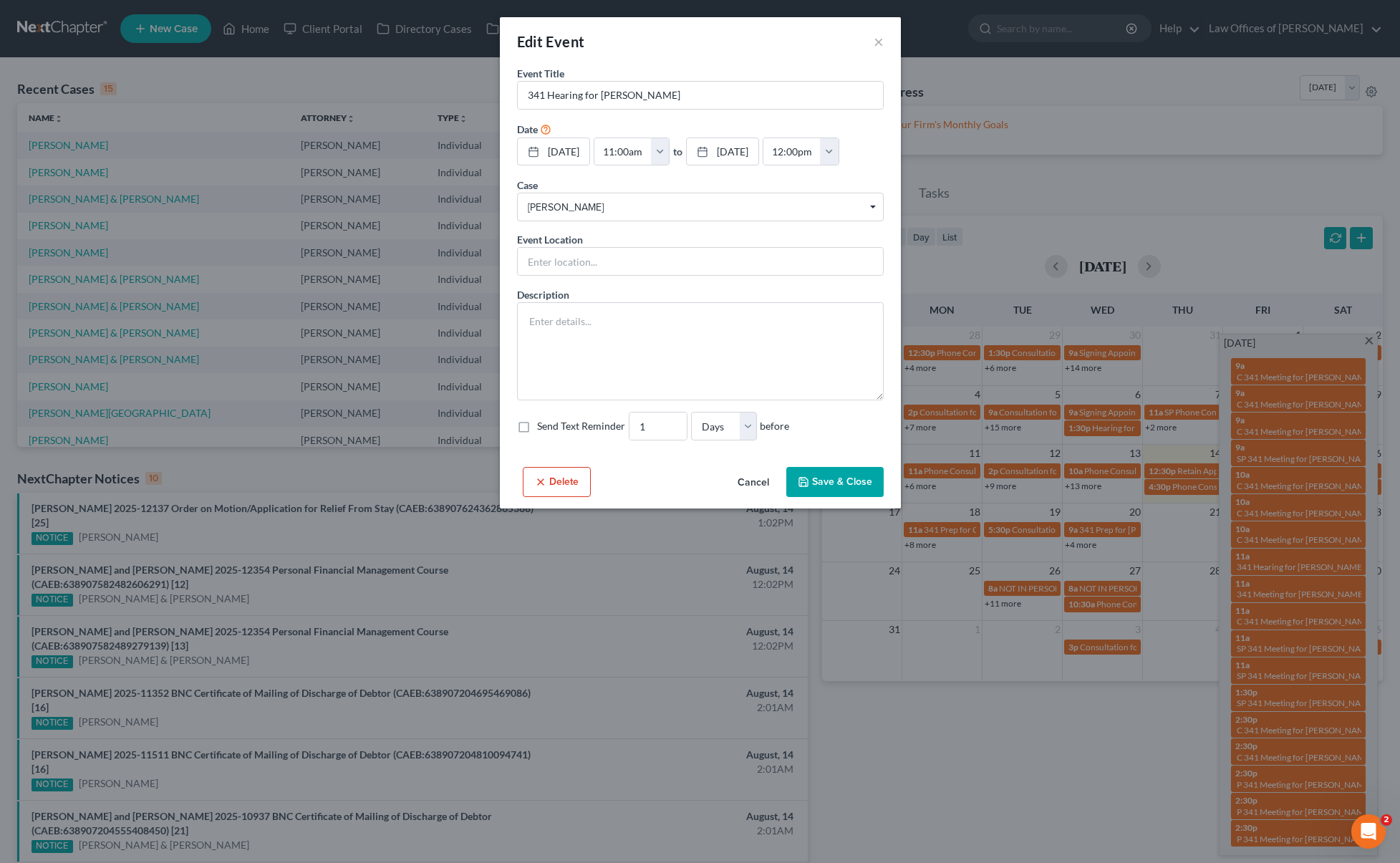
click at [566, 487] on button "Delete" at bounding box center [556, 482] width 68 height 30
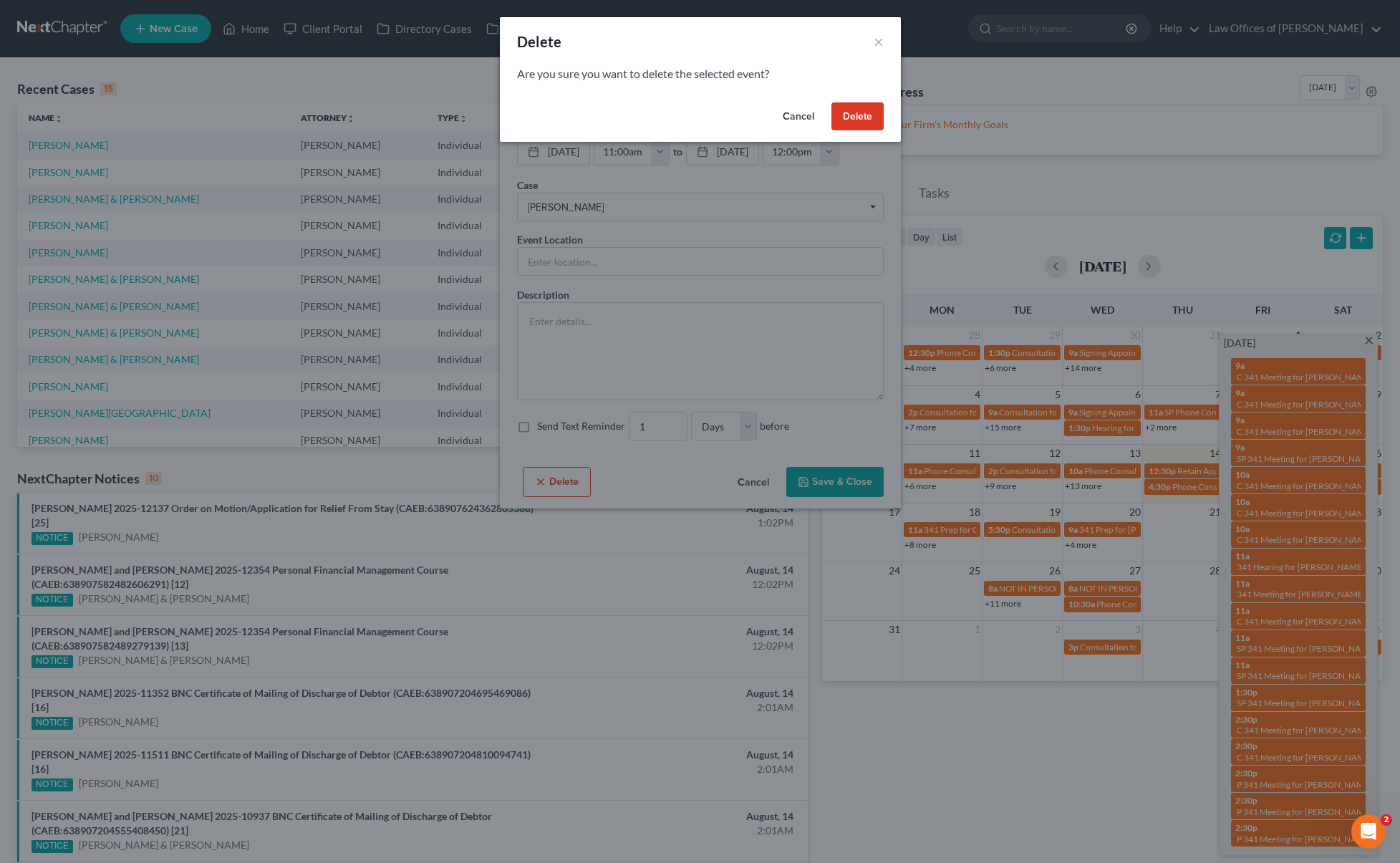
click at [871, 118] on button "Delete" at bounding box center [857, 116] width 52 height 29
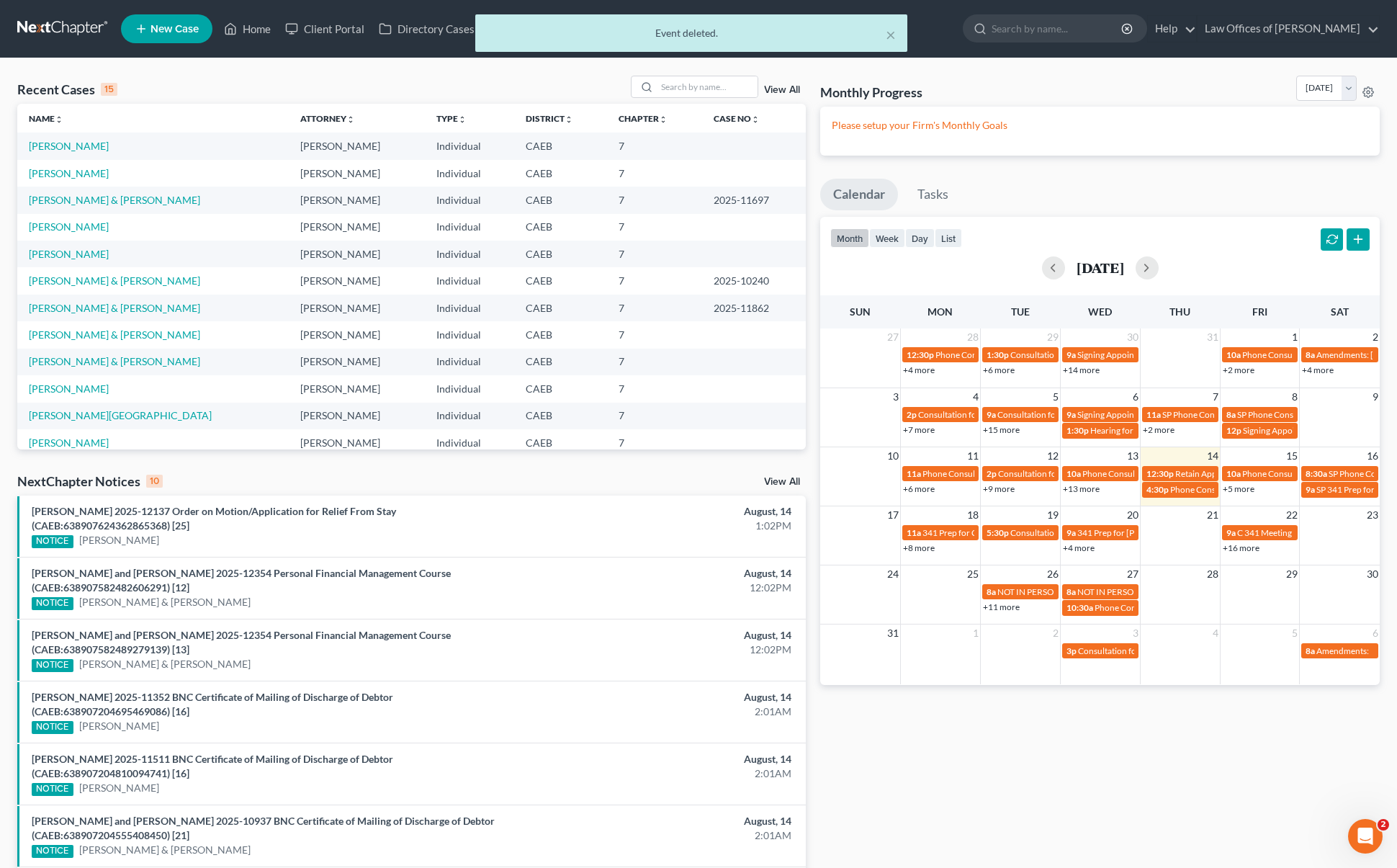
click at [1241, 550] on link "+16 more" at bounding box center [1241, 547] width 37 height 11
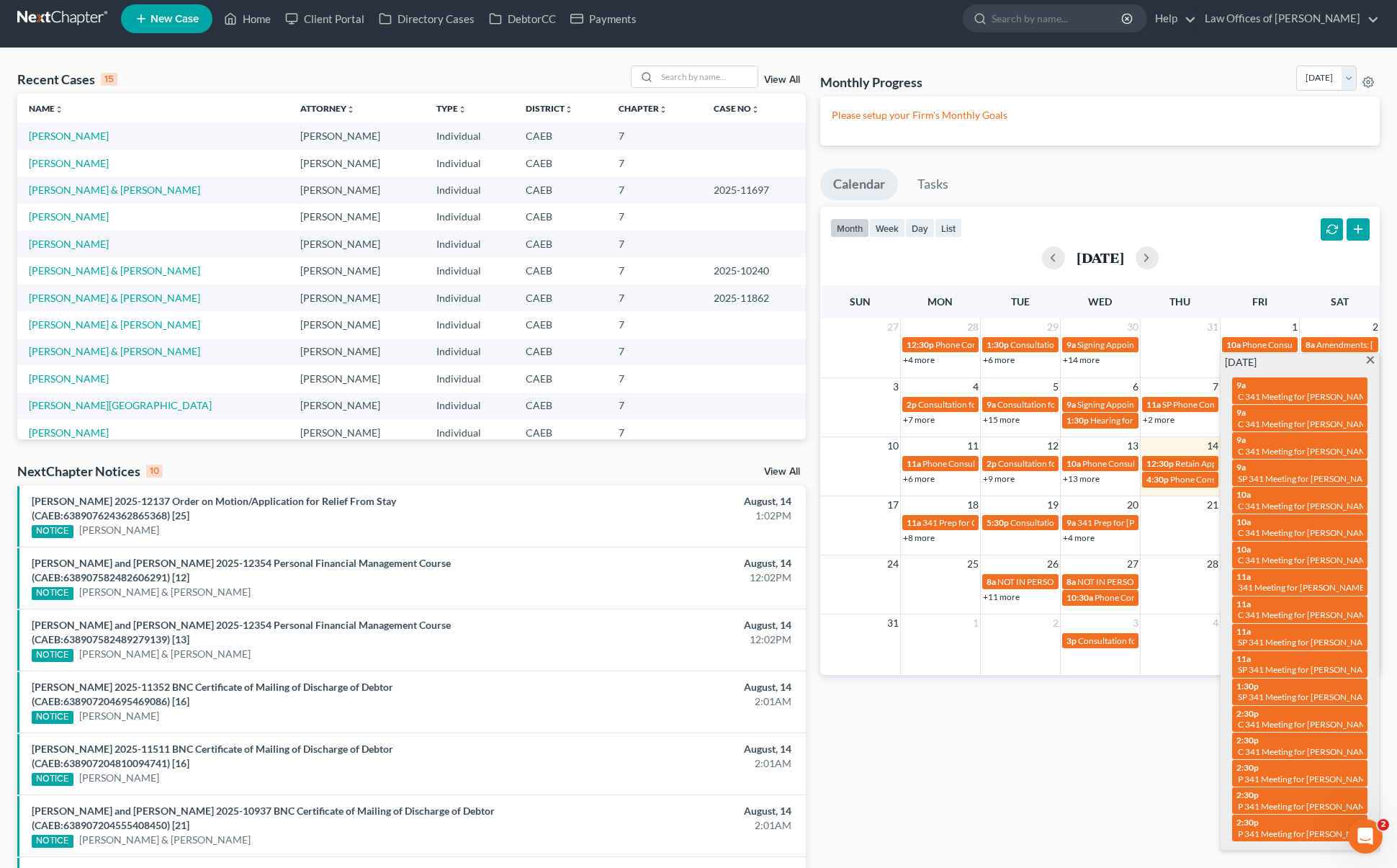
scroll to position [11, 0]
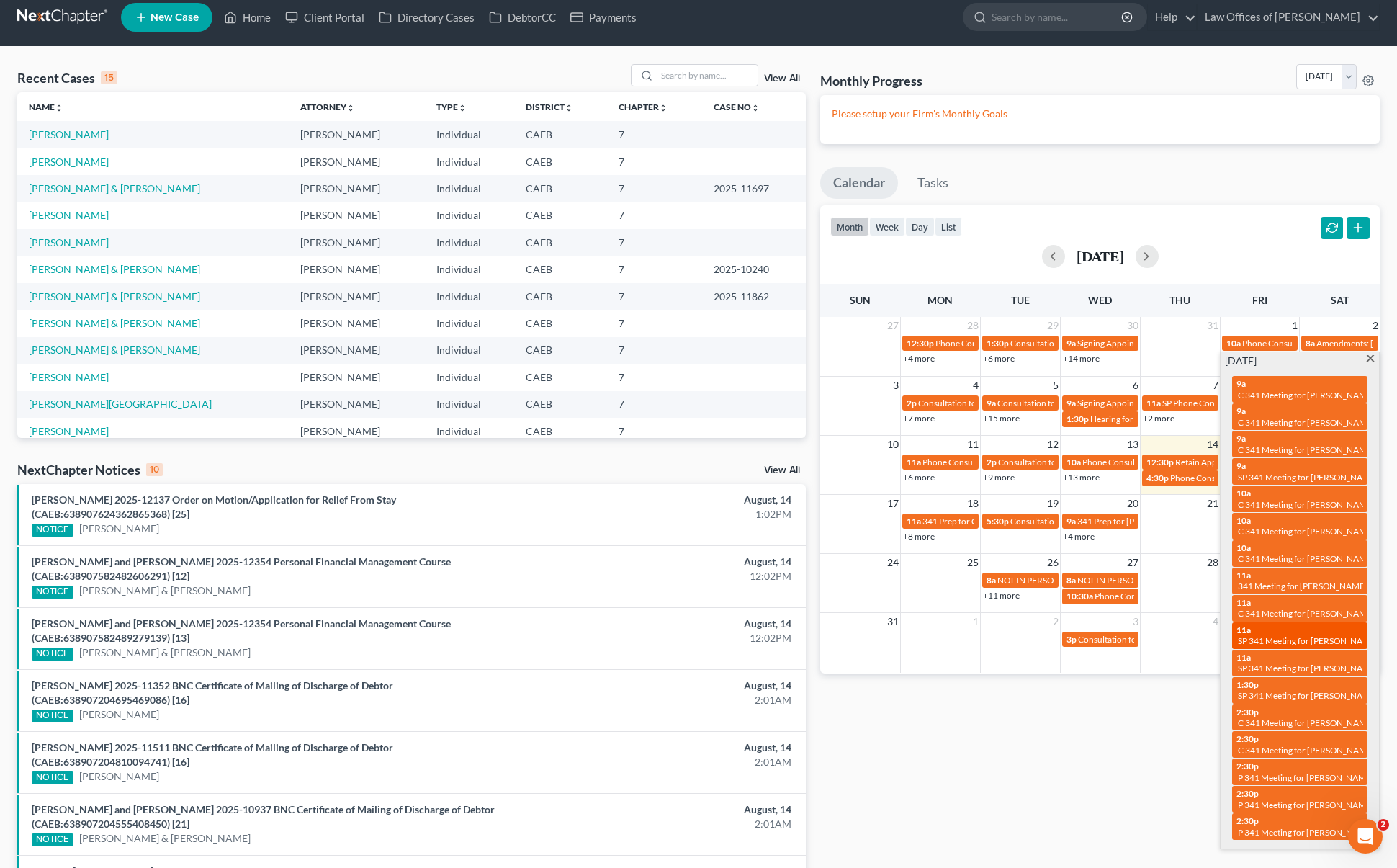
click at [1291, 638] on span "SP 341 Meeting for [PERSON_NAME] and [PERSON_NAME]" at bounding box center [1350, 641] width 225 height 11
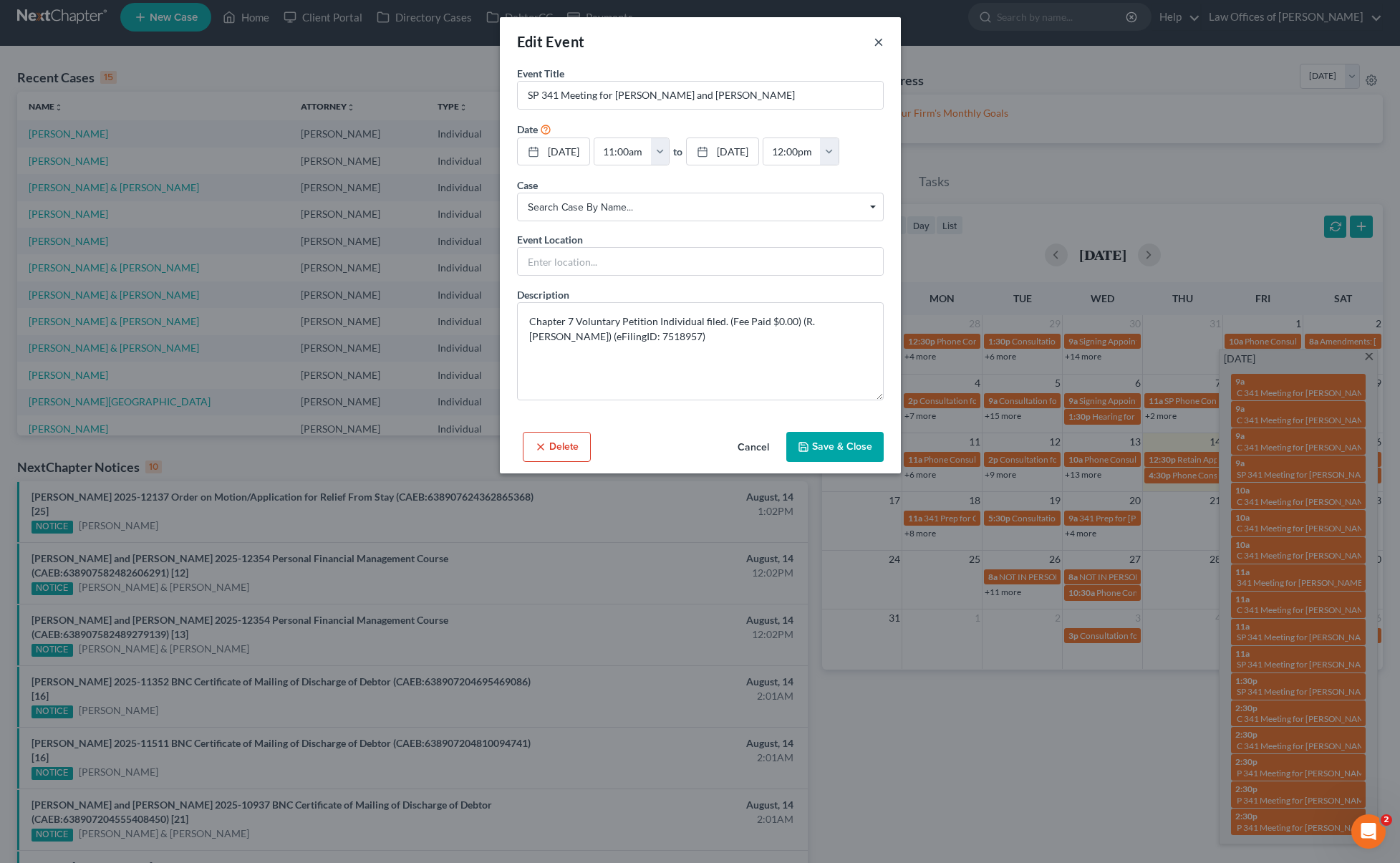
click at [880, 41] on button "×" at bounding box center [878, 41] width 10 height 17
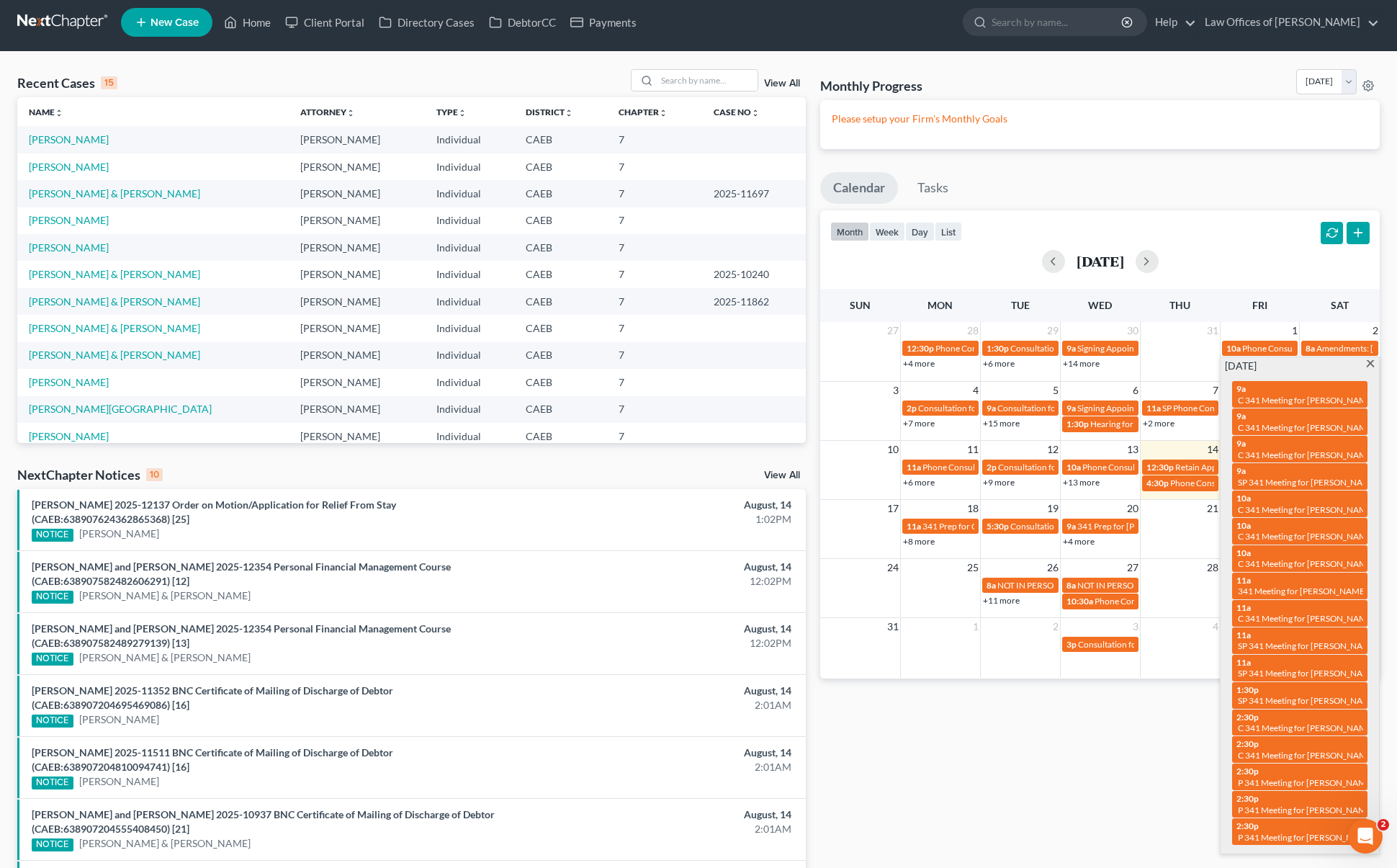
scroll to position [0, 0]
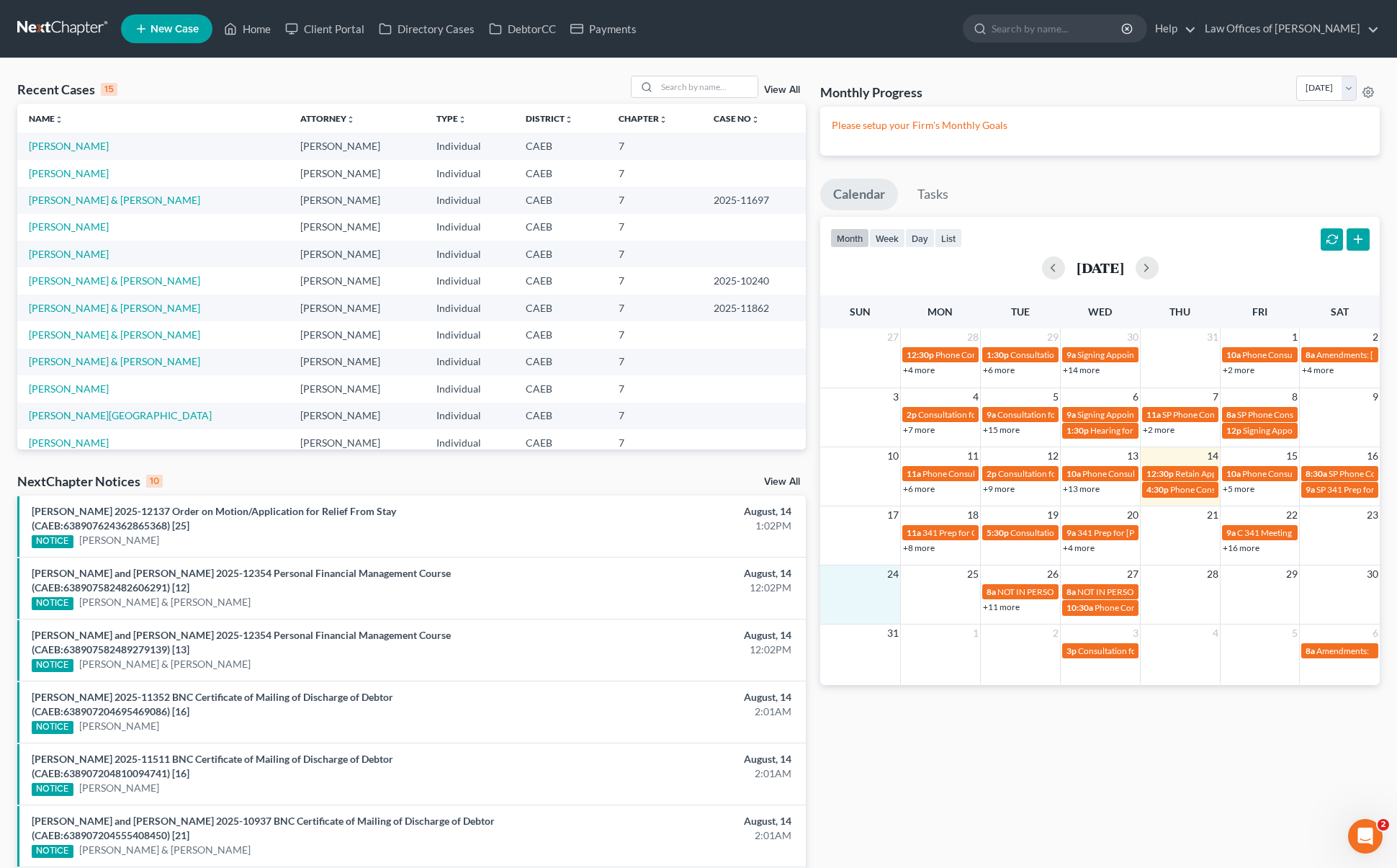
click at [881, 610] on td at bounding box center [860, 599] width 80 height 33
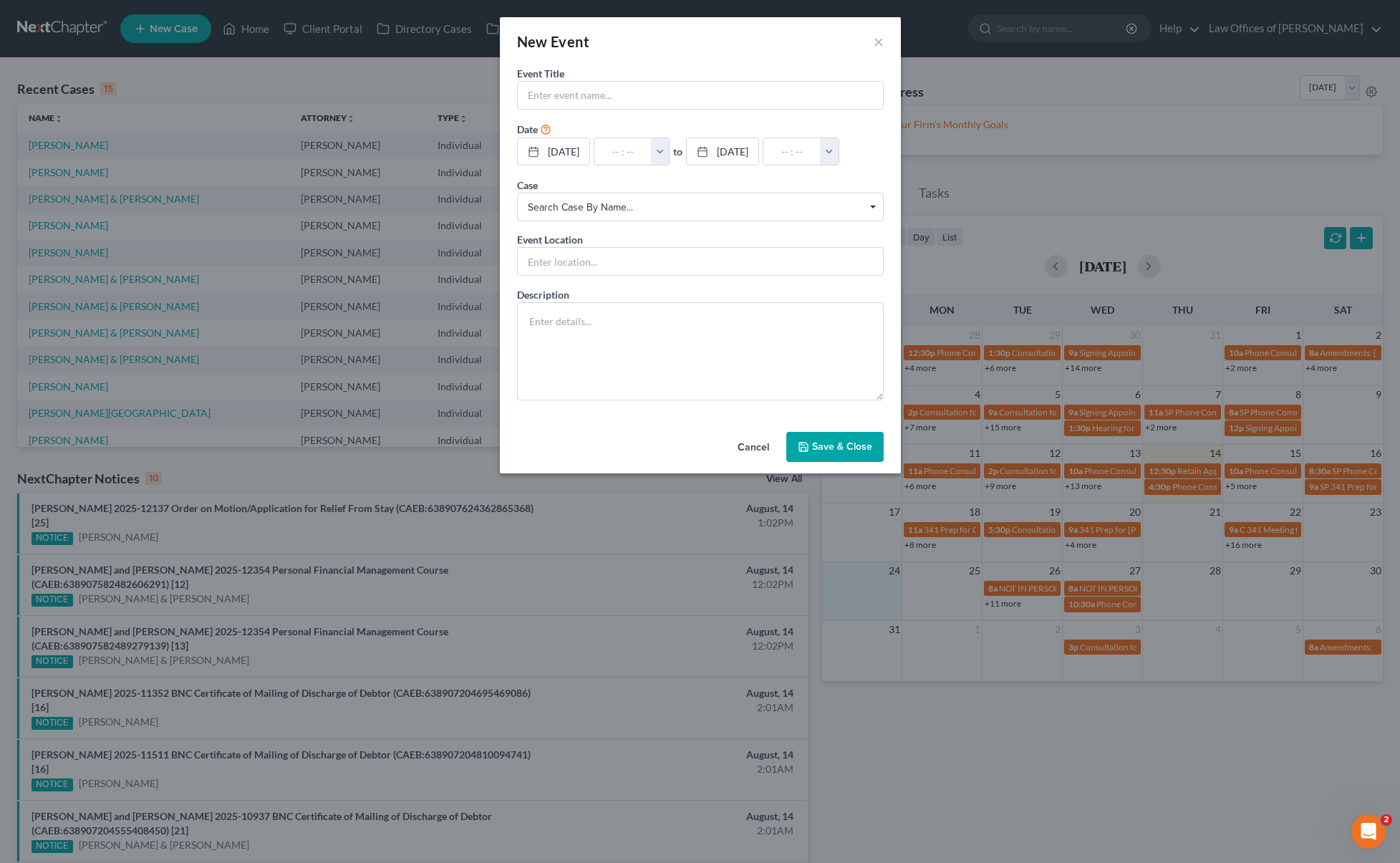
click at [750, 449] on button "Cancel" at bounding box center [752, 447] width 54 height 29
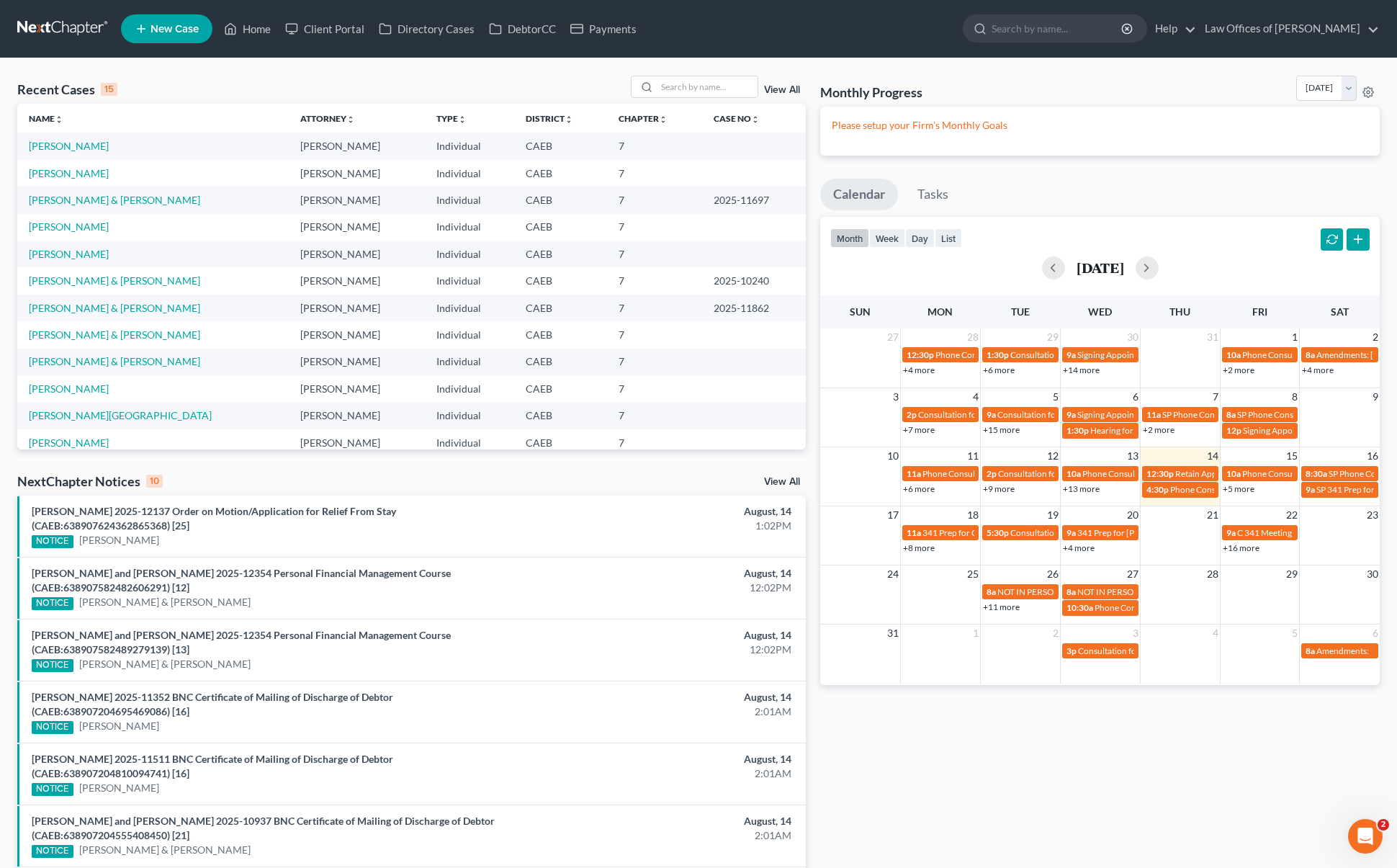
click at [1007, 610] on link "+11 more" at bounding box center [1001, 607] width 37 height 11
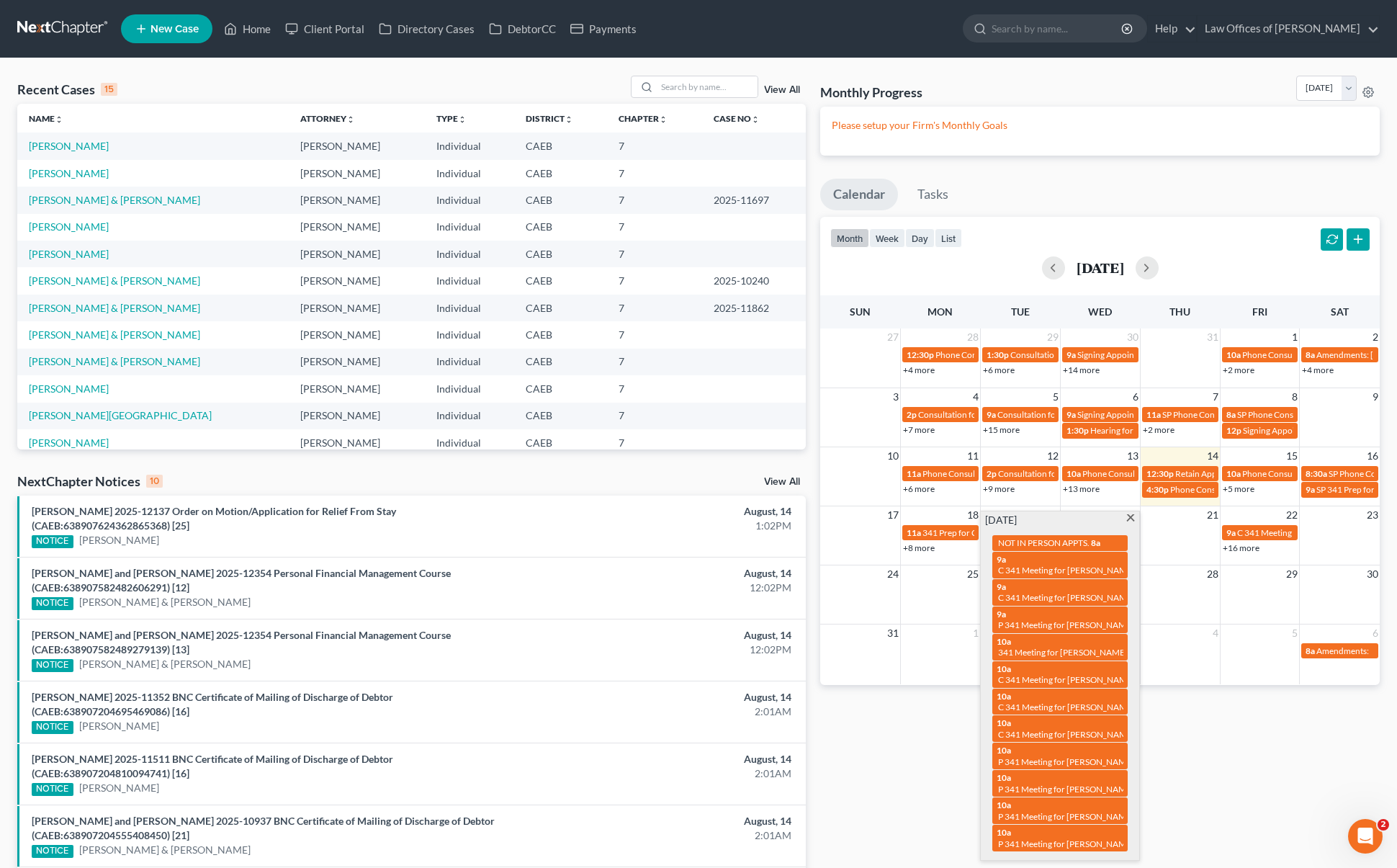
click at [1130, 514] on span at bounding box center [1131, 519] width 11 height 9
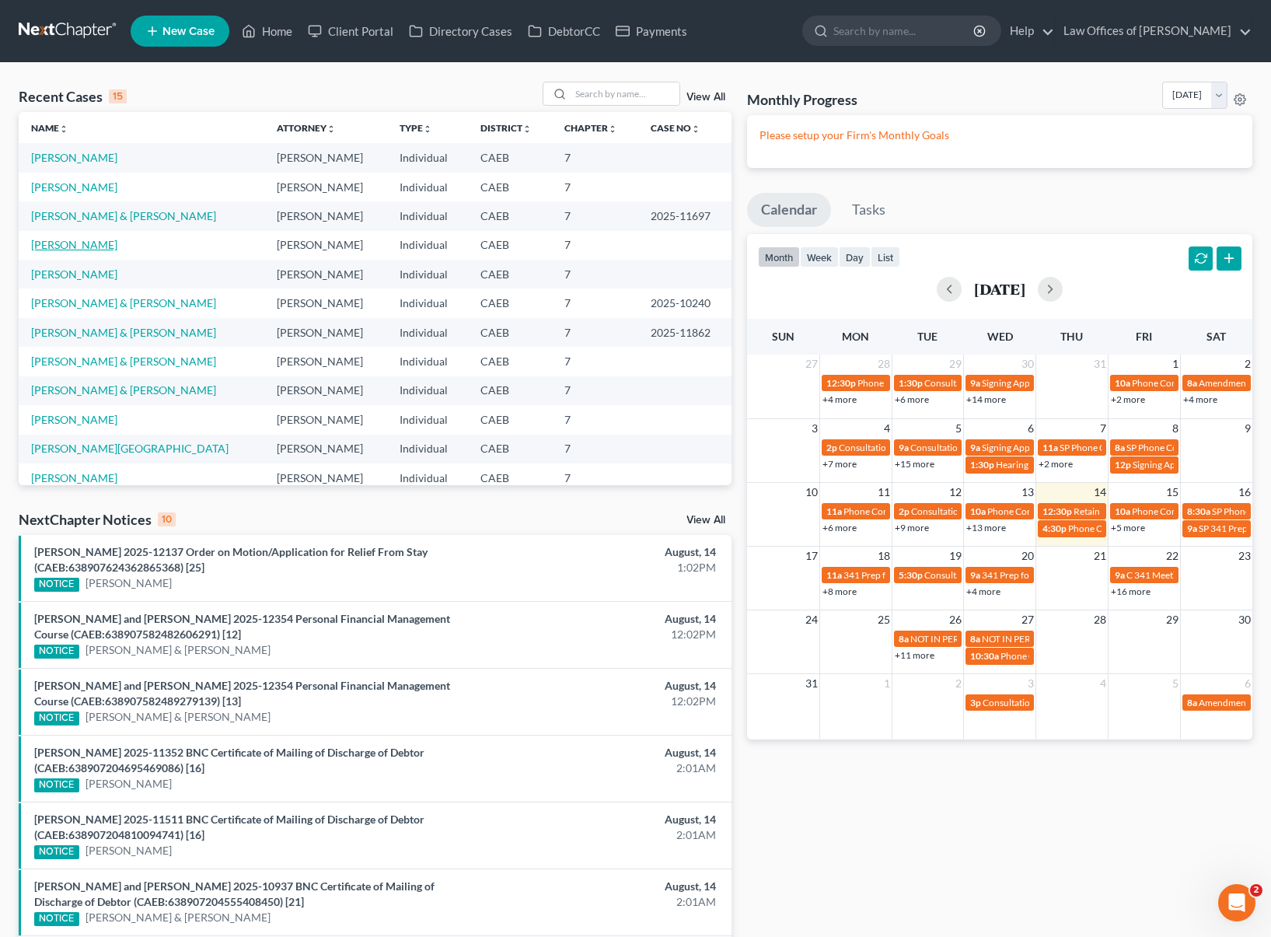
click at [103, 245] on link "[PERSON_NAME]" at bounding box center [74, 244] width 86 height 13
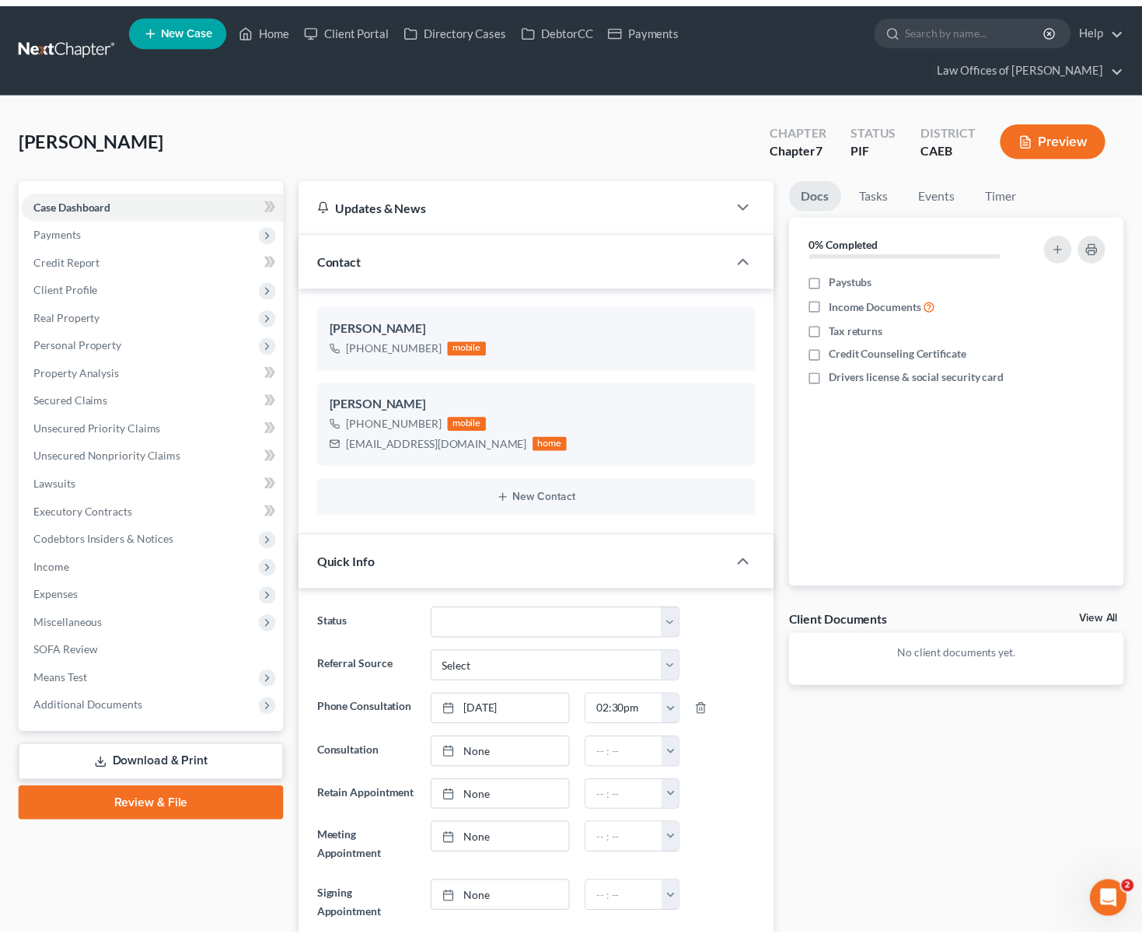
scroll to position [3502, 0]
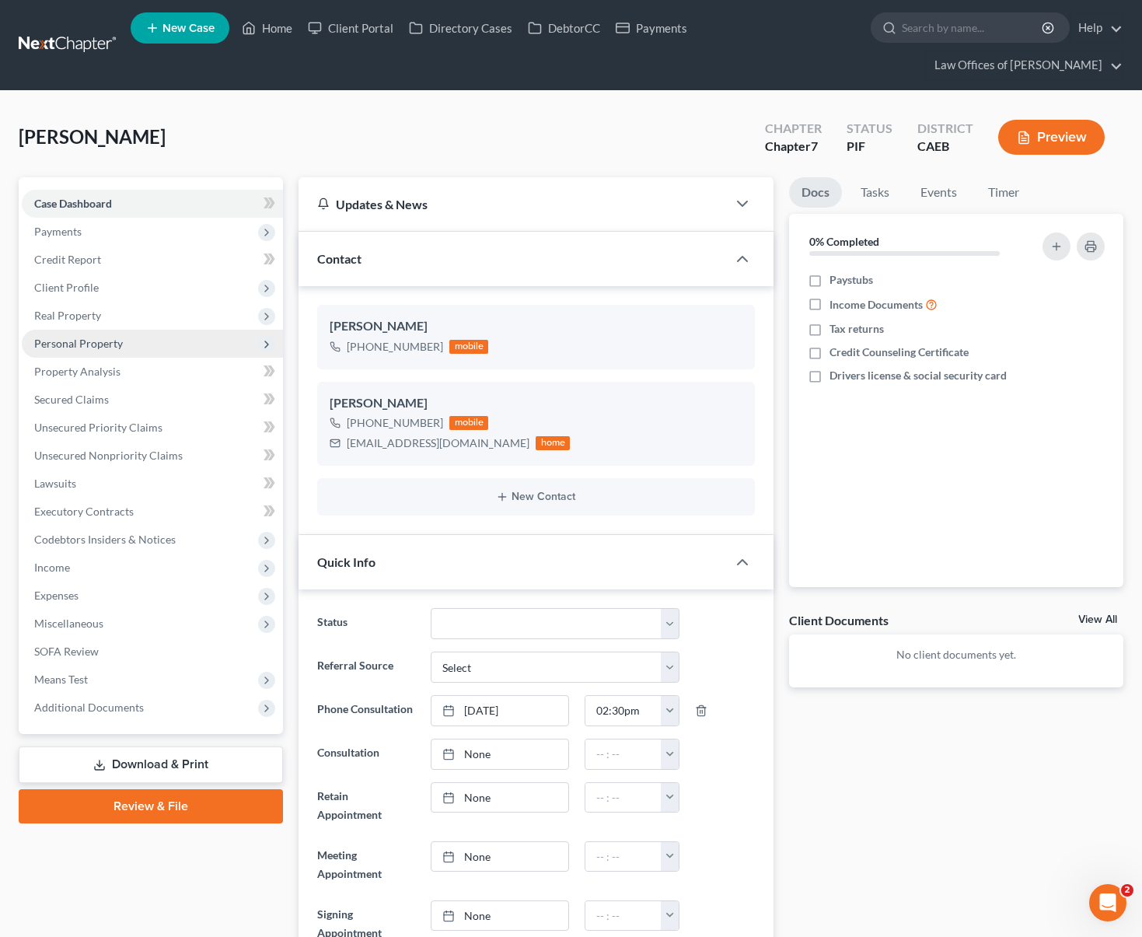
click at [121, 330] on span "Personal Property" at bounding box center [152, 344] width 261 height 28
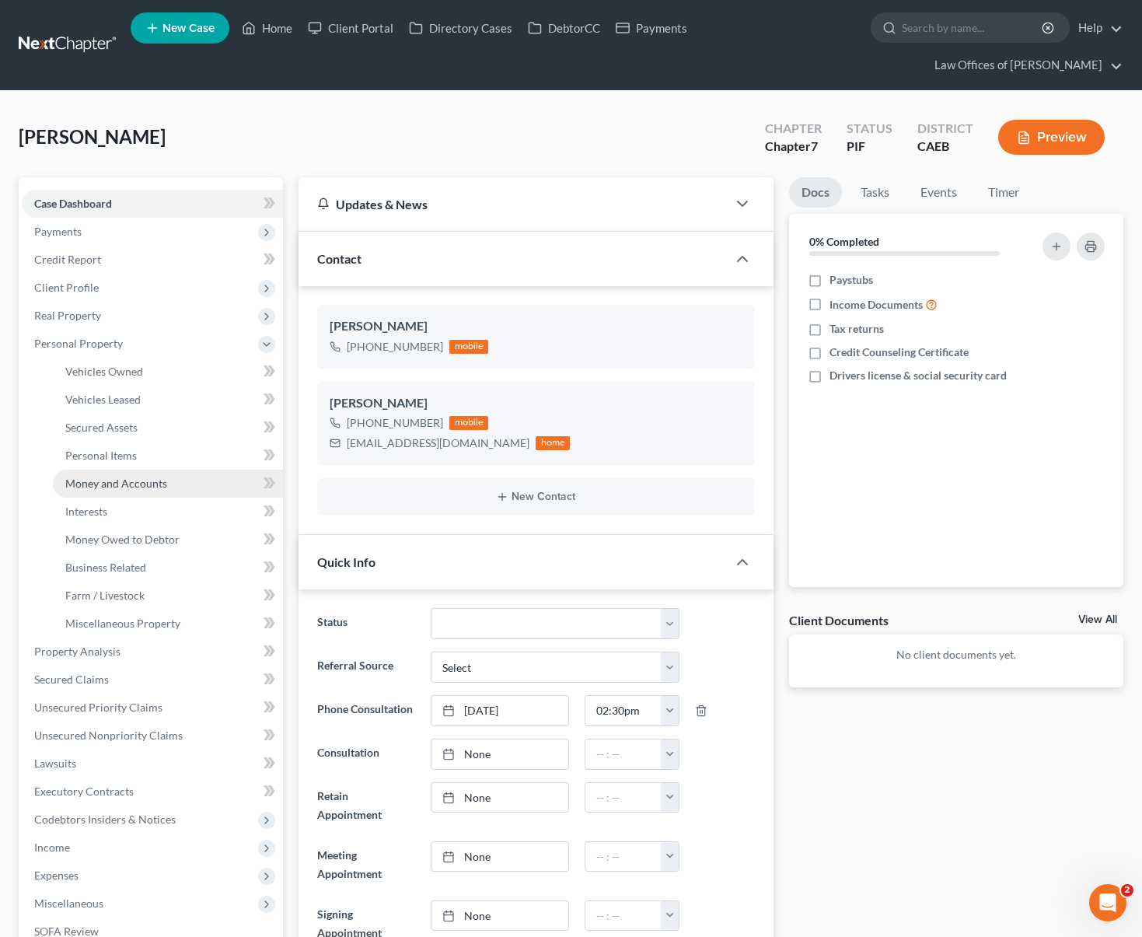
click at [188, 469] on link "Money and Accounts" at bounding box center [168, 483] width 230 height 28
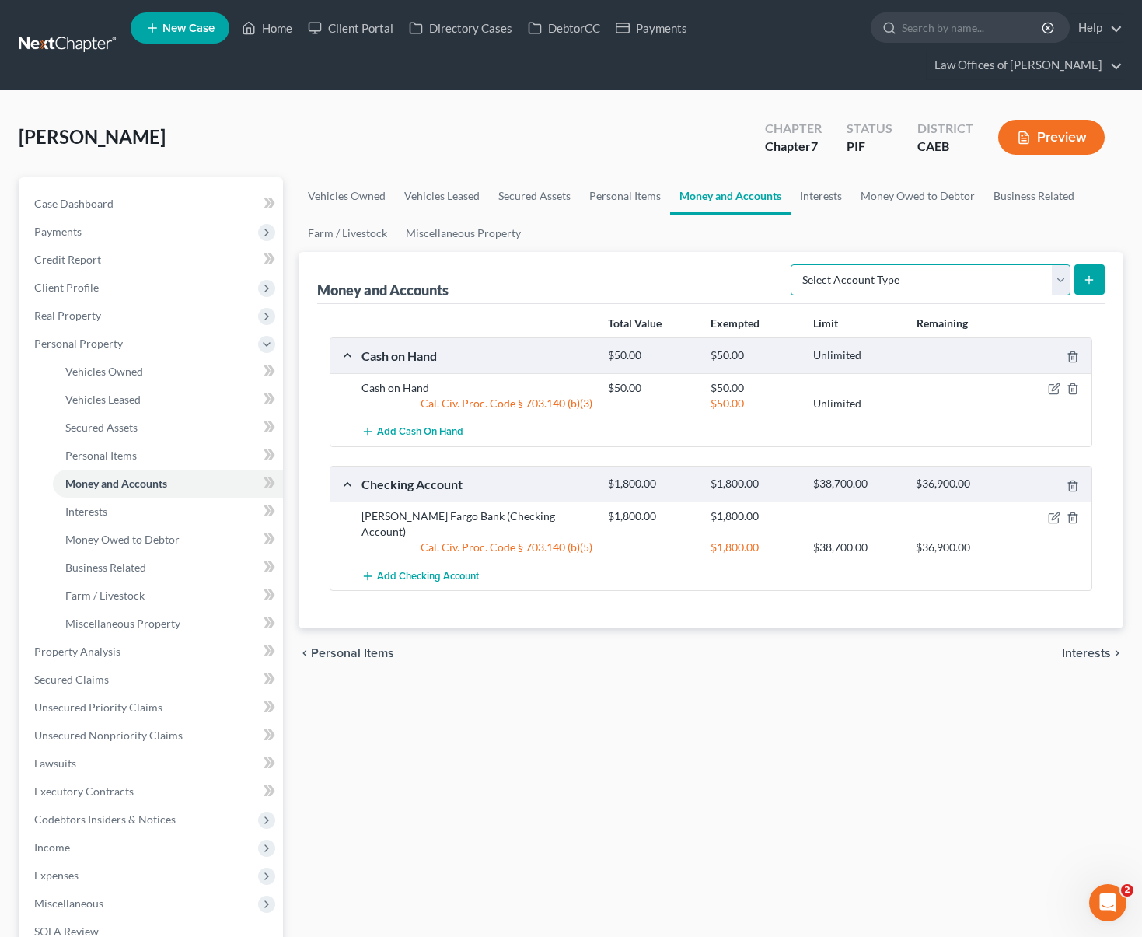
click at [1061, 264] on select "Select Account Type Brokerage Cash on Hand Certificates of Deposit Checking Acc…" at bounding box center [930, 279] width 280 height 31
click at [86, 504] on span "Interests" at bounding box center [86, 510] width 42 height 13
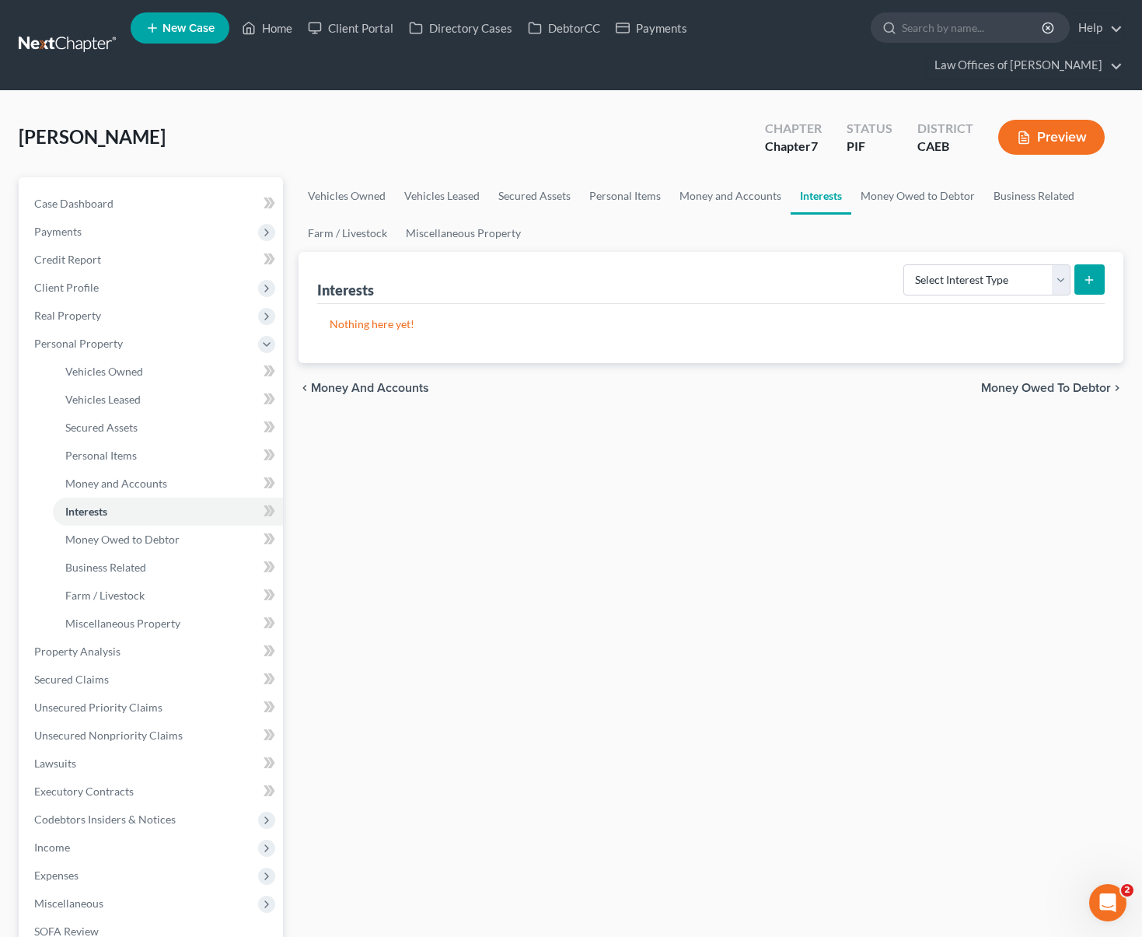
click at [1079, 264] on button "submit" at bounding box center [1089, 279] width 30 height 30
click at [1063, 264] on select "Select Interest Type 401K Annuity Bond Education IRA Government Bond Government…" at bounding box center [986, 279] width 167 height 31
select select "term_life_insurance"
click at [1094, 274] on icon "submit" at bounding box center [1089, 280] width 12 height 12
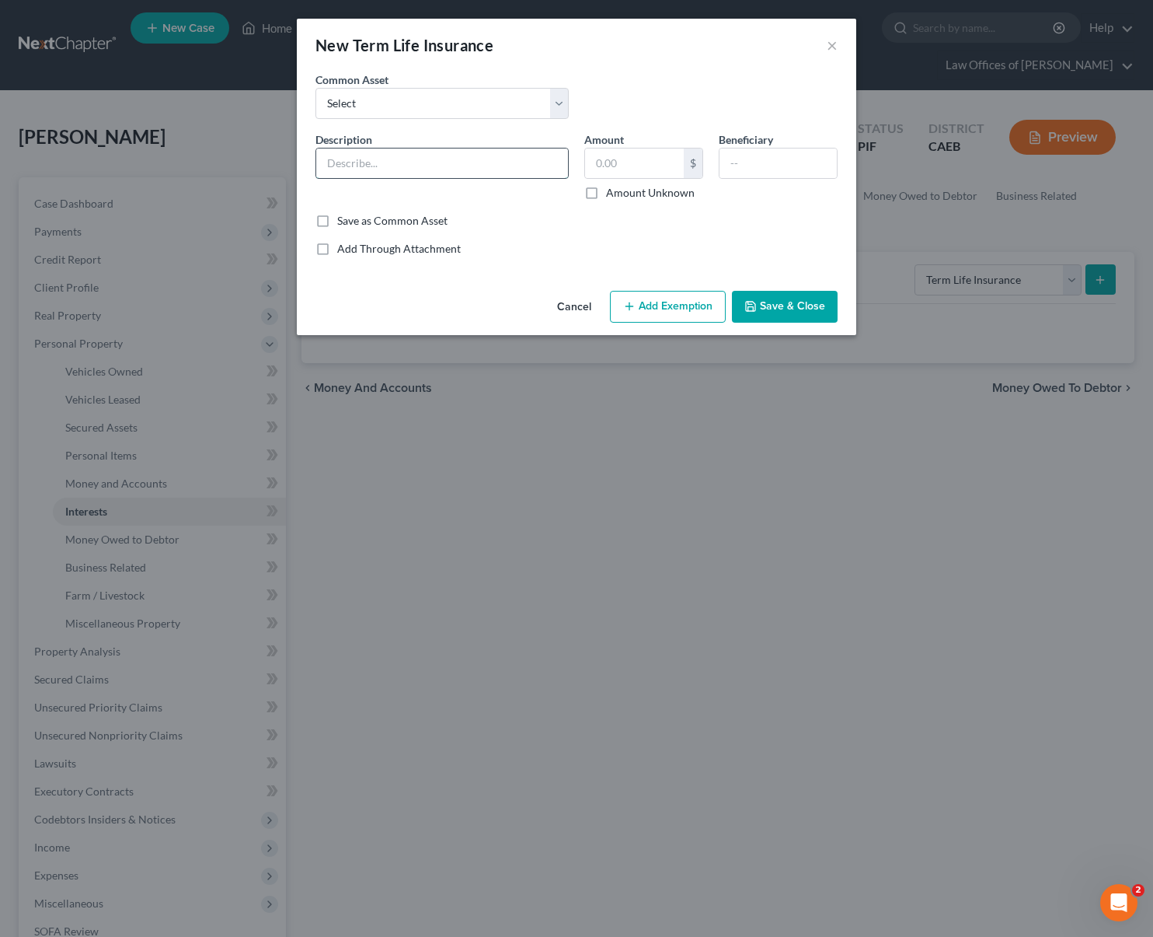
click at [388, 158] on input "text" at bounding box center [442, 163] width 252 height 30
type input "Term Life Insurance @ Principle"
click at [788, 166] on input "text" at bounding box center [778, 163] width 117 height 30
type input "P"
type input "F"
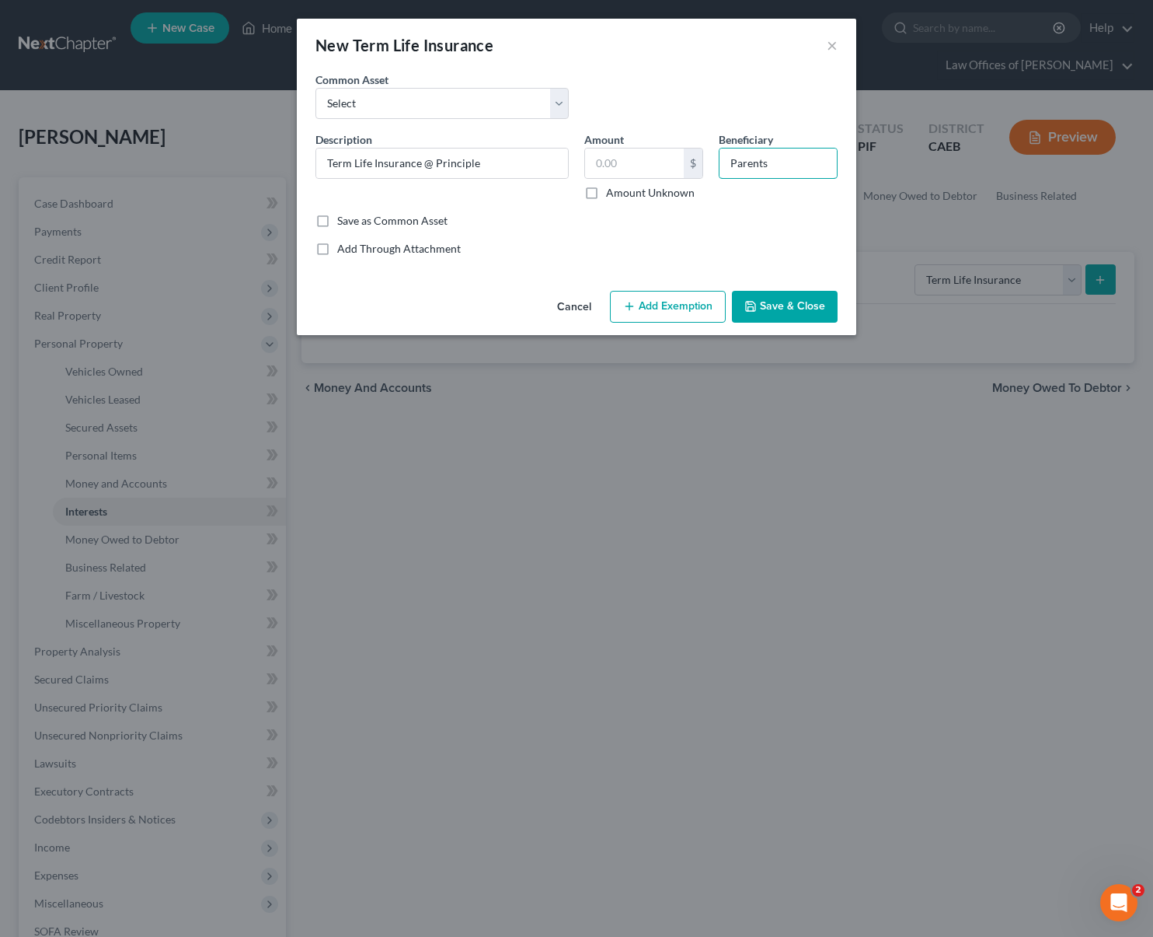
type input "Parents"
click at [786, 308] on button "Save & Close" at bounding box center [785, 307] width 106 height 33
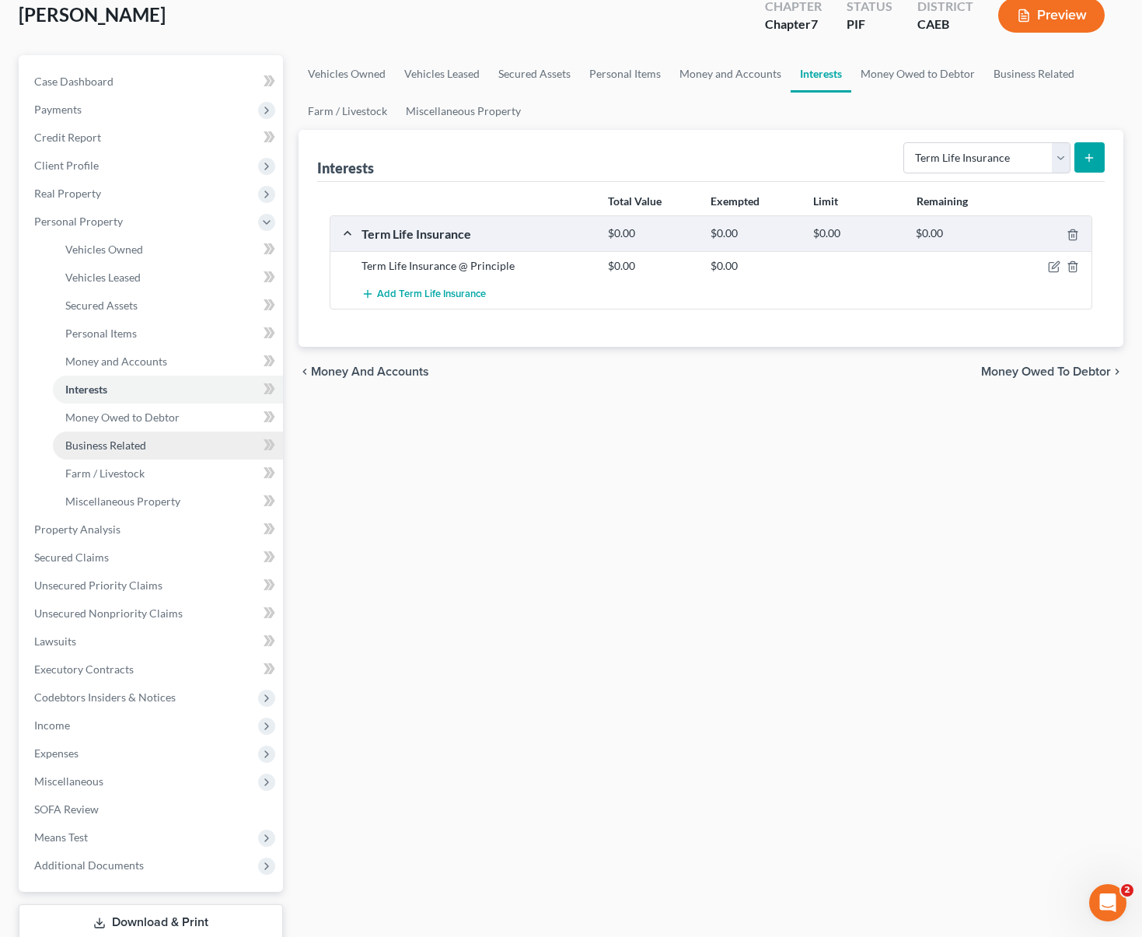
scroll to position [161, 0]
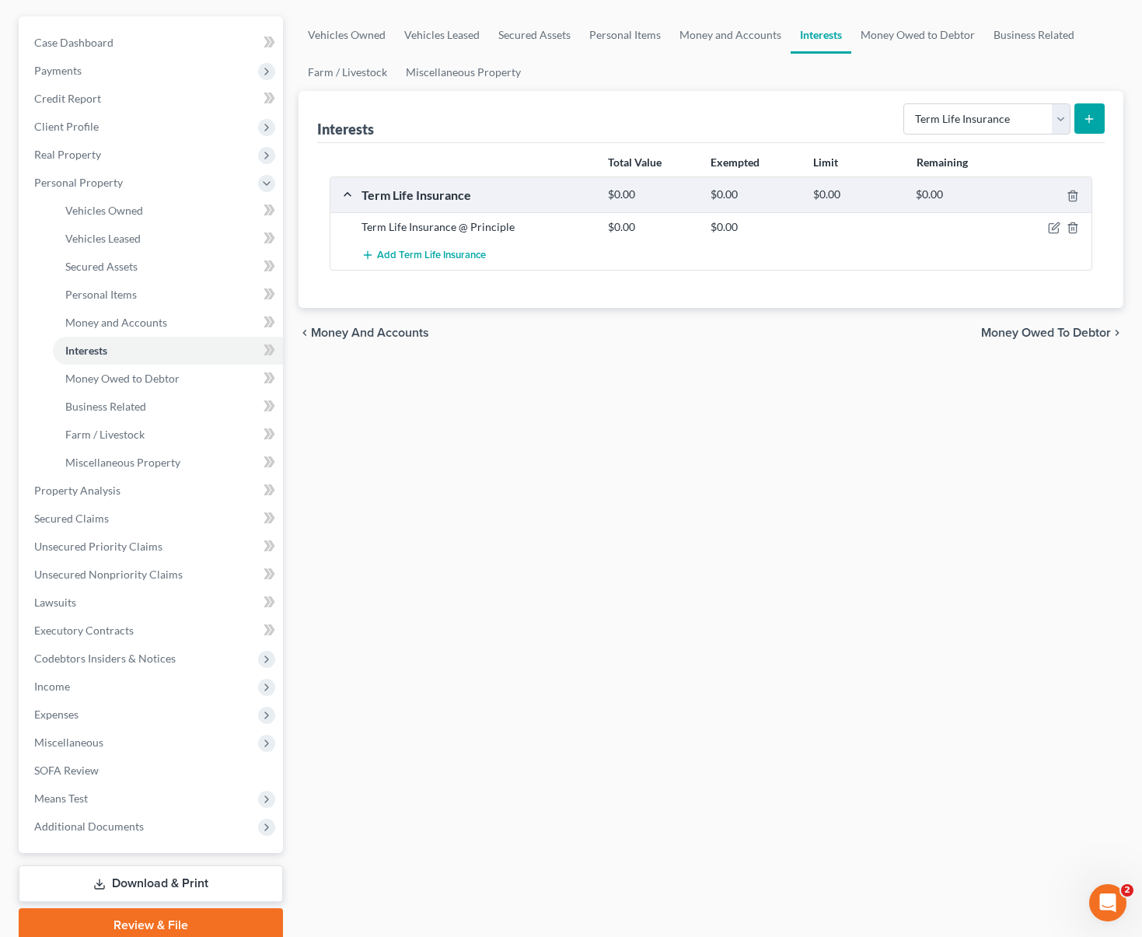
click at [205, 865] on link "Download & Print" at bounding box center [151, 883] width 264 height 37
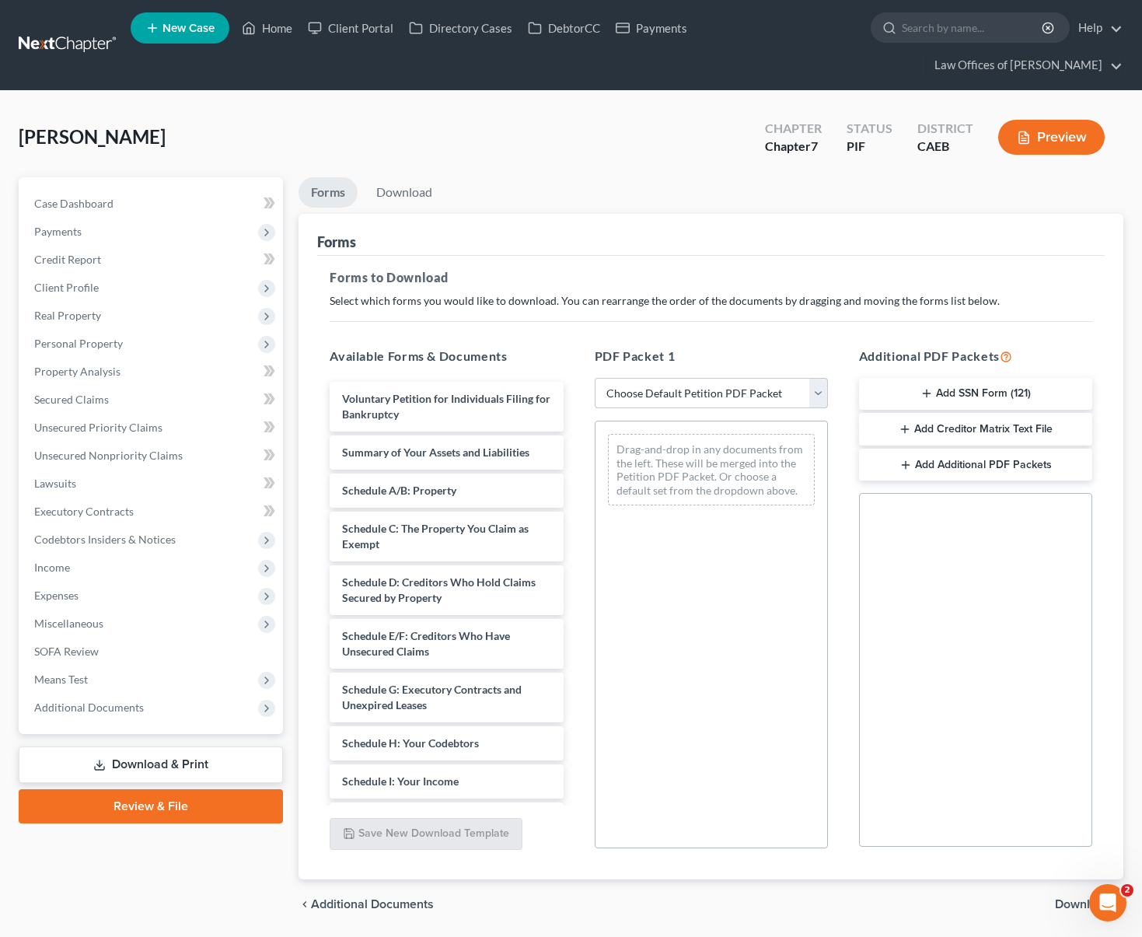
click at [821, 378] on select "Choose Default Petition PDF Packet Complete Bankruptcy Petition (all forms and …" at bounding box center [711, 393] width 233 height 31
select select "4"
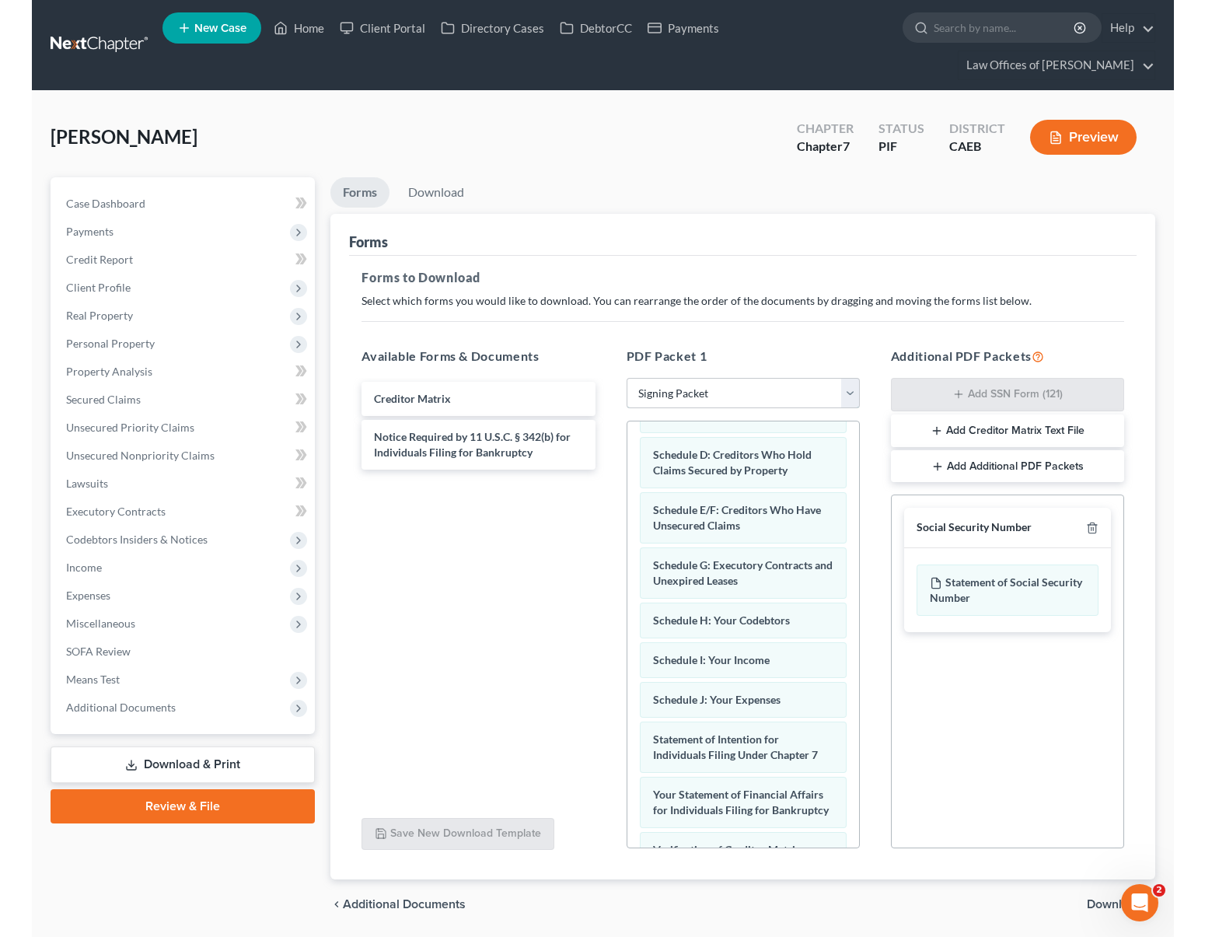
scroll to position [239, 0]
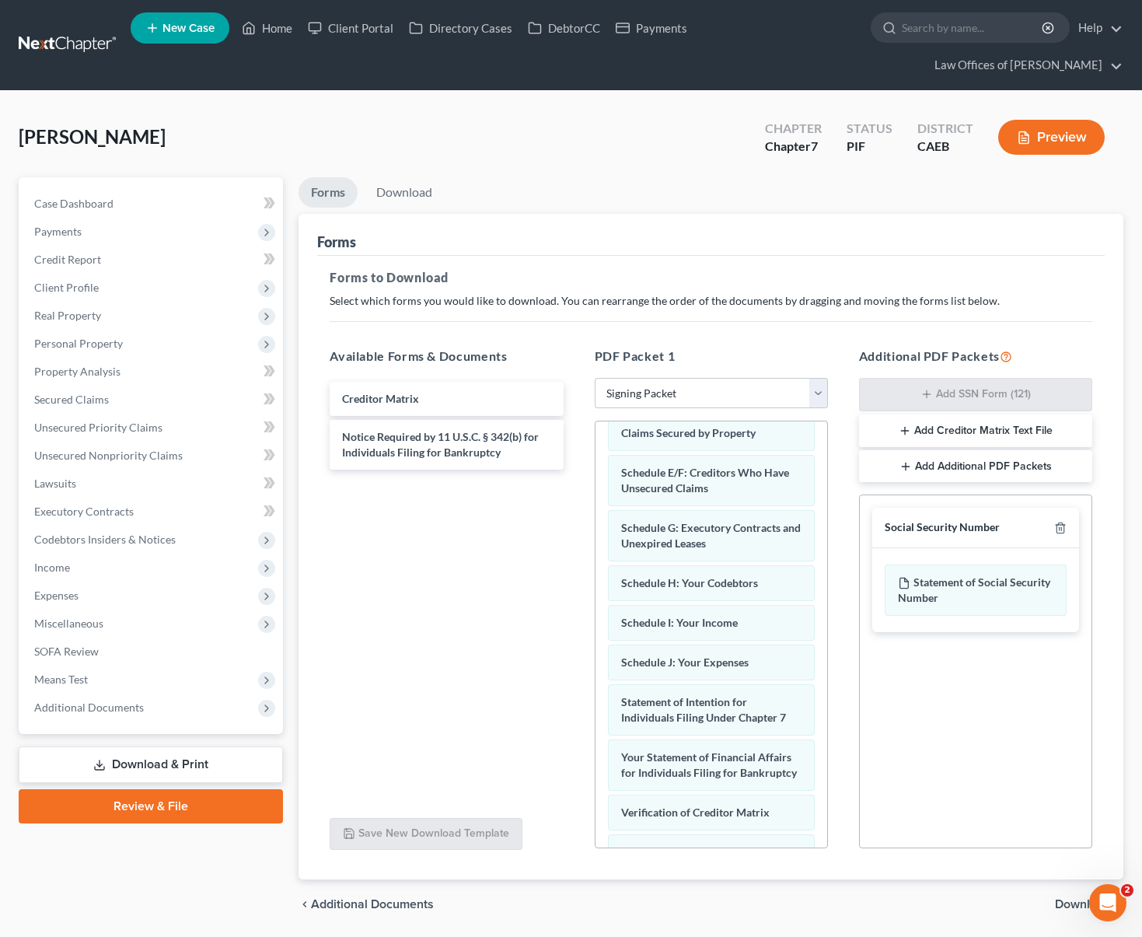
click at [1072, 898] on span "Download" at bounding box center [1083, 904] width 56 height 12
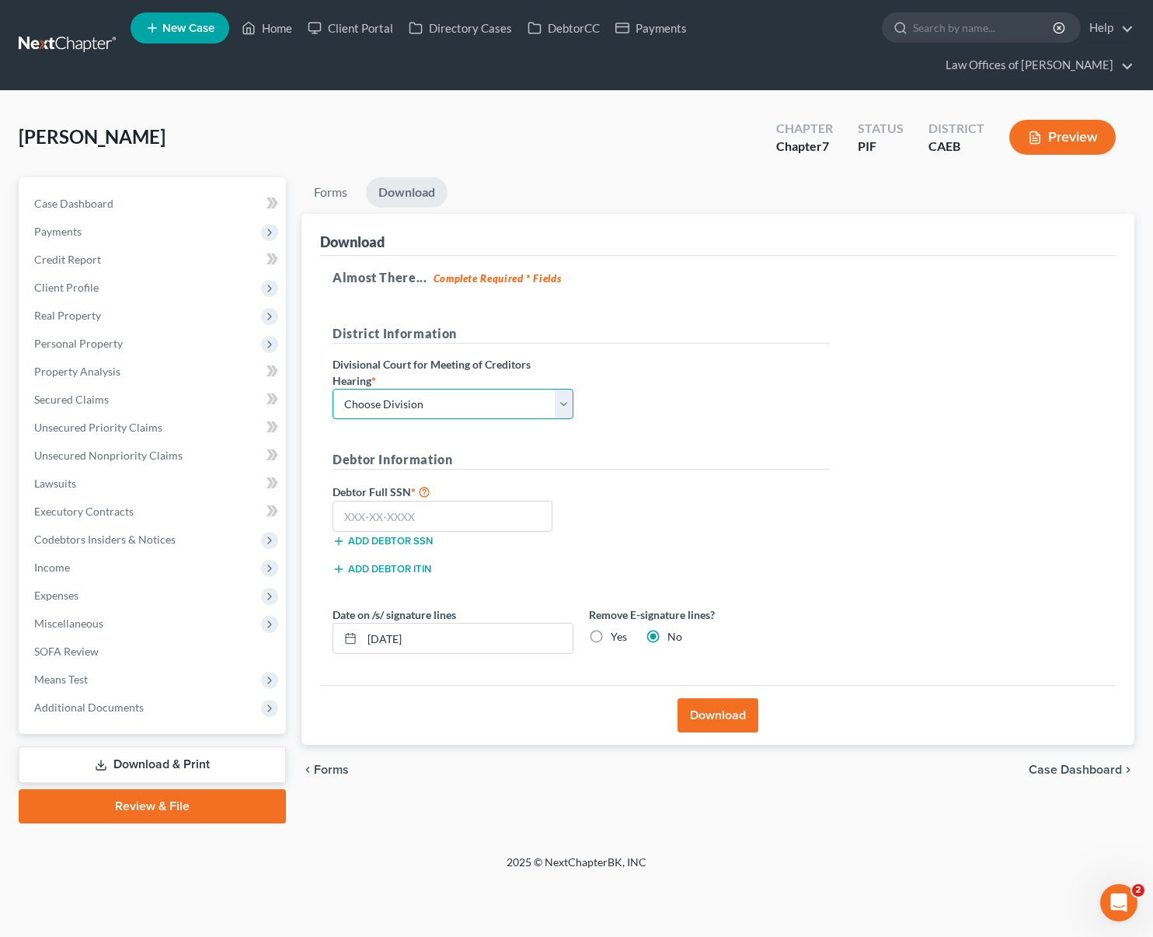
click at [566, 389] on select "Choose Division Fresno Modesto [GEOGRAPHIC_DATA]" at bounding box center [453, 404] width 241 height 31
select select "0"
click at [447, 501] on input "text" at bounding box center [443, 516] width 220 height 31
type input "111-11-1111"
click at [700, 698] on button "Download" at bounding box center [718, 715] width 81 height 34
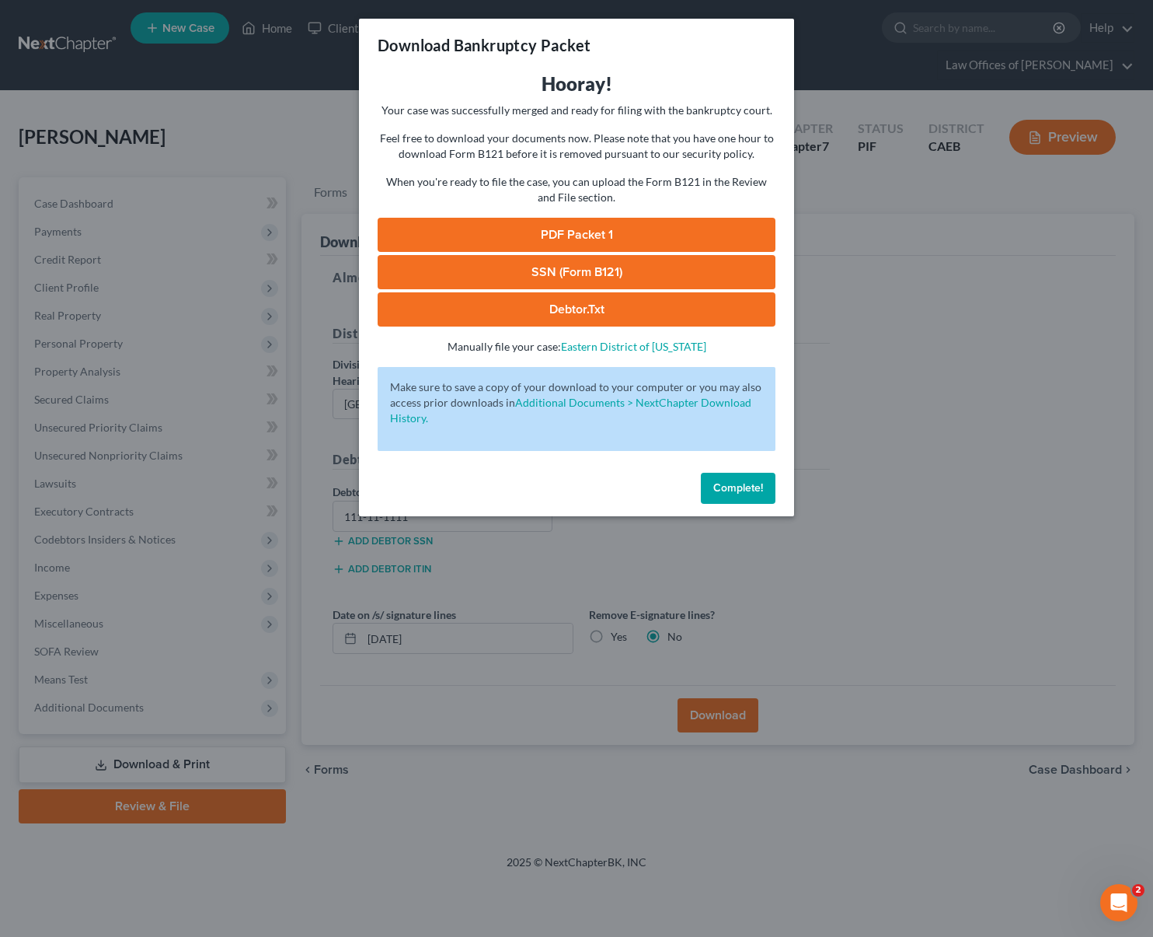
click at [599, 238] on link "PDF Packet 1" at bounding box center [577, 235] width 398 height 34
click at [739, 488] on span "Complete!" at bounding box center [739, 487] width 50 height 13
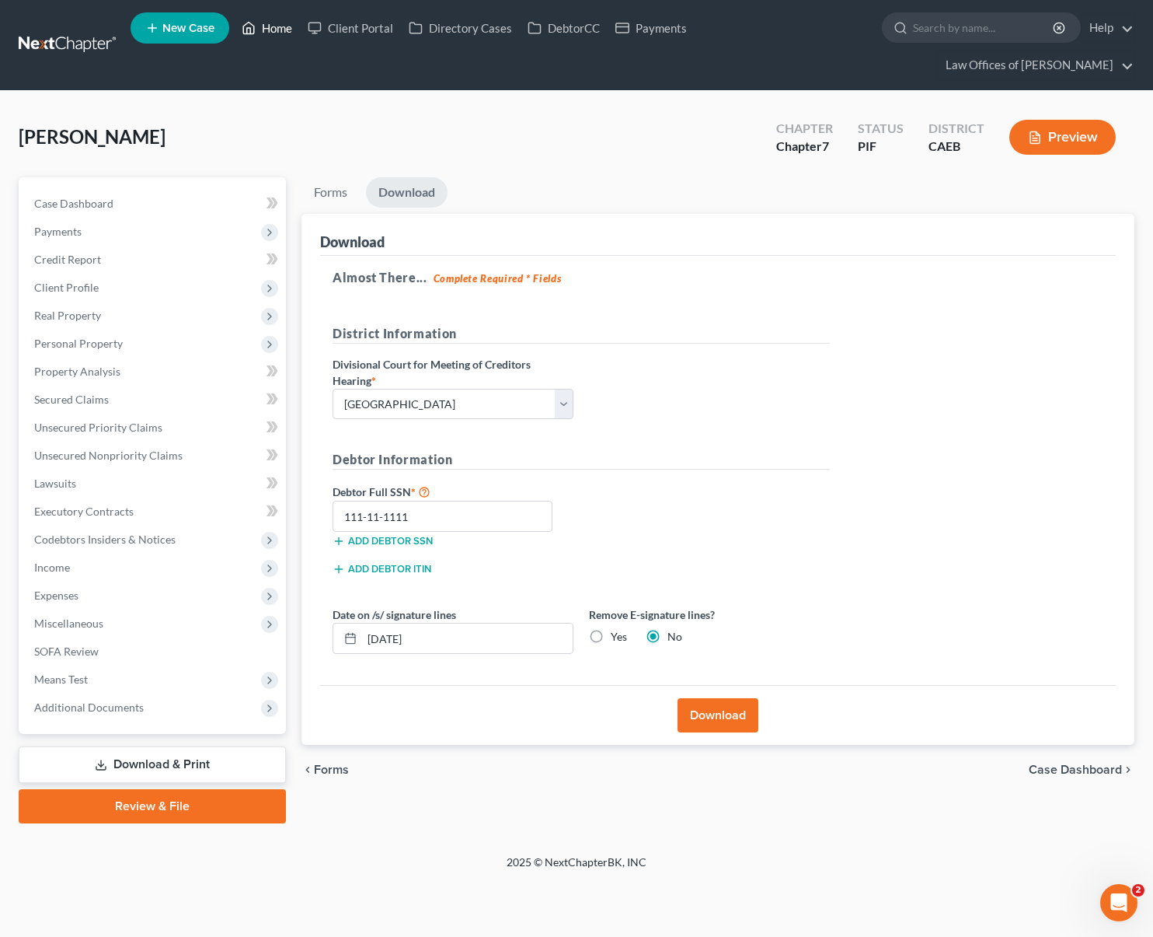
click at [277, 32] on link "Home" at bounding box center [267, 28] width 66 height 28
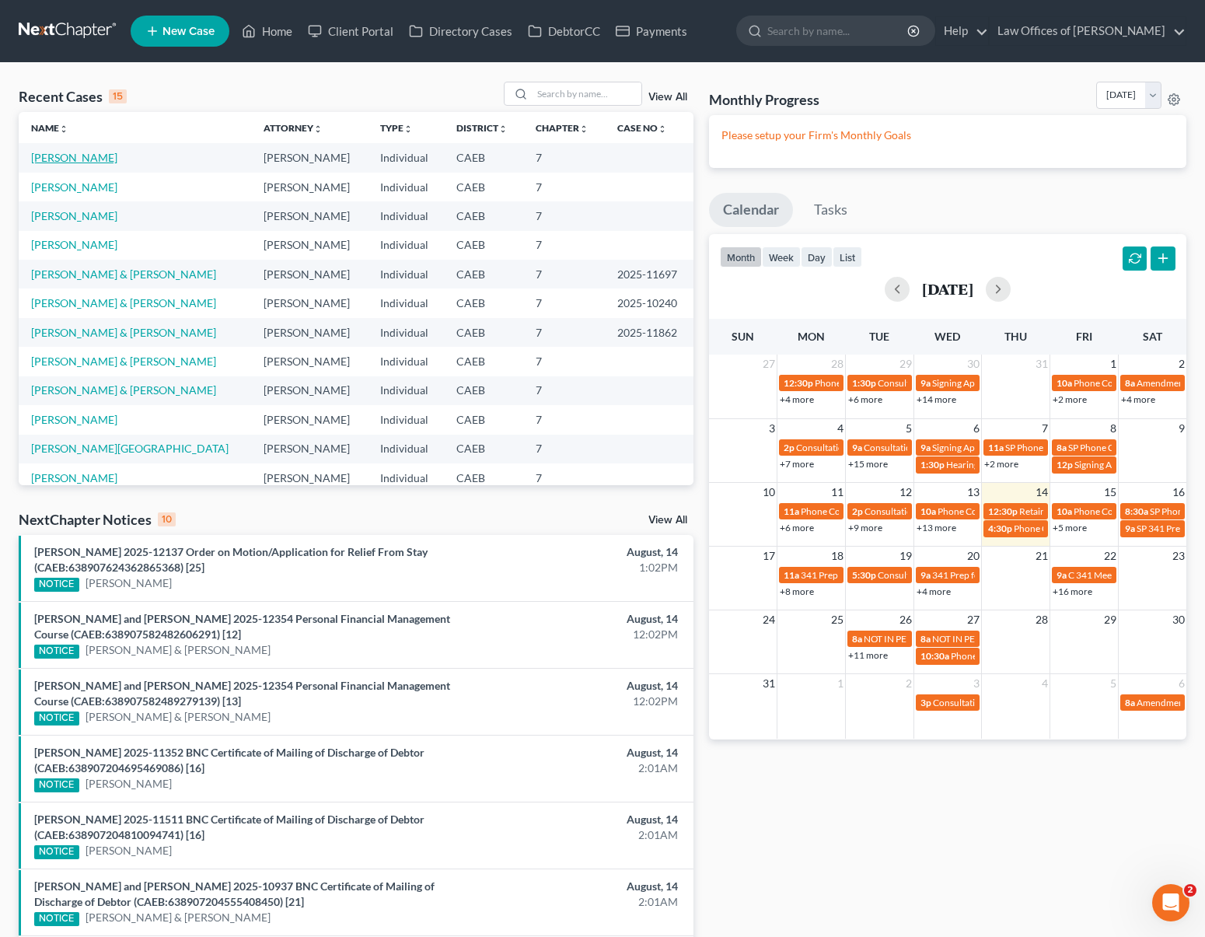
click at [106, 155] on link "[PERSON_NAME]" at bounding box center [74, 157] width 86 height 13
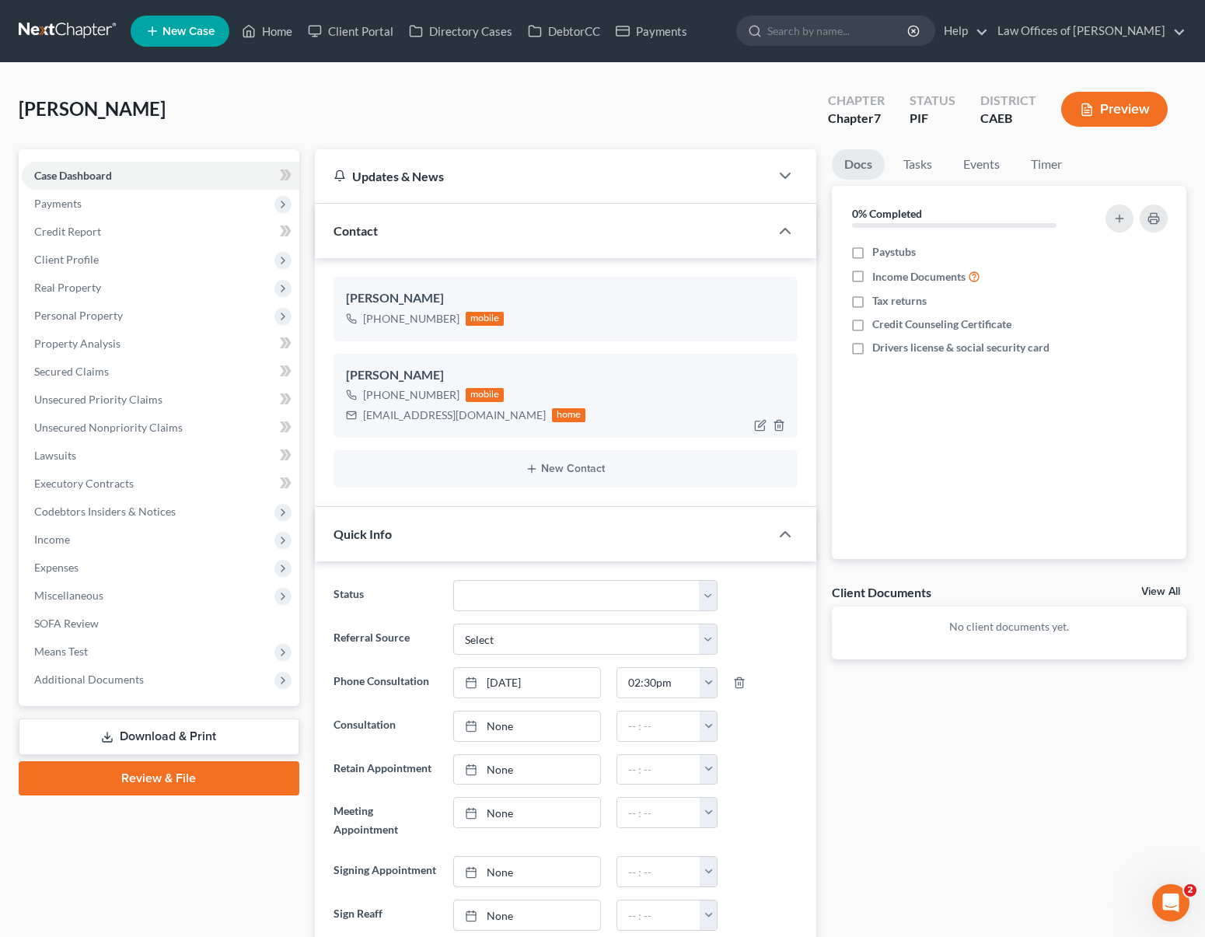
scroll to position [3517, 0]
drag, startPoint x: 364, startPoint y: 414, endPoint x: 483, endPoint y: 415, distance: 119.7
click at [483, 415] on div "mdgarcia59@gmail.com home" at bounding box center [466, 415] width 240 height 20
copy div "[EMAIL_ADDRESS][DOMAIN_NAME]"
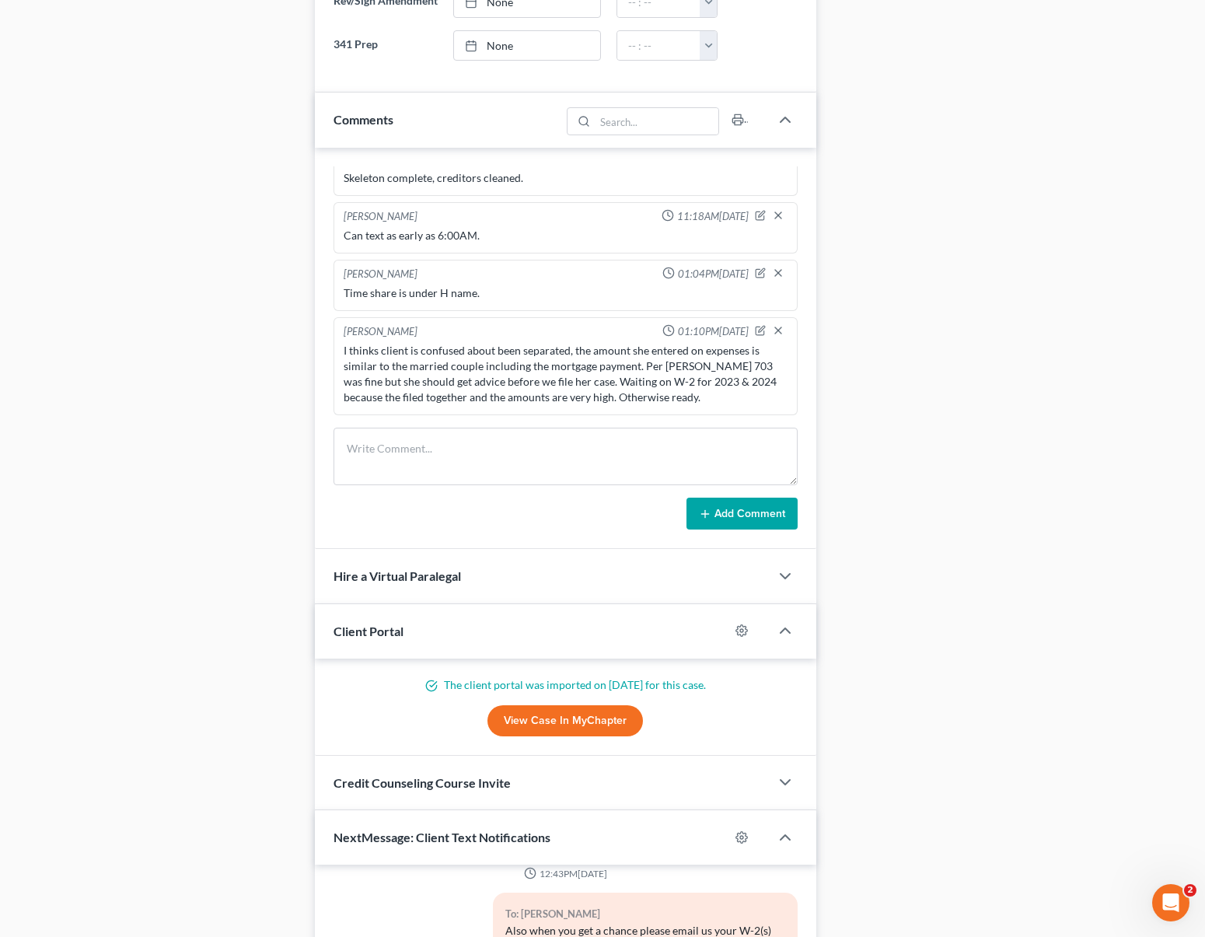
scroll to position [1266, 0]
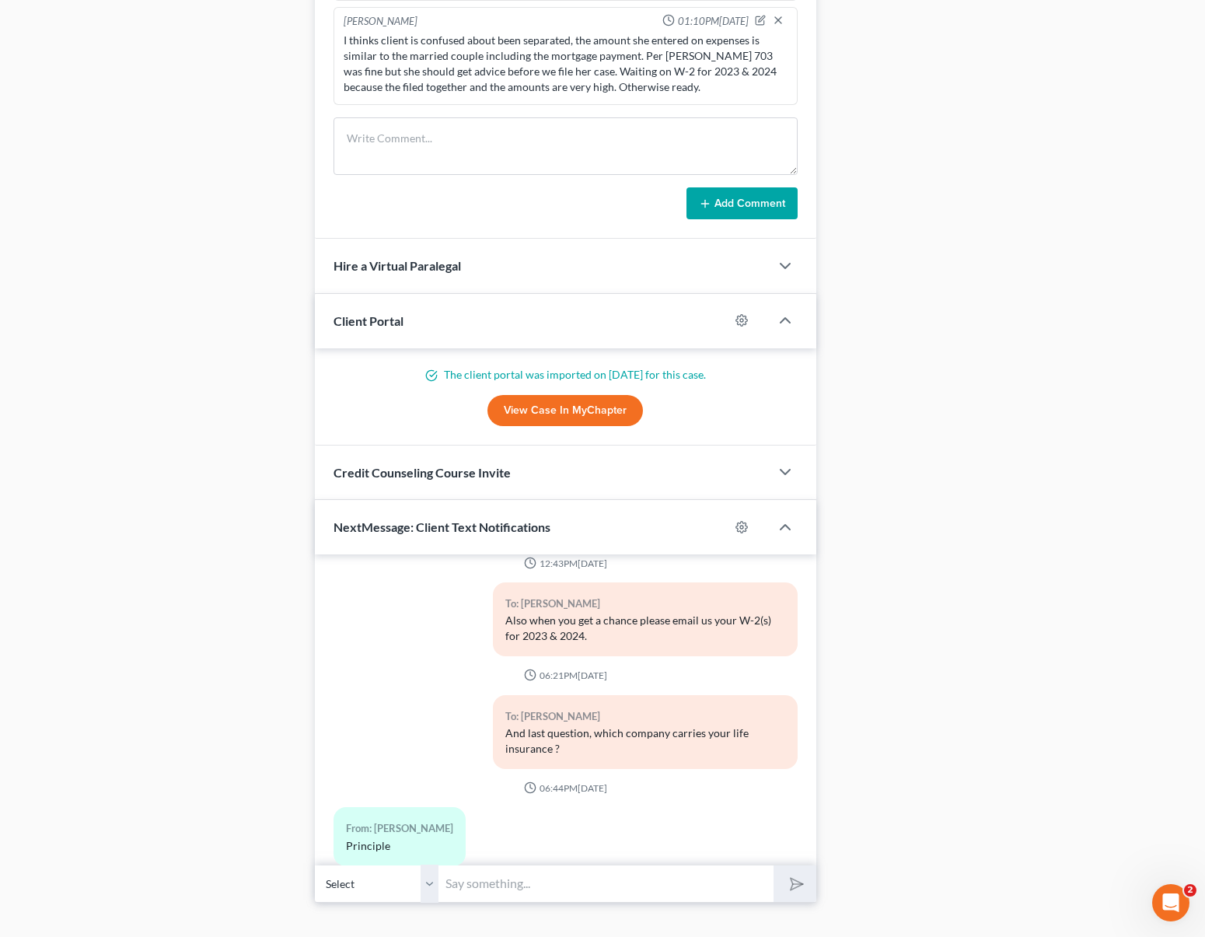
click at [493, 901] on input "text" at bounding box center [606, 883] width 335 height 38
type input "We just emailed you the petition, if you need to makes changes please reply to …"
click at [773, 865] on button "submit" at bounding box center [794, 883] width 43 height 37
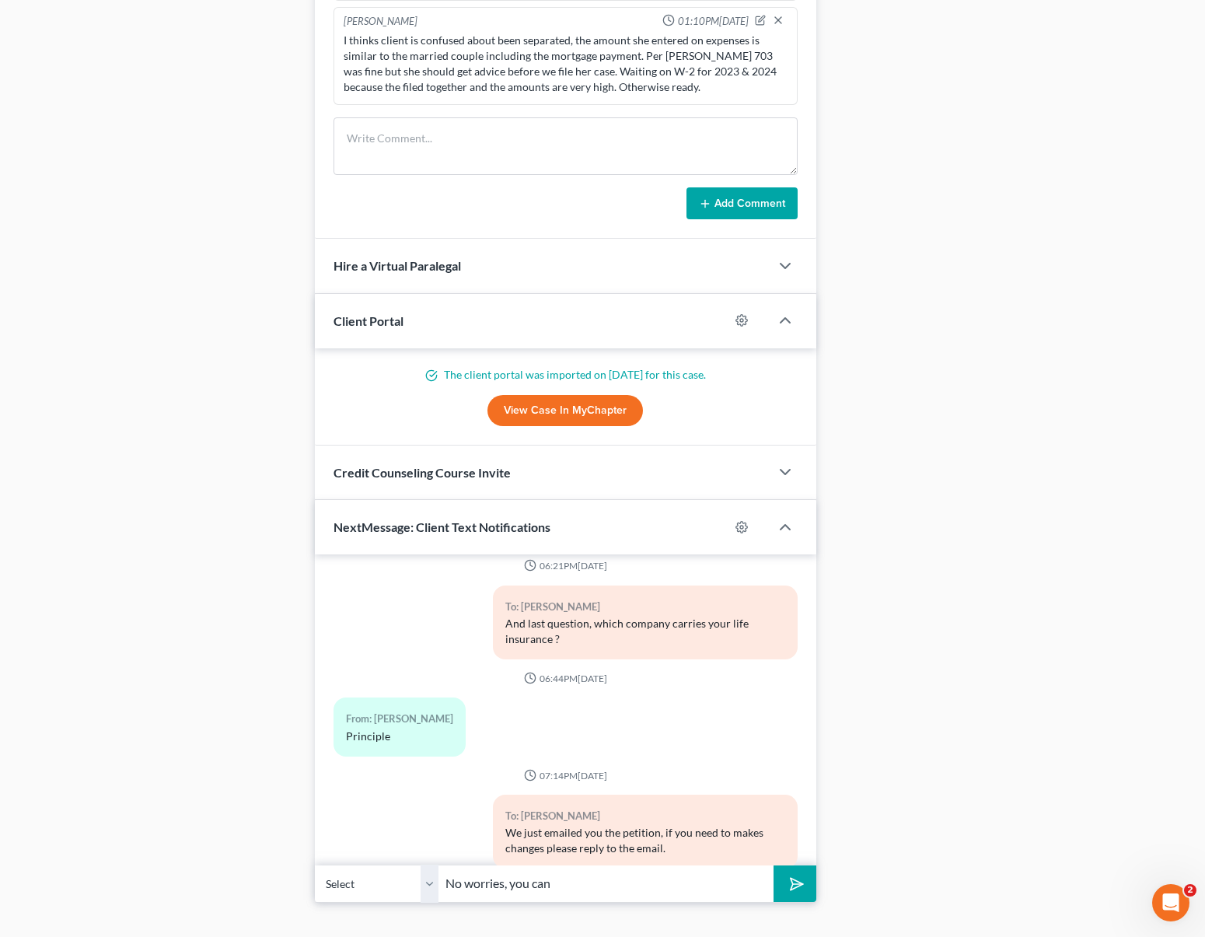
scroll to position [3716, 0]
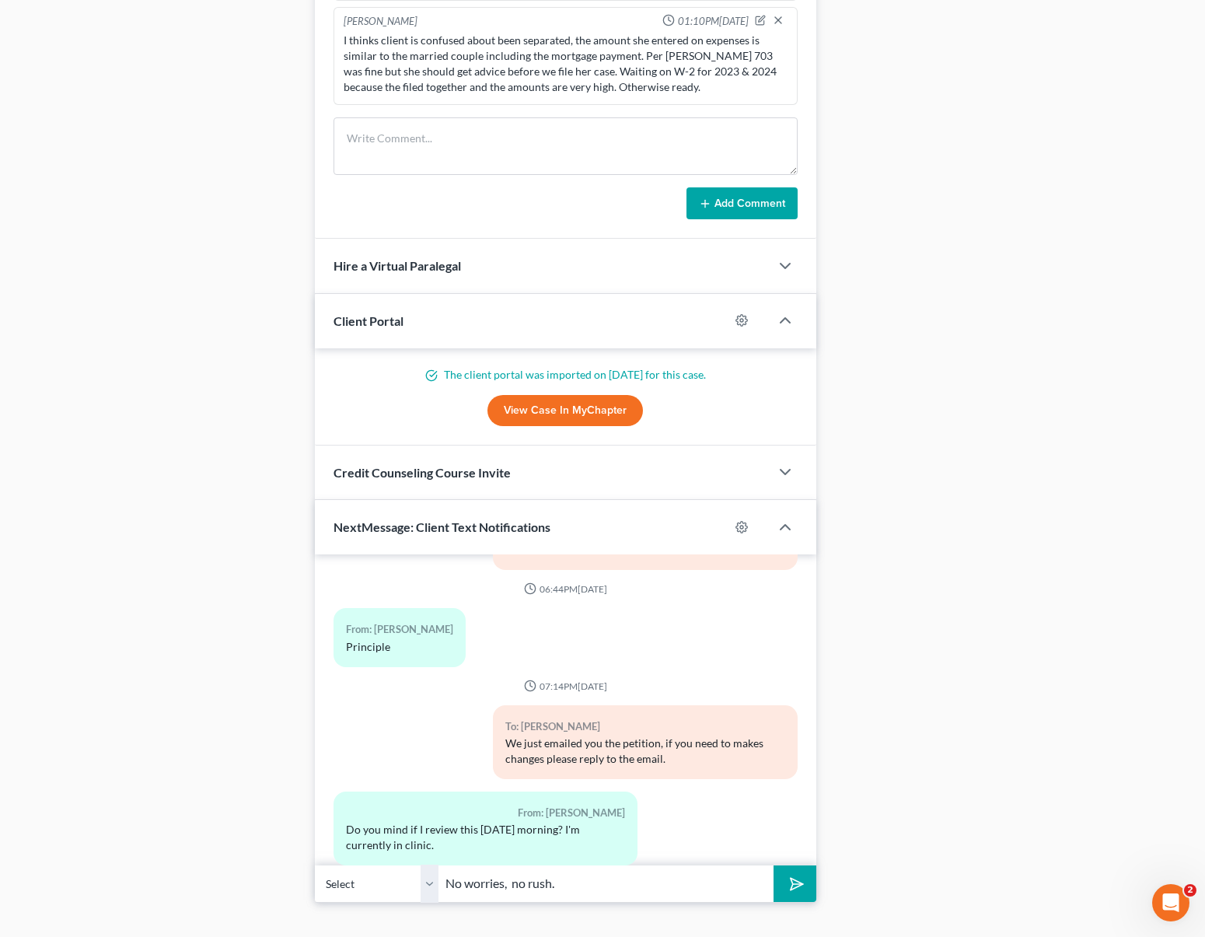
type input "No worries, no rush."
click at [773, 865] on button "submit" at bounding box center [794, 883] width 43 height 37
